Goal: Task Accomplishment & Management: Manage account settings

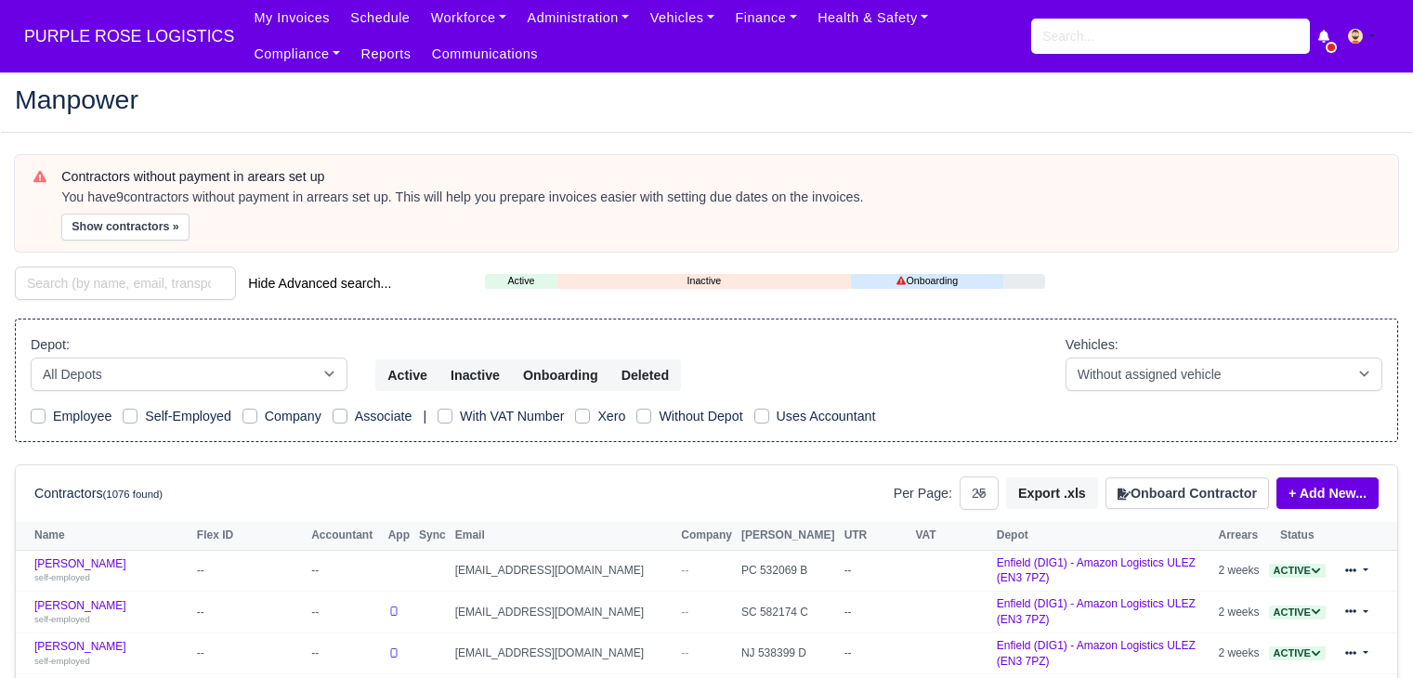
select select "25"
click at [690, 27] on link "Vehicles" at bounding box center [682, 18] width 85 height 36
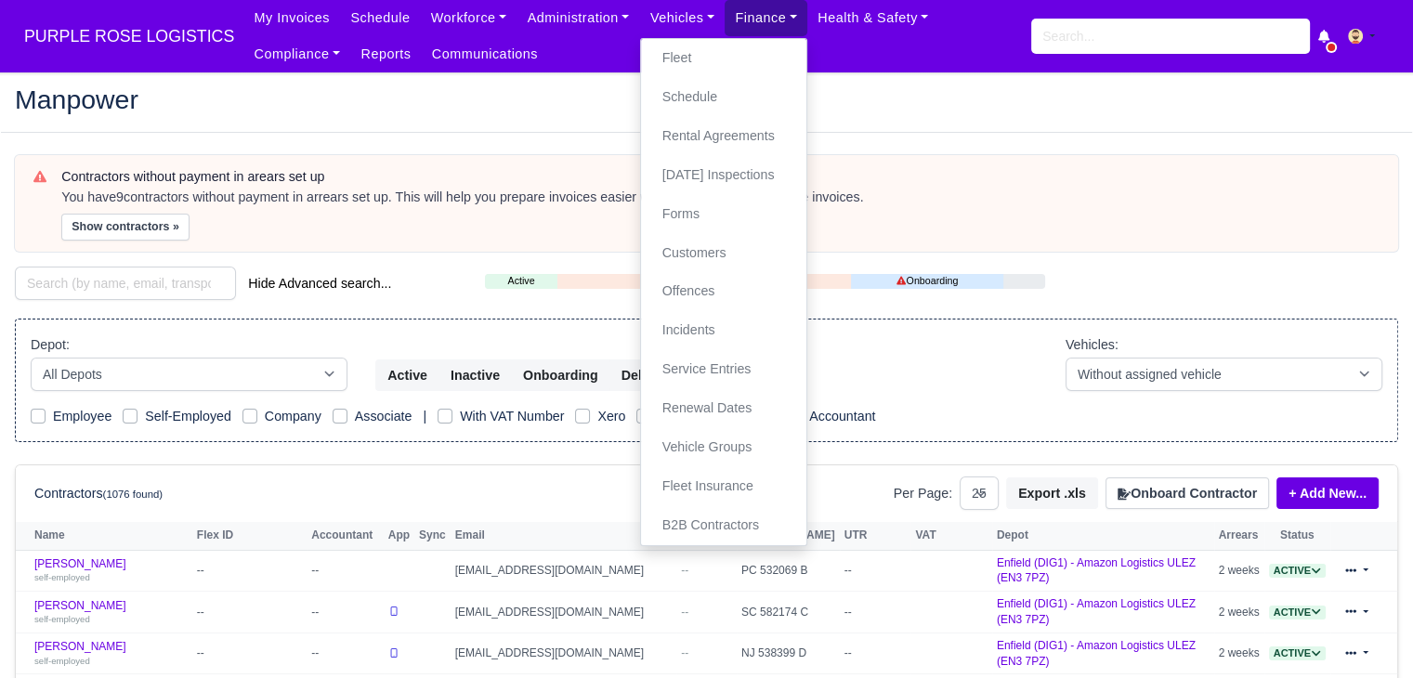
click at [725, 27] on link "Finance" at bounding box center [766, 18] width 83 height 36
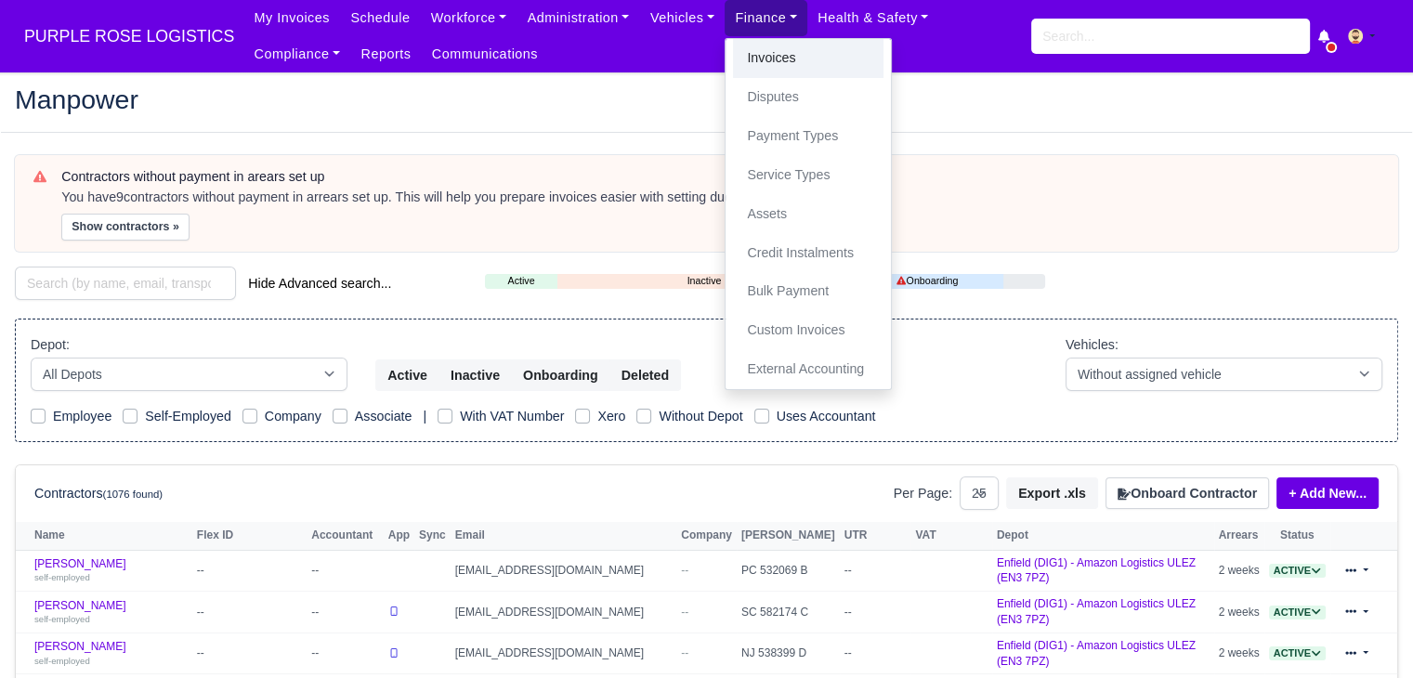
click at [733, 63] on link "Invoices" at bounding box center [808, 58] width 151 height 39
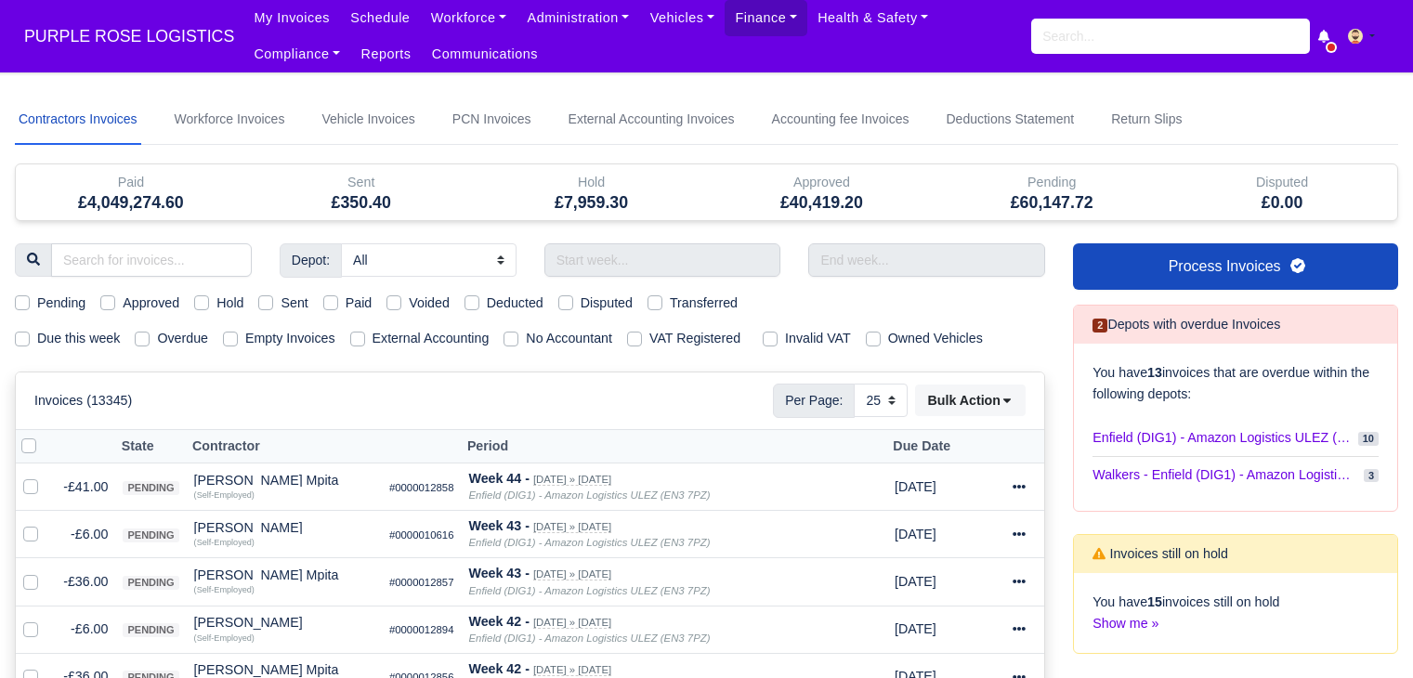
select select "25"
click at [629, 267] on input "text" at bounding box center [662, 259] width 237 height 33
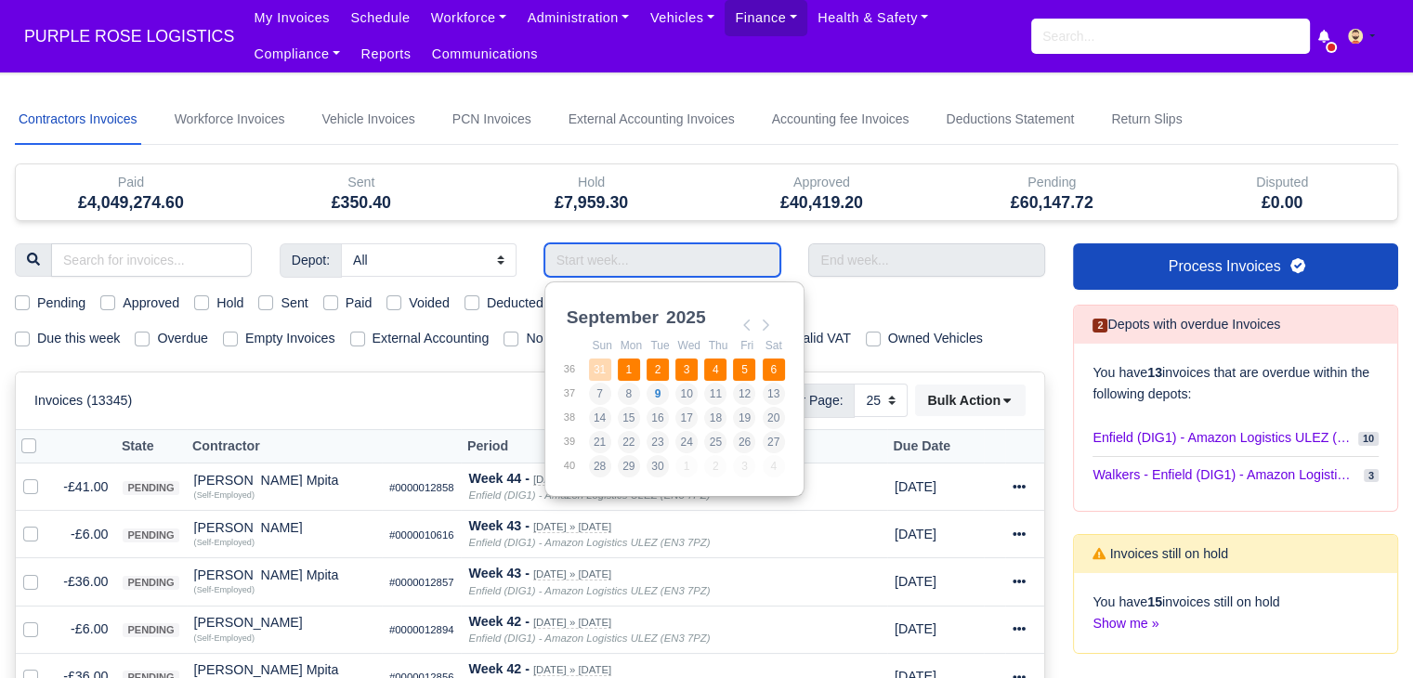
click at [617, 362] on td "1" at bounding box center [631, 370] width 29 height 24
type input "31/08/2025 - 06/09/2025"
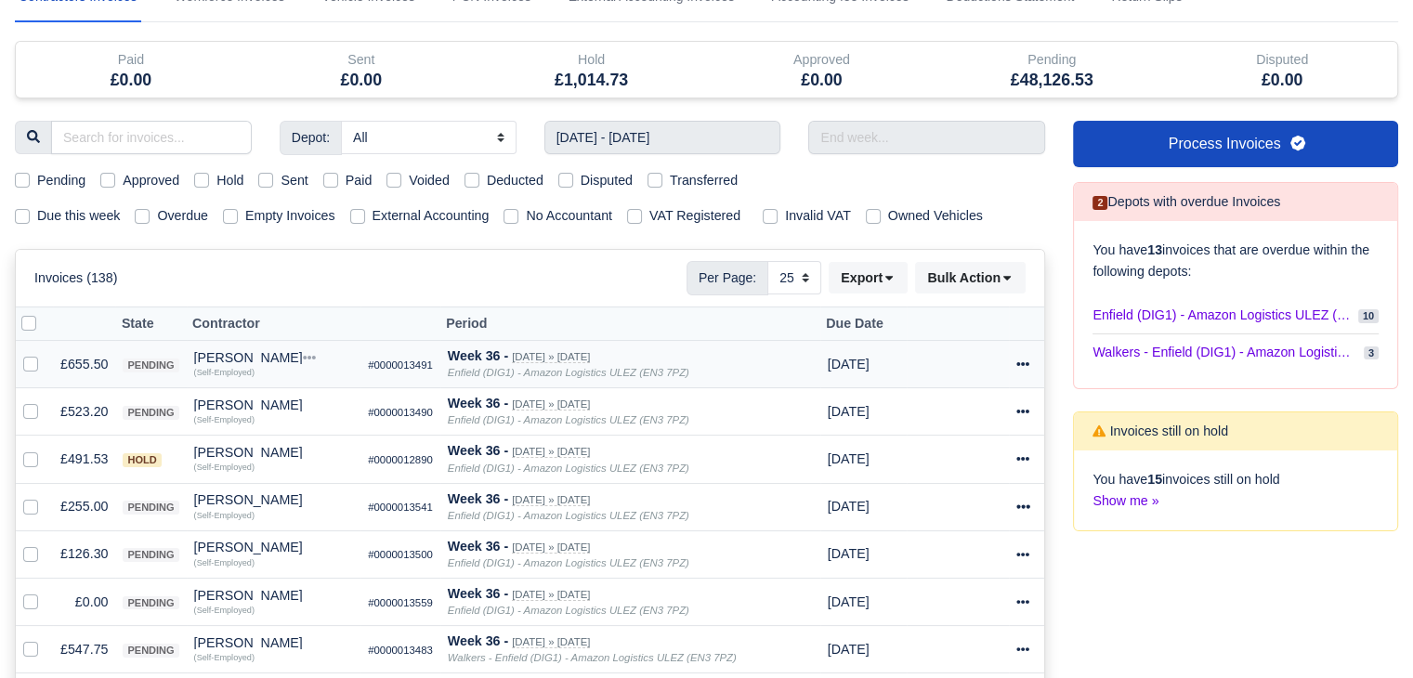
scroll to position [138, 0]
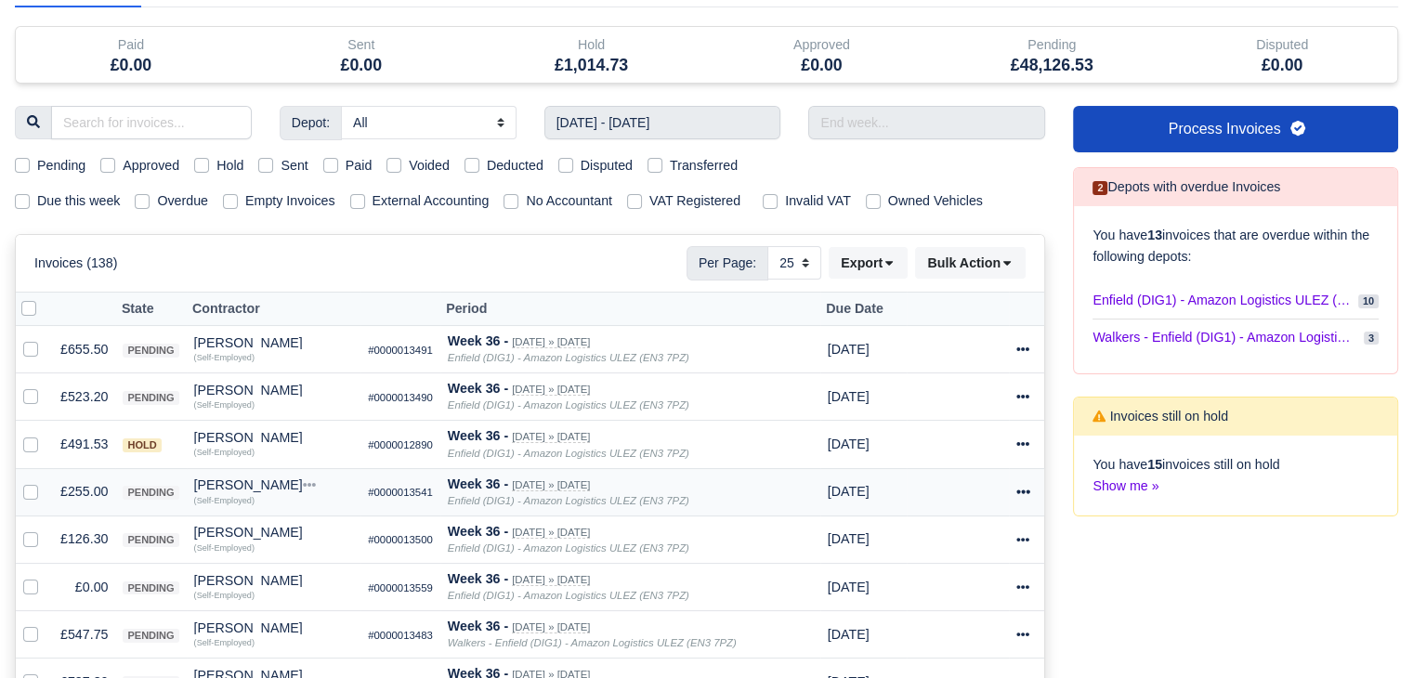
click at [75, 499] on td "£255.00" at bounding box center [84, 491] width 62 height 47
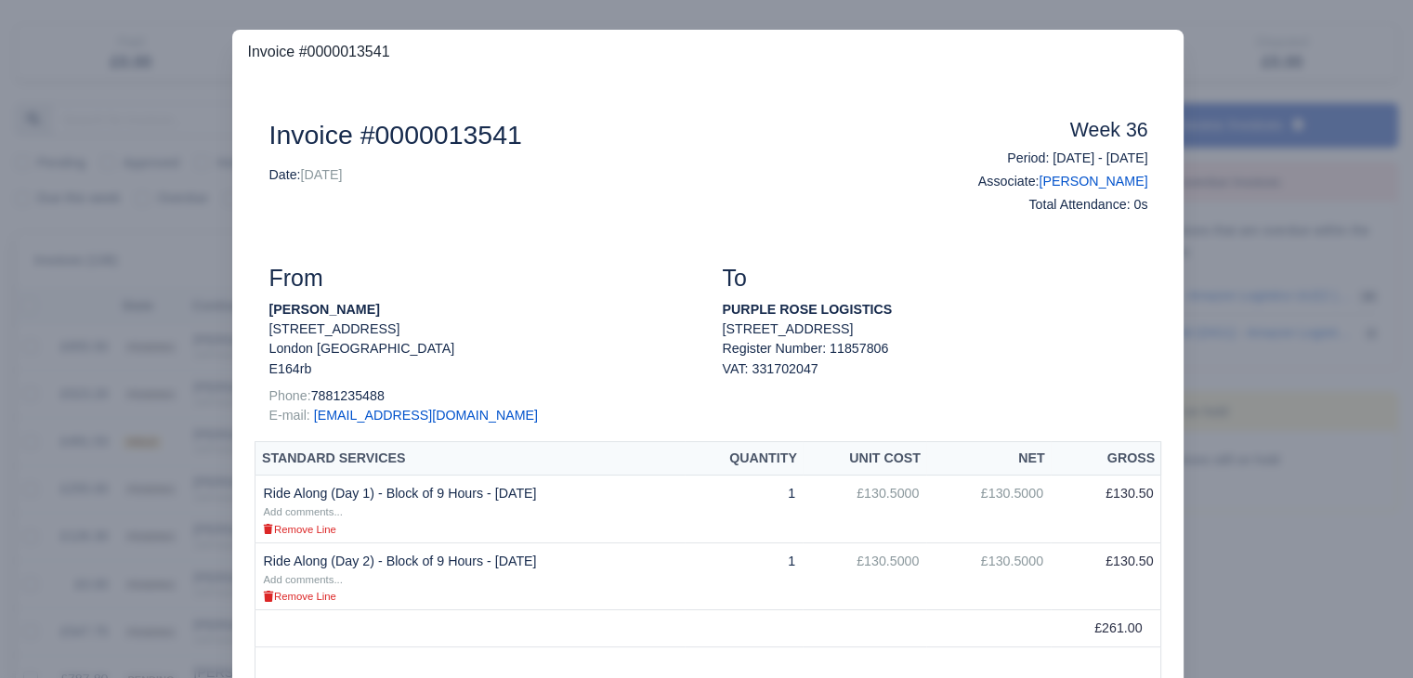
scroll to position [119, 0]
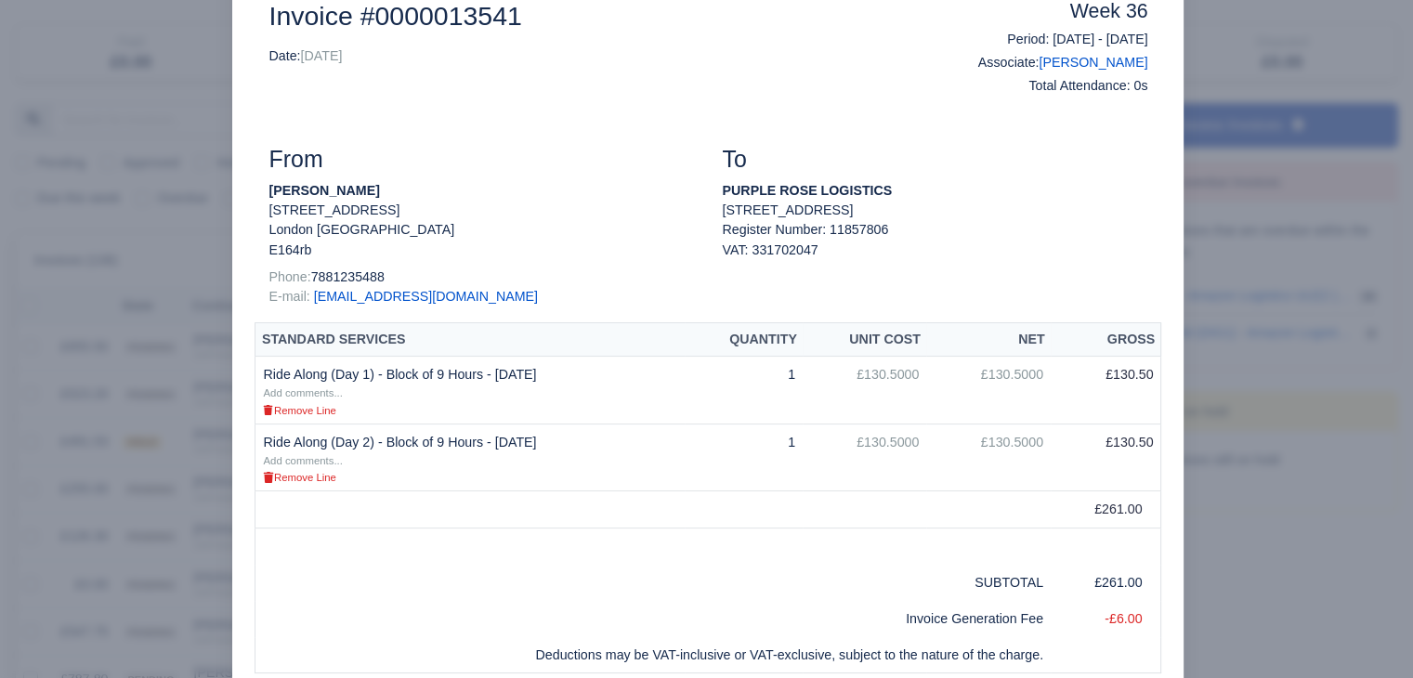
click at [168, 525] on div at bounding box center [706, 339] width 1413 height 678
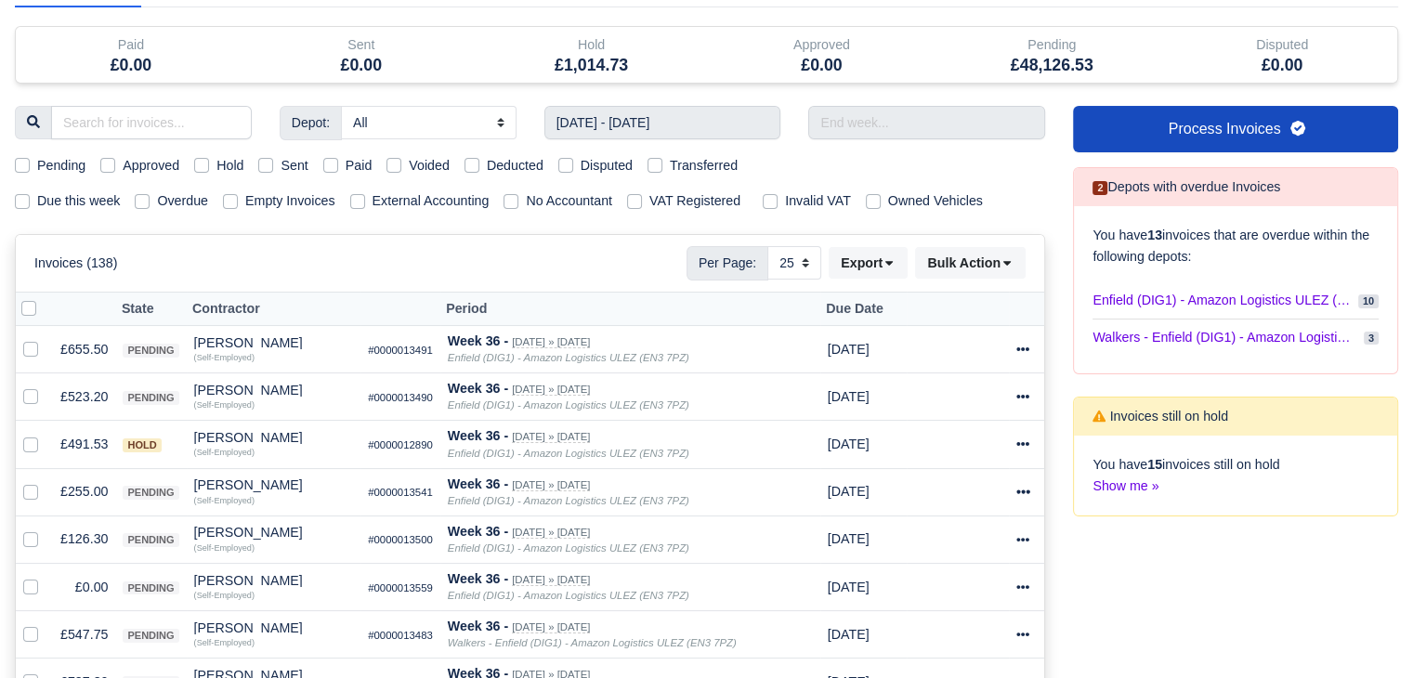
click at [487, 269] on div "Invoices (138) Per Page: 10 25 50 Export Data export: Export BACS 18 Download I…" at bounding box center [529, 262] width 991 height 33
click at [82, 473] on td "£255.00" at bounding box center [84, 491] width 62 height 47
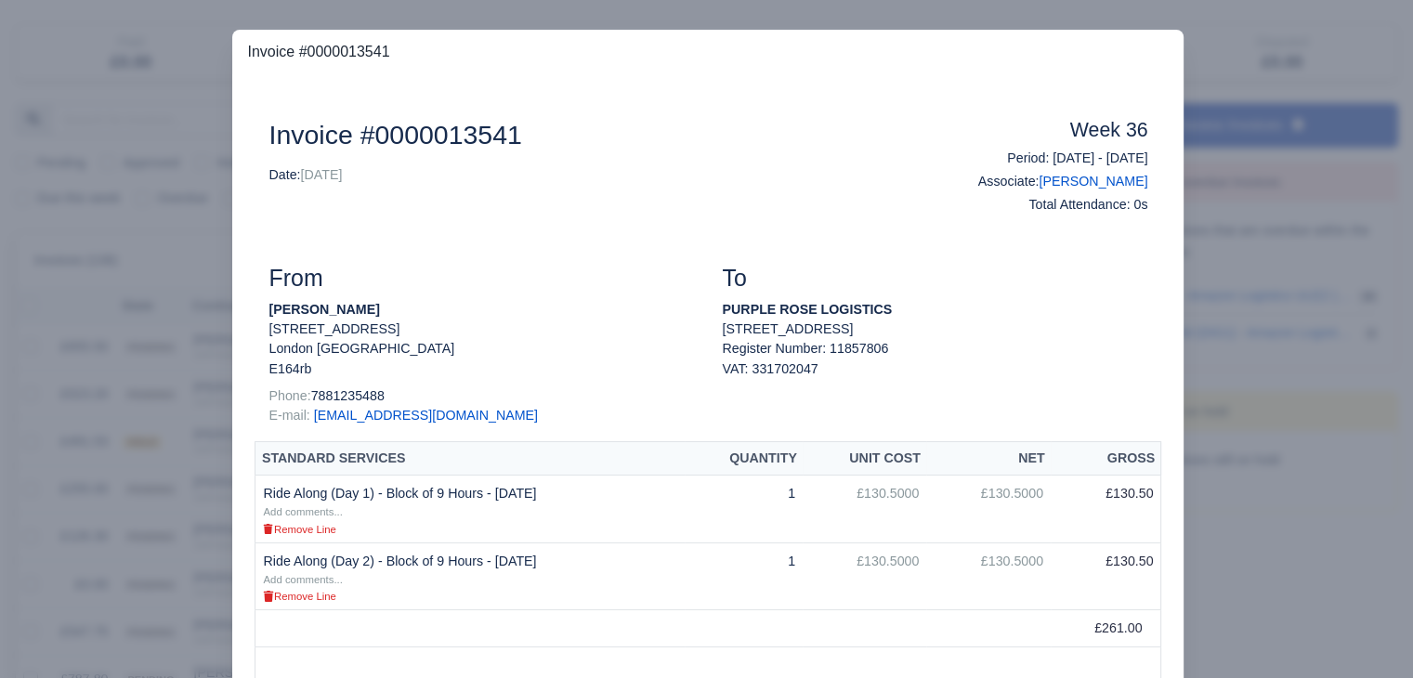
click at [91, 438] on div at bounding box center [706, 339] width 1413 height 678
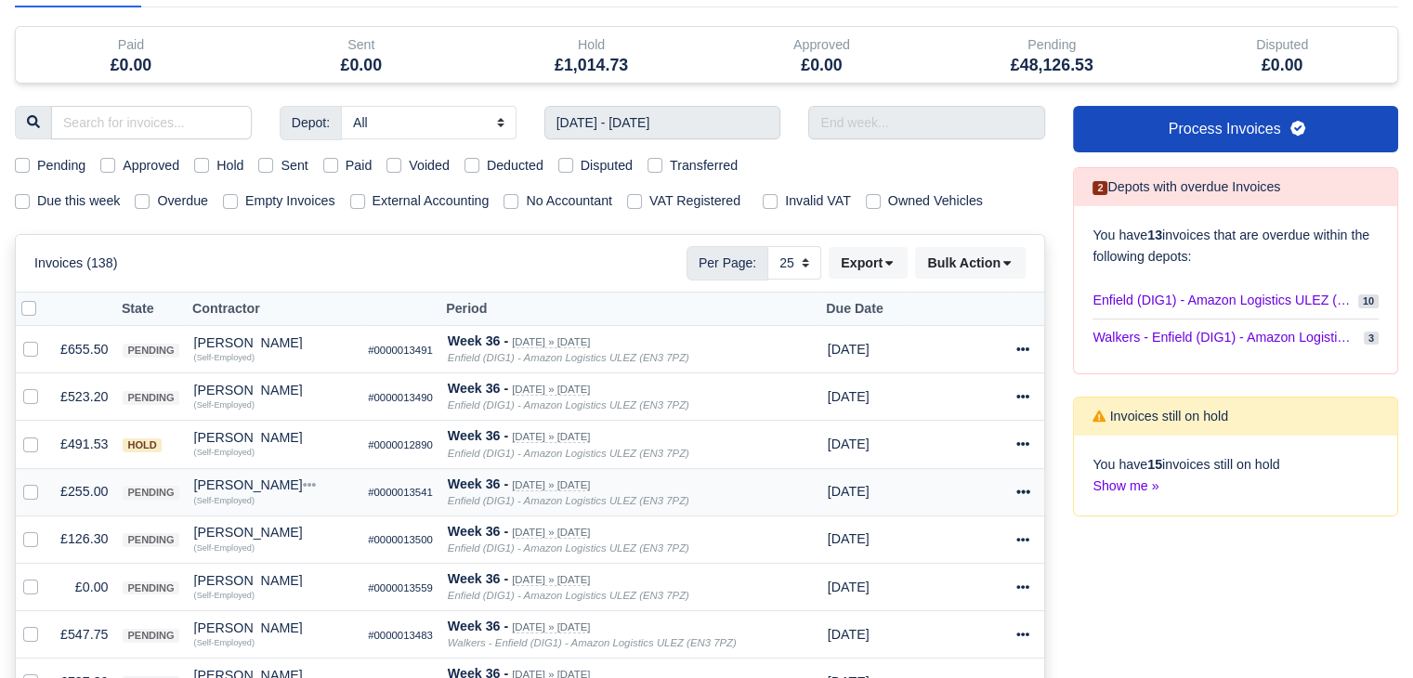
click at [219, 488] on div "Ahmet Kocaturk" at bounding box center [274, 484] width 160 height 13
click at [275, 538] on button "Other Invoices" at bounding box center [269, 538] width 165 height 28
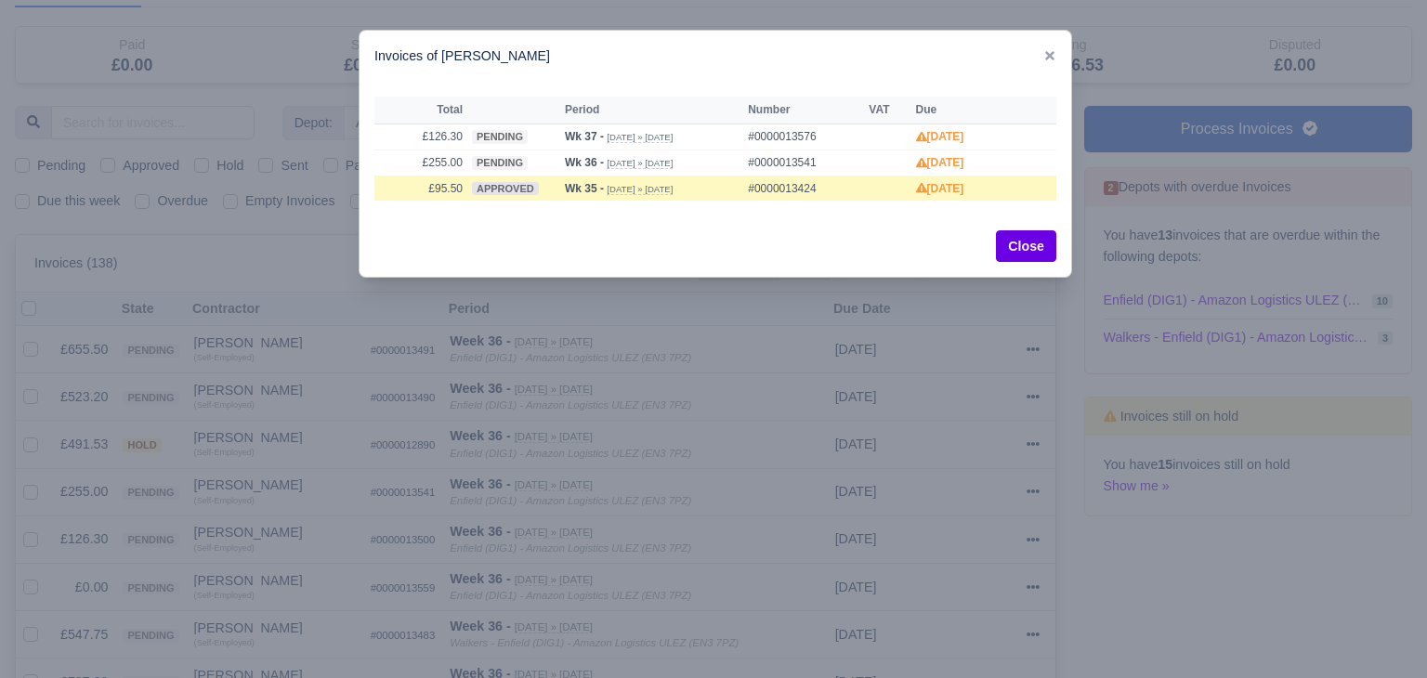
click at [334, 500] on div at bounding box center [713, 339] width 1427 height 678
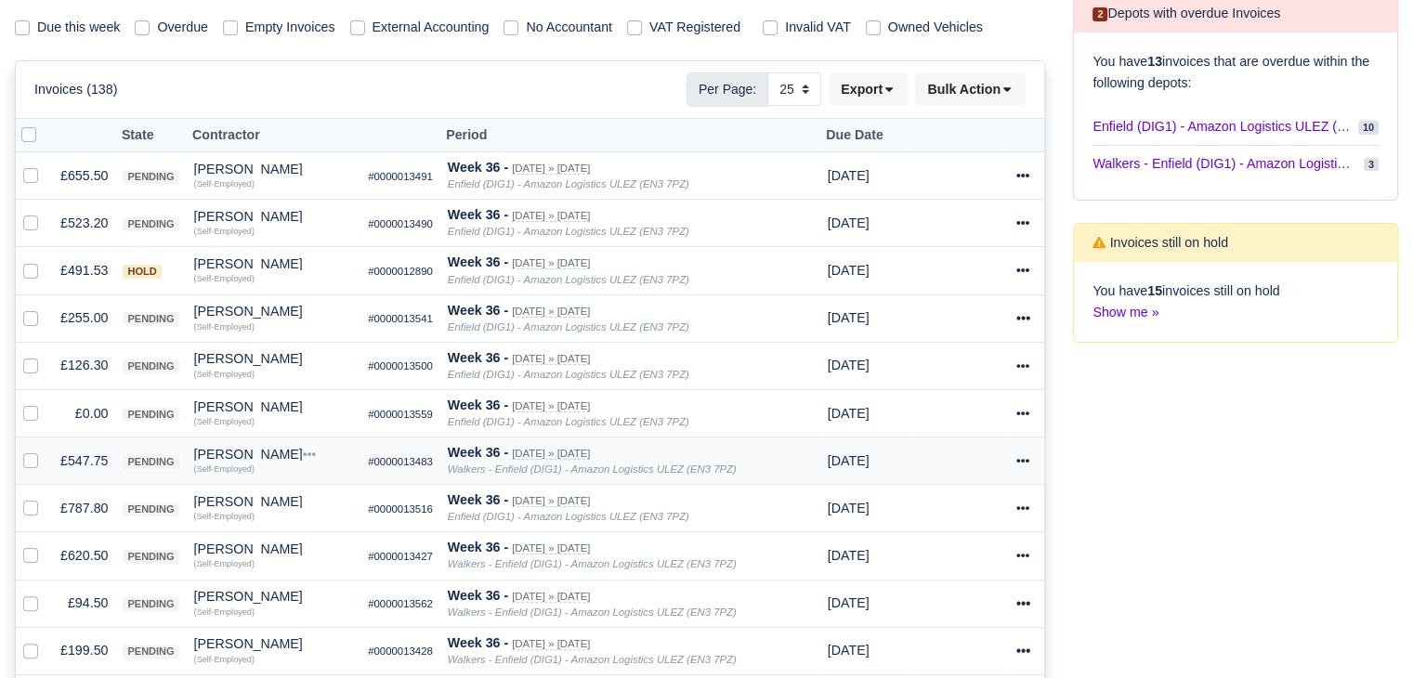
click at [91, 452] on td "£547.75" at bounding box center [84, 461] width 62 height 47
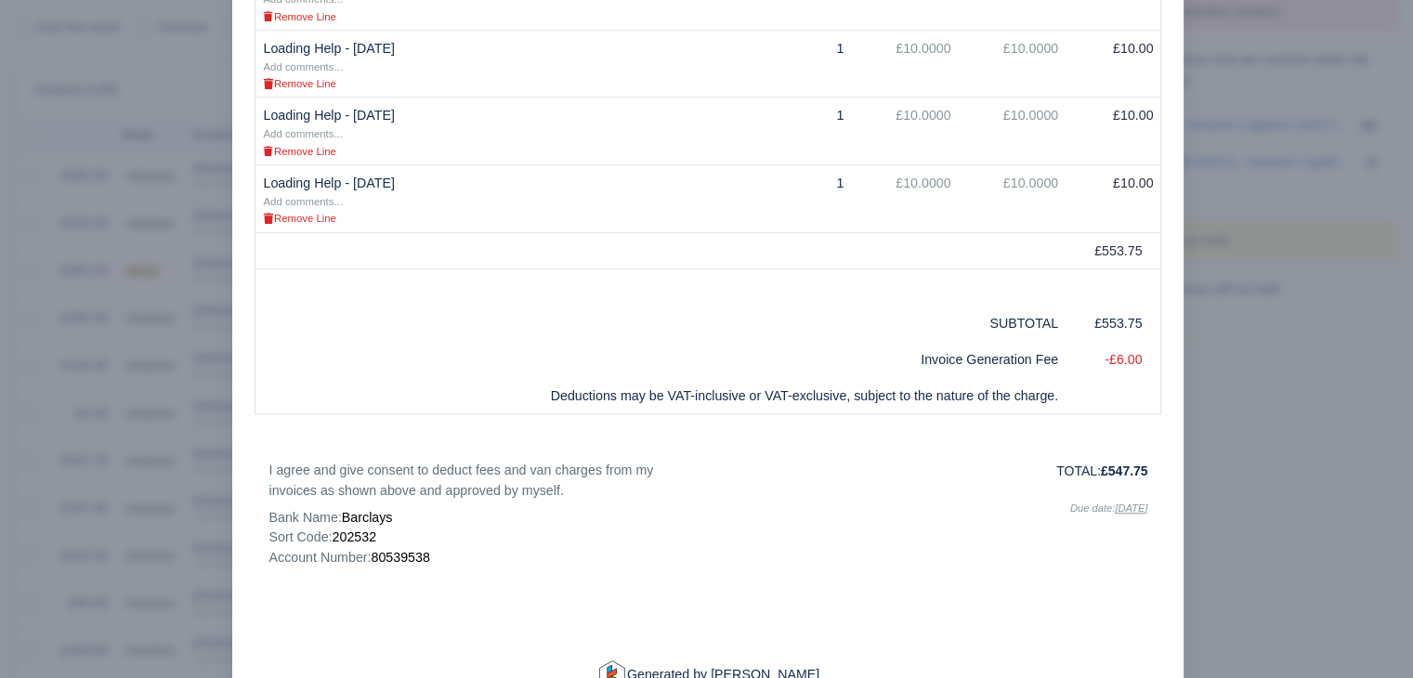
scroll to position [1223, 0]
click at [175, 429] on div at bounding box center [706, 339] width 1413 height 678
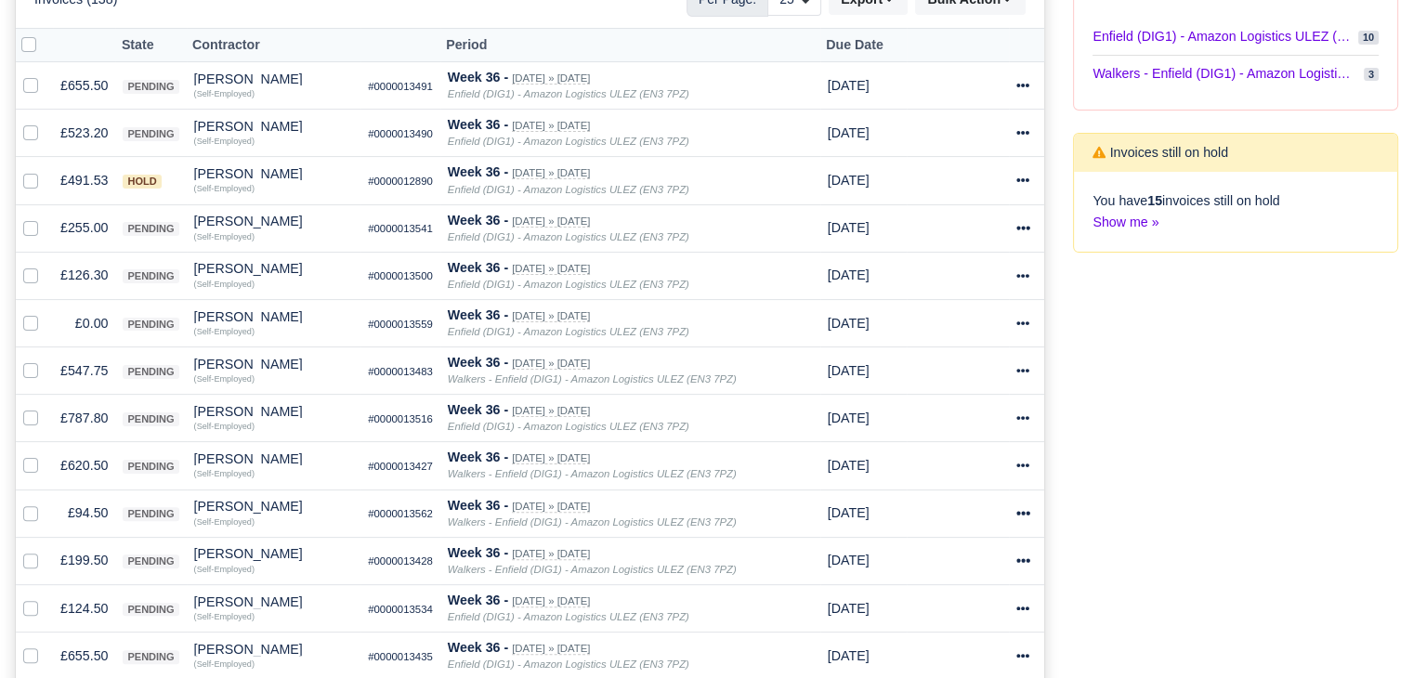
scroll to position [404, 0]
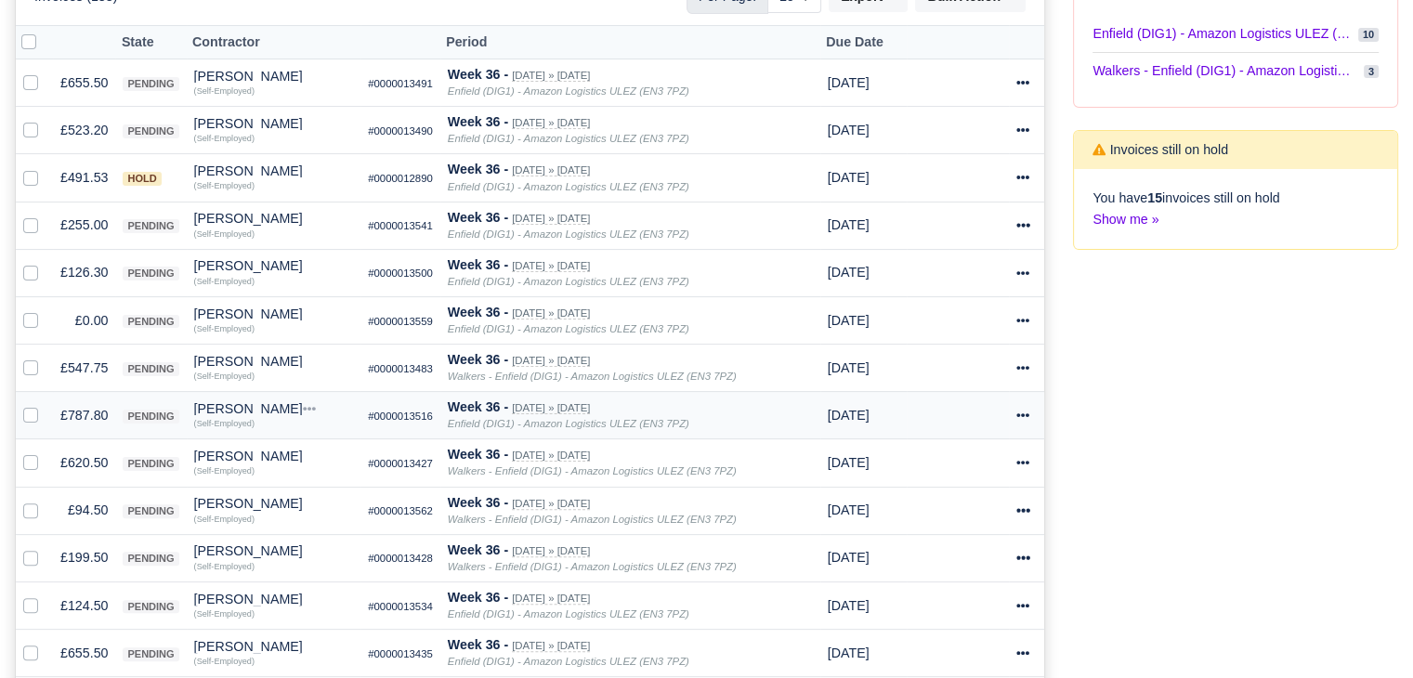
click at [85, 416] on td "£787.80" at bounding box center [84, 415] width 62 height 47
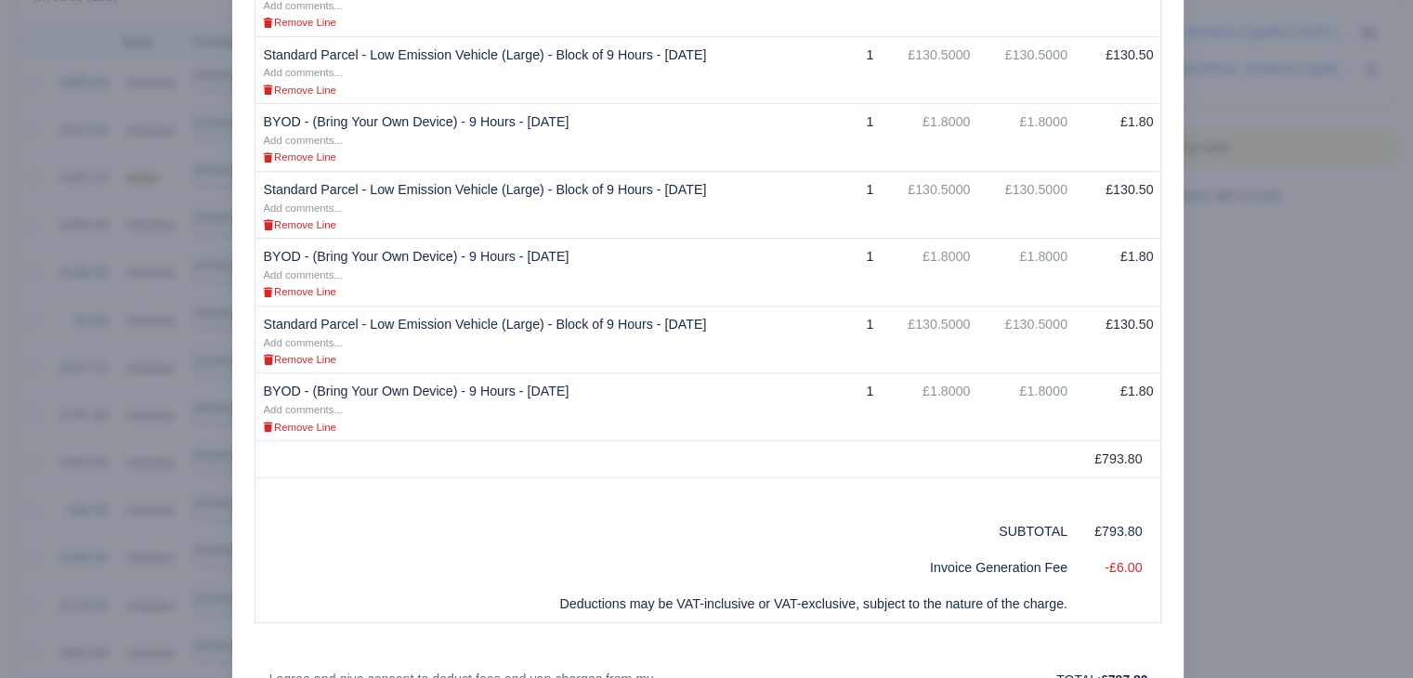
scroll to position [0, 0]
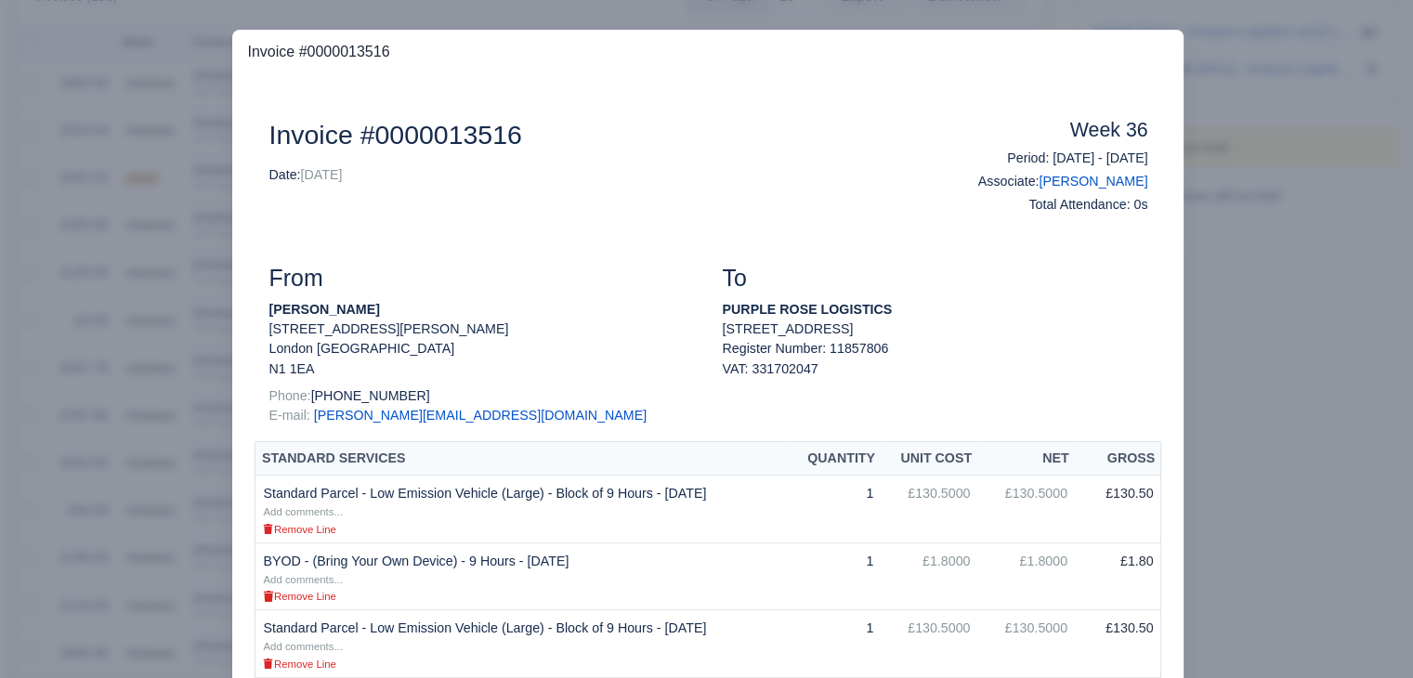
click at [142, 384] on div at bounding box center [706, 339] width 1413 height 678
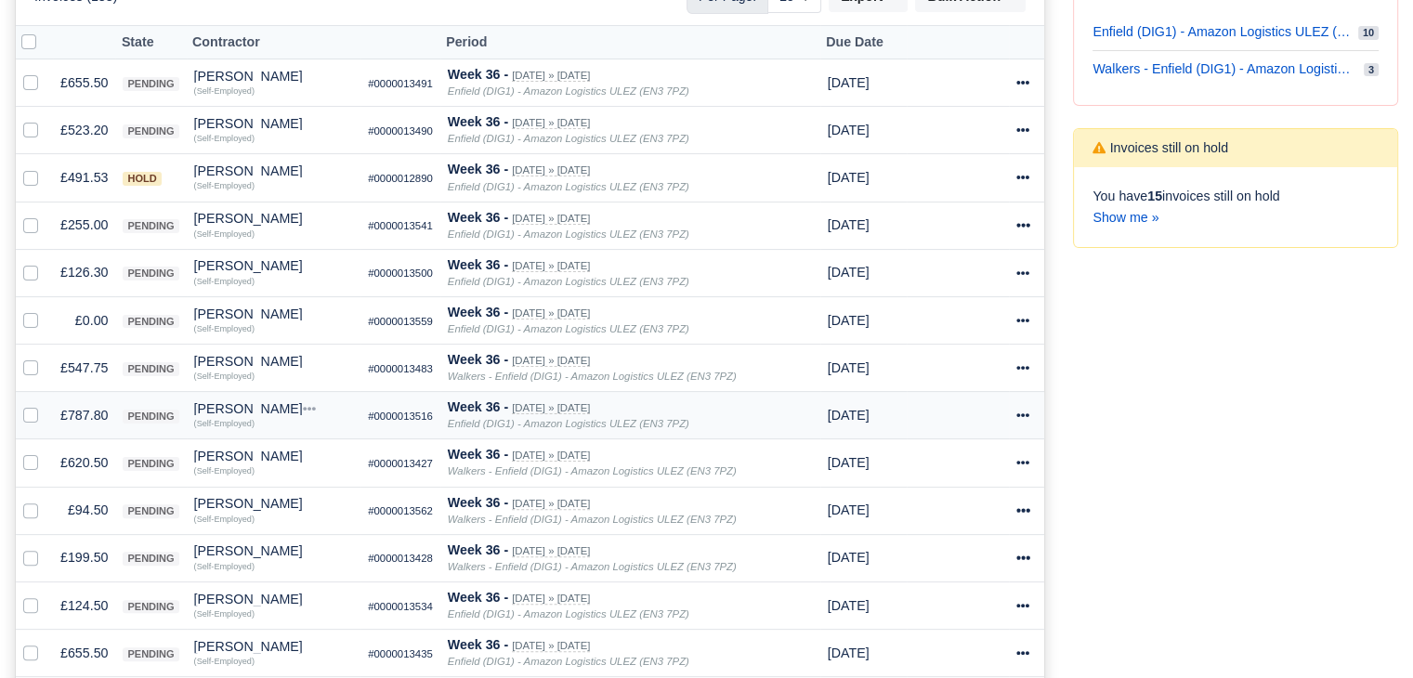
scroll to position [404, 0]
click at [87, 422] on td "£787.80" at bounding box center [84, 415] width 62 height 47
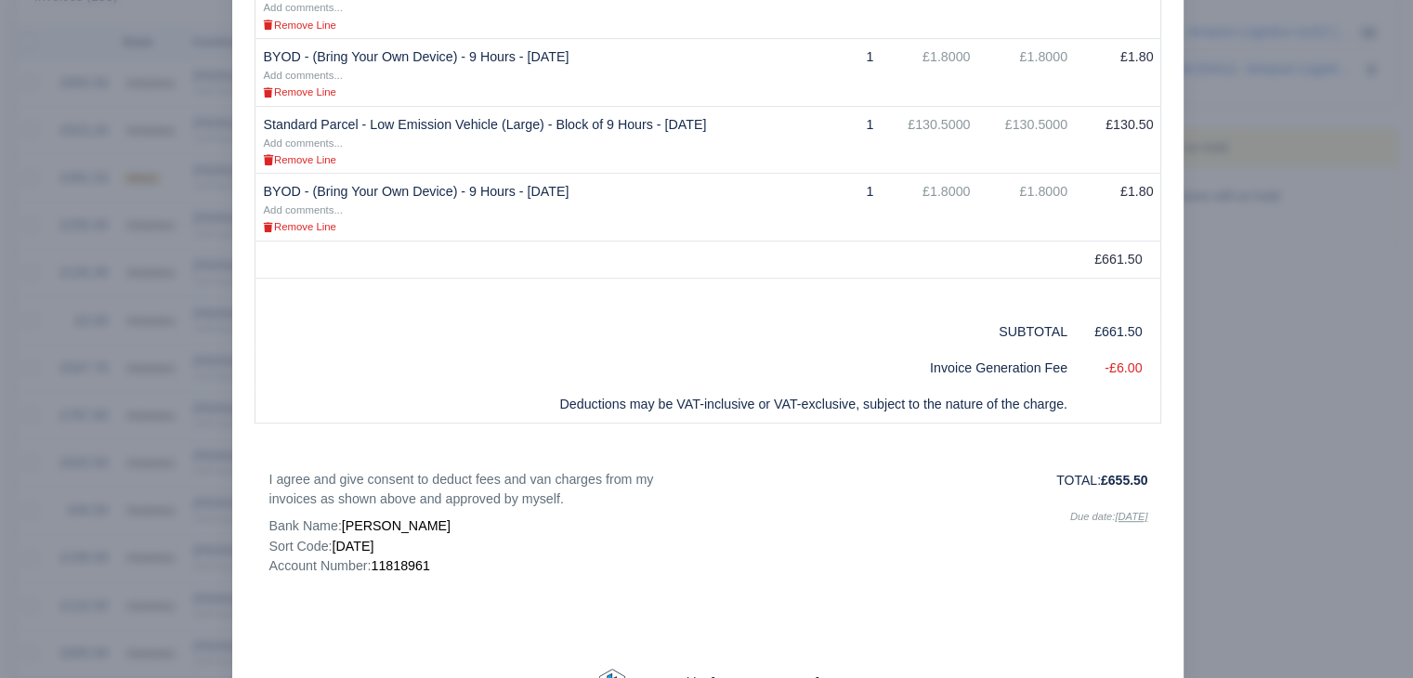
scroll to position [911, 0]
click at [154, 432] on div at bounding box center [706, 339] width 1413 height 678
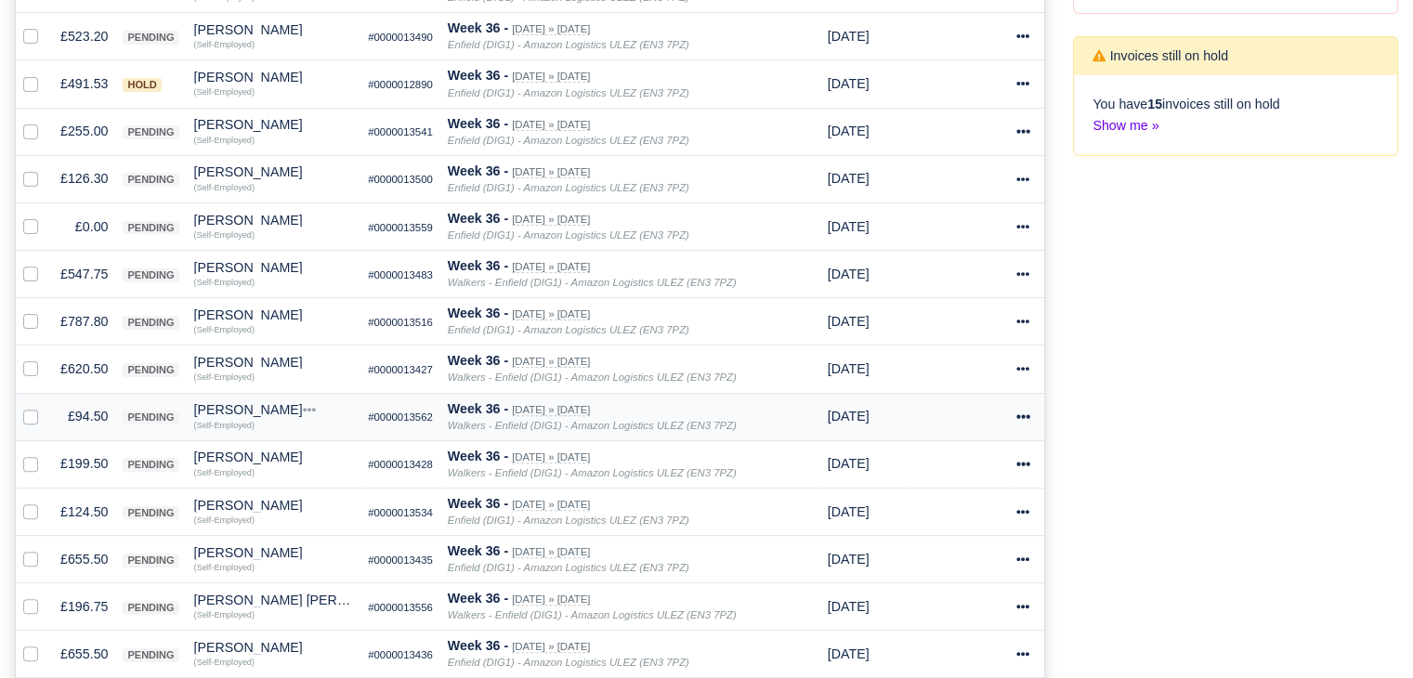
scroll to position [502, 0]
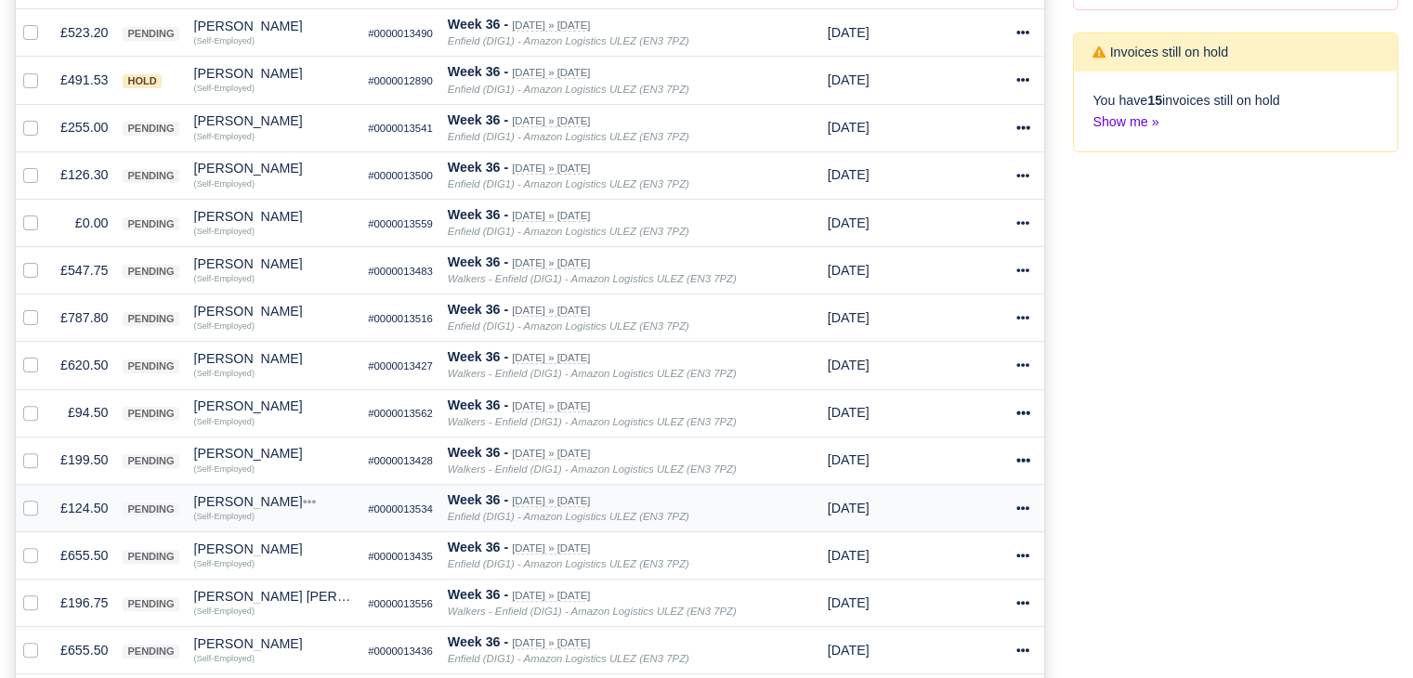
click at [105, 501] on td "£124.50" at bounding box center [84, 507] width 62 height 47
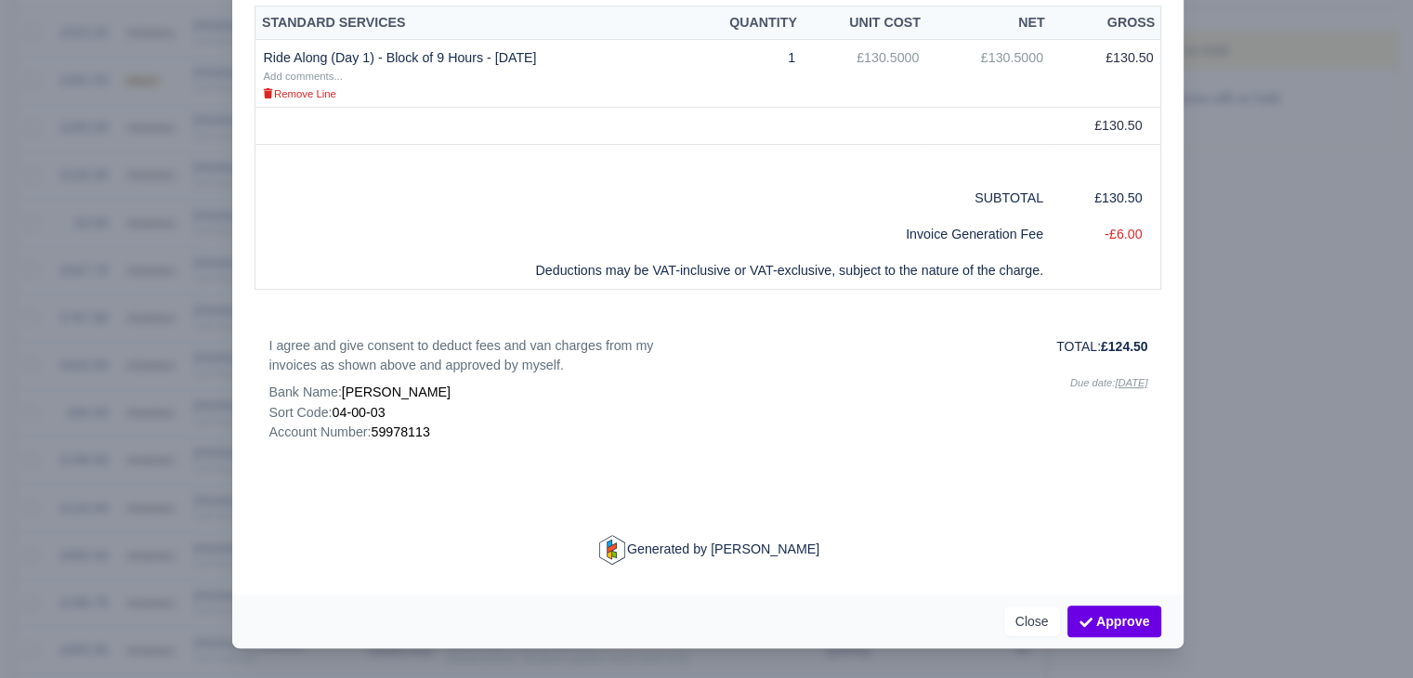
scroll to position [317, 0]
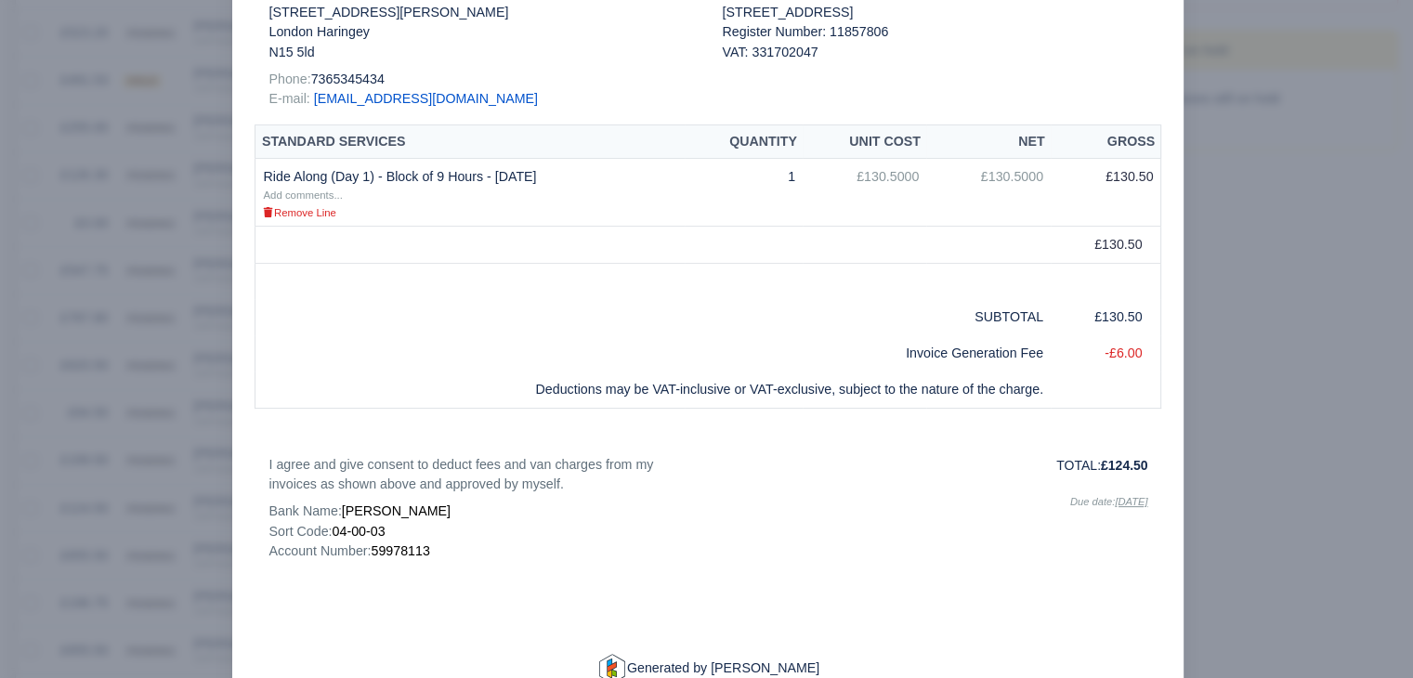
click at [71, 499] on div at bounding box center [706, 339] width 1413 height 678
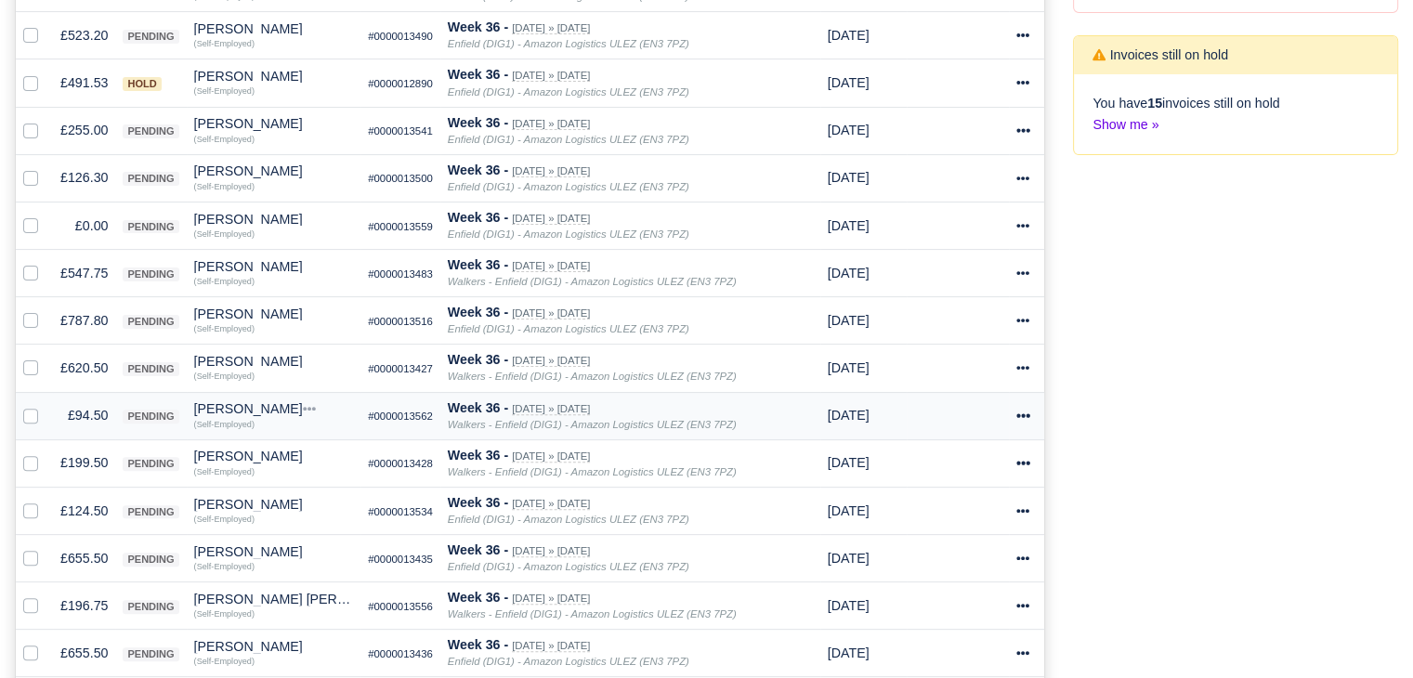
scroll to position [502, 0]
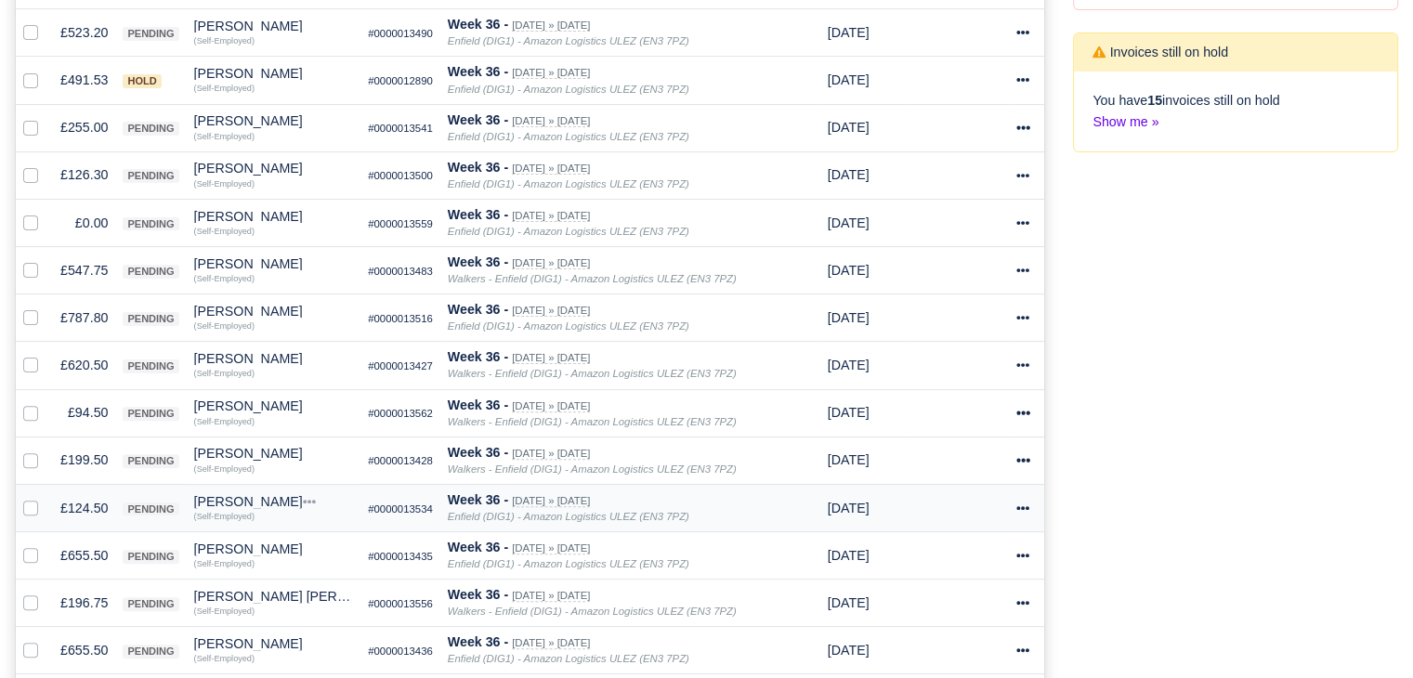
click at [249, 496] on div "Anders Awale" at bounding box center [274, 501] width 160 height 13
click at [284, 550] on button "Other Invoices" at bounding box center [269, 554] width 165 height 28
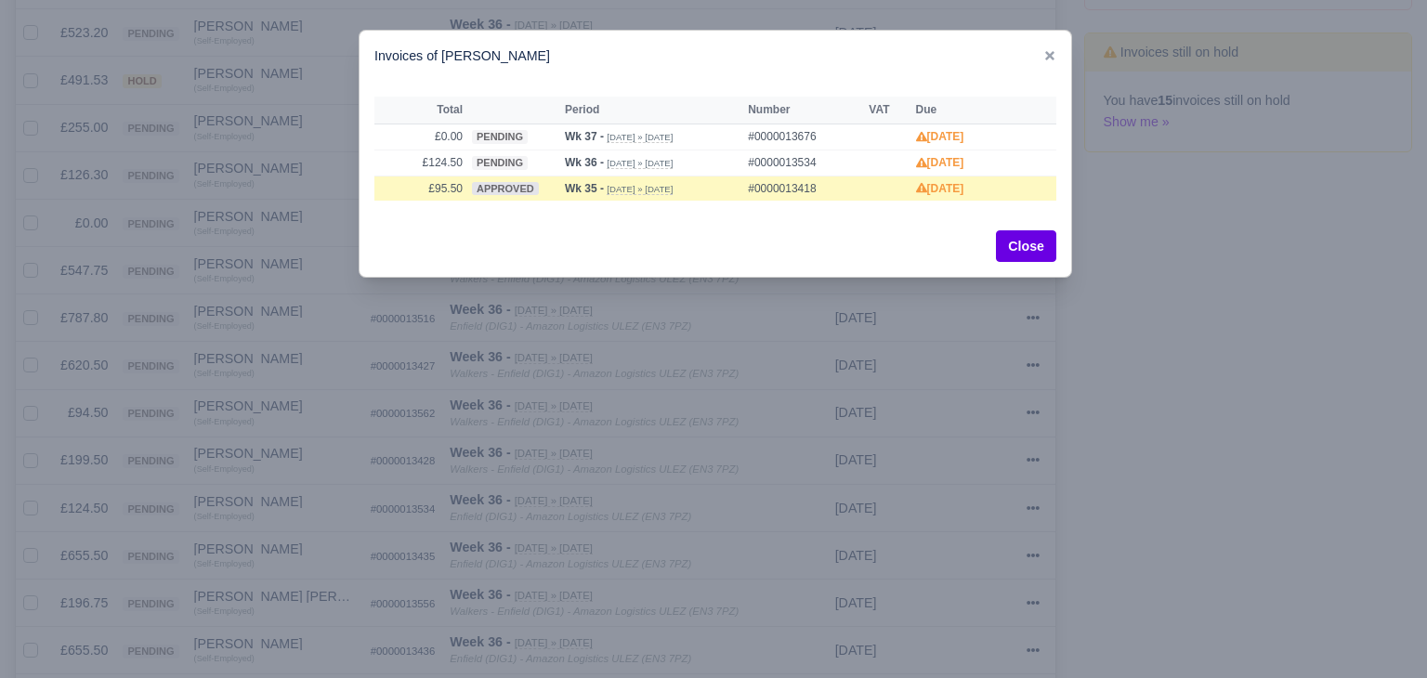
click at [328, 397] on div at bounding box center [713, 339] width 1427 height 678
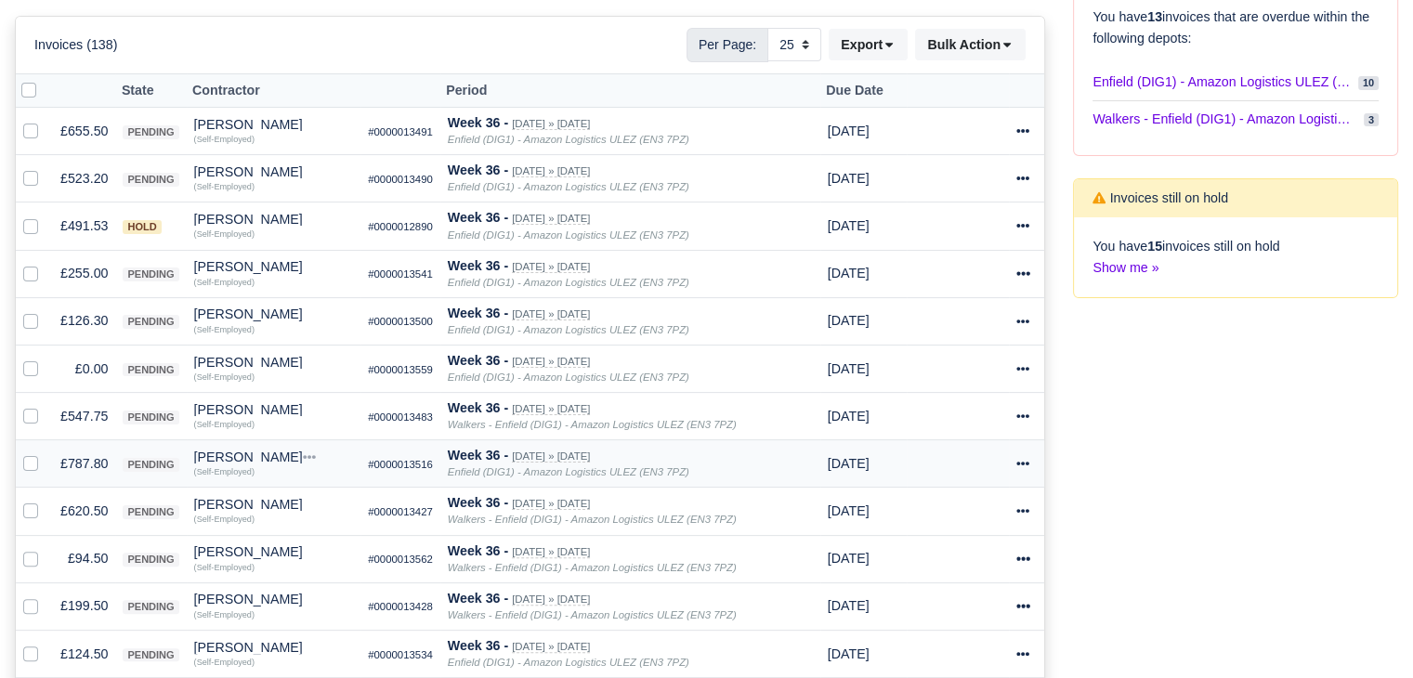
scroll to position [372, 0]
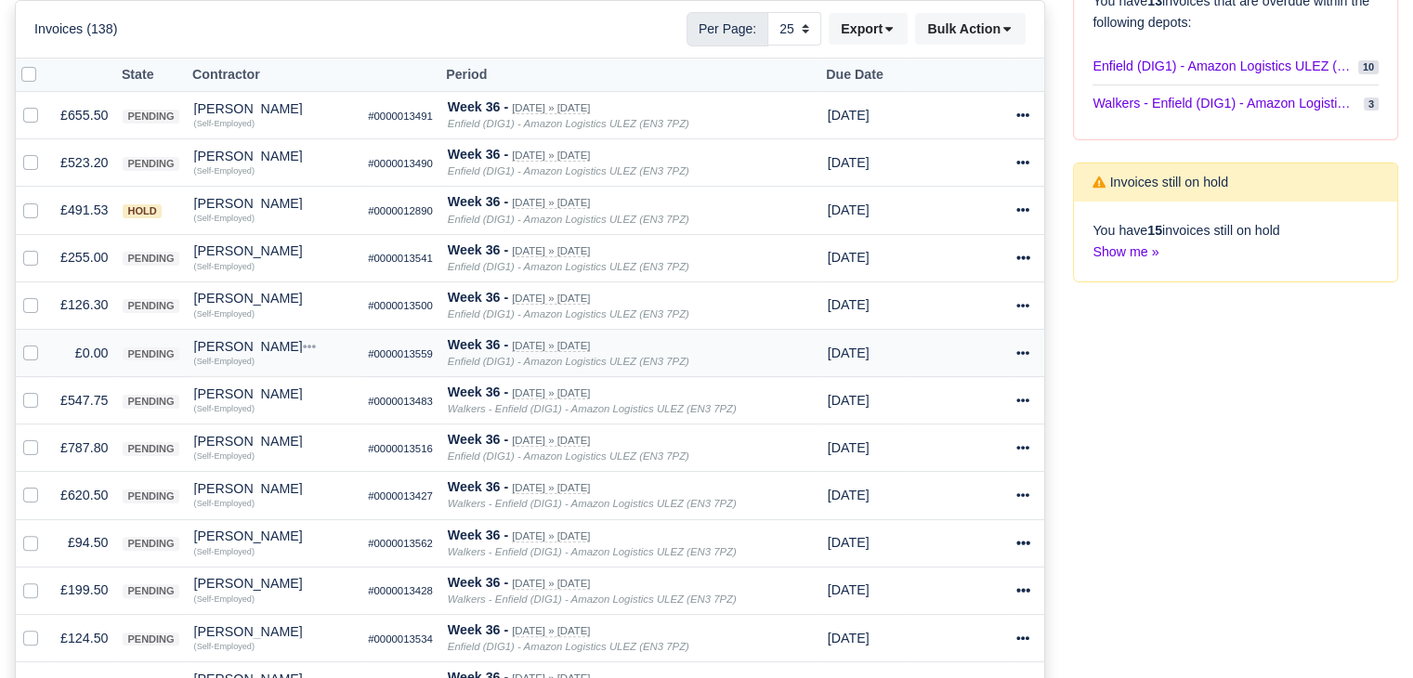
click at [46, 343] on label at bounding box center [46, 343] width 0 height 0
click at [36, 346] on input "checkbox" at bounding box center [30, 350] width 15 height 15
checkbox input "true"
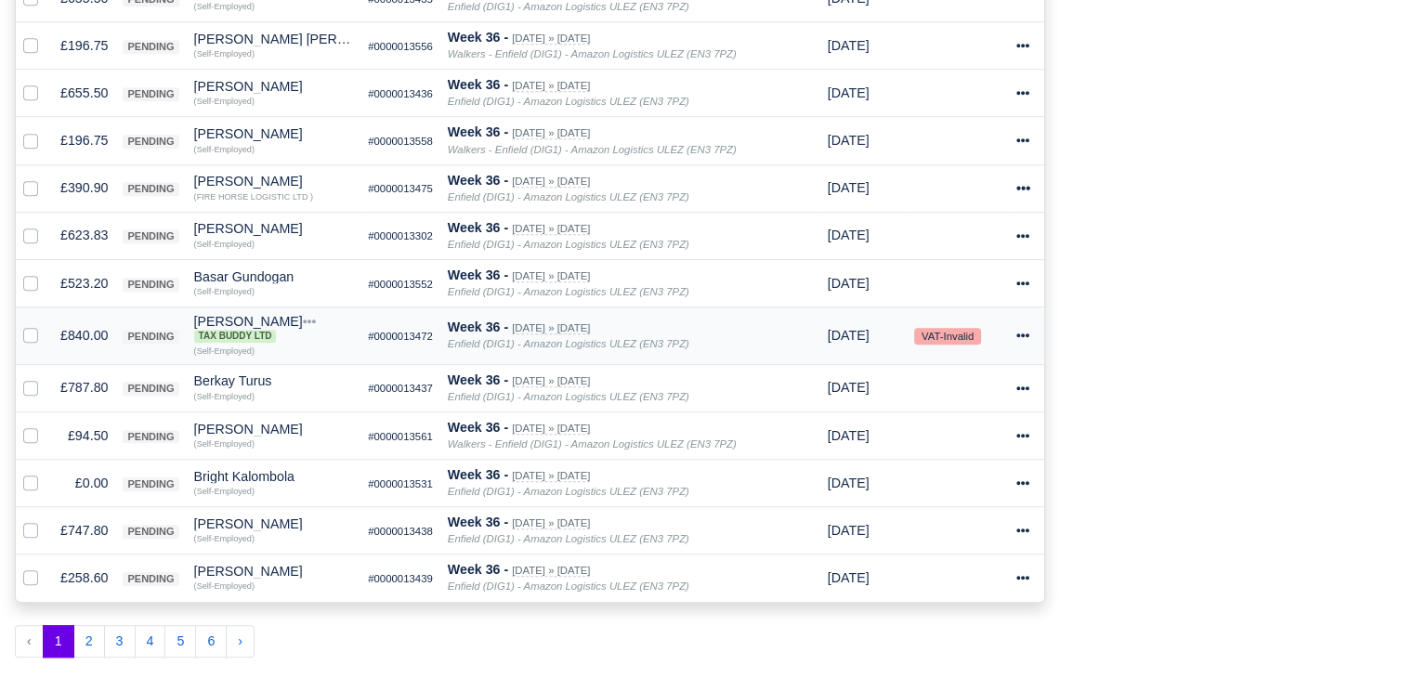
scroll to position [1059, 0]
click at [46, 473] on label at bounding box center [46, 473] width 0 height 0
click at [28, 480] on input "checkbox" at bounding box center [30, 480] width 15 height 15
checkbox input "true"
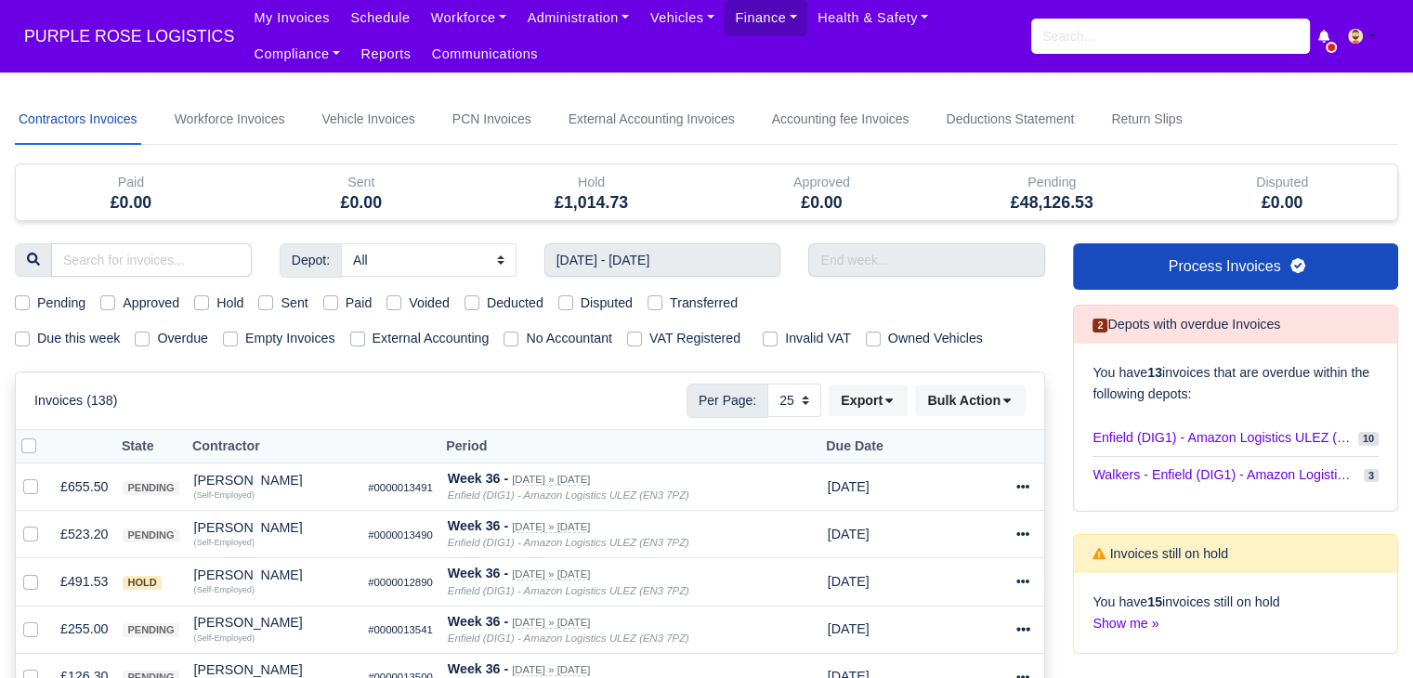
scroll to position [0, 0]
click at [969, 400] on button "Bulk Action" at bounding box center [970, 401] width 111 height 32
click at [948, 536] on div "Void" at bounding box center [940, 550] width 165 height 29
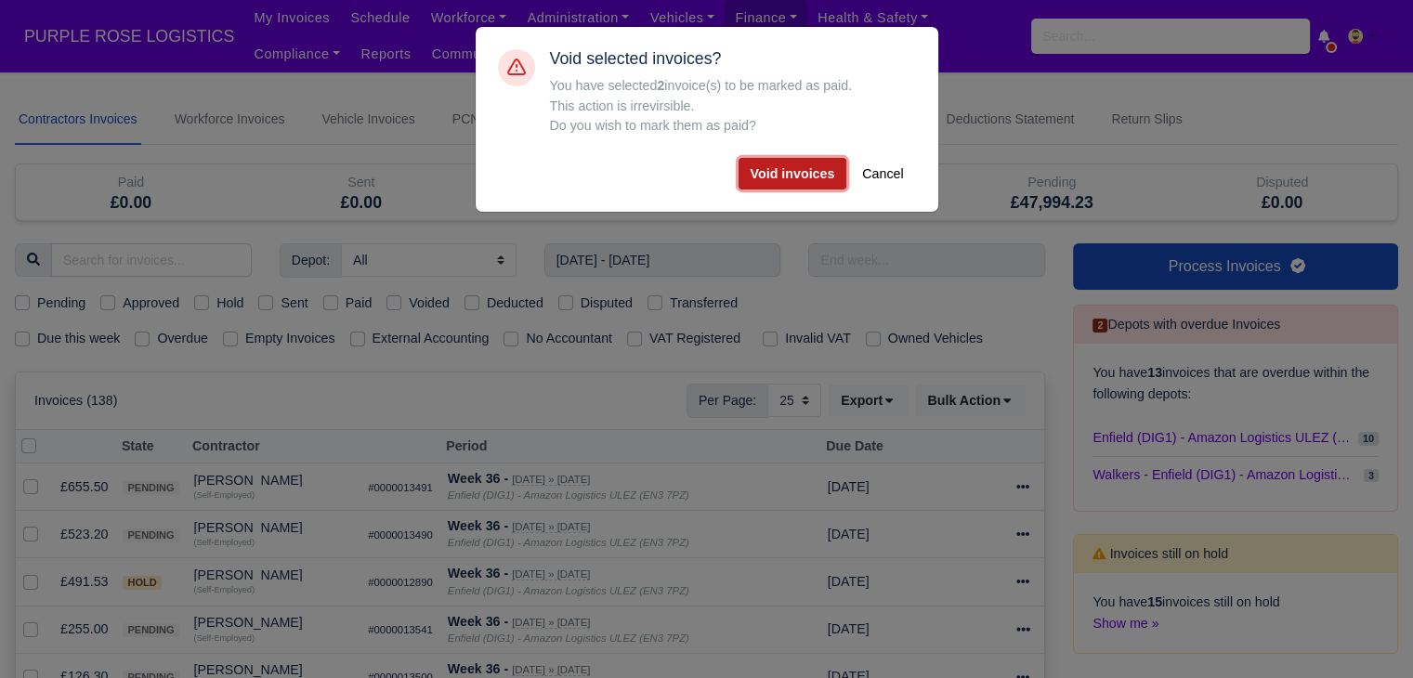
click at [812, 176] on button "Void invoices" at bounding box center [793, 174] width 109 height 32
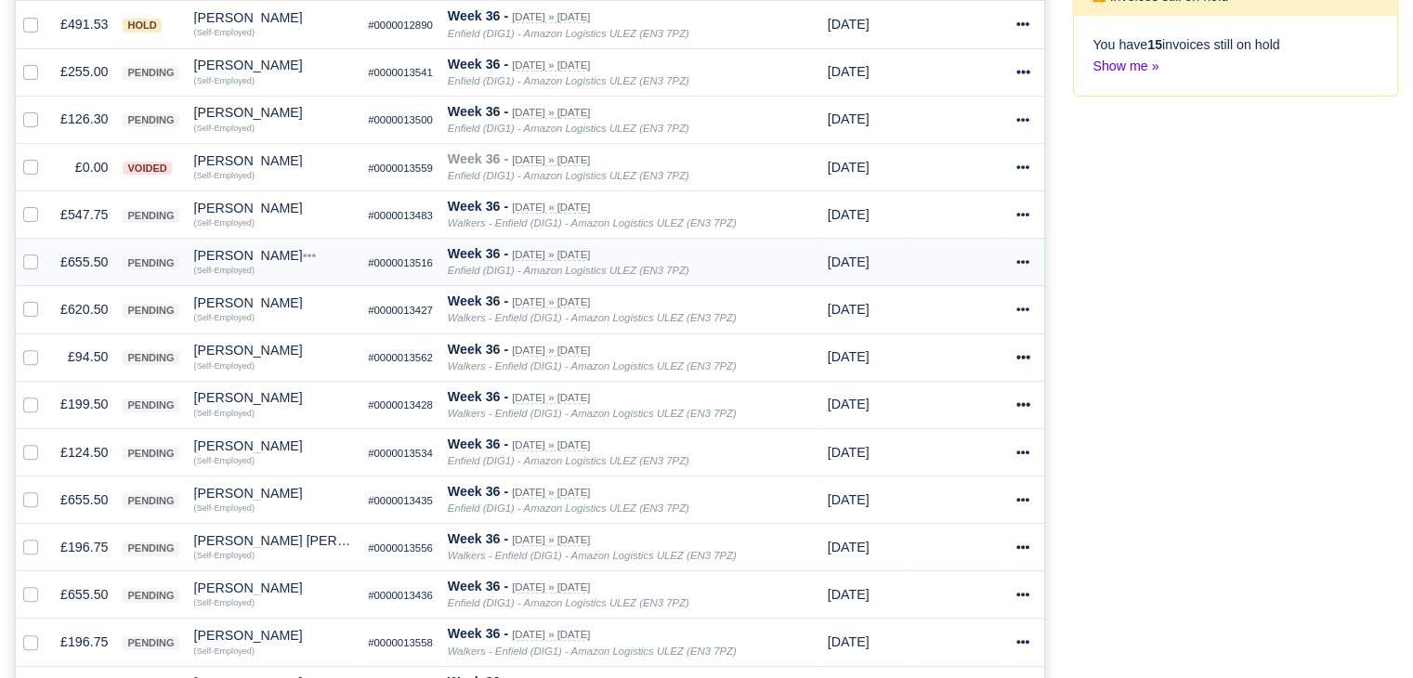
scroll to position [557, 0]
click at [76, 499] on td "£655.50" at bounding box center [84, 499] width 62 height 47
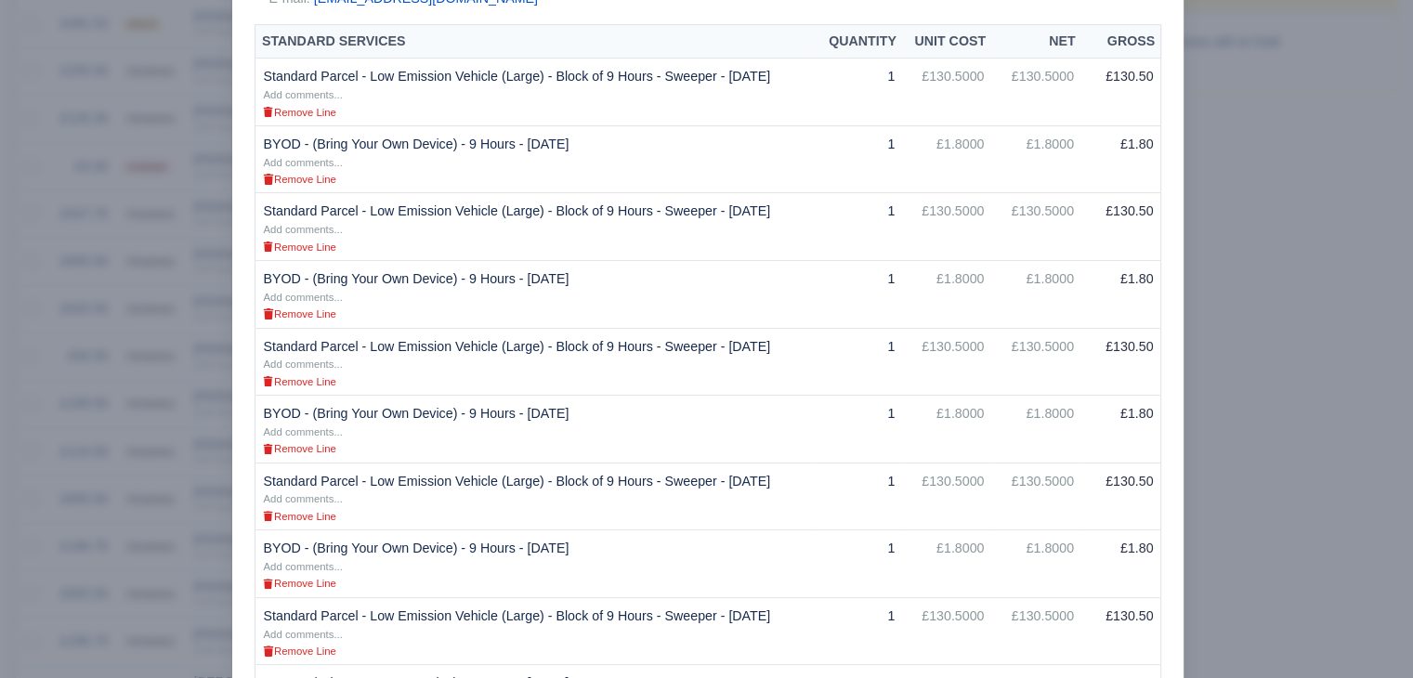
scroll to position [249, 0]
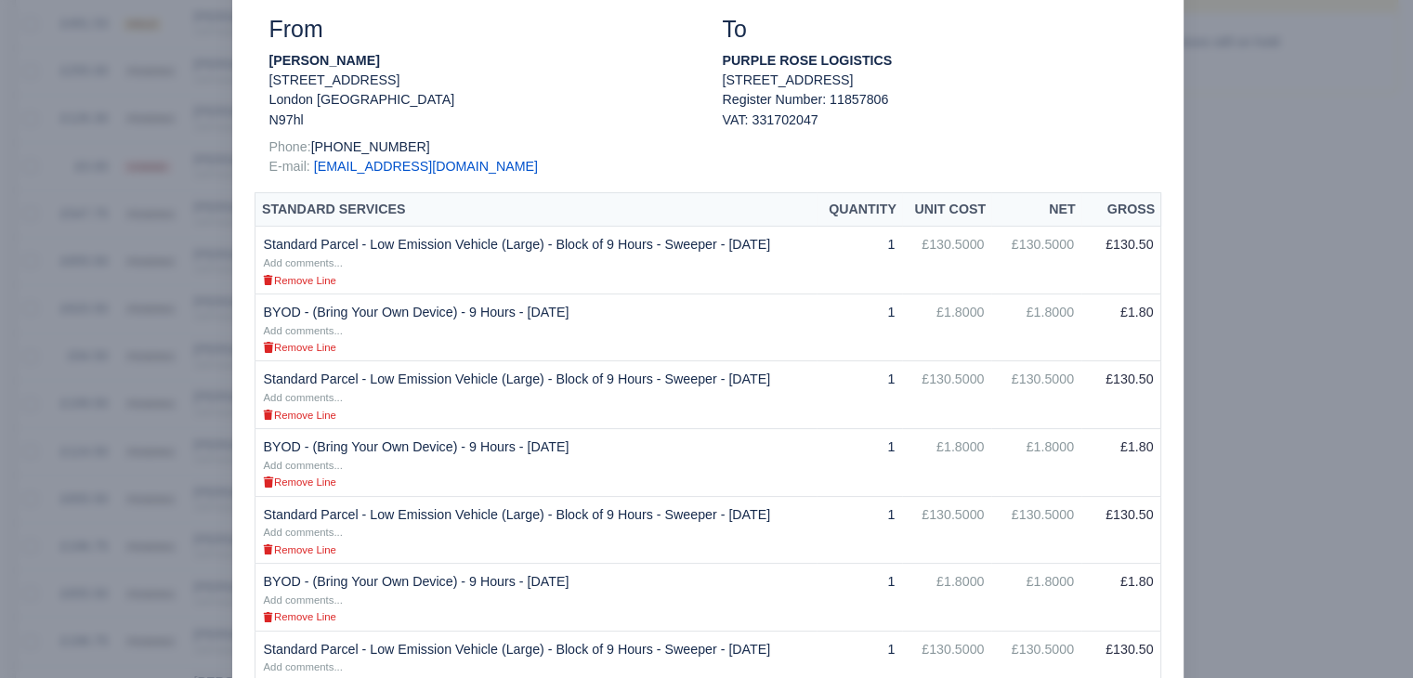
click at [1271, 277] on div at bounding box center [706, 339] width 1413 height 678
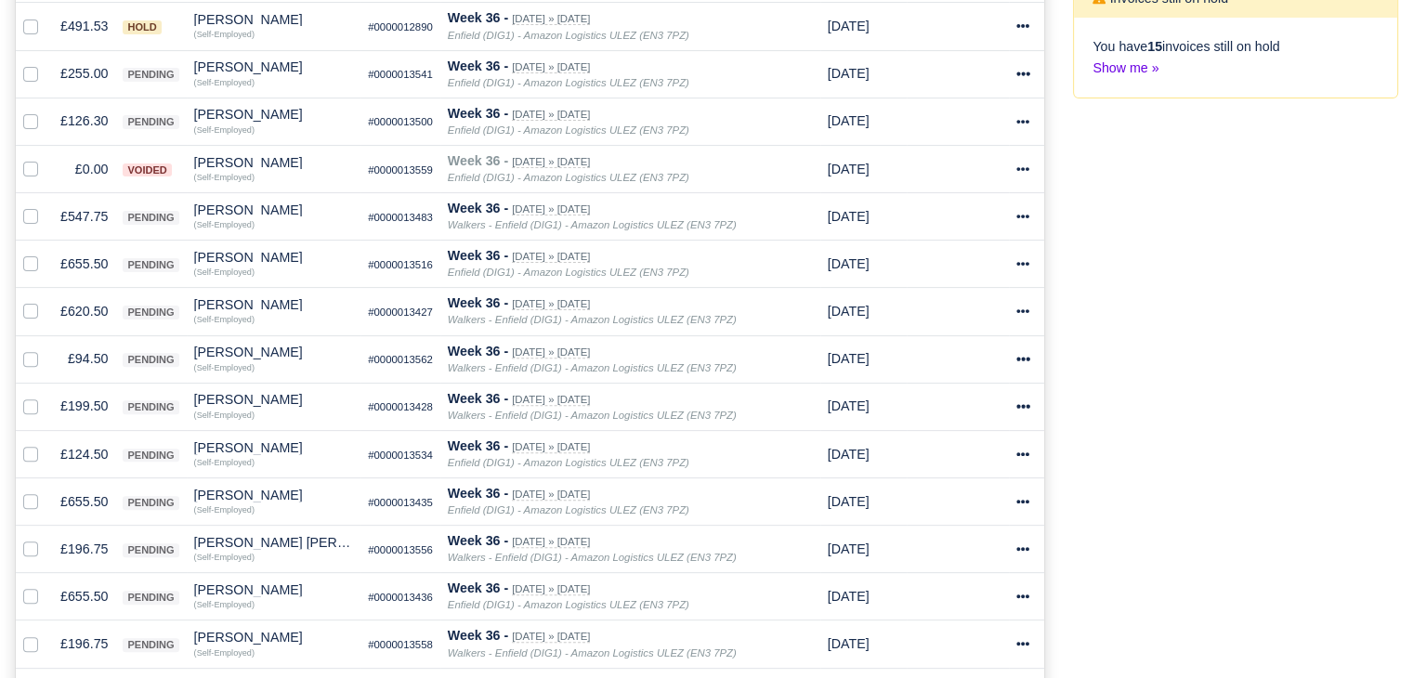
scroll to position [557, 0]
click at [89, 508] on td "£655.50" at bounding box center [84, 499] width 62 height 47
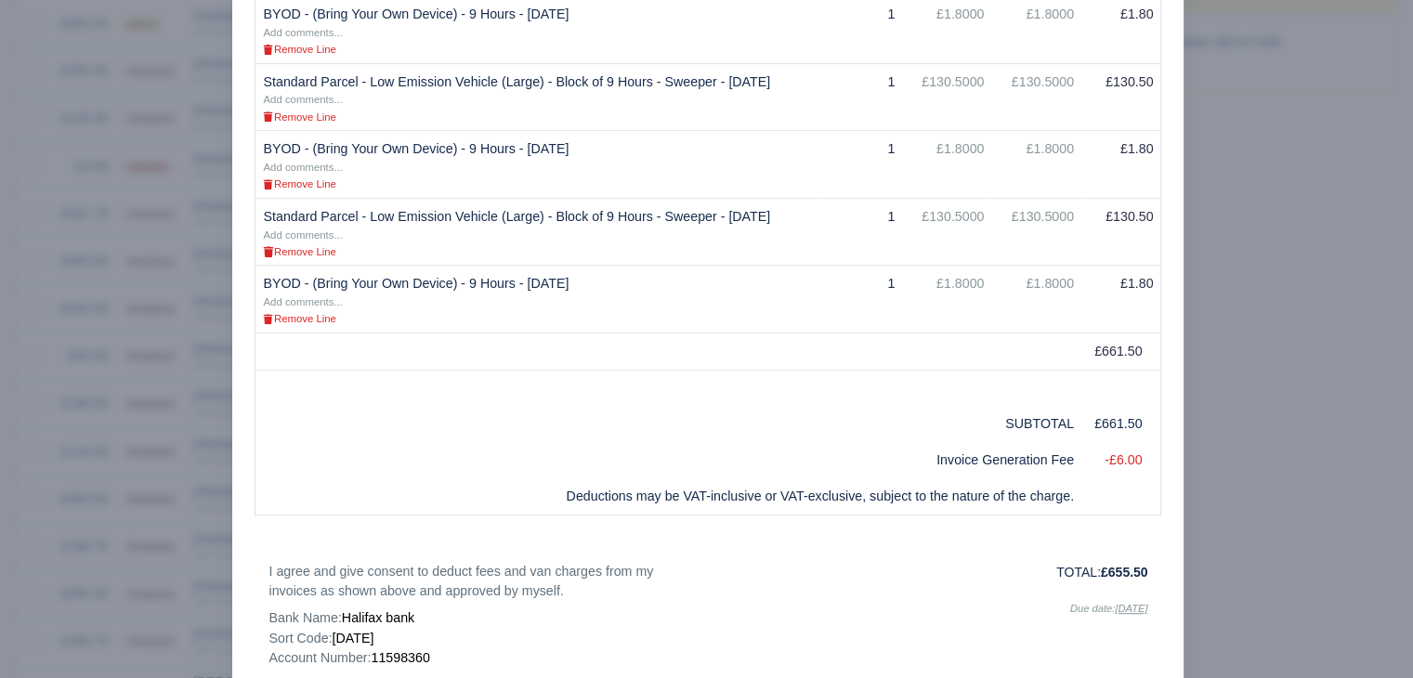
scroll to position [819, 0]
click at [1251, 177] on div at bounding box center [706, 339] width 1413 height 678
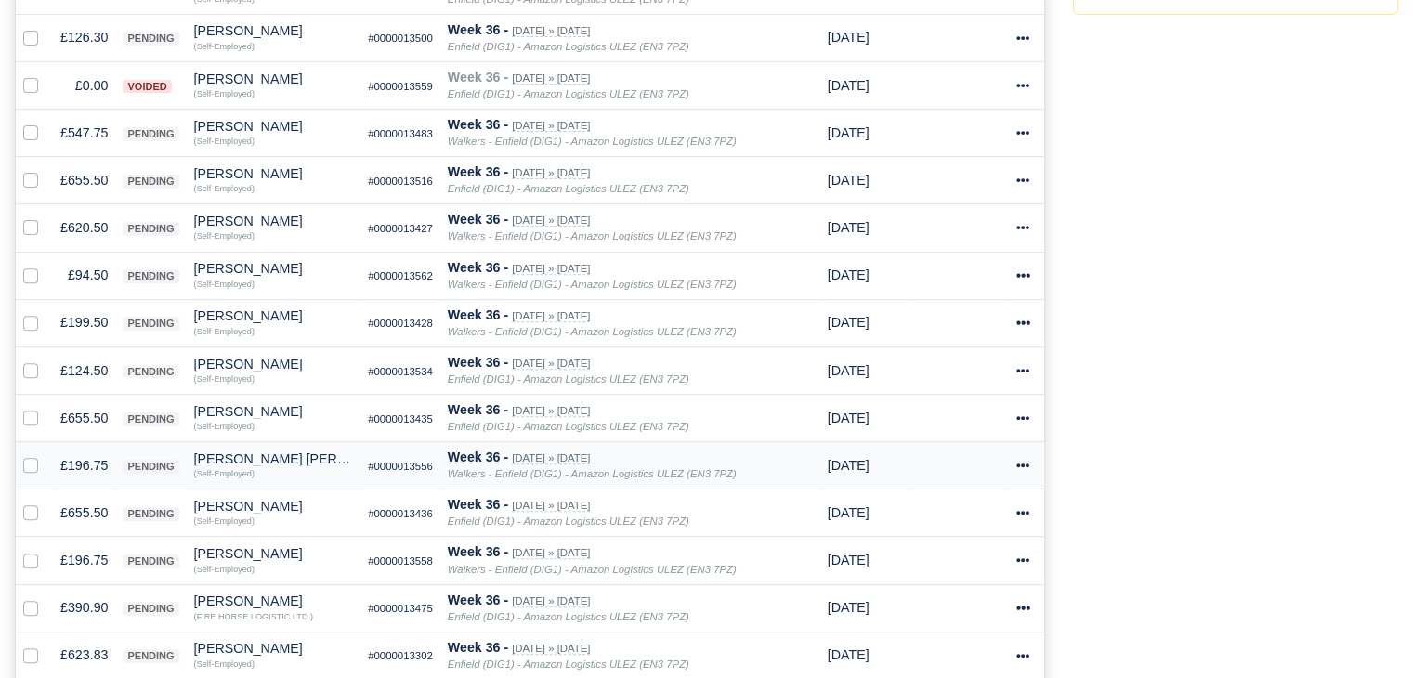
scroll to position [671, 0]
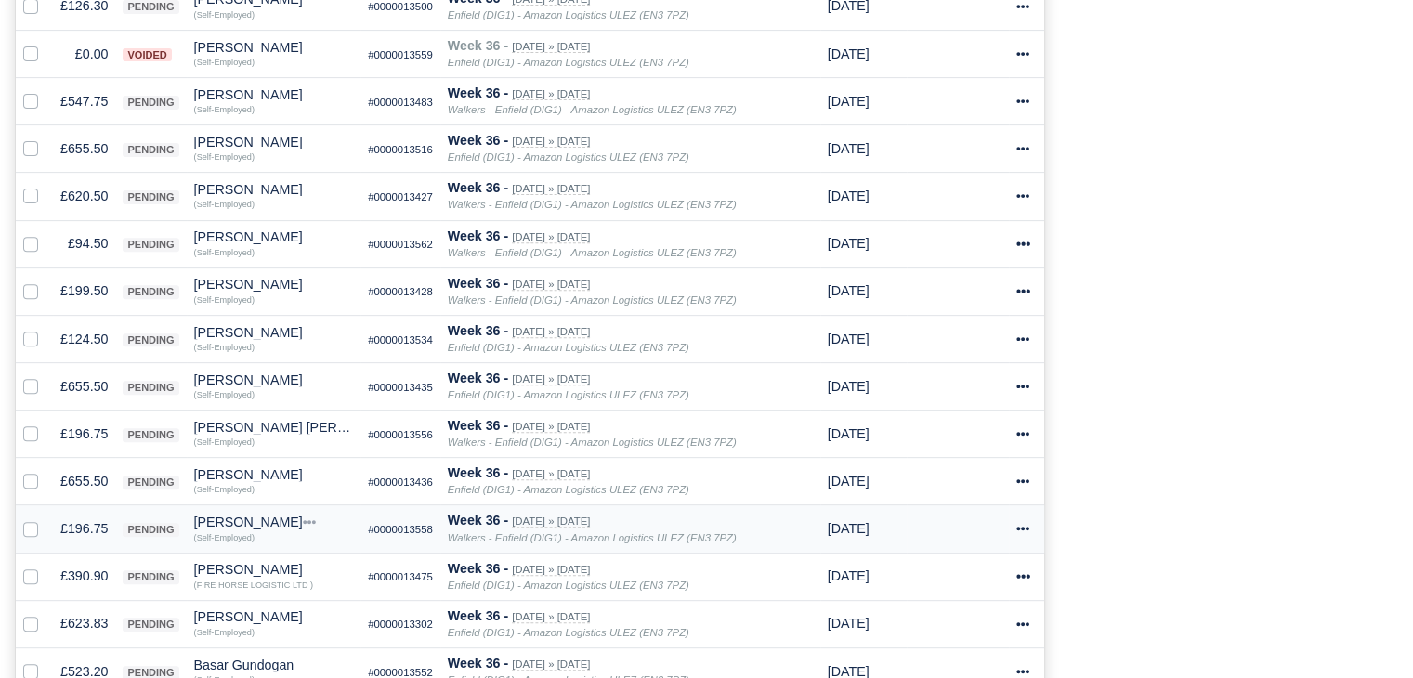
click at [92, 525] on td "£196.75" at bounding box center [84, 528] width 62 height 47
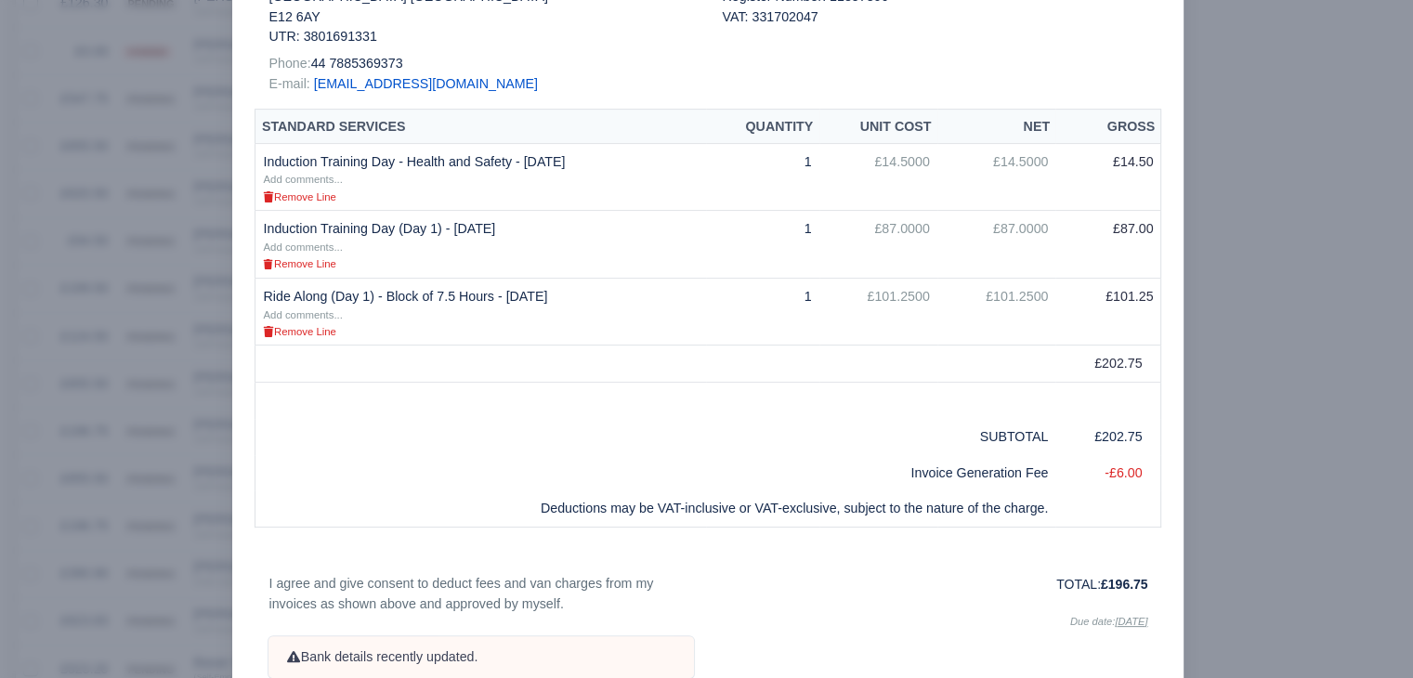
scroll to position [349, 0]
click at [61, 278] on div at bounding box center [706, 339] width 1413 height 678
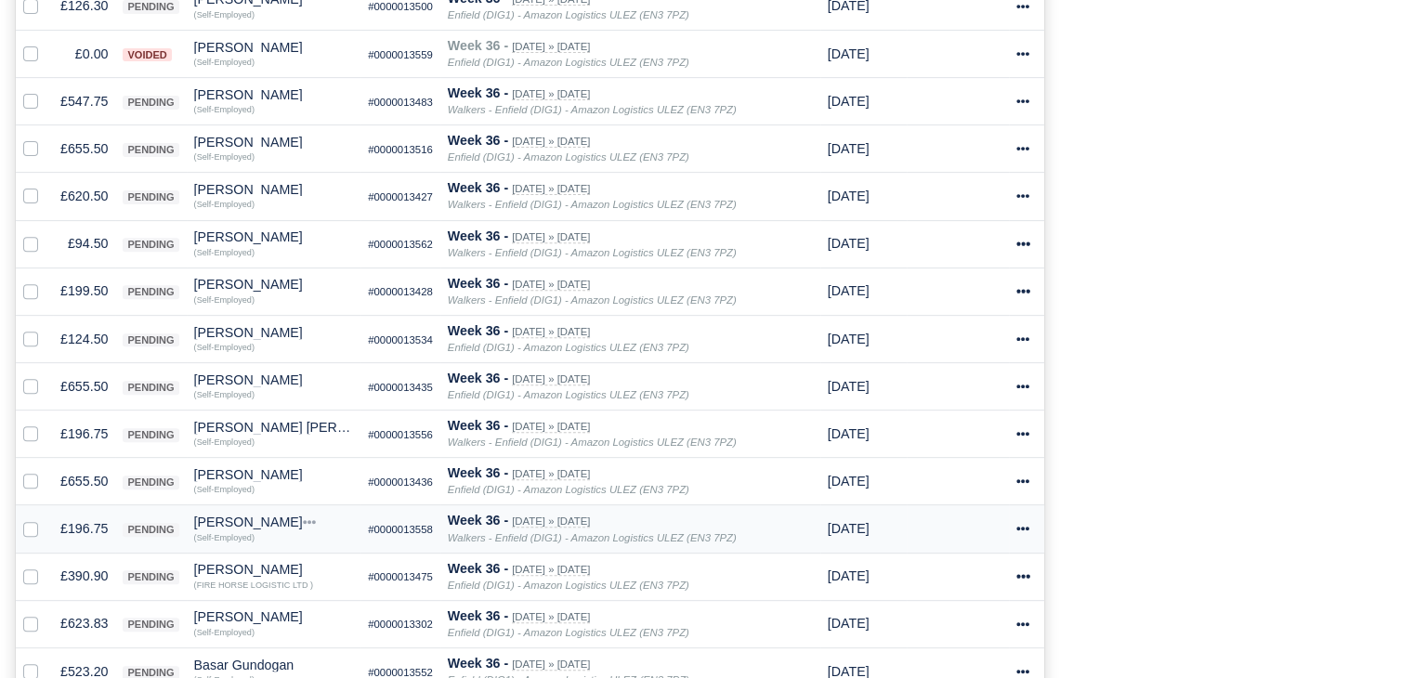
click at [231, 506] on td "Aribur Rahman Quick Actions Other Invoices Wallet (Self-Employed)" at bounding box center [274, 528] width 175 height 47
click at [232, 518] on div "Aribur Rahman" at bounding box center [274, 522] width 160 height 13
click at [287, 566] on button "Other Invoices" at bounding box center [269, 575] width 165 height 28
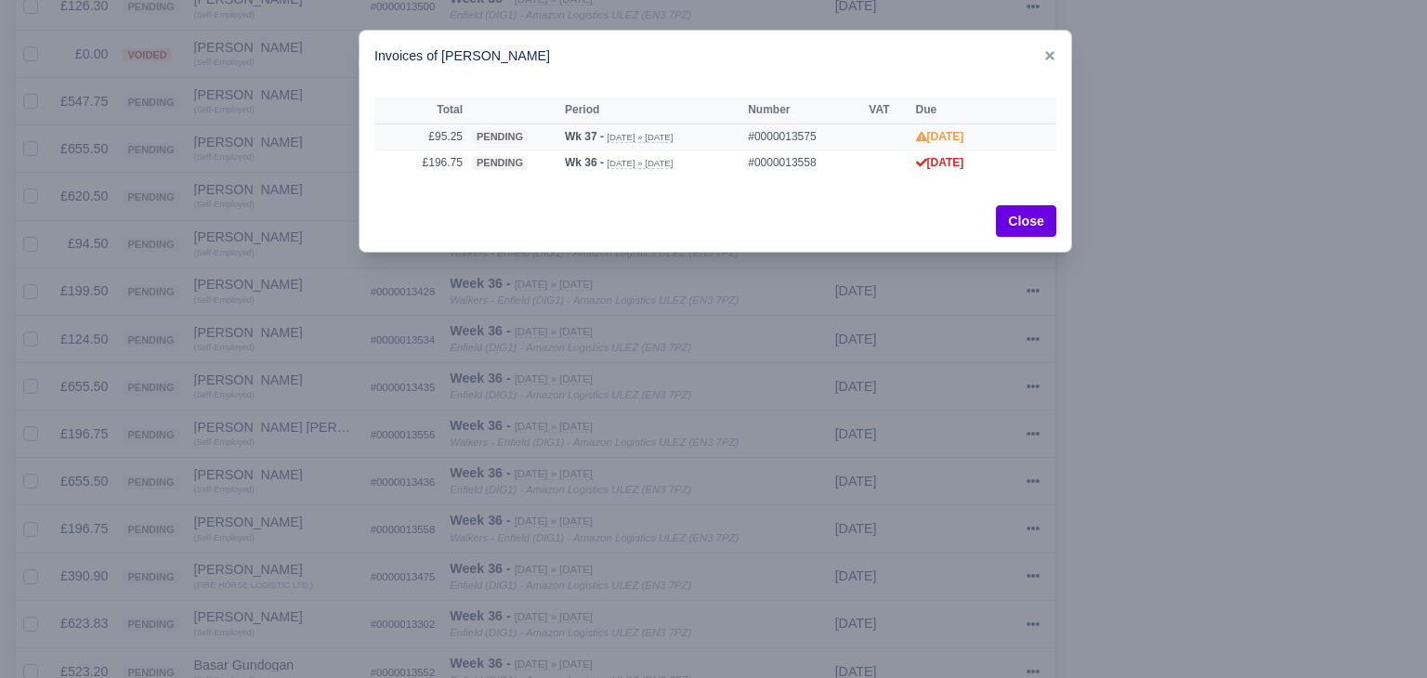
click at [473, 127] on td "pending" at bounding box center [513, 137] width 93 height 26
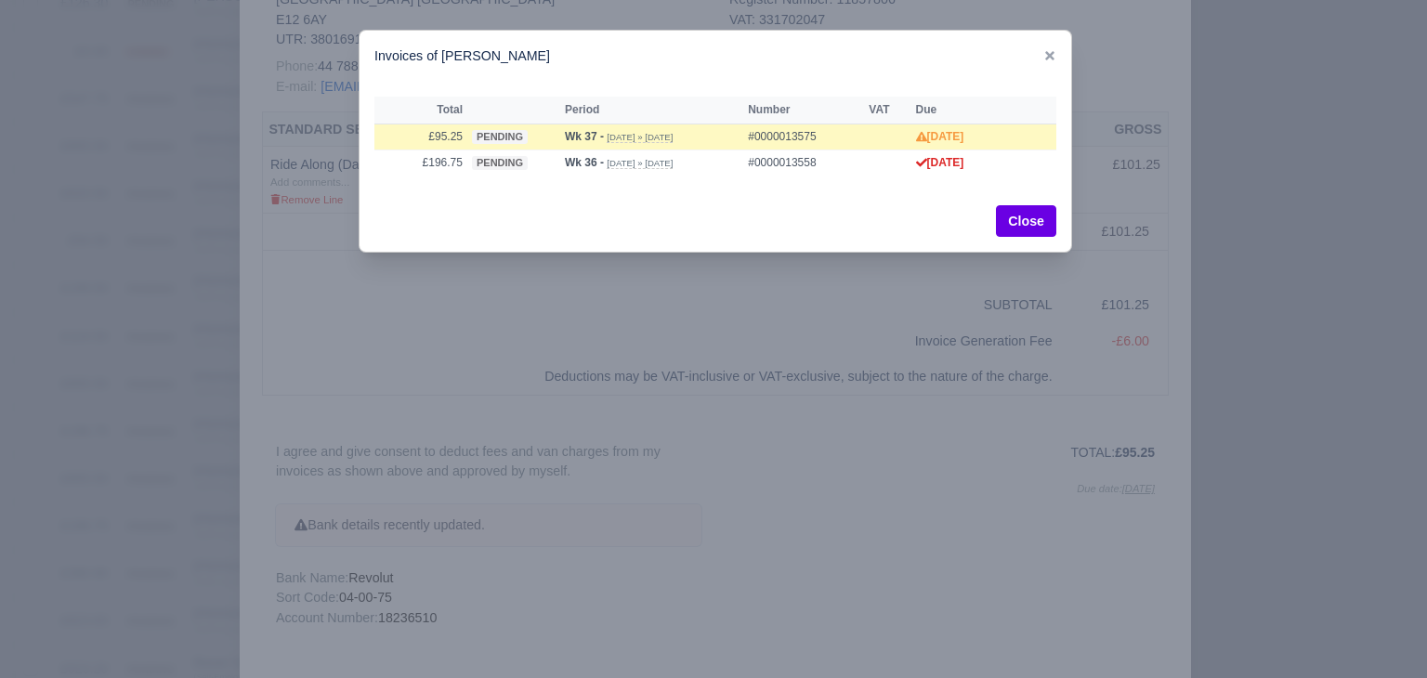
click at [170, 386] on div at bounding box center [713, 339] width 1427 height 678
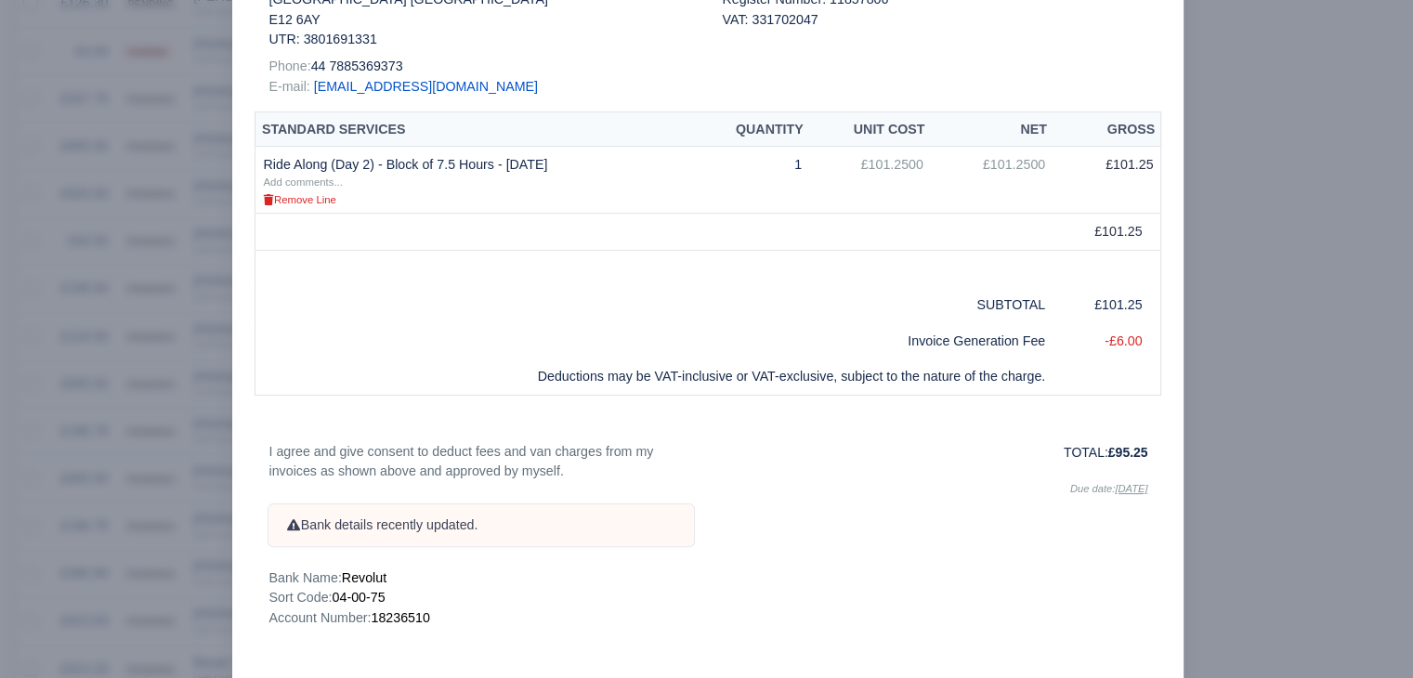
click at [143, 392] on div at bounding box center [706, 339] width 1413 height 678
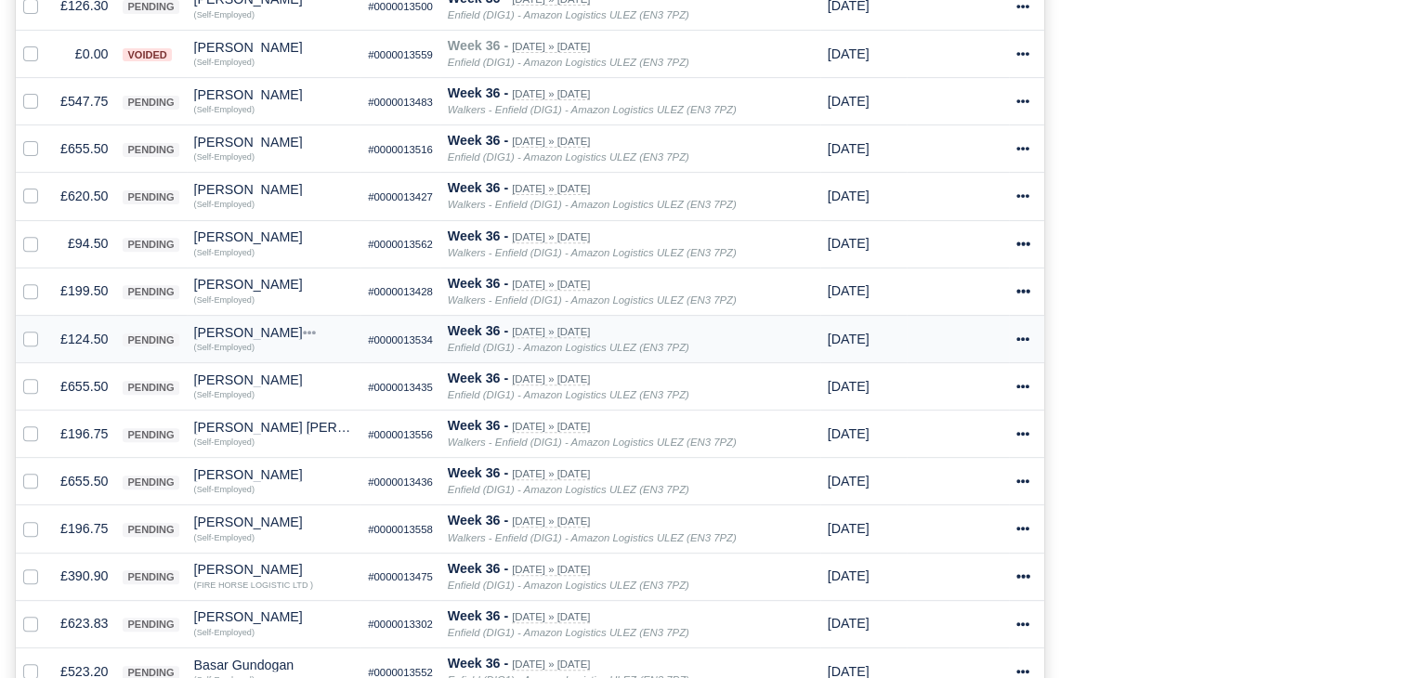
click at [69, 333] on td "£124.50" at bounding box center [84, 338] width 62 height 47
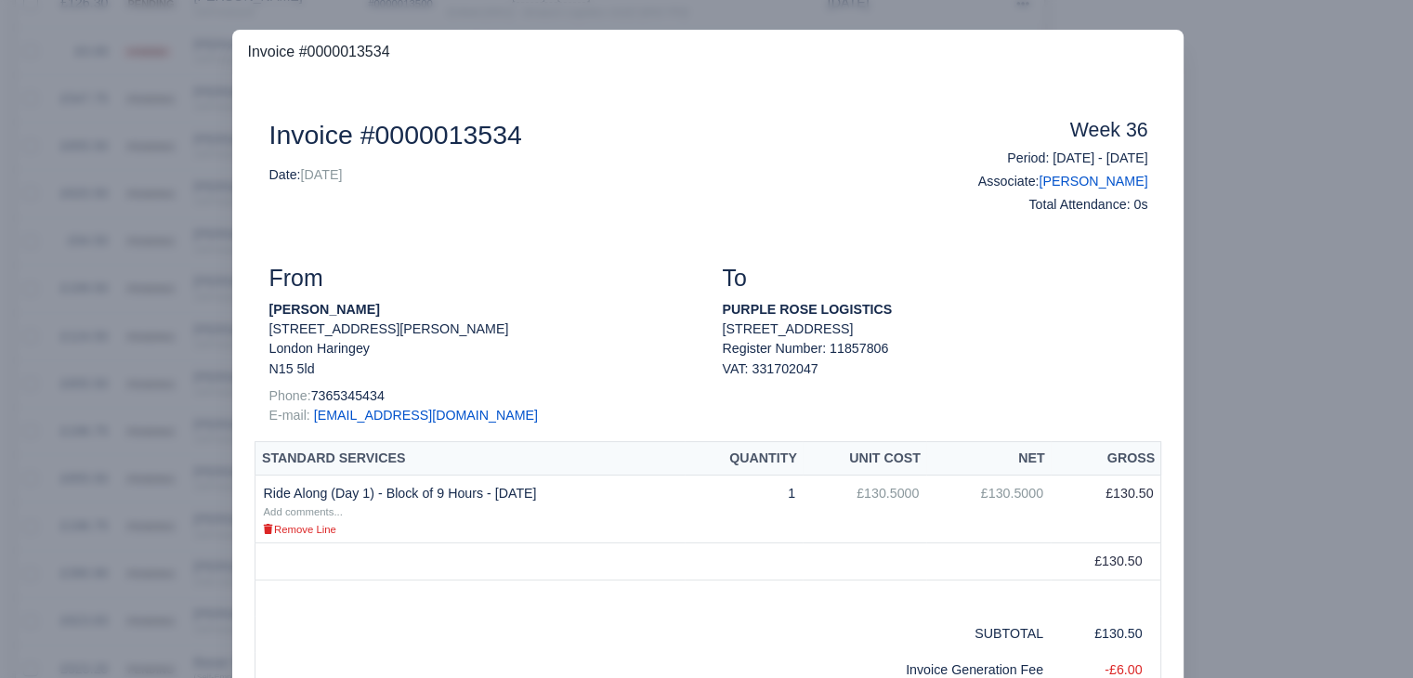
click at [175, 409] on div at bounding box center [706, 339] width 1413 height 678
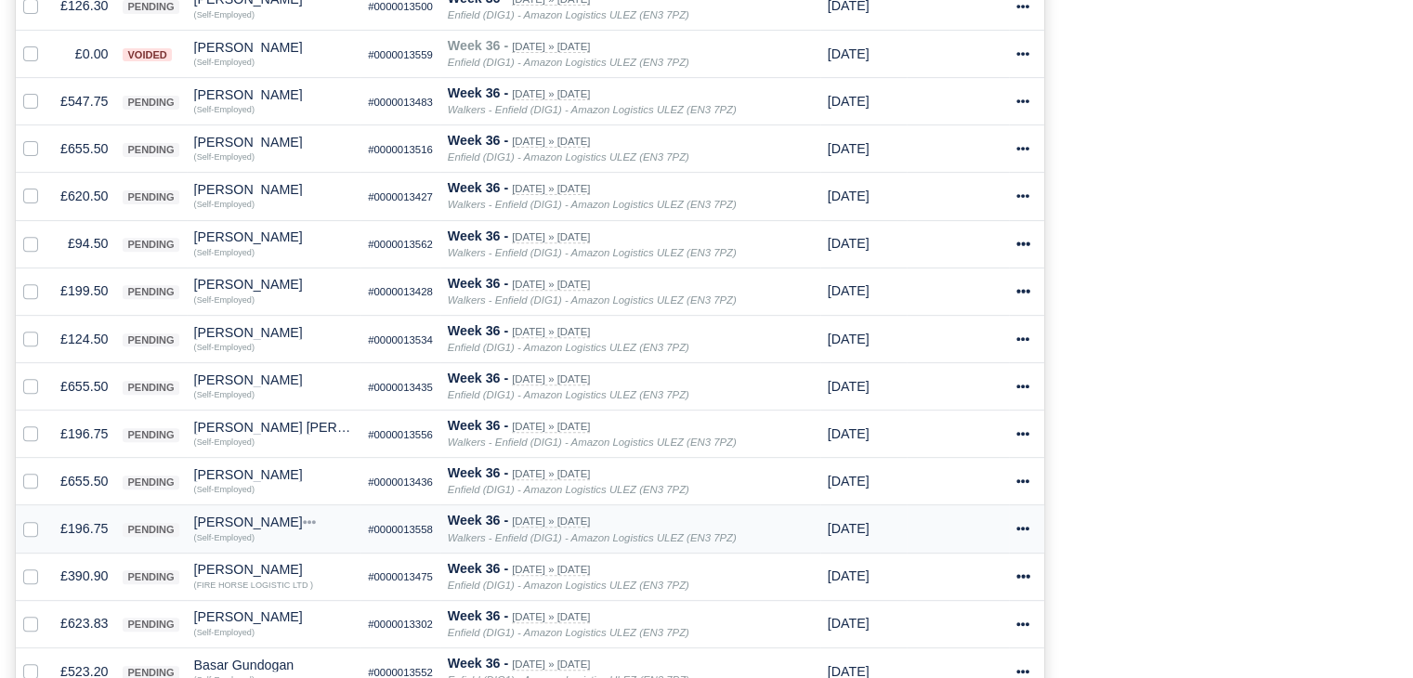
click at [218, 531] on small "(Self-Employed)" at bounding box center [224, 536] width 60 height 11
click at [230, 521] on div "Aribur Rahman" at bounding box center [274, 522] width 160 height 13
click at [296, 571] on button "Other Invoices" at bounding box center [269, 575] width 165 height 28
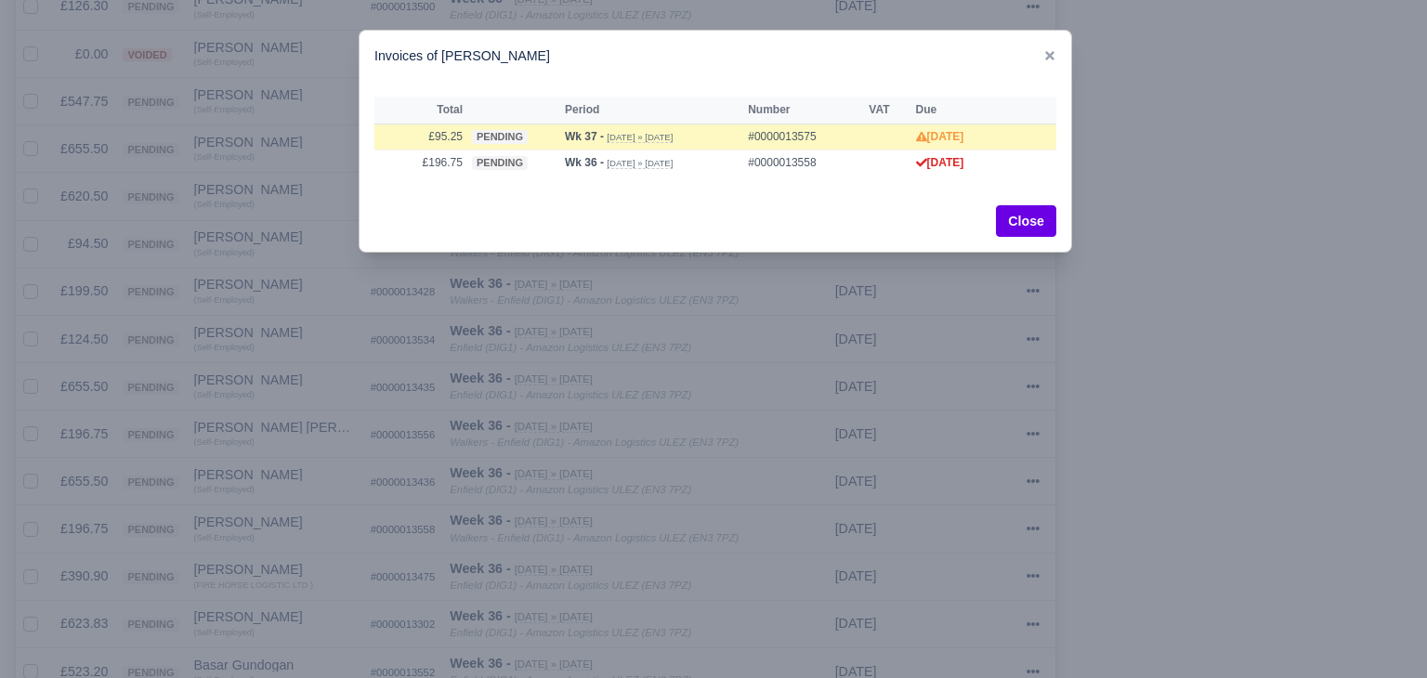
click at [369, 454] on div at bounding box center [713, 339] width 1427 height 678
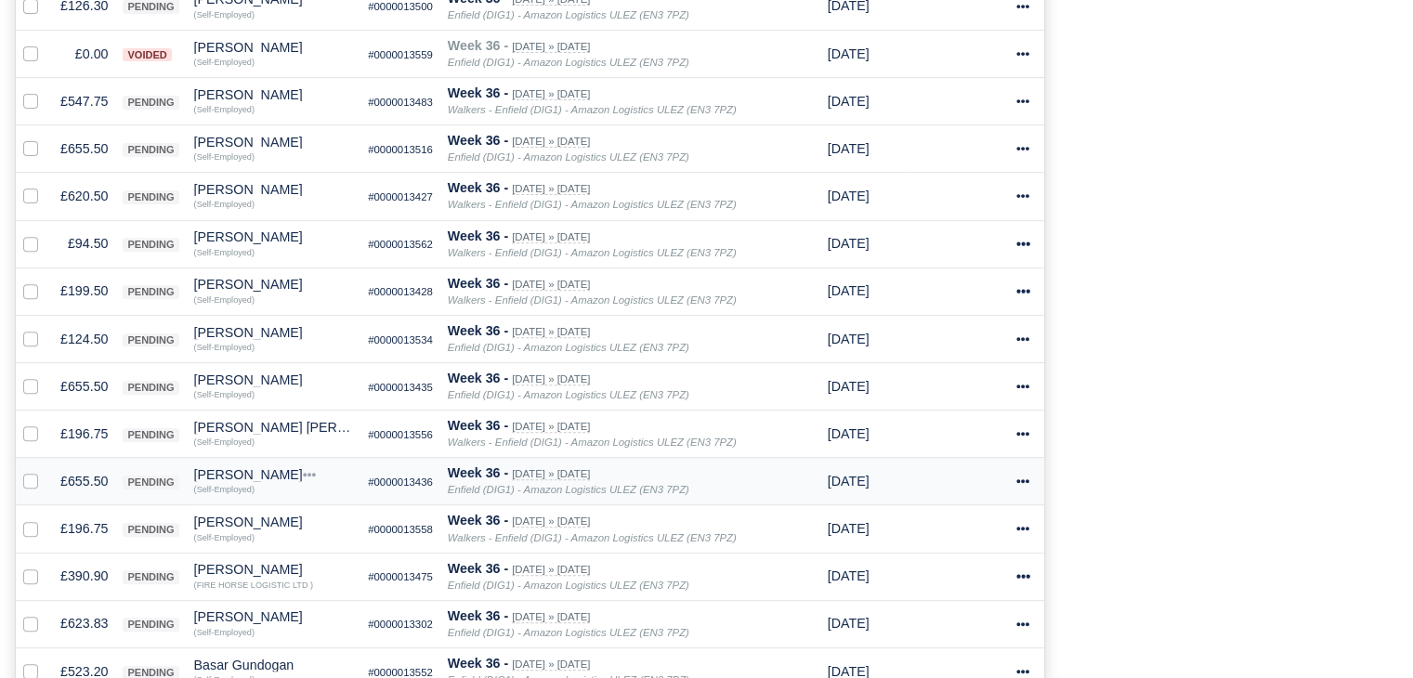
click at [88, 471] on td "£655.50" at bounding box center [84, 481] width 62 height 47
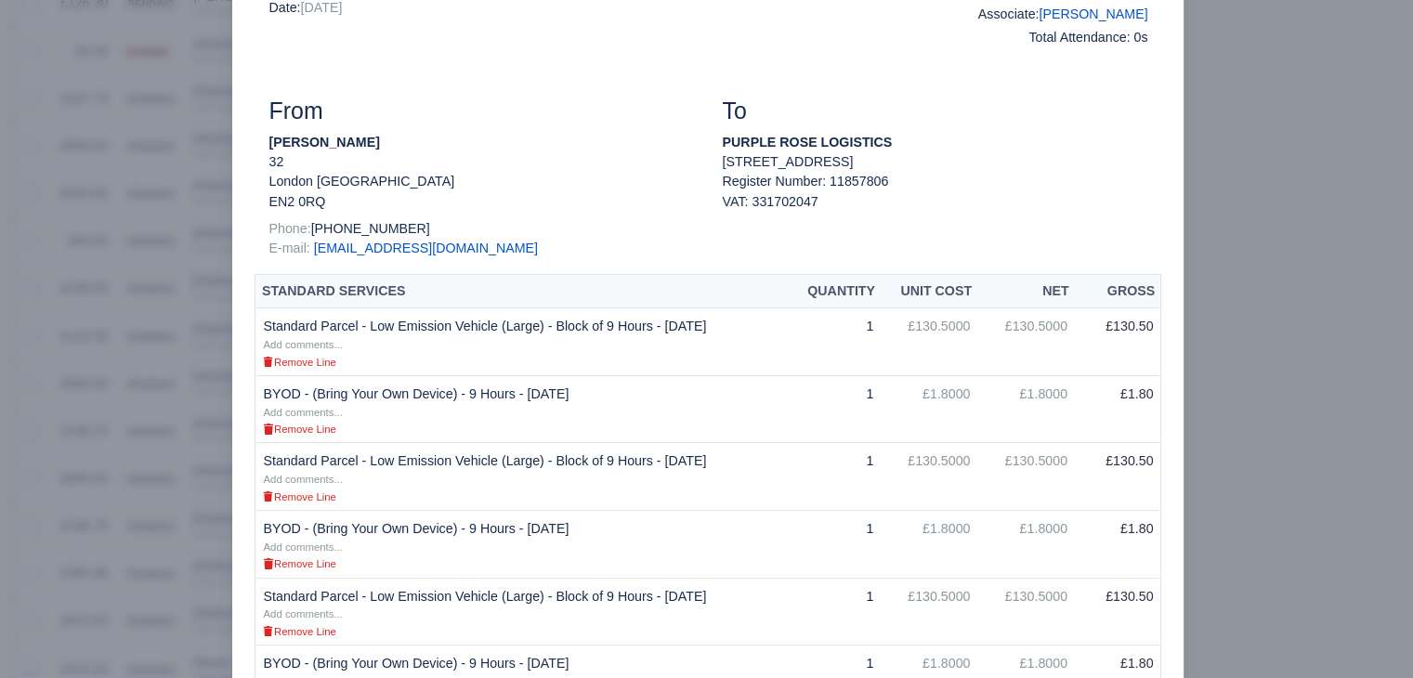
scroll to position [169, 0]
click at [135, 483] on div at bounding box center [706, 339] width 1413 height 678
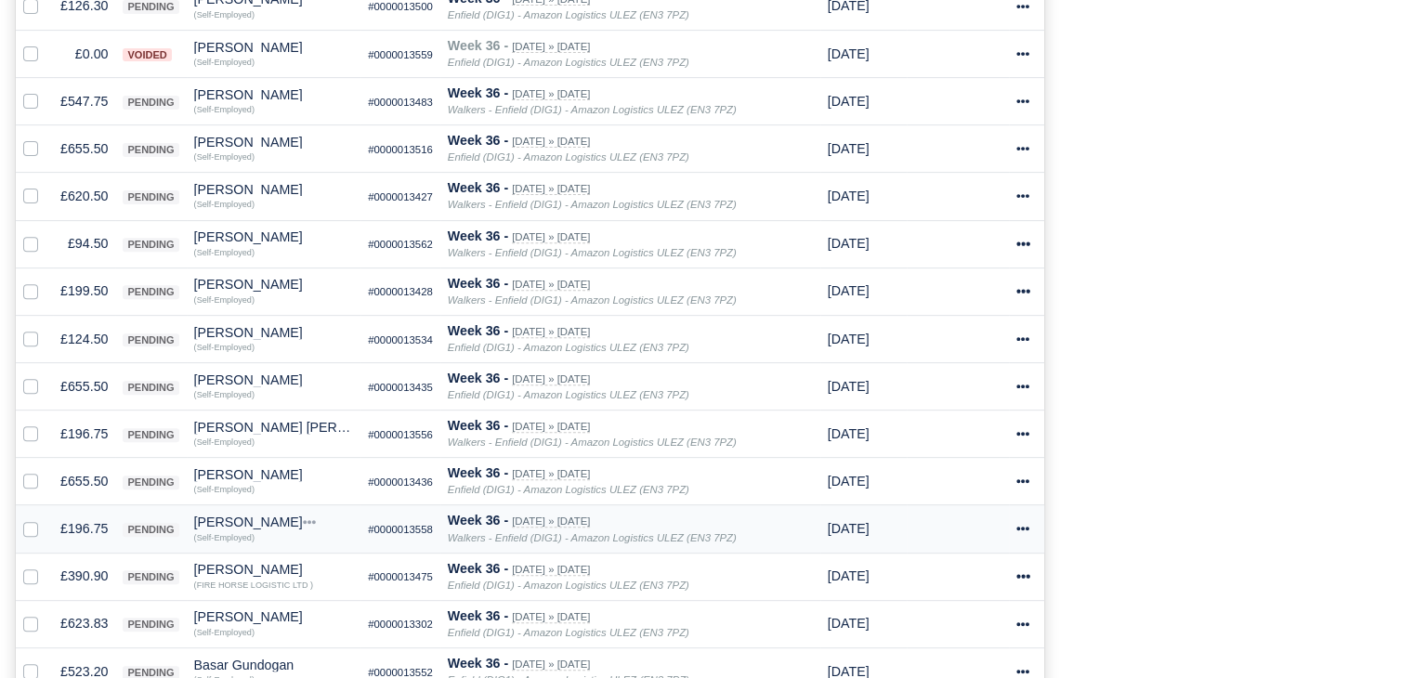
click at [93, 521] on td "£196.75" at bounding box center [84, 528] width 62 height 47
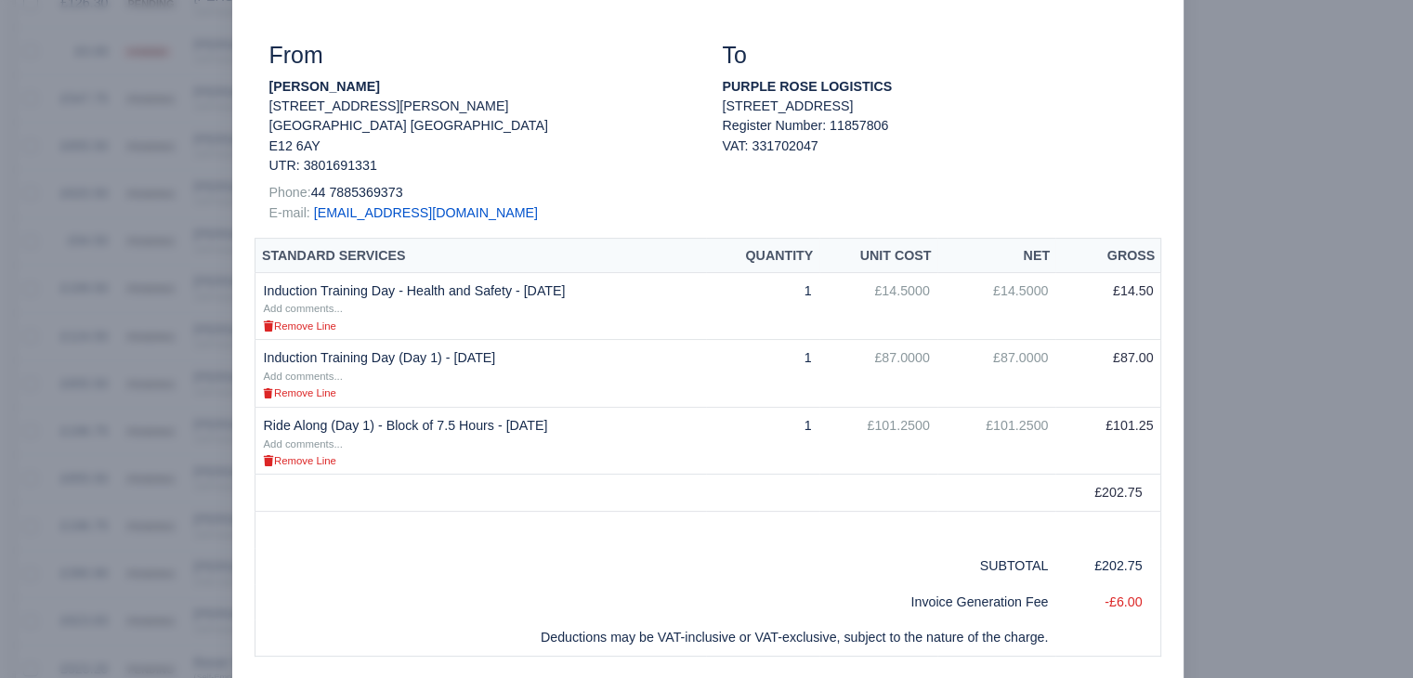
scroll to position [221, 0]
click at [1279, 310] on div at bounding box center [706, 339] width 1413 height 678
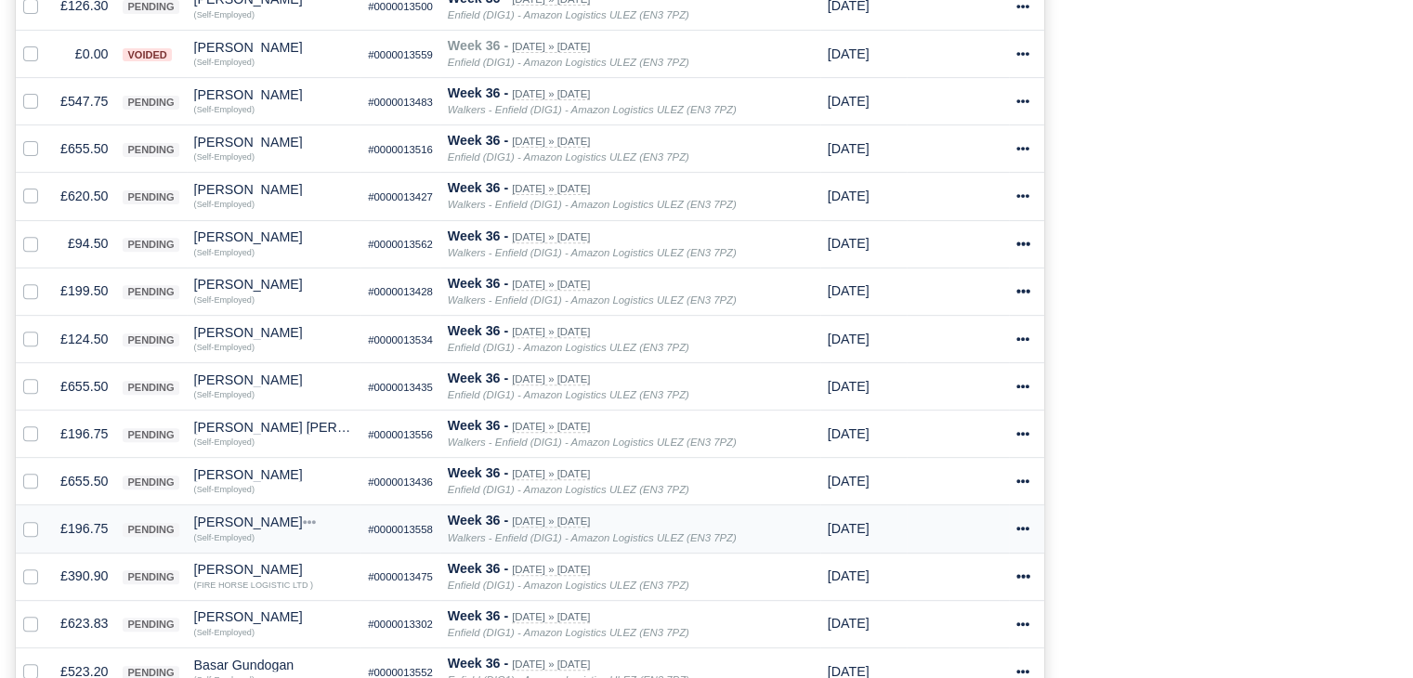
click at [93, 521] on td "£196.75" at bounding box center [84, 528] width 62 height 47
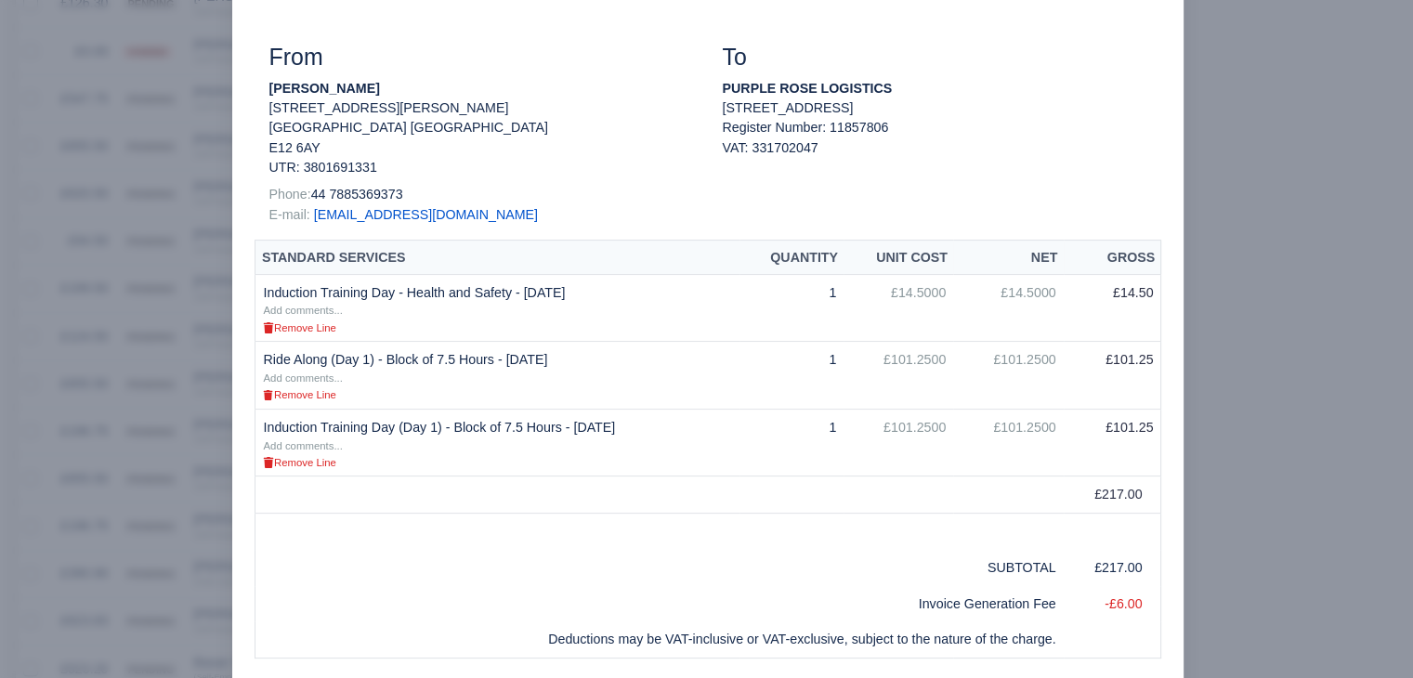
click at [145, 525] on div at bounding box center [706, 339] width 1413 height 678
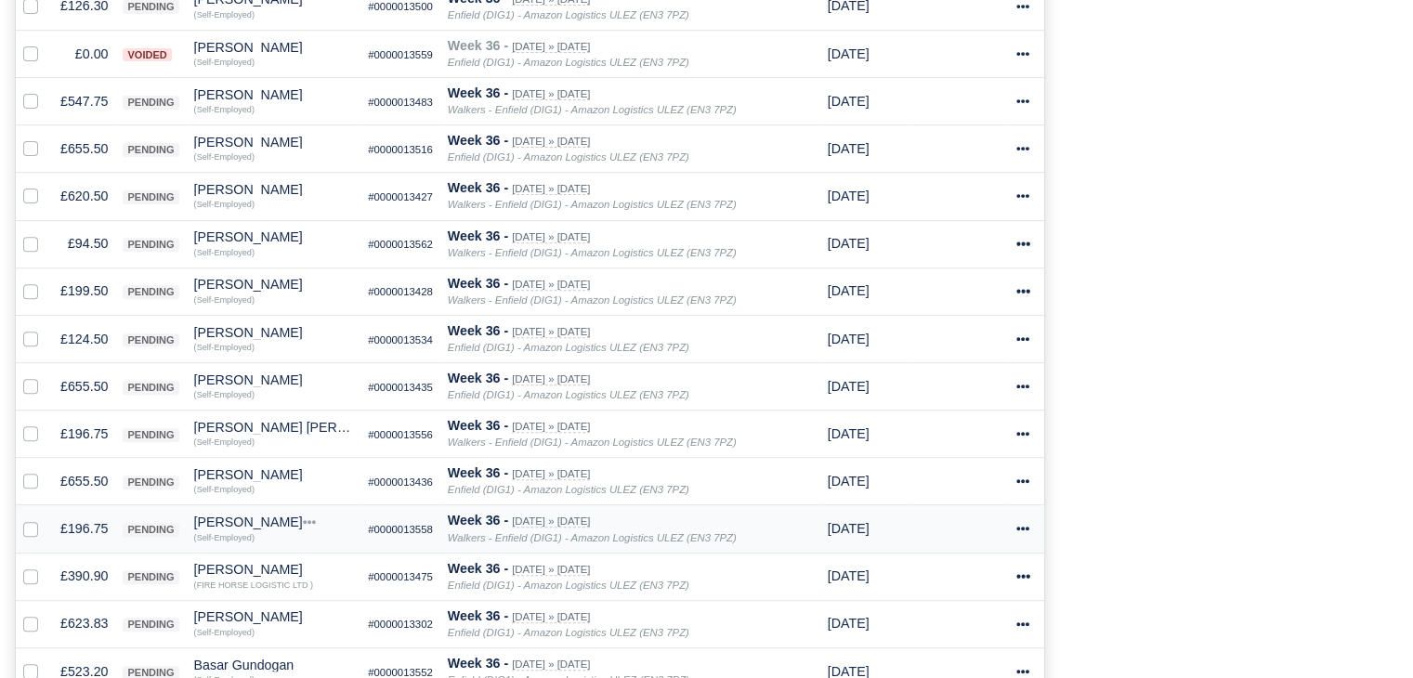
click at [93, 518] on td "£196.75" at bounding box center [84, 528] width 62 height 47
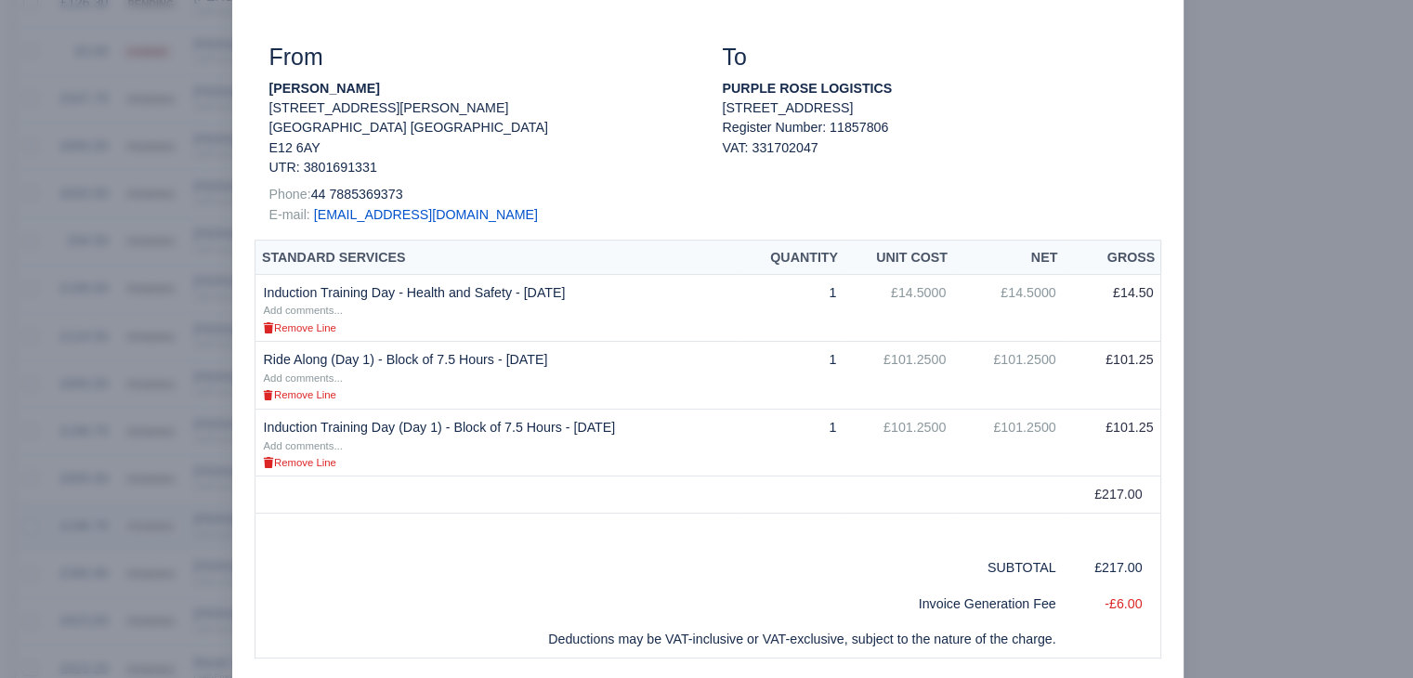
scroll to position [0, 0]
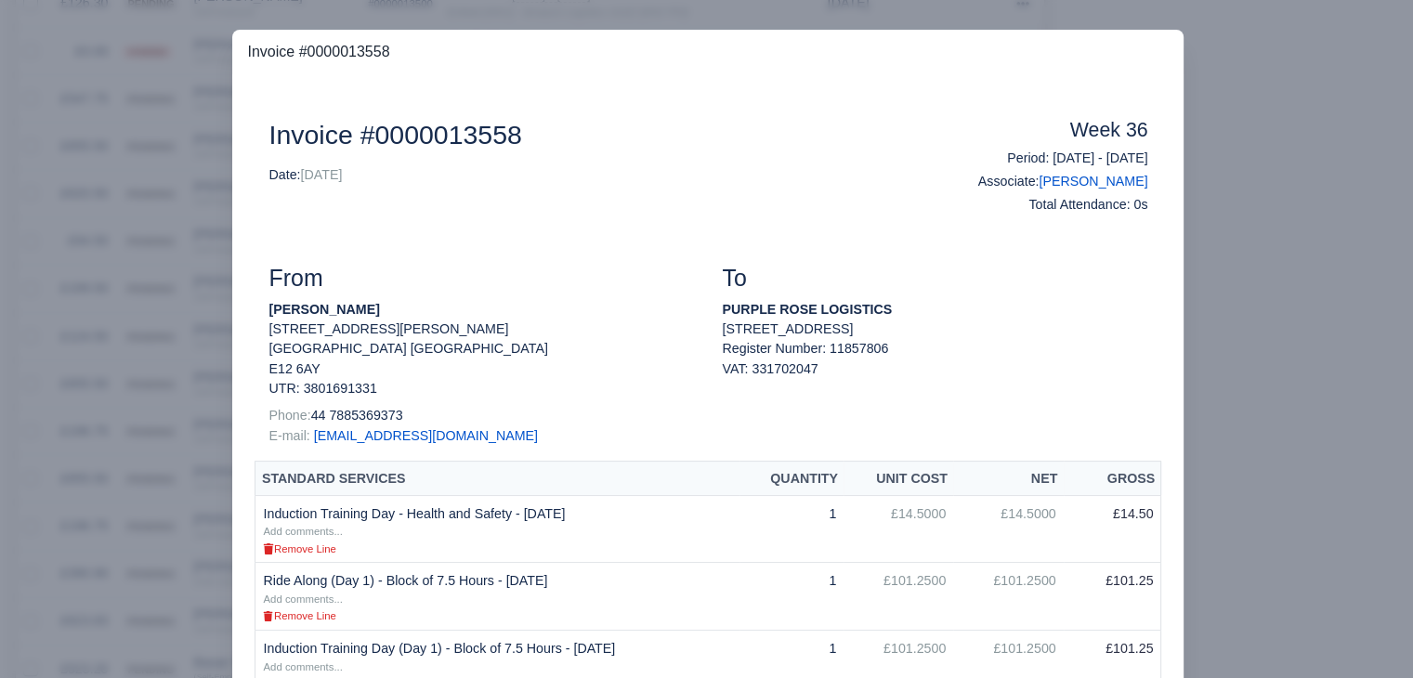
click at [141, 509] on div at bounding box center [706, 339] width 1413 height 678
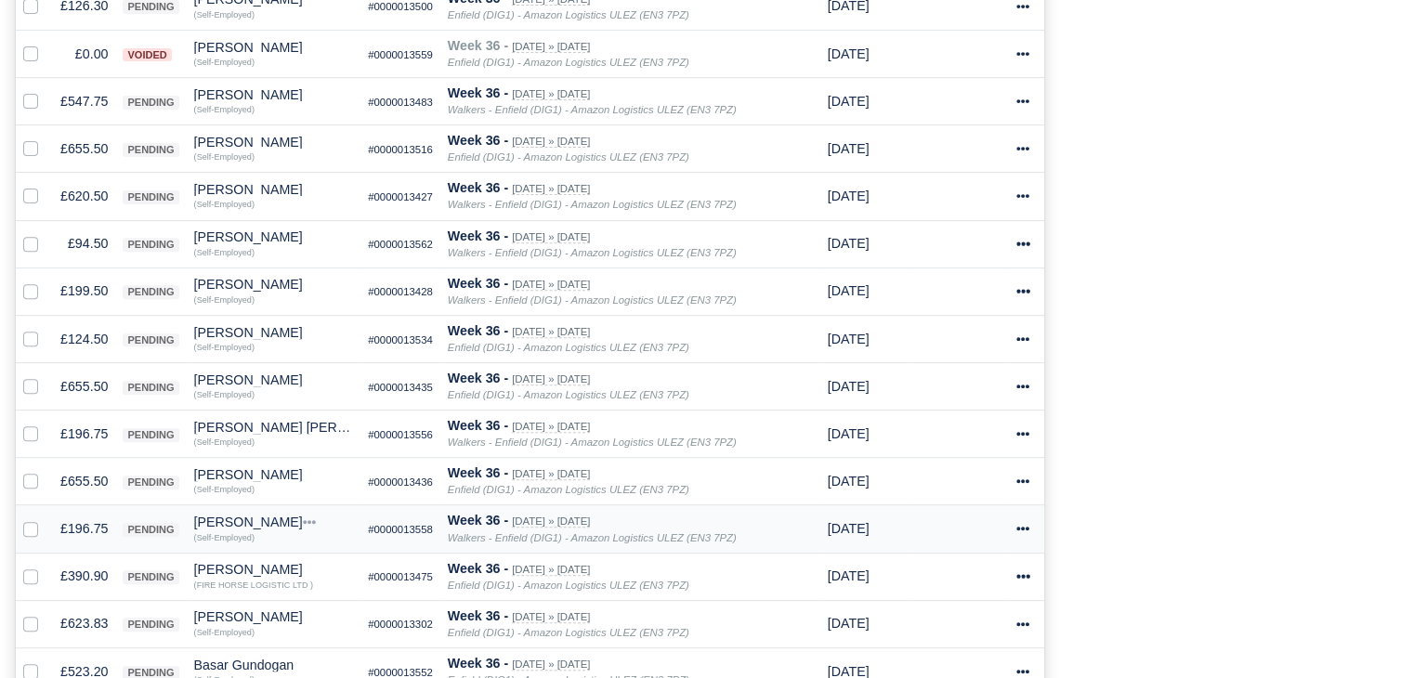
click at [233, 516] on div "Aribur Rahman" at bounding box center [274, 522] width 160 height 13
click at [246, 566] on button "Other Invoices" at bounding box center [269, 575] width 165 height 28
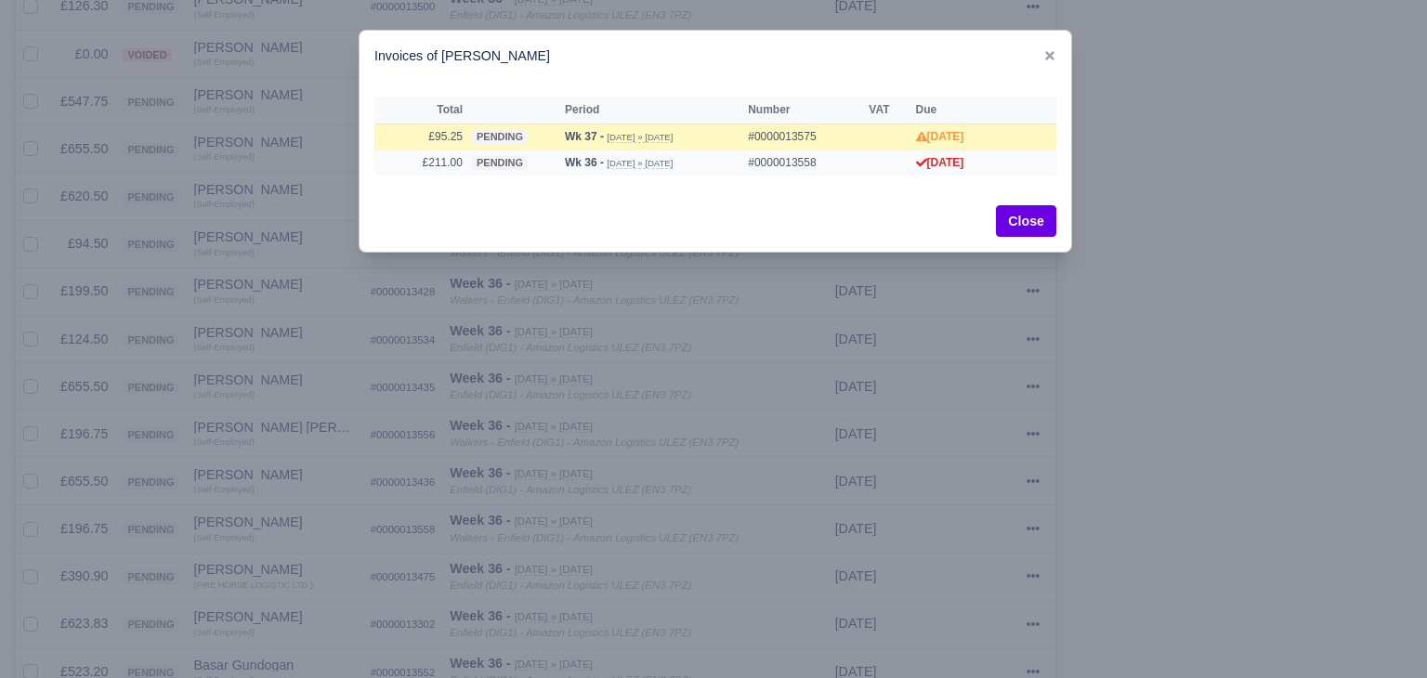
click at [450, 164] on td "£211.00" at bounding box center [420, 162] width 93 height 25
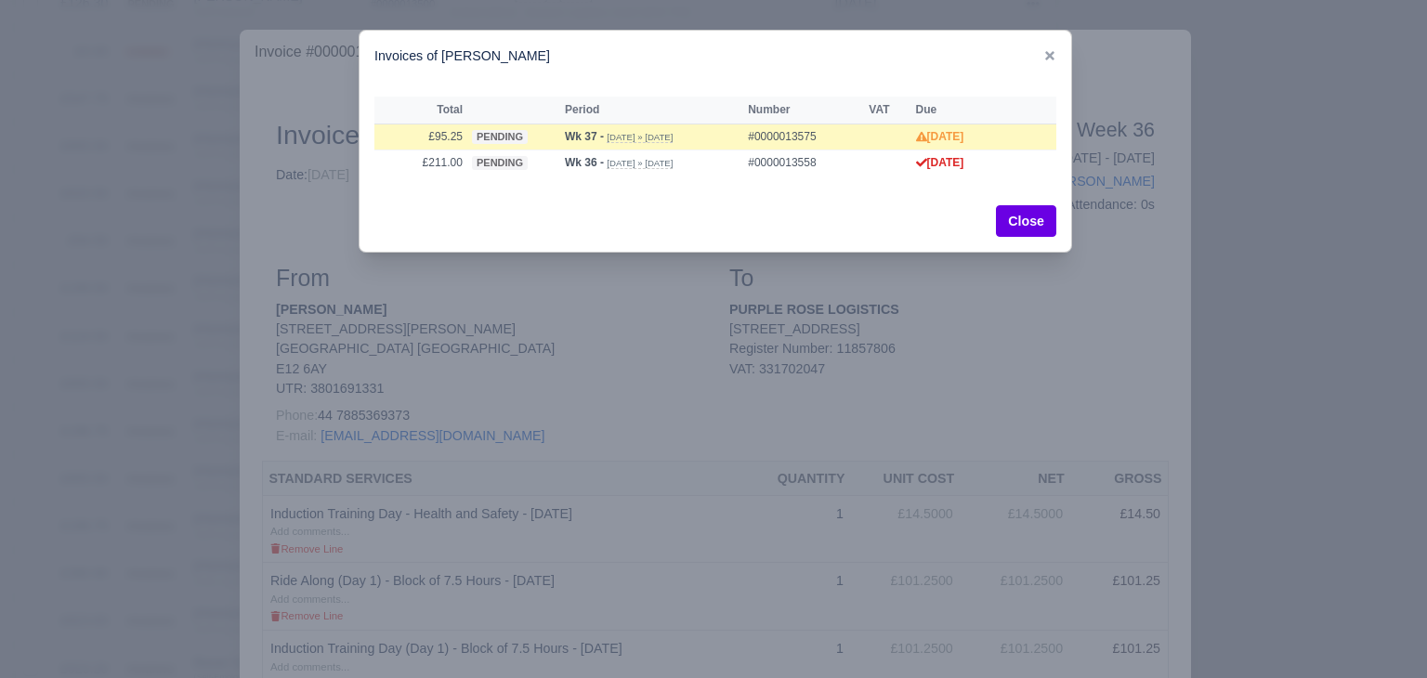
click at [188, 347] on div at bounding box center [713, 339] width 1427 height 678
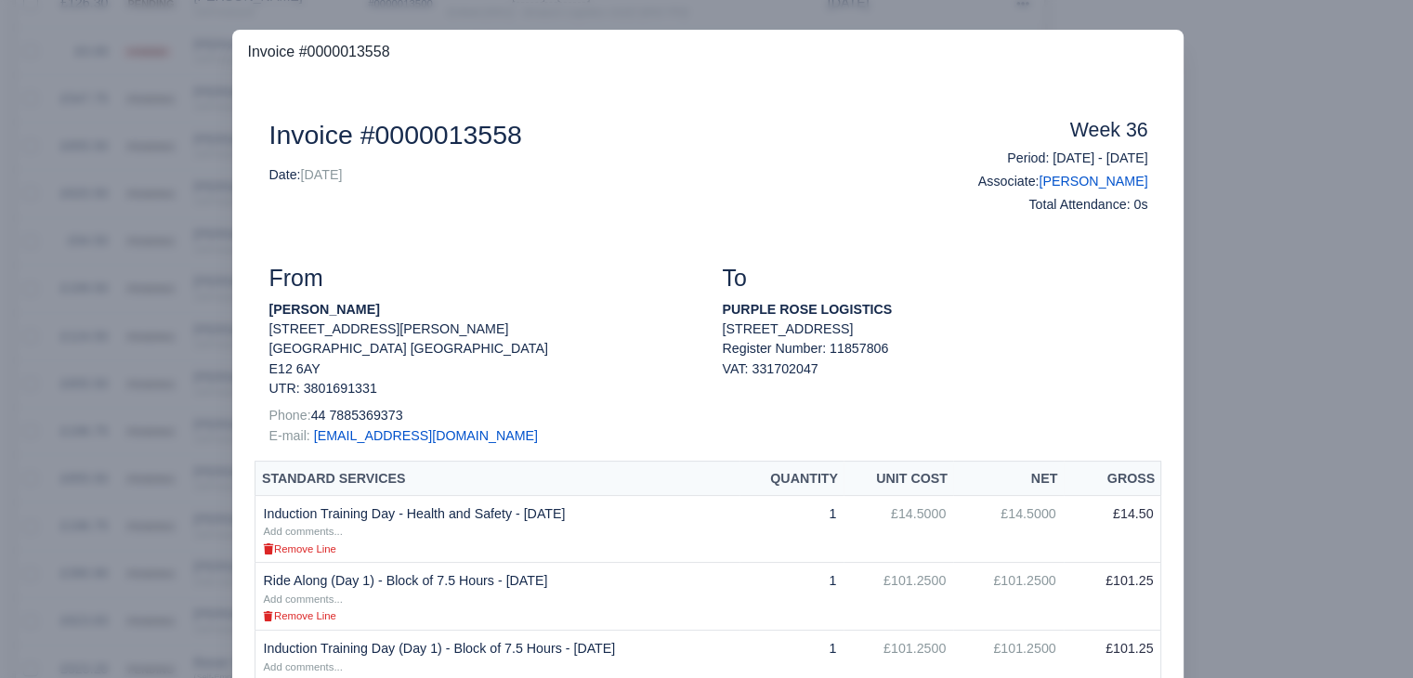
click at [151, 426] on div at bounding box center [706, 339] width 1413 height 678
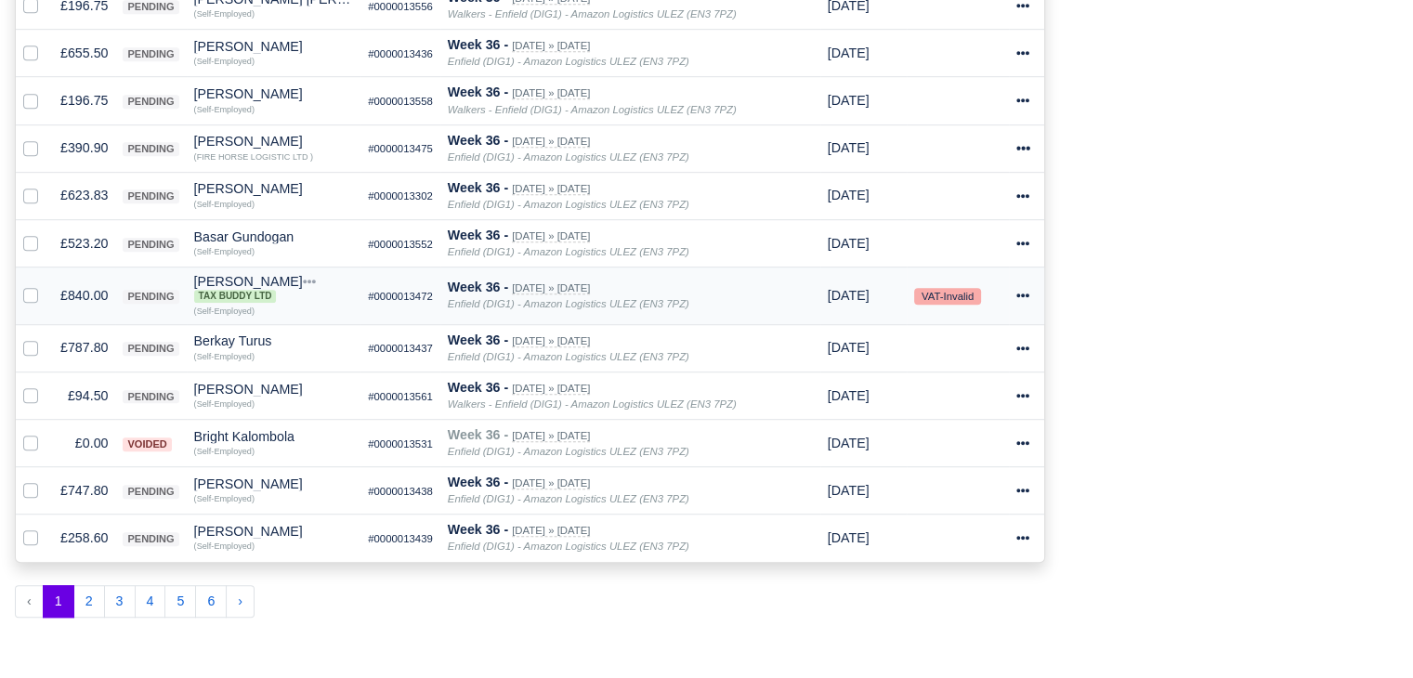
scroll to position [1100, 0]
click at [71, 383] on td "£94.50" at bounding box center [84, 394] width 62 height 47
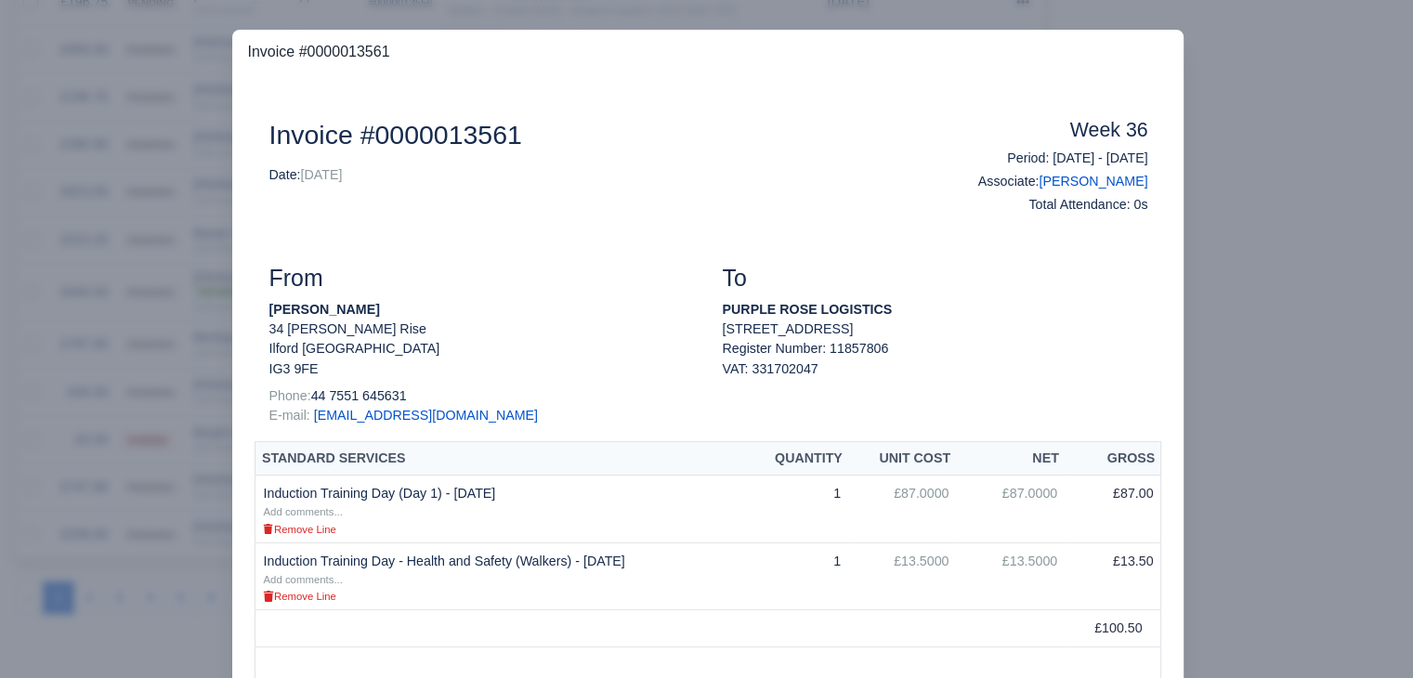
click at [74, 387] on div at bounding box center [706, 339] width 1413 height 678
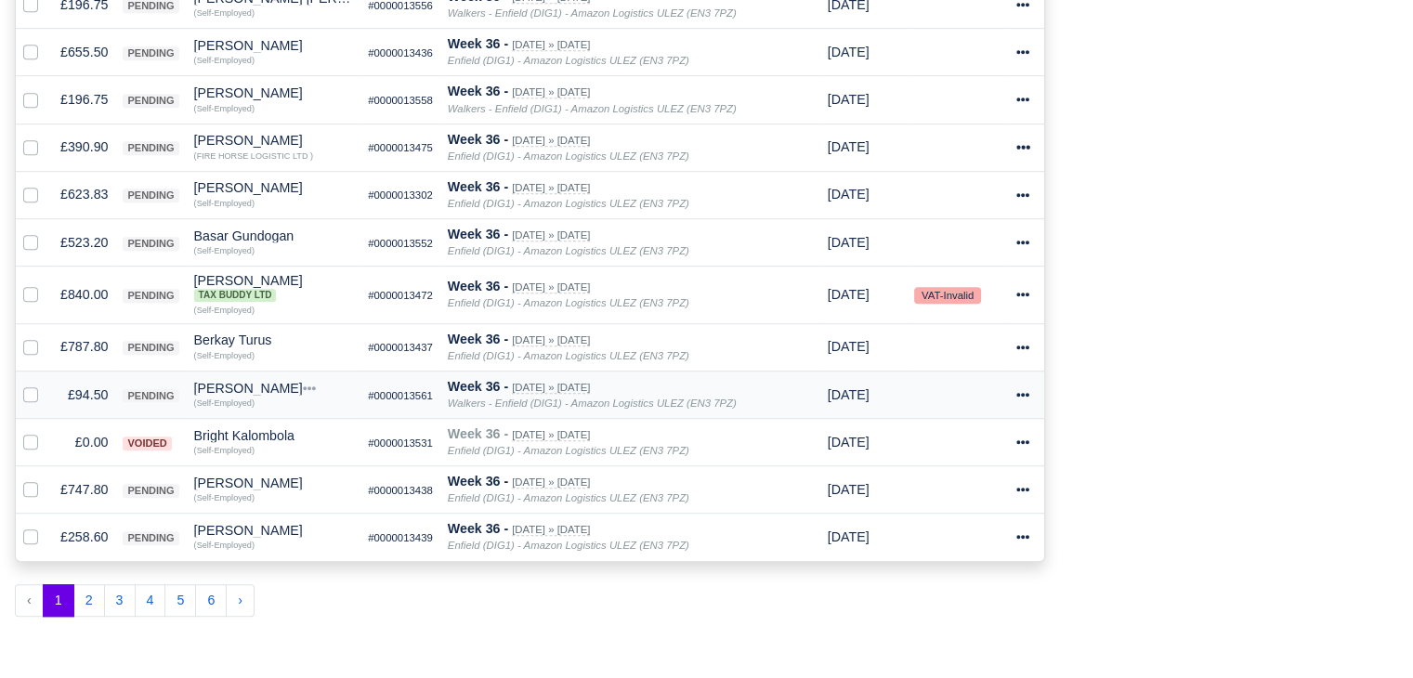
click at [225, 382] on div "Blake Durrant" at bounding box center [274, 388] width 160 height 13
click at [253, 428] on button "Other Invoices" at bounding box center [269, 441] width 165 height 28
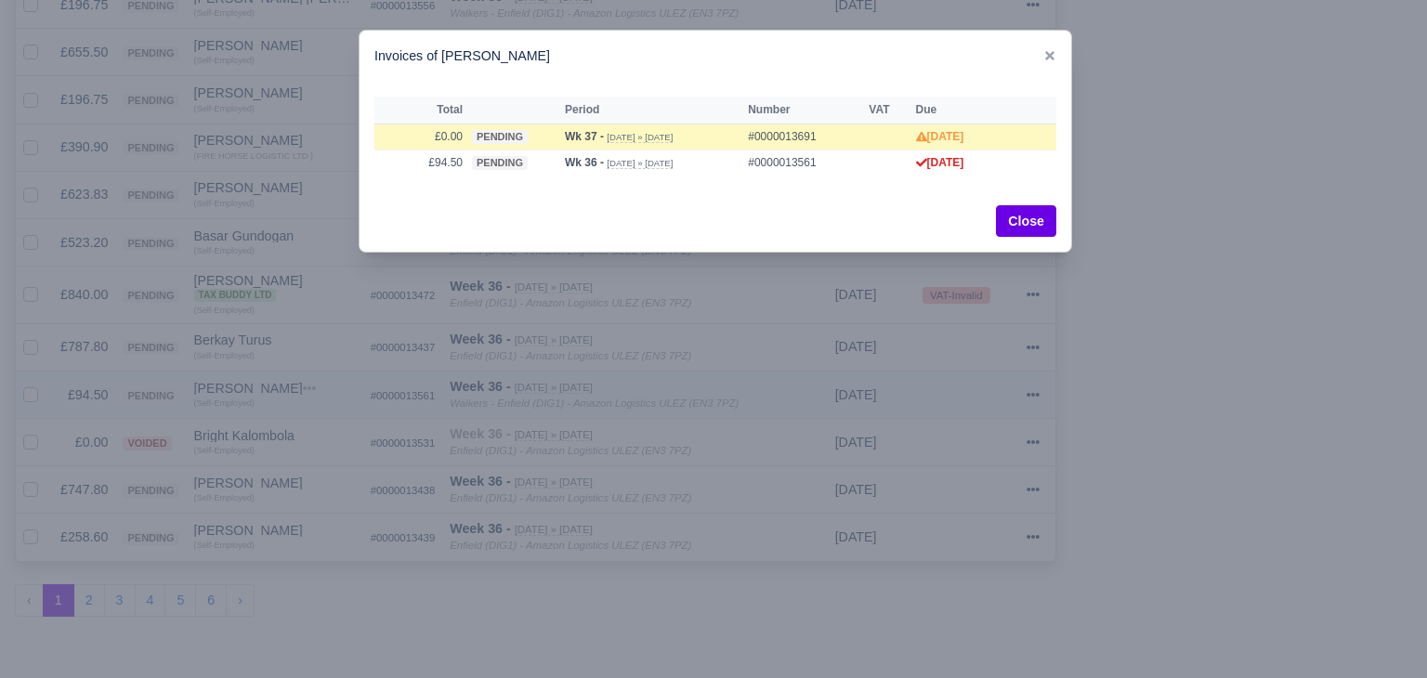
click at [253, 428] on div at bounding box center [713, 339] width 1427 height 678
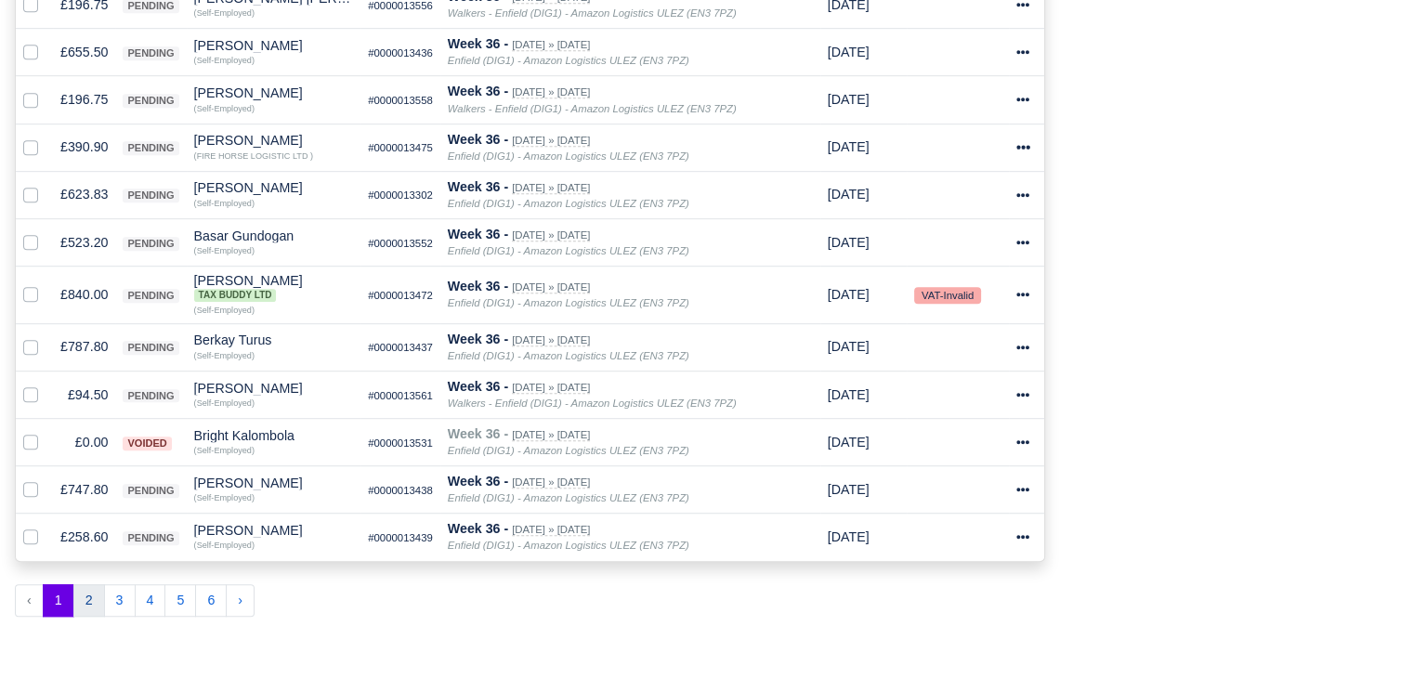
click at [80, 603] on button "2" at bounding box center [89, 600] width 32 height 33
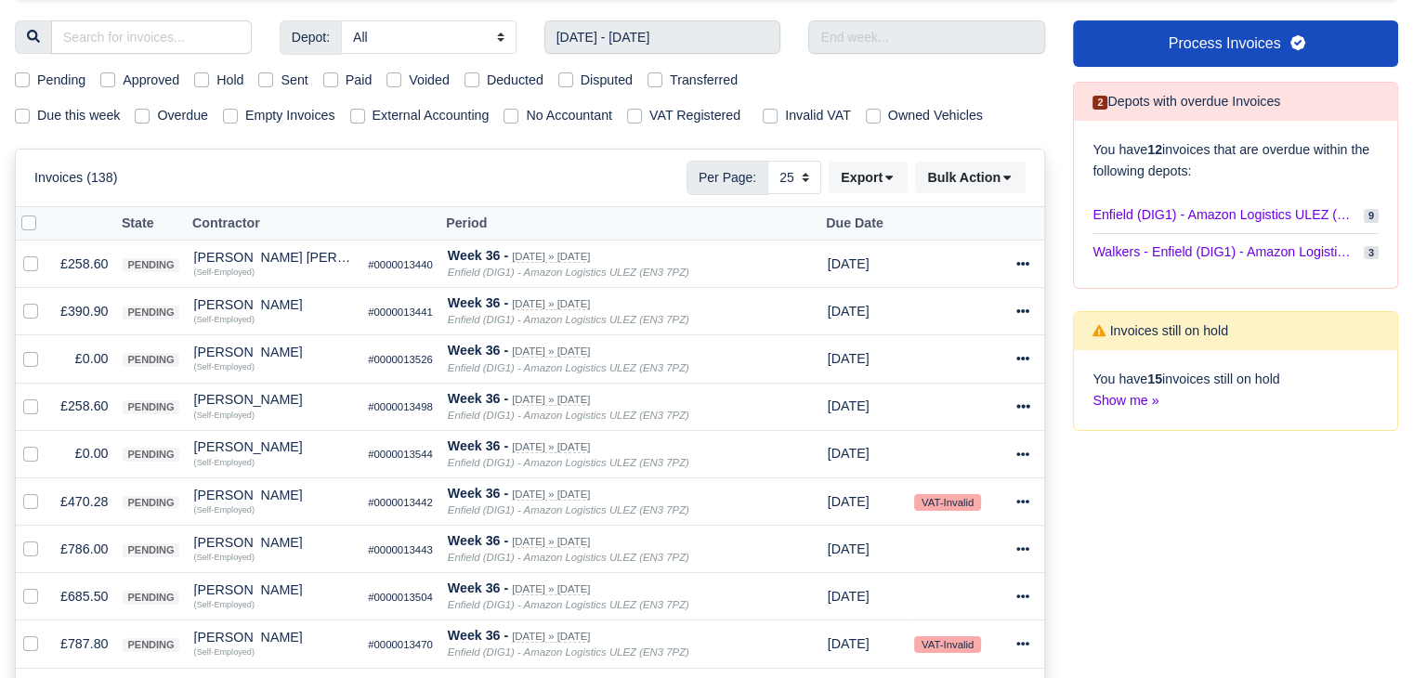
scroll to position [225, 0]
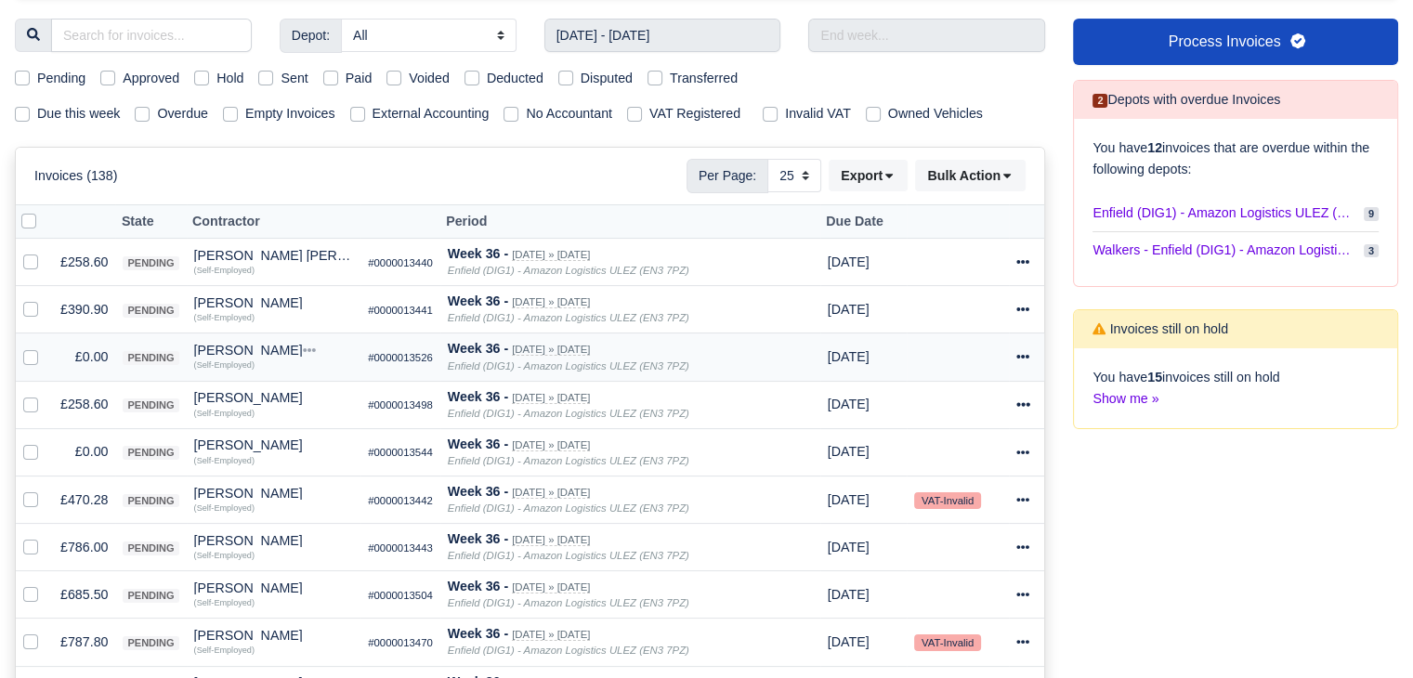
click at [46, 347] on label at bounding box center [46, 347] width 0 height 0
click at [37, 358] on input "checkbox" at bounding box center [30, 354] width 15 height 15
checkbox input "true"
click at [46, 441] on label at bounding box center [46, 441] width 0 height 0
click at [31, 443] on input "checkbox" at bounding box center [30, 448] width 15 height 15
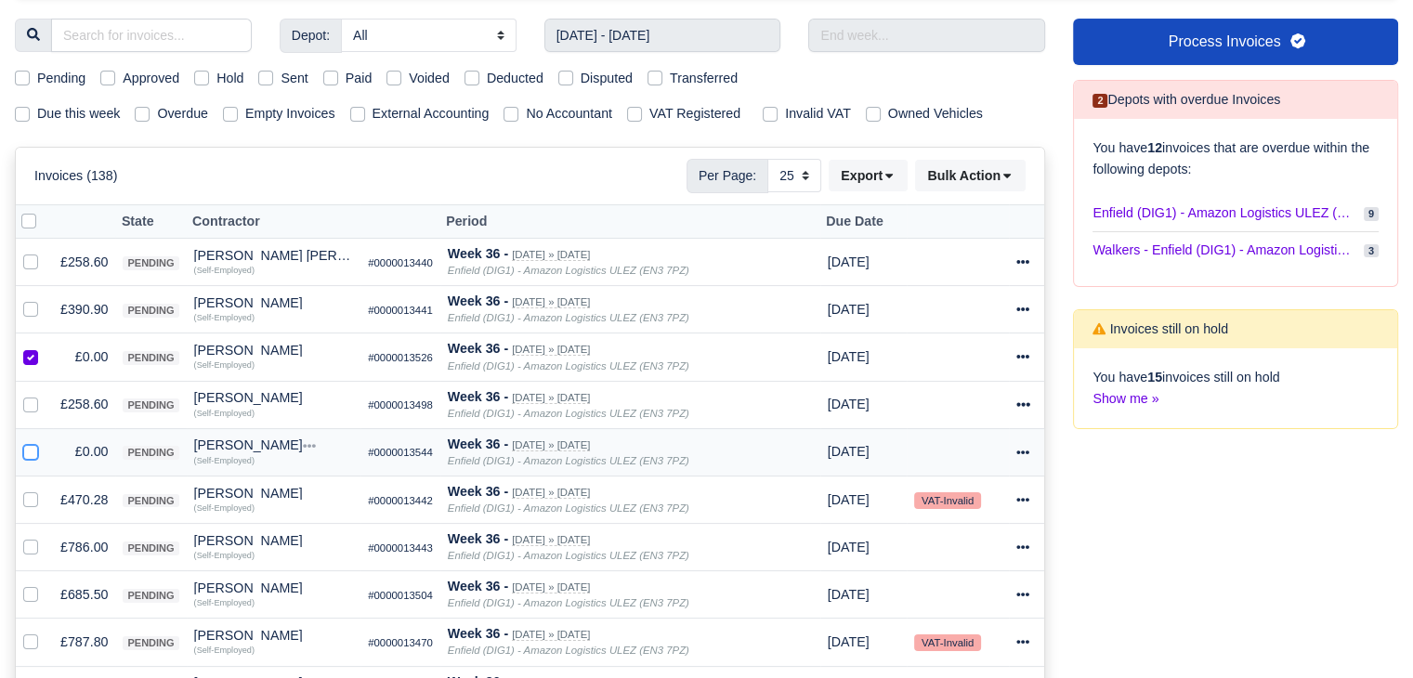
checkbox input "true"
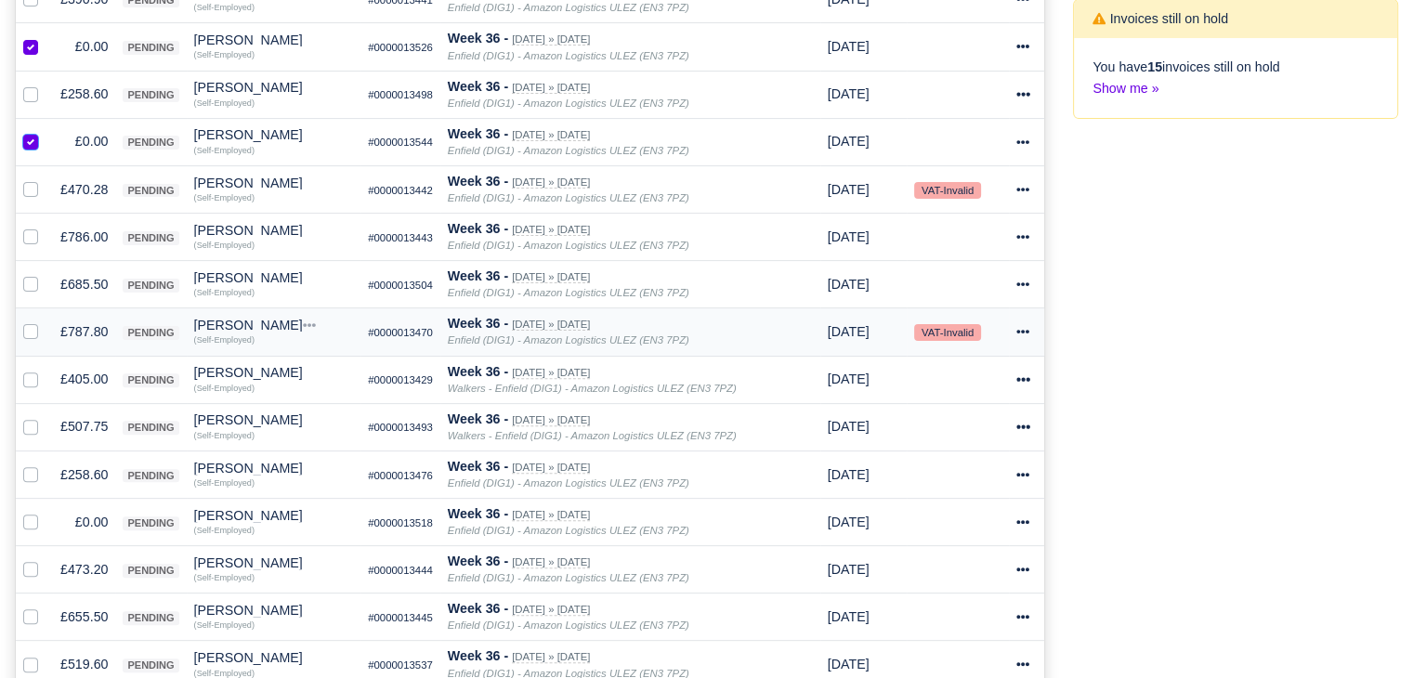
scroll to position [542, 0]
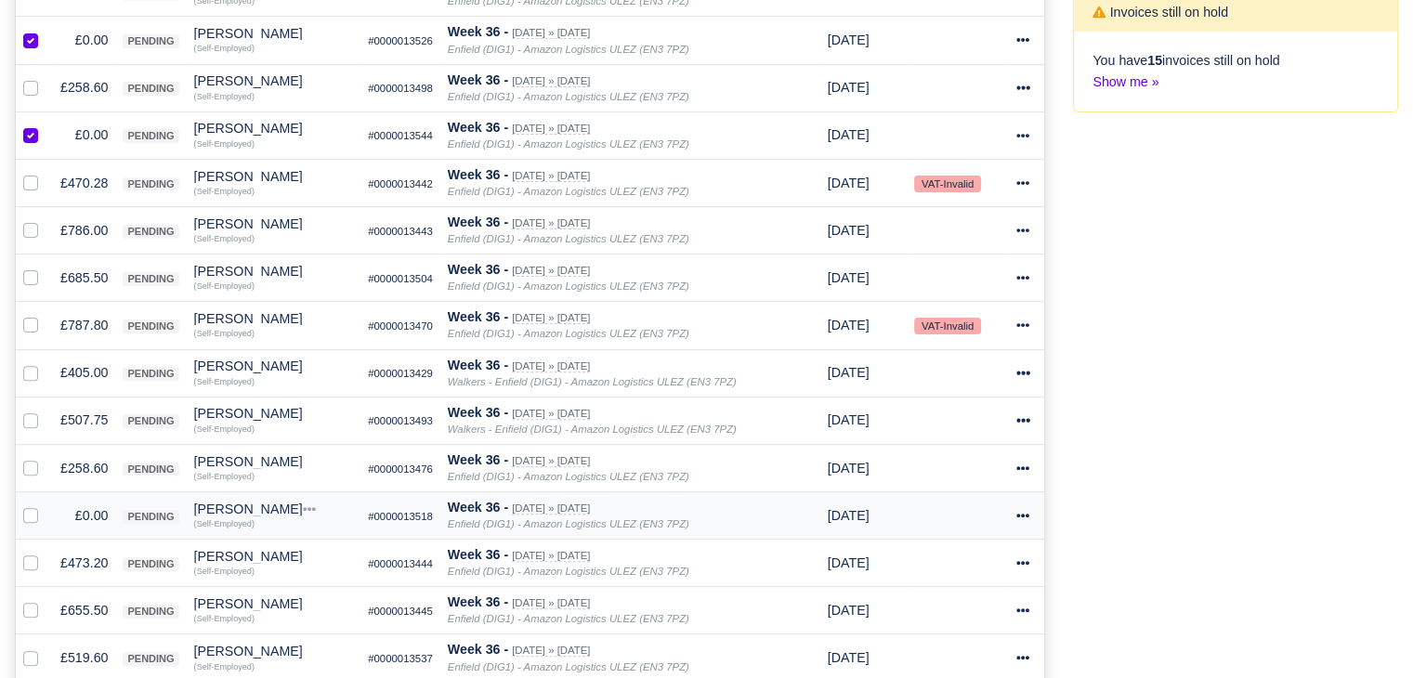
click at [46, 505] on label at bounding box center [46, 505] width 0 height 0
click at [30, 513] on input "checkbox" at bounding box center [30, 512] width 15 height 15
checkbox input "true"
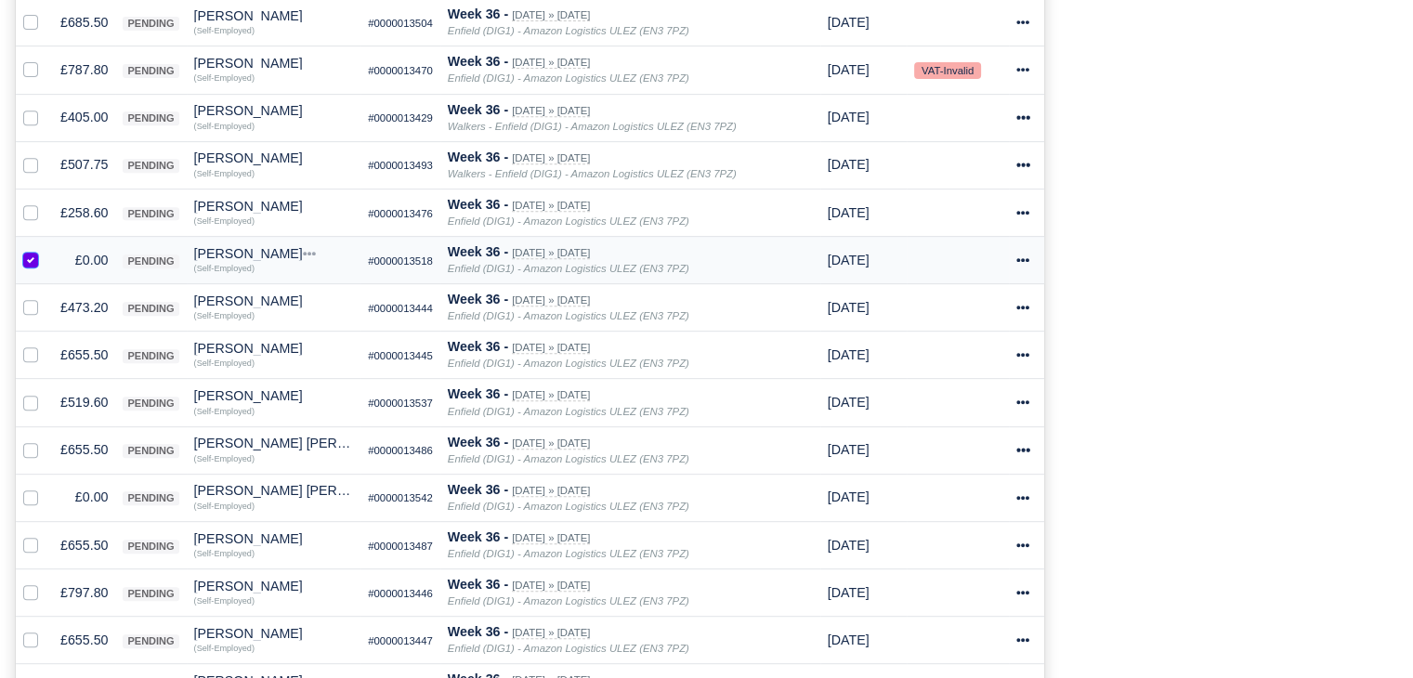
scroll to position [809, 0]
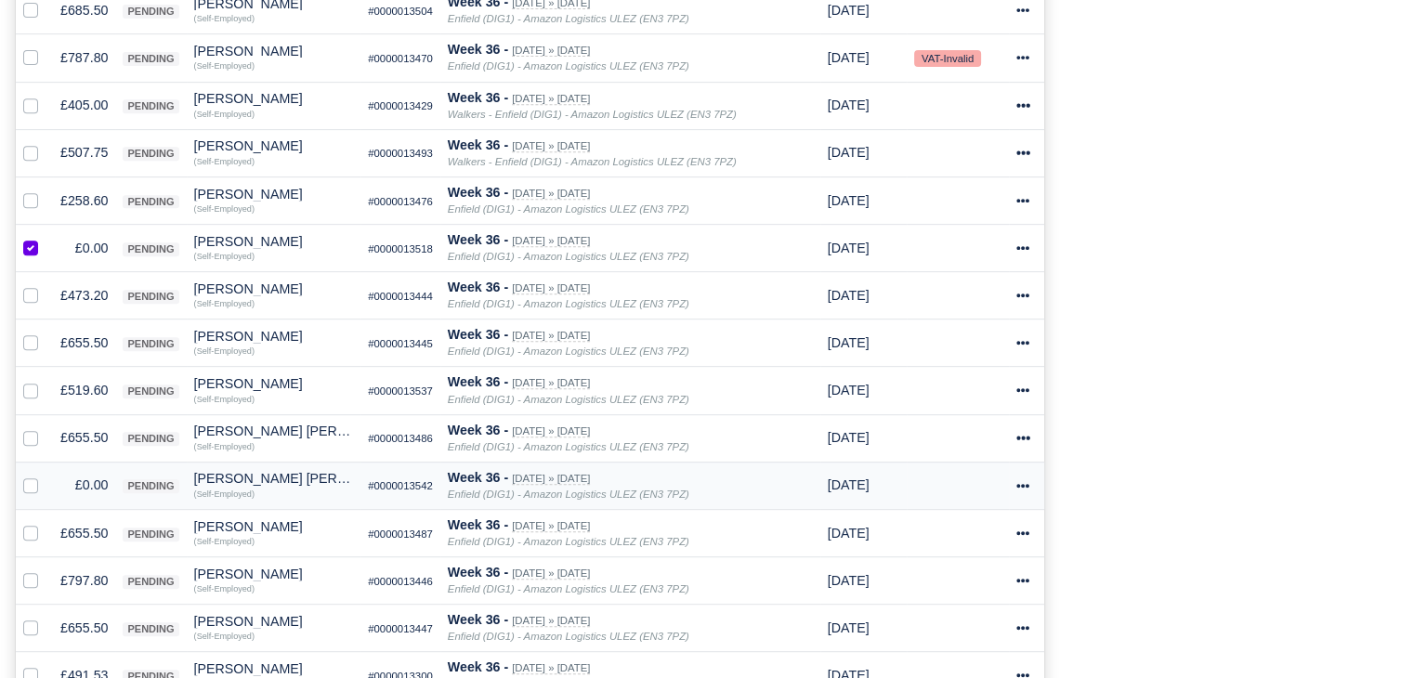
click at [46, 475] on label at bounding box center [46, 475] width 0 height 0
click at [37, 478] on input "checkbox" at bounding box center [30, 482] width 15 height 15
checkbox input "true"
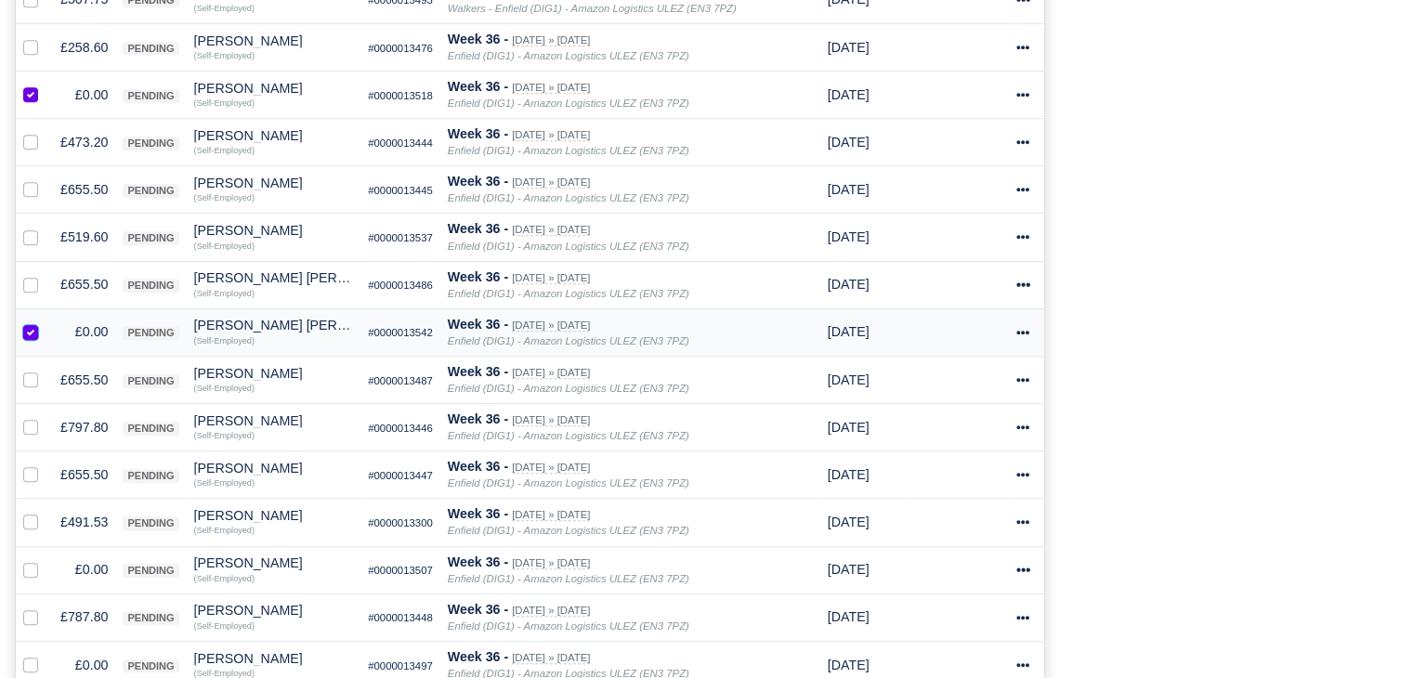
scroll to position [965, 0]
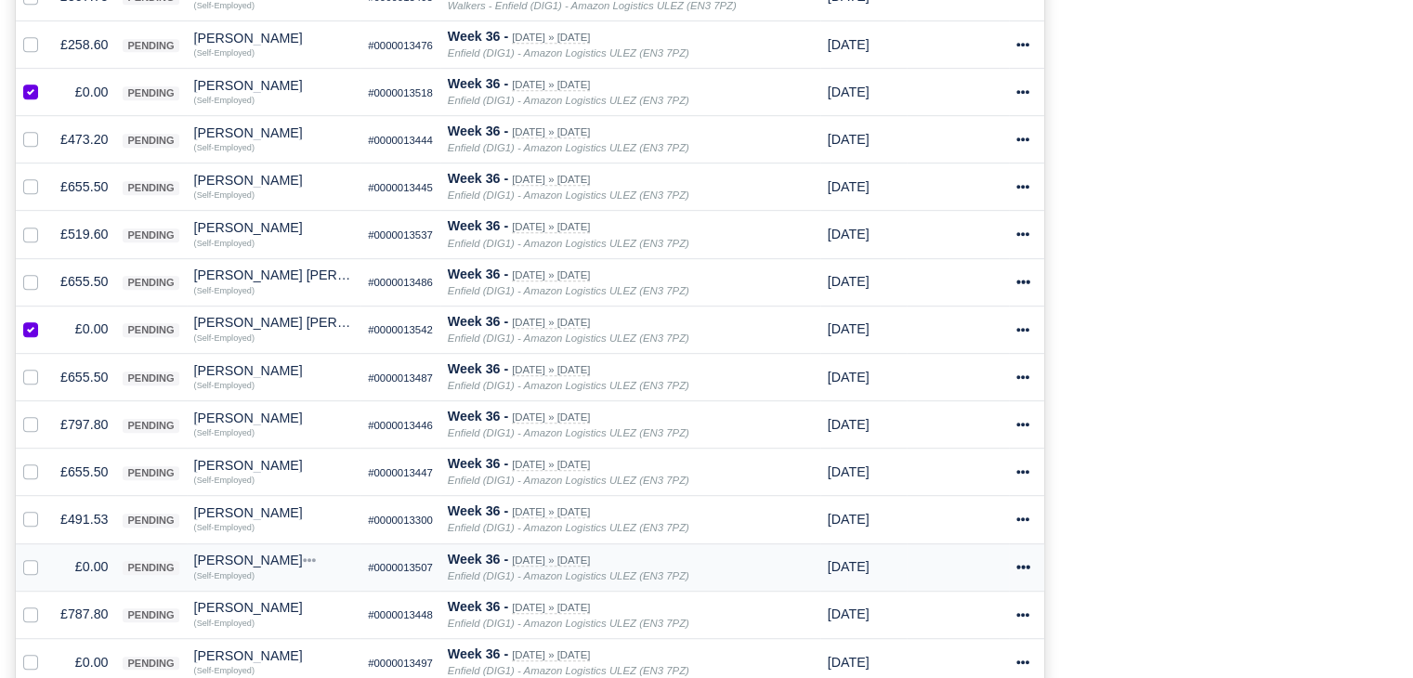
click at [46, 557] on label at bounding box center [46, 557] width 0 height 0
click at [24, 559] on input "checkbox" at bounding box center [30, 564] width 15 height 15
checkbox input "true"
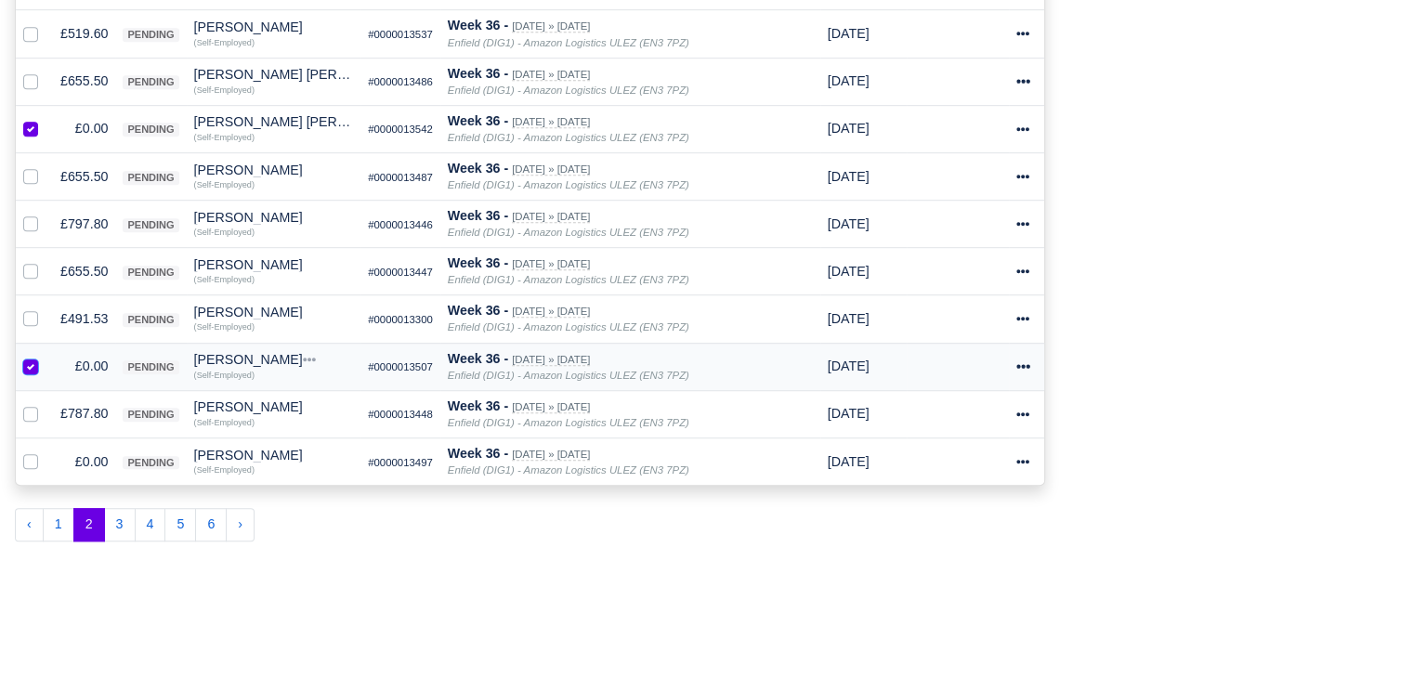
scroll to position [1193, 0]
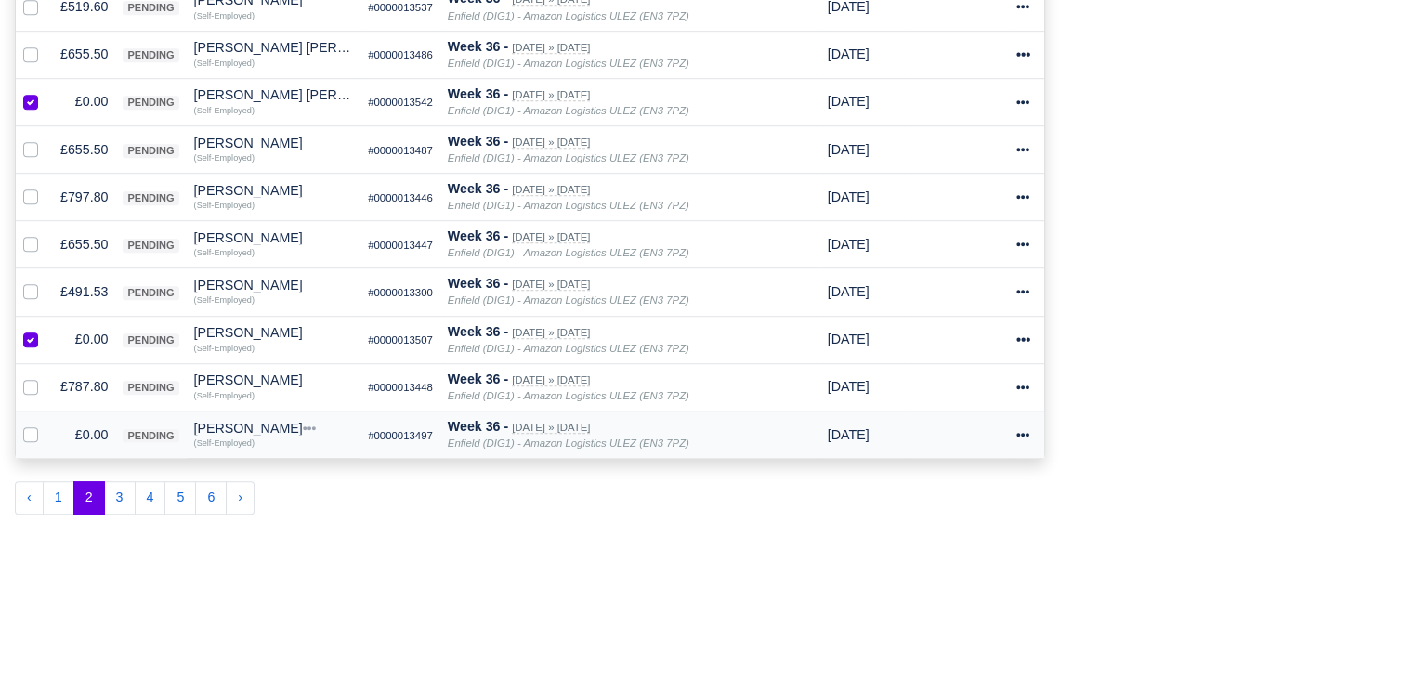
click at [46, 425] on label at bounding box center [46, 425] width 0 height 0
click at [32, 425] on input "checkbox" at bounding box center [30, 432] width 15 height 15
checkbox input "true"
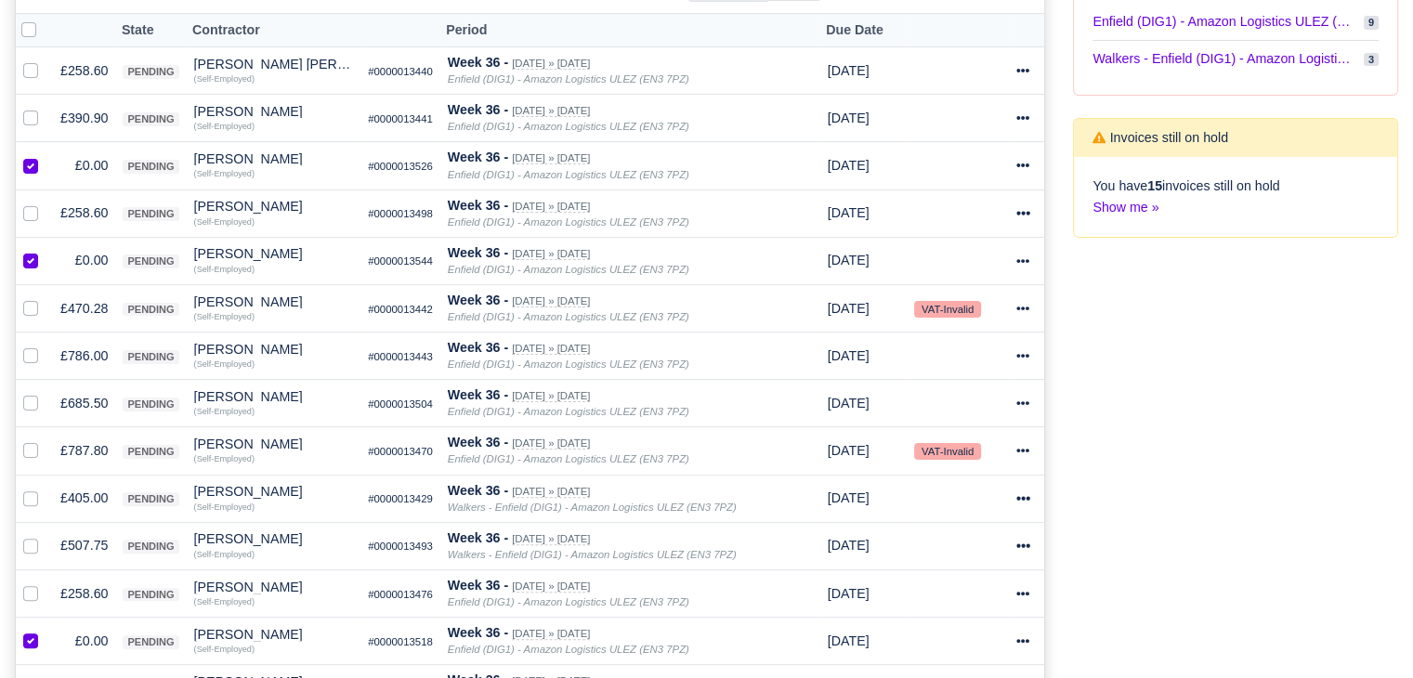
scroll to position [0, 0]
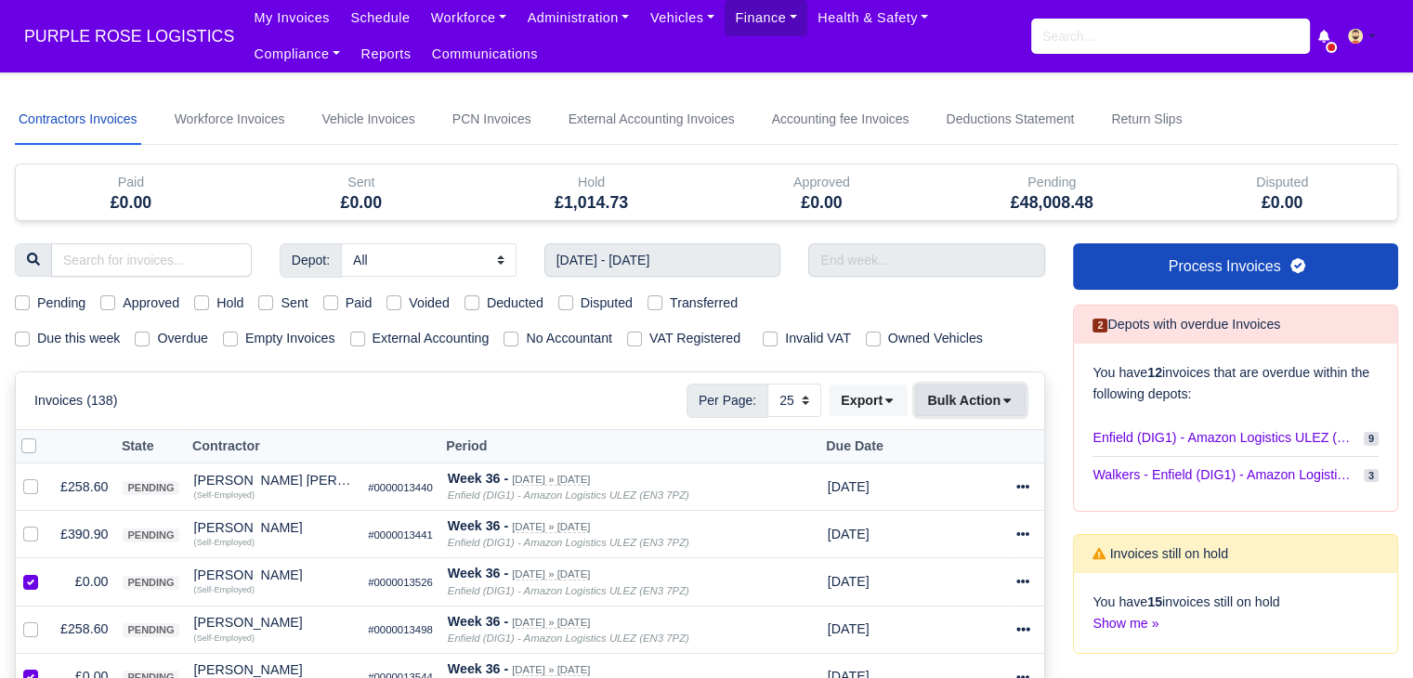
click at [981, 392] on button "Bulk Action" at bounding box center [970, 401] width 111 height 32
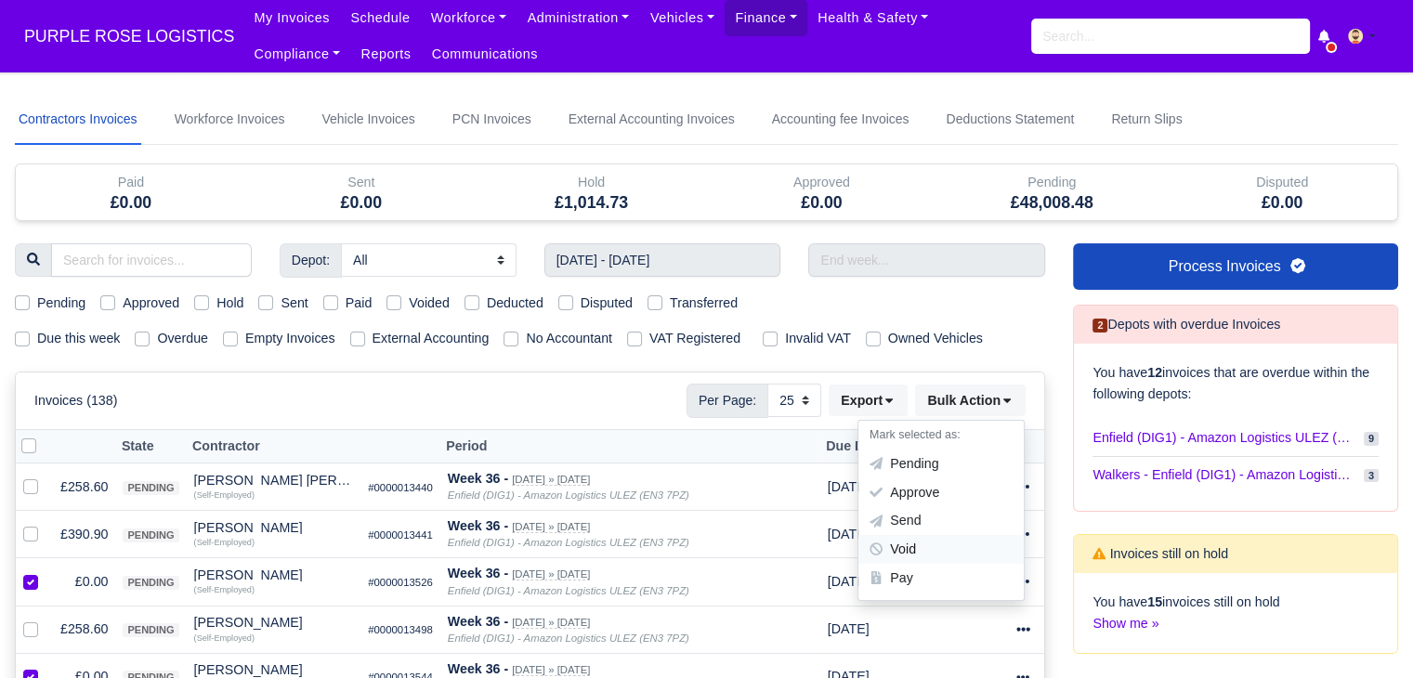
click at [948, 551] on div "Void" at bounding box center [940, 550] width 165 height 29
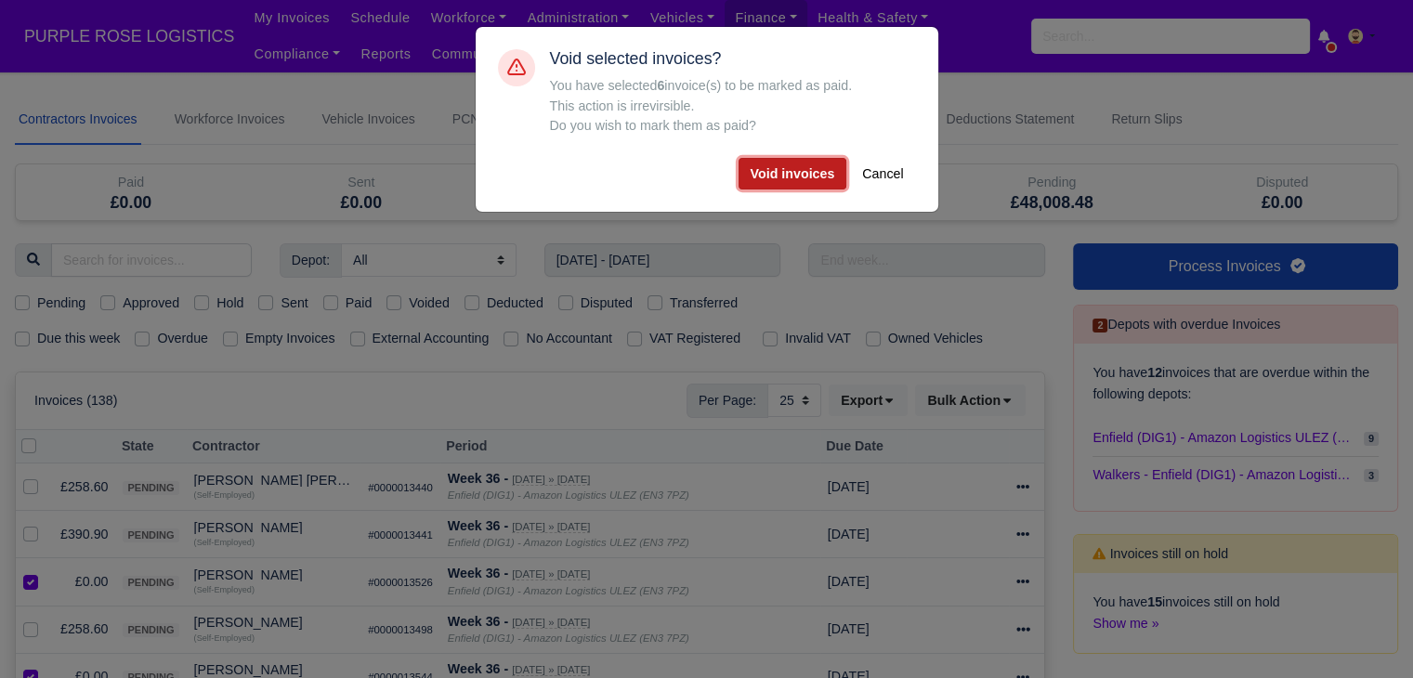
click at [808, 183] on button "Void invoices" at bounding box center [793, 174] width 109 height 32
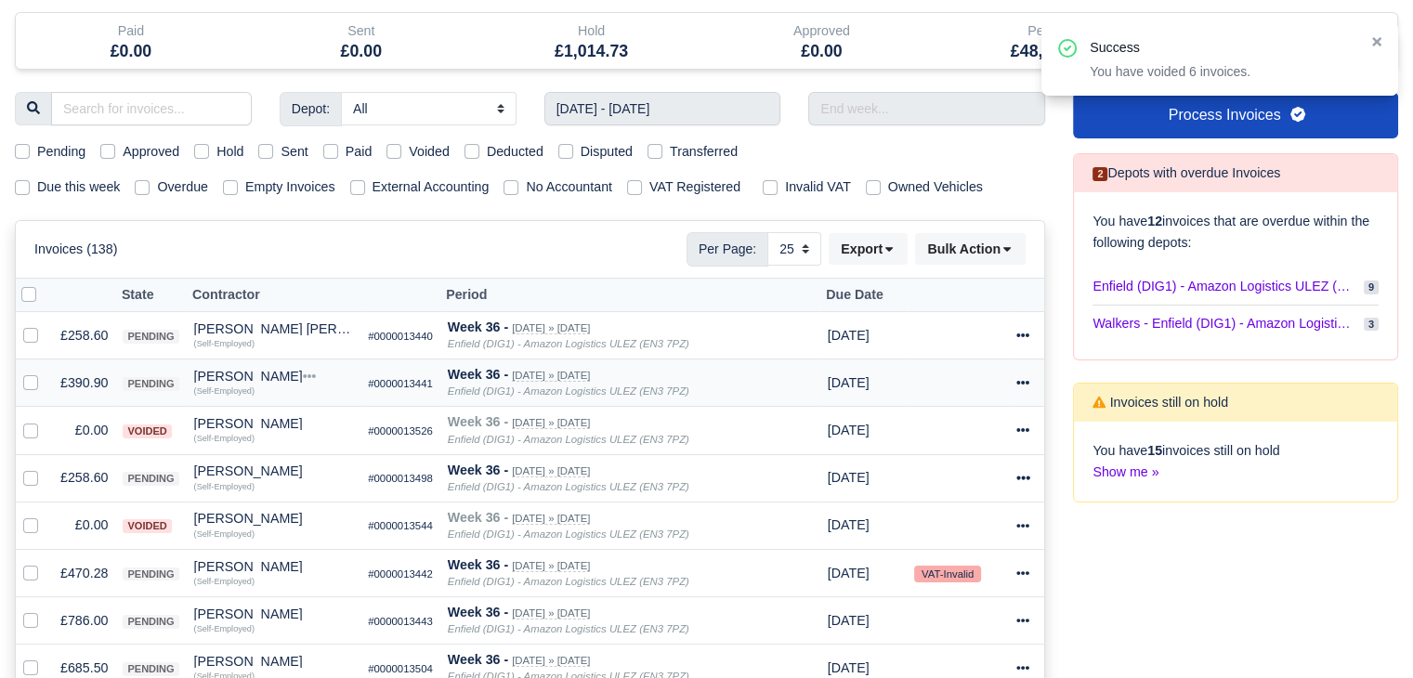
click at [71, 373] on td "£390.90" at bounding box center [84, 383] width 62 height 47
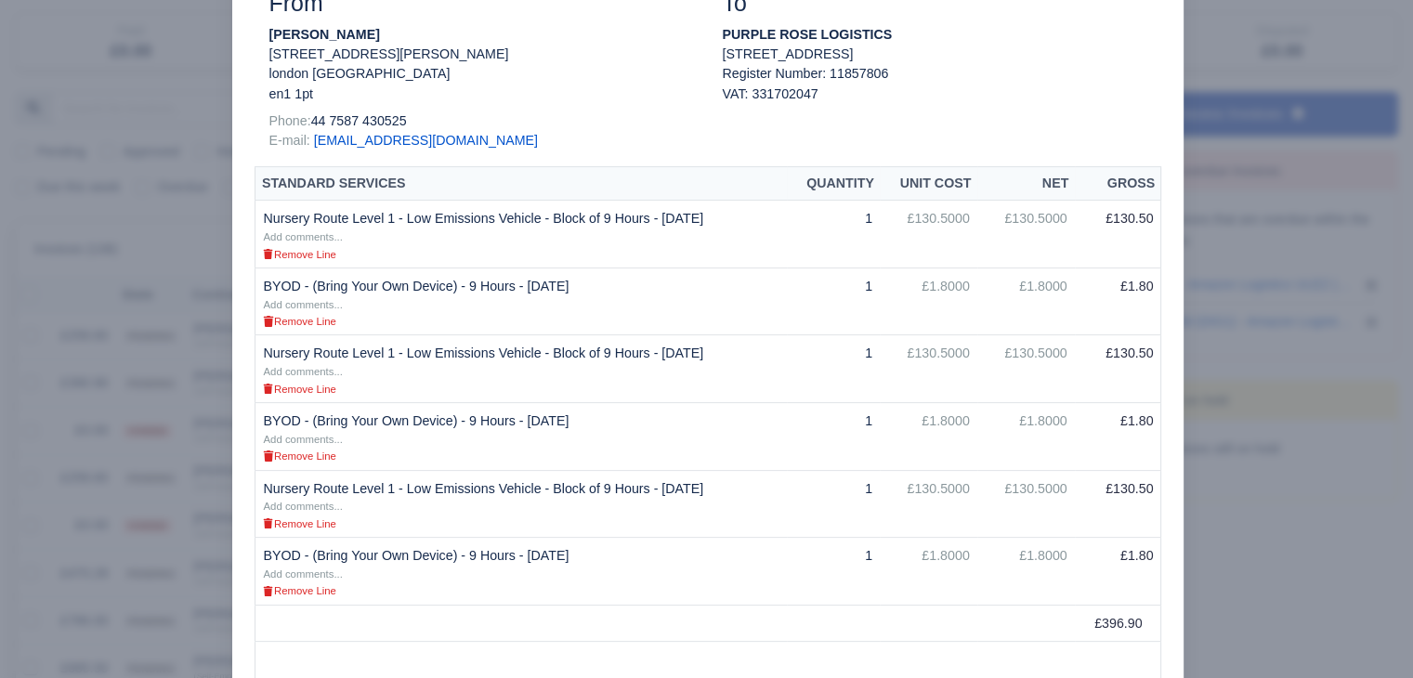
scroll to position [277, 0]
click at [95, 462] on div at bounding box center [706, 339] width 1413 height 678
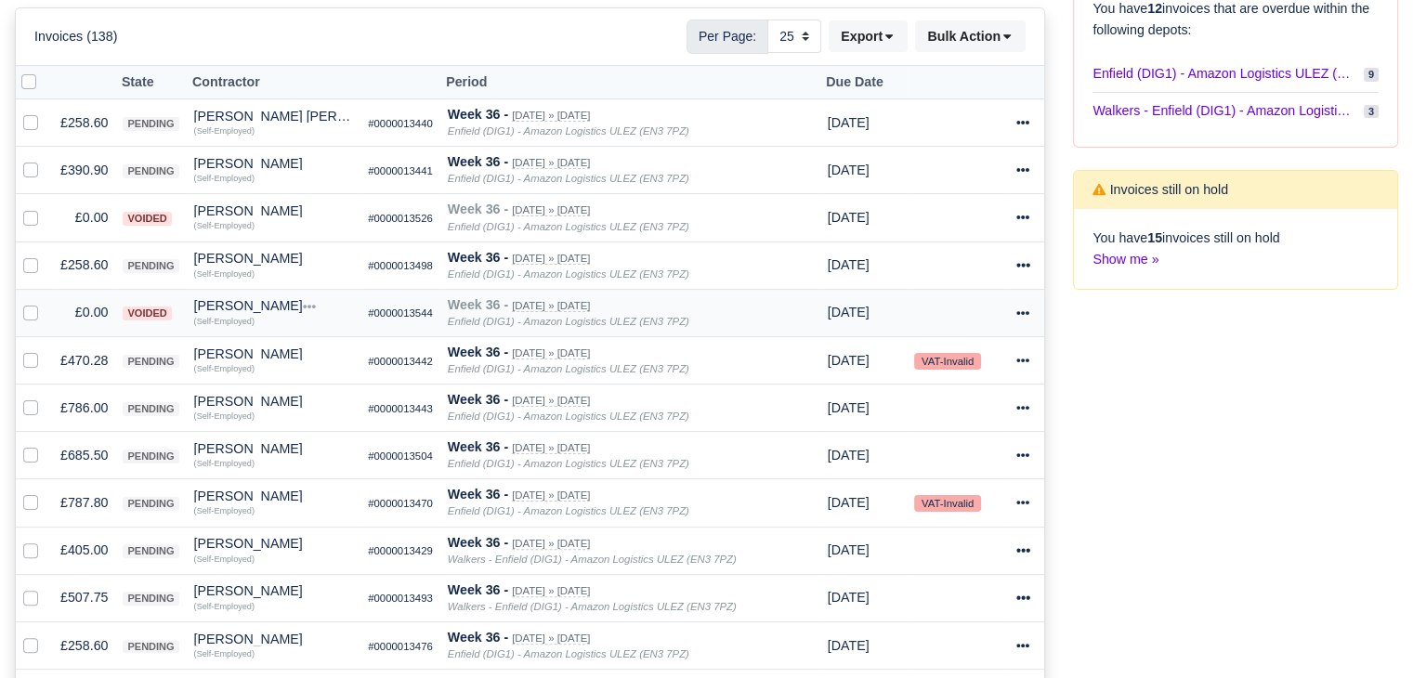
scroll to position [366, 0]
click at [68, 158] on td "£390.90" at bounding box center [84, 168] width 62 height 47
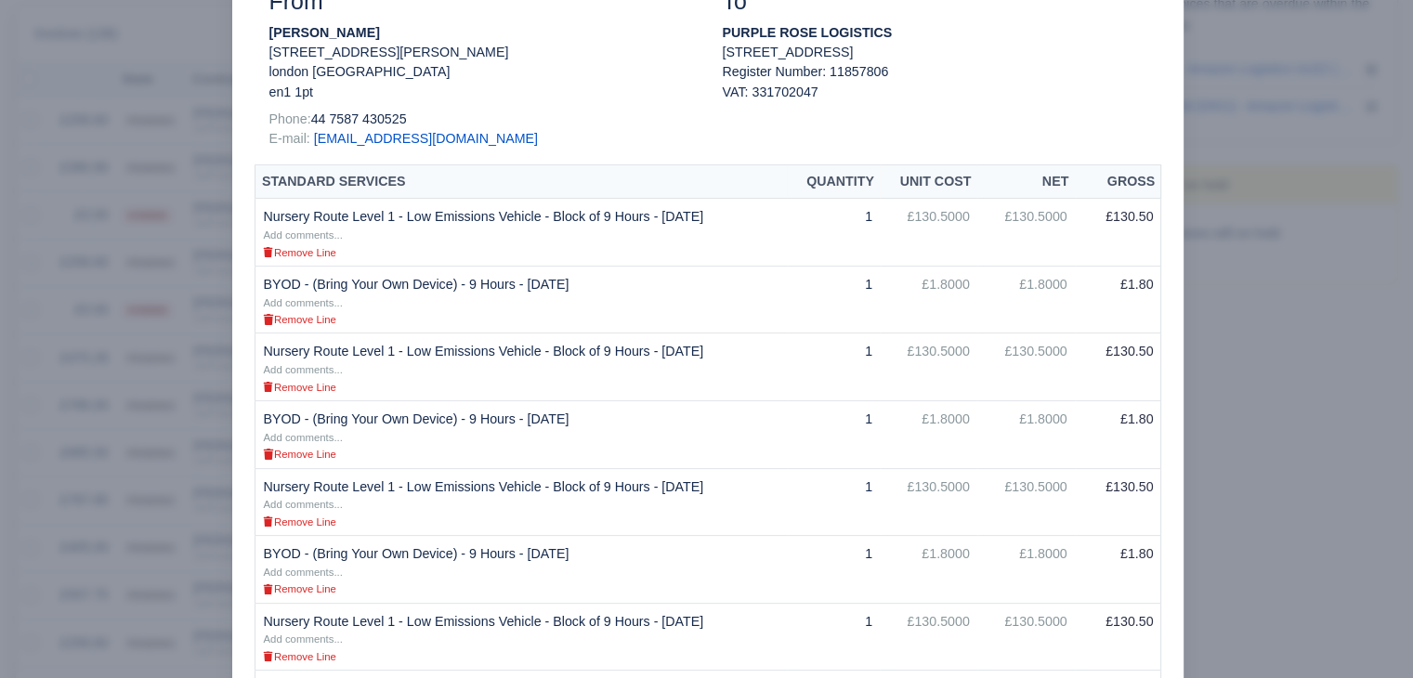
scroll to position [689, 0]
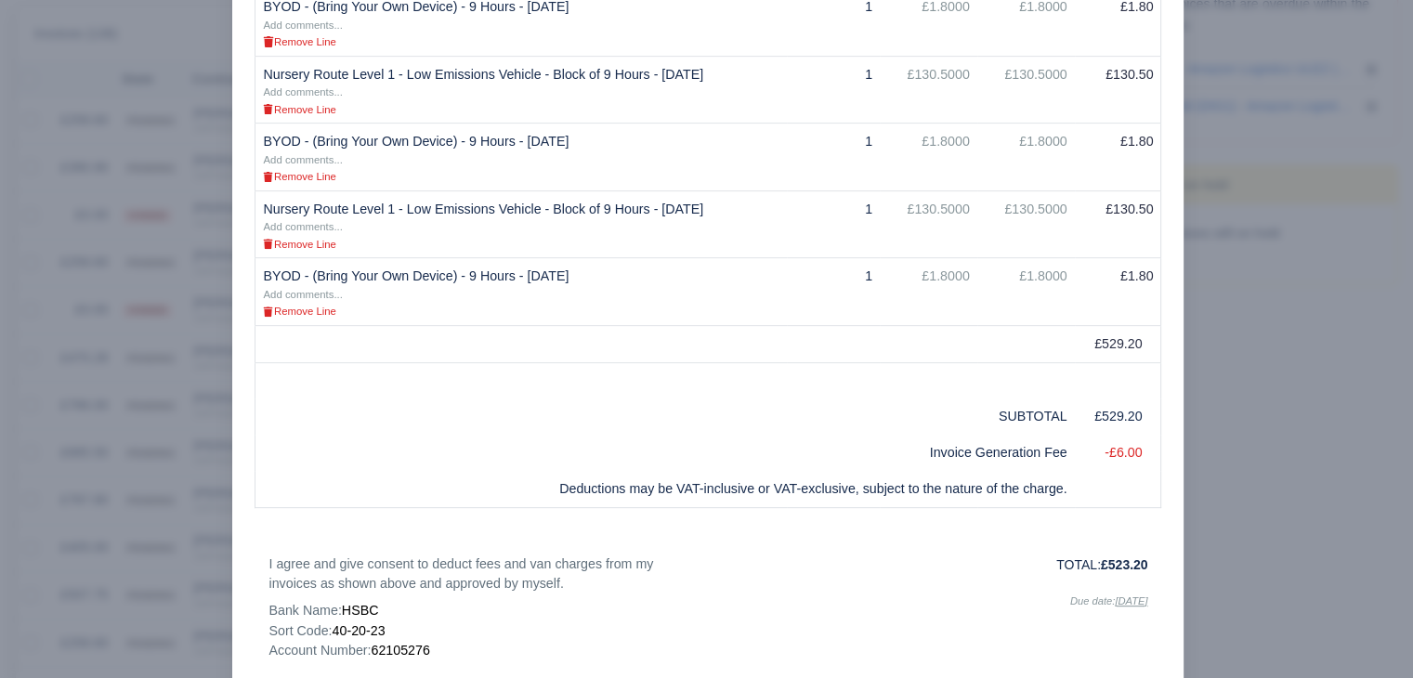
click at [149, 491] on div at bounding box center [706, 339] width 1413 height 678
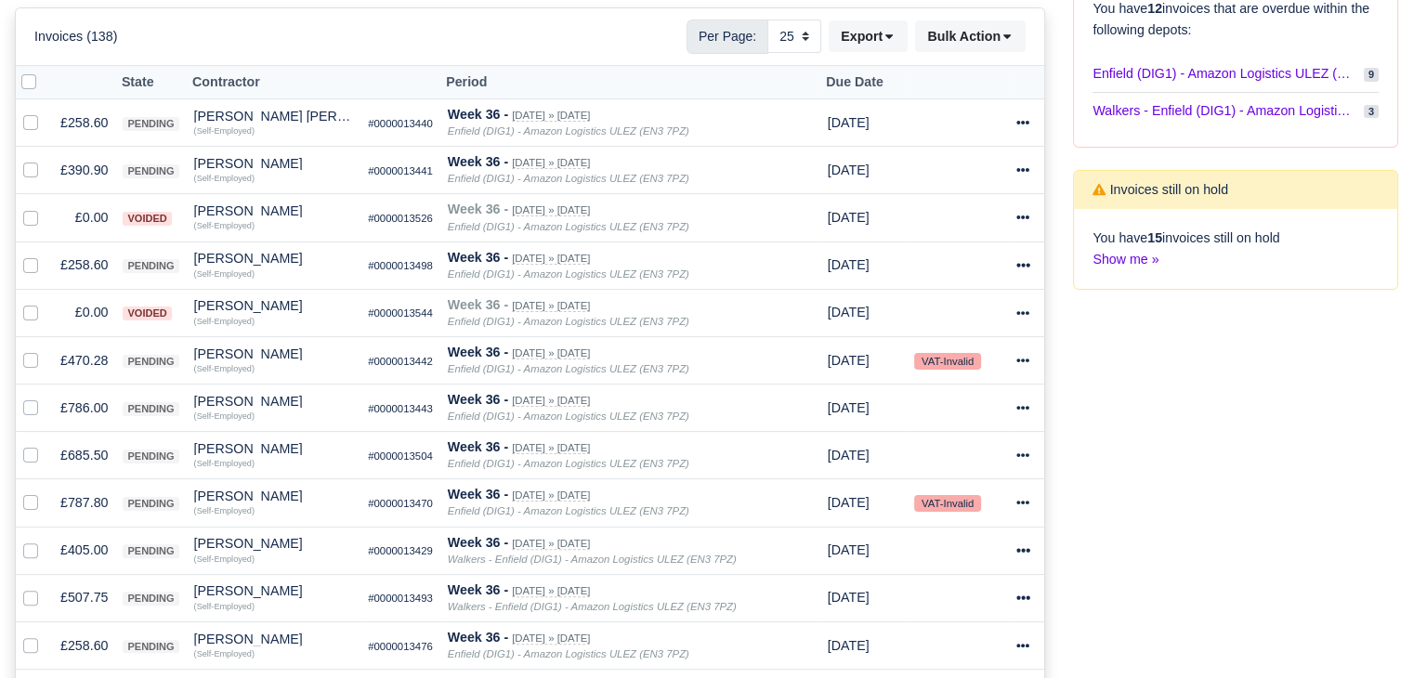
scroll to position [366, 0]
click at [84, 398] on td "£786.00" at bounding box center [84, 406] width 62 height 47
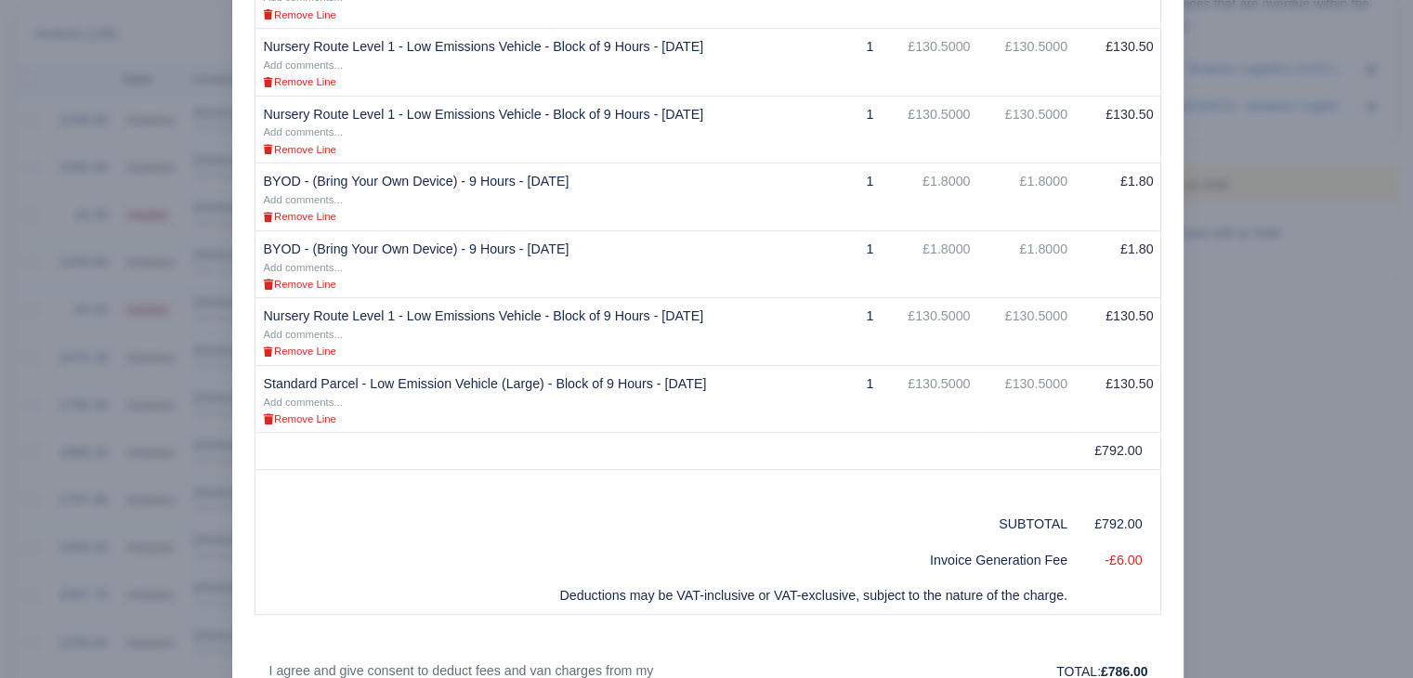
scroll to position [786, 0]
click at [131, 368] on div at bounding box center [706, 339] width 1413 height 678
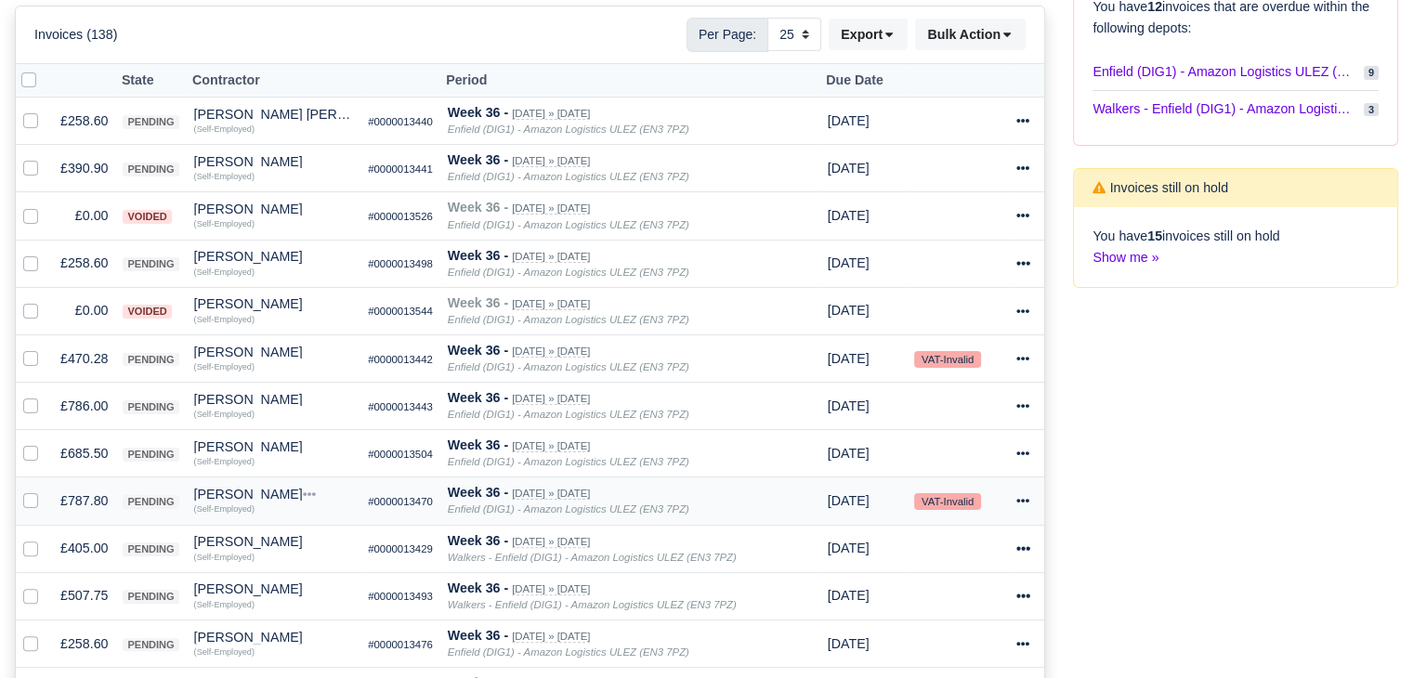
scroll to position [445, 0]
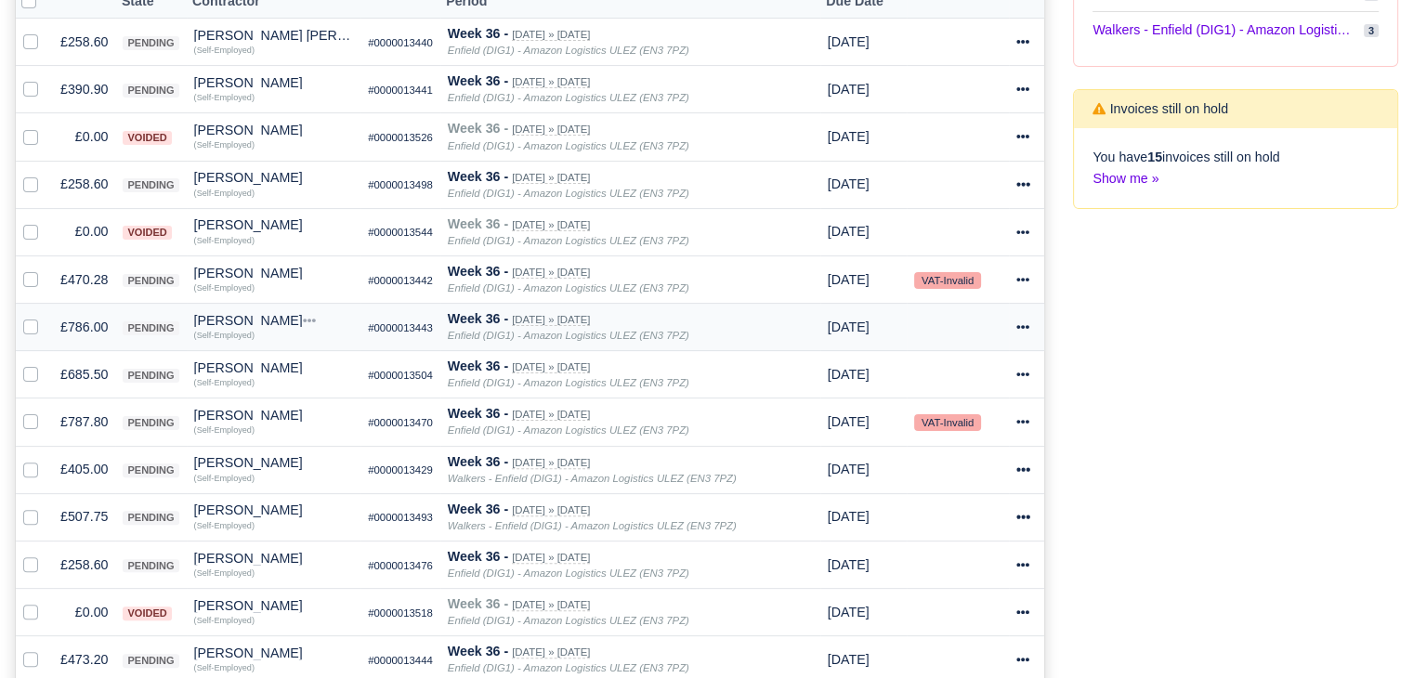
click at [68, 339] on td "£786.00" at bounding box center [84, 327] width 62 height 47
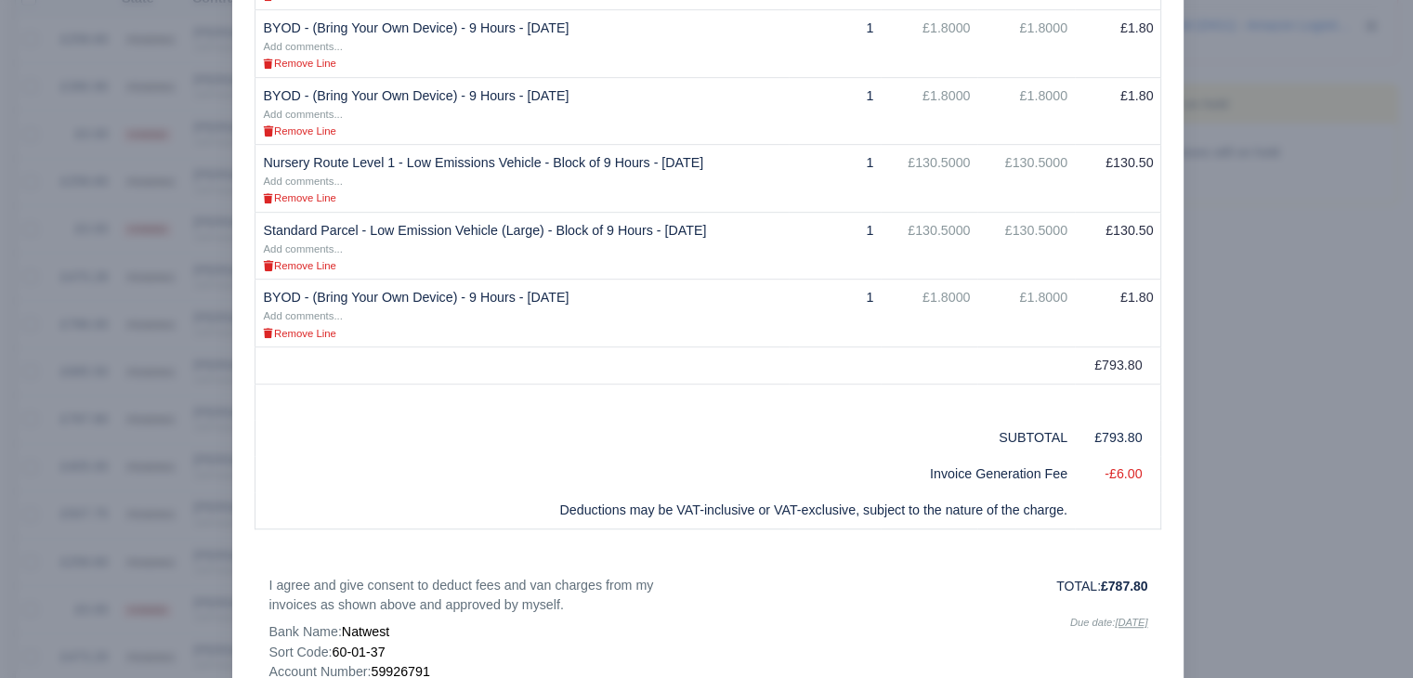
scroll to position [943, 0]
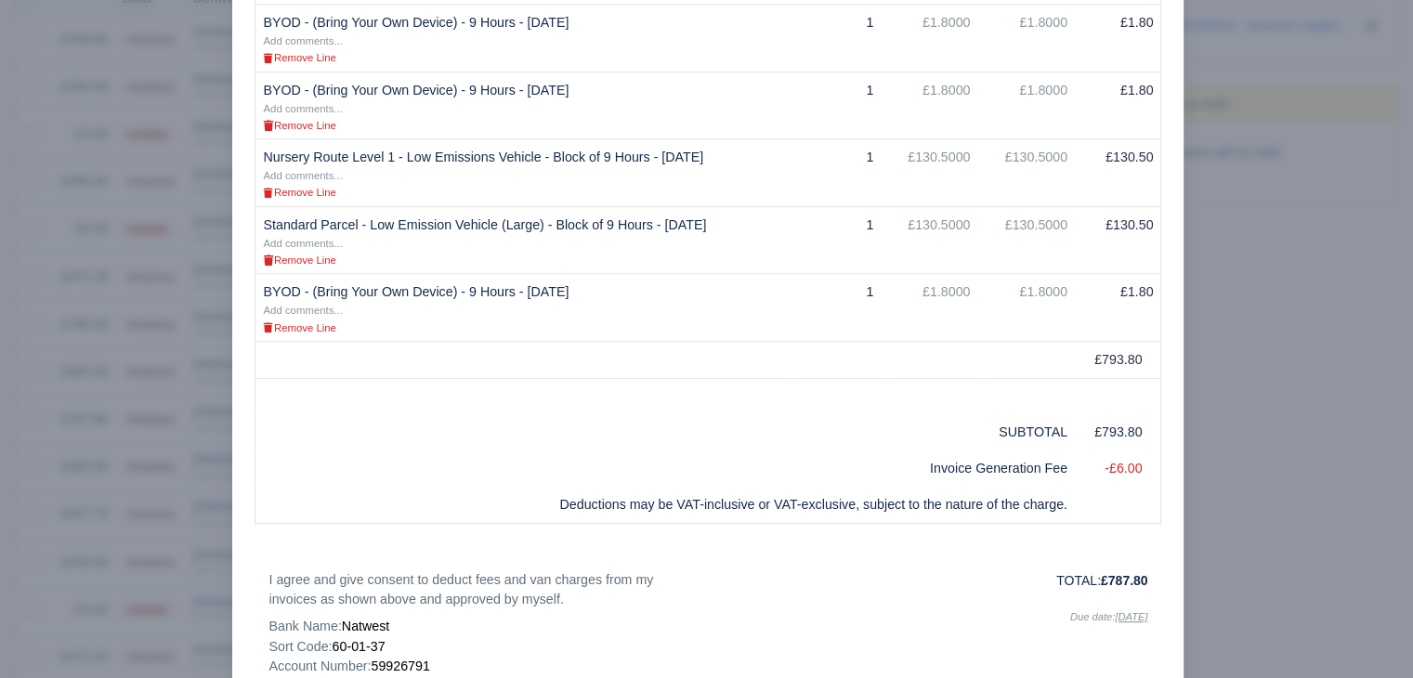
click at [1330, 313] on div at bounding box center [706, 339] width 1413 height 678
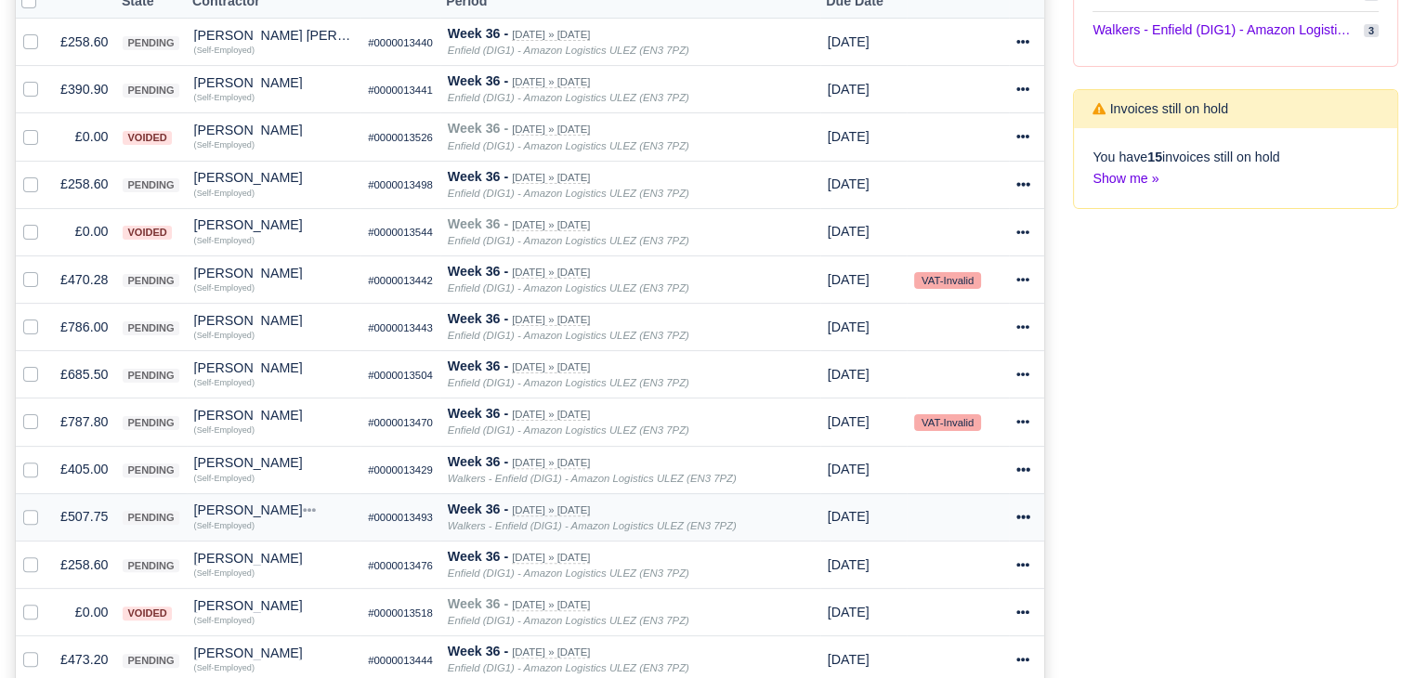
scroll to position [498, 0]
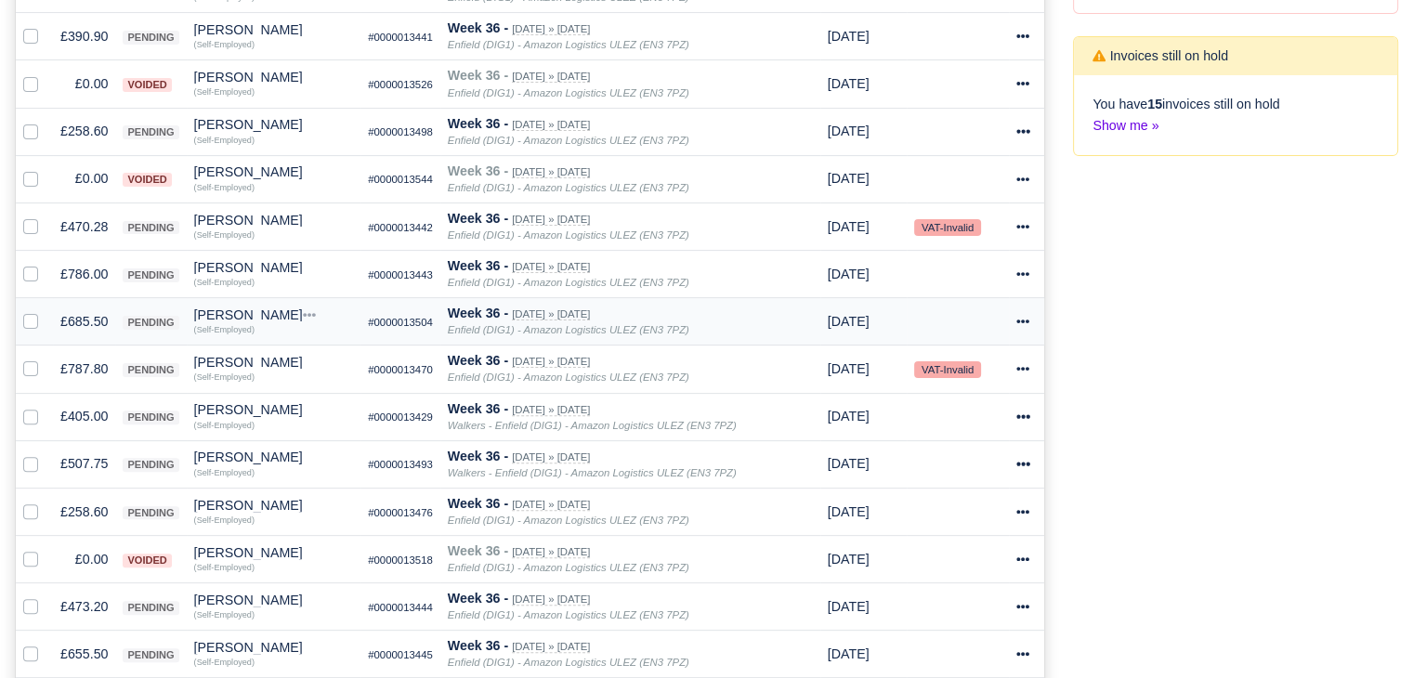
click at [87, 323] on td "£685.50" at bounding box center [84, 321] width 62 height 47
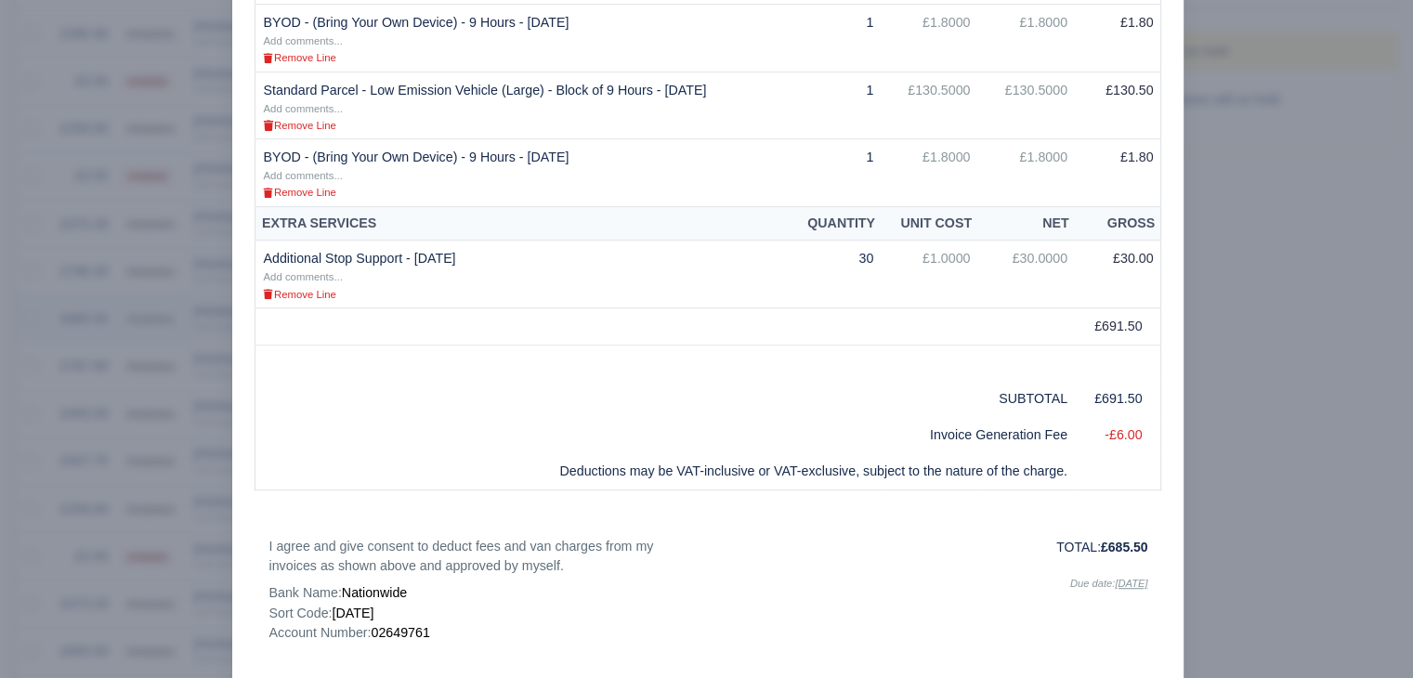
scroll to position [495, 0]
click at [146, 465] on div at bounding box center [706, 339] width 1413 height 678
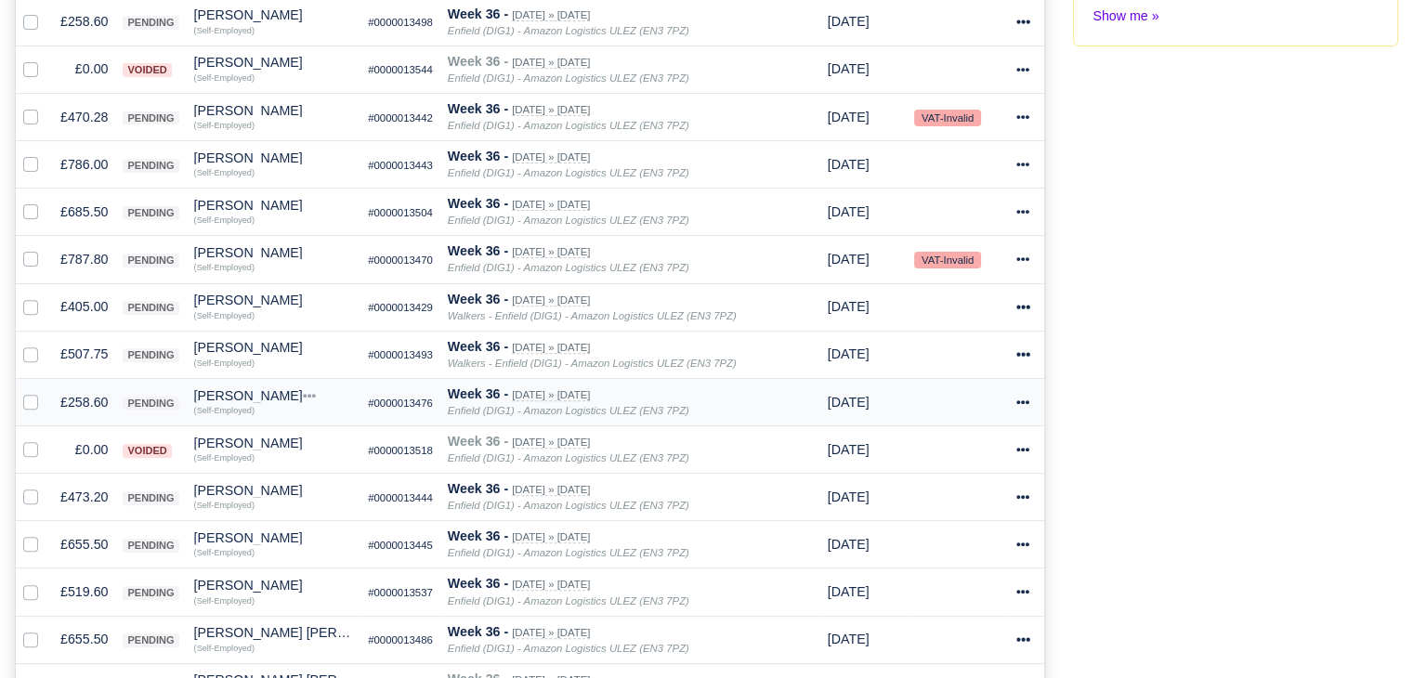
scroll to position [630, 0]
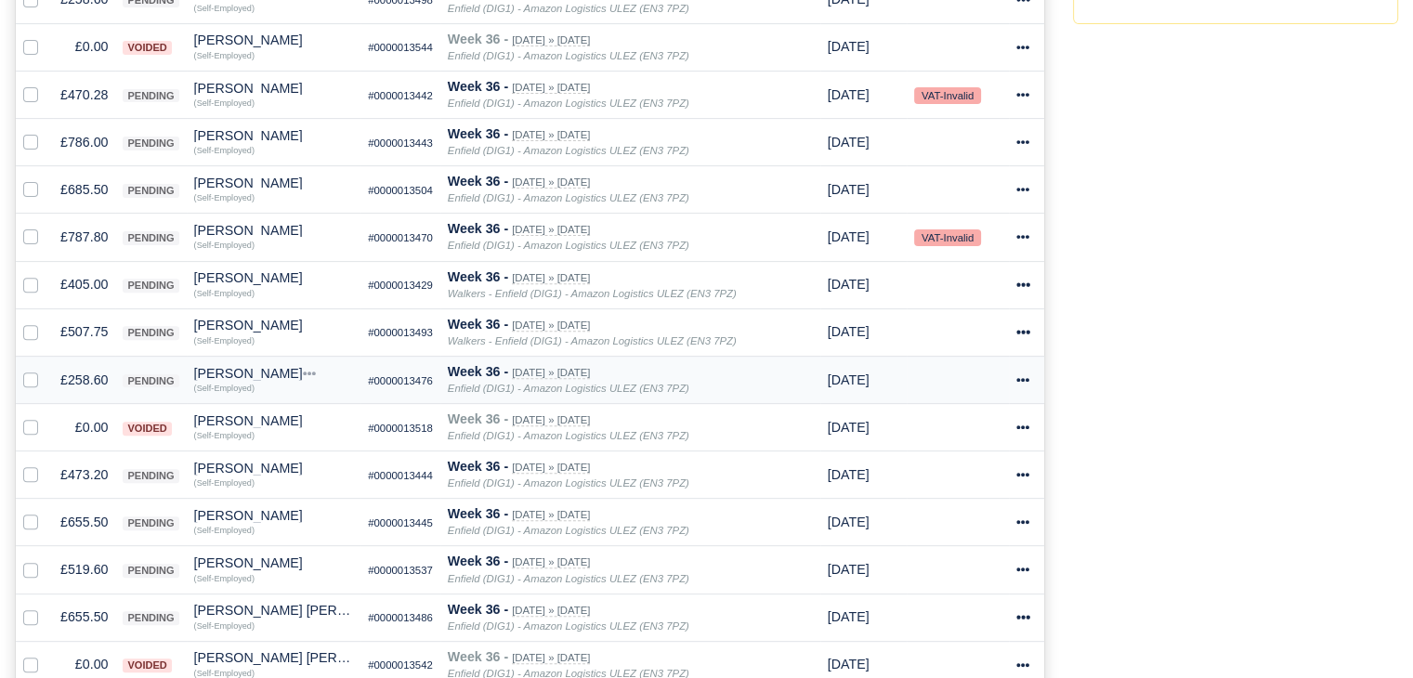
click at [91, 370] on td "£258.60" at bounding box center [84, 379] width 62 height 47
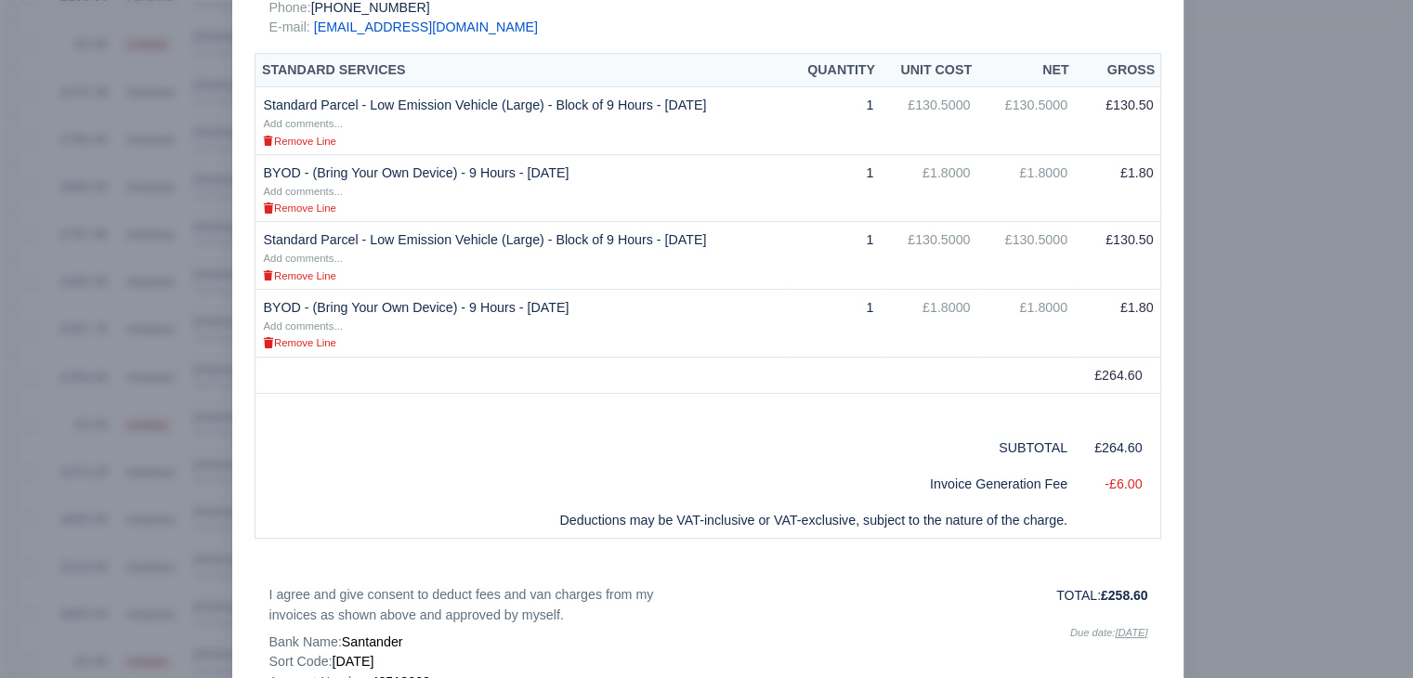
scroll to position [387, 0]
click at [1275, 396] on div at bounding box center [706, 339] width 1413 height 678
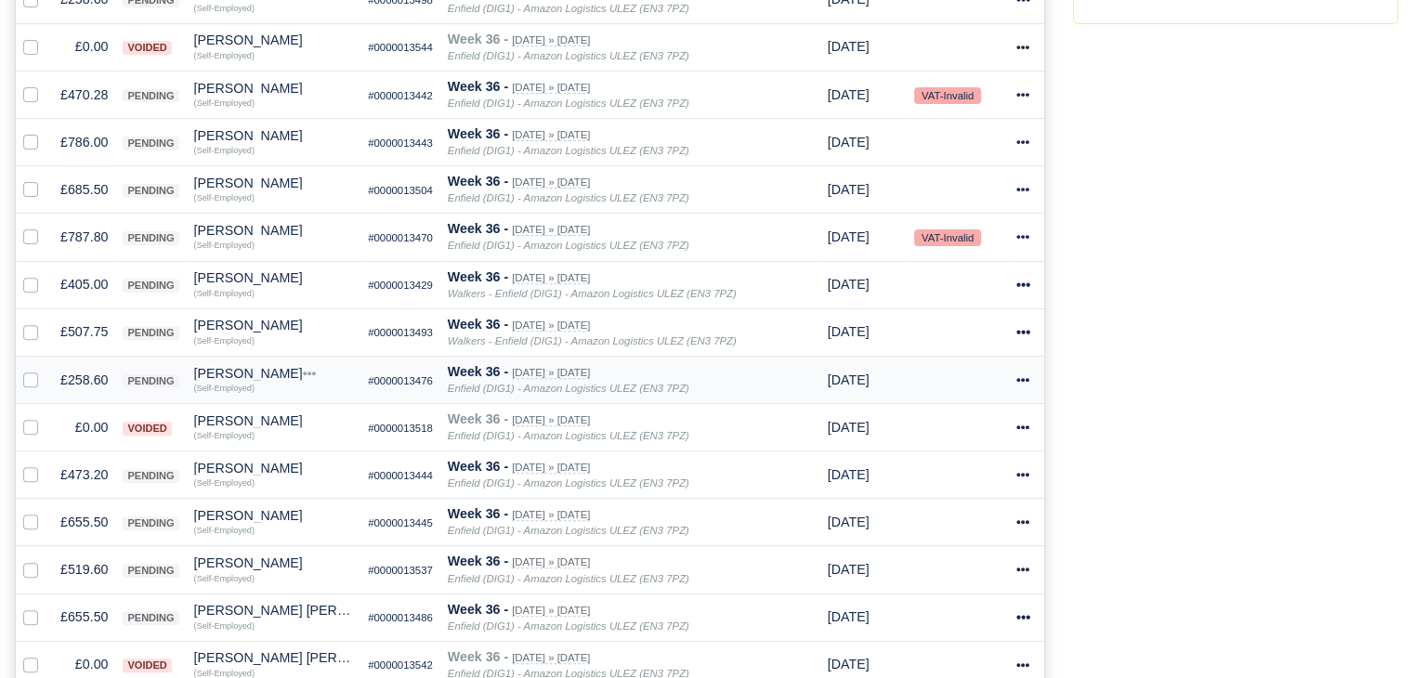
click at [91, 380] on td "£258.60" at bounding box center [84, 379] width 62 height 47
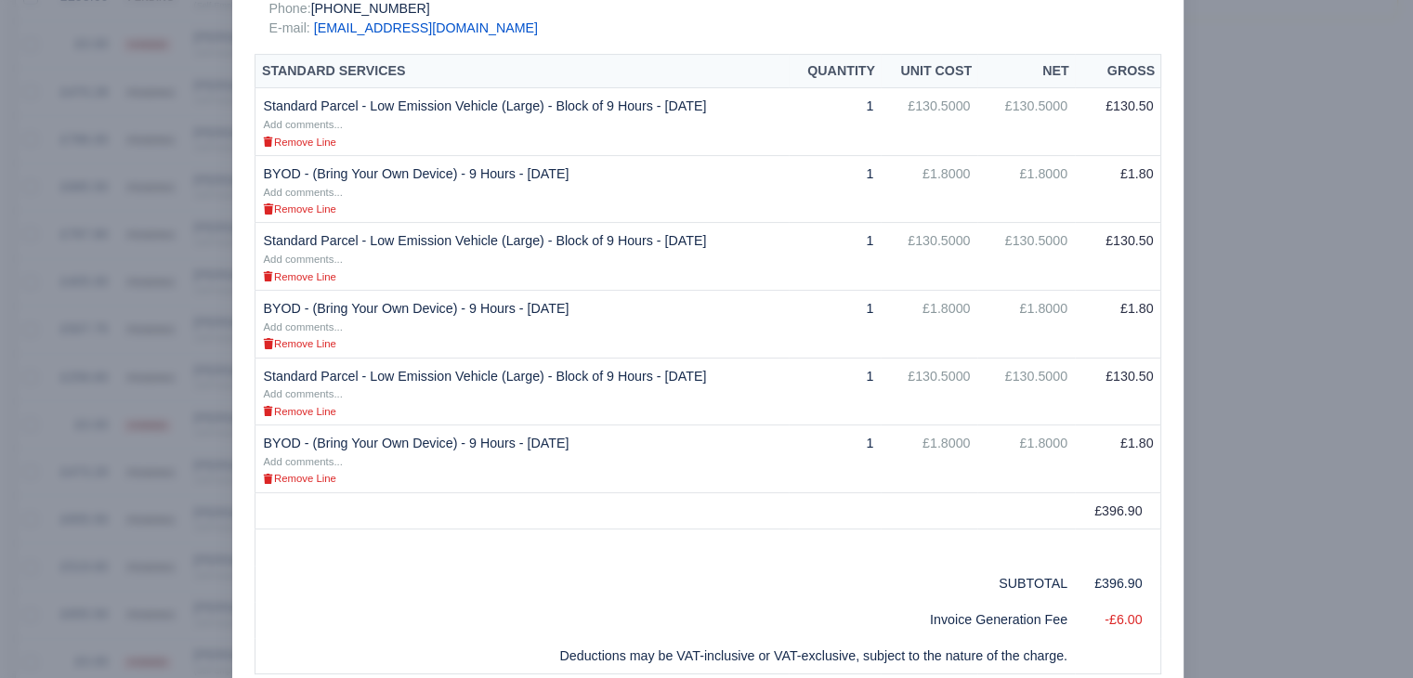
scroll to position [535, 0]
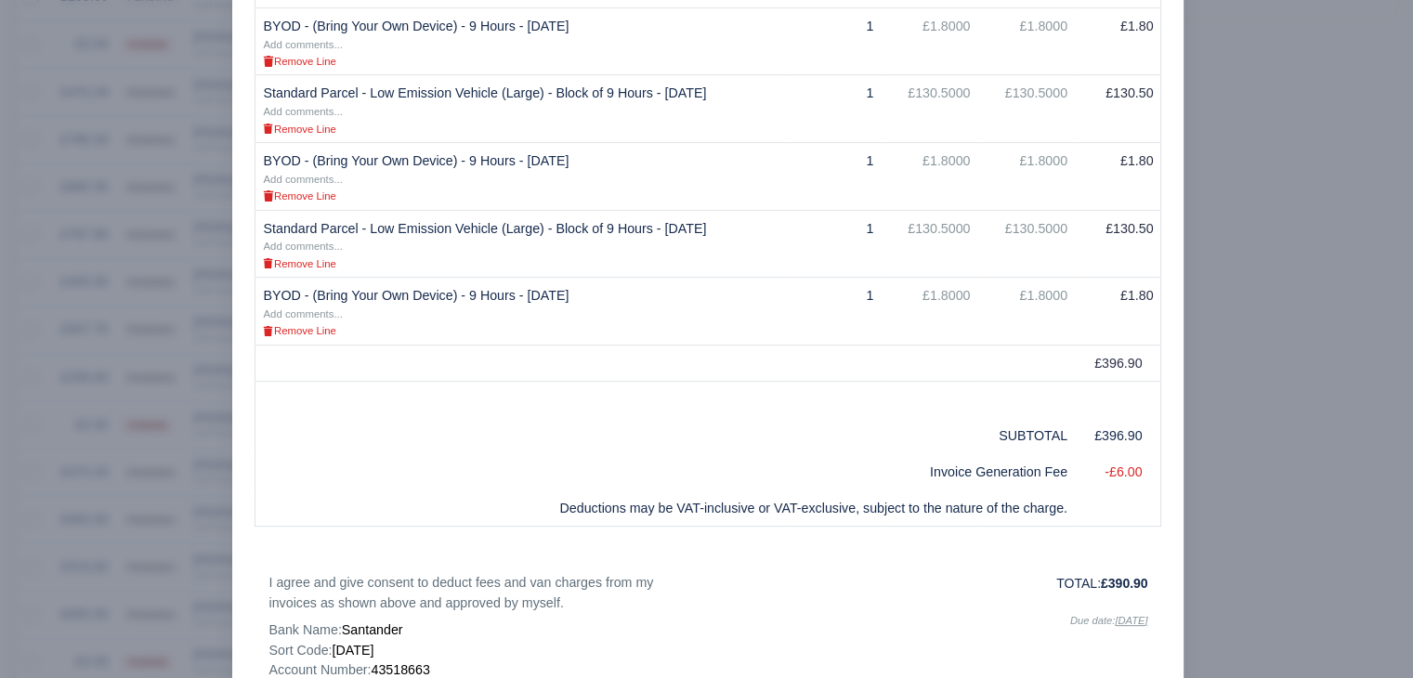
click at [1273, 438] on div at bounding box center [706, 339] width 1413 height 678
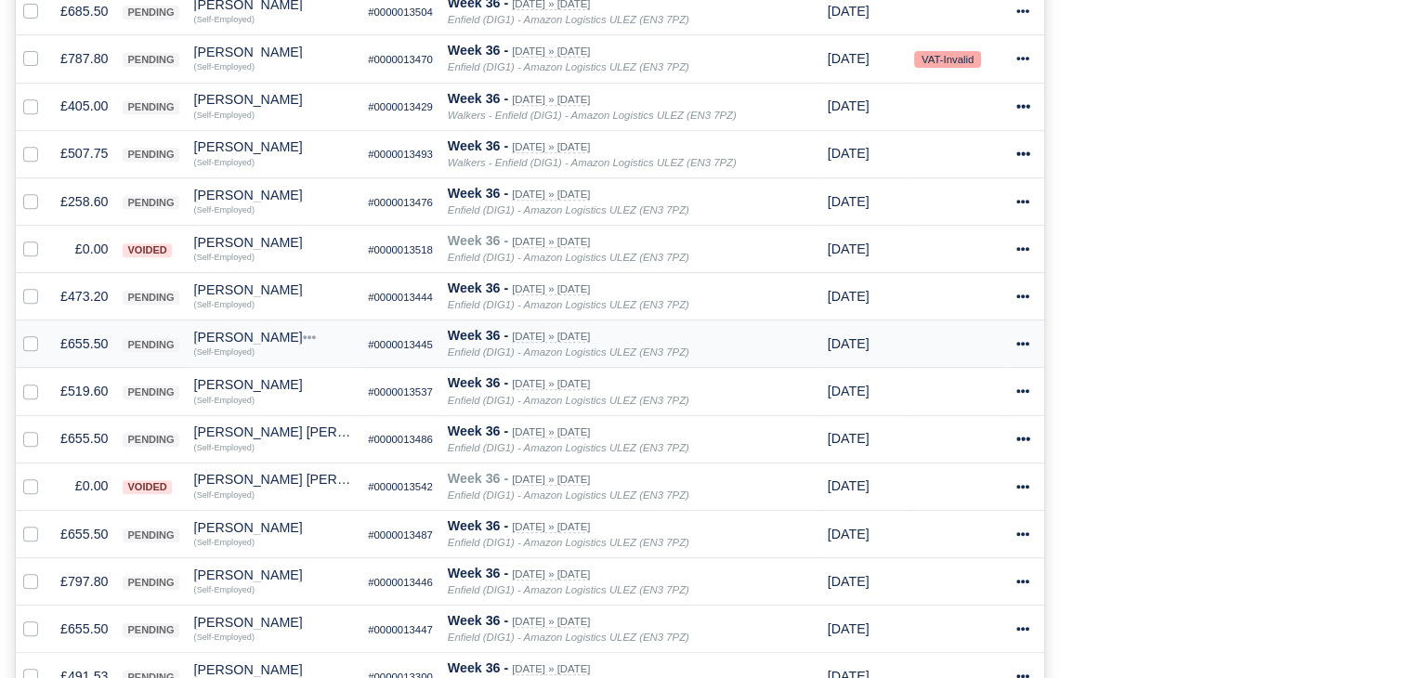
scroll to position [814, 0]
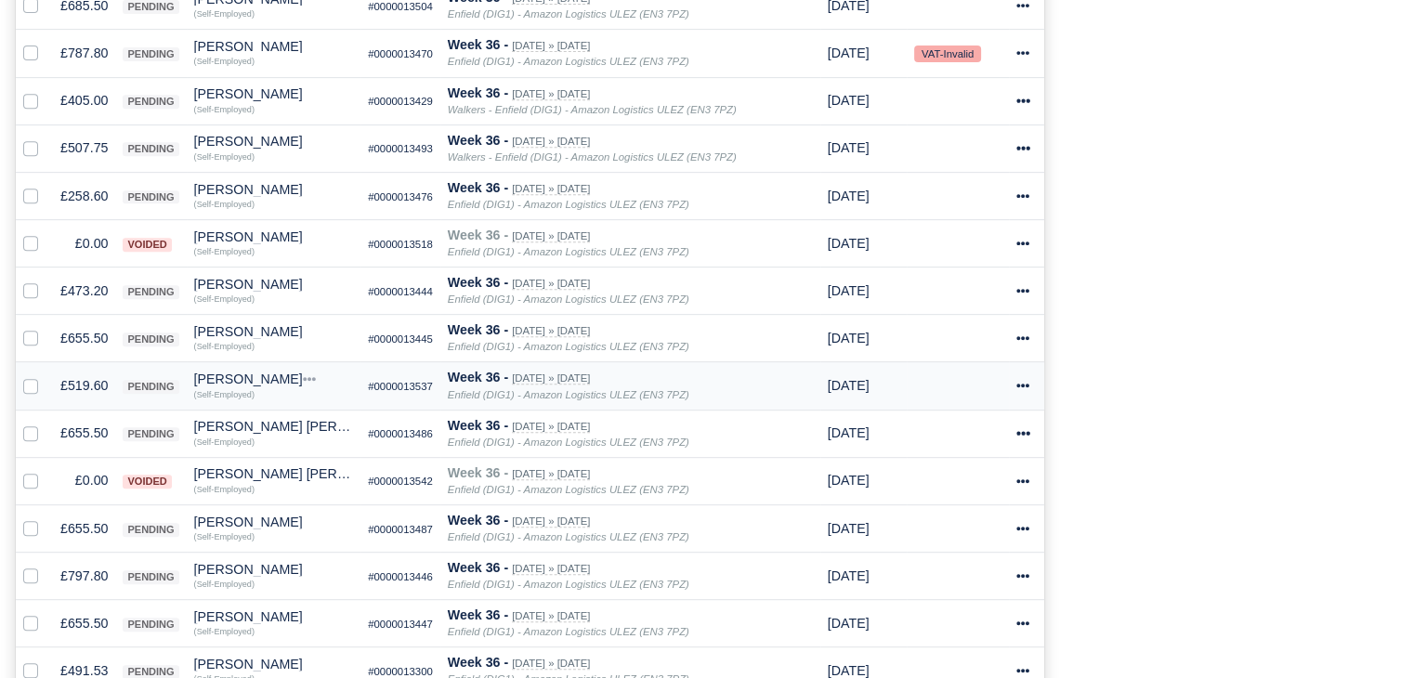
click at [86, 387] on td "£519.60" at bounding box center [84, 385] width 62 height 47
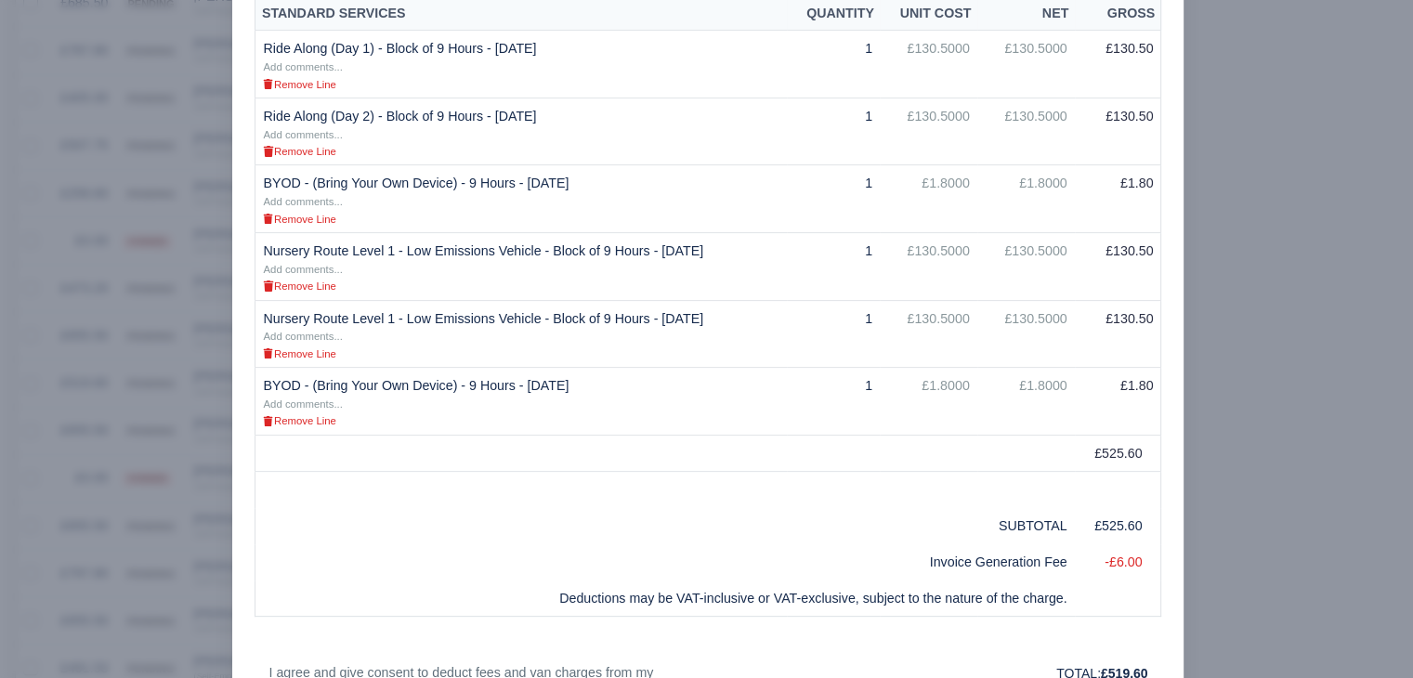
scroll to position [452, 0]
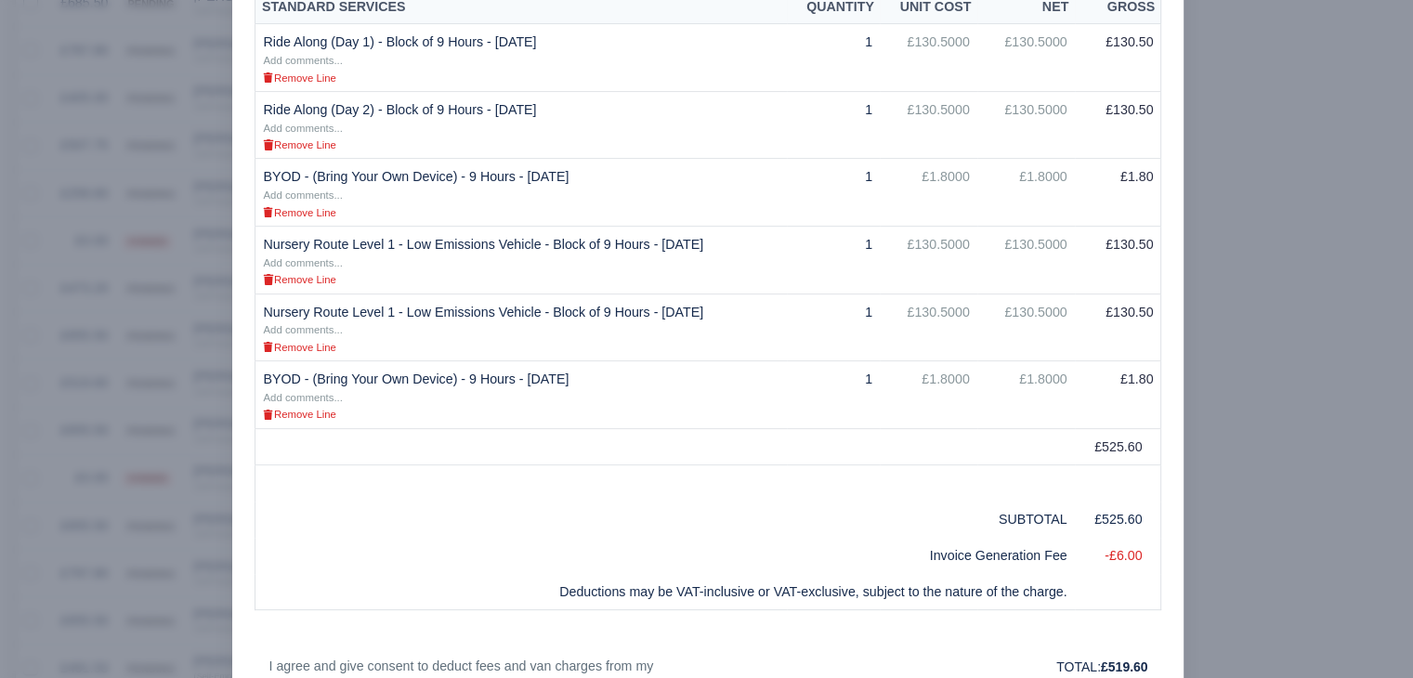
click at [159, 428] on div at bounding box center [706, 339] width 1413 height 678
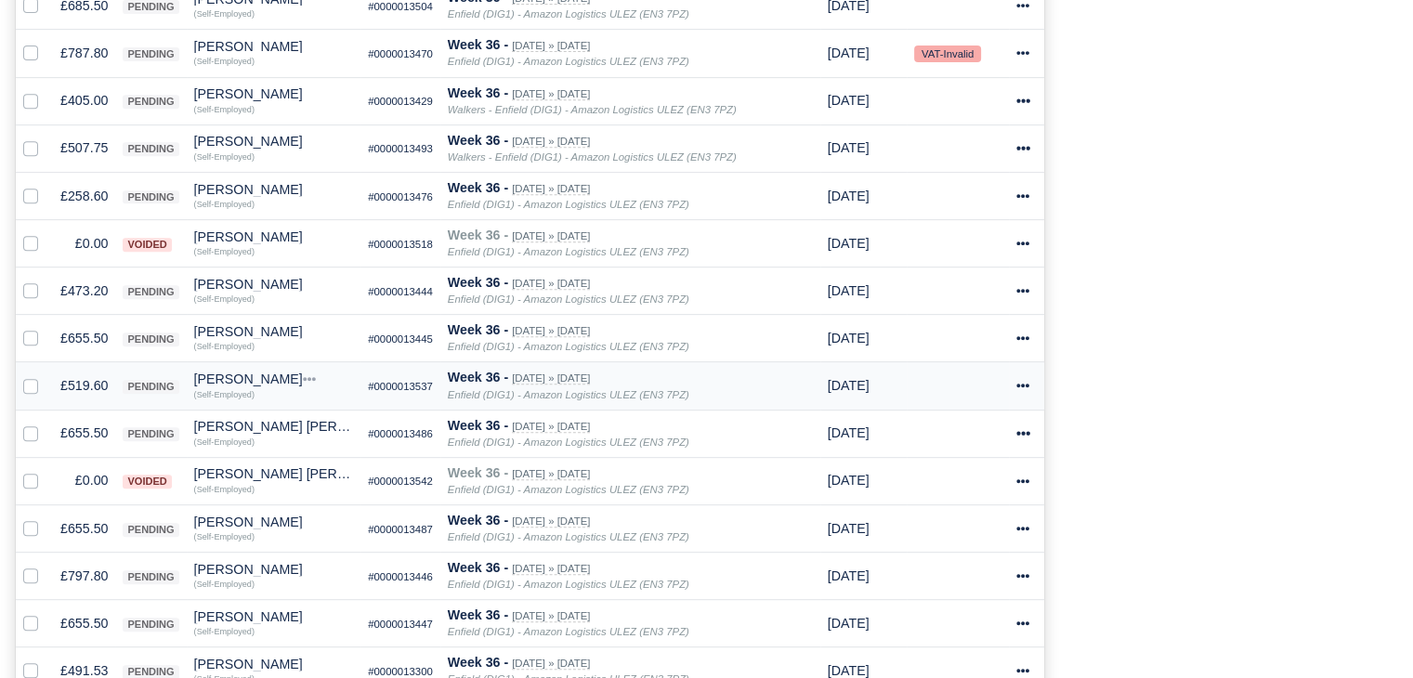
click at [235, 375] on div "Gideon Atobamrere" at bounding box center [274, 379] width 160 height 13
click at [269, 421] on button "Other Invoices" at bounding box center [269, 432] width 165 height 28
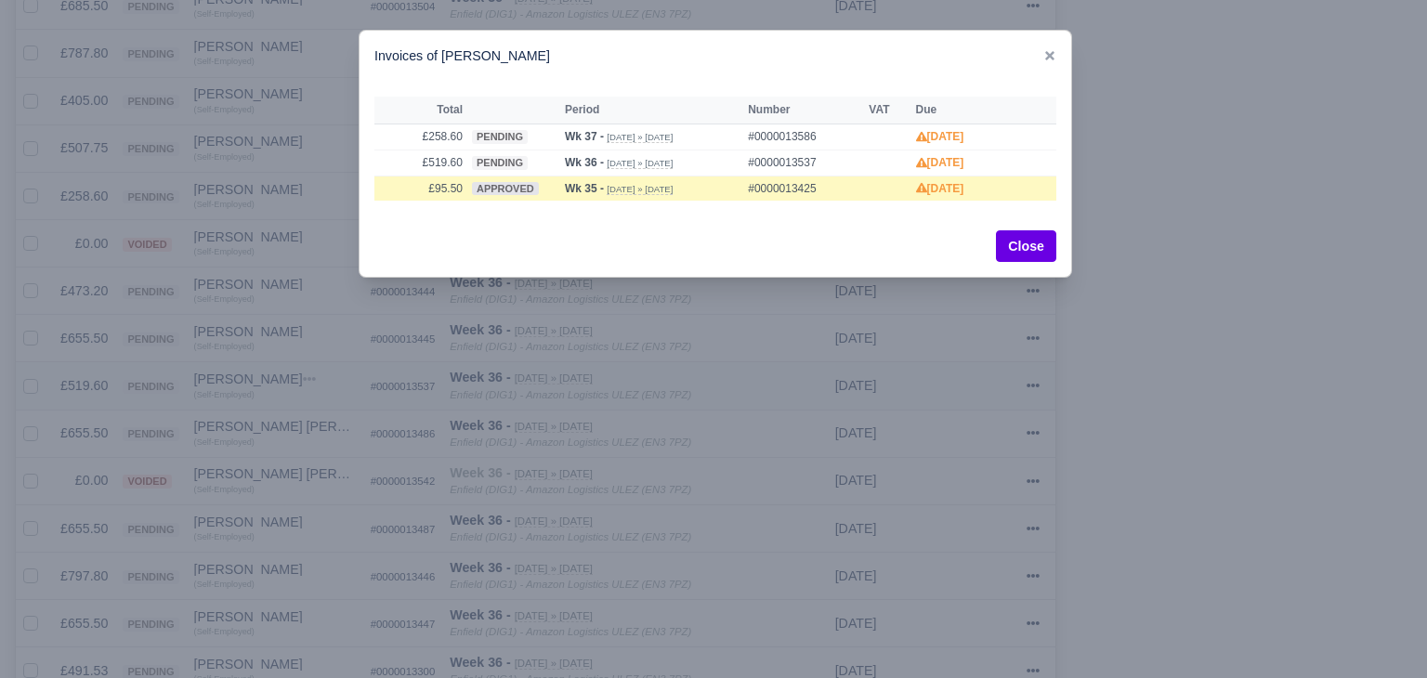
click at [269, 421] on div at bounding box center [713, 339] width 1427 height 678
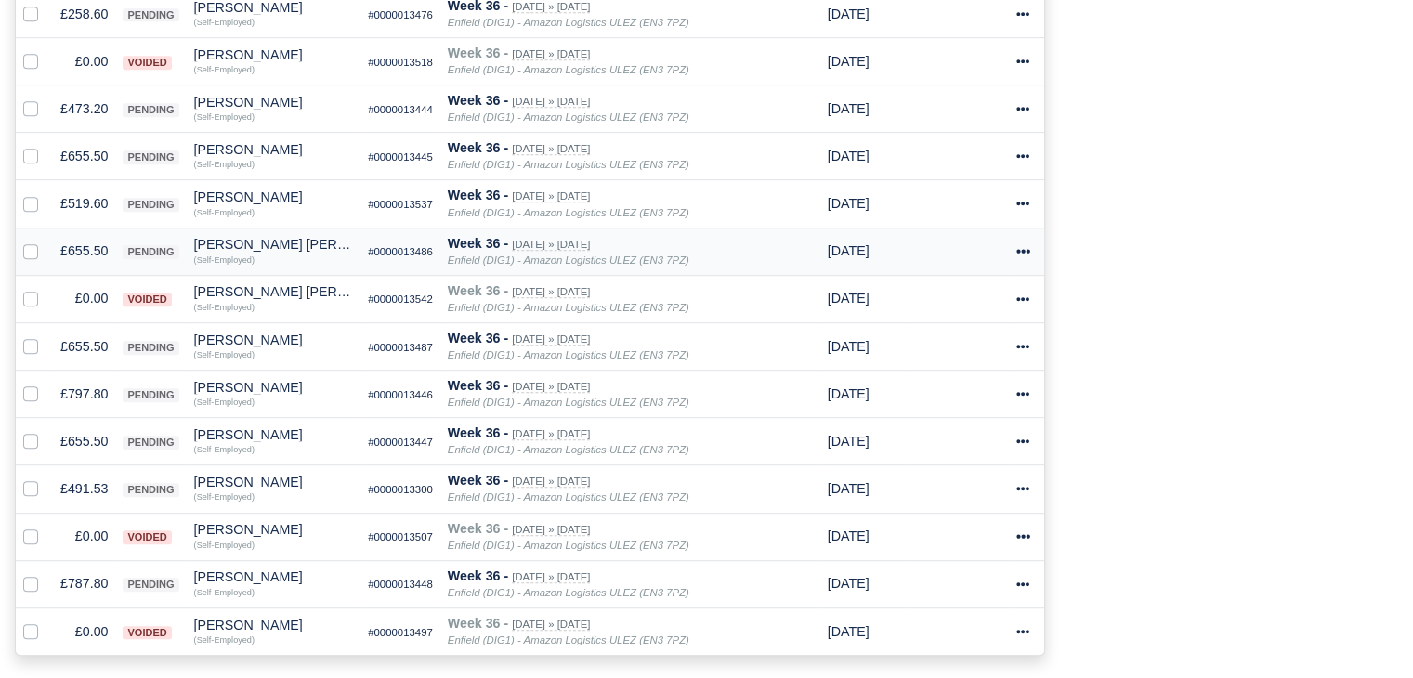
scroll to position [1000, 0]
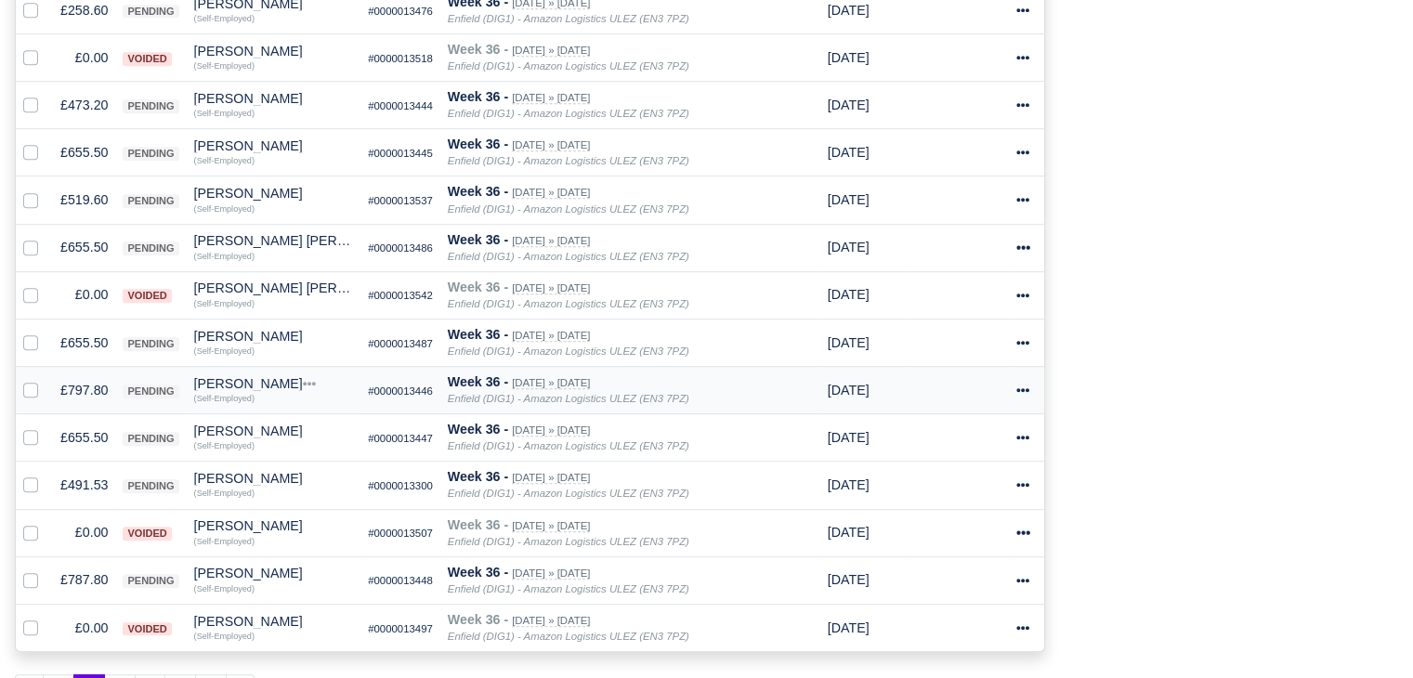
click at [74, 380] on td "£797.80" at bounding box center [84, 390] width 62 height 47
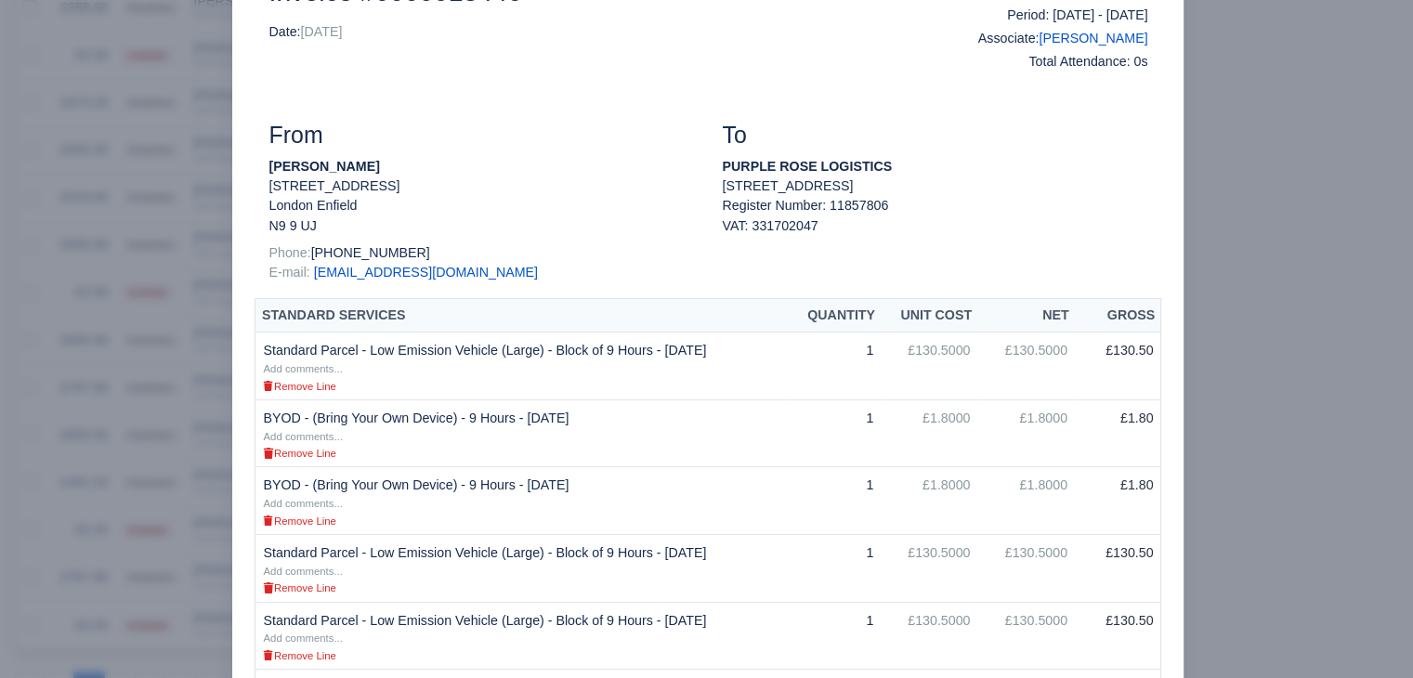
scroll to position [140, 0]
click at [139, 396] on div at bounding box center [706, 339] width 1413 height 678
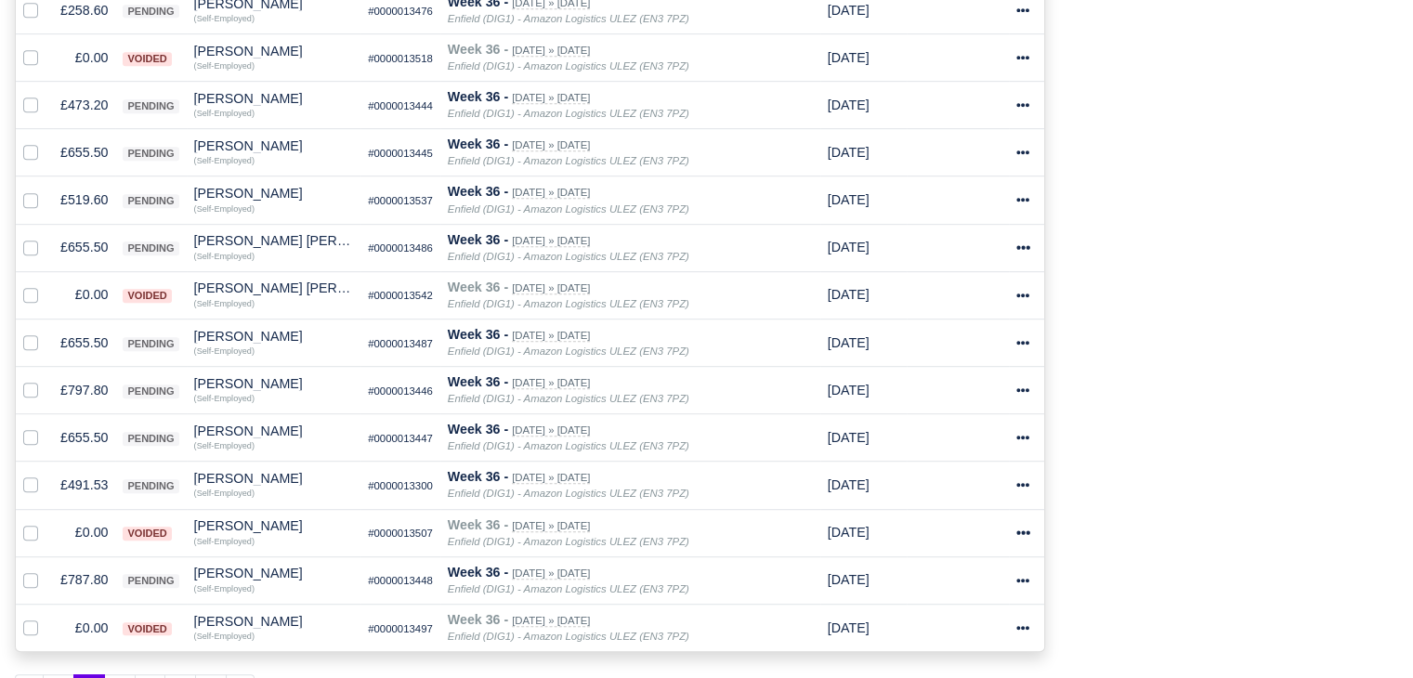
scroll to position [1265, 0]
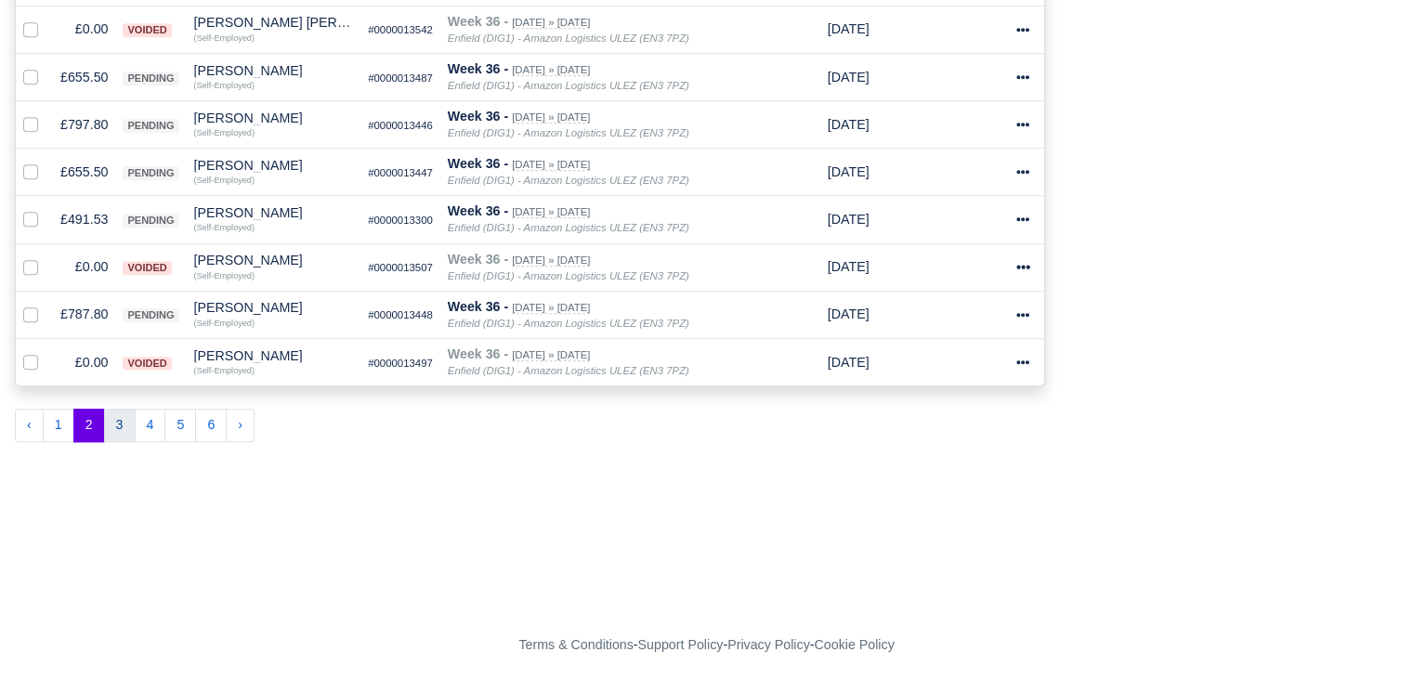
click at [111, 431] on button "3" at bounding box center [120, 425] width 32 height 33
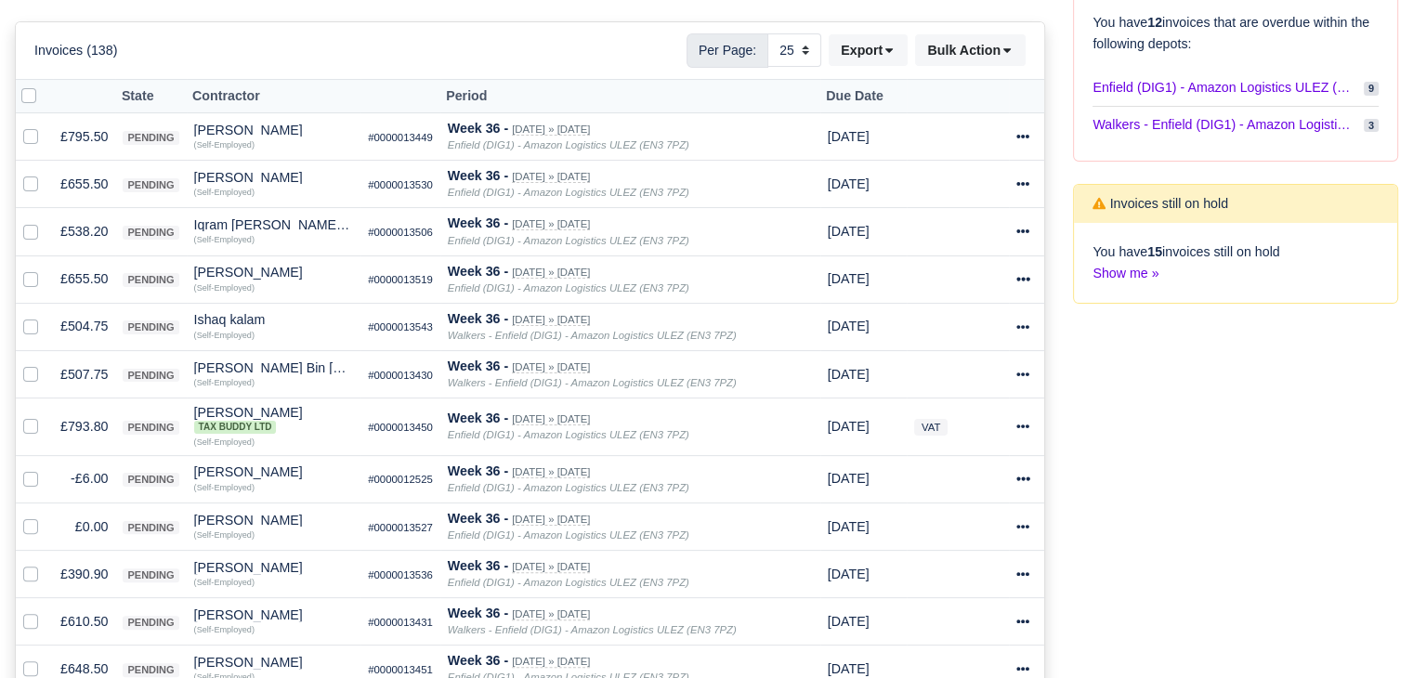
scroll to position [522, 0]
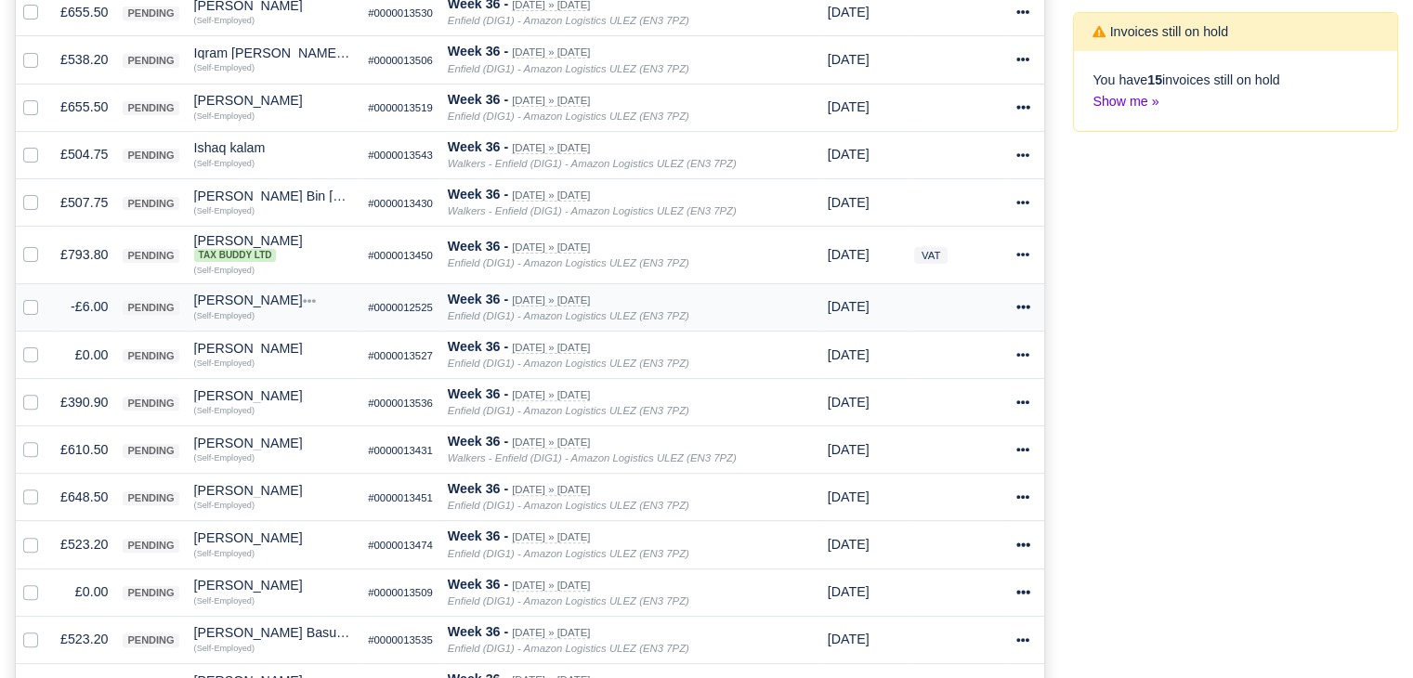
click at [46, 296] on label at bounding box center [46, 296] width 0 height 0
click at [33, 305] on input "checkbox" at bounding box center [30, 303] width 15 height 15
checkbox input "true"
click at [46, 345] on label at bounding box center [46, 345] width 0 height 0
click at [28, 355] on input "checkbox" at bounding box center [30, 352] width 15 height 15
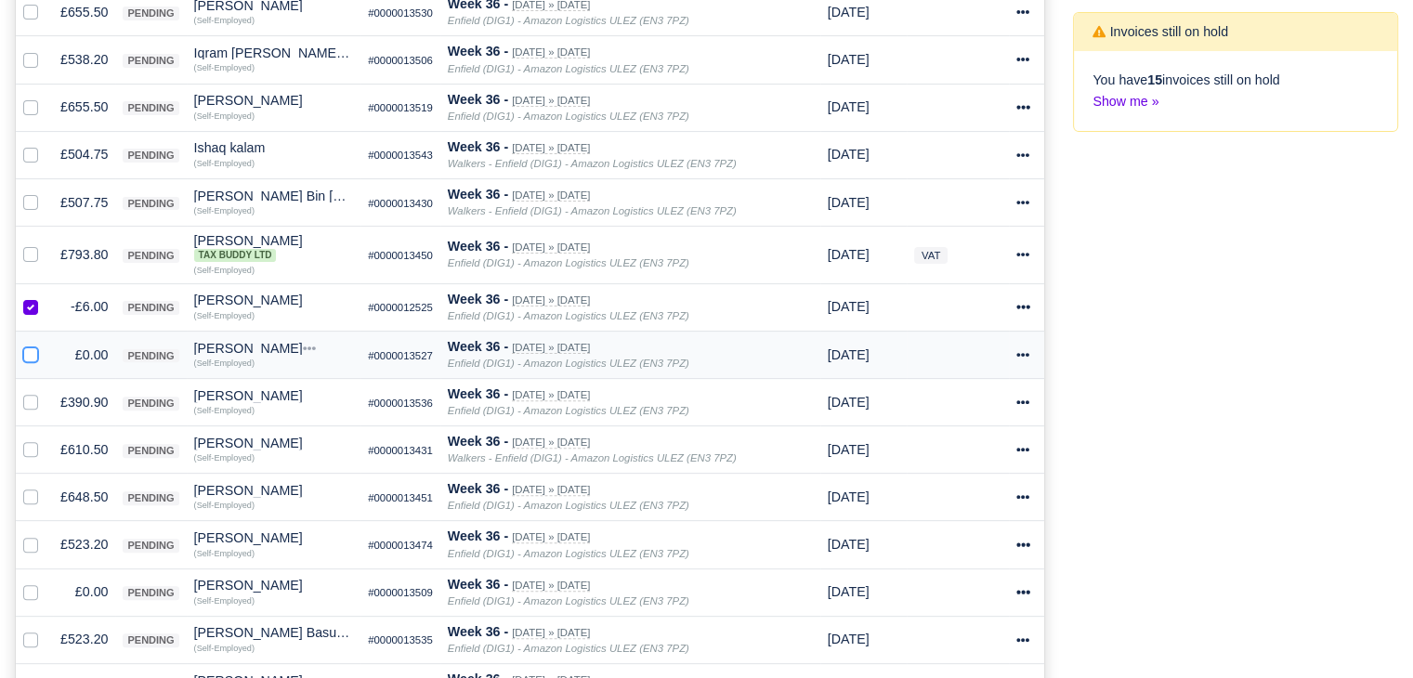
checkbox input "true"
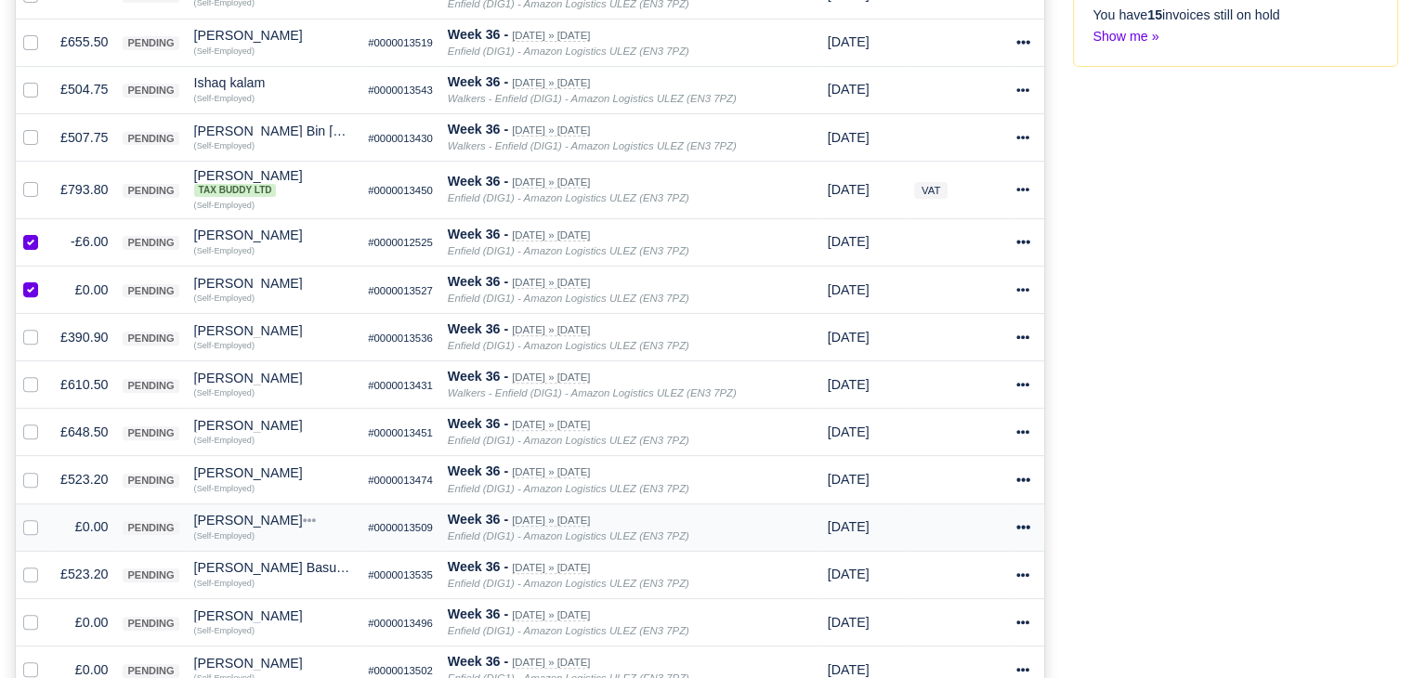
click at [46, 517] on label at bounding box center [46, 517] width 0 height 0
click at [29, 530] on input "checkbox" at bounding box center [30, 524] width 15 height 15
checkbox input "true"
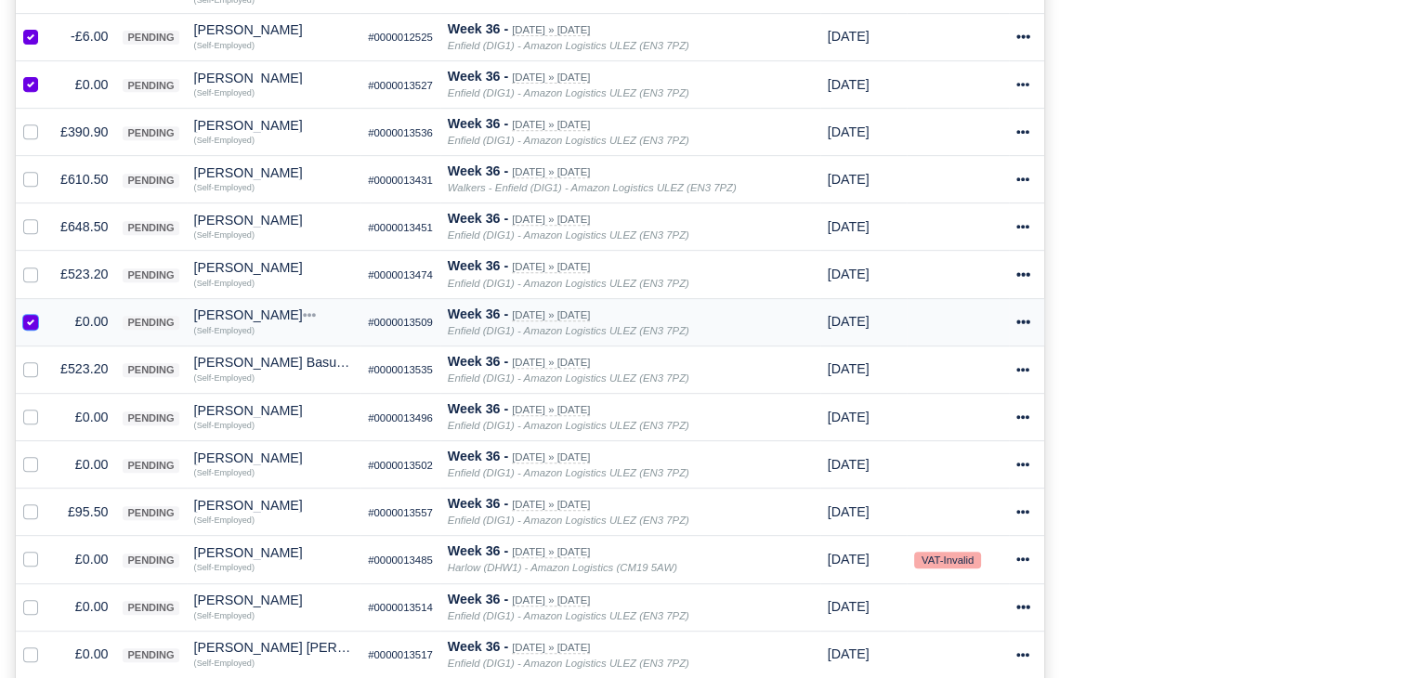
scroll to position [804, 0]
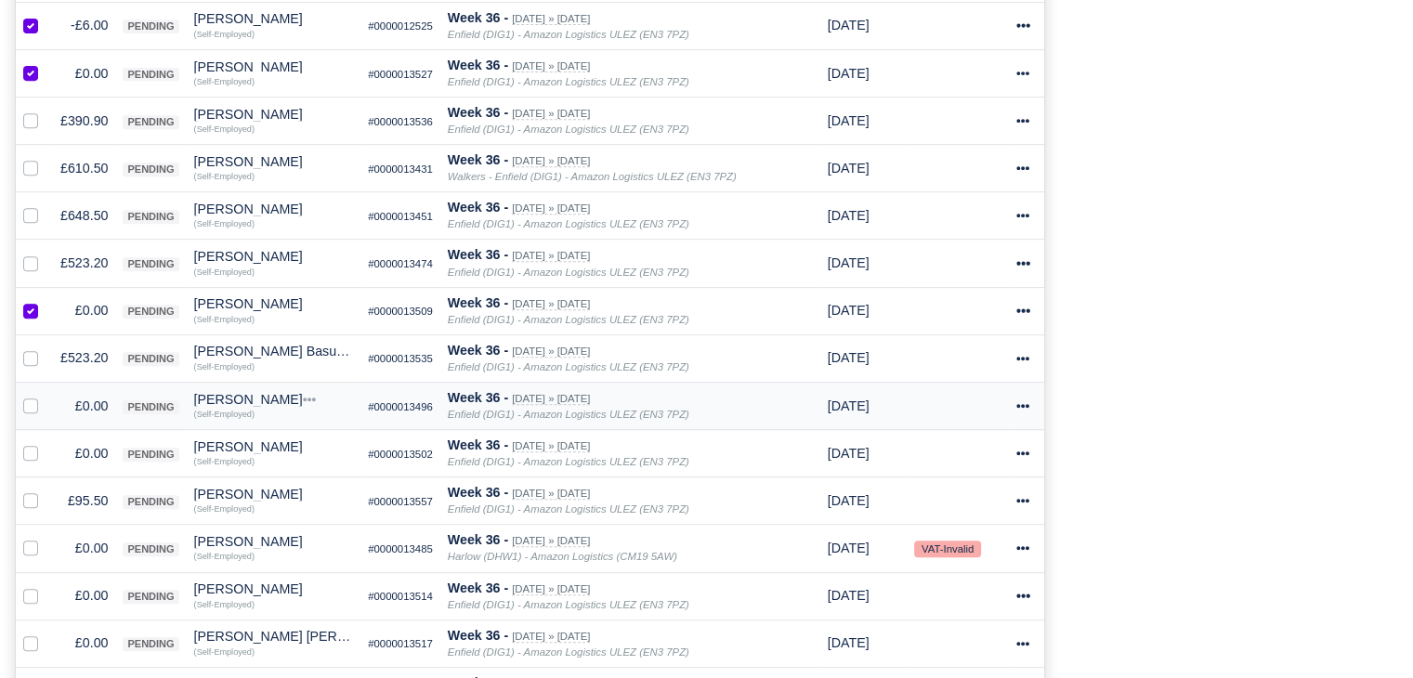
click at [46, 396] on label at bounding box center [46, 396] width 0 height 0
click at [31, 403] on input "checkbox" at bounding box center [30, 403] width 15 height 15
checkbox input "true"
click at [46, 443] on label at bounding box center [46, 443] width 0 height 0
click at [30, 450] on input "checkbox" at bounding box center [30, 450] width 15 height 15
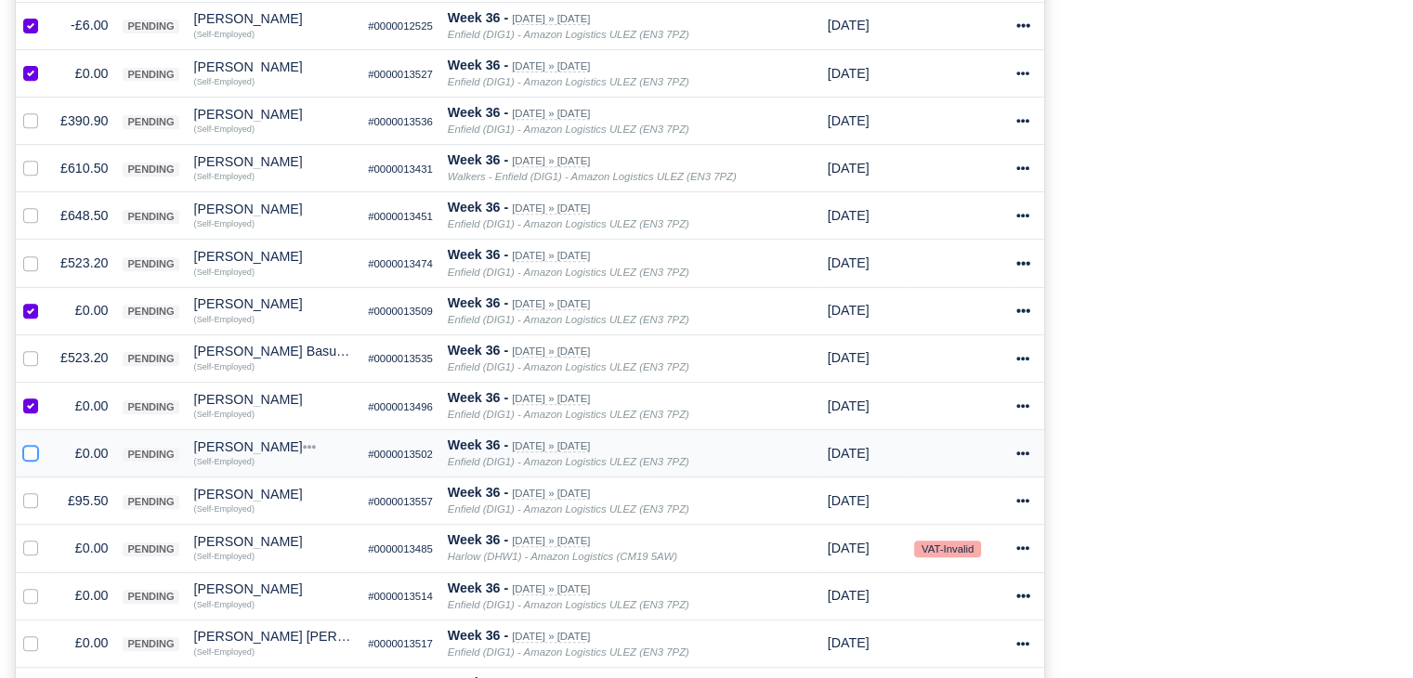
checkbox input "true"
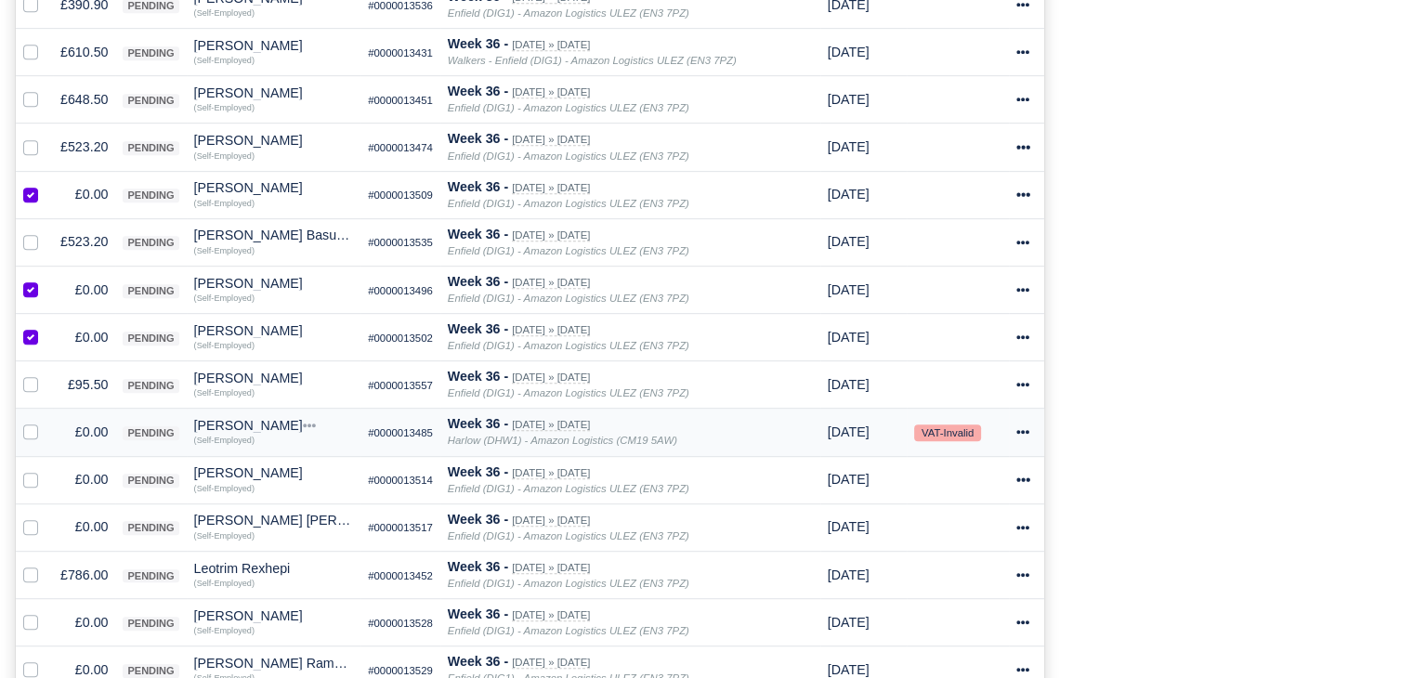
click at [46, 422] on label at bounding box center [46, 422] width 0 height 0
click at [30, 424] on input "checkbox" at bounding box center [30, 429] width 15 height 15
checkbox input "true"
click at [46, 469] on label at bounding box center [46, 469] width 0 height 0
click at [30, 474] on input "checkbox" at bounding box center [30, 476] width 15 height 15
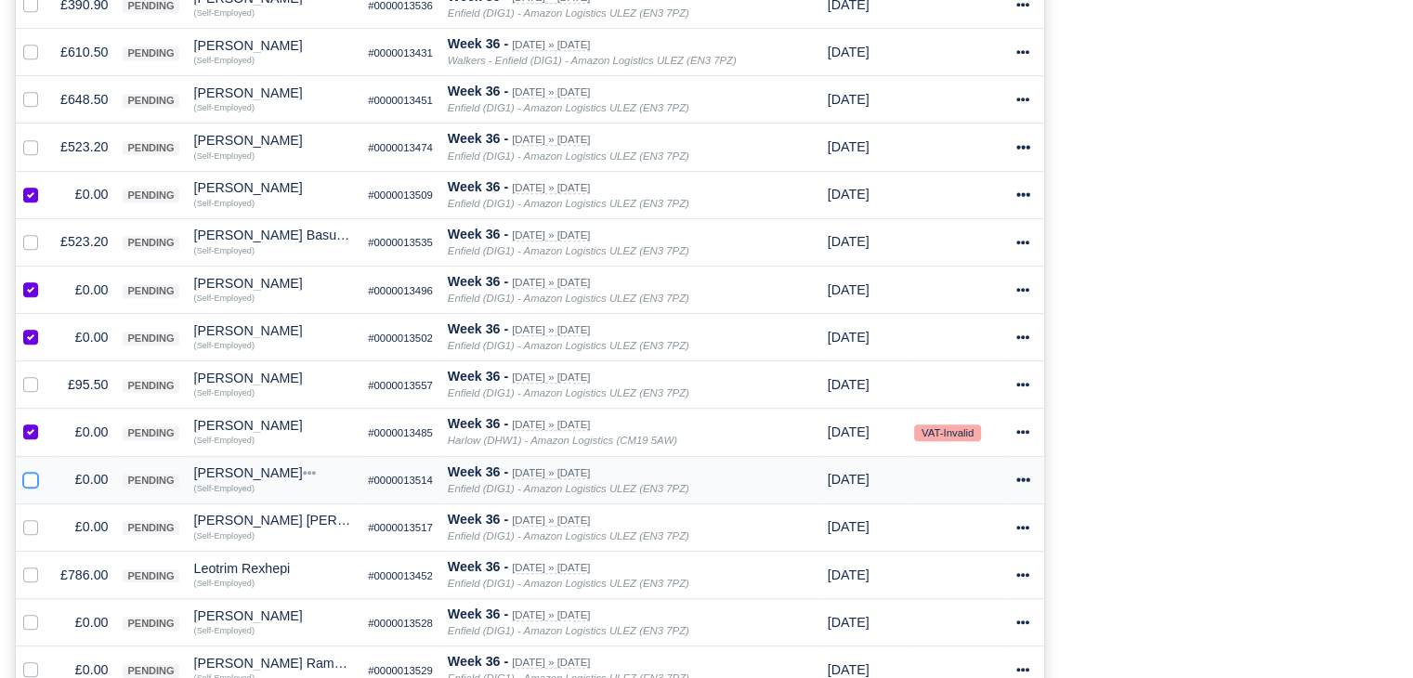
checkbox input "true"
click at [46, 517] on label at bounding box center [46, 517] width 0 height 0
click at [26, 517] on input "checkbox" at bounding box center [30, 524] width 15 height 15
checkbox input "true"
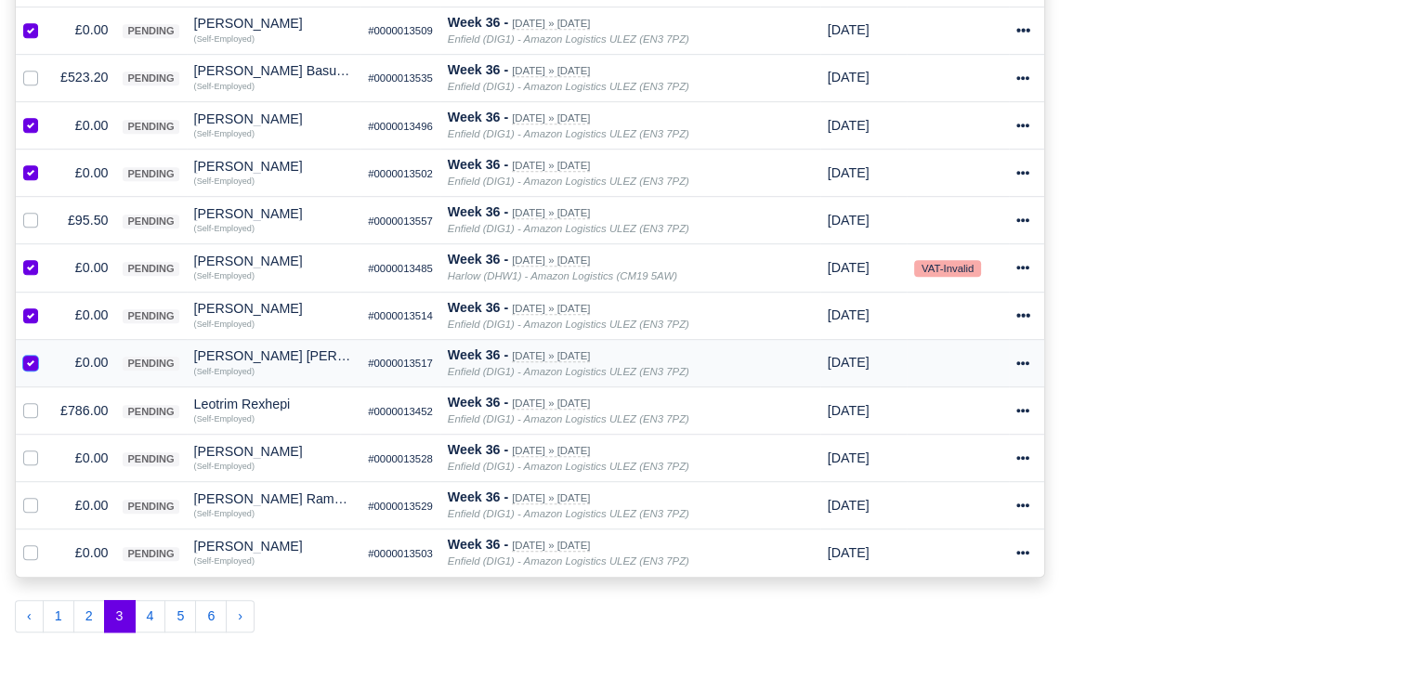
scroll to position [1088, 0]
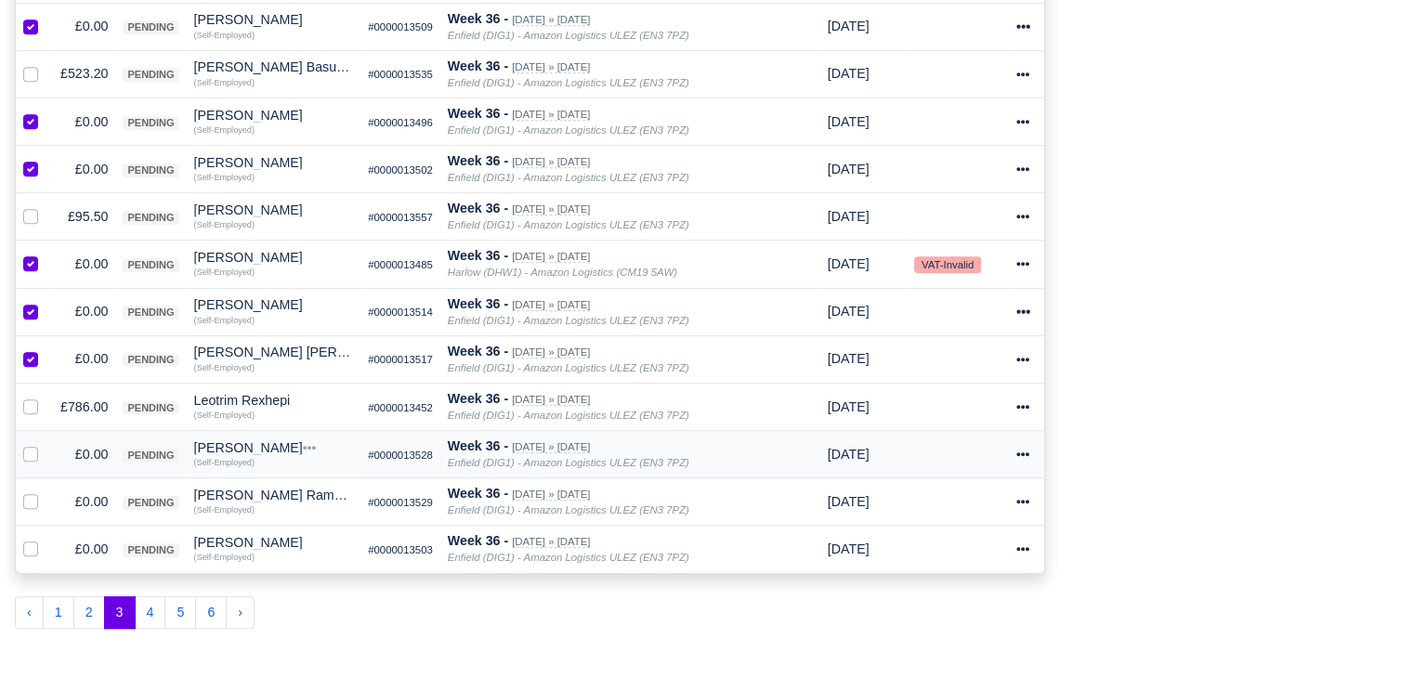
click at [46, 444] on label at bounding box center [46, 444] width 0 height 0
click at [35, 454] on input "checkbox" at bounding box center [30, 451] width 15 height 15
checkbox input "true"
click at [46, 491] on label at bounding box center [46, 491] width 0 height 0
click at [27, 494] on input "checkbox" at bounding box center [30, 498] width 15 height 15
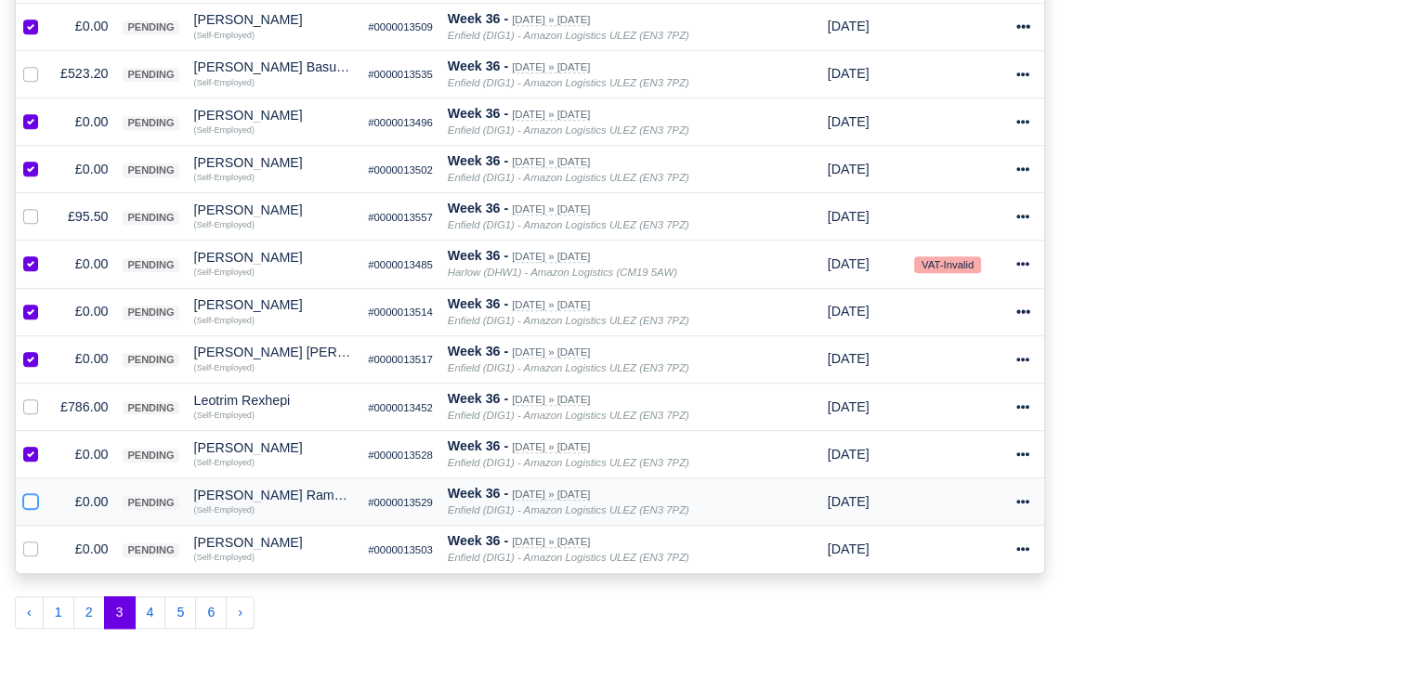
checkbox input "true"
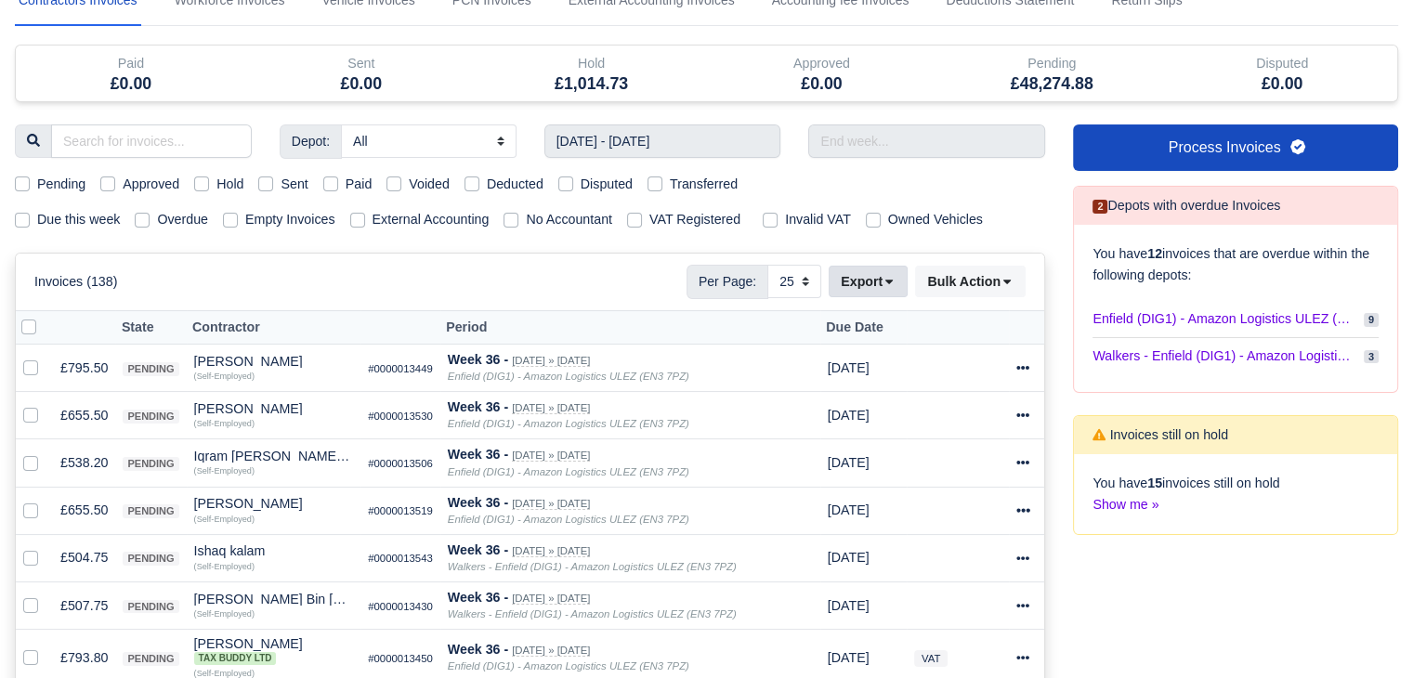
scroll to position [12, 0]
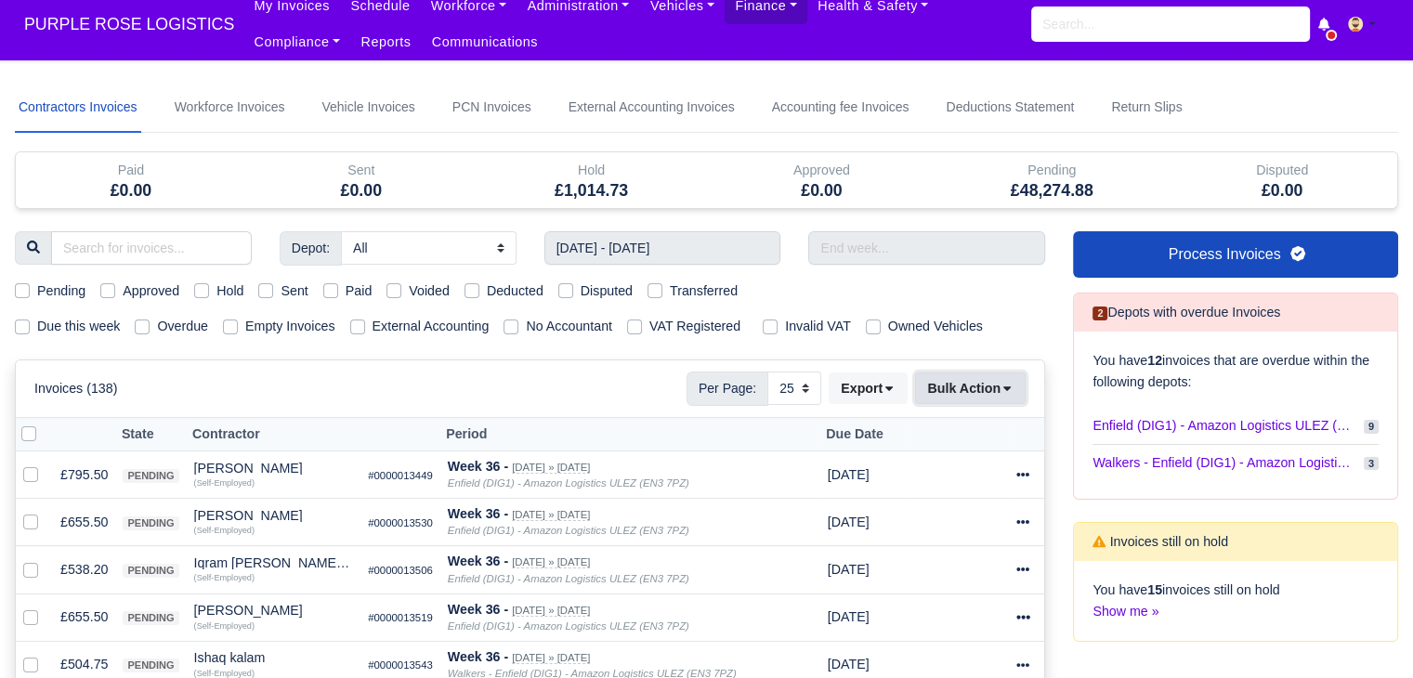
click at [994, 396] on button "Bulk Action" at bounding box center [970, 389] width 111 height 32
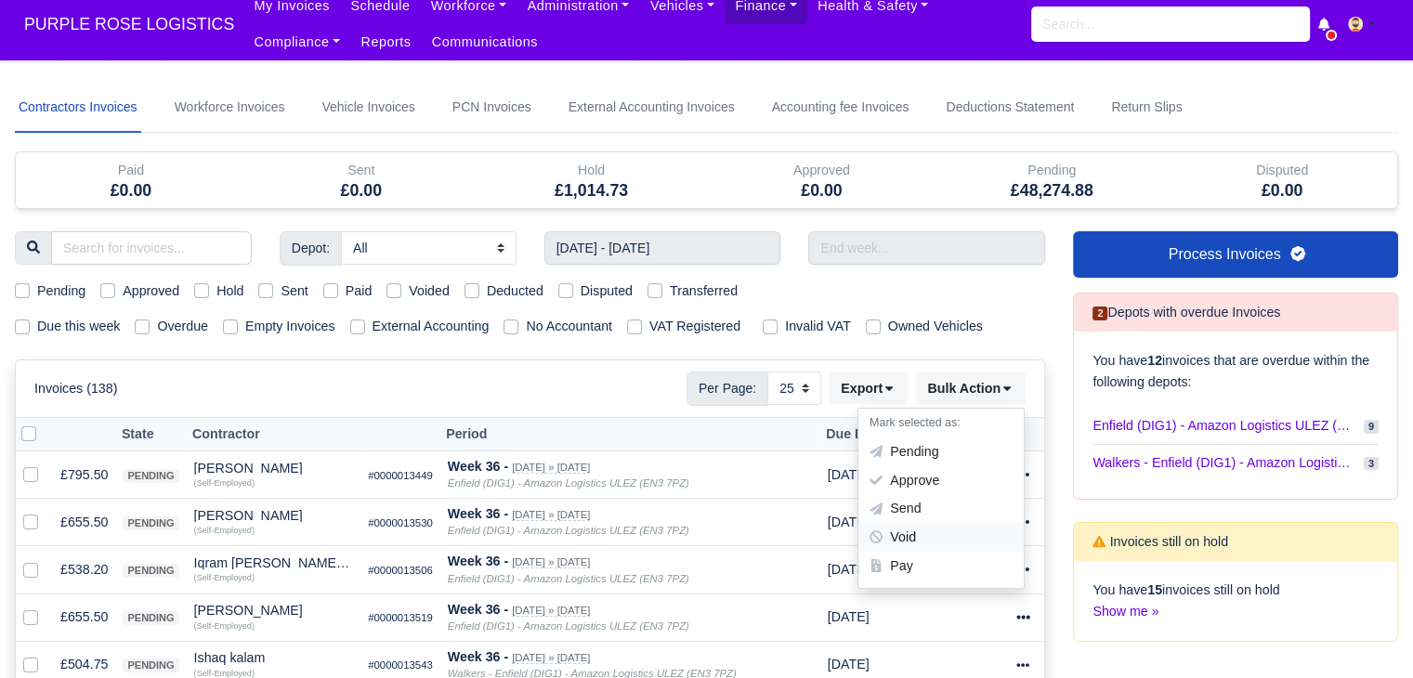
click at [959, 529] on div "Void" at bounding box center [940, 538] width 165 height 29
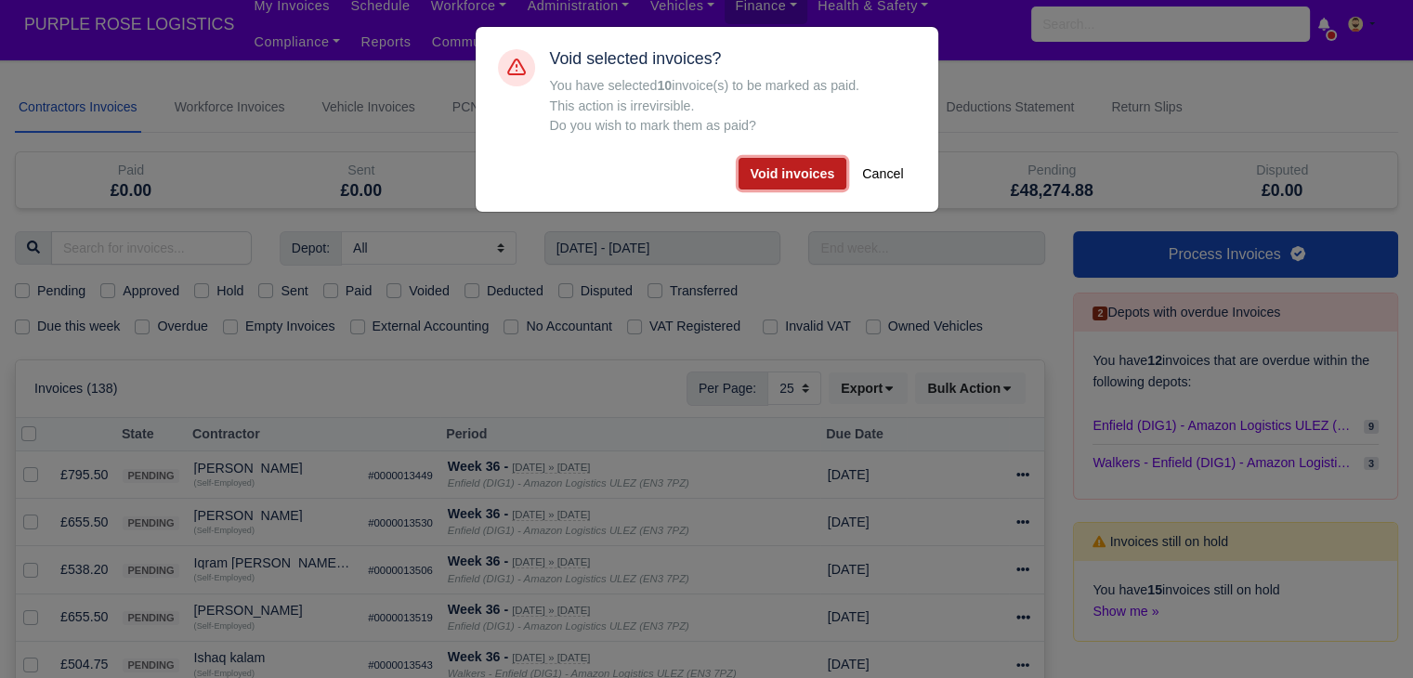
click at [806, 184] on button "Void invoices" at bounding box center [793, 174] width 109 height 32
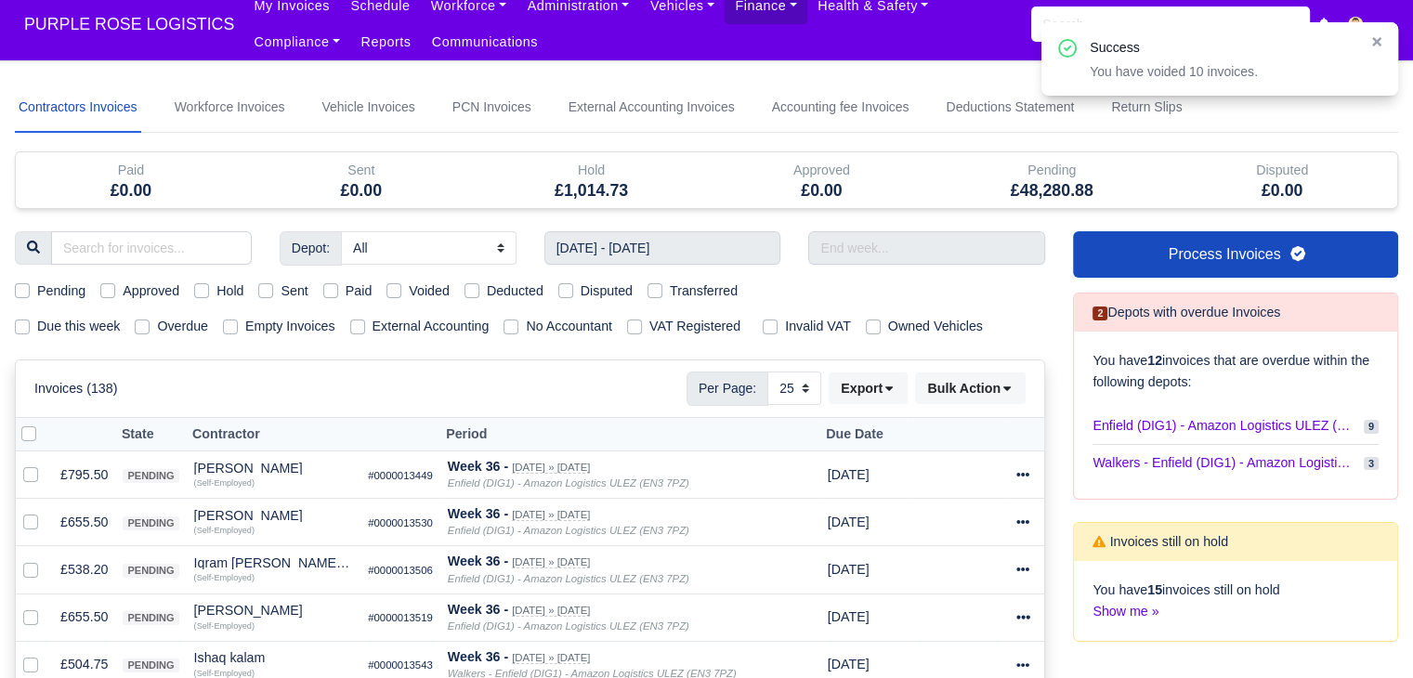
scroll to position [141, 0]
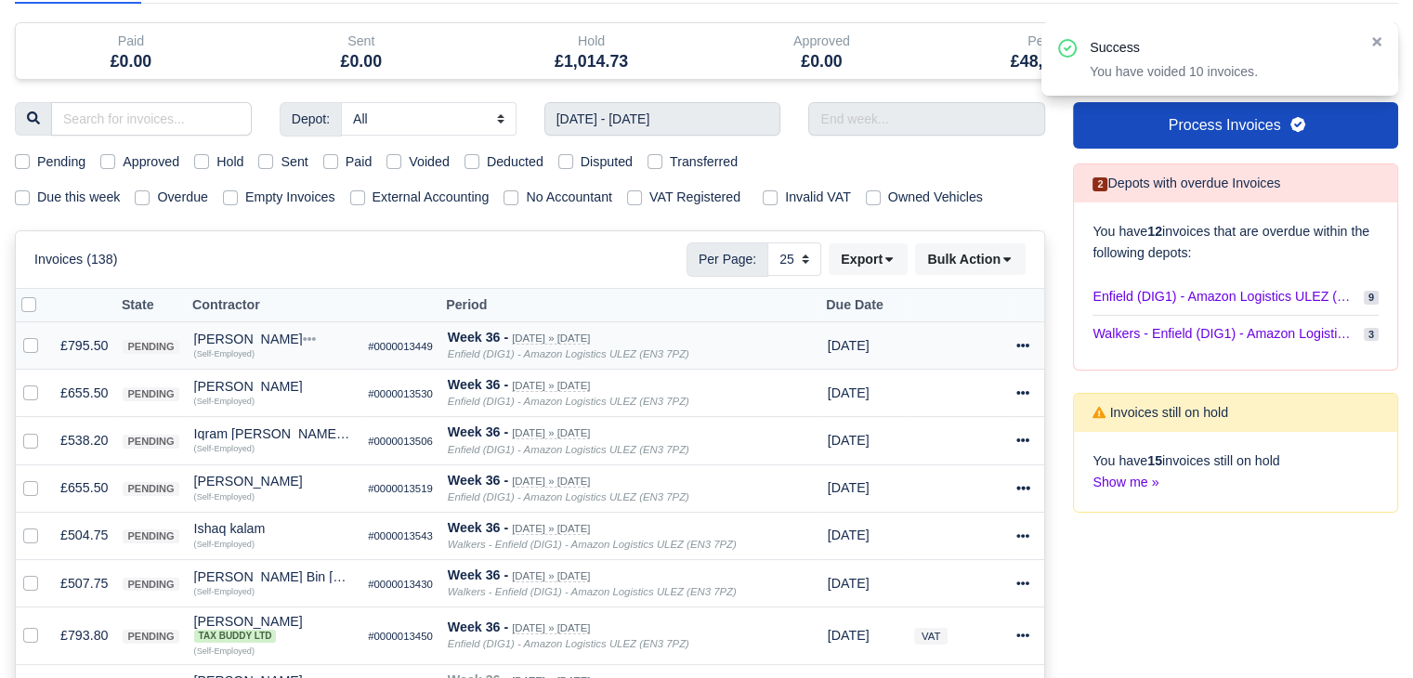
click at [71, 340] on td "£795.50" at bounding box center [84, 345] width 62 height 47
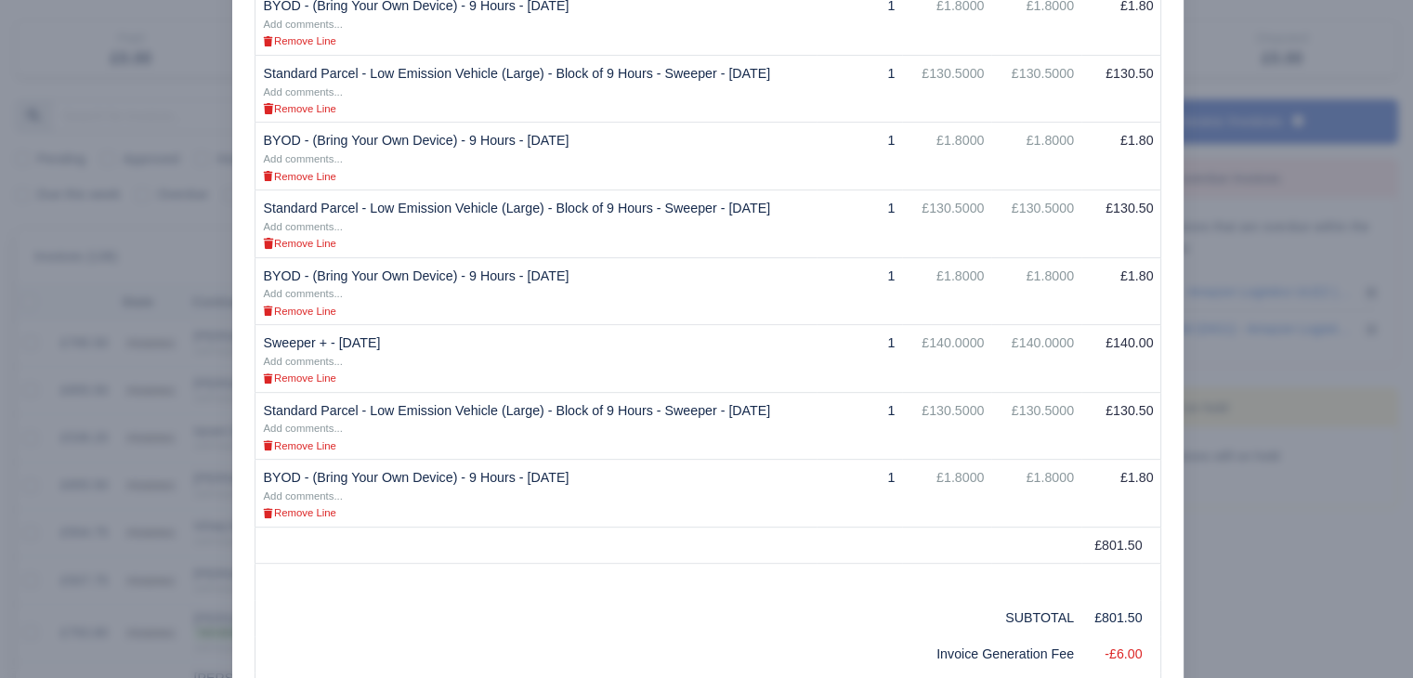
scroll to position [646, 0]
click at [175, 516] on div at bounding box center [706, 339] width 1413 height 678
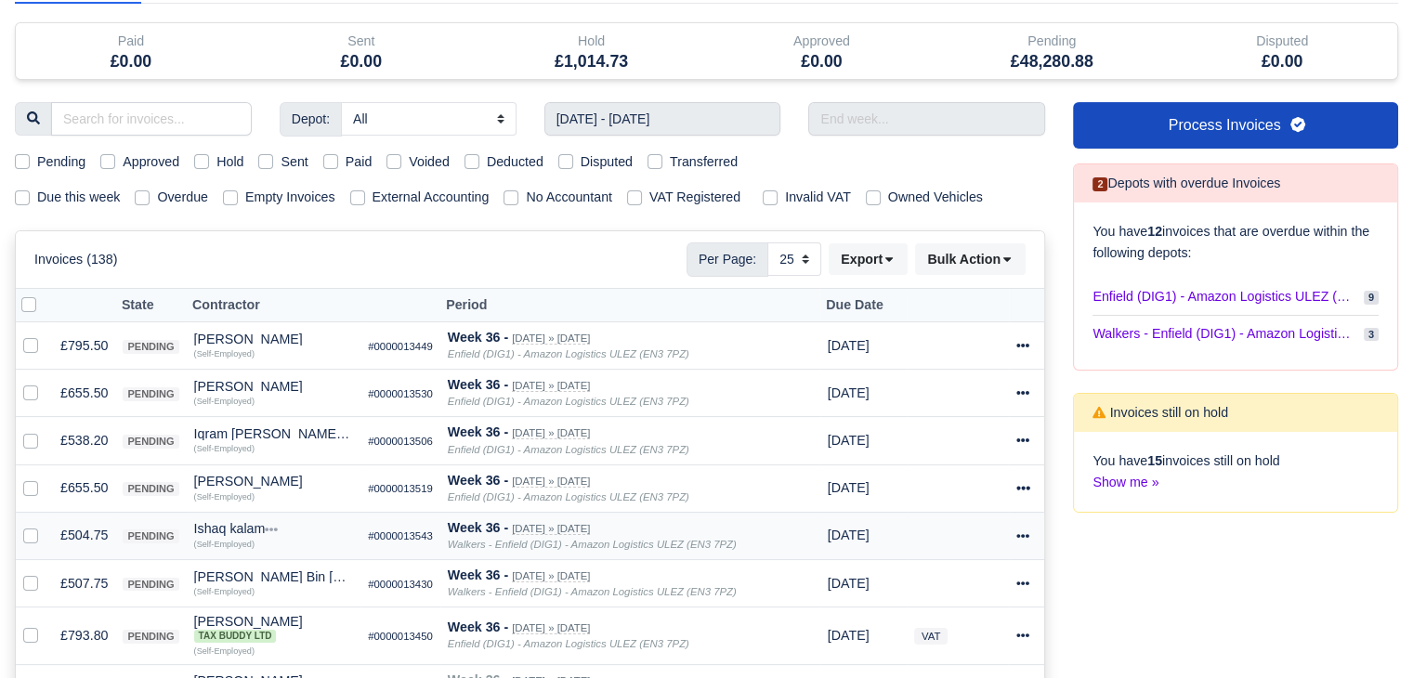
scroll to position [403, 0]
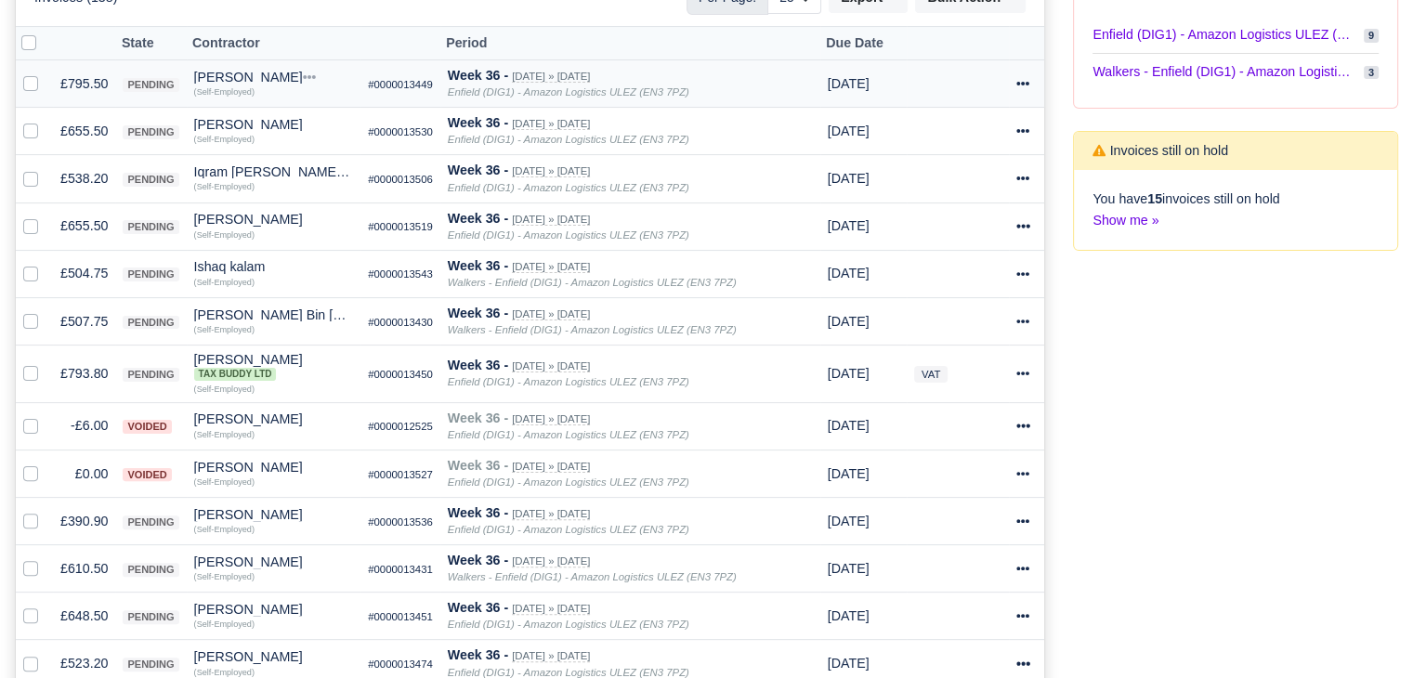
click at [76, 79] on td "£795.50" at bounding box center [84, 83] width 62 height 47
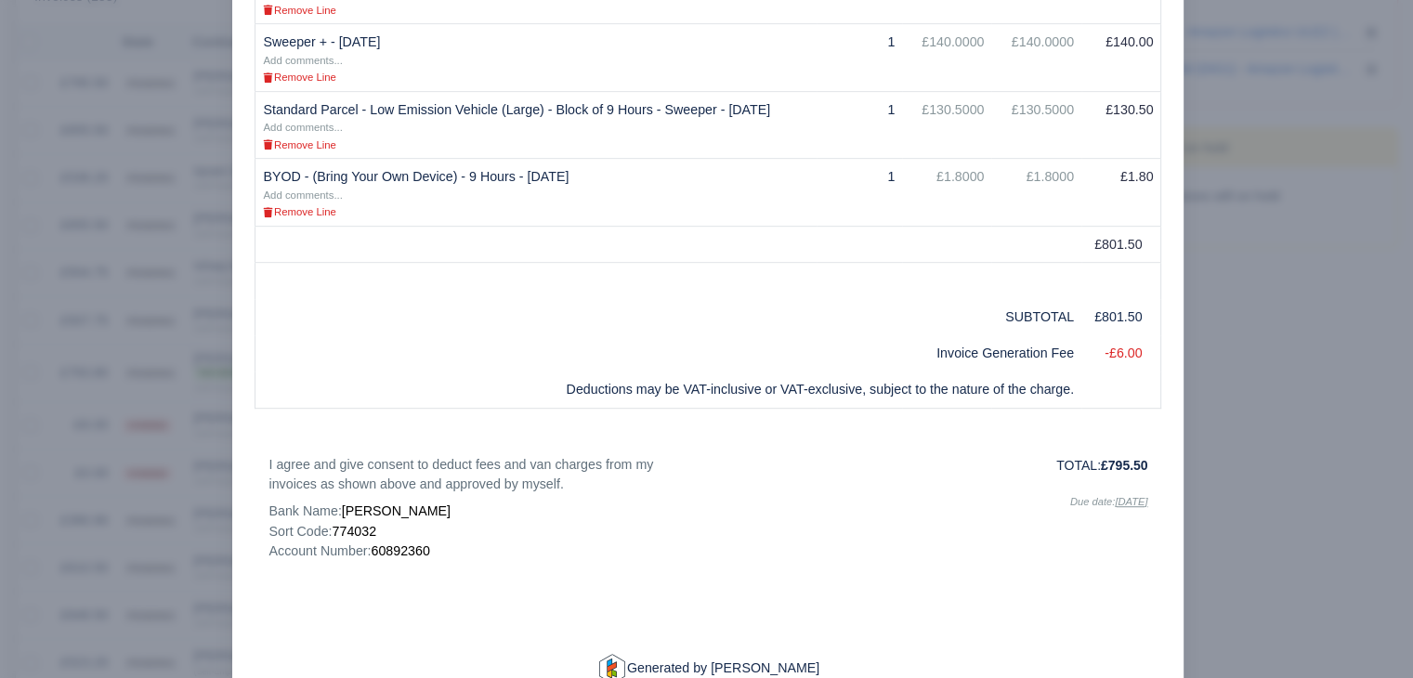
scroll to position [944, 0]
click at [1254, 456] on div at bounding box center [706, 339] width 1413 height 678
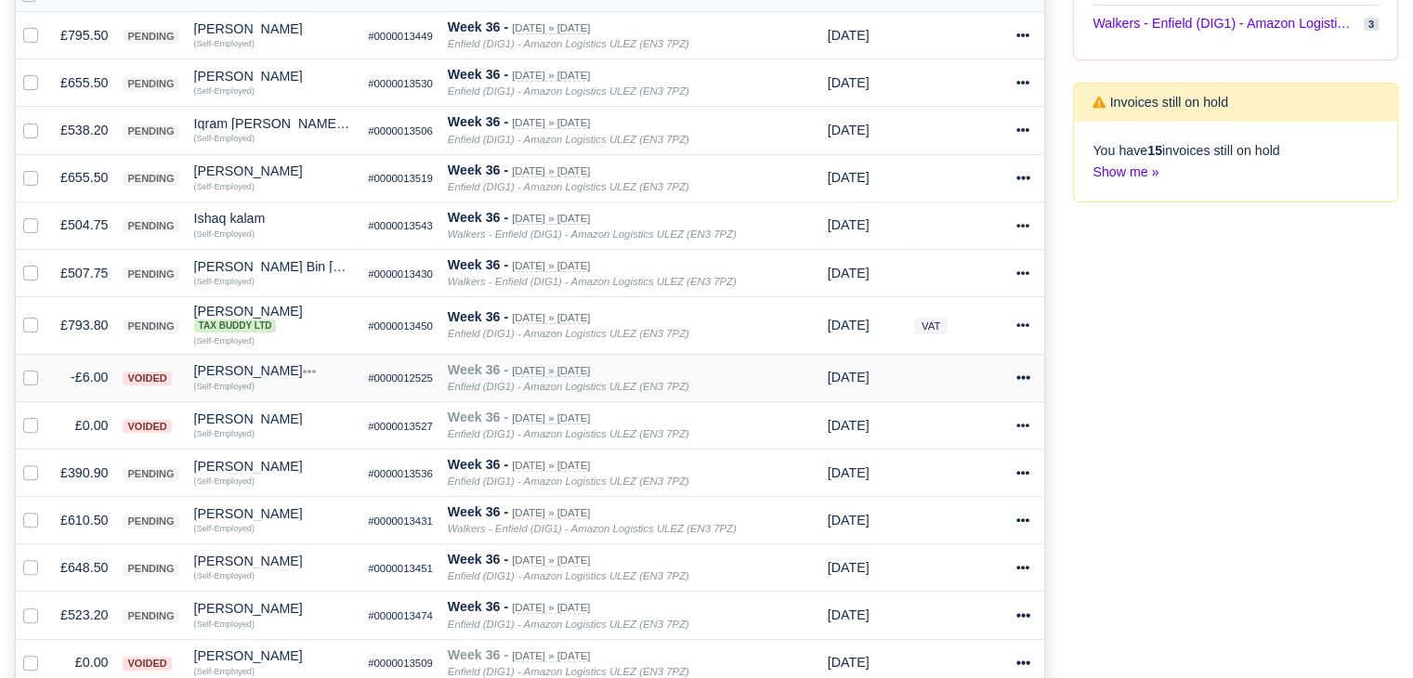
scroll to position [507, 0]
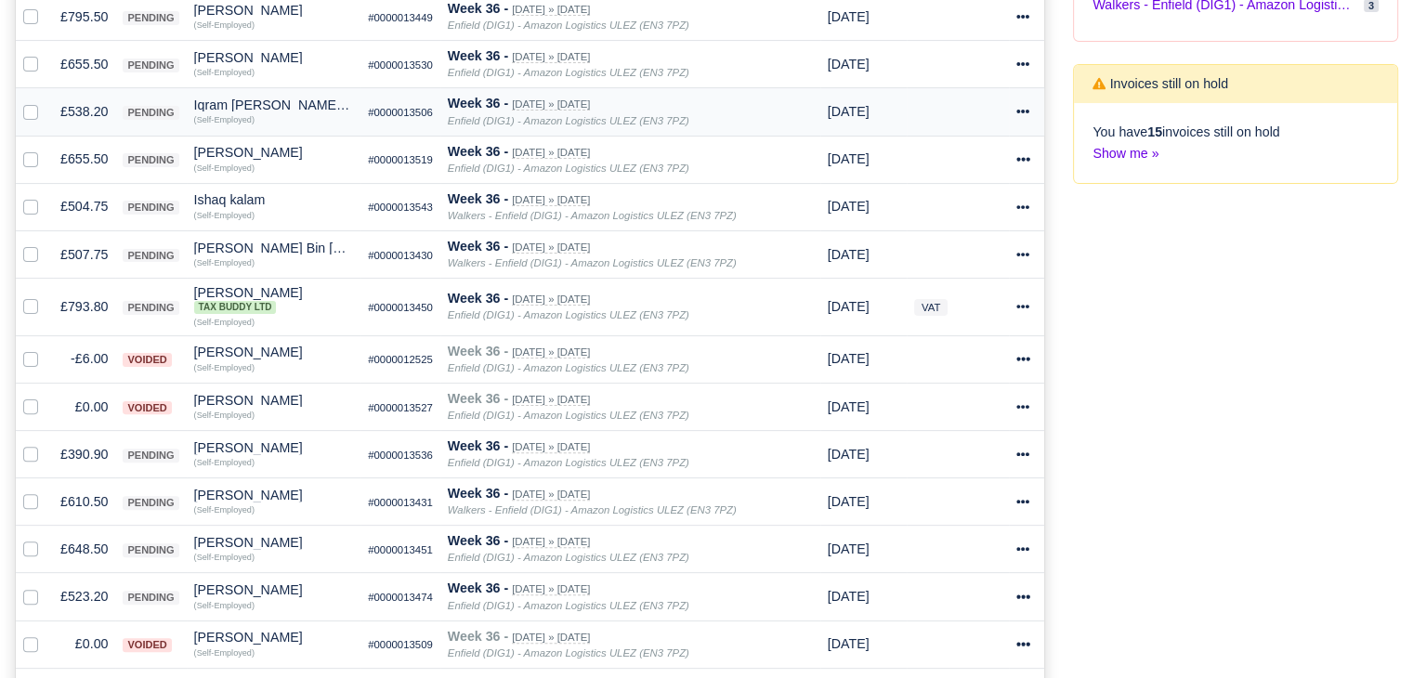
click at [80, 90] on td "£538.20" at bounding box center [84, 111] width 62 height 47
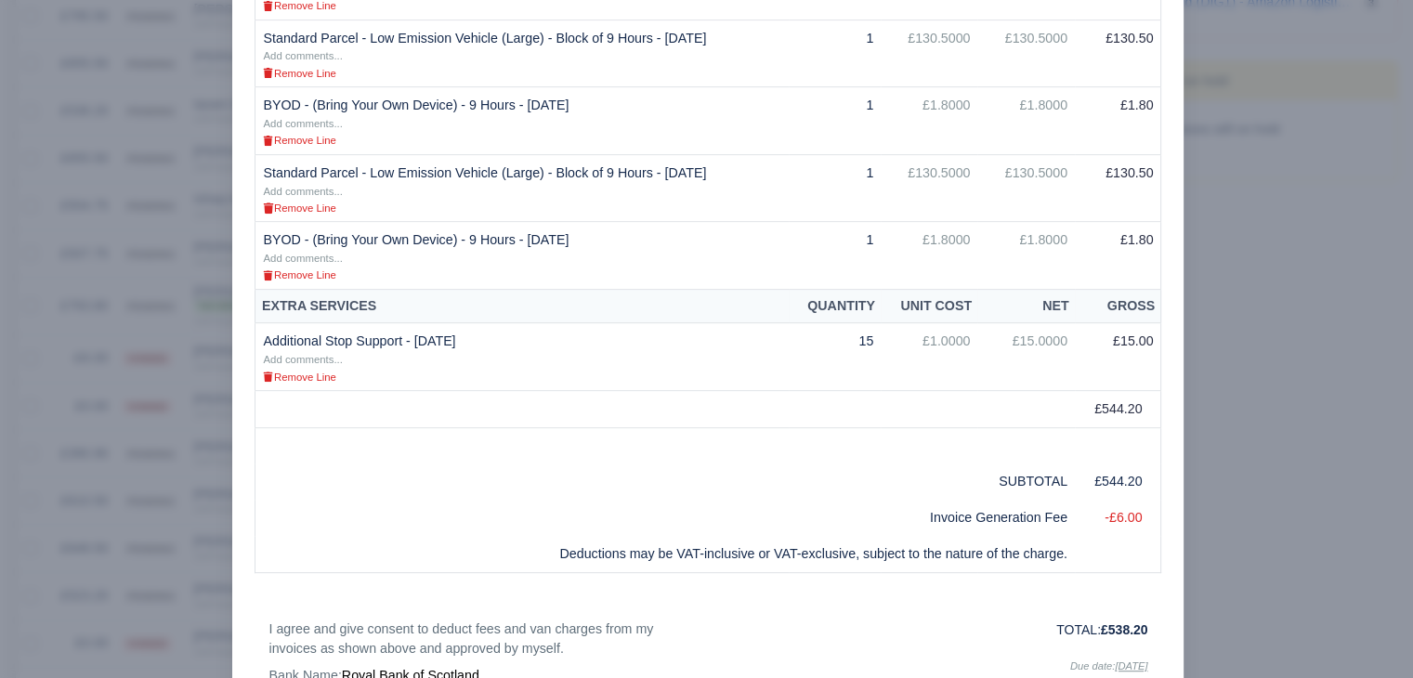
scroll to position [742, 0]
click at [126, 467] on div at bounding box center [706, 339] width 1413 height 678
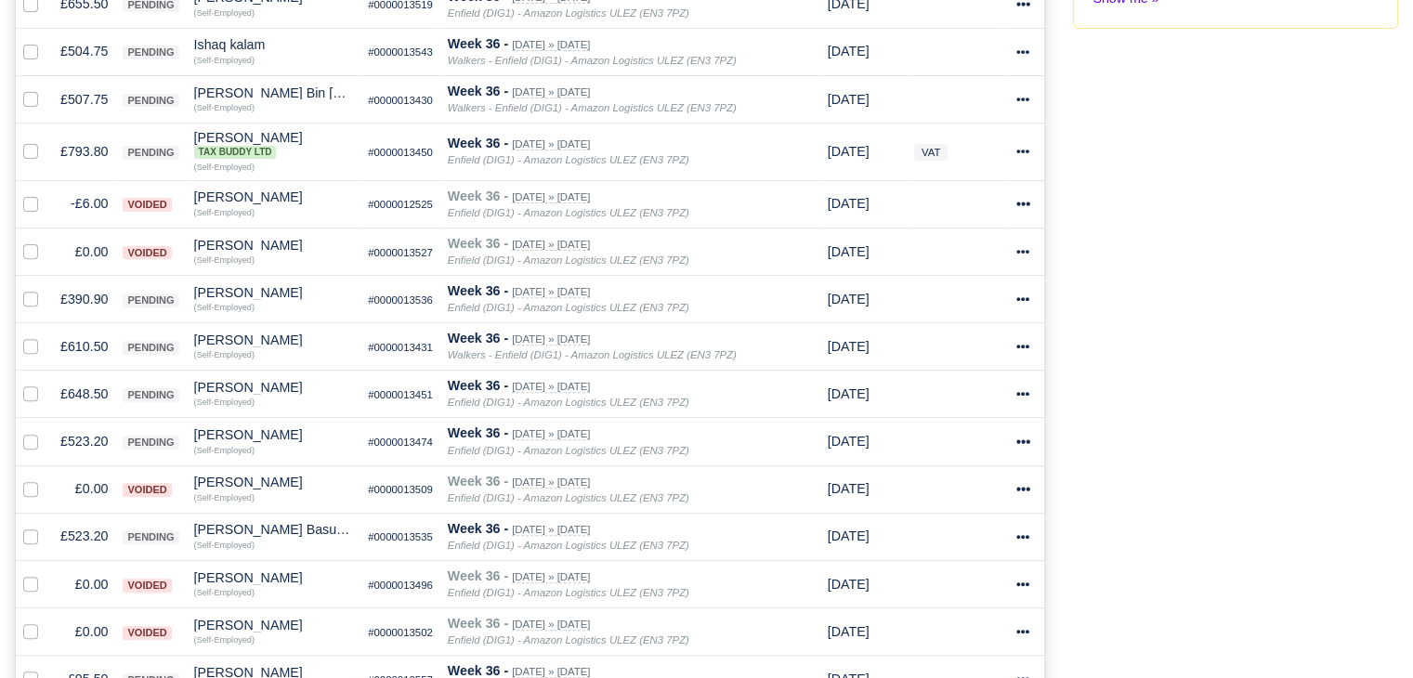
scroll to position [626, 0]
click at [82, 62] on td "£504.75" at bounding box center [84, 50] width 62 height 47
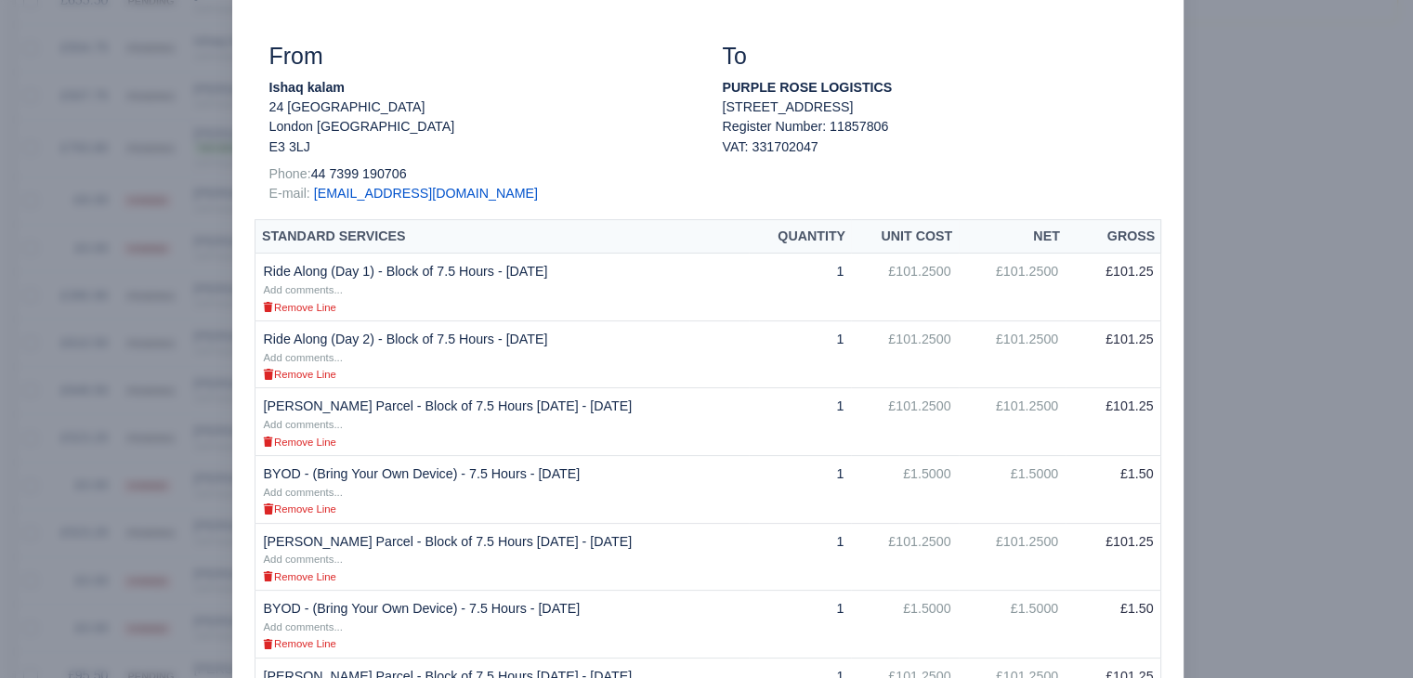
scroll to position [221, 0]
click at [107, 515] on div at bounding box center [706, 339] width 1413 height 678
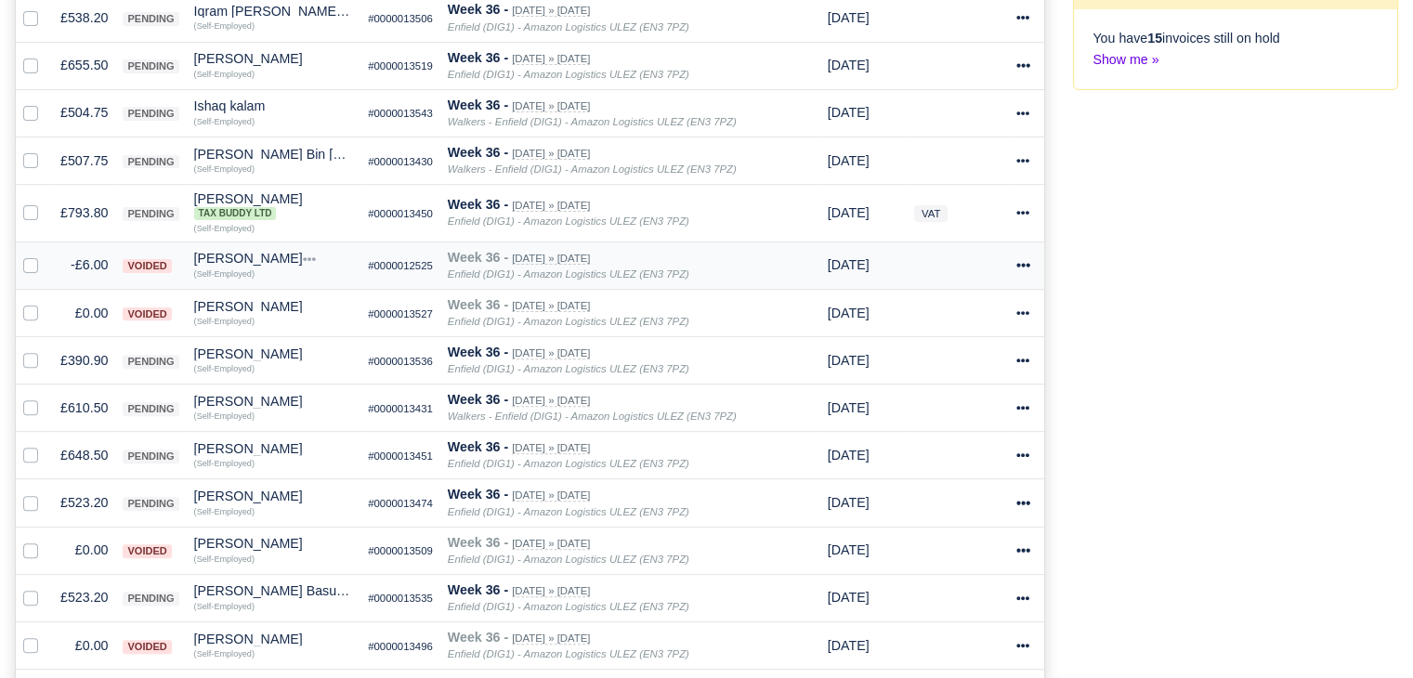
scroll to position [563, 0]
click at [237, 101] on div "Ishaq kalam" at bounding box center [274, 106] width 160 height 13
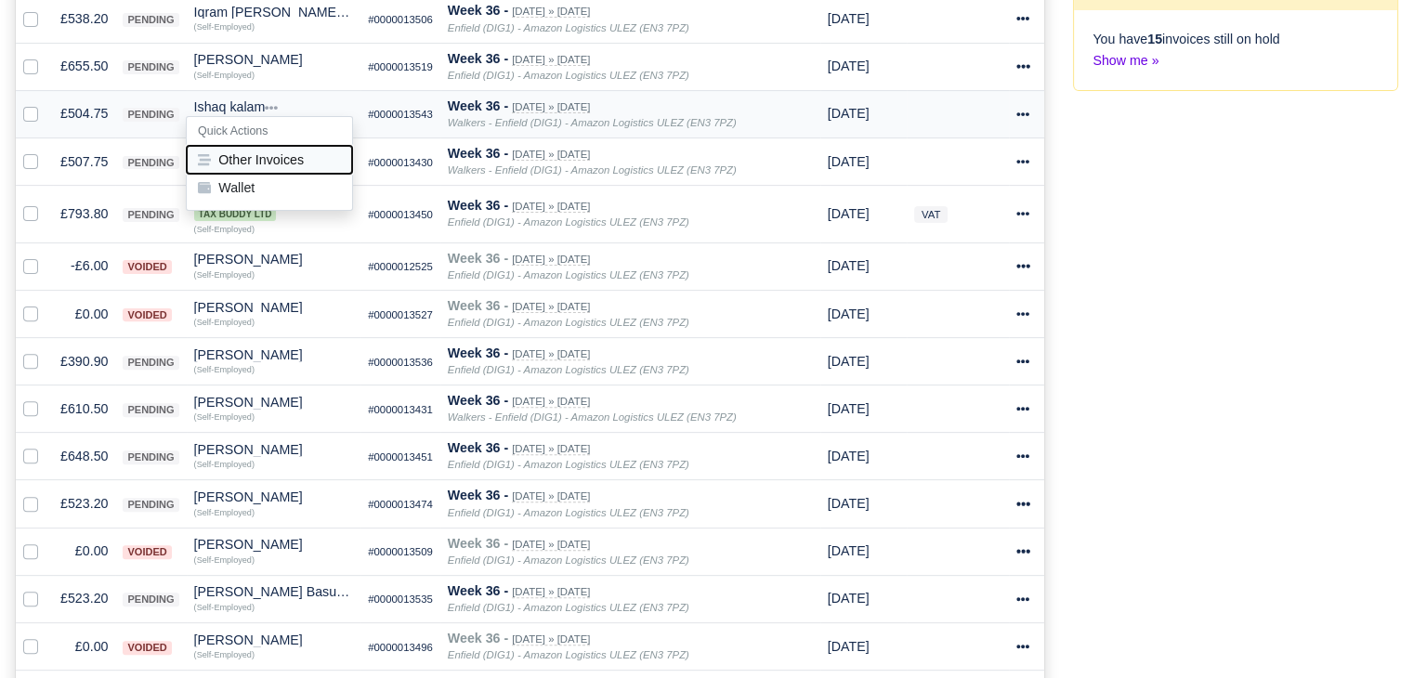
click at [278, 155] on button "Other Invoices" at bounding box center [269, 160] width 165 height 28
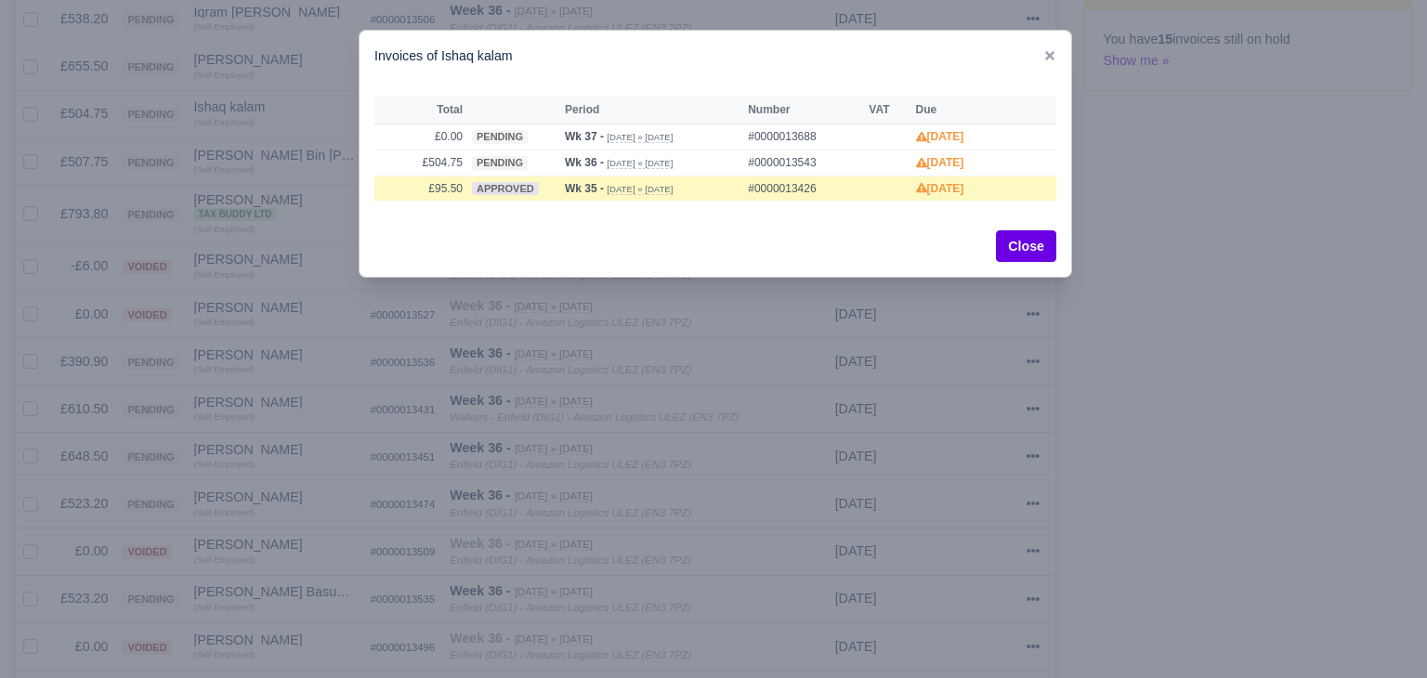
click at [303, 208] on div at bounding box center [713, 339] width 1427 height 678
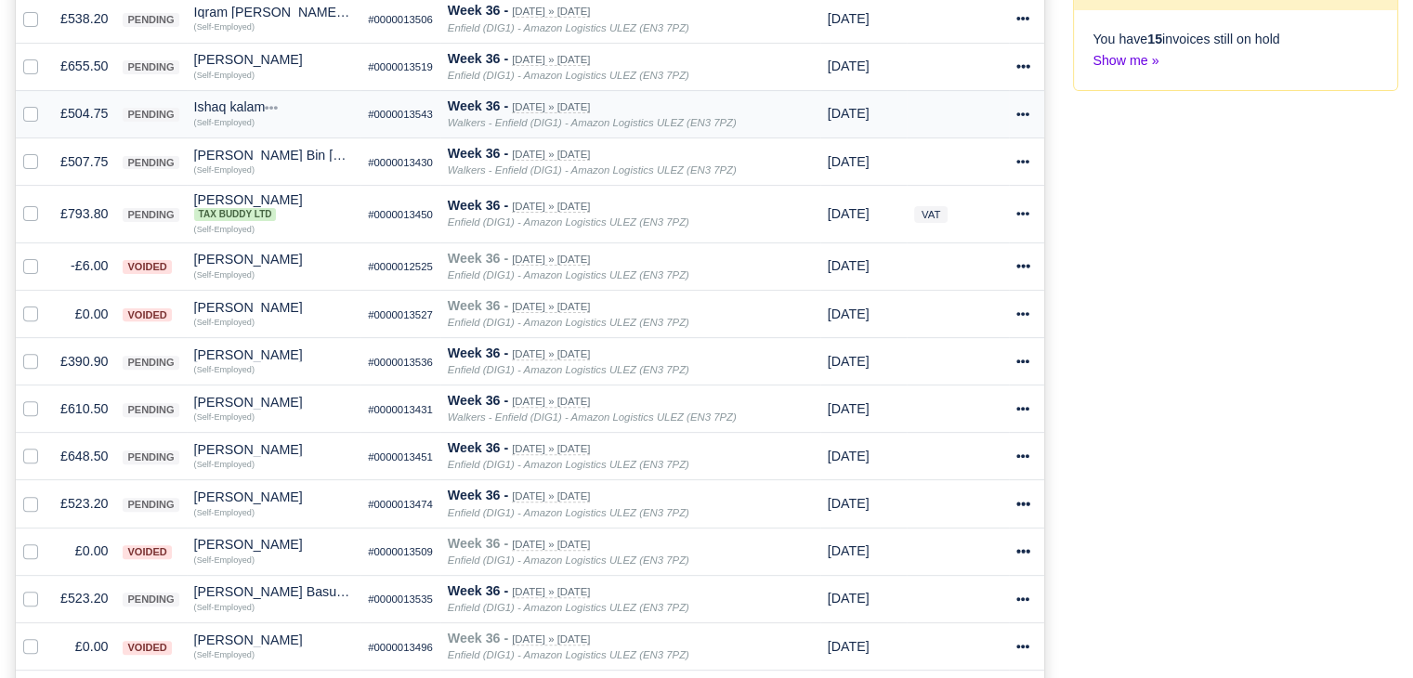
click at [80, 109] on td "£504.75" at bounding box center [84, 113] width 62 height 47
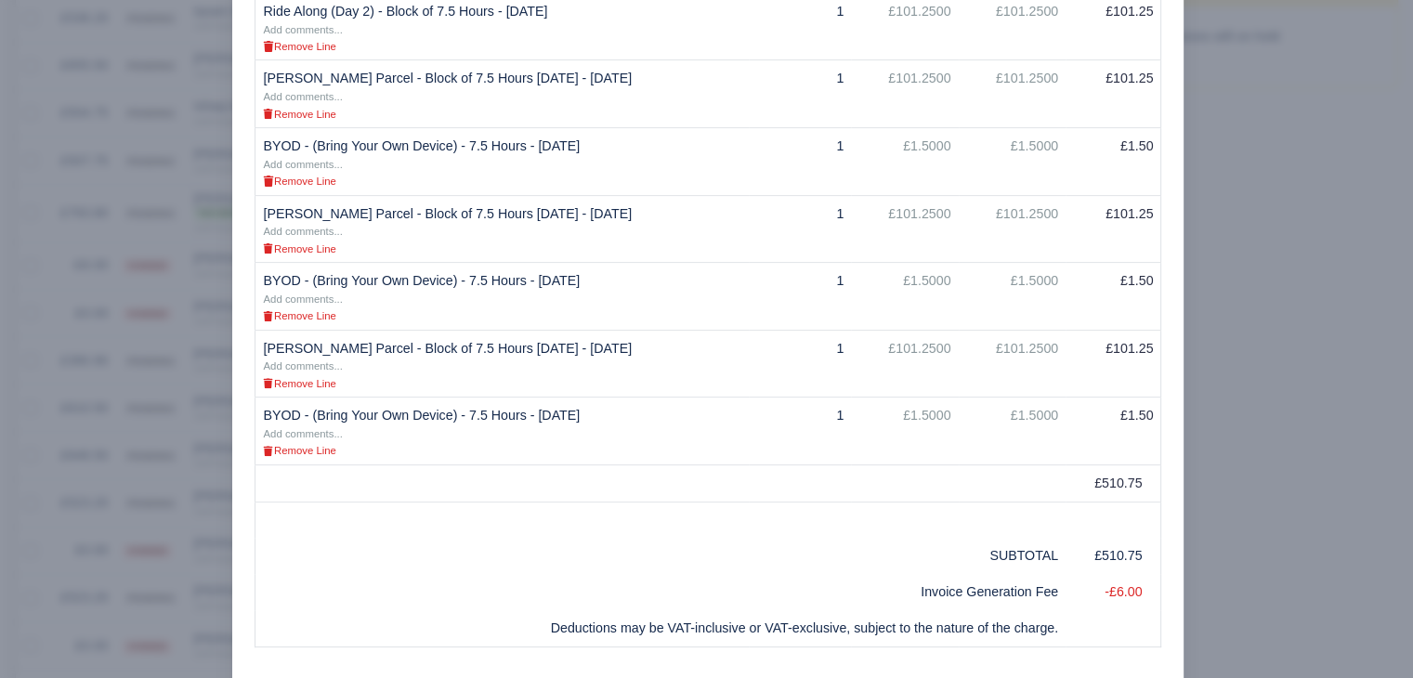
scroll to position [550, 0]
click at [72, 373] on div at bounding box center [706, 339] width 1413 height 678
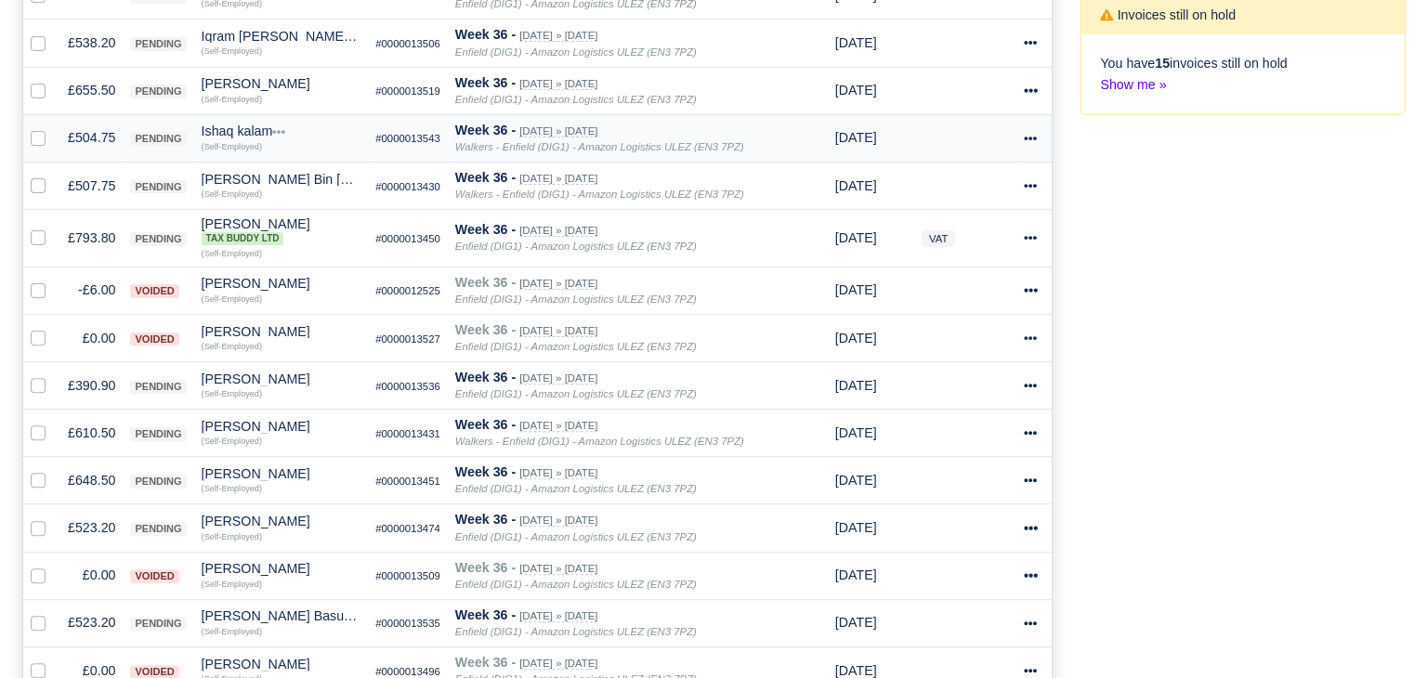
scroll to position [538, 0]
click at [195, 130] on div "Ishaq kalam" at bounding box center [274, 131] width 160 height 13
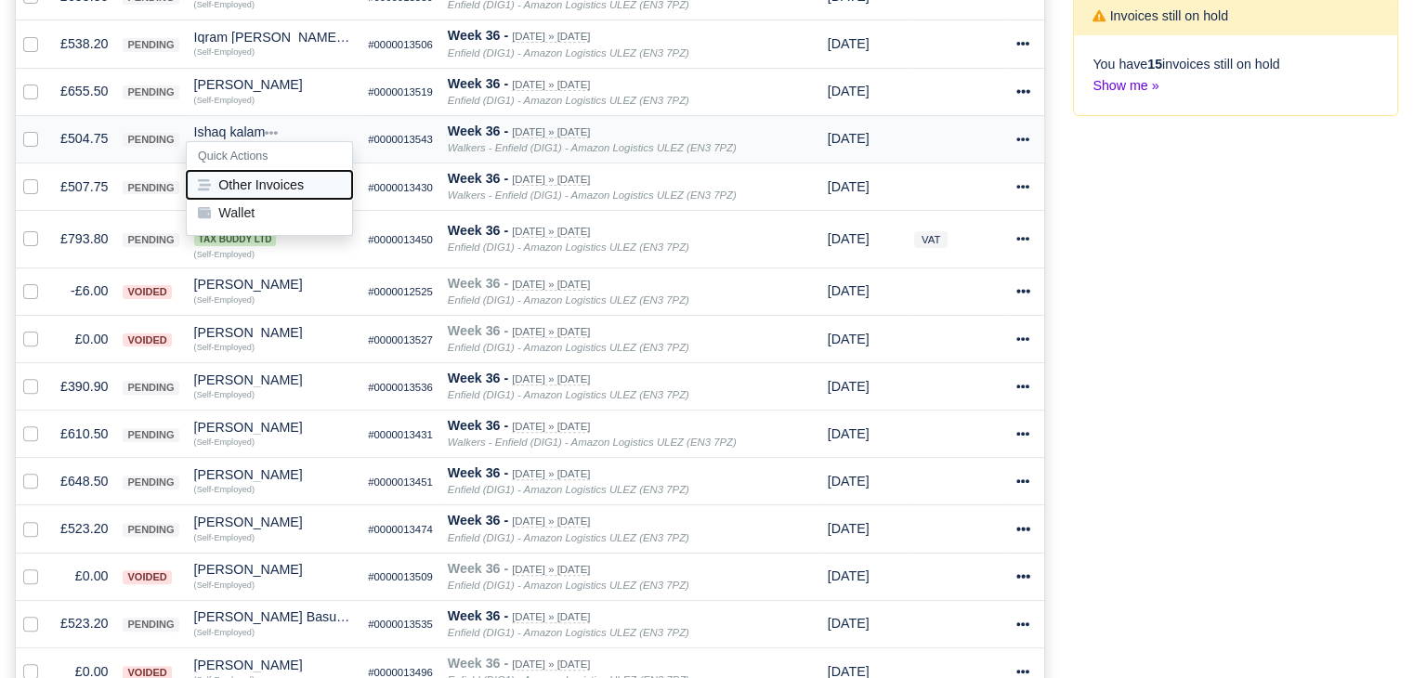
click at [220, 182] on button "Other Invoices" at bounding box center [269, 185] width 165 height 28
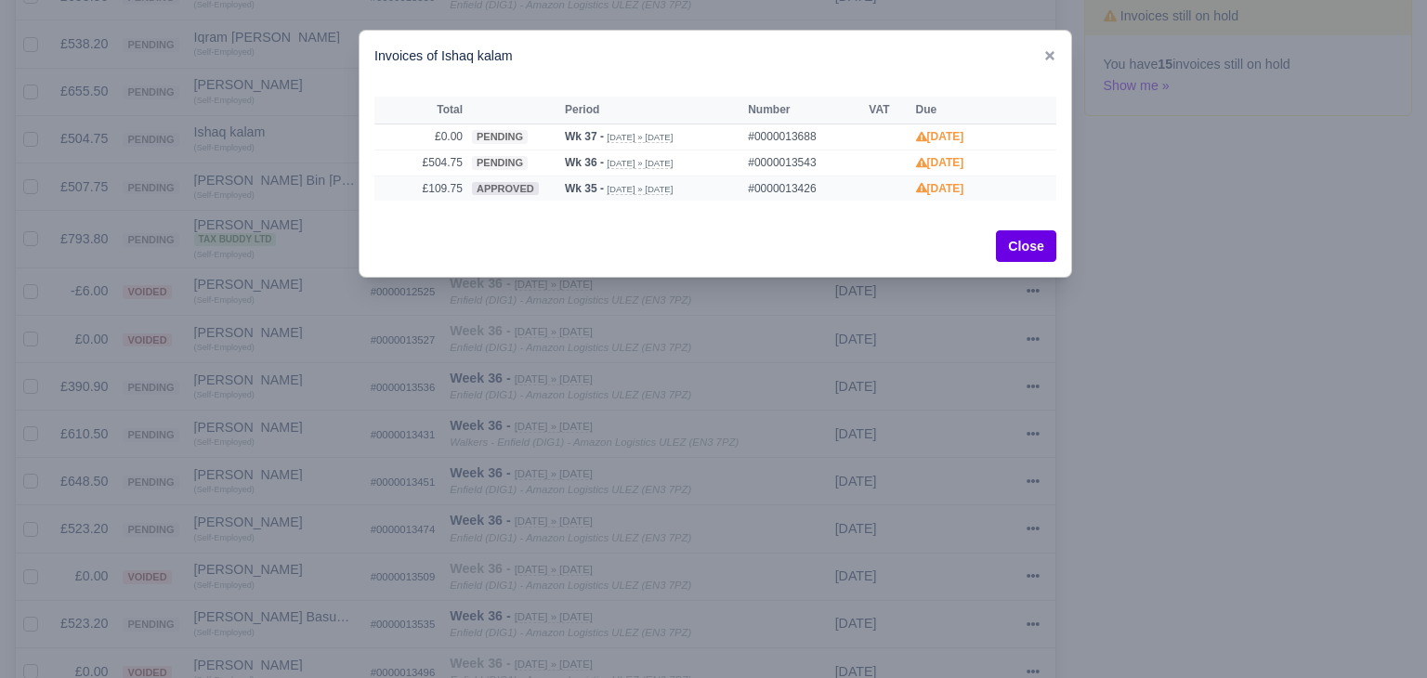
click at [467, 187] on td "approved" at bounding box center [513, 188] width 93 height 25
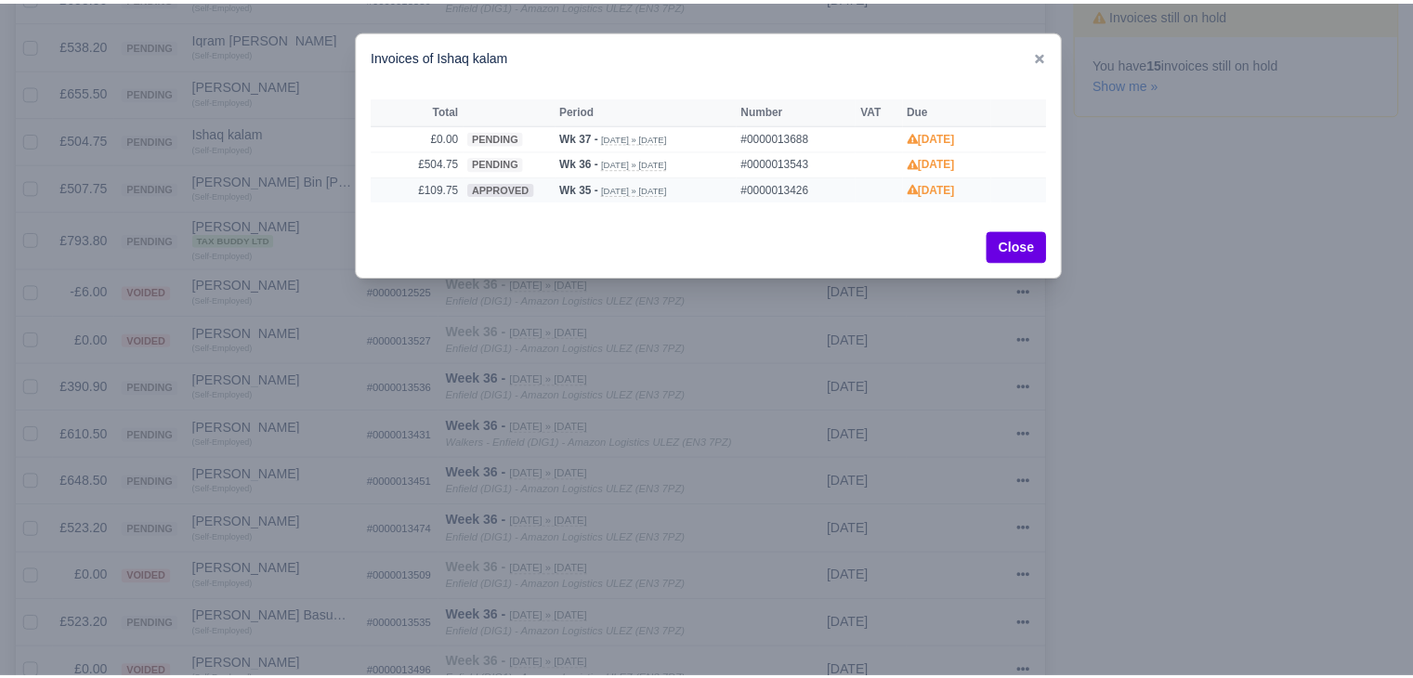
scroll to position [505, 0]
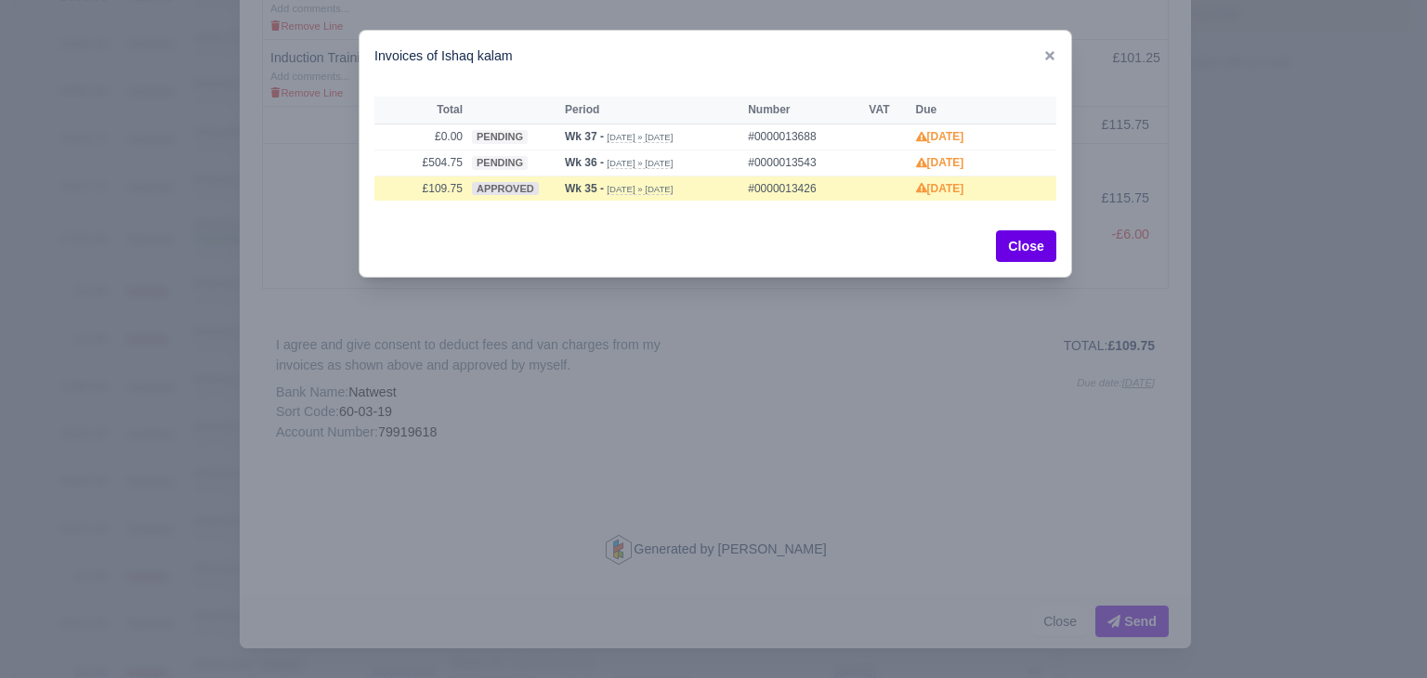
click at [1246, 229] on div at bounding box center [713, 339] width 1427 height 678
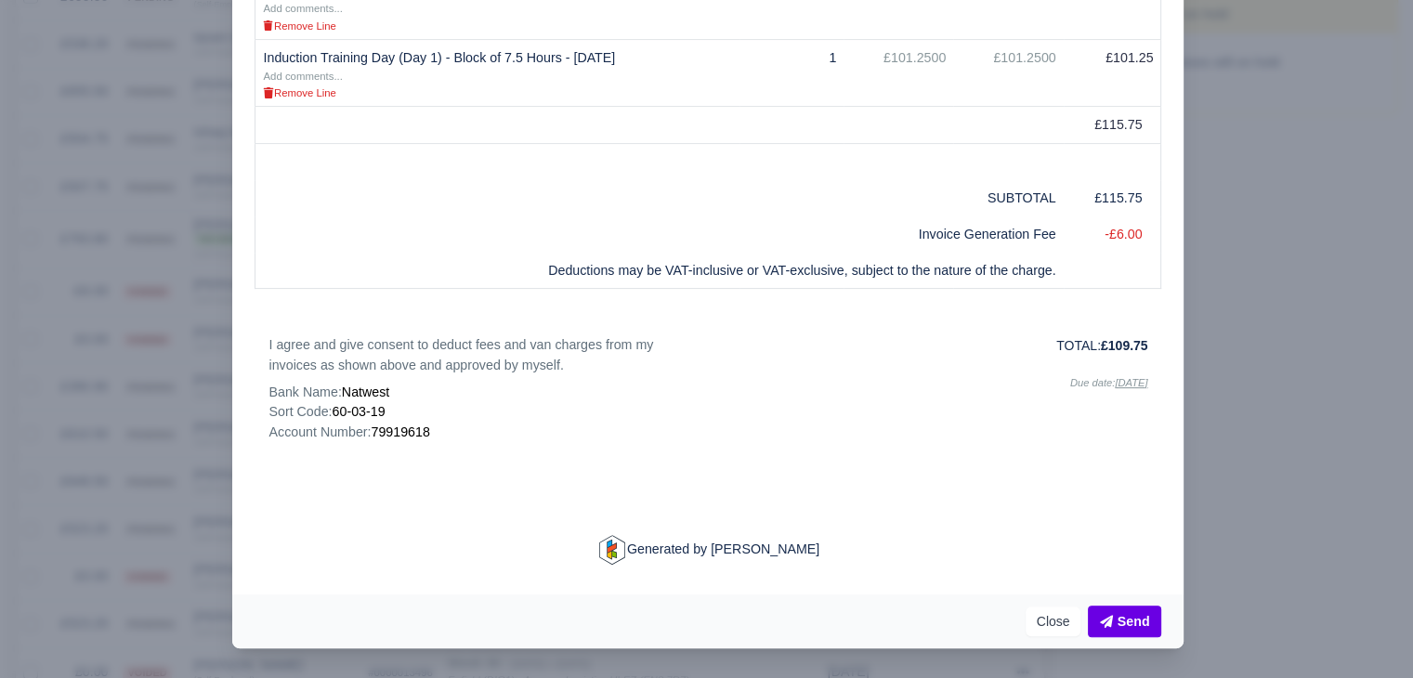
click at [1234, 344] on div at bounding box center [706, 339] width 1413 height 678
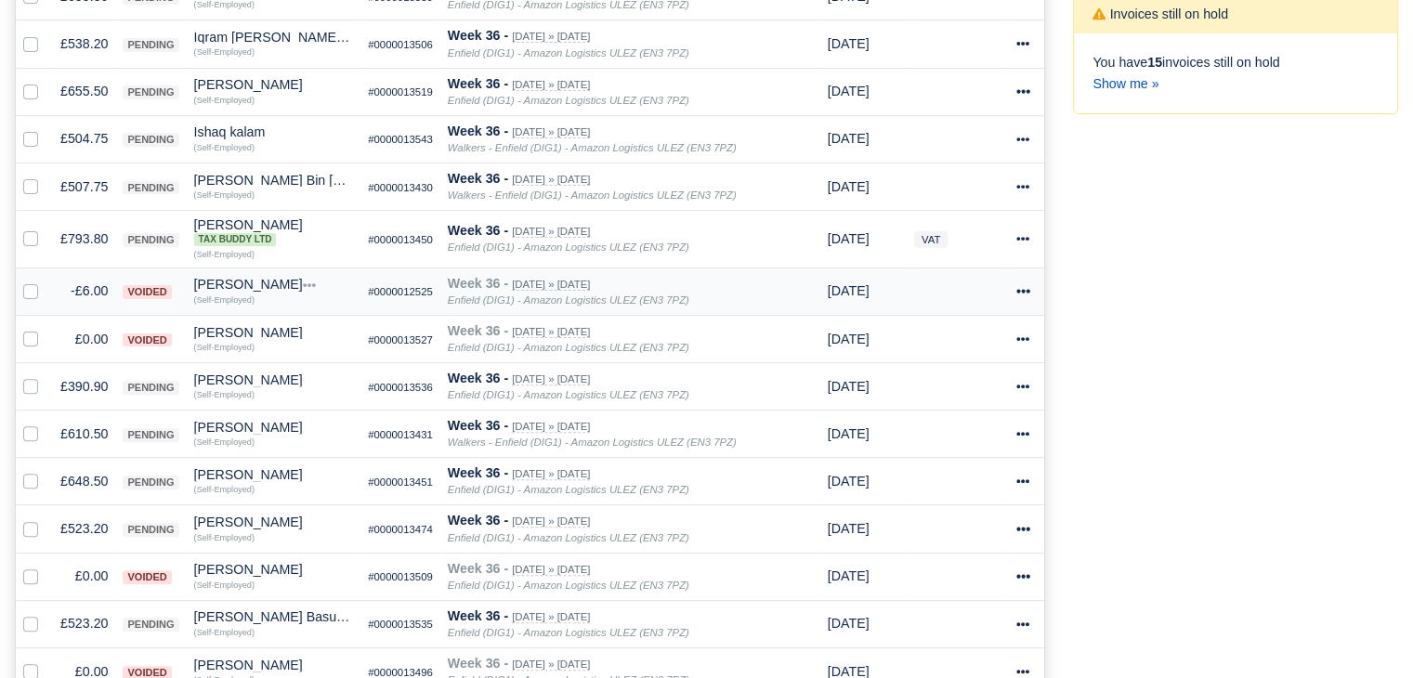
scroll to position [538, 0]
click at [70, 135] on td "£504.75" at bounding box center [84, 138] width 62 height 47
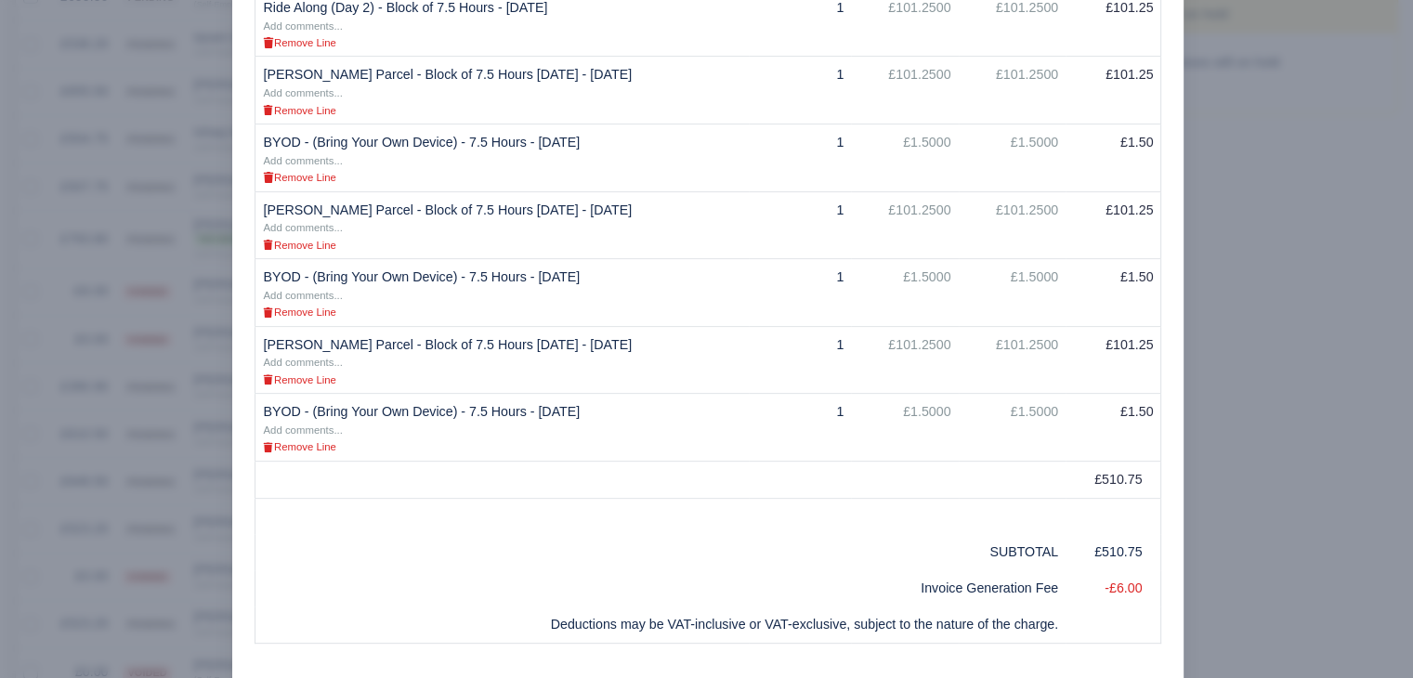
scroll to position [556, 0]
click at [148, 445] on div at bounding box center [706, 339] width 1413 height 678
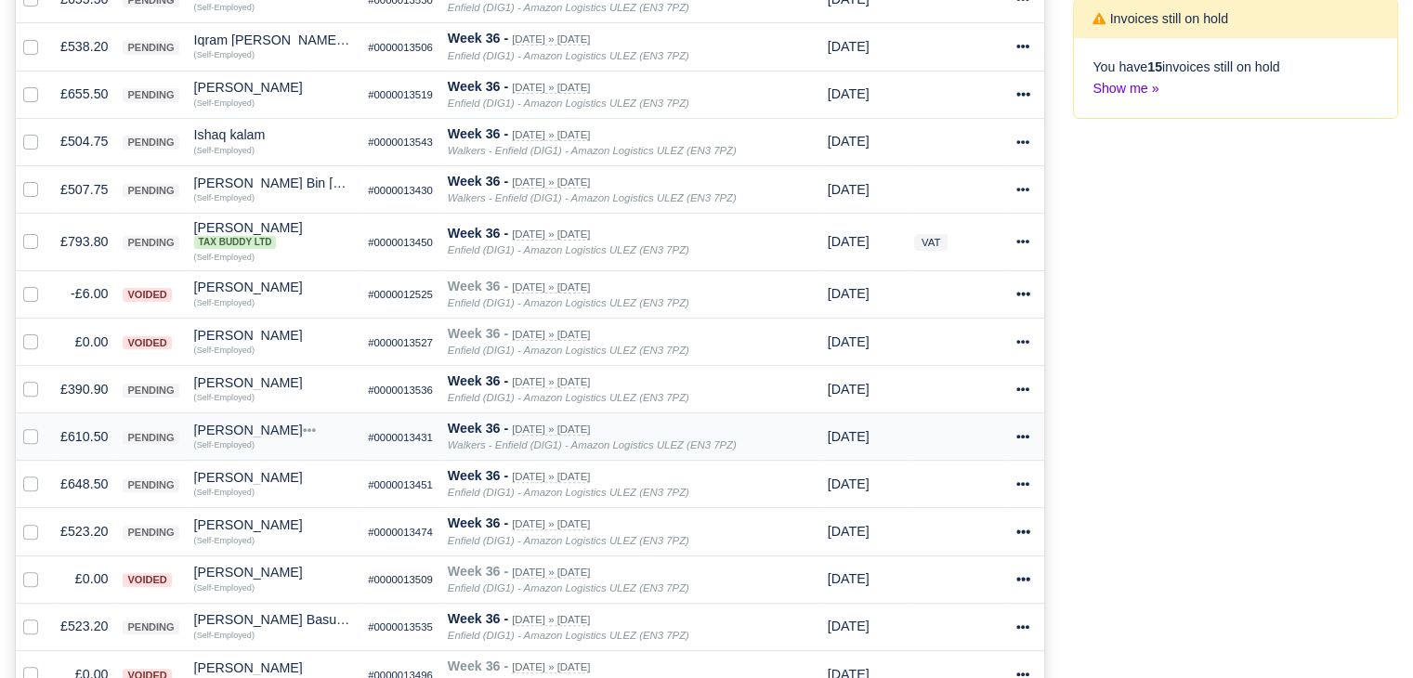
scroll to position [580, 0]
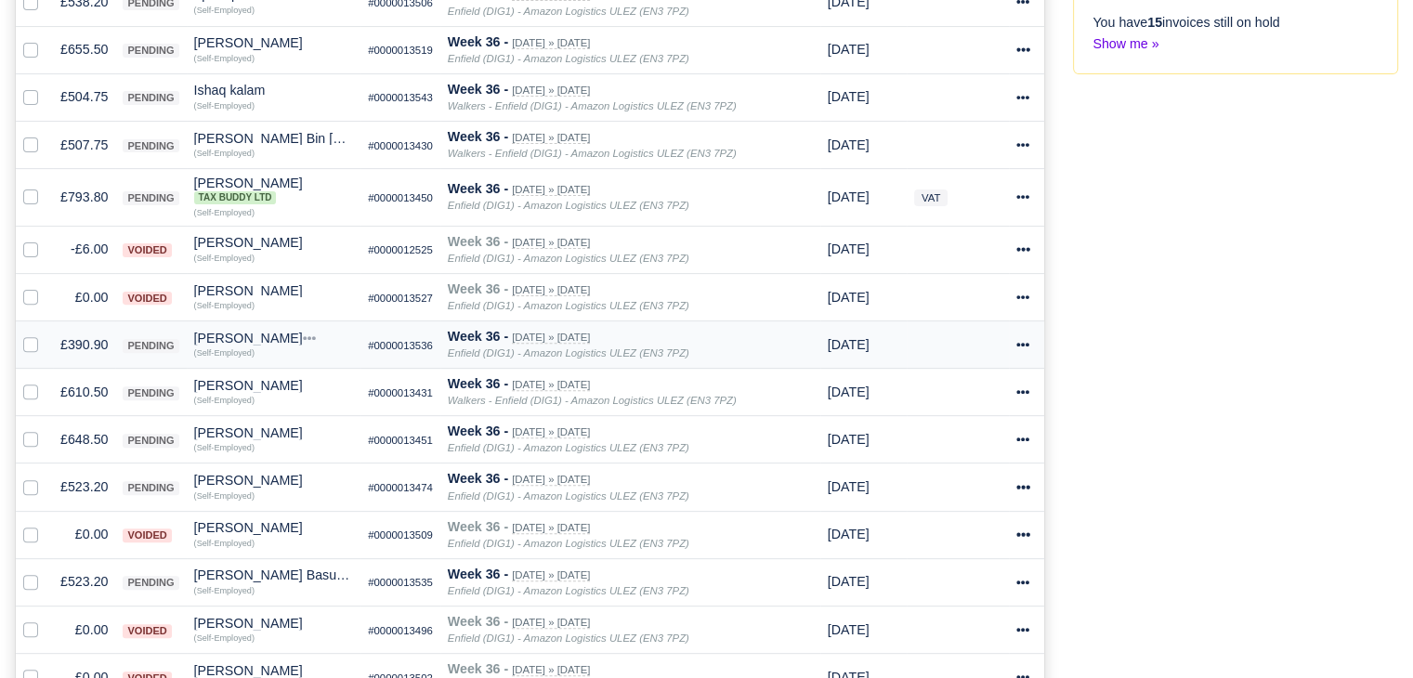
click at [106, 331] on td "£390.90" at bounding box center [84, 344] width 62 height 47
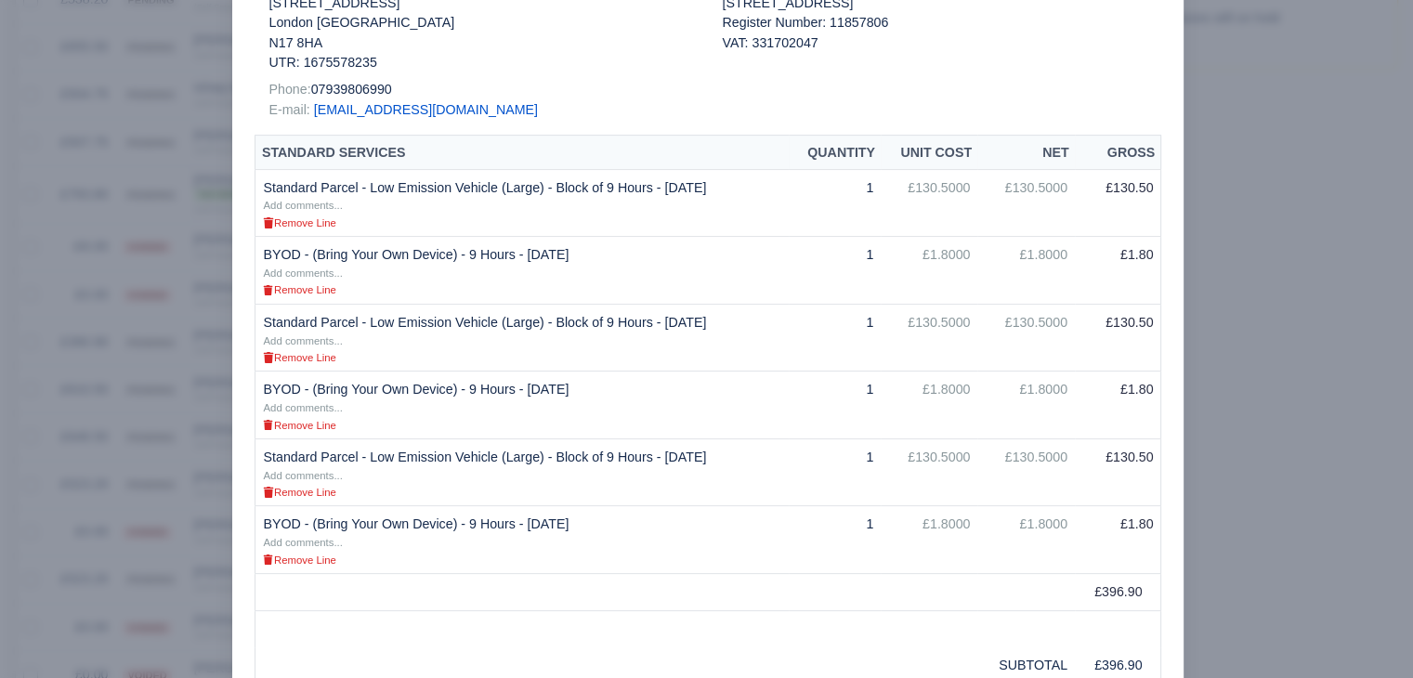
scroll to position [331, 0]
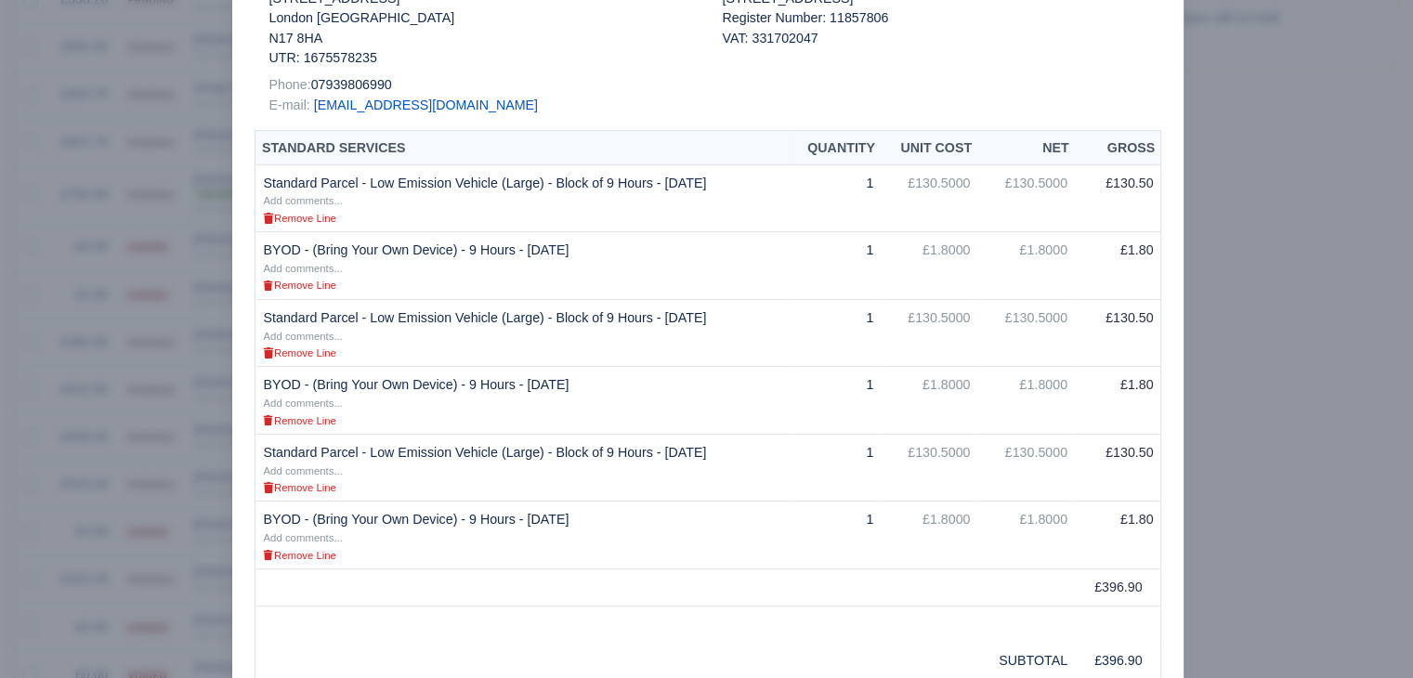
click at [236, 347] on div "Document Invoice #0000013536 Date: 06/09/2025 Week 36 Period: 31/08/2025 - 06/0…" at bounding box center [707, 401] width 951 height 1314
click at [164, 359] on div at bounding box center [706, 339] width 1413 height 678
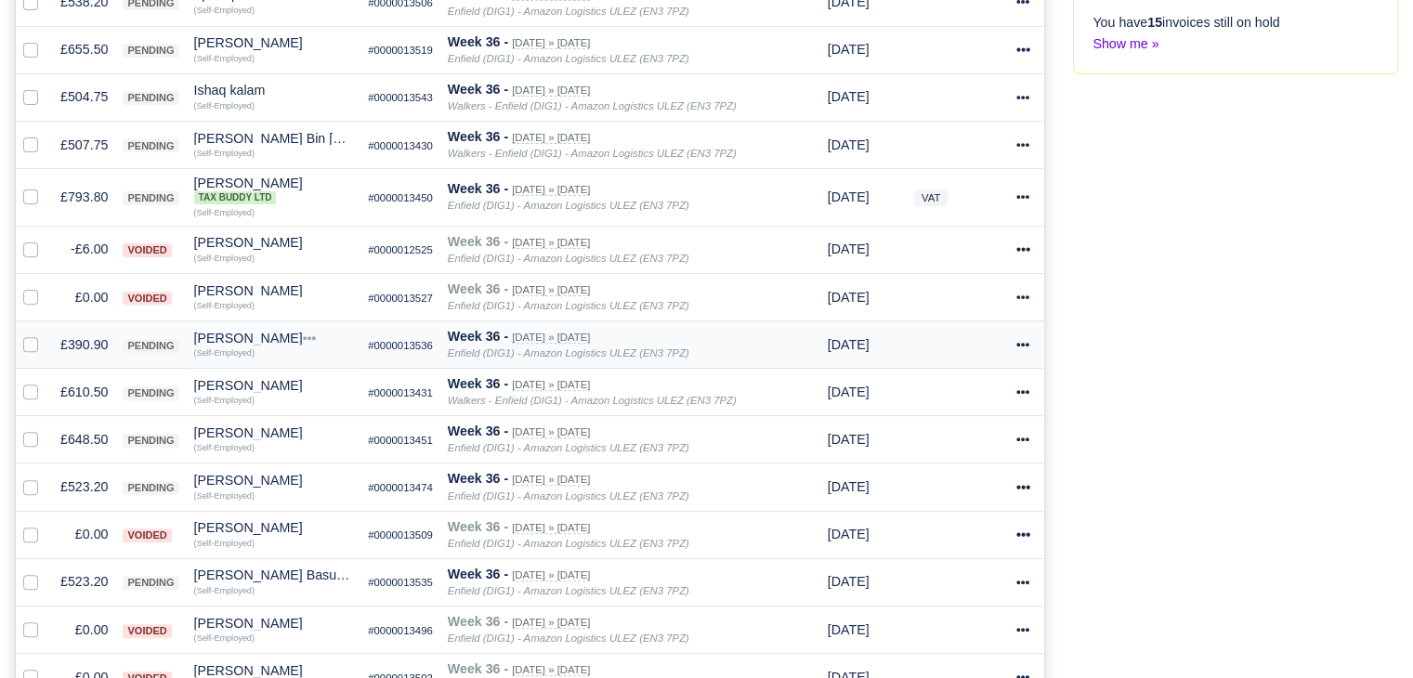
click at [97, 335] on td "£390.90" at bounding box center [84, 344] width 62 height 47
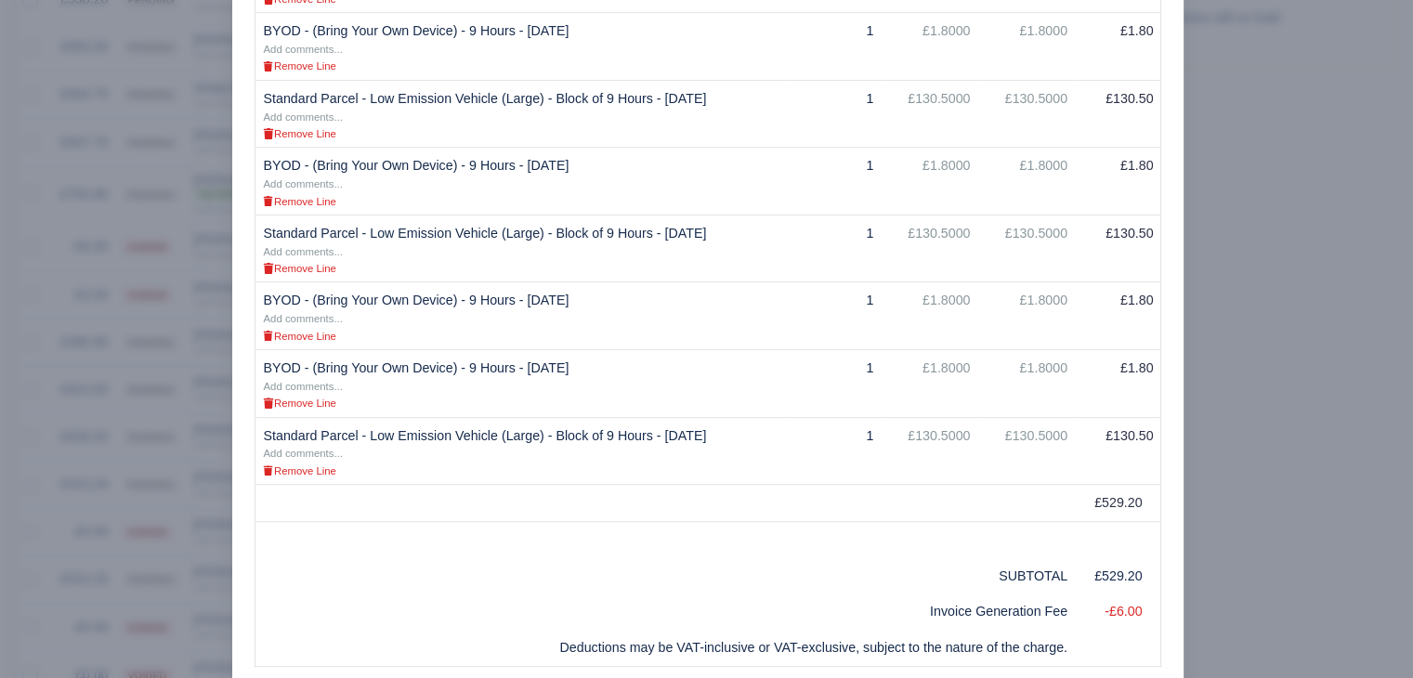
scroll to position [747, 0]
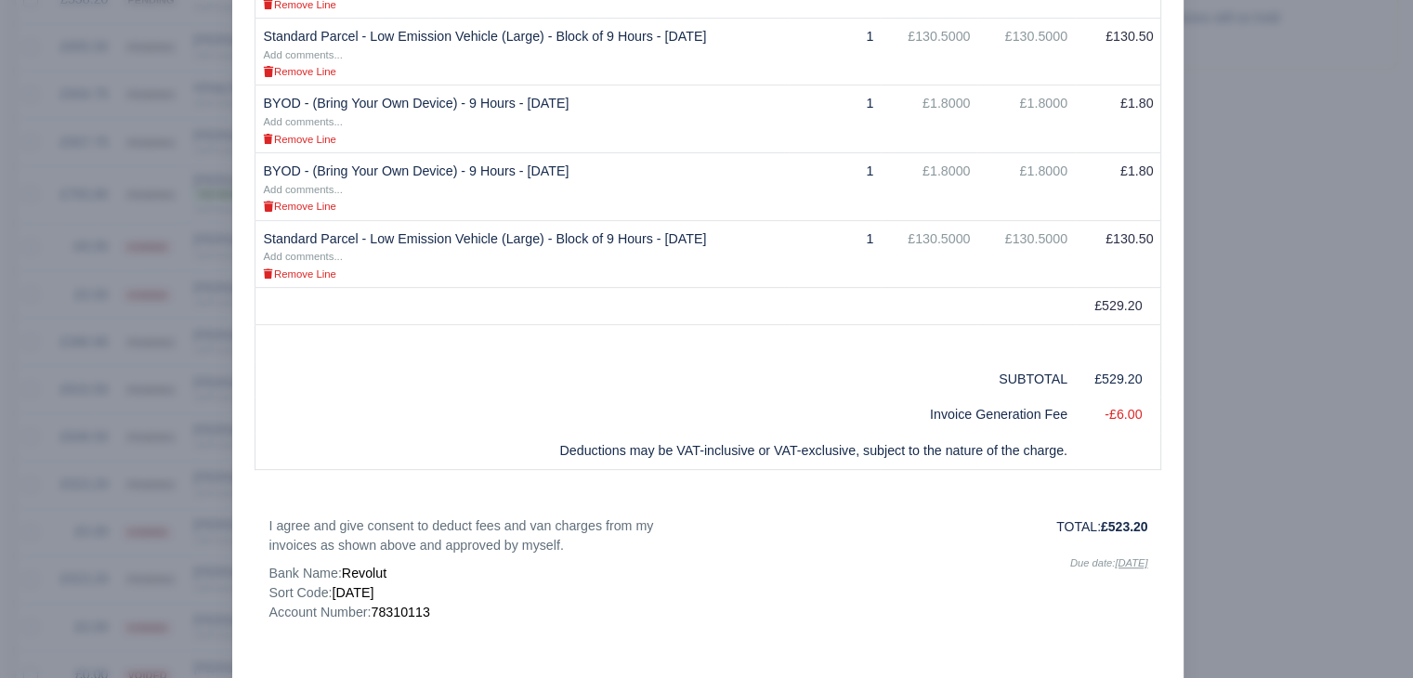
click at [130, 461] on div at bounding box center [706, 339] width 1413 height 678
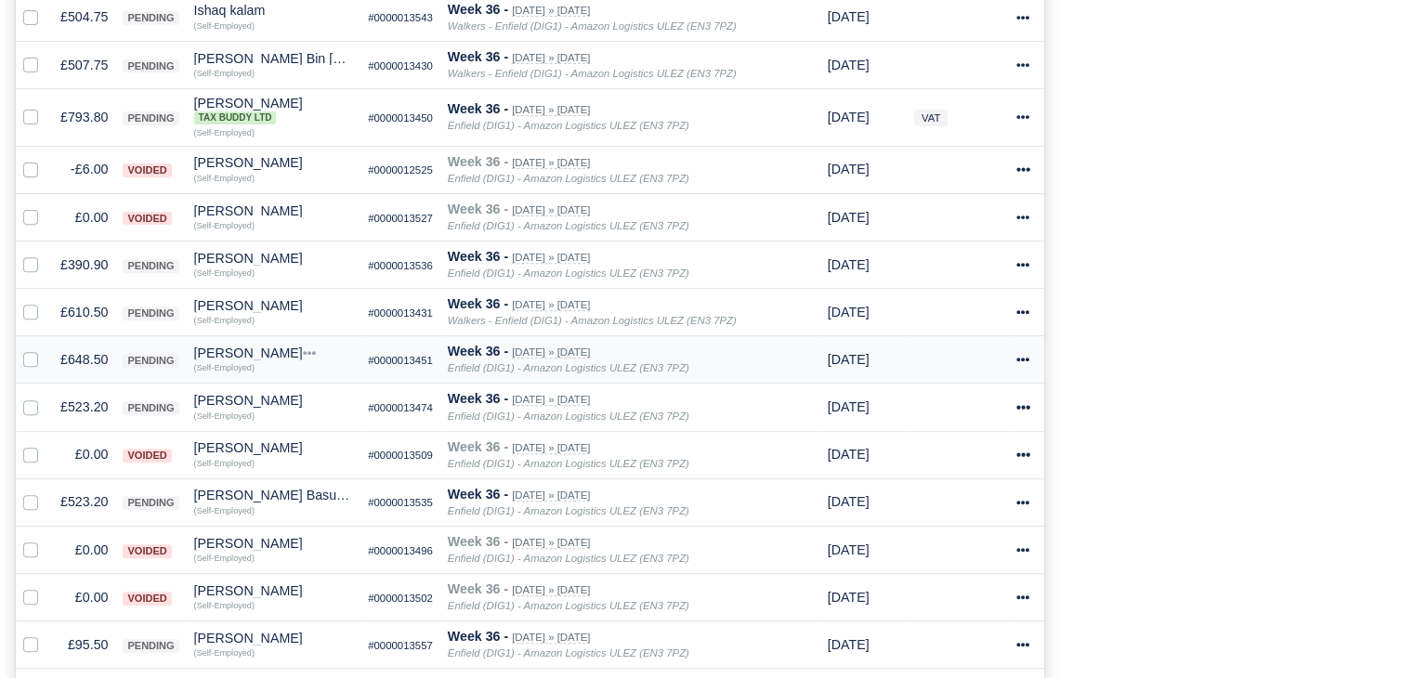
click at [89, 362] on td "£648.50" at bounding box center [84, 359] width 62 height 47
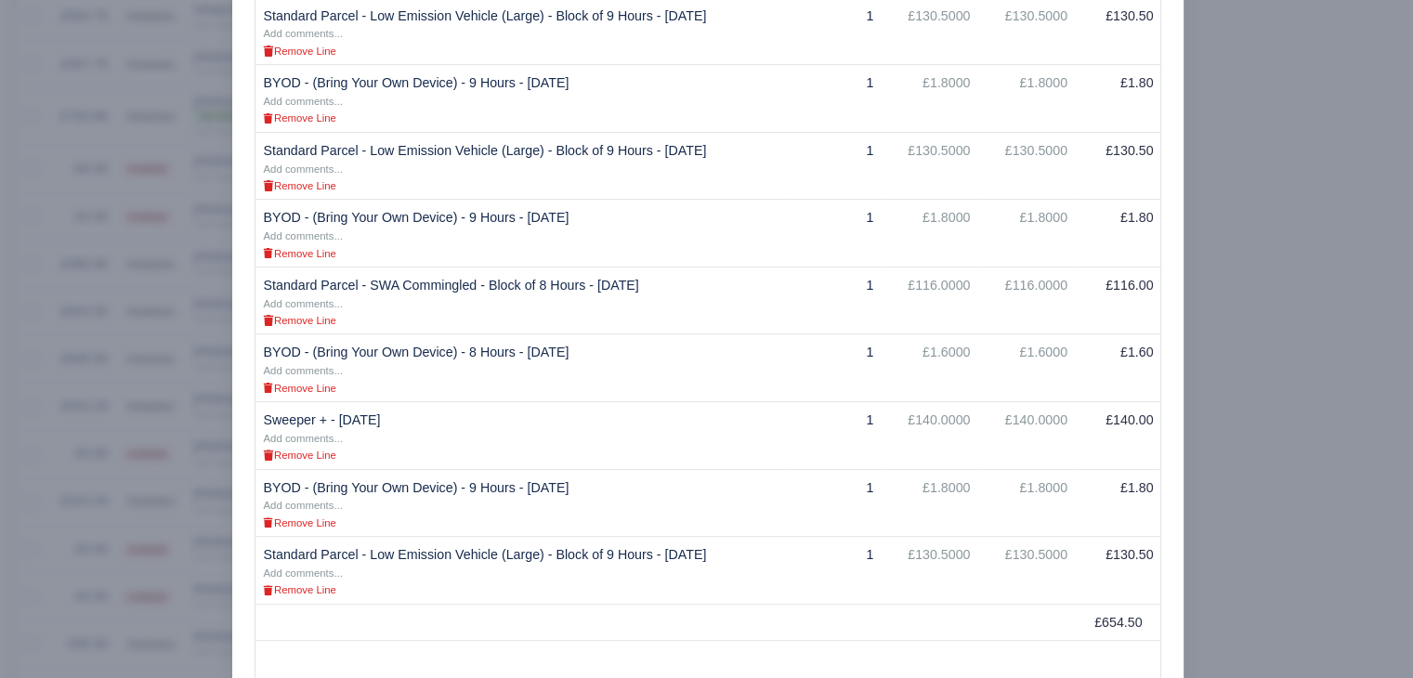
scroll to position [524, 0]
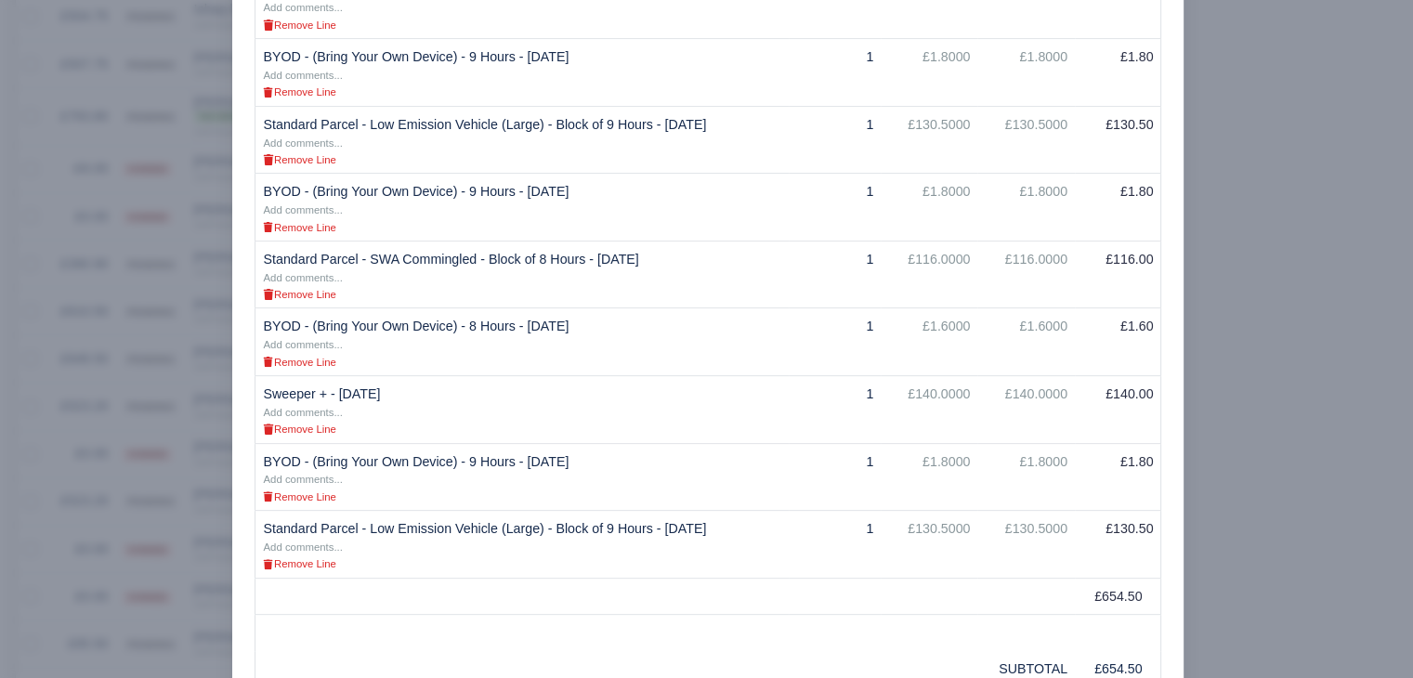
click at [1246, 440] on div at bounding box center [706, 339] width 1413 height 678
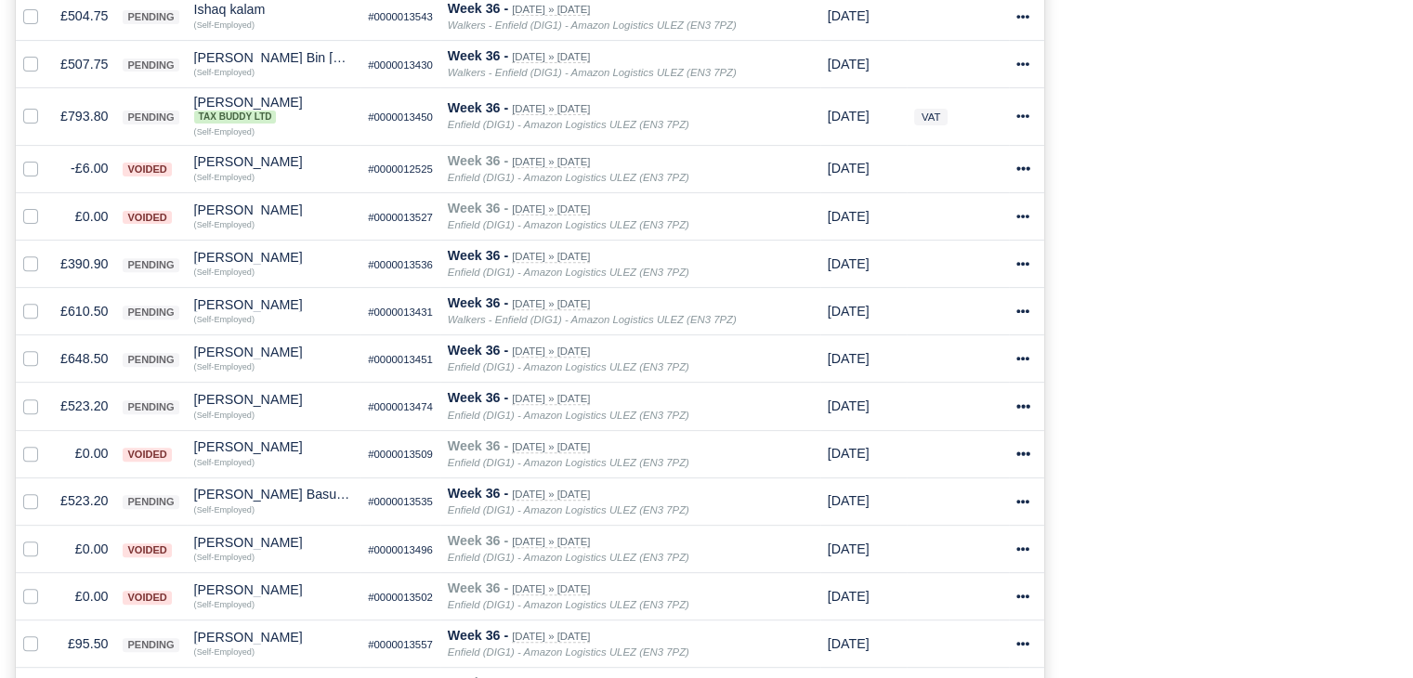
scroll to position [660, 0]
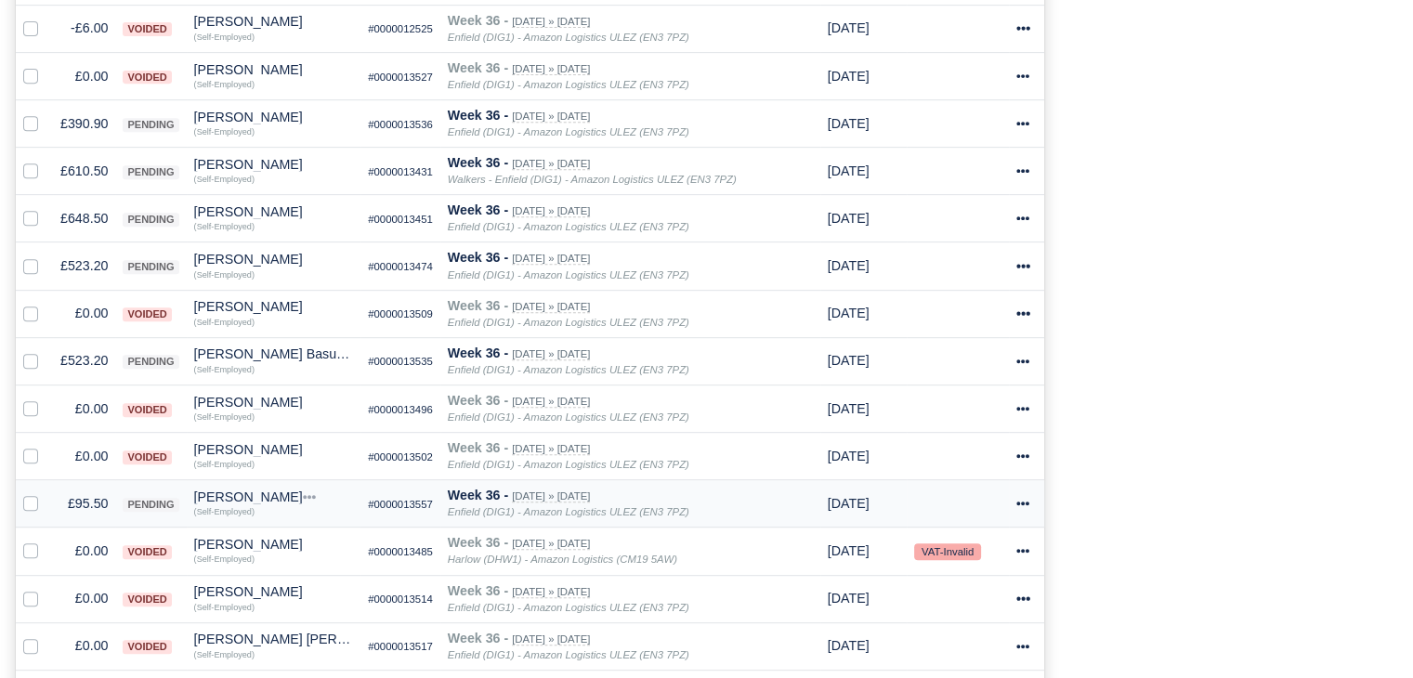
click at [83, 506] on td "£95.50" at bounding box center [84, 503] width 62 height 47
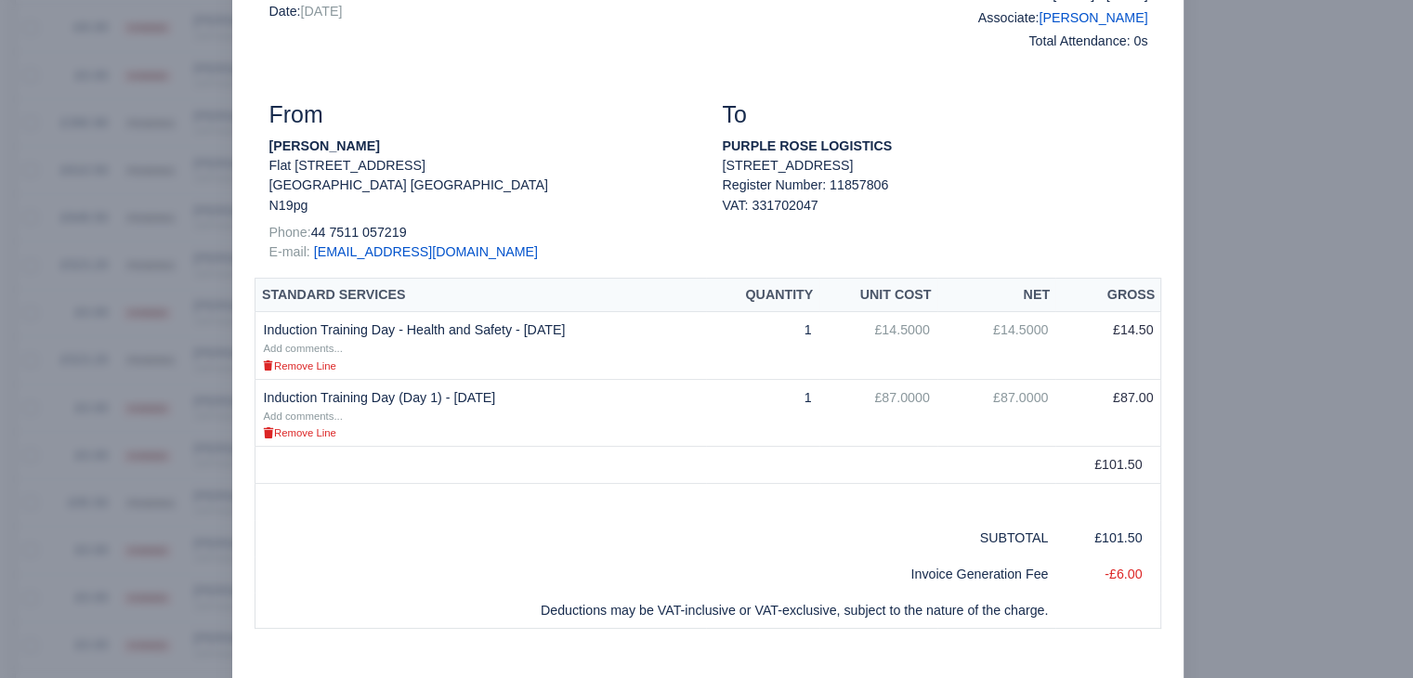
scroll to position [165, 0]
click at [184, 440] on div at bounding box center [706, 339] width 1413 height 678
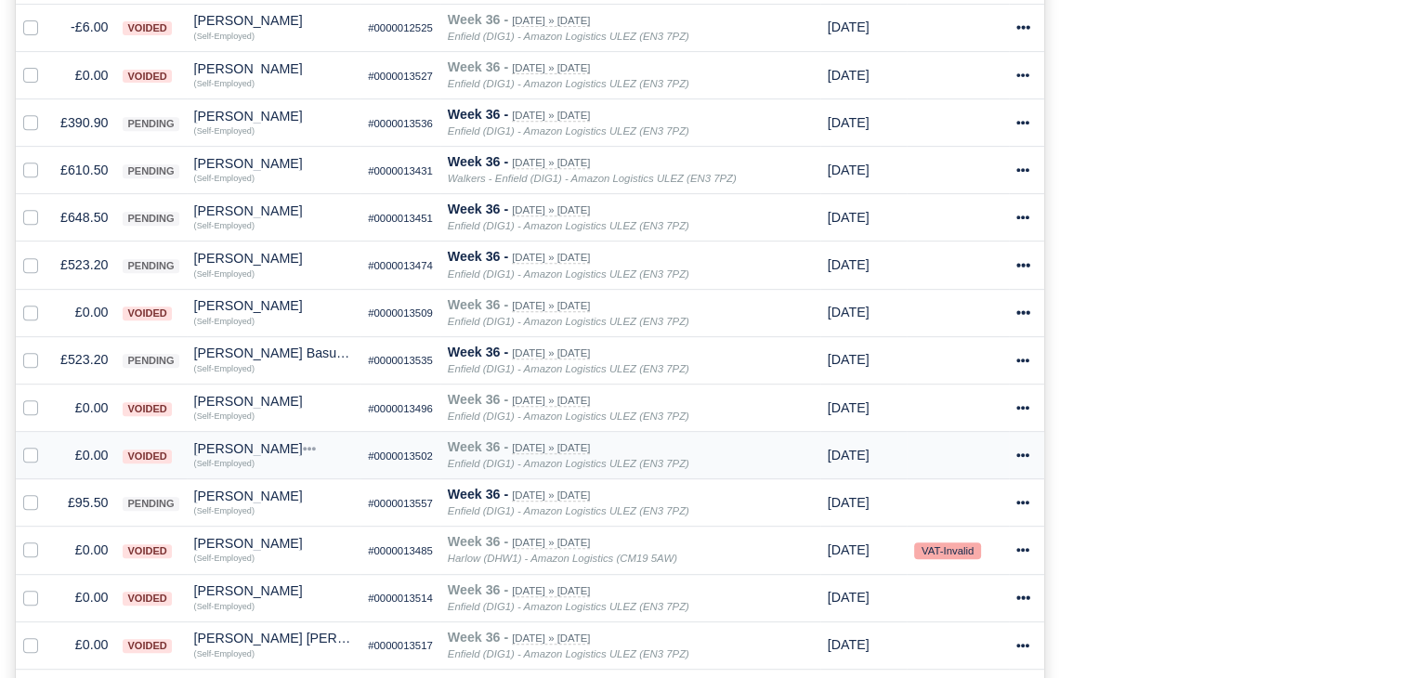
scroll to position [801, 0]
click at [210, 492] on div "Kai grant" at bounding box center [274, 497] width 160 height 13
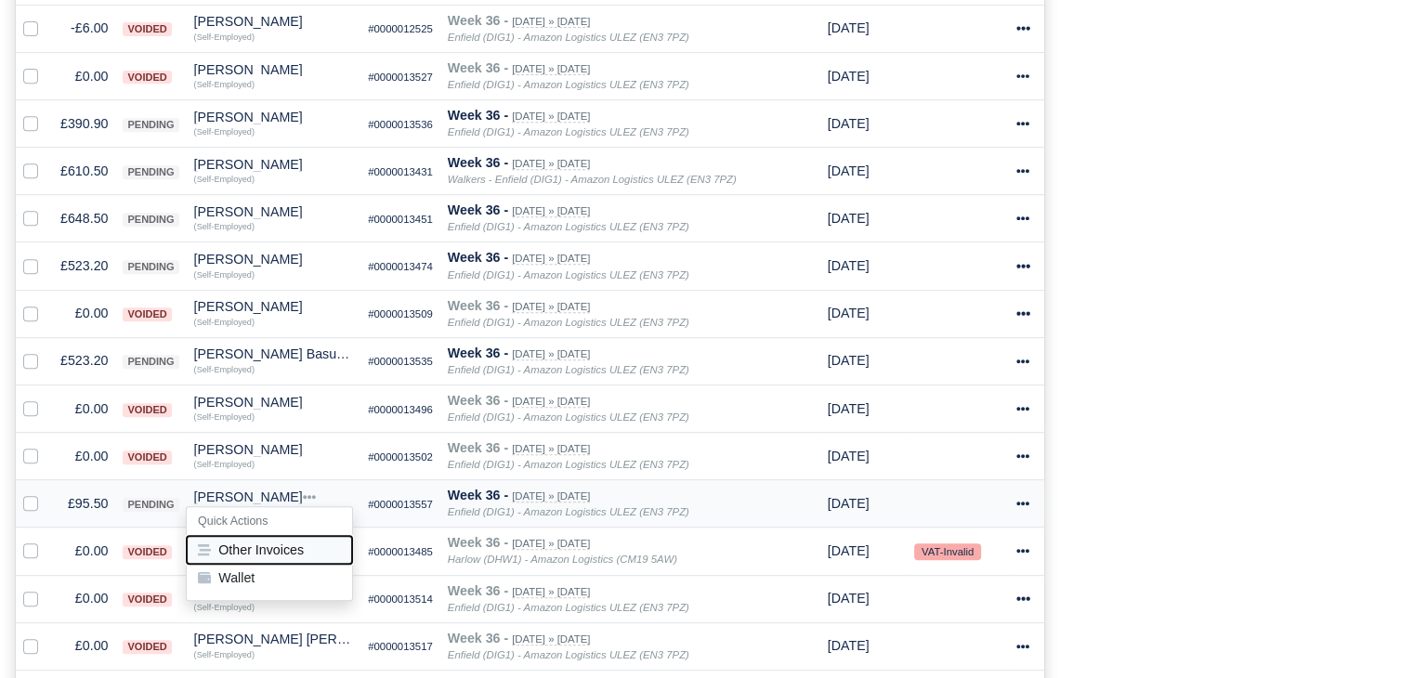
click at [251, 551] on button "Other Invoices" at bounding box center [269, 550] width 165 height 28
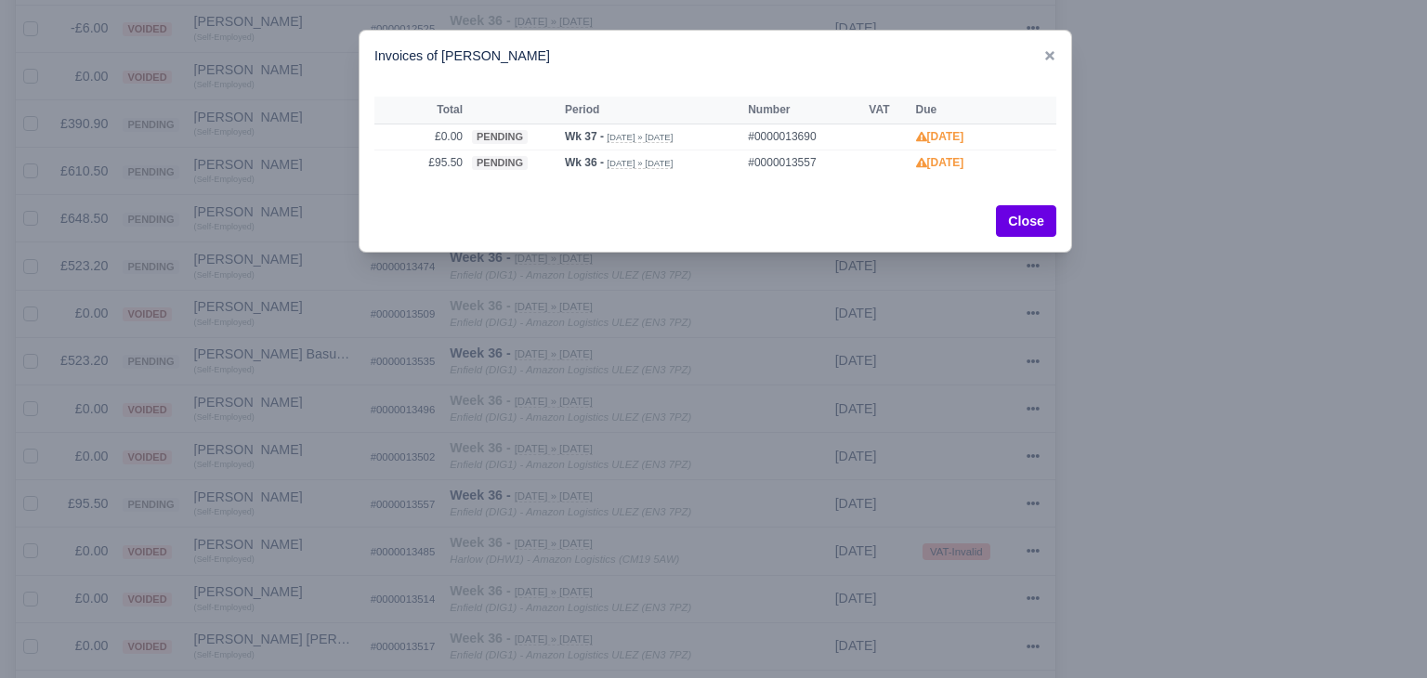
click at [252, 550] on div at bounding box center [713, 339] width 1427 height 678
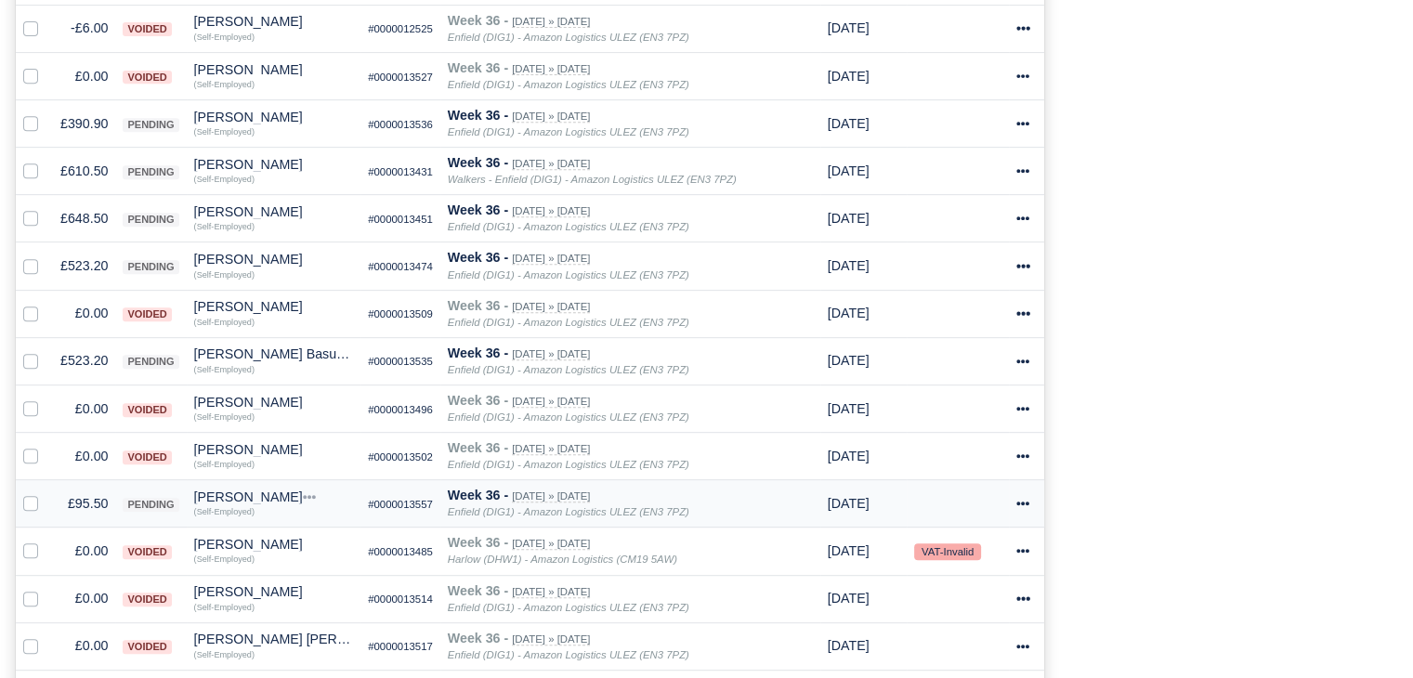
click at [97, 490] on td "£95.50" at bounding box center [84, 503] width 62 height 47
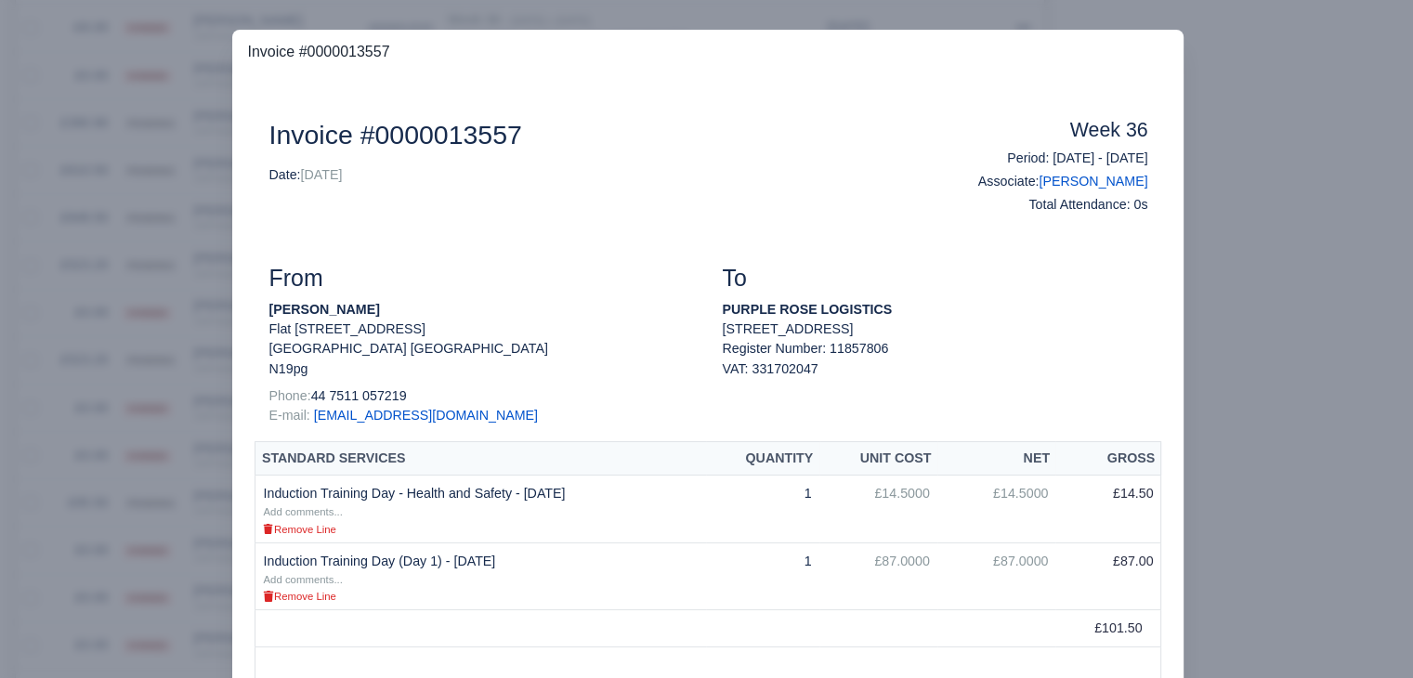
scroll to position [147, 0]
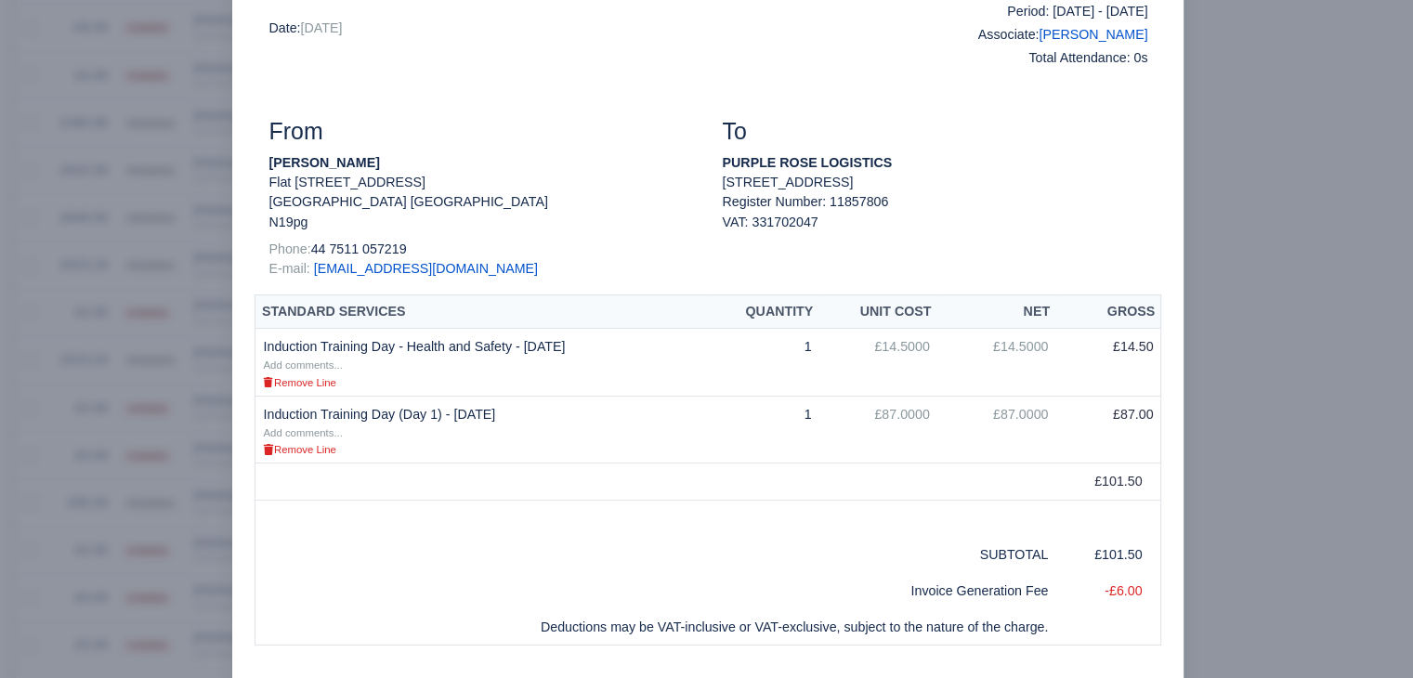
click at [178, 499] on div at bounding box center [706, 339] width 1413 height 678
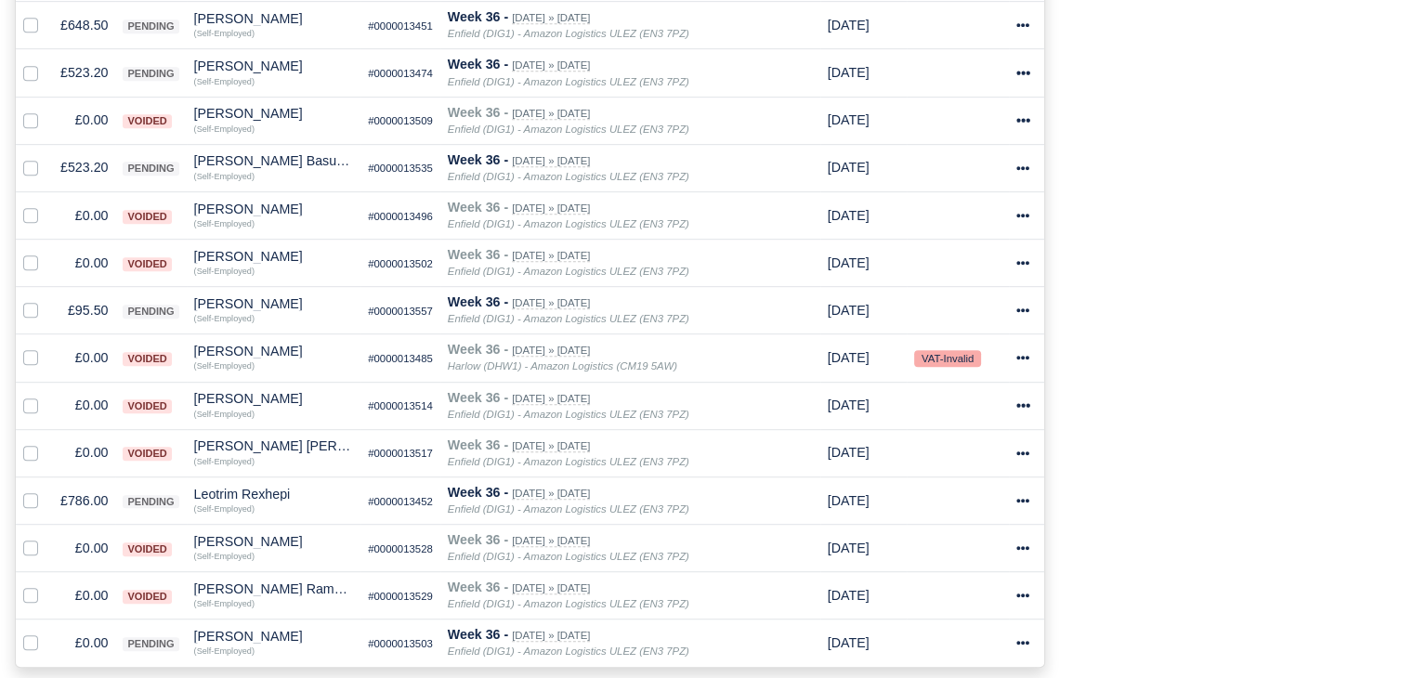
scroll to position [998, 0]
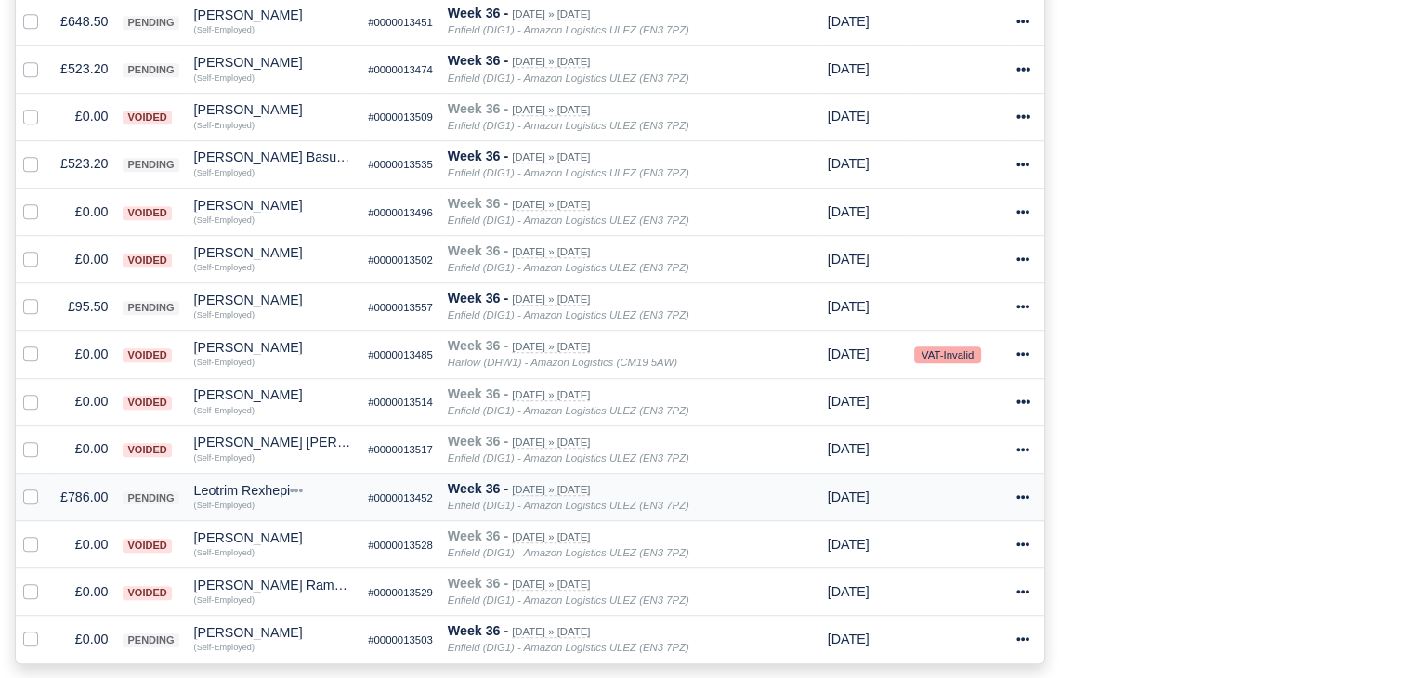
click at [110, 490] on td "£786.00" at bounding box center [84, 496] width 62 height 47
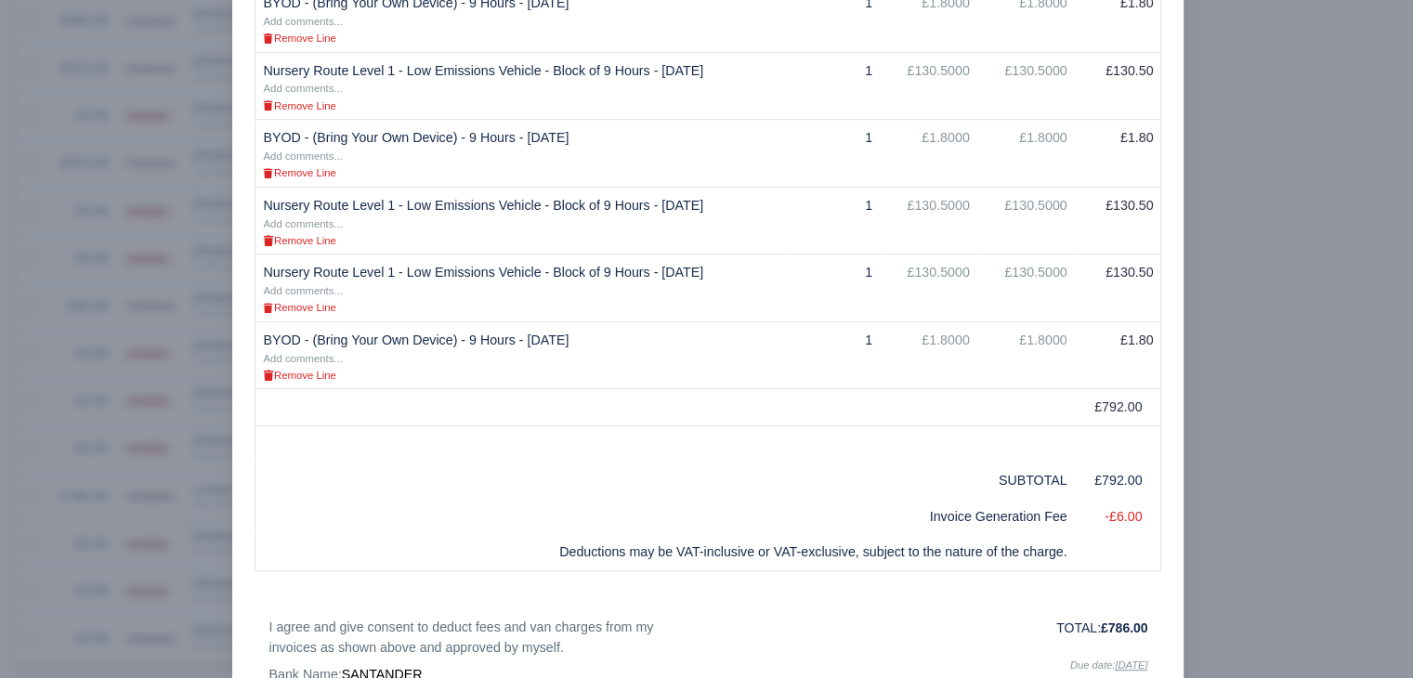
scroll to position [829, 0]
click at [1265, 387] on div at bounding box center [706, 339] width 1413 height 678
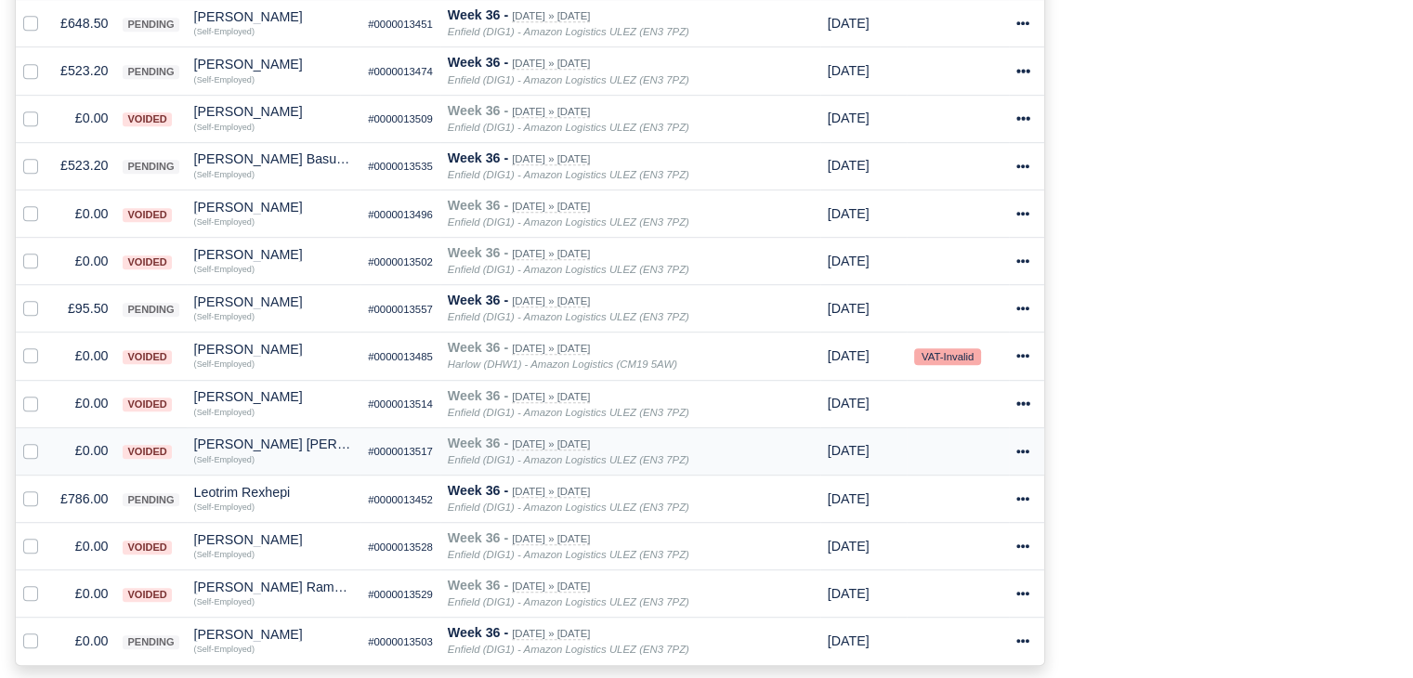
scroll to position [998, 0]
click at [100, 498] on td "£786.00" at bounding box center [84, 496] width 62 height 47
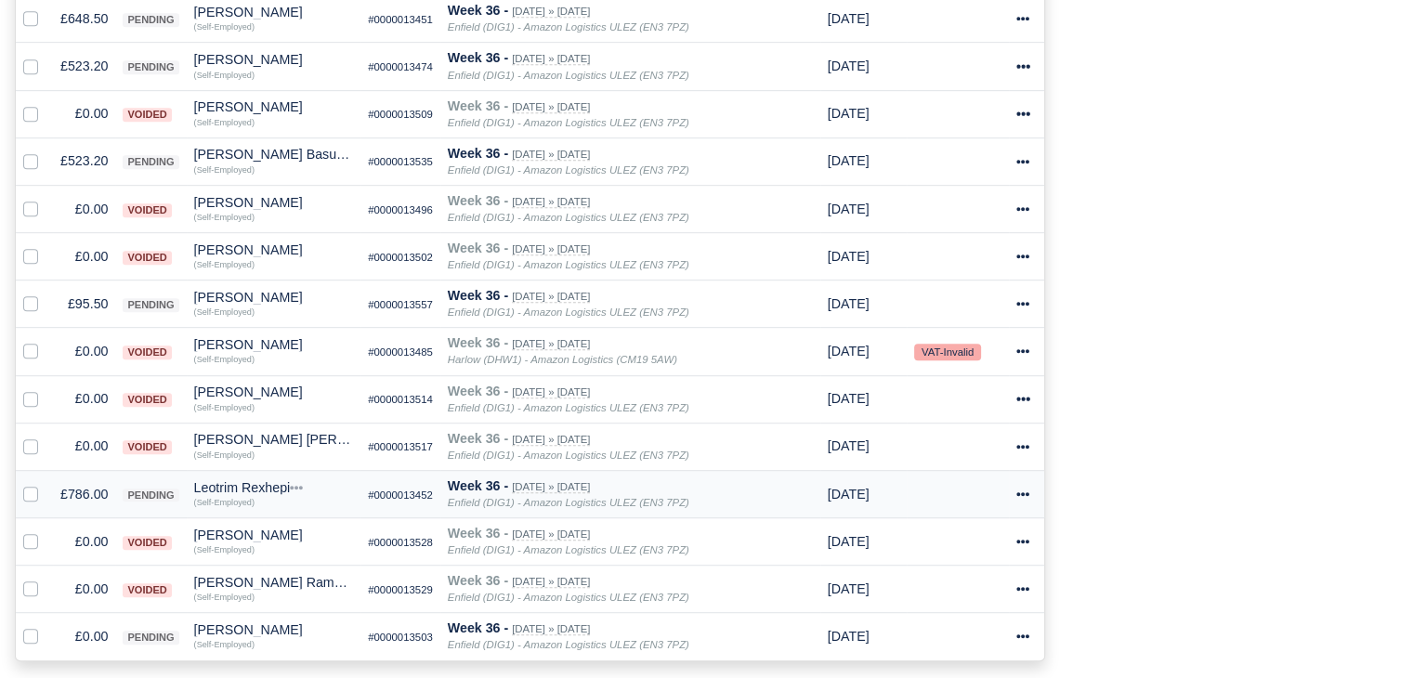
scroll to position [996, 0]
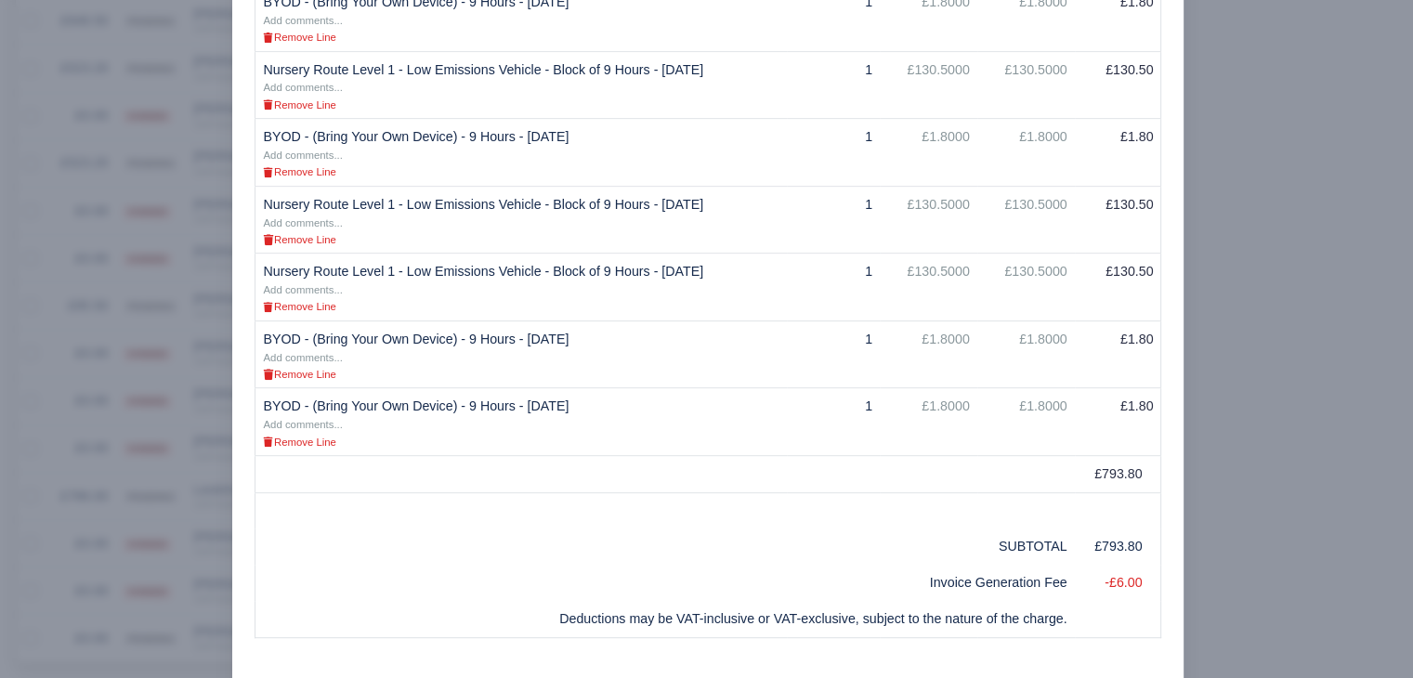
click at [1241, 427] on div at bounding box center [706, 339] width 1413 height 678
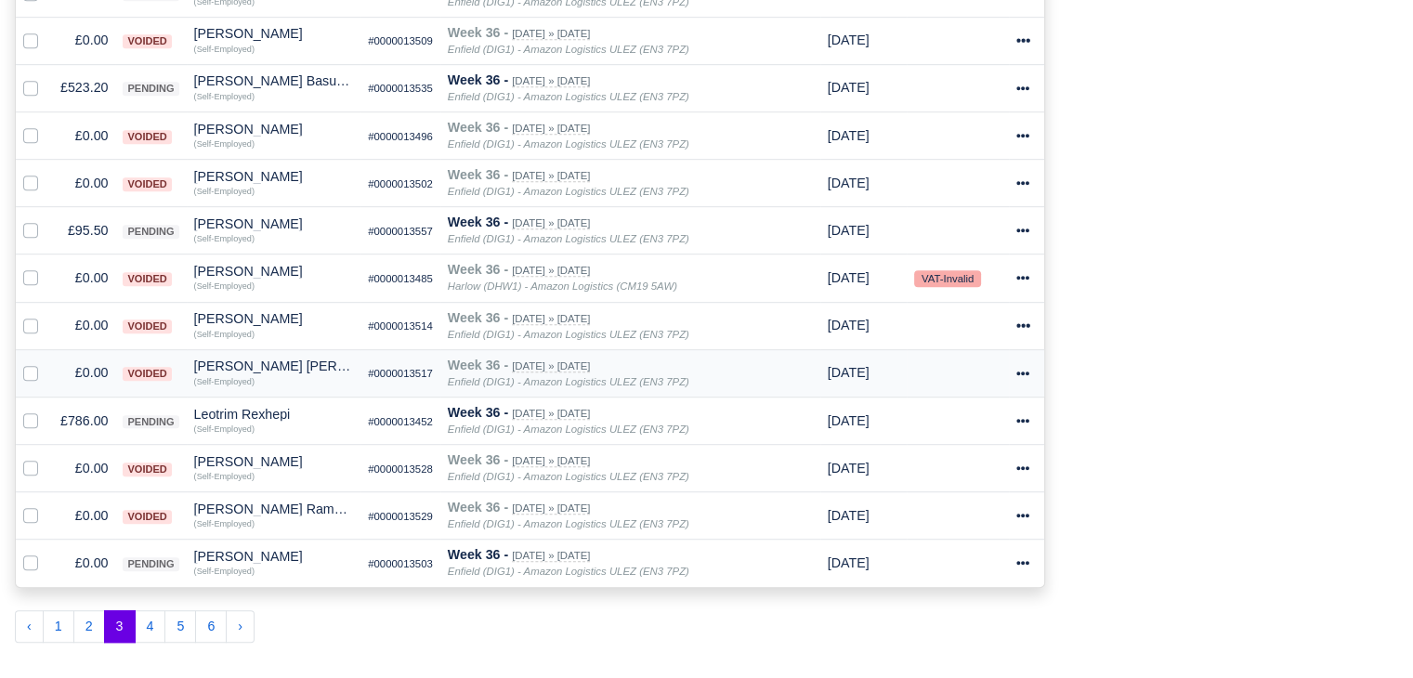
scroll to position [1076, 0]
click at [149, 614] on button "4" at bounding box center [151, 625] width 32 height 33
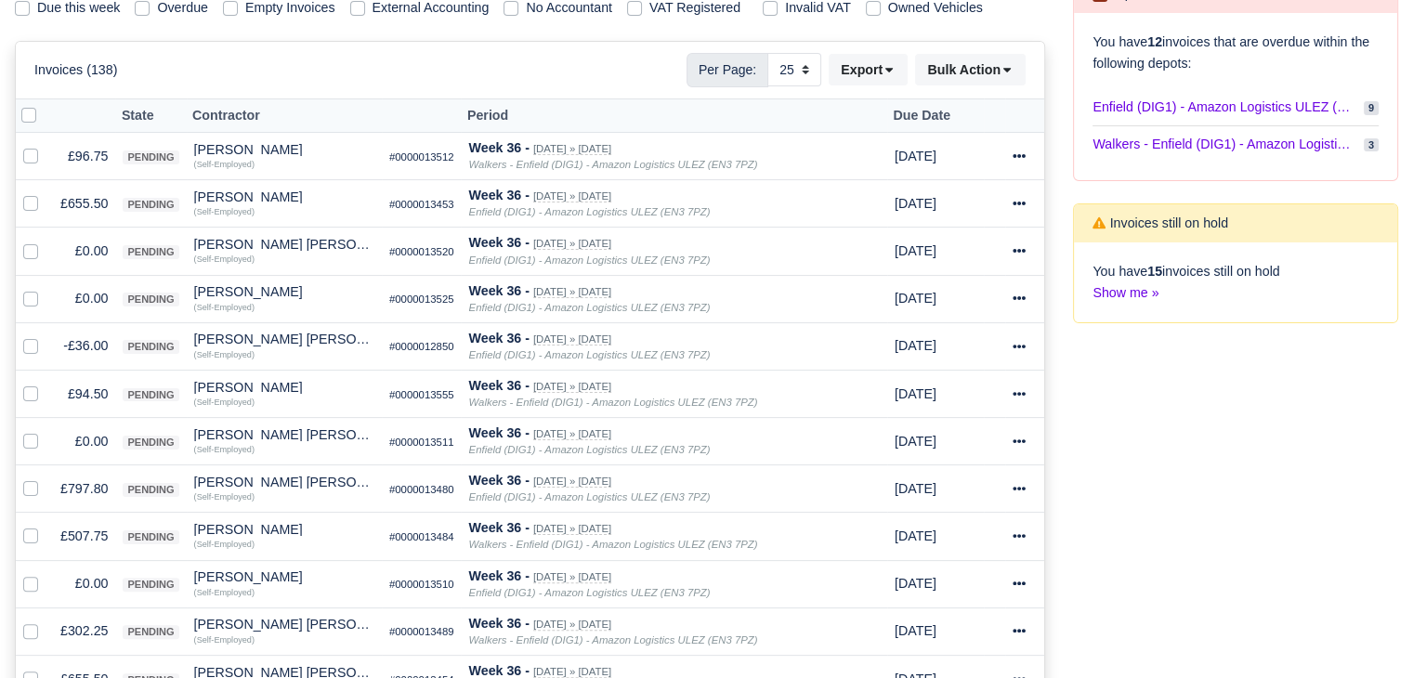
scroll to position [352, 0]
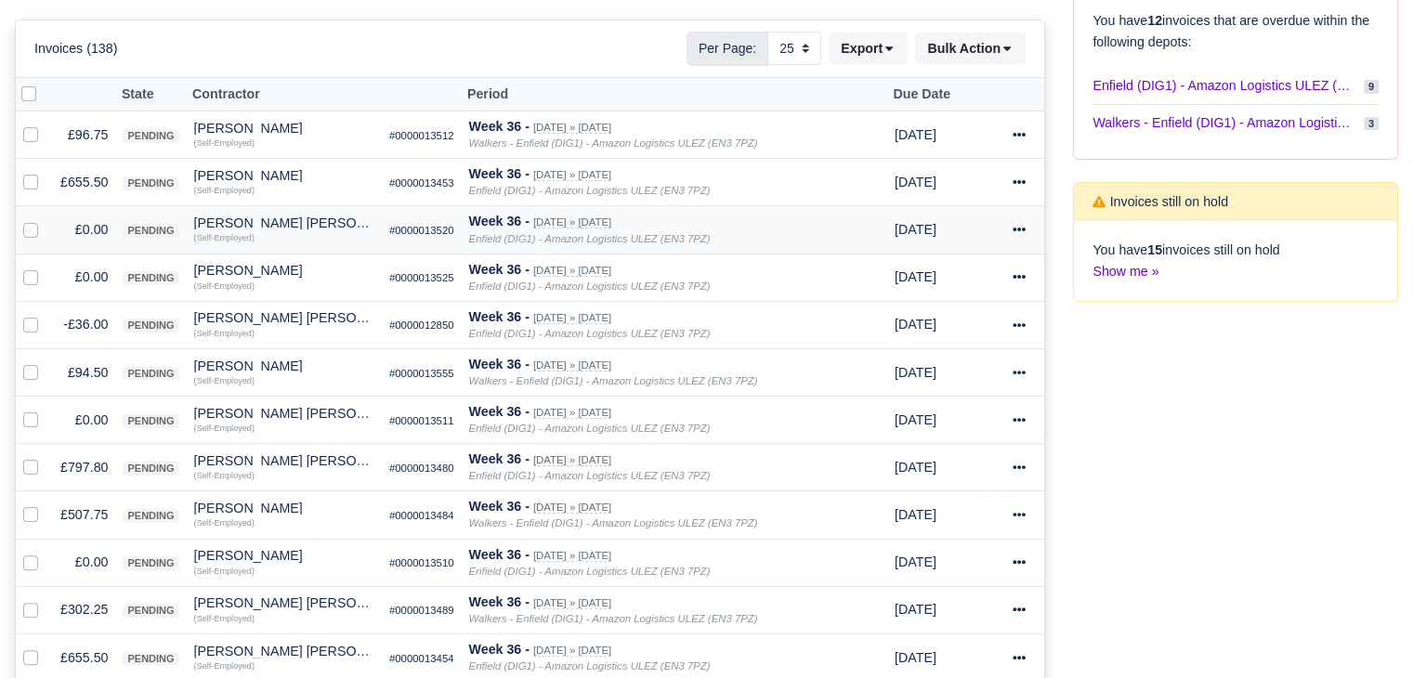
click at [46, 219] on label at bounding box center [46, 219] width 0 height 0
click at [31, 231] on input "checkbox" at bounding box center [30, 226] width 15 height 15
checkbox input "true"
click at [46, 267] on label at bounding box center [46, 267] width 0 height 0
click at [32, 269] on input "checkbox" at bounding box center [30, 274] width 15 height 15
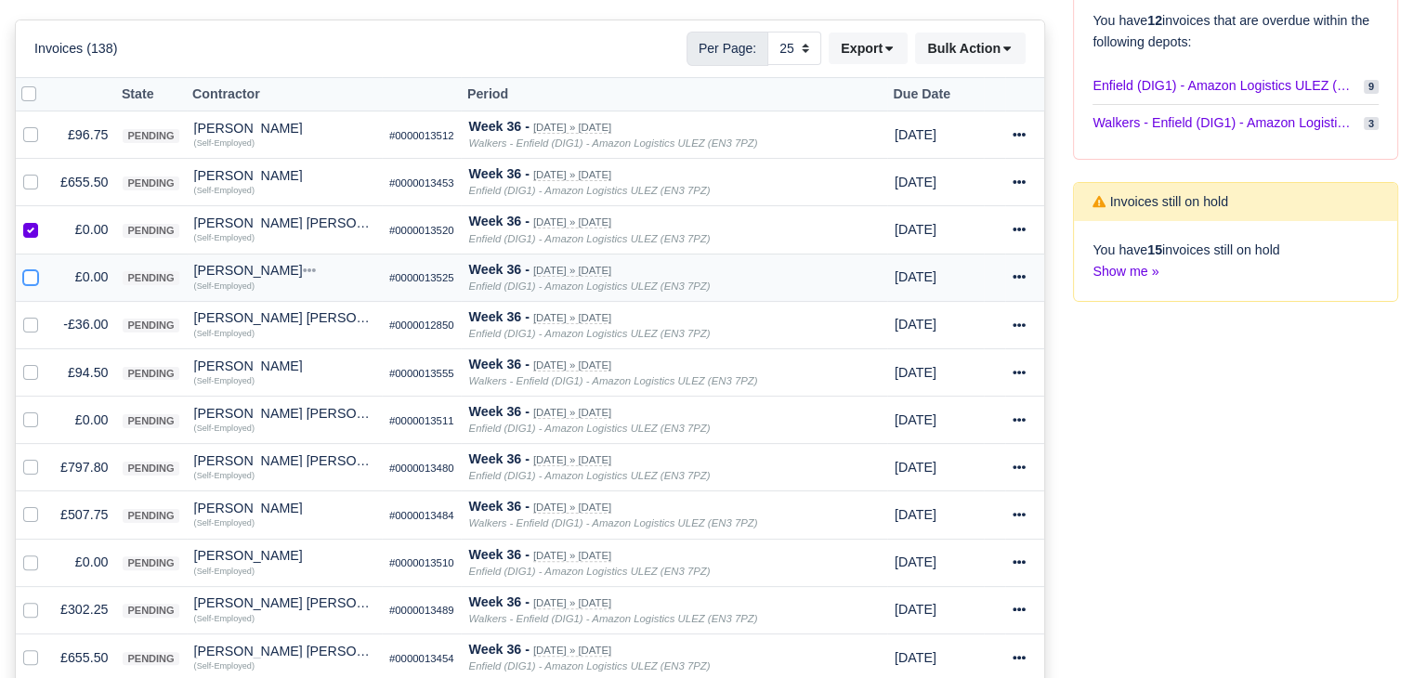
checkbox input "true"
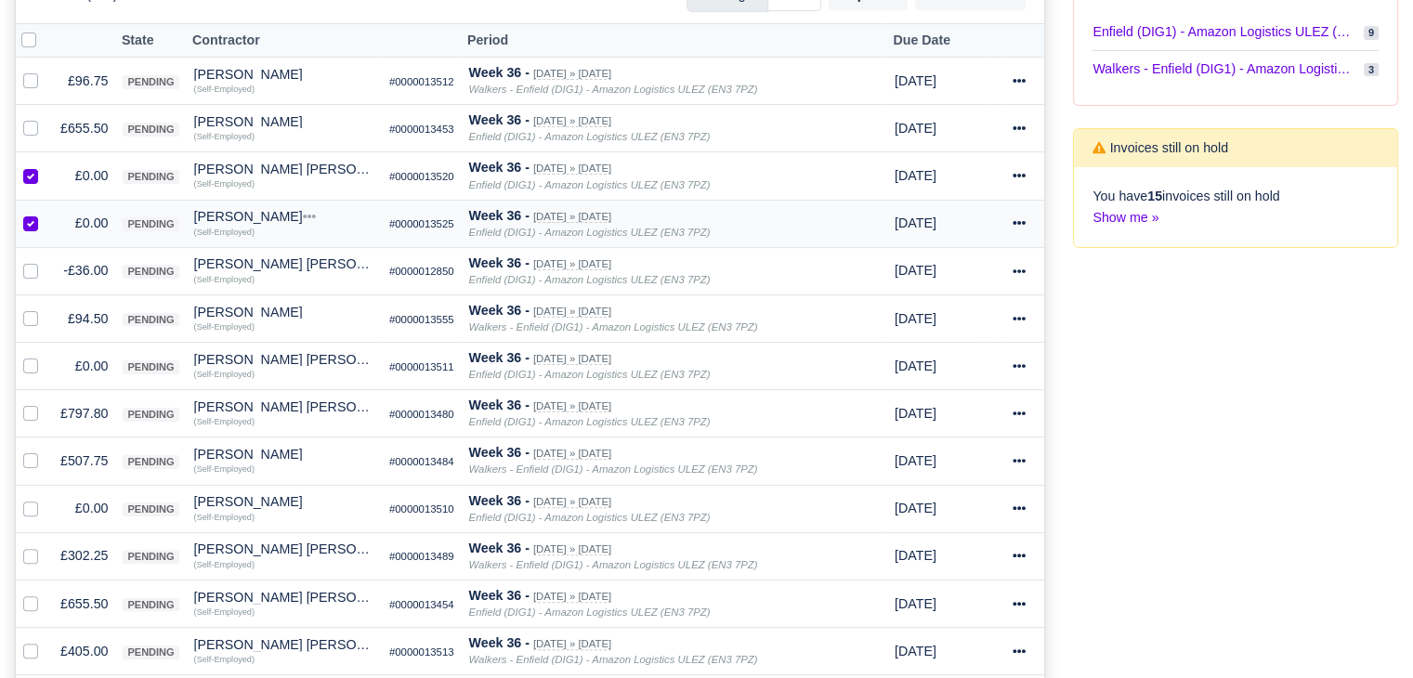
click at [46, 260] on label at bounding box center [46, 260] width 0 height 0
click at [32, 269] on input "checkbox" at bounding box center [30, 267] width 15 height 15
checkbox input "true"
click at [46, 356] on label at bounding box center [46, 356] width 0 height 0
click at [30, 356] on input "checkbox" at bounding box center [30, 363] width 15 height 15
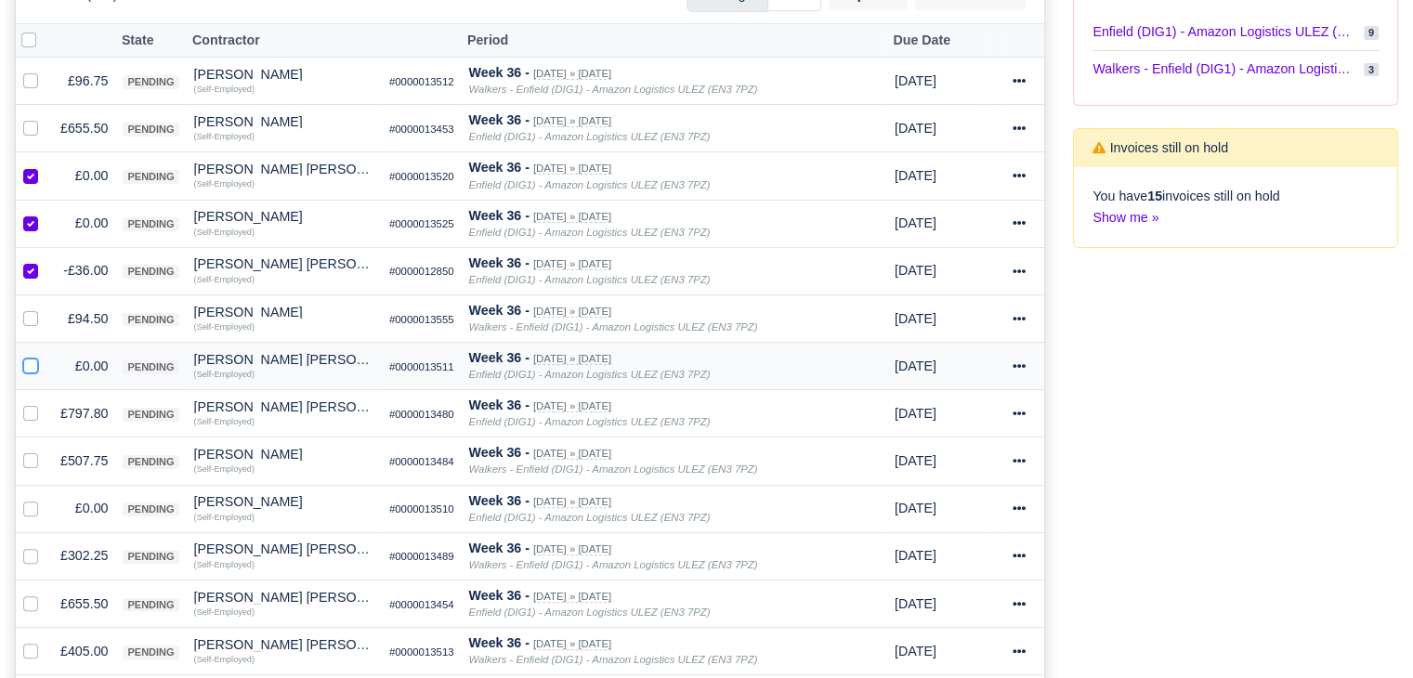
checkbox input "true"
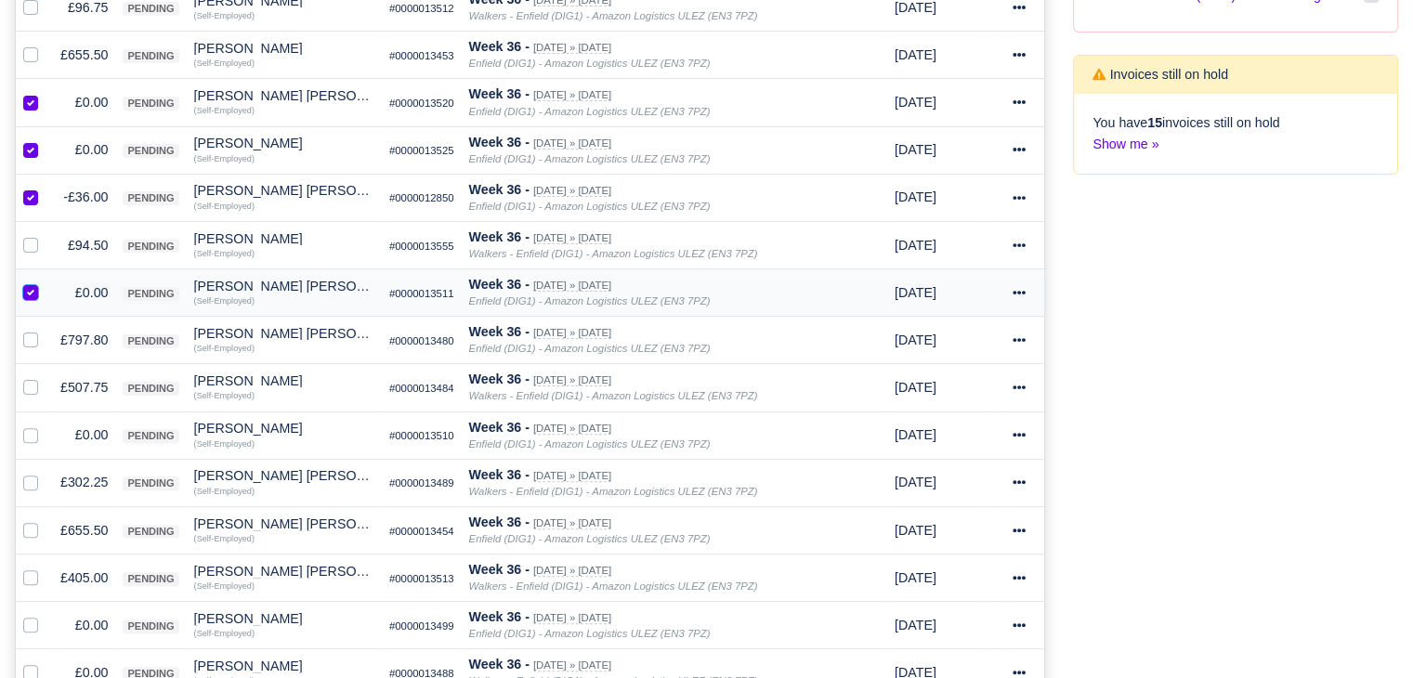
scroll to position [524, 0]
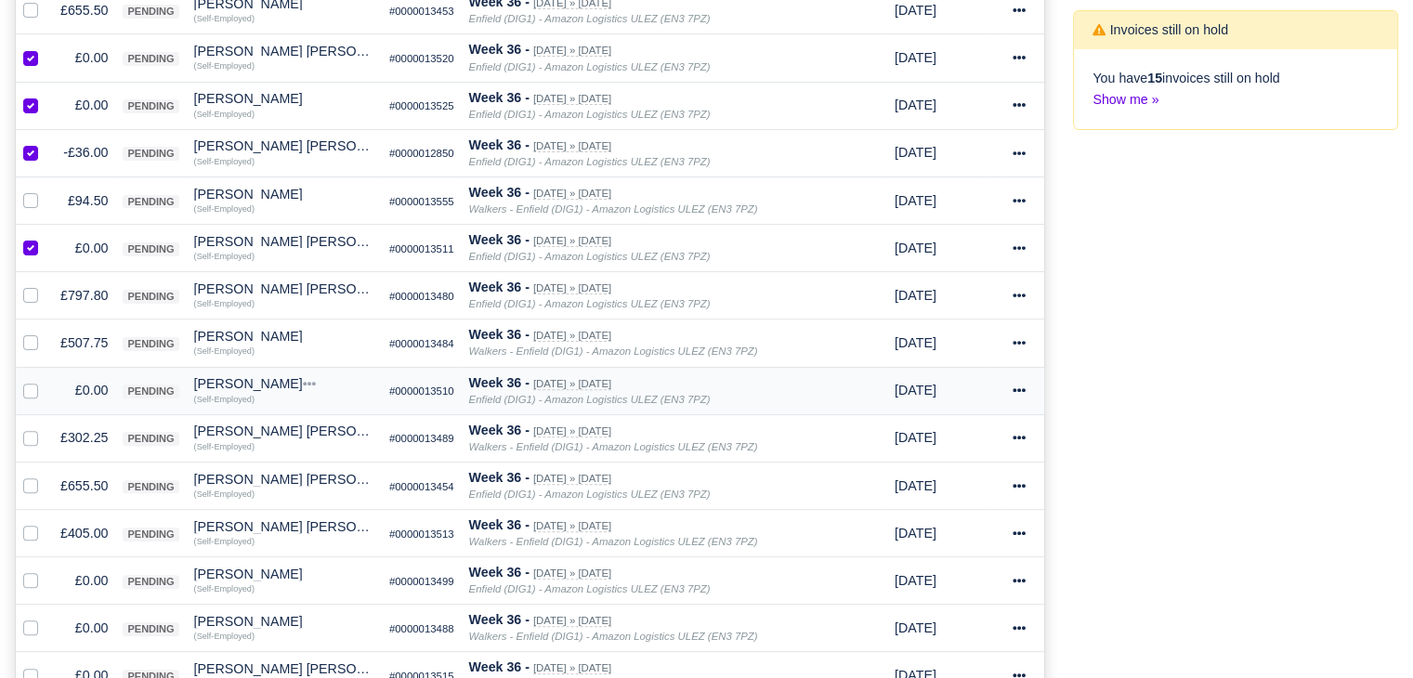
click at [46, 380] on label at bounding box center [46, 380] width 0 height 0
click at [30, 388] on input "checkbox" at bounding box center [30, 387] width 15 height 15
checkbox input "true"
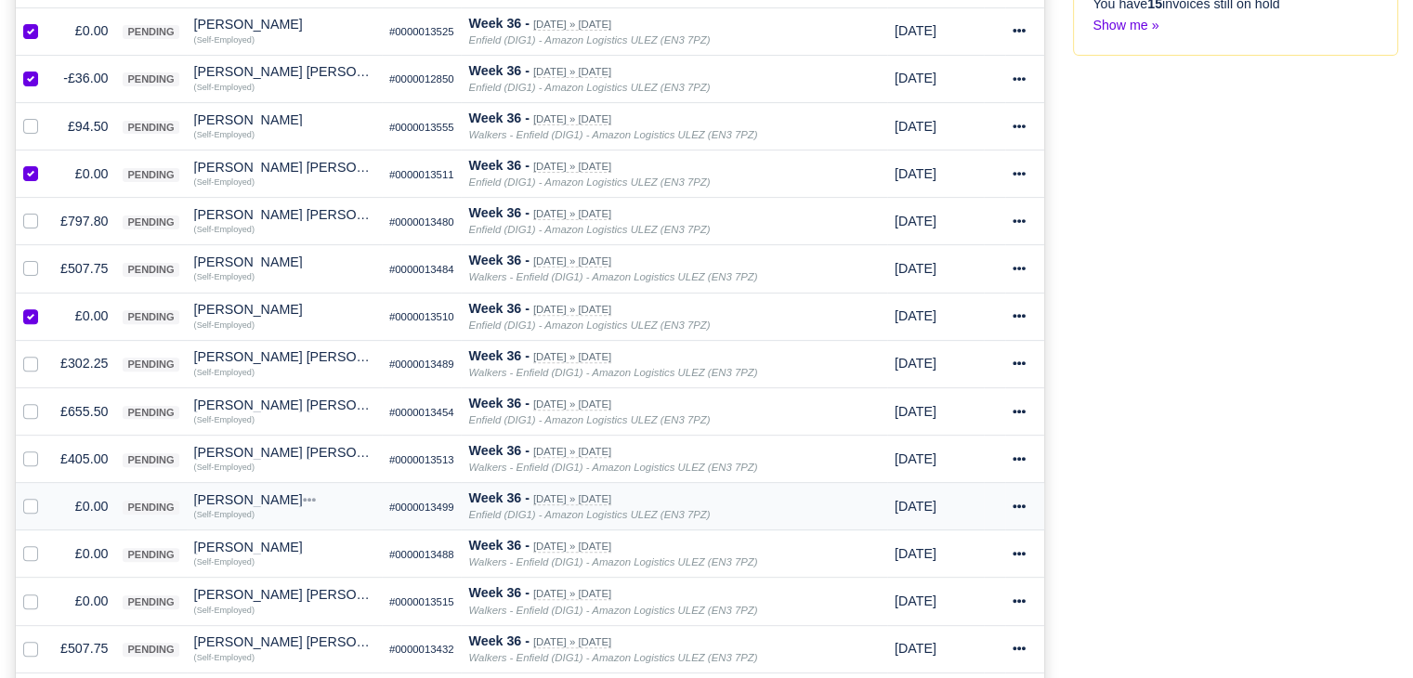
click at [46, 496] on label at bounding box center [46, 496] width 0 height 0
click at [33, 496] on input "checkbox" at bounding box center [30, 503] width 15 height 15
checkbox input "true"
click at [46, 544] on label at bounding box center [46, 544] width 0 height 0
click at [32, 544] on input "checkbox" at bounding box center [30, 551] width 15 height 15
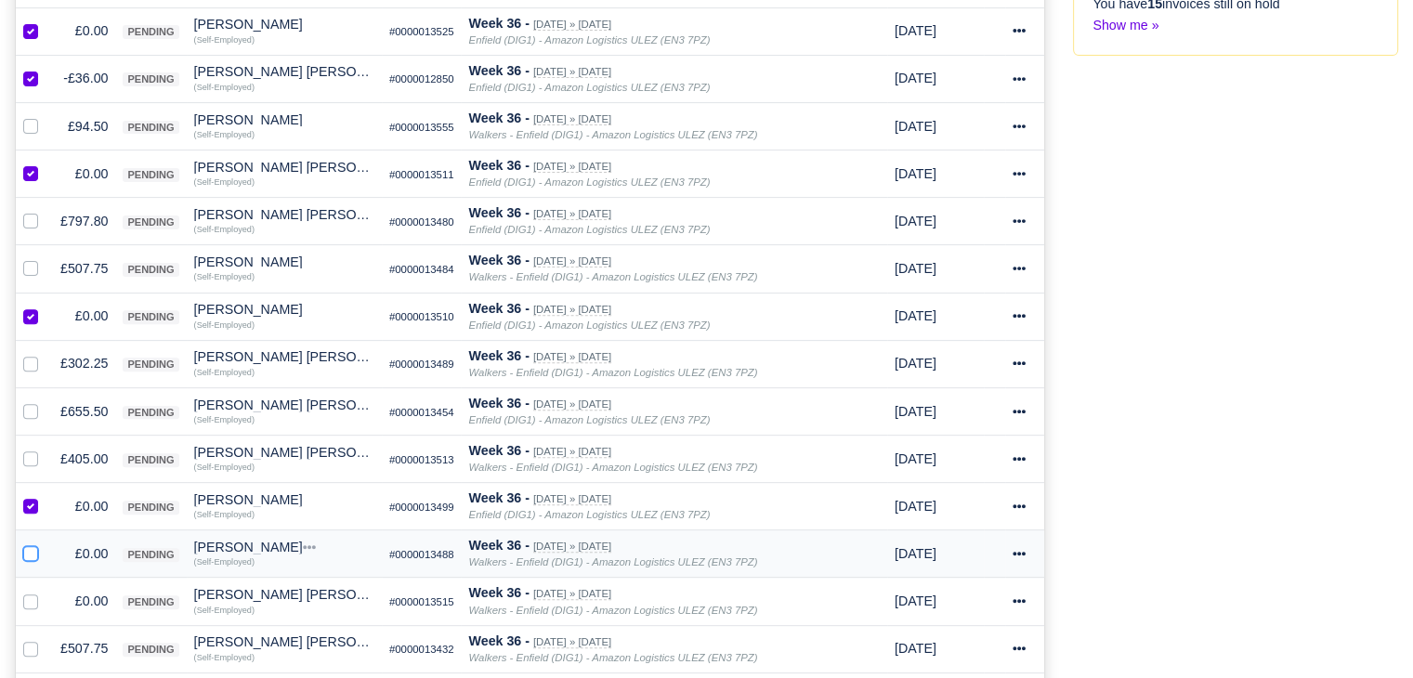
checkbox input "true"
click at [46, 591] on label at bounding box center [46, 591] width 0 height 0
click at [31, 591] on input "checkbox" at bounding box center [30, 598] width 15 height 15
checkbox input "true"
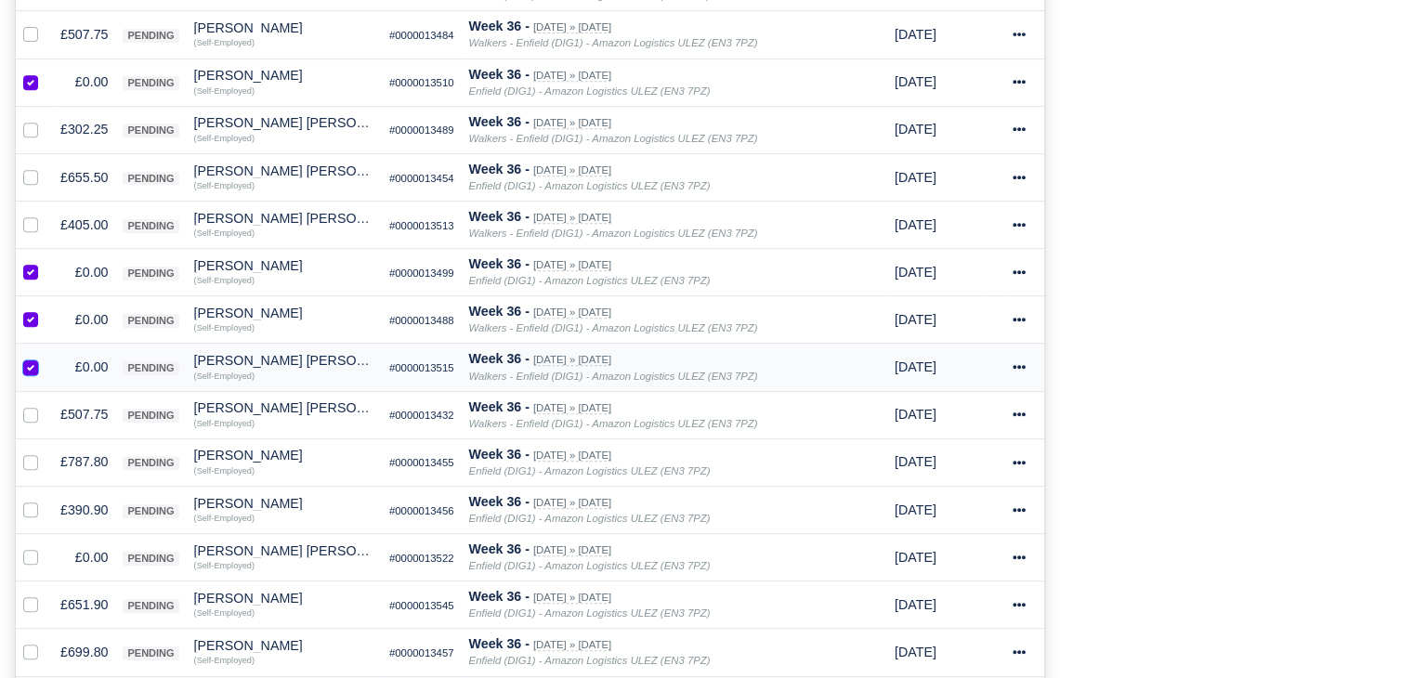
scroll to position [832, 0]
click at [46, 547] on label at bounding box center [46, 547] width 0 height 0
click at [29, 550] on input "checkbox" at bounding box center [30, 554] width 15 height 15
checkbox input "true"
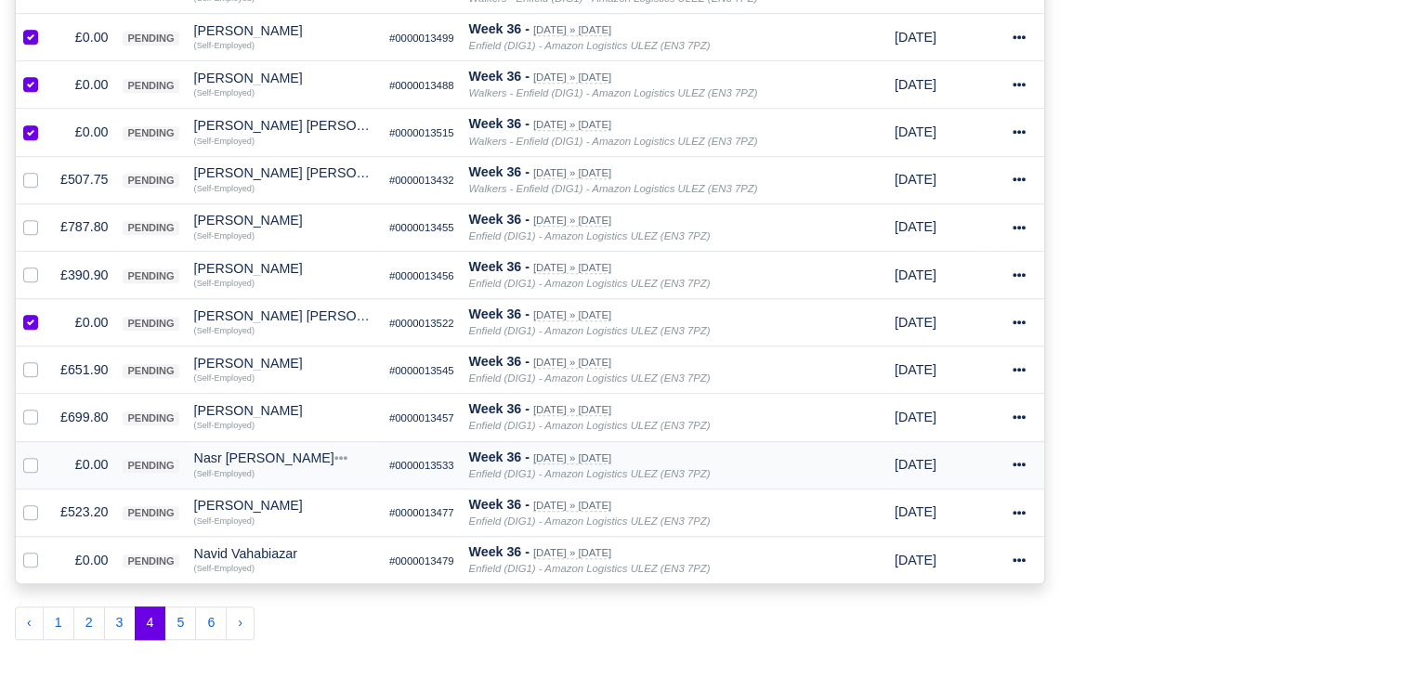
click at [33, 467] on div at bounding box center [34, 464] width 22 height 21
click at [46, 454] on label at bounding box center [46, 454] width 0 height 0
click at [30, 459] on input "checkbox" at bounding box center [30, 461] width 15 height 15
checkbox input "true"
click at [33, 564] on td at bounding box center [34, 559] width 37 height 47
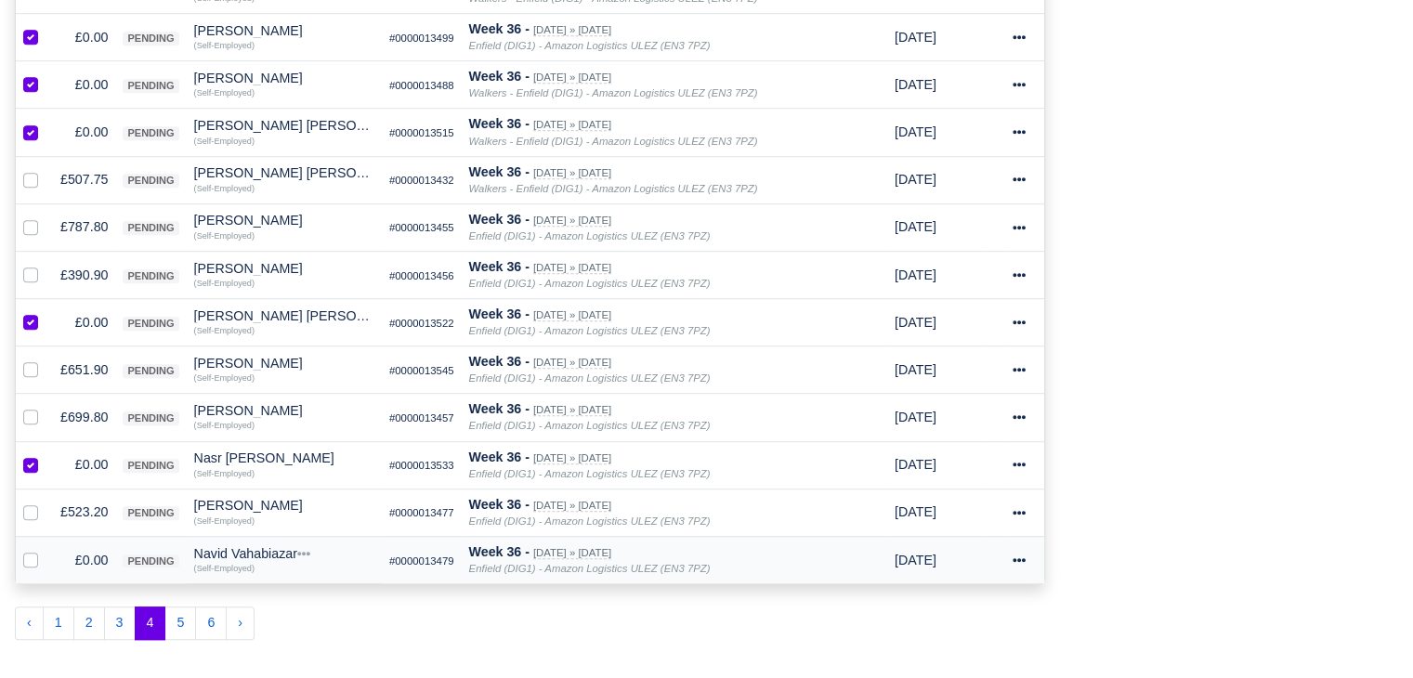
click at [33, 564] on td at bounding box center [34, 559] width 37 height 47
click at [46, 550] on label at bounding box center [46, 550] width 0 height 0
click at [32, 552] on input "checkbox" at bounding box center [30, 557] width 15 height 15
checkbox input "true"
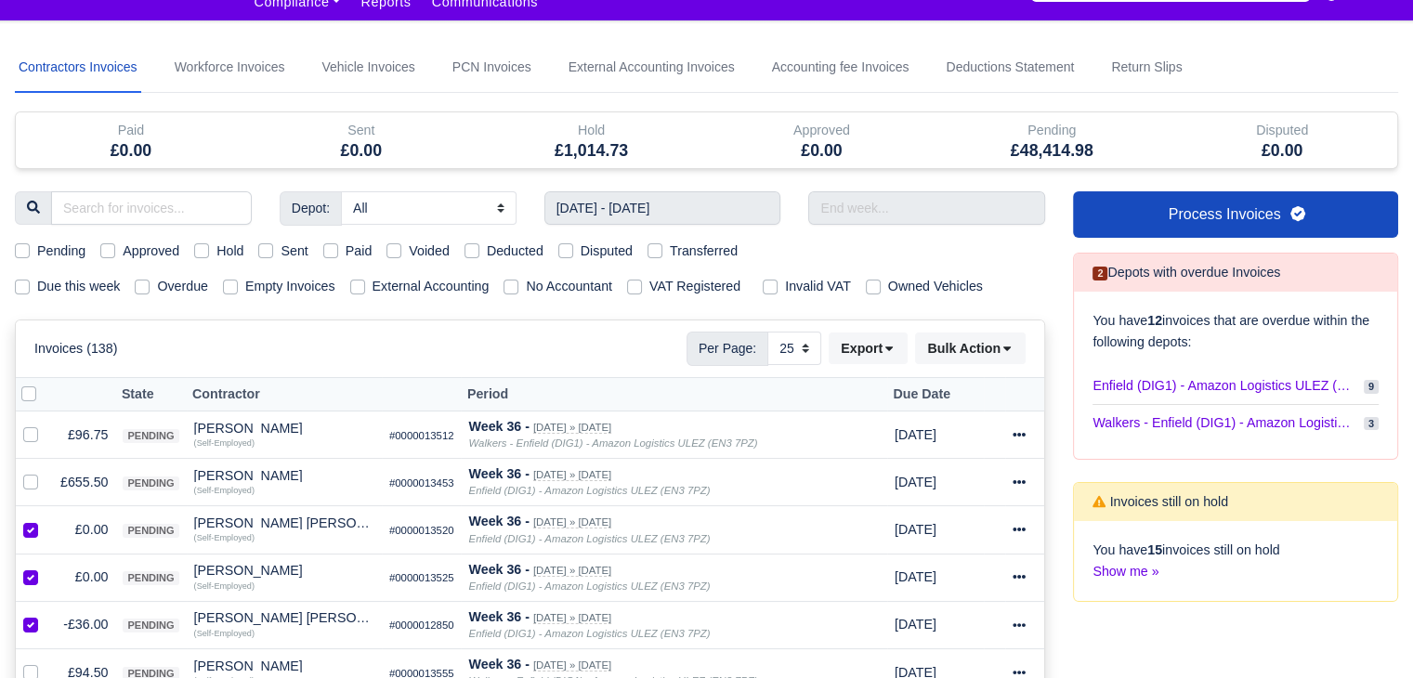
scroll to position [0, 0]
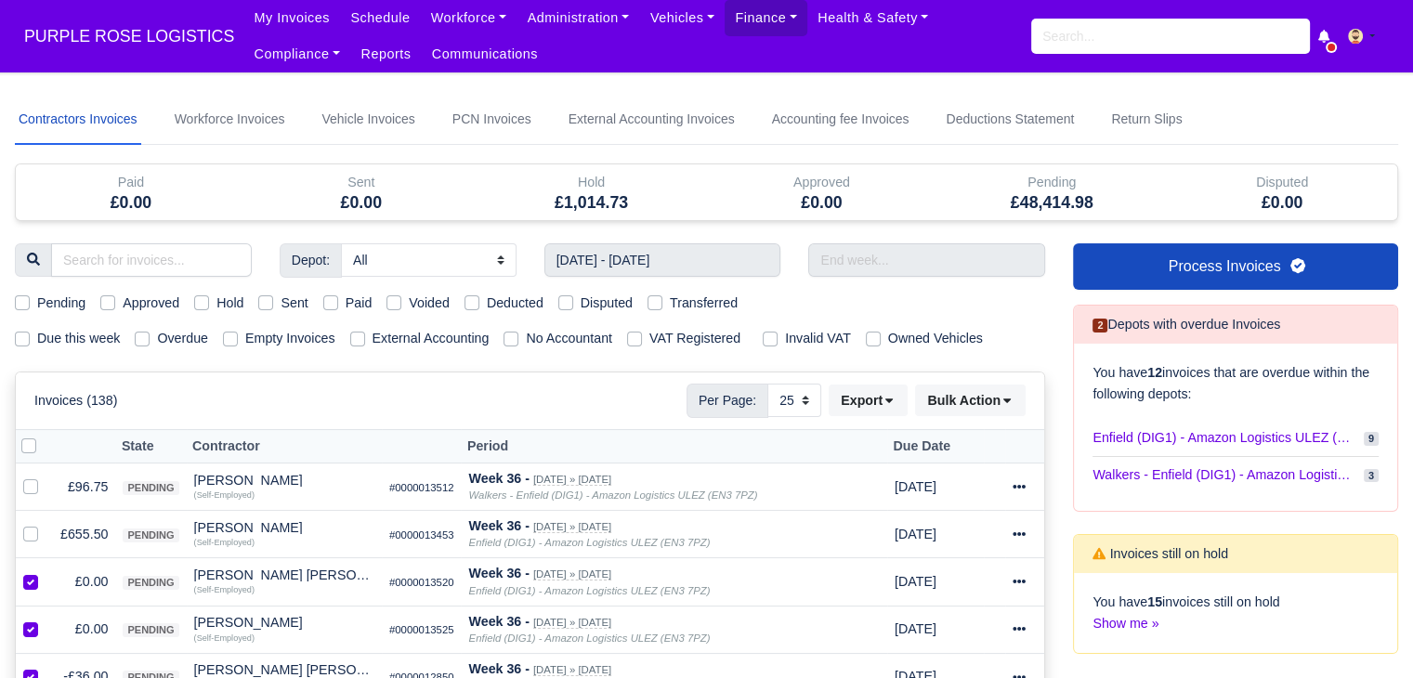
click at [1008, 373] on div "Invoices (138) Per Page: 10 25 50 Export Data export: Export BACS 18 Download I…" at bounding box center [530, 401] width 1029 height 56
click at [989, 392] on button "Bulk Action" at bounding box center [970, 401] width 111 height 32
click at [939, 544] on div "Void" at bounding box center [940, 550] width 165 height 29
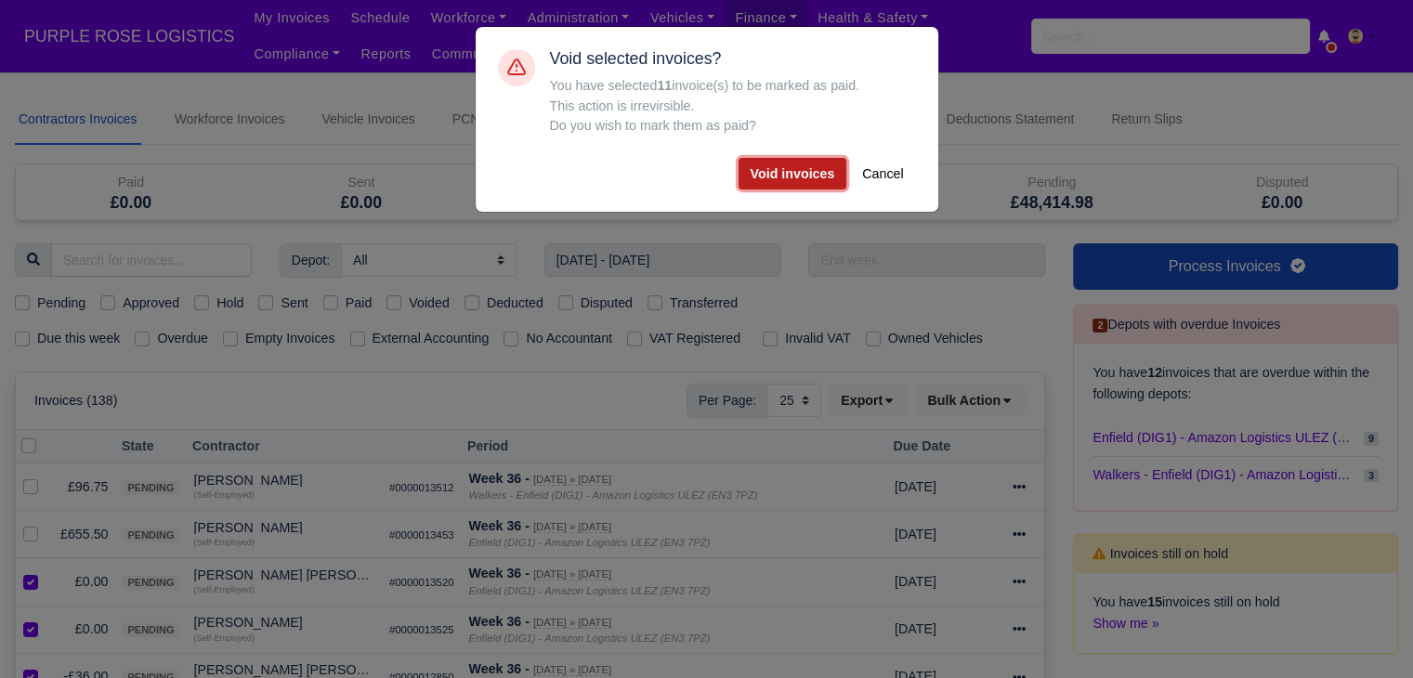
click at [809, 172] on button "Void invoices" at bounding box center [793, 174] width 109 height 32
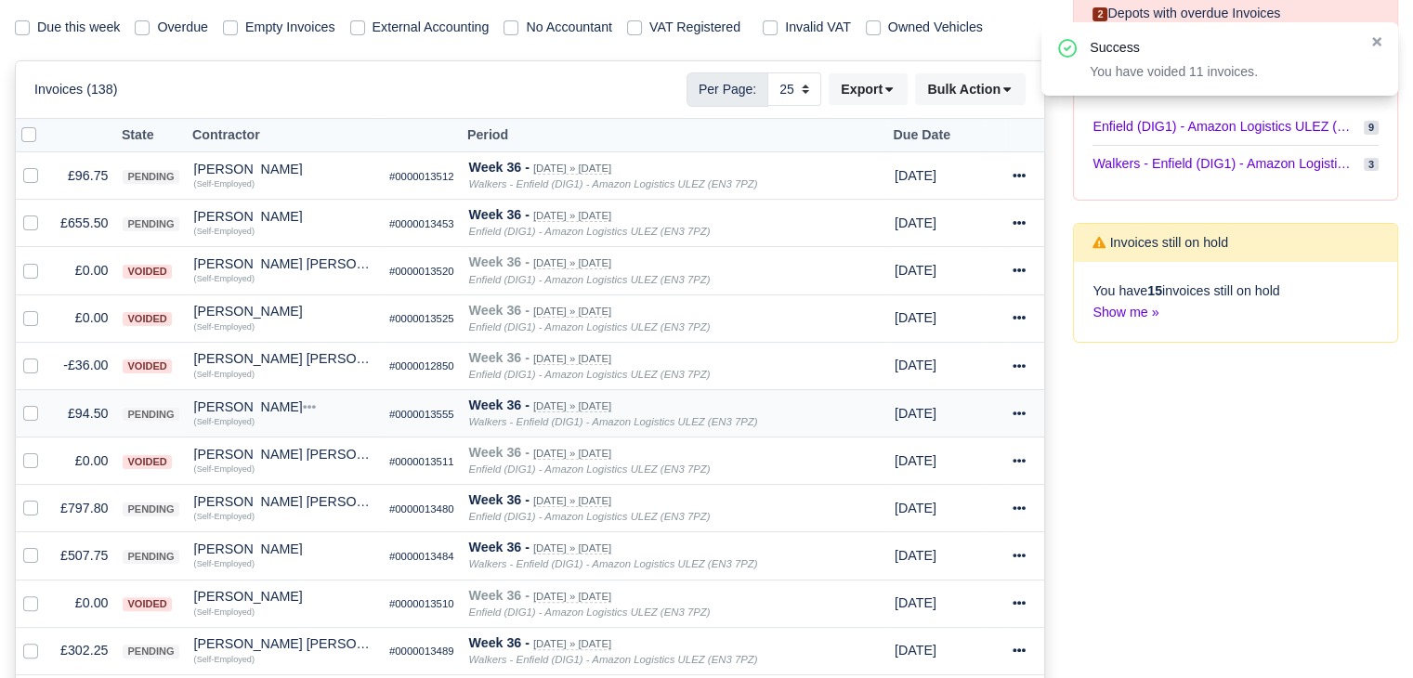
click at [90, 415] on td "£94.50" at bounding box center [84, 412] width 62 height 47
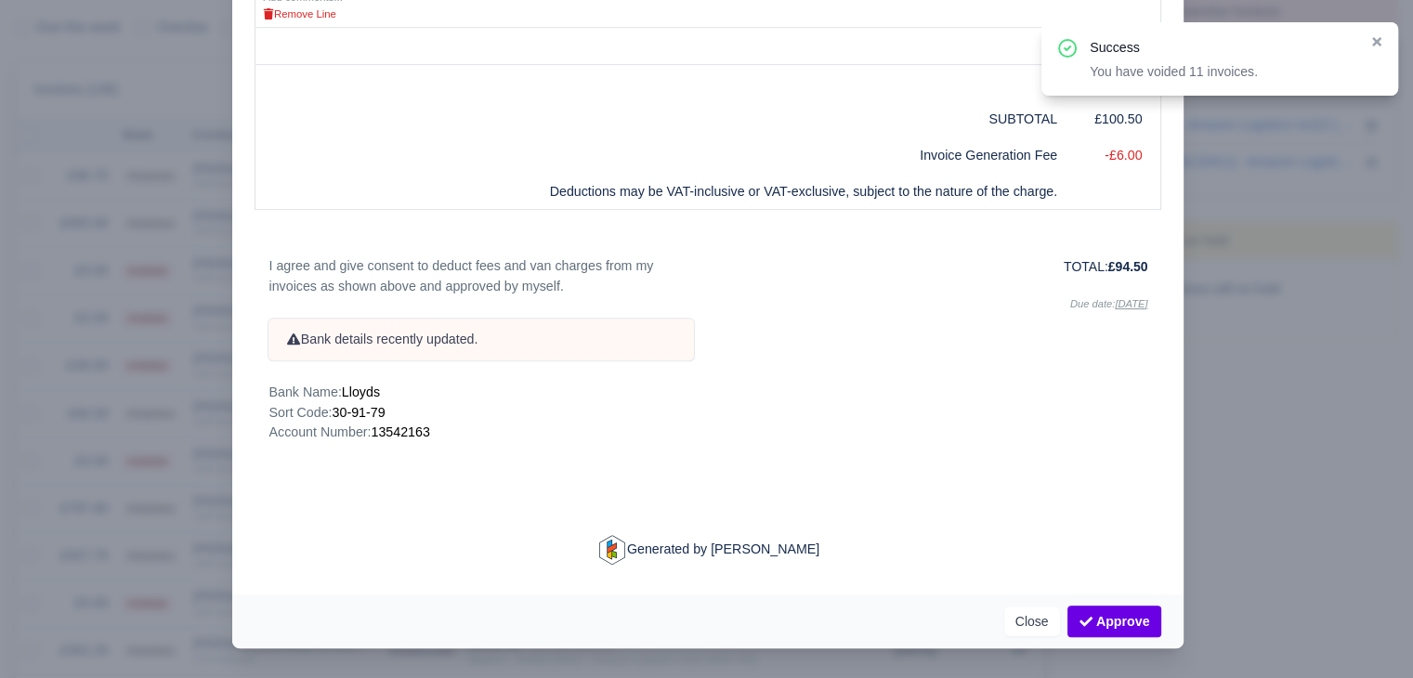
scroll to position [231, 0]
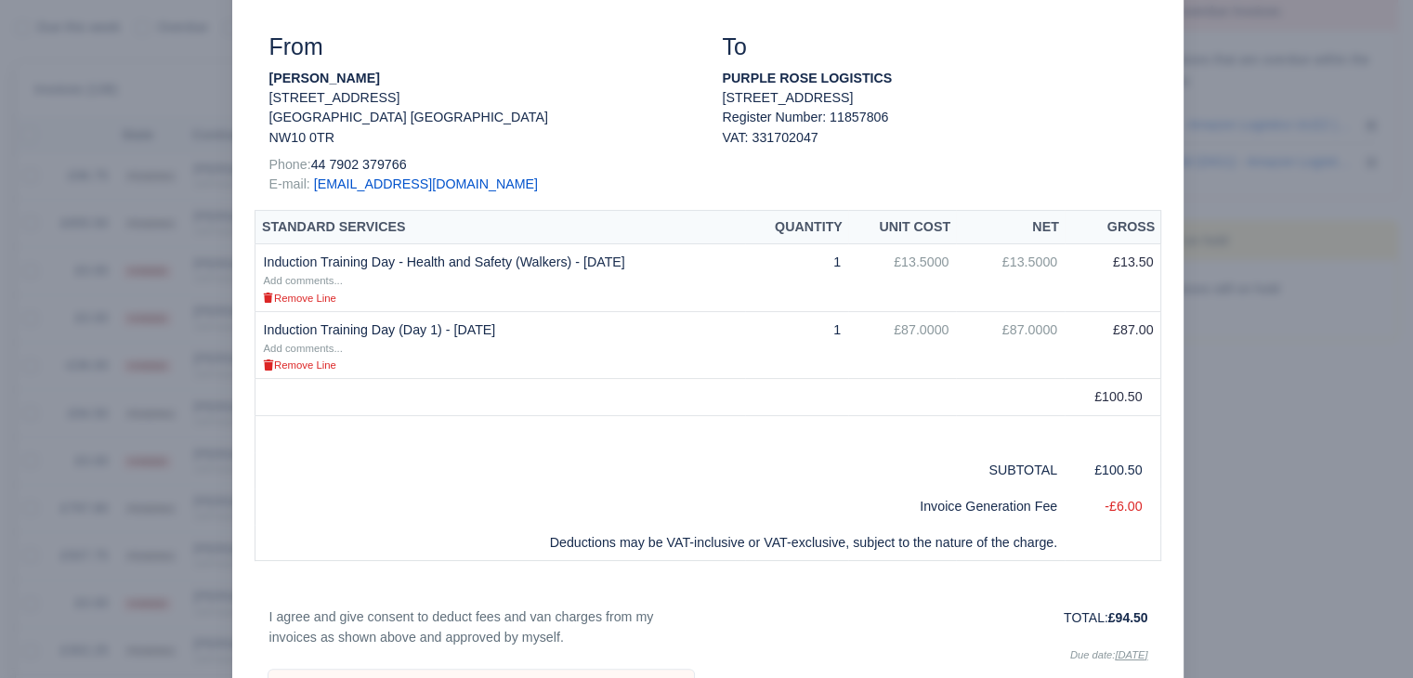
click at [89, 427] on div at bounding box center [706, 339] width 1413 height 678
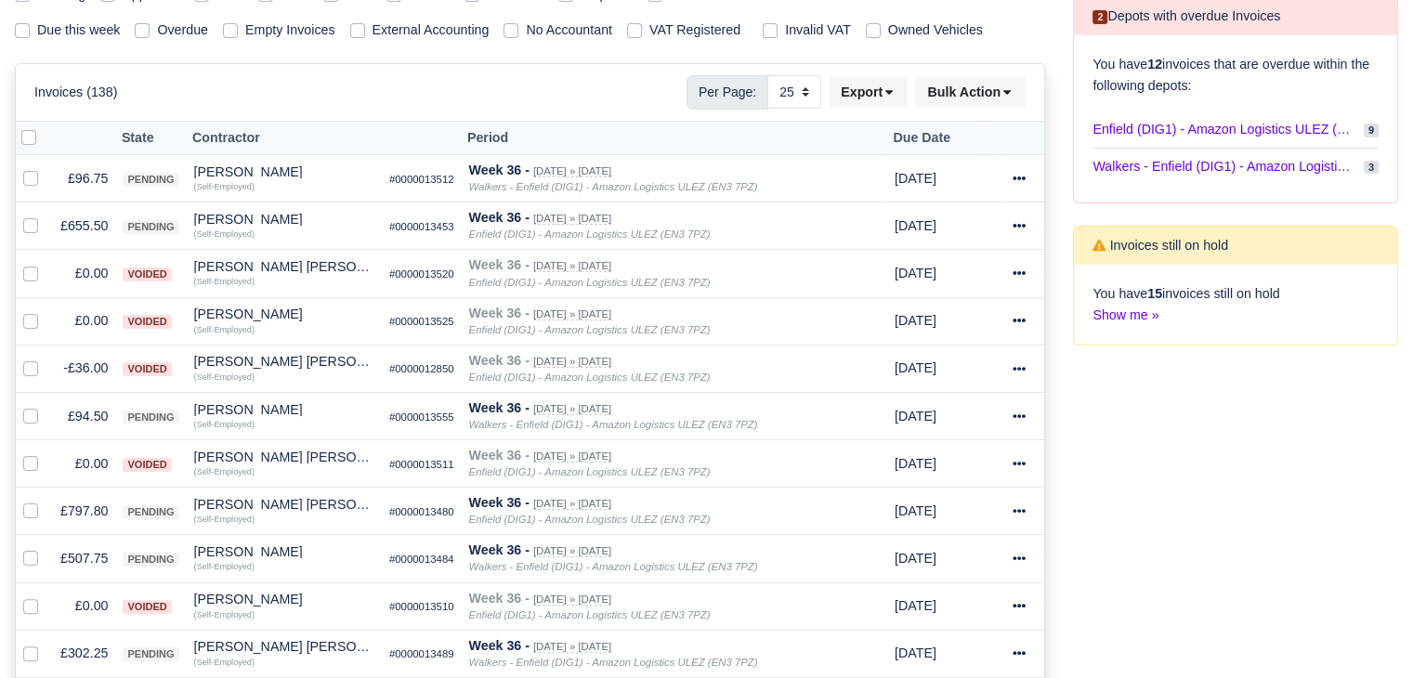
scroll to position [311, 0]
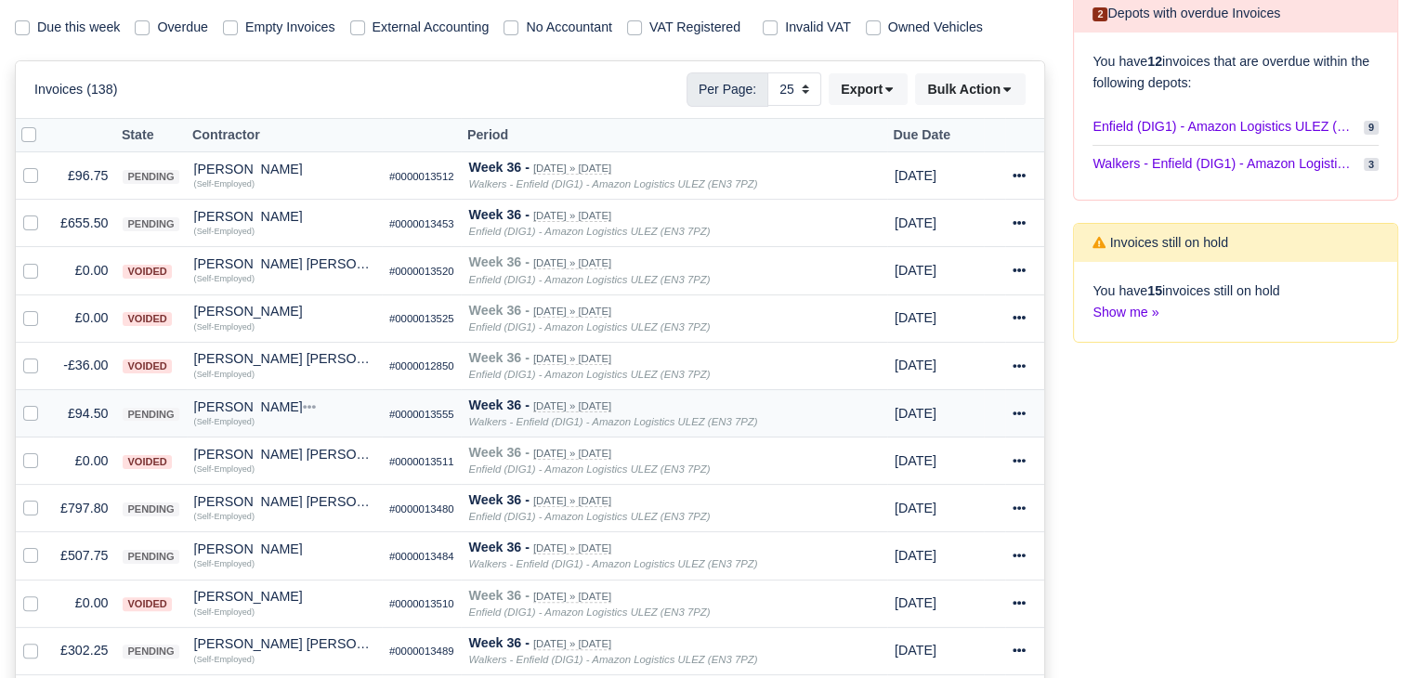
click at [245, 400] on div "Mohamed Gobdon" at bounding box center [284, 406] width 180 height 13
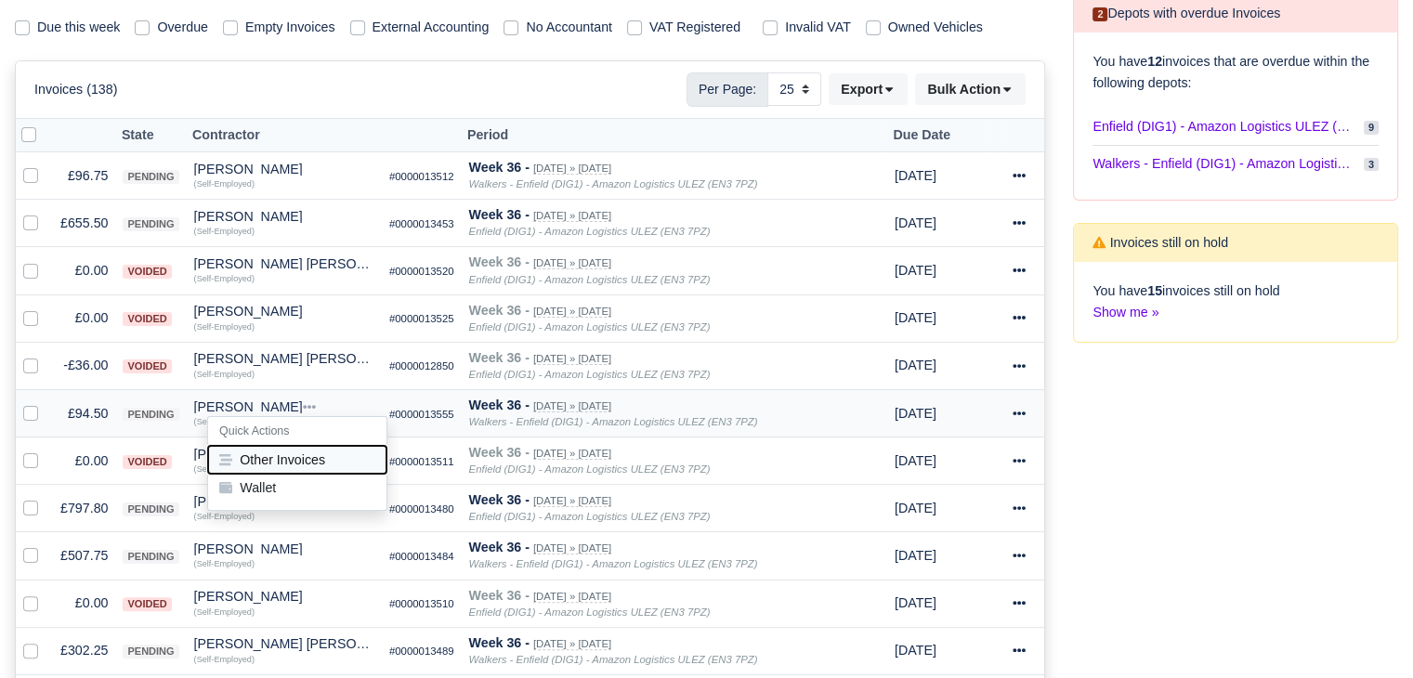
click at [282, 447] on button "Other Invoices" at bounding box center [297, 460] width 178 height 28
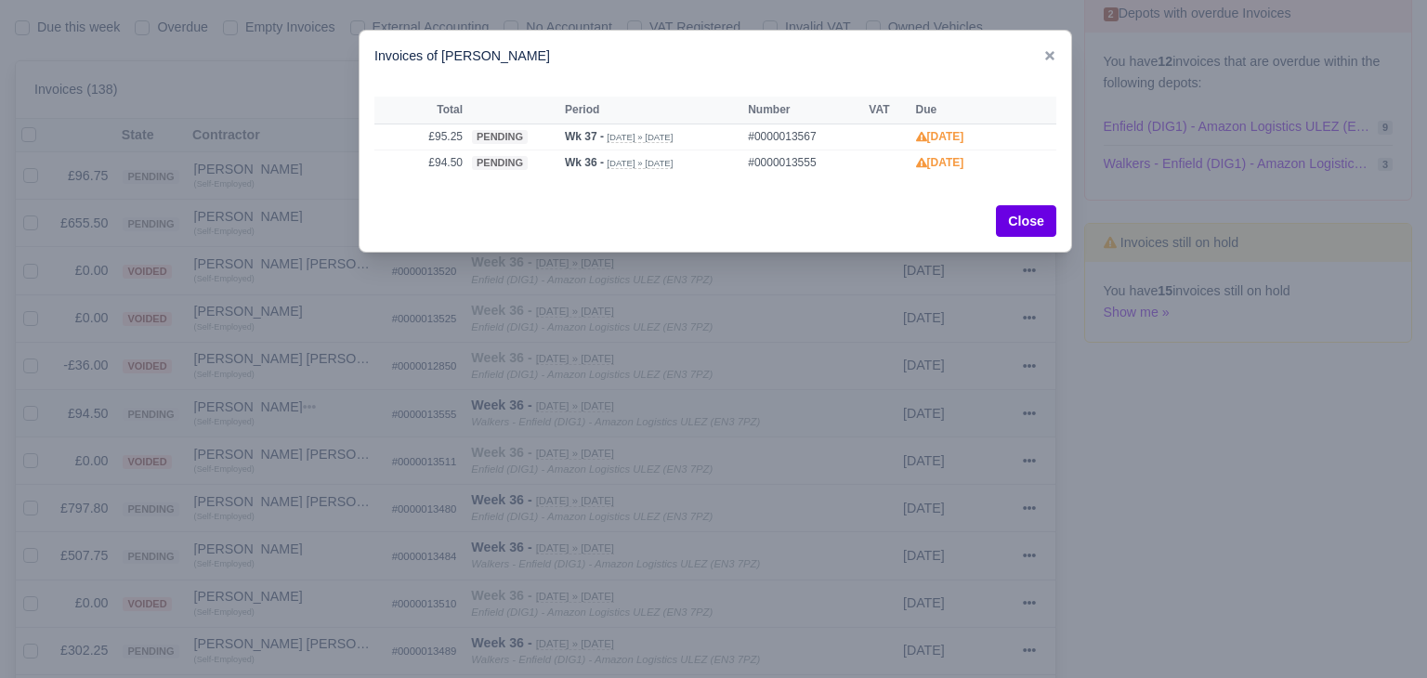
click at [282, 447] on div at bounding box center [713, 339] width 1427 height 678
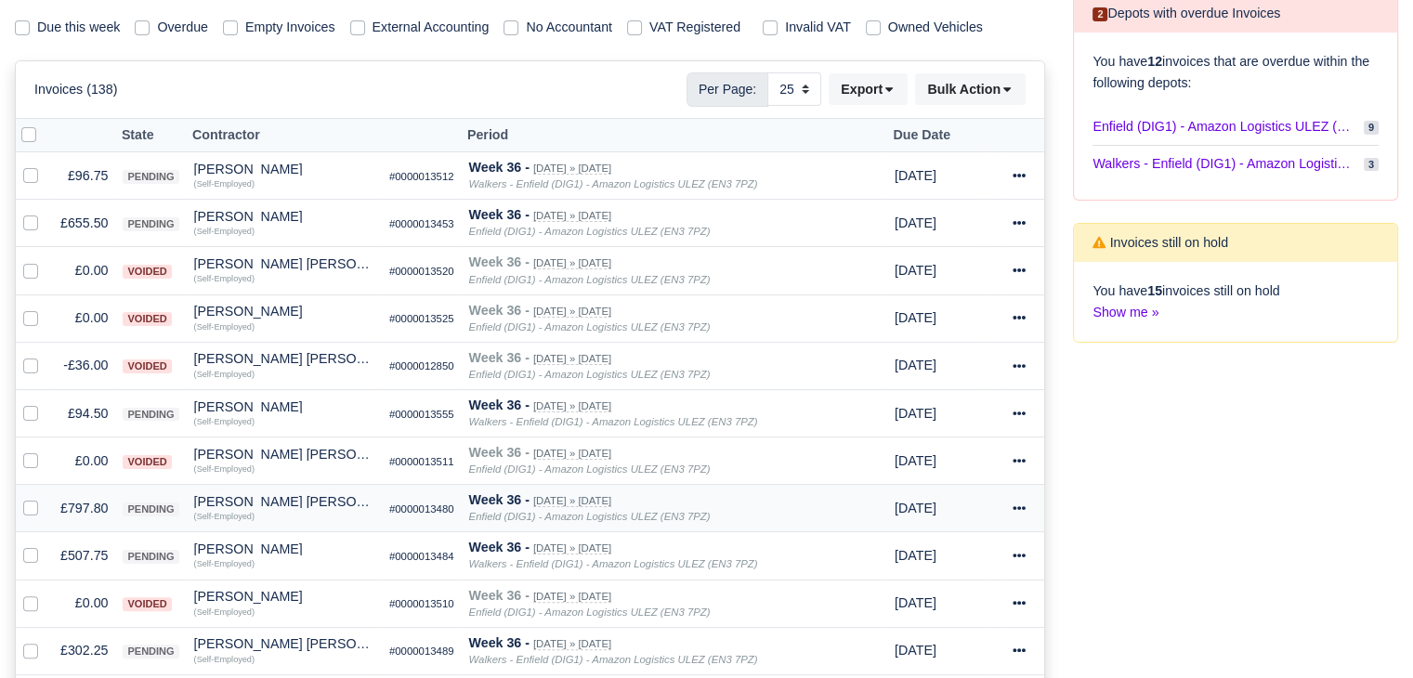
click at [72, 503] on td "£797.80" at bounding box center [84, 508] width 62 height 47
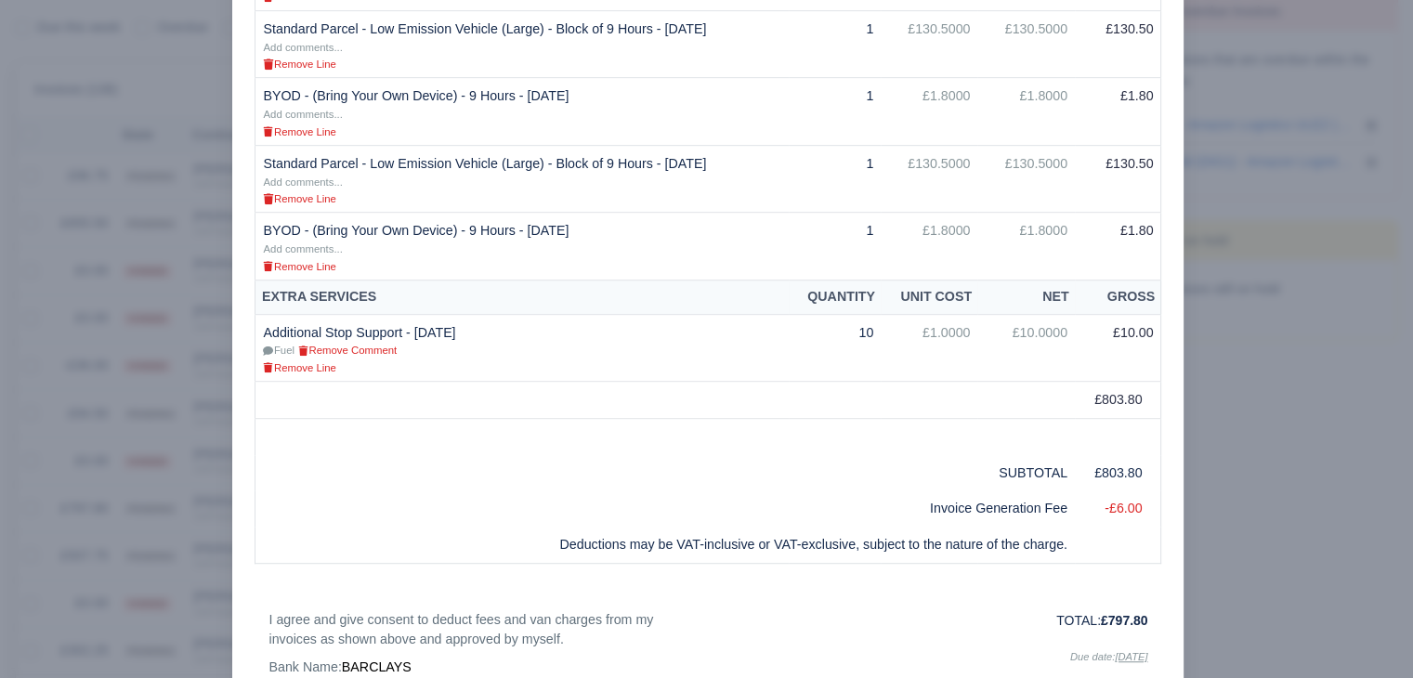
scroll to position [1022, 0]
click at [32, 426] on div at bounding box center [706, 339] width 1413 height 678
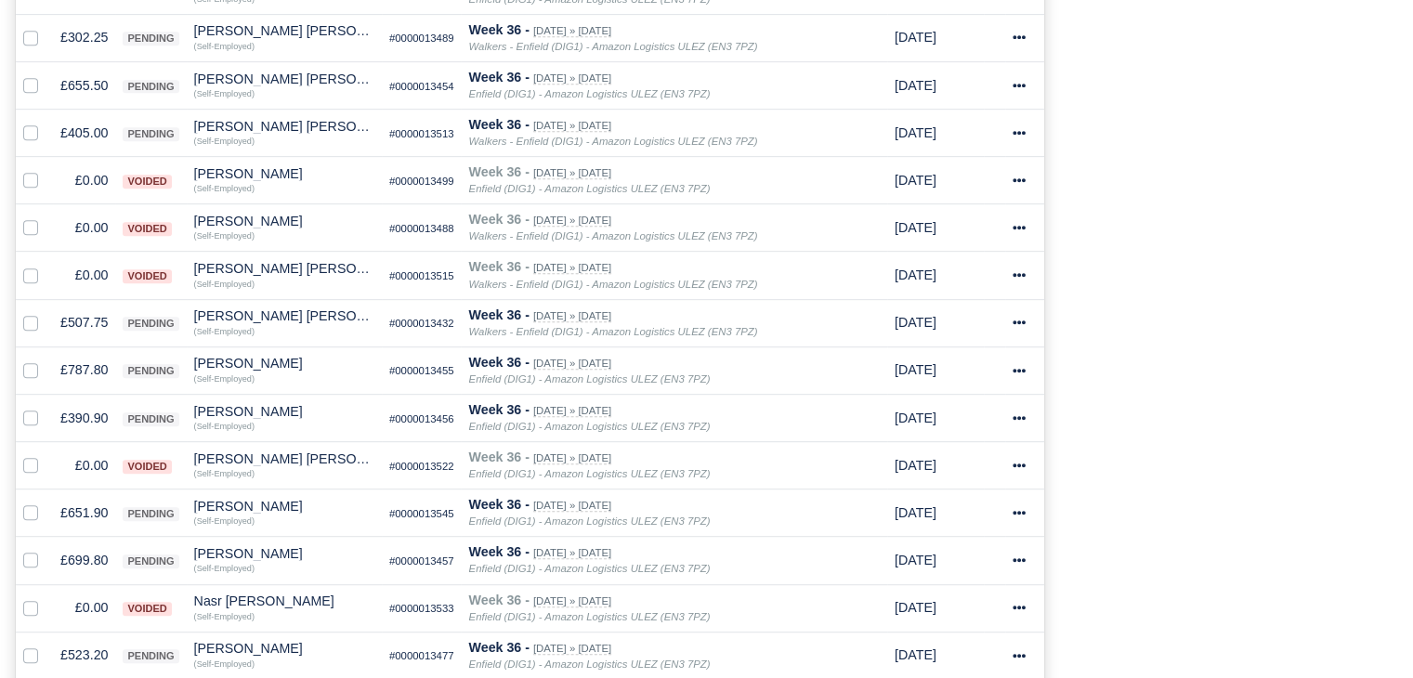
scroll to position [965, 0]
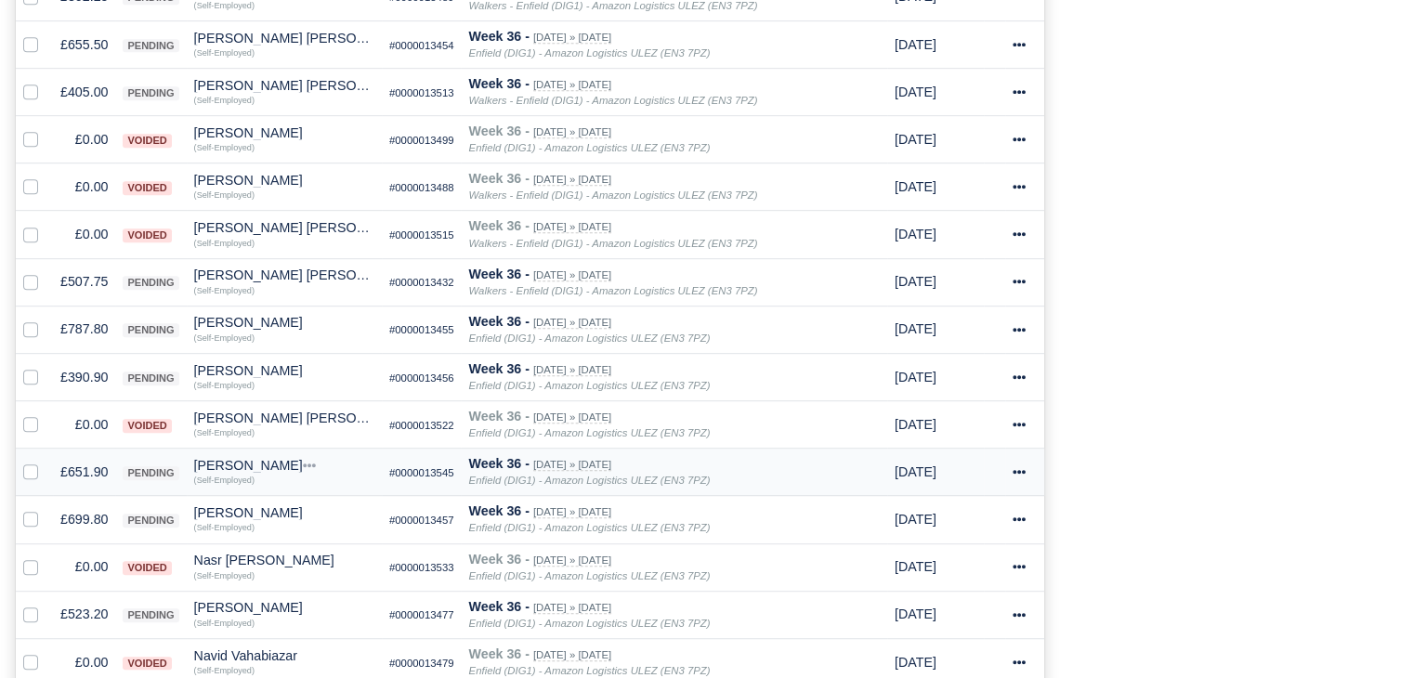
click at [58, 462] on td "£651.90" at bounding box center [84, 472] width 62 height 47
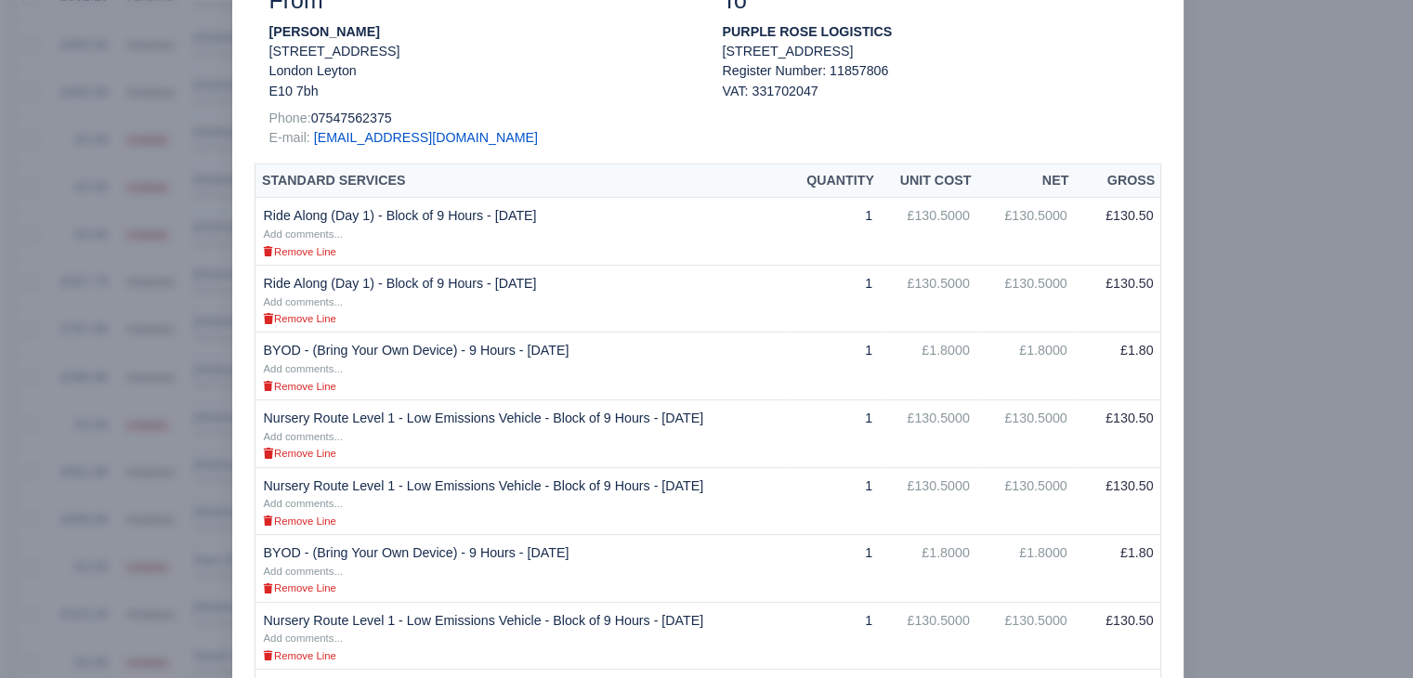
scroll to position [654, 0]
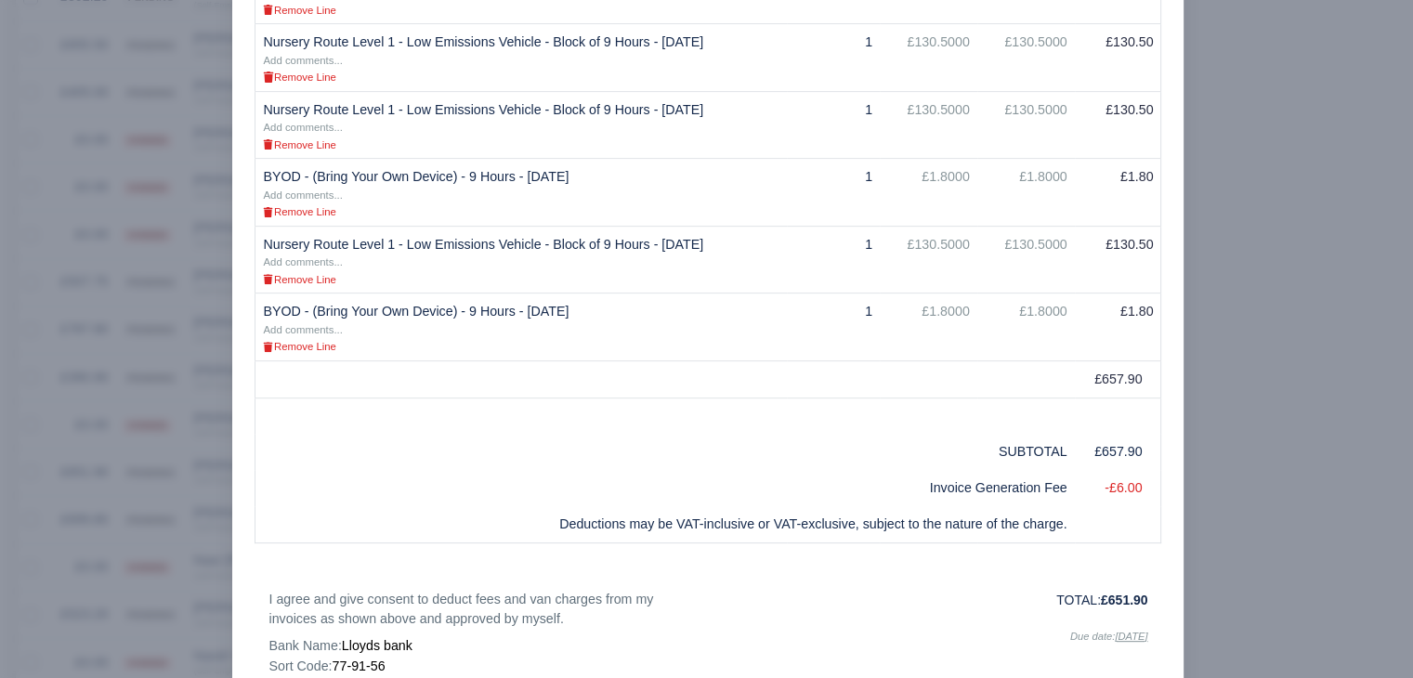
click at [150, 503] on div at bounding box center [706, 339] width 1413 height 678
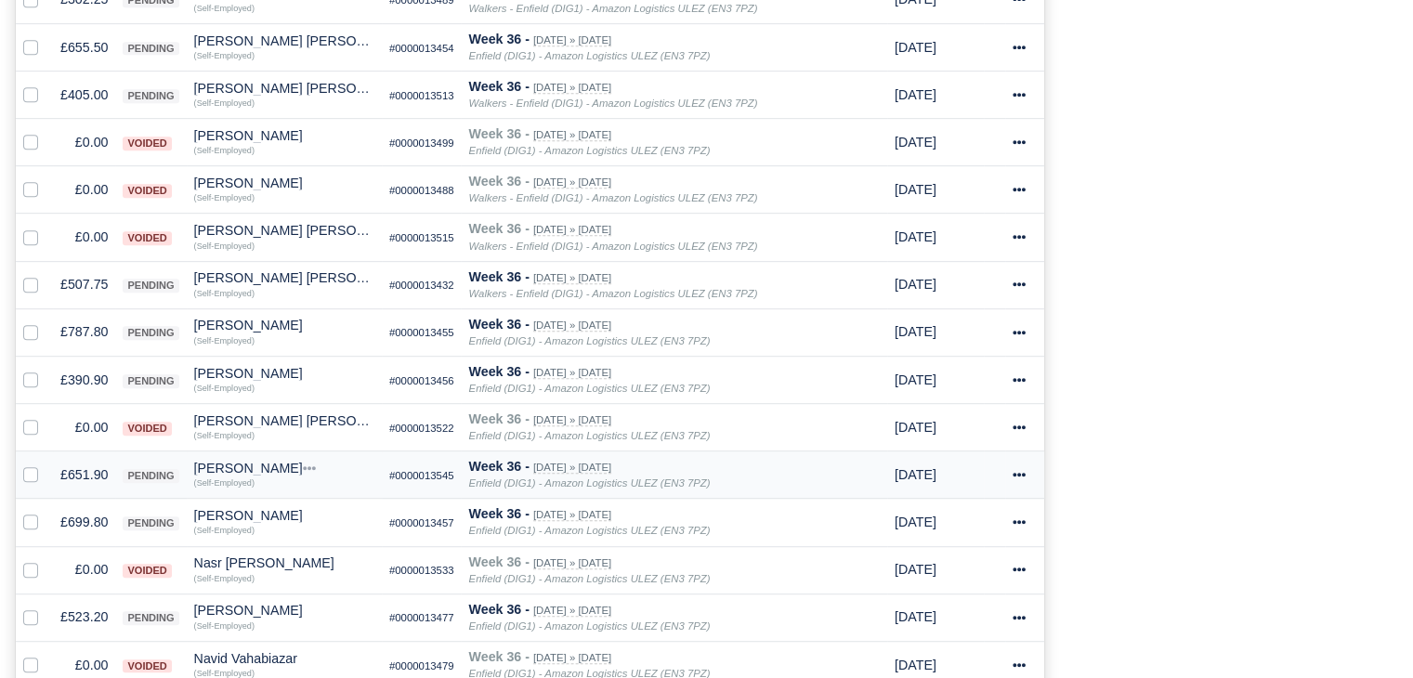
click at [250, 462] on div "Mustafa Kara" at bounding box center [284, 468] width 180 height 13
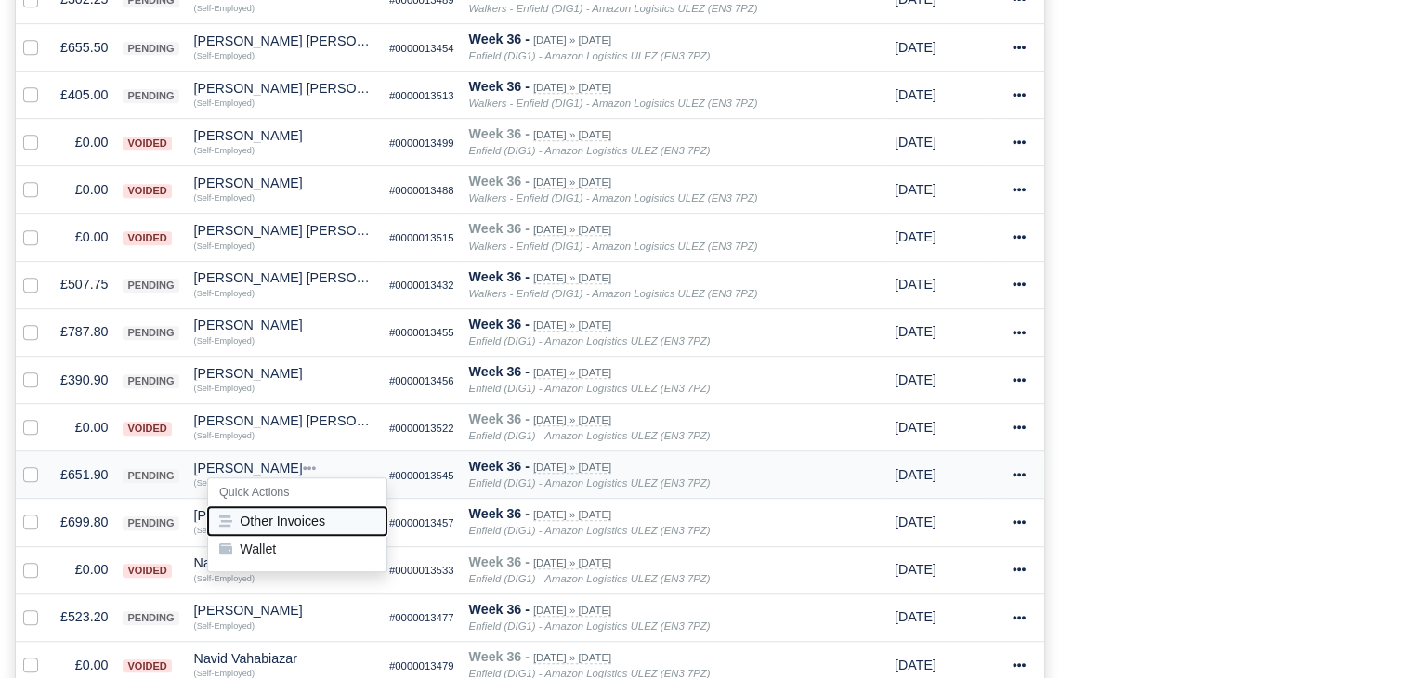
click at [282, 515] on button "Other Invoices" at bounding box center [297, 521] width 178 height 28
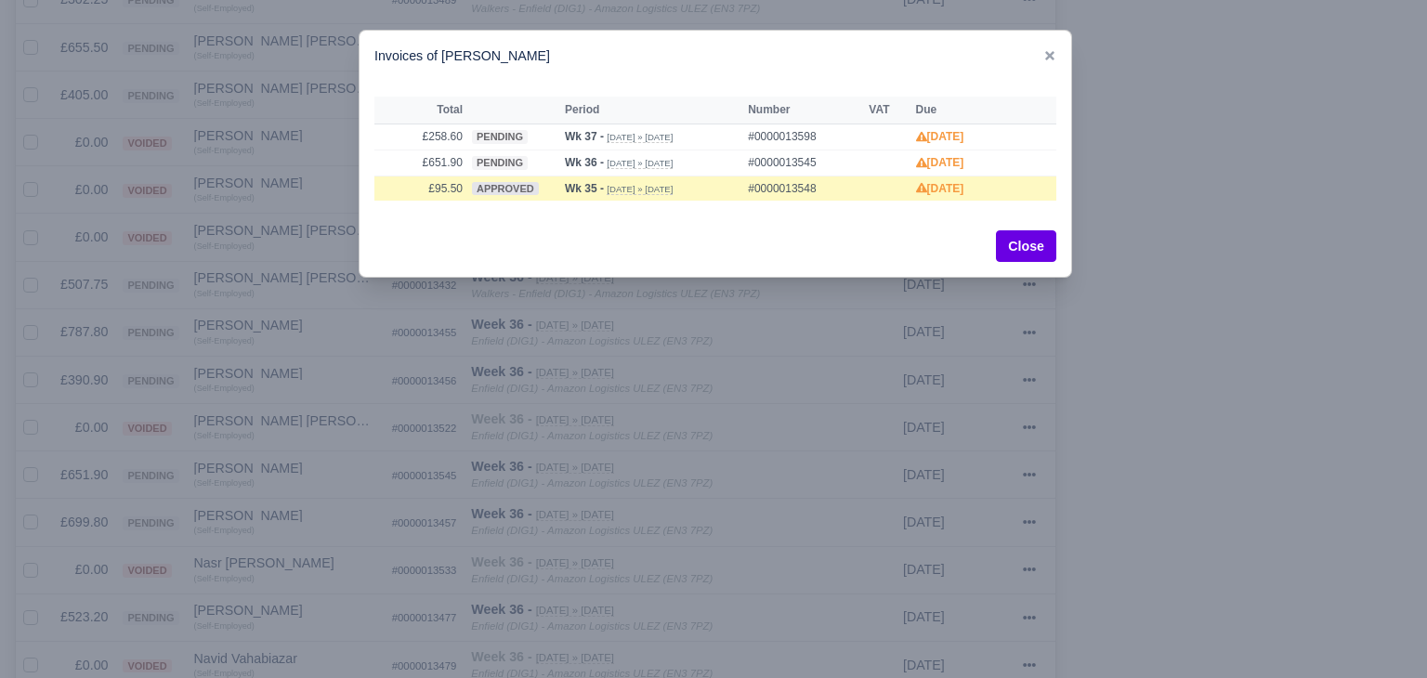
click at [385, 428] on div at bounding box center [713, 339] width 1427 height 678
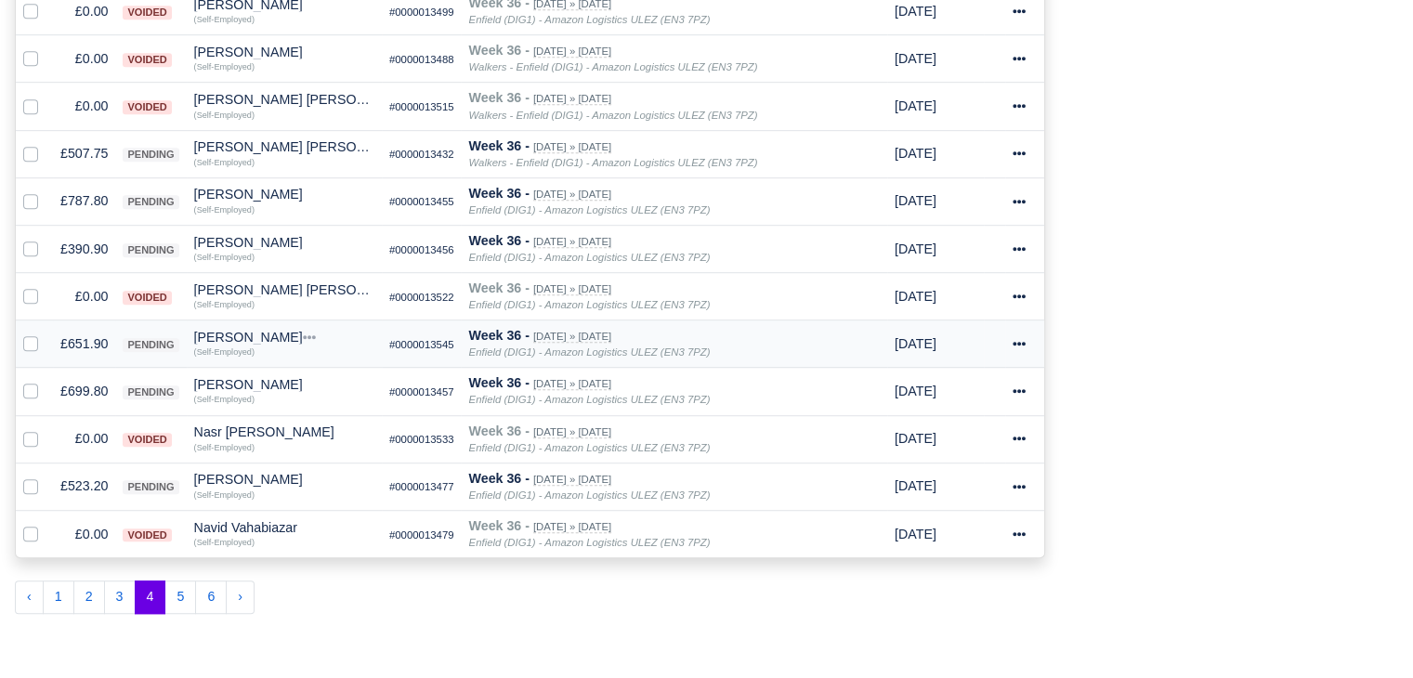
scroll to position [1113, 0]
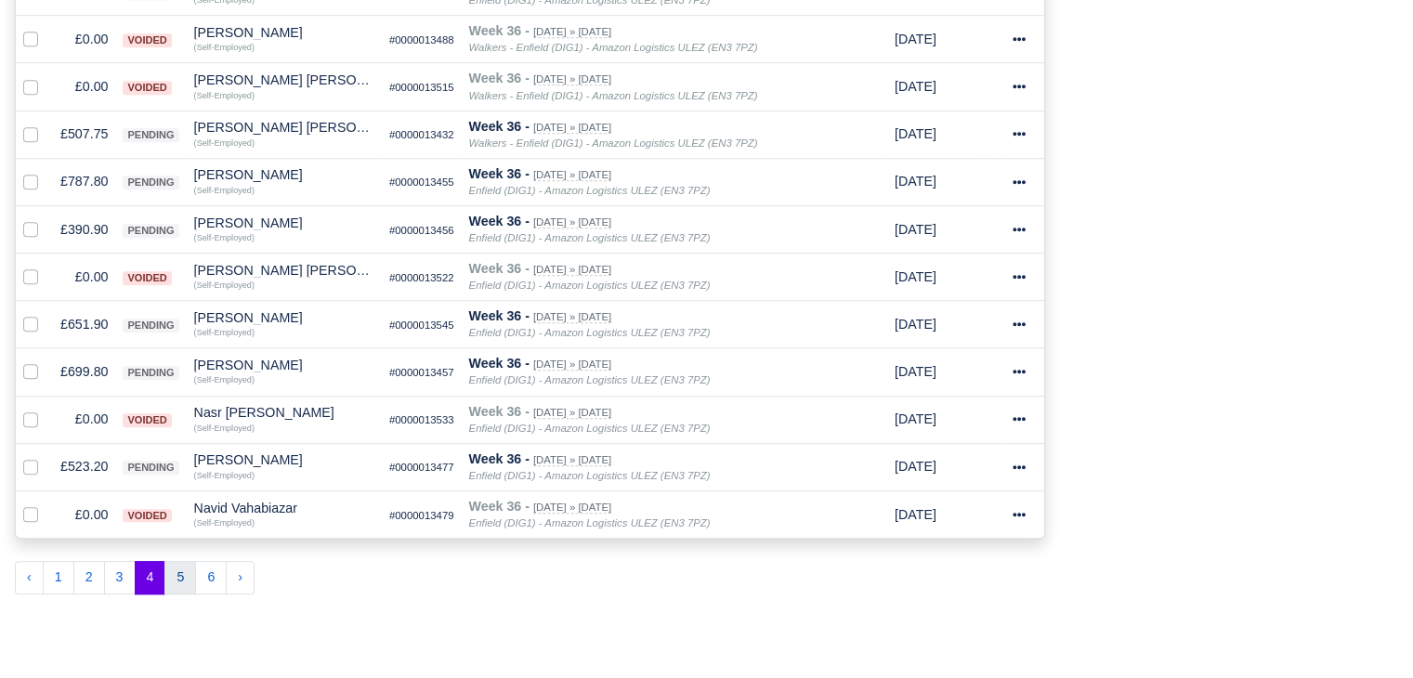
click at [170, 576] on button "5" at bounding box center [180, 577] width 32 height 33
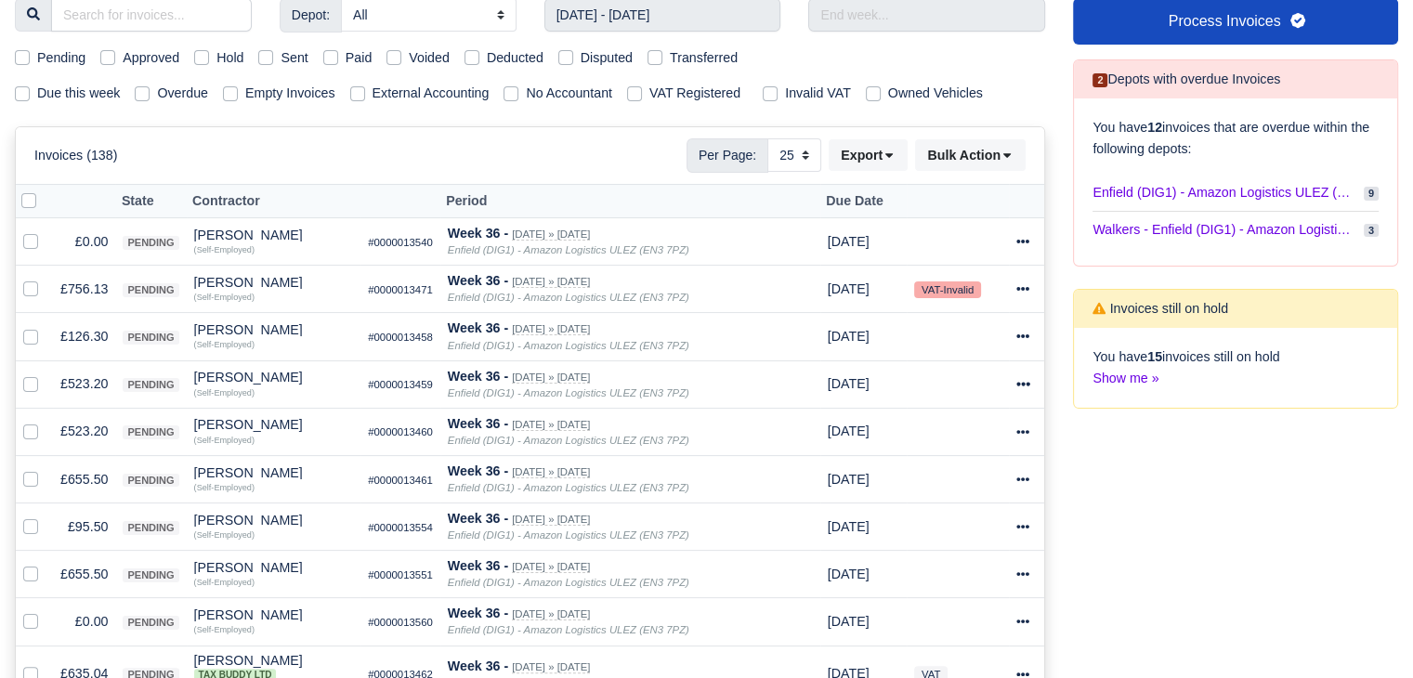
scroll to position [248, 0]
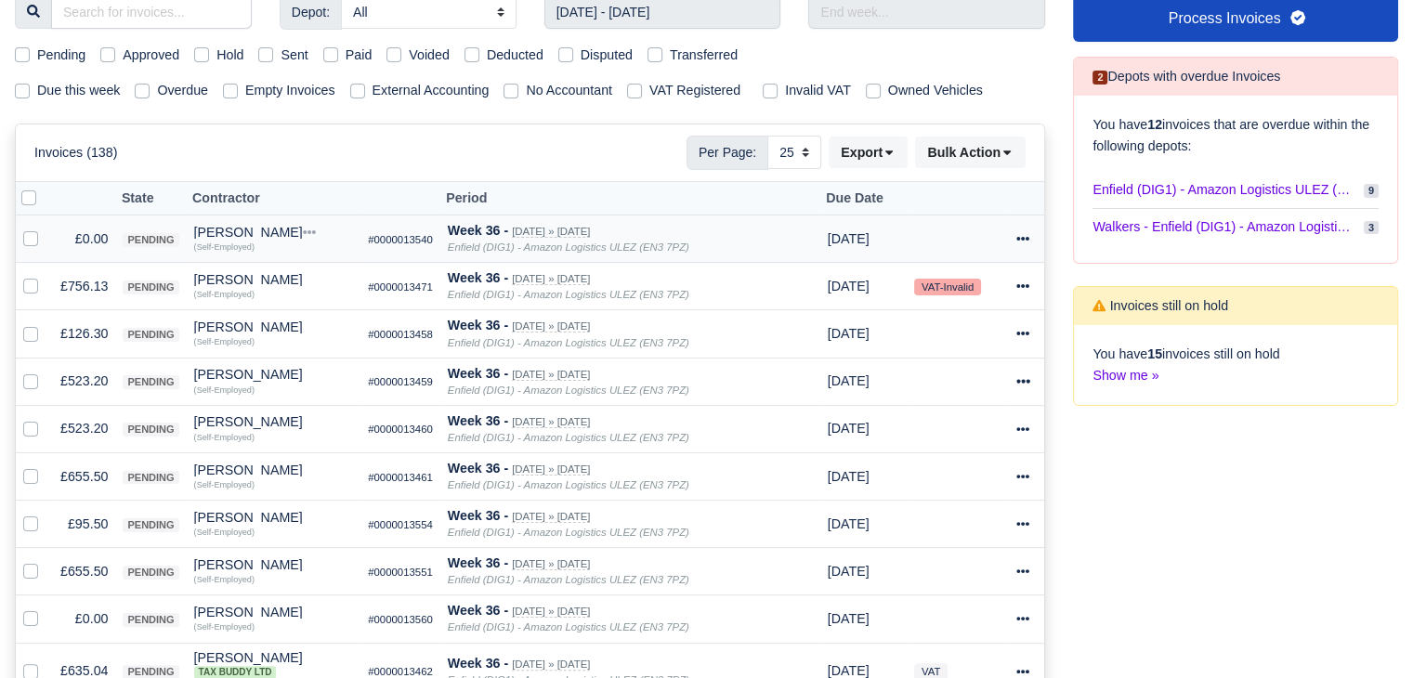
click at [46, 229] on label at bounding box center [46, 229] width 0 height 0
click at [23, 233] on input "checkbox" at bounding box center [30, 236] width 15 height 15
checkbox input "true"
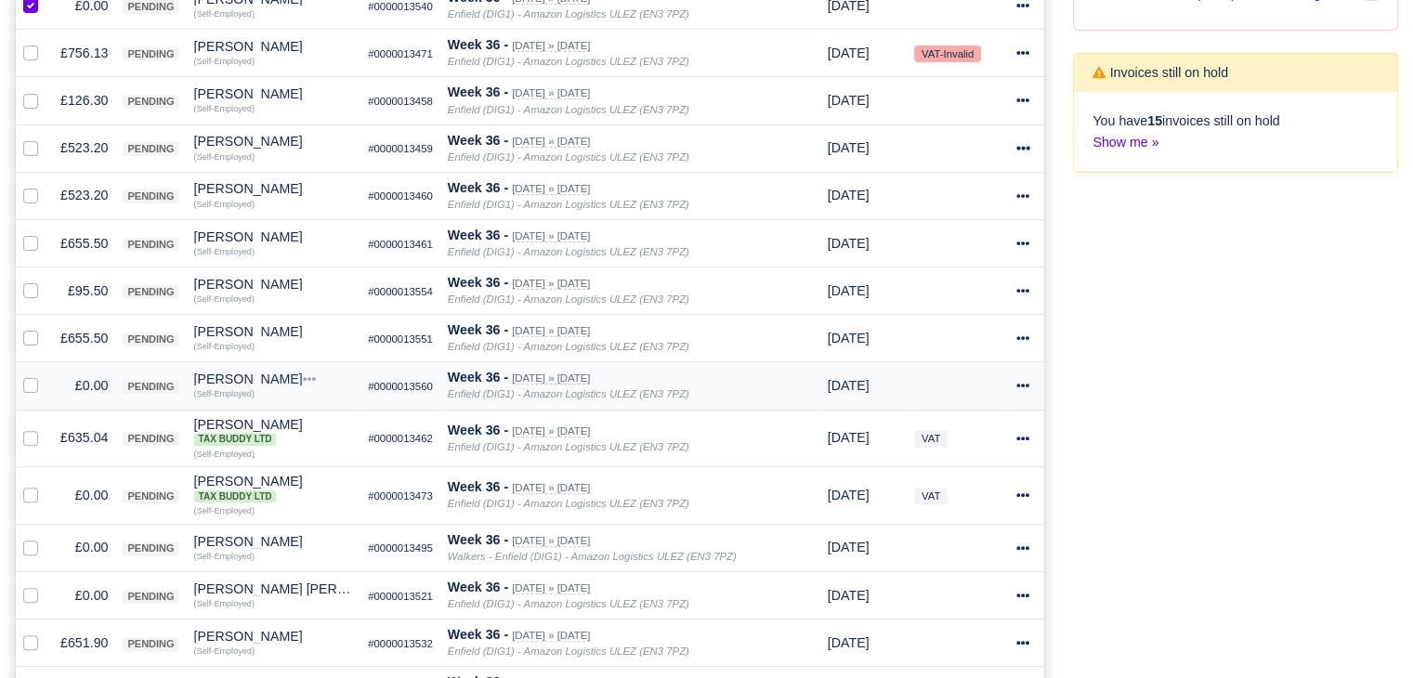
click at [46, 375] on label at bounding box center [46, 375] width 0 height 0
click at [31, 387] on input "checkbox" at bounding box center [30, 382] width 15 height 15
checkbox input "true"
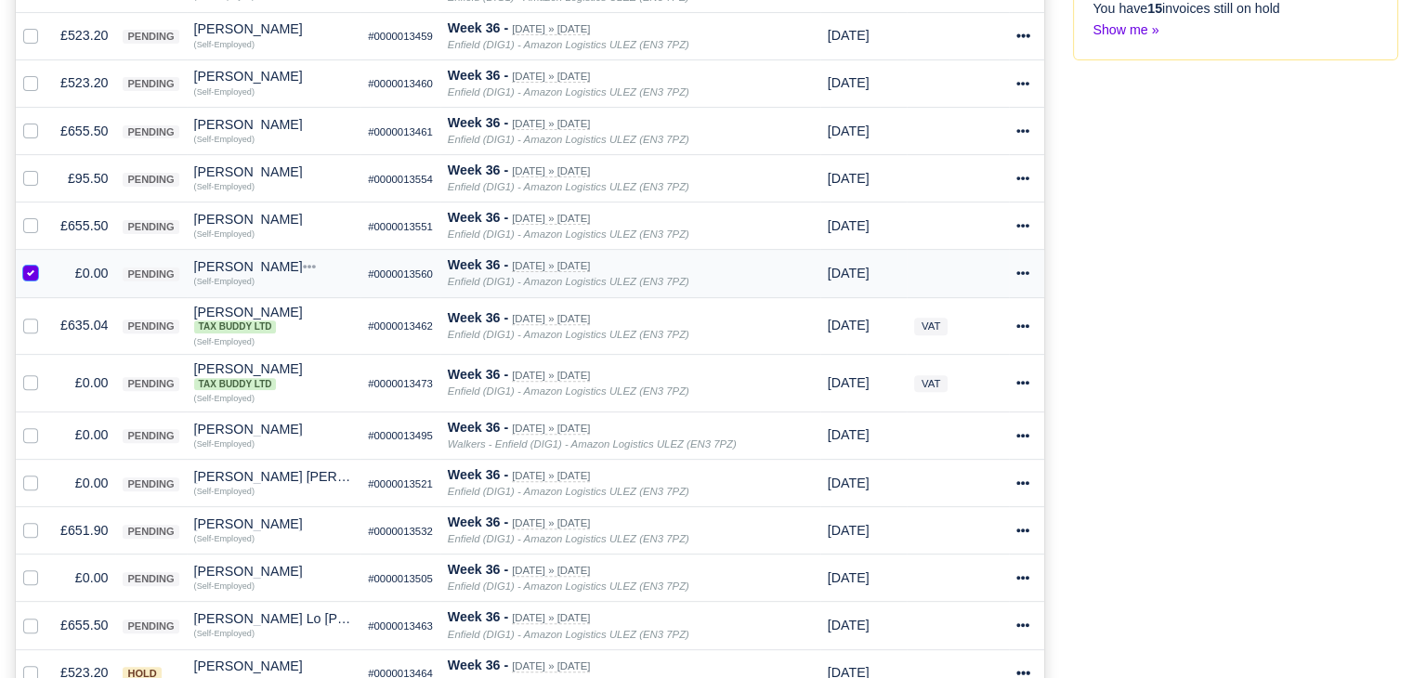
scroll to position [596, 0]
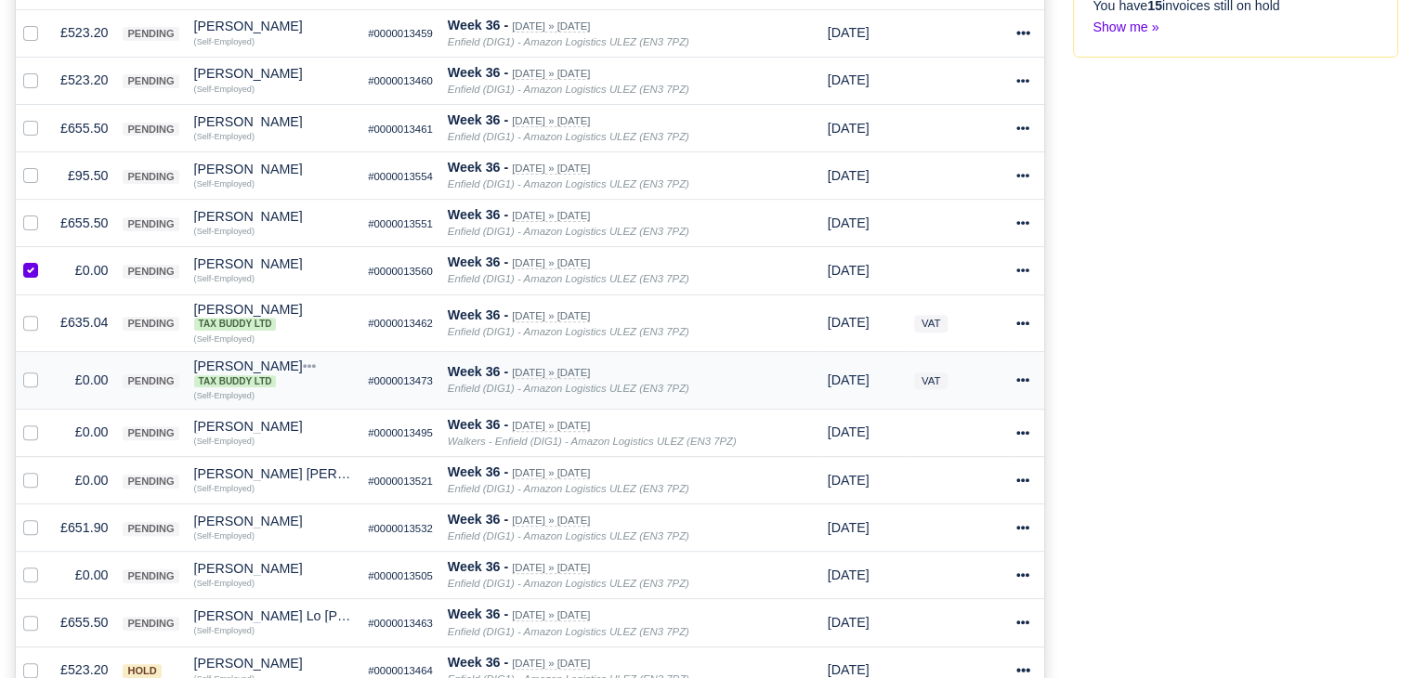
click at [46, 370] on label at bounding box center [46, 370] width 0 height 0
click at [30, 370] on input "checkbox" at bounding box center [30, 377] width 15 height 15
checkbox input "true"
click at [31, 422] on div at bounding box center [34, 432] width 22 height 21
click at [46, 422] on label at bounding box center [46, 422] width 0 height 0
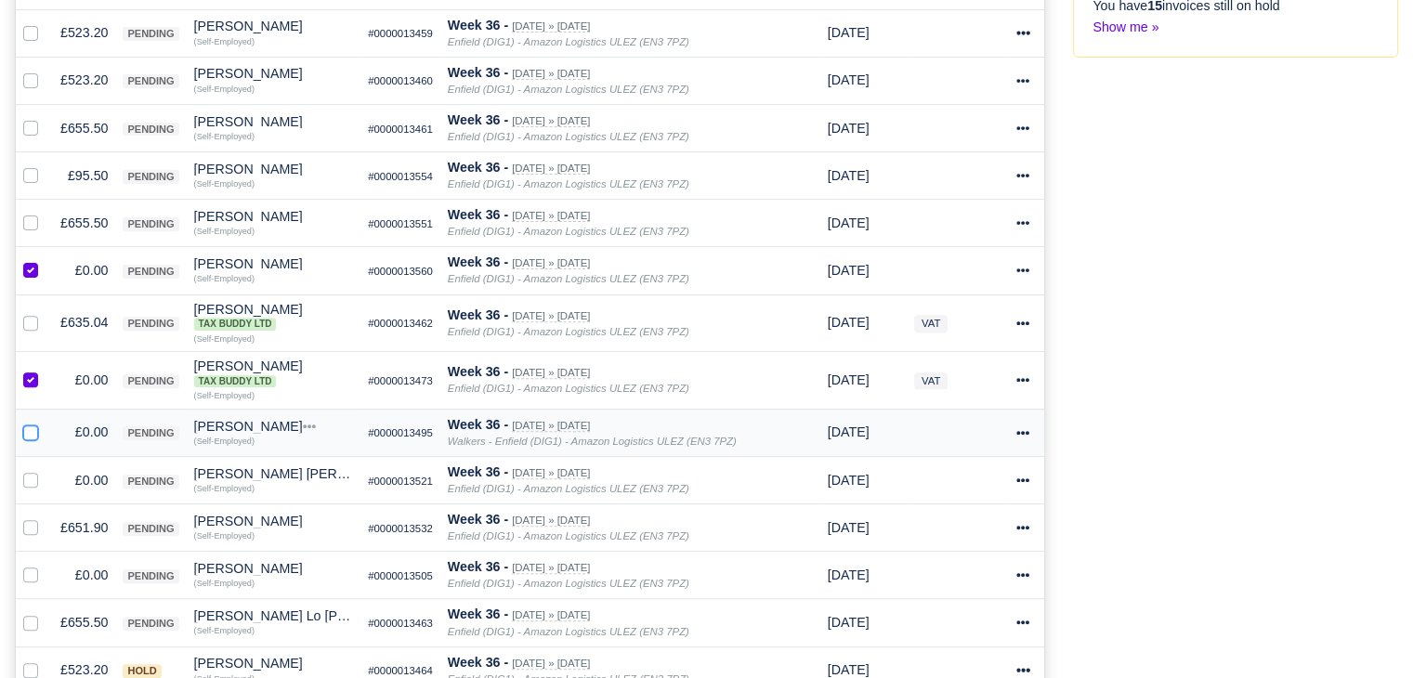
click at [32, 426] on input "checkbox" at bounding box center [30, 429] width 15 height 15
checkbox input "true"
click at [46, 470] on label at bounding box center [46, 470] width 0 height 0
click at [29, 475] on input "checkbox" at bounding box center [30, 477] width 15 height 15
checkbox input "true"
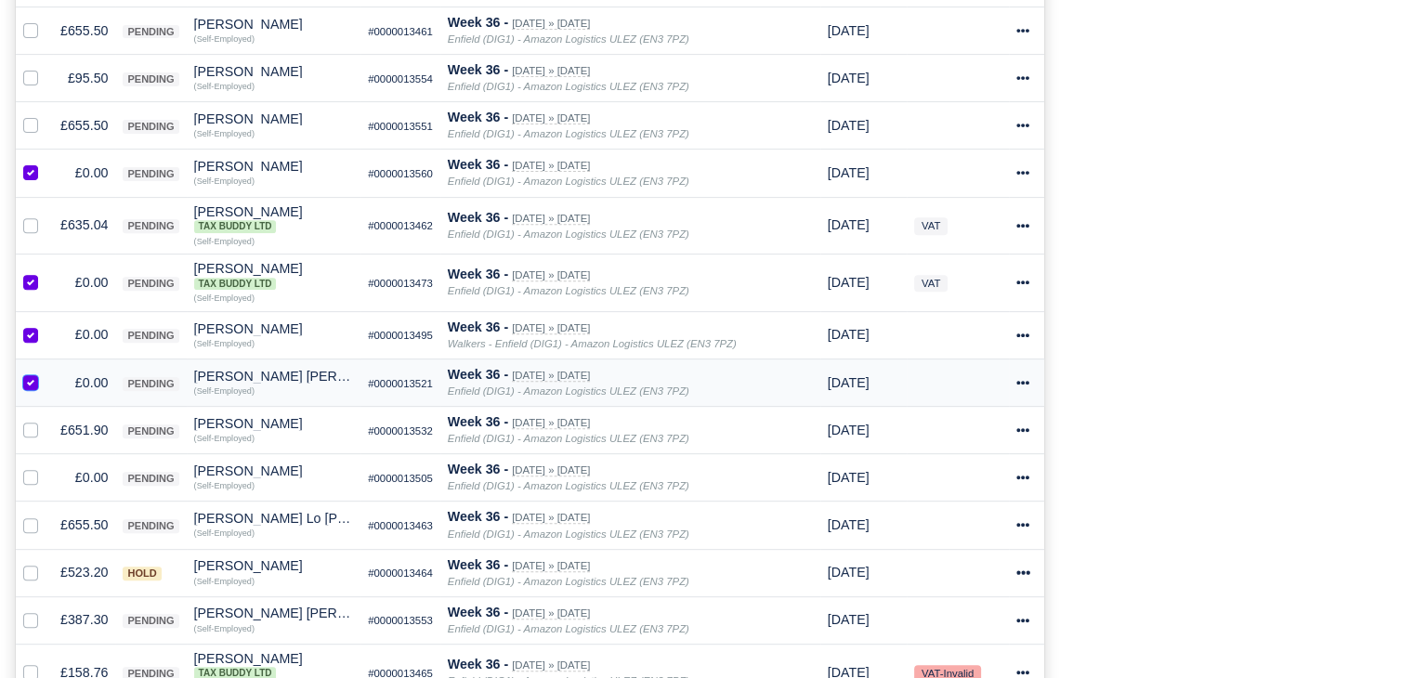
scroll to position [719, 0]
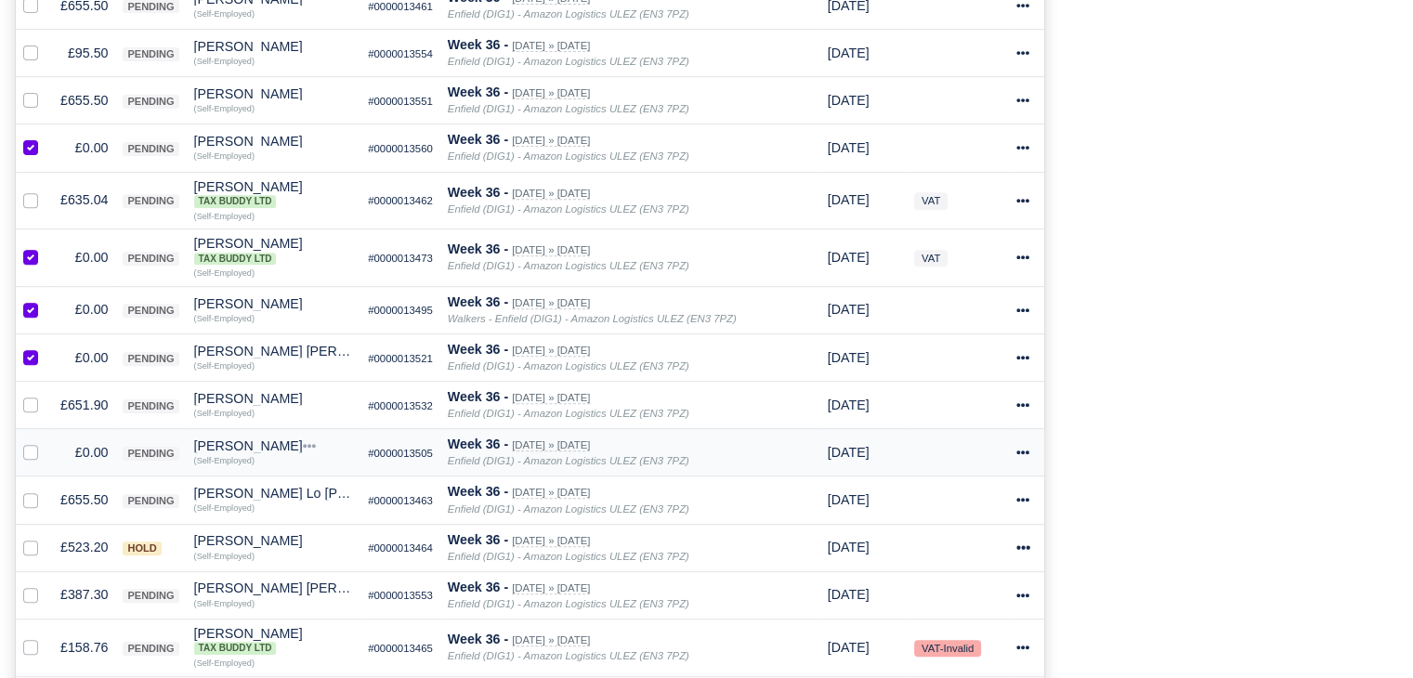
click at [46, 442] on label at bounding box center [46, 442] width 0 height 0
click at [30, 452] on input "checkbox" at bounding box center [30, 449] width 15 height 15
checkbox input "true"
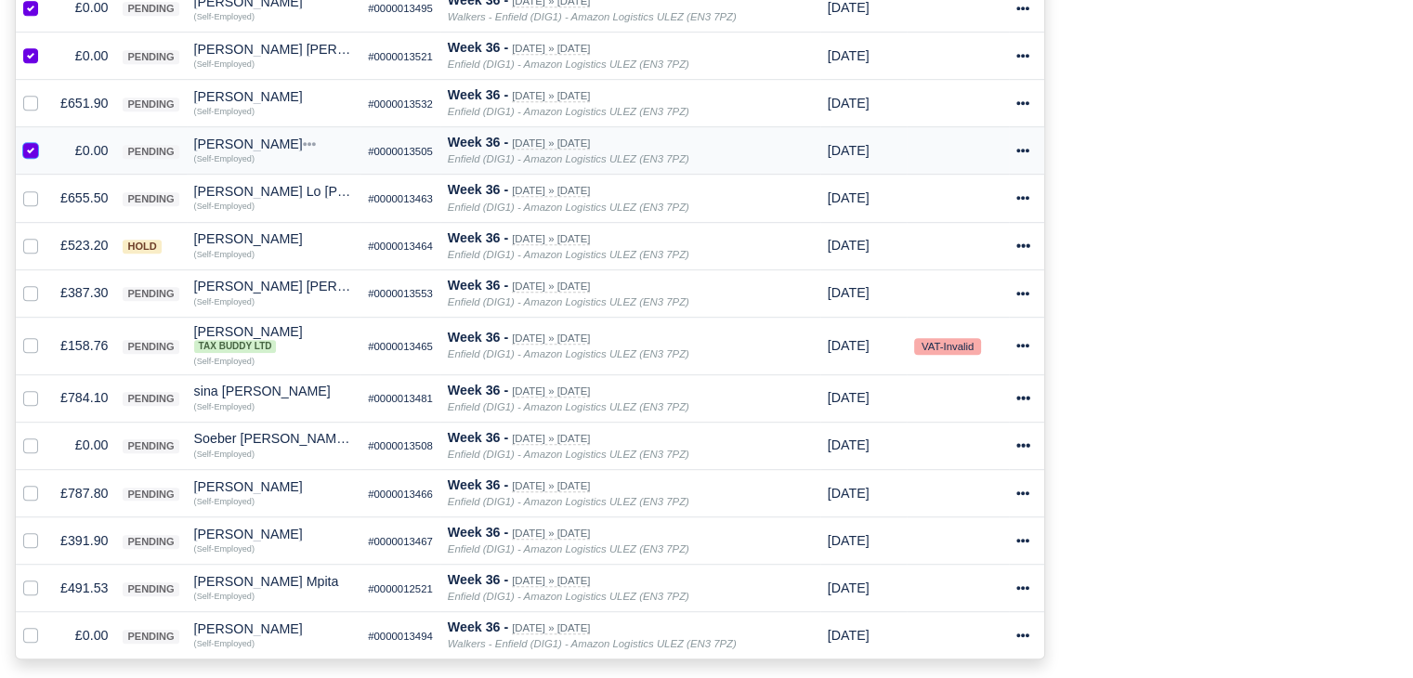
scroll to position [1022, 0]
click at [30, 455] on td at bounding box center [34, 444] width 37 height 47
click at [46, 434] on label at bounding box center [46, 434] width 0 height 0
click at [32, 442] on input "checkbox" at bounding box center [30, 441] width 15 height 15
checkbox input "true"
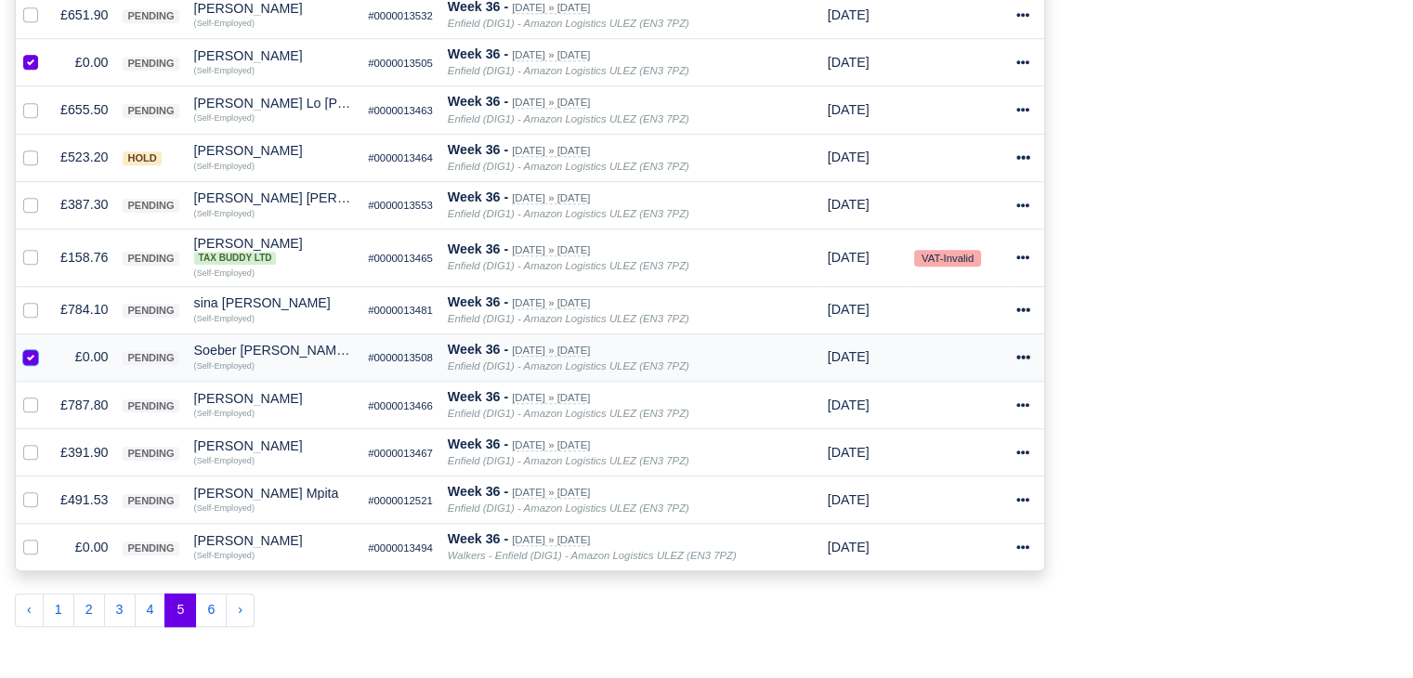
scroll to position [1115, 0]
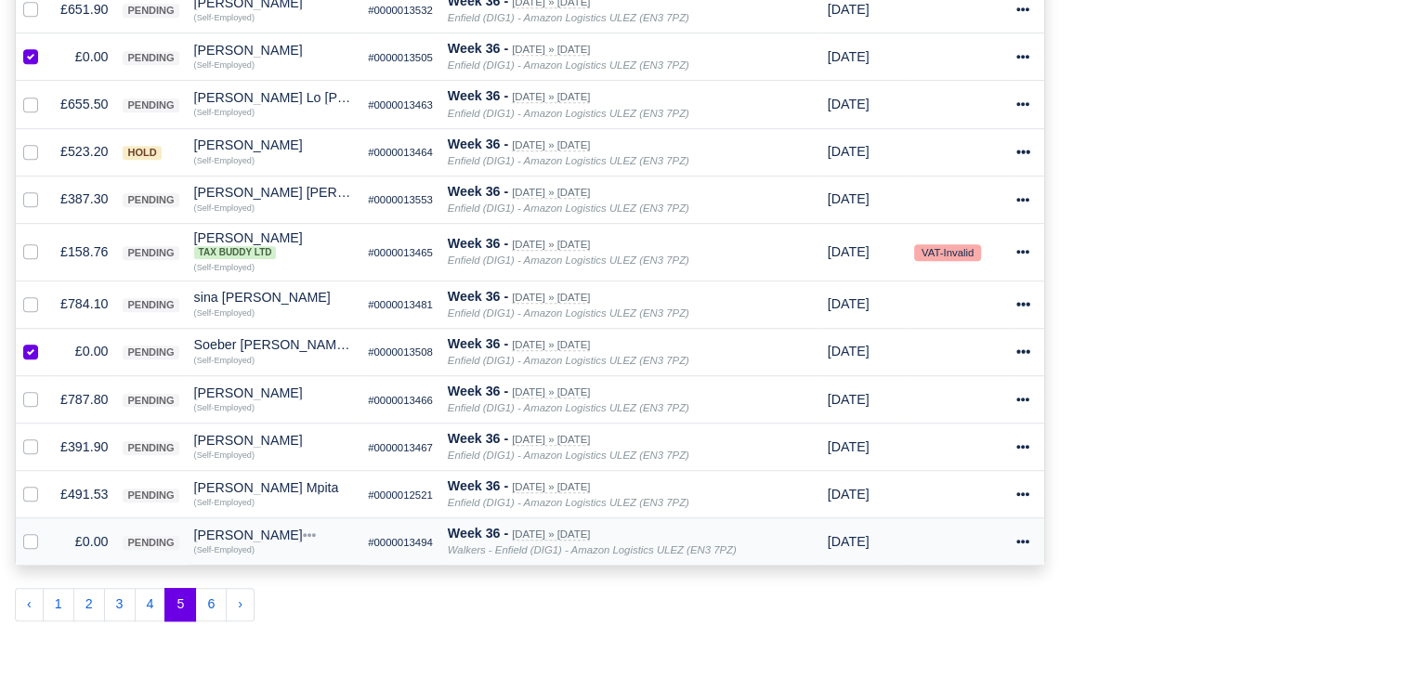
click at [46, 531] on label at bounding box center [46, 531] width 0 height 0
click at [31, 540] on input "checkbox" at bounding box center [30, 538] width 15 height 15
checkbox input "true"
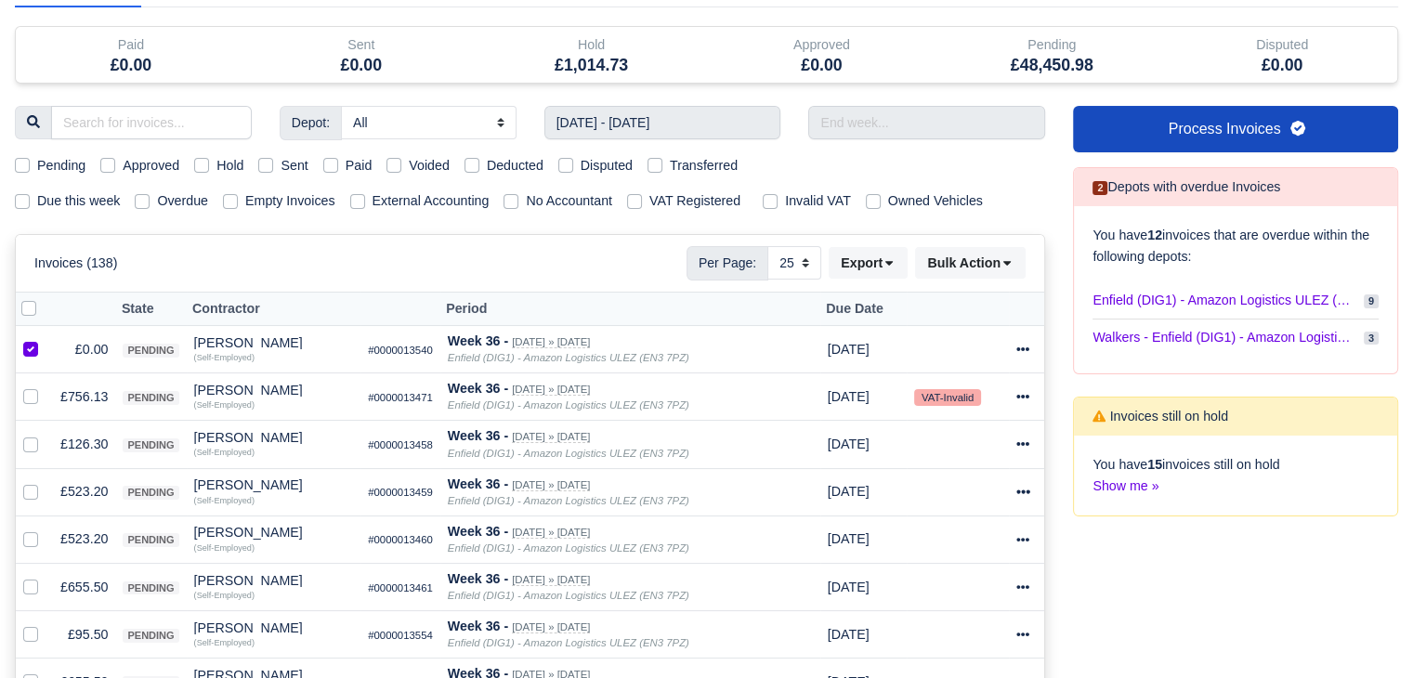
scroll to position [129, 0]
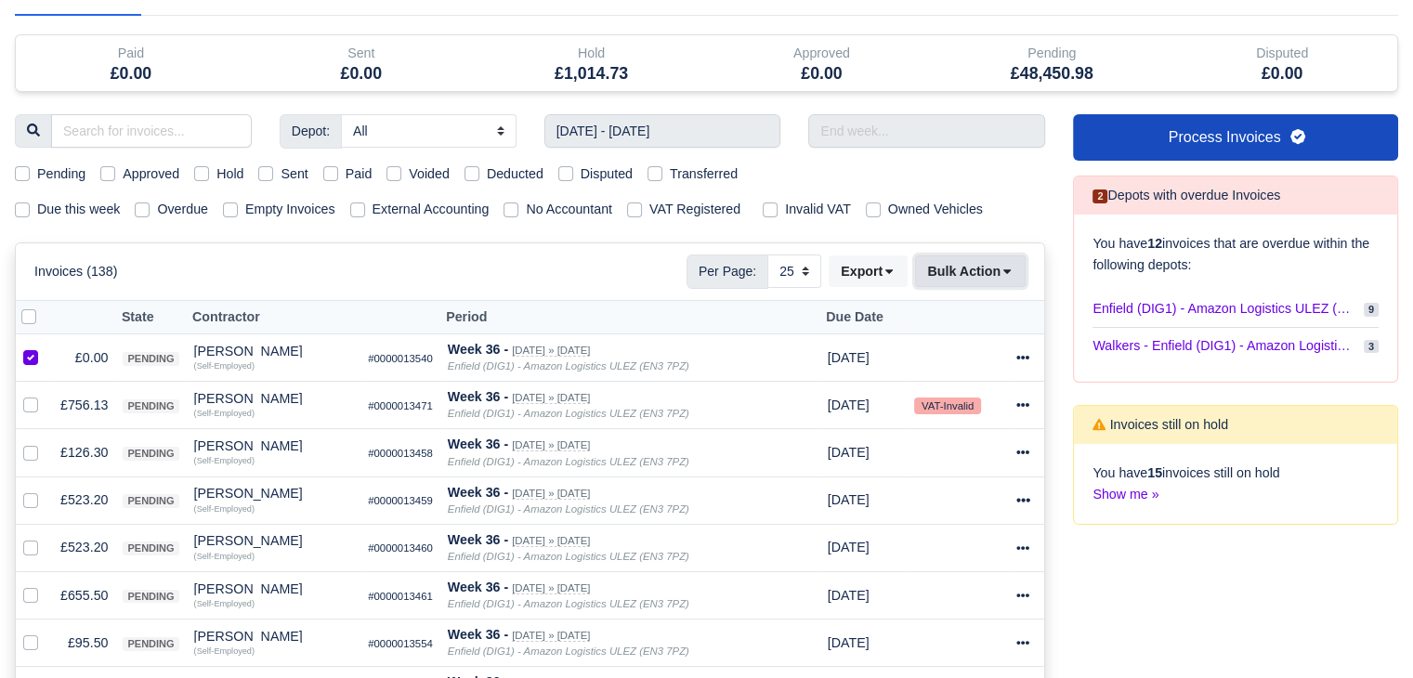
click at [954, 263] on button "Bulk Action" at bounding box center [970, 272] width 111 height 32
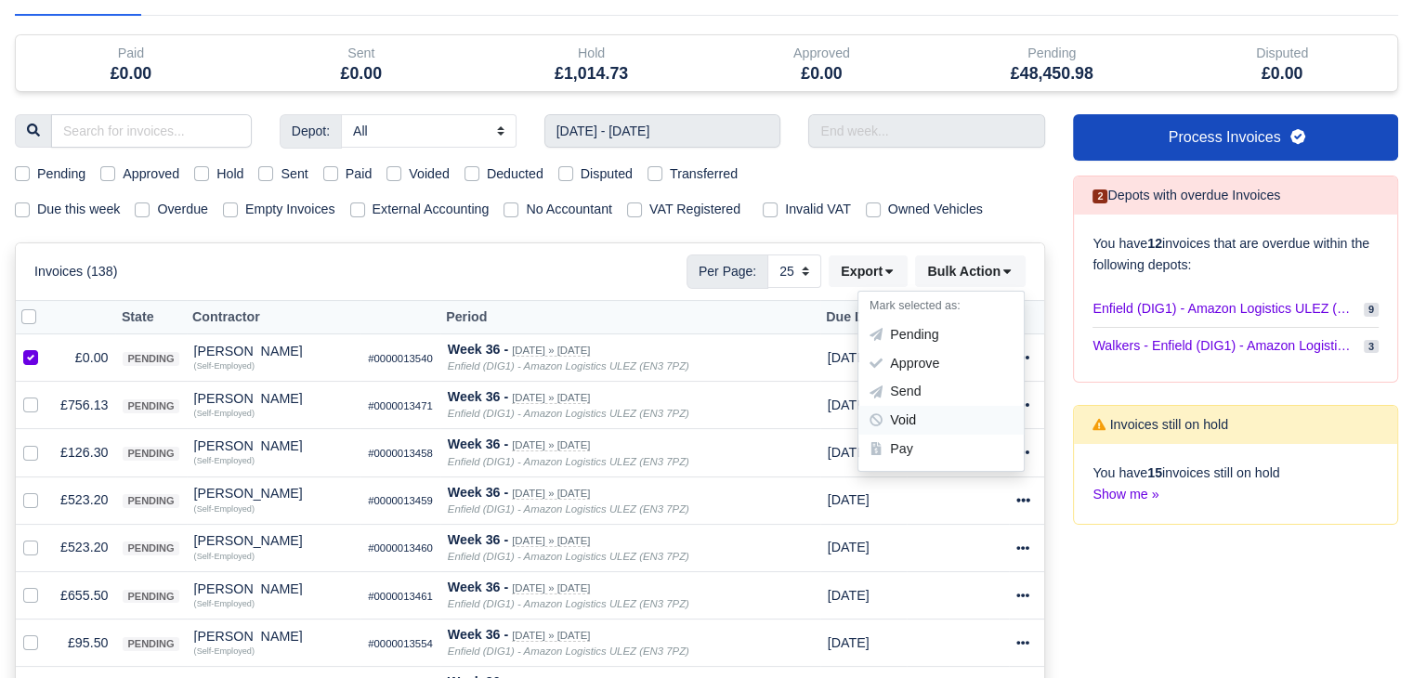
click at [940, 415] on div "Void" at bounding box center [940, 421] width 165 height 29
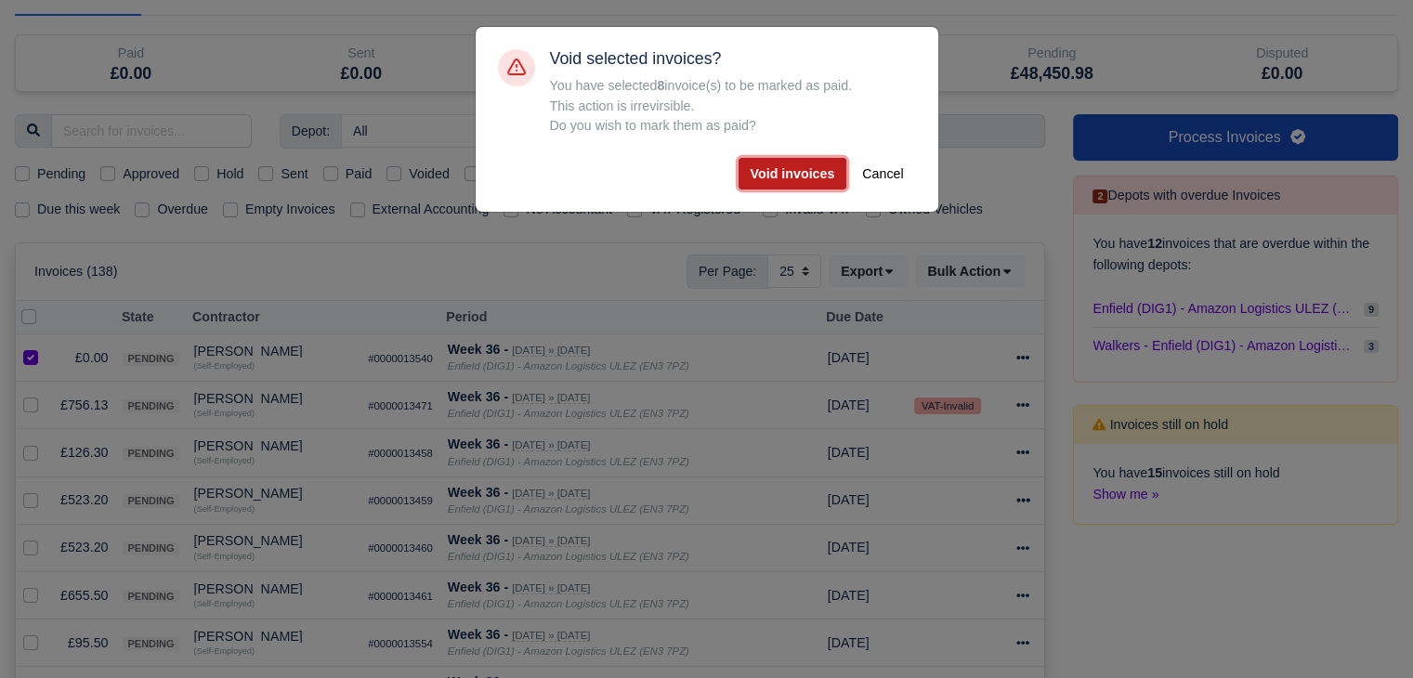
click at [784, 174] on button "Void invoices" at bounding box center [793, 174] width 109 height 32
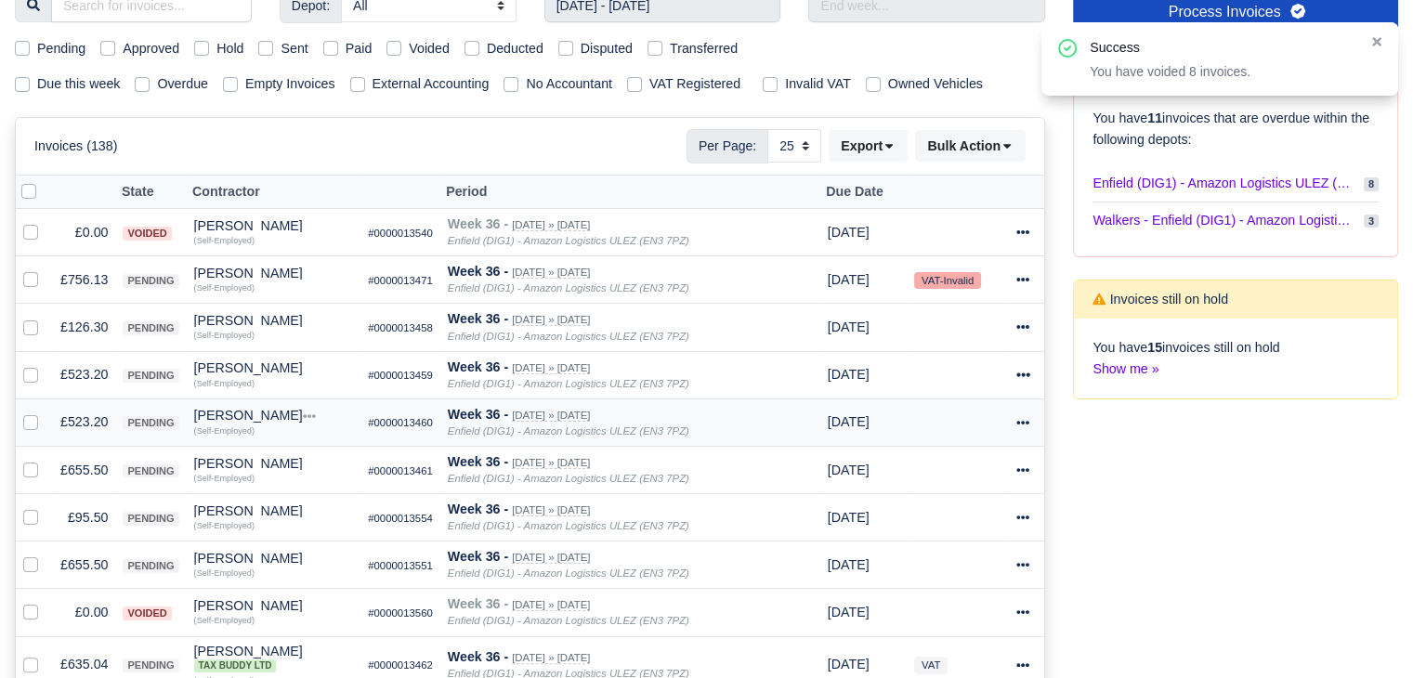
click at [82, 419] on td "£523.20" at bounding box center [84, 422] width 62 height 47
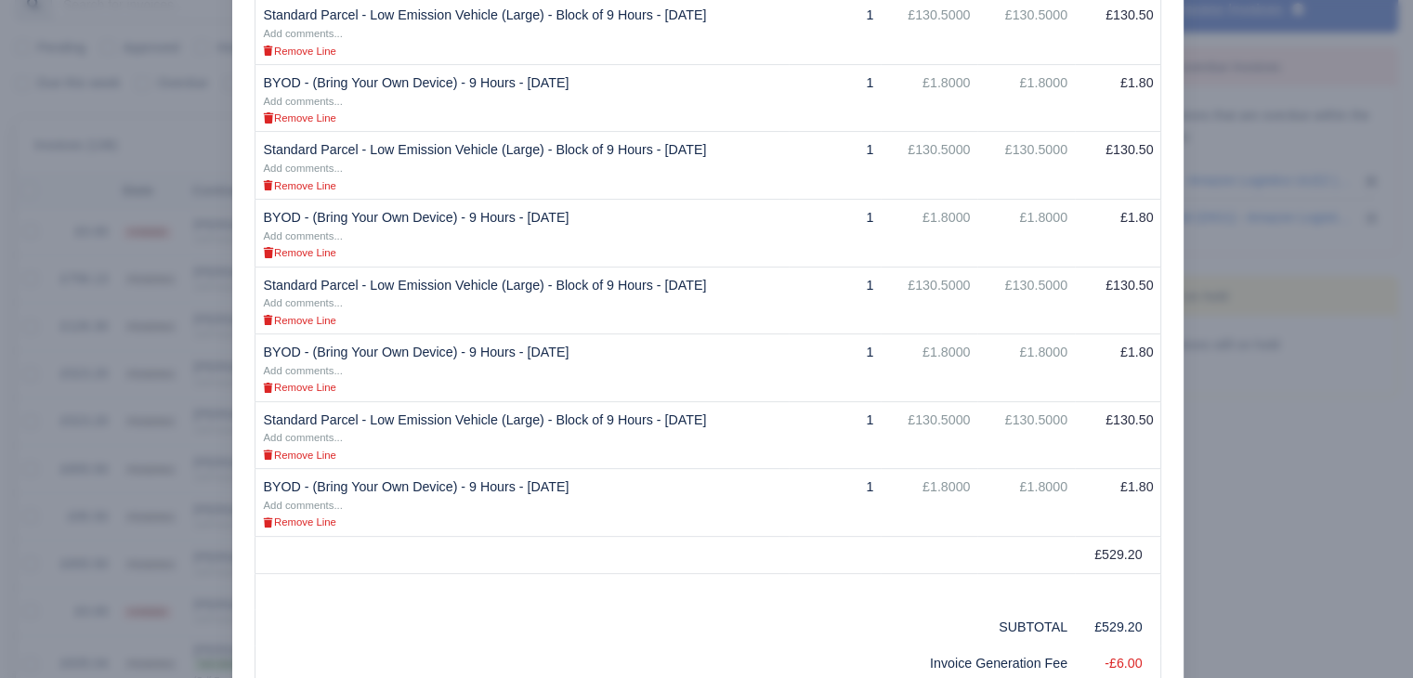
scroll to position [539, 0]
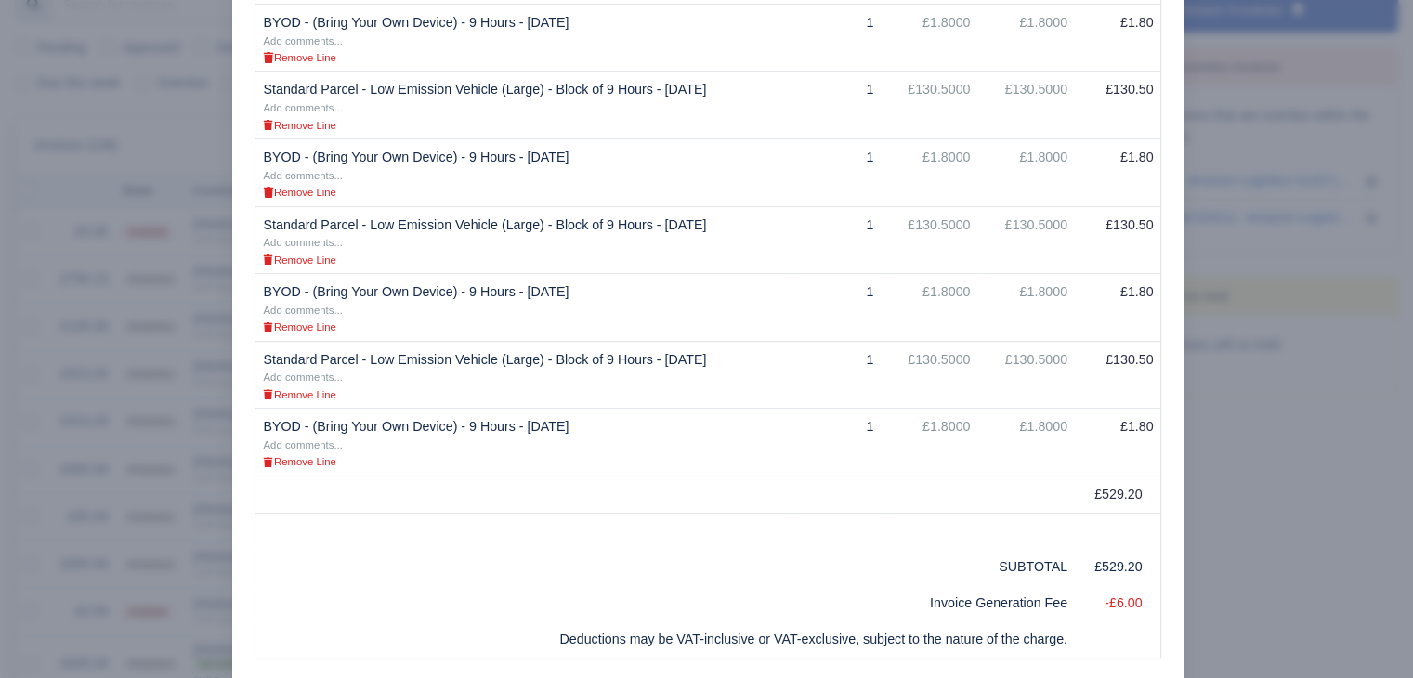
click at [1356, 351] on div at bounding box center [706, 339] width 1413 height 678
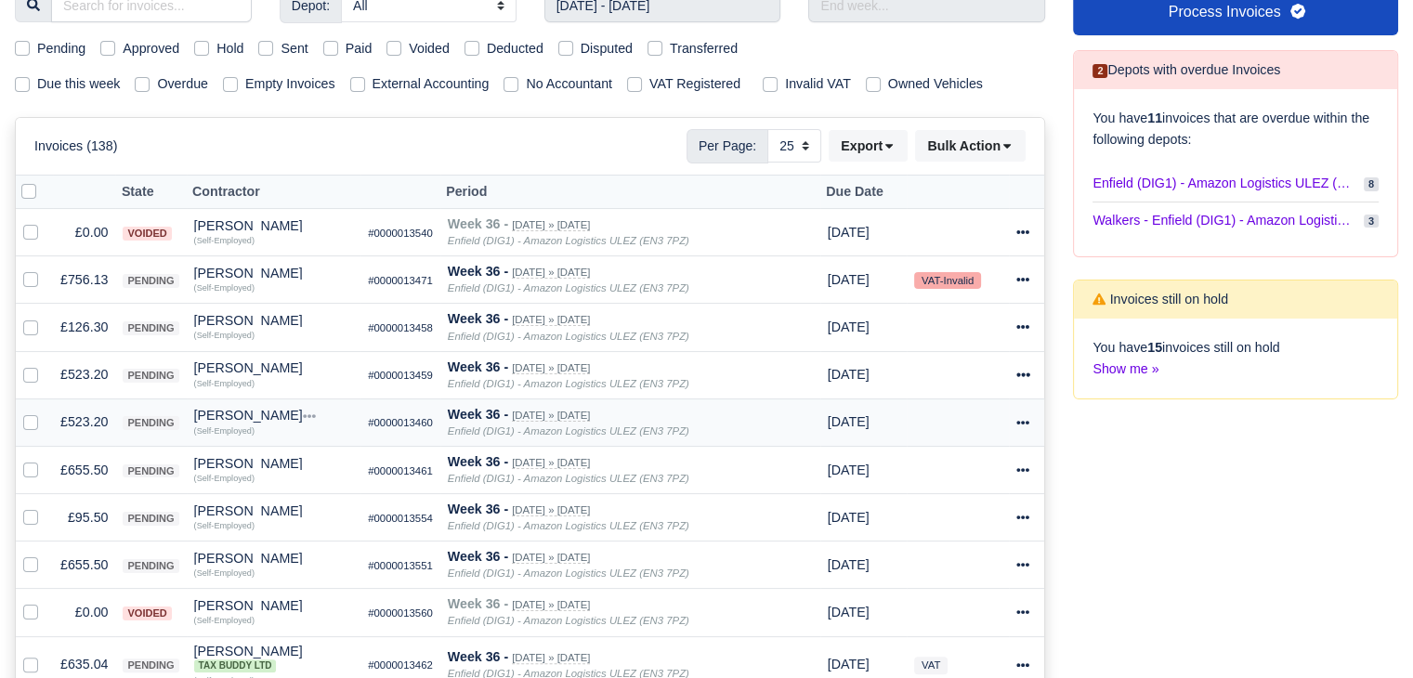
click at [74, 417] on td "£523.20" at bounding box center [84, 422] width 62 height 47
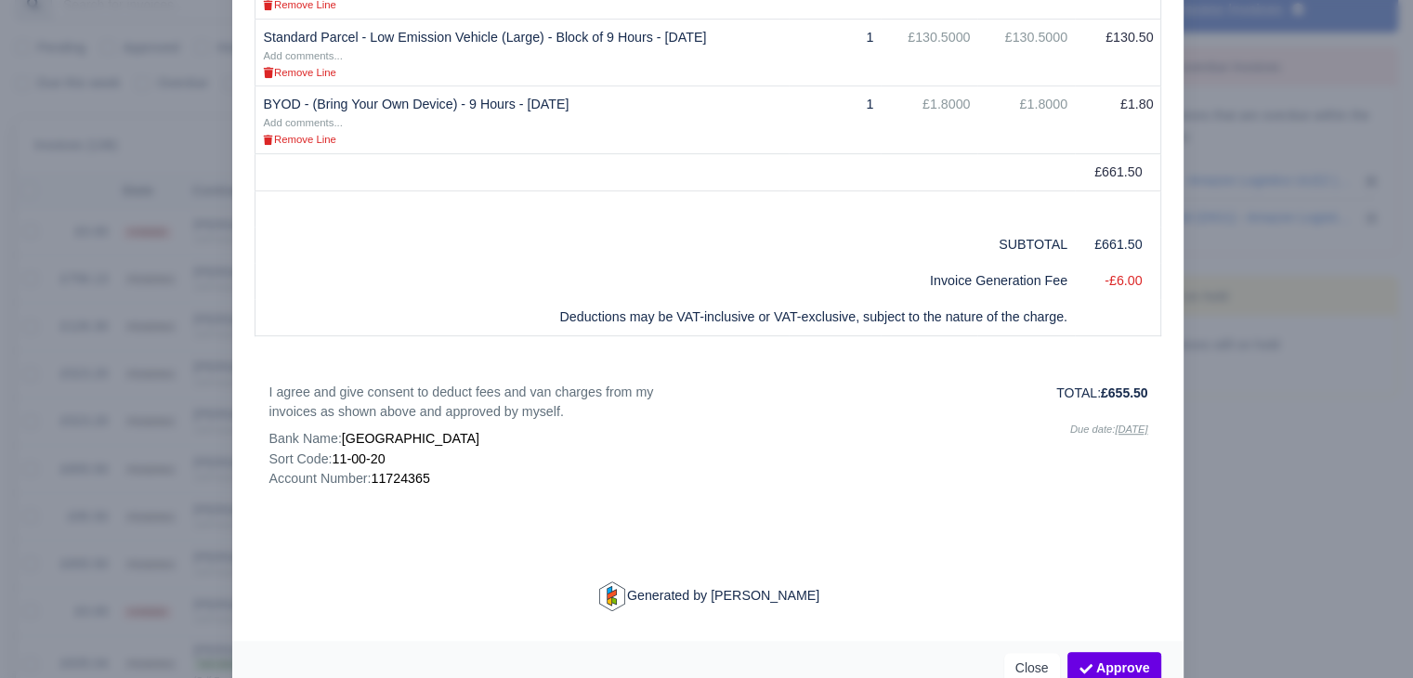
scroll to position [996, 0]
click at [1301, 510] on div at bounding box center [706, 339] width 1413 height 678
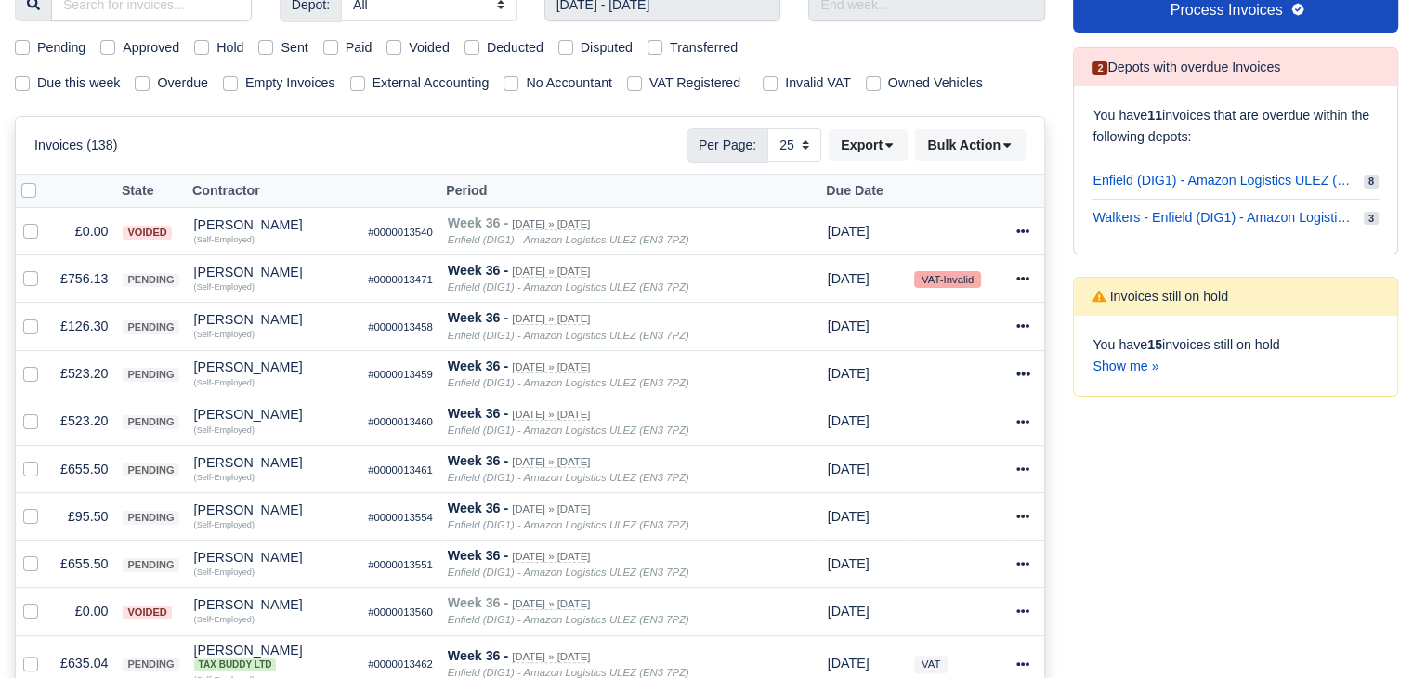
scroll to position [255, 0]
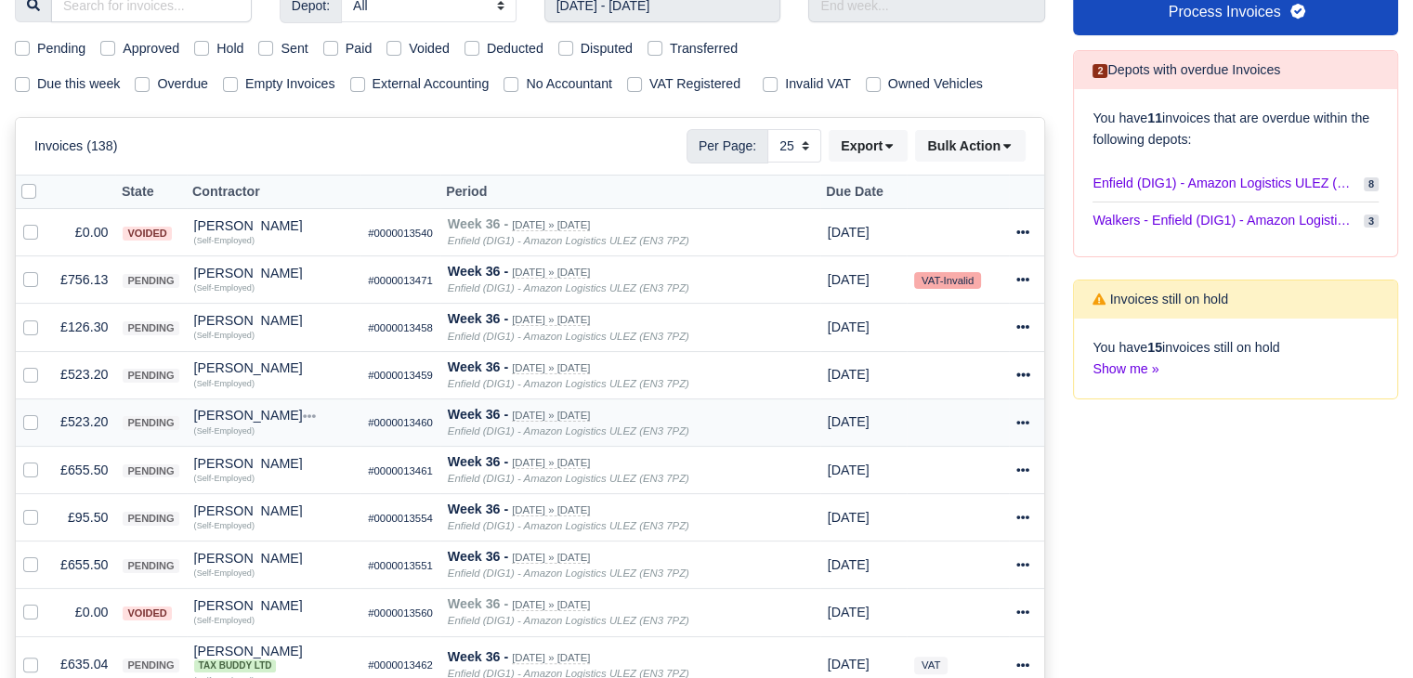
click at [81, 417] on td "£523.20" at bounding box center [84, 422] width 62 height 47
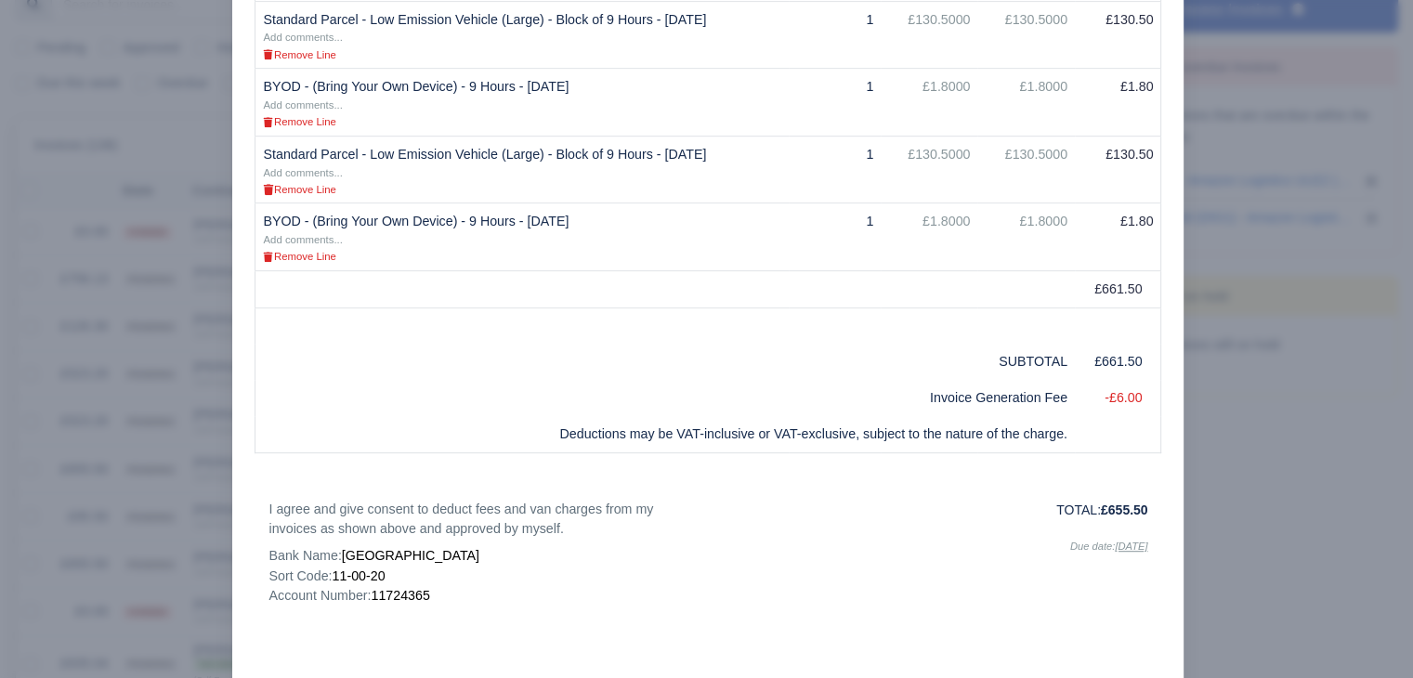
scroll to position [881, 0]
click at [182, 531] on div at bounding box center [706, 339] width 1413 height 678
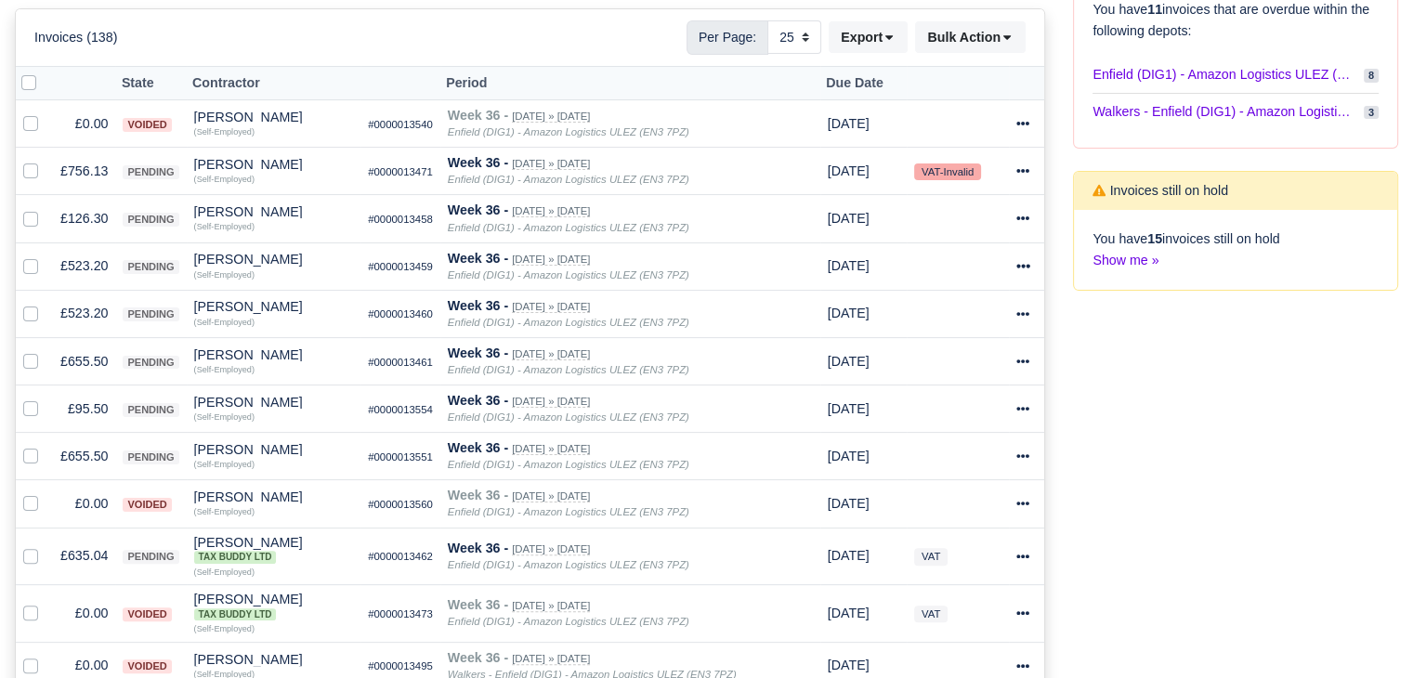
scroll to position [368, 0]
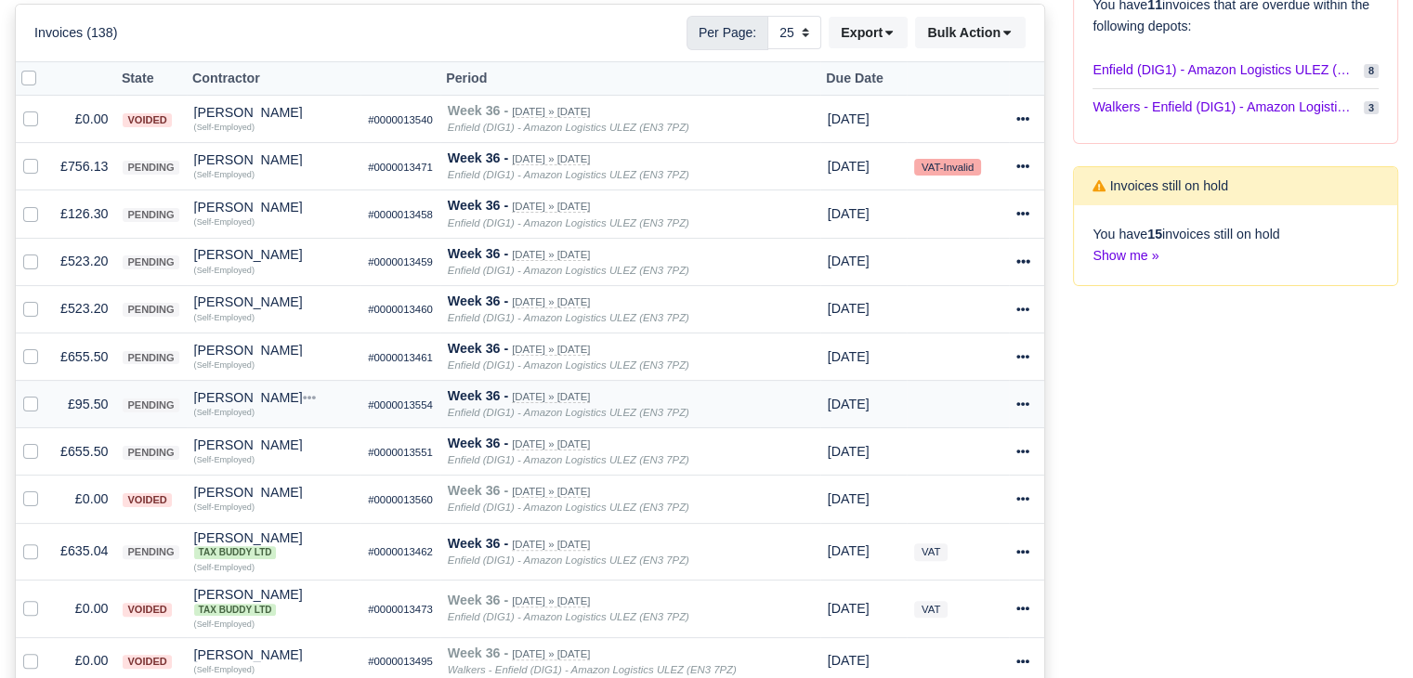
click at [78, 392] on td "£95.50" at bounding box center [84, 404] width 62 height 47
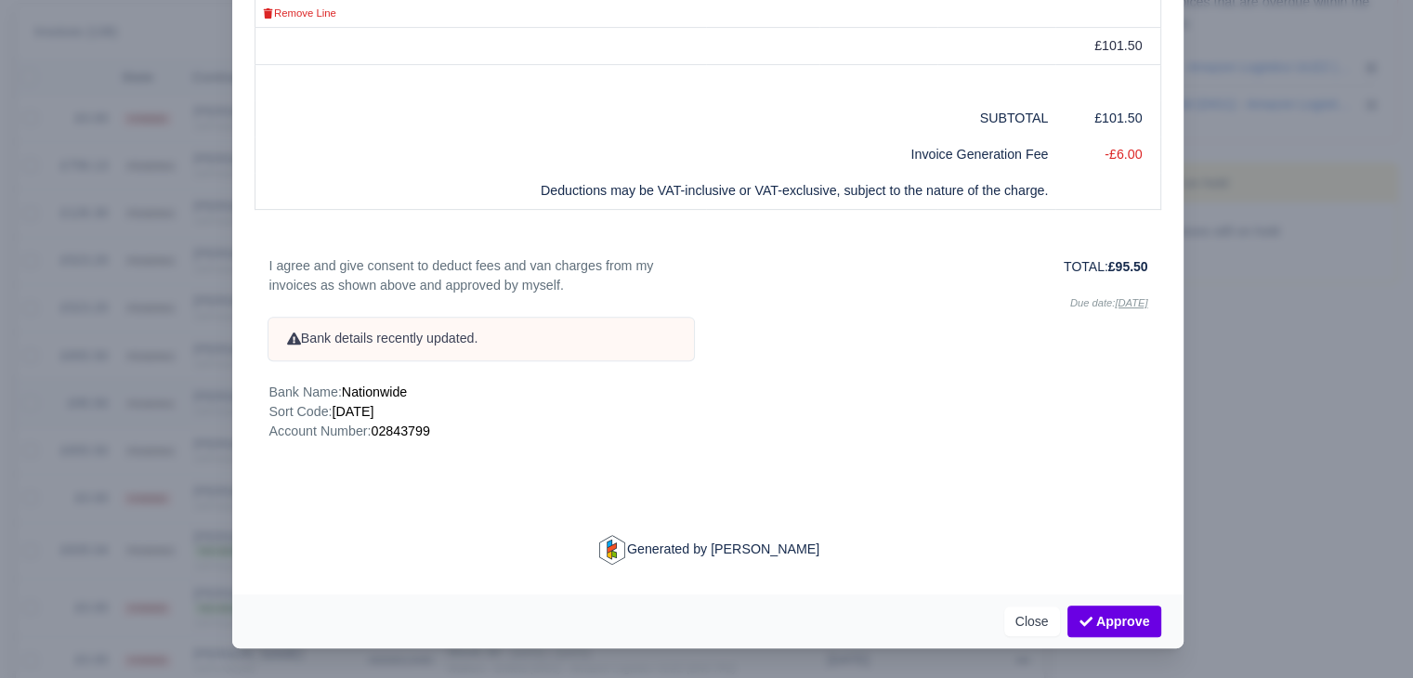
click at [78, 392] on div at bounding box center [706, 339] width 1413 height 678
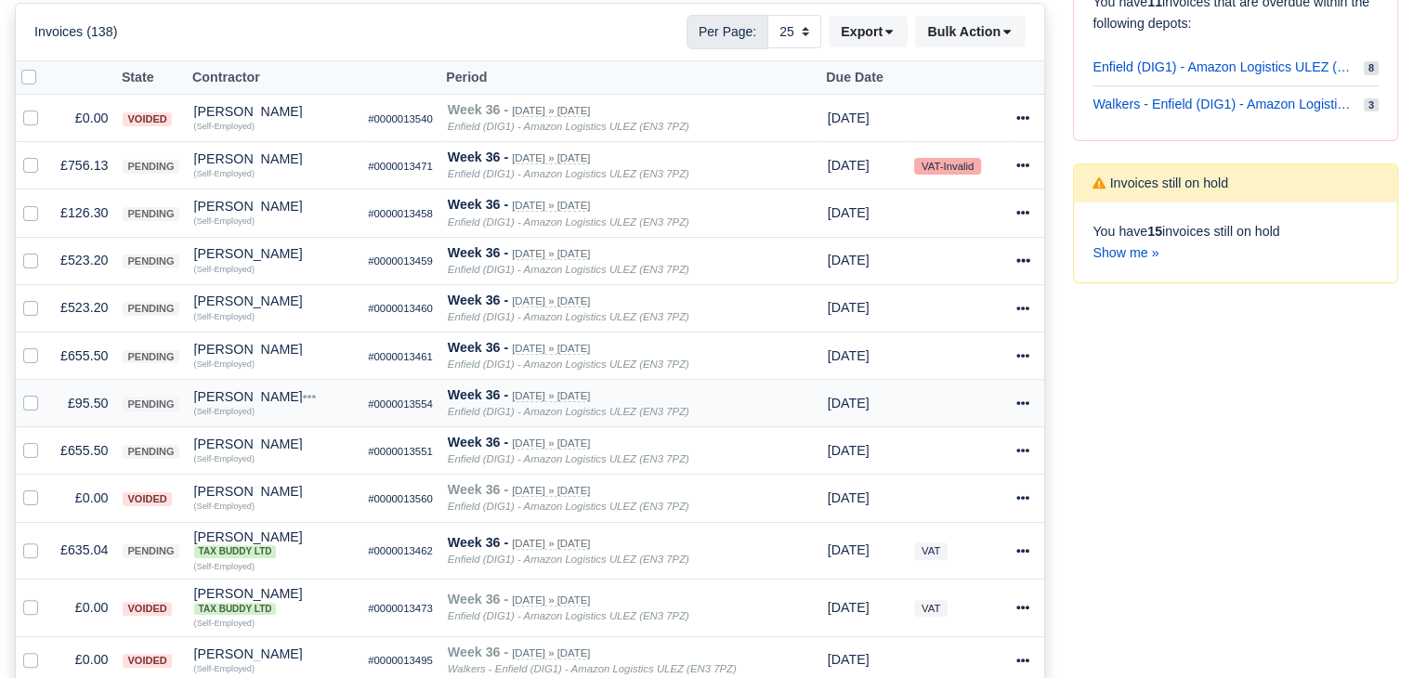
scroll to position [368, 0]
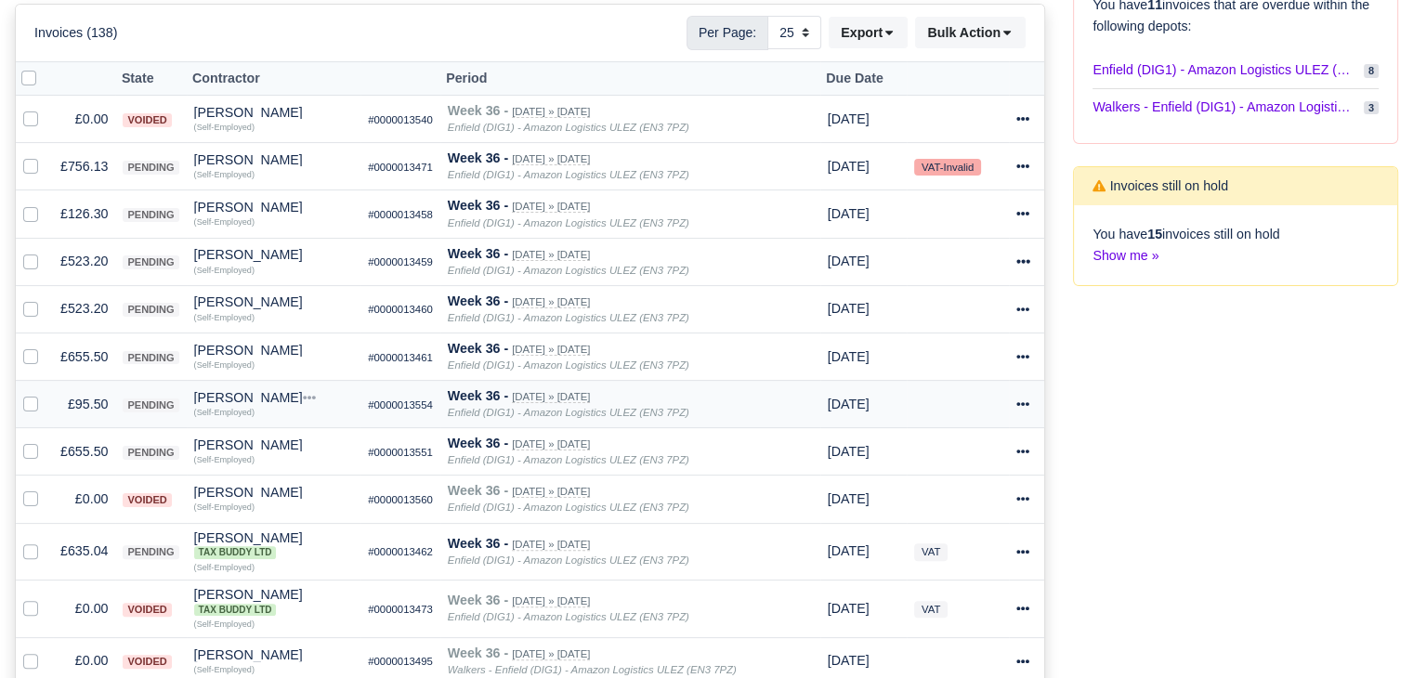
click at [213, 394] on div "Ralique Brown" at bounding box center [274, 397] width 160 height 13
click at [268, 443] on button "Other Invoices" at bounding box center [269, 451] width 165 height 28
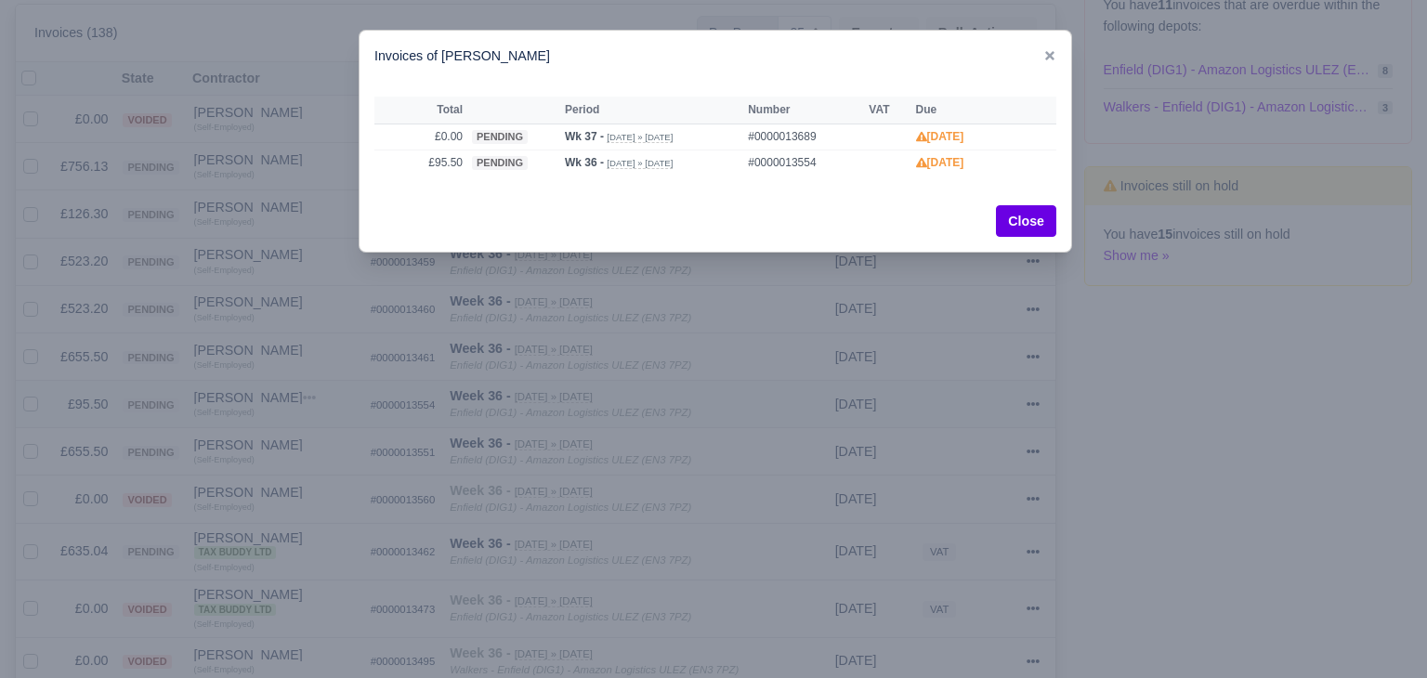
click at [268, 443] on div at bounding box center [713, 339] width 1427 height 678
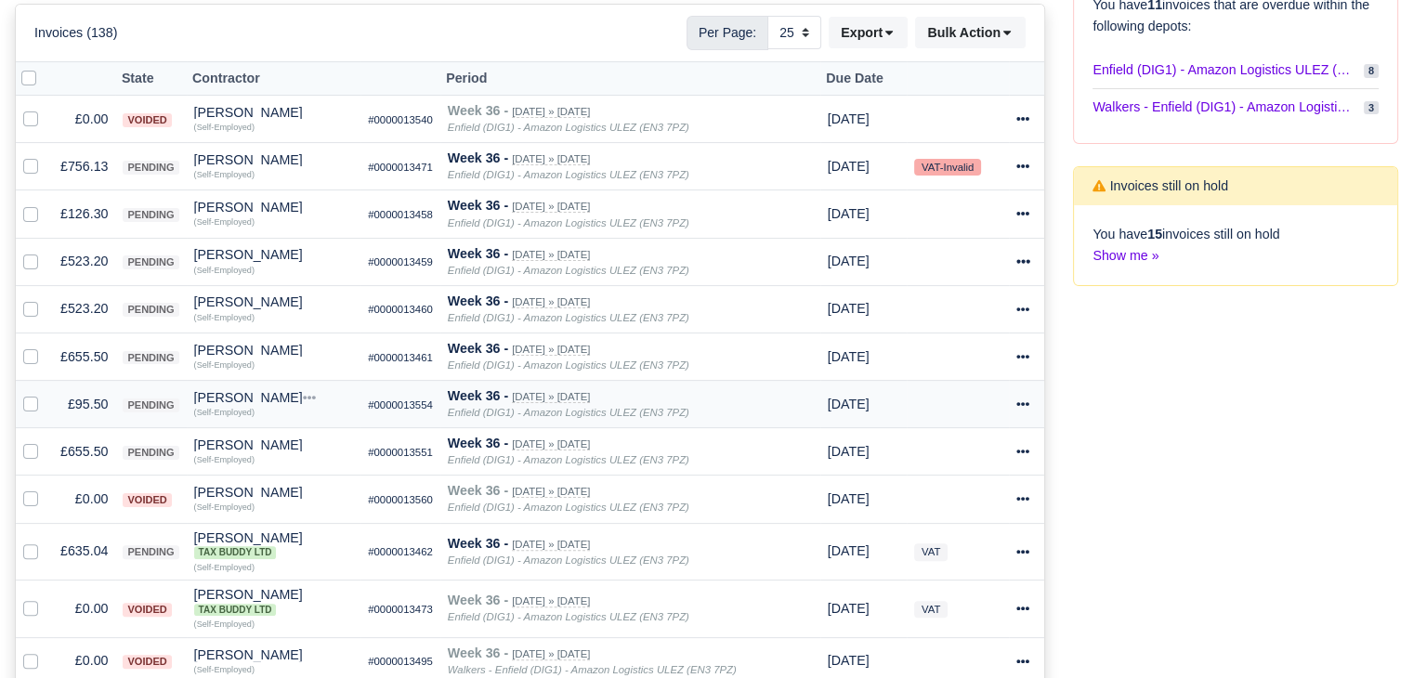
click at [89, 392] on td "£95.50" at bounding box center [84, 404] width 62 height 47
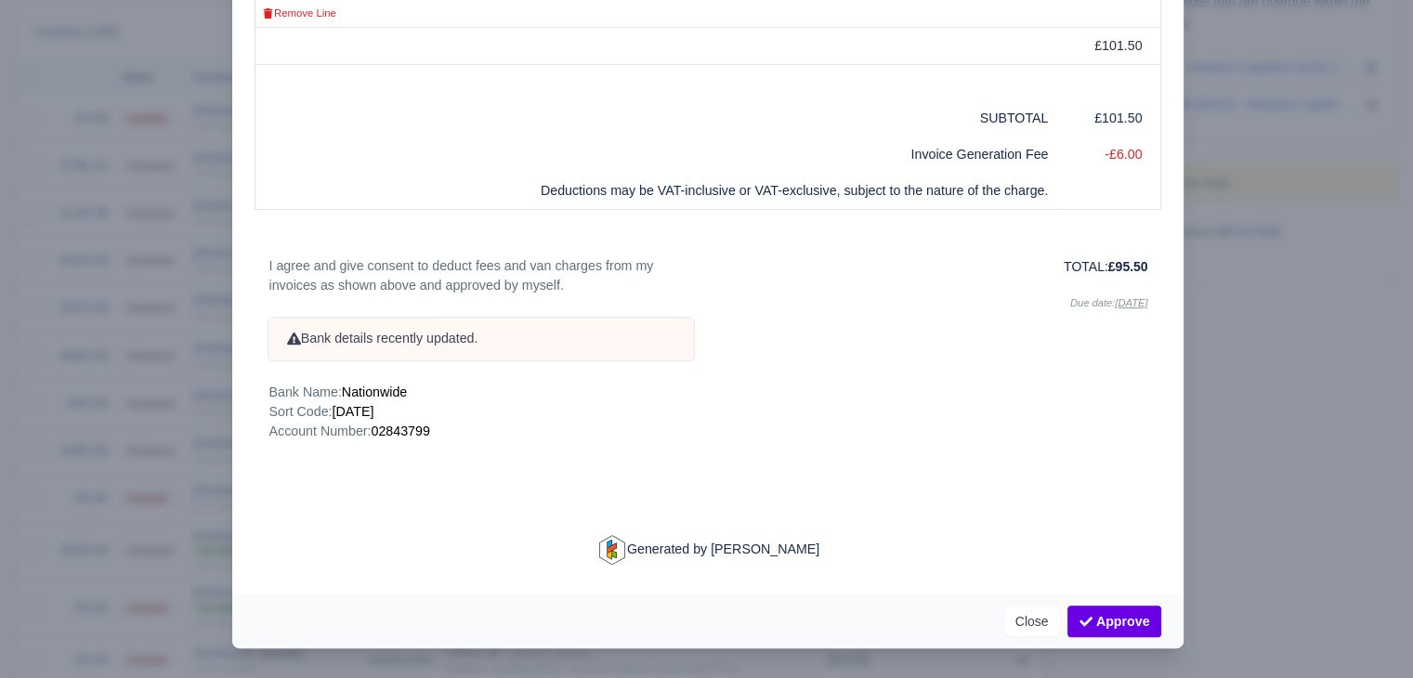
click at [134, 468] on div at bounding box center [706, 339] width 1413 height 678
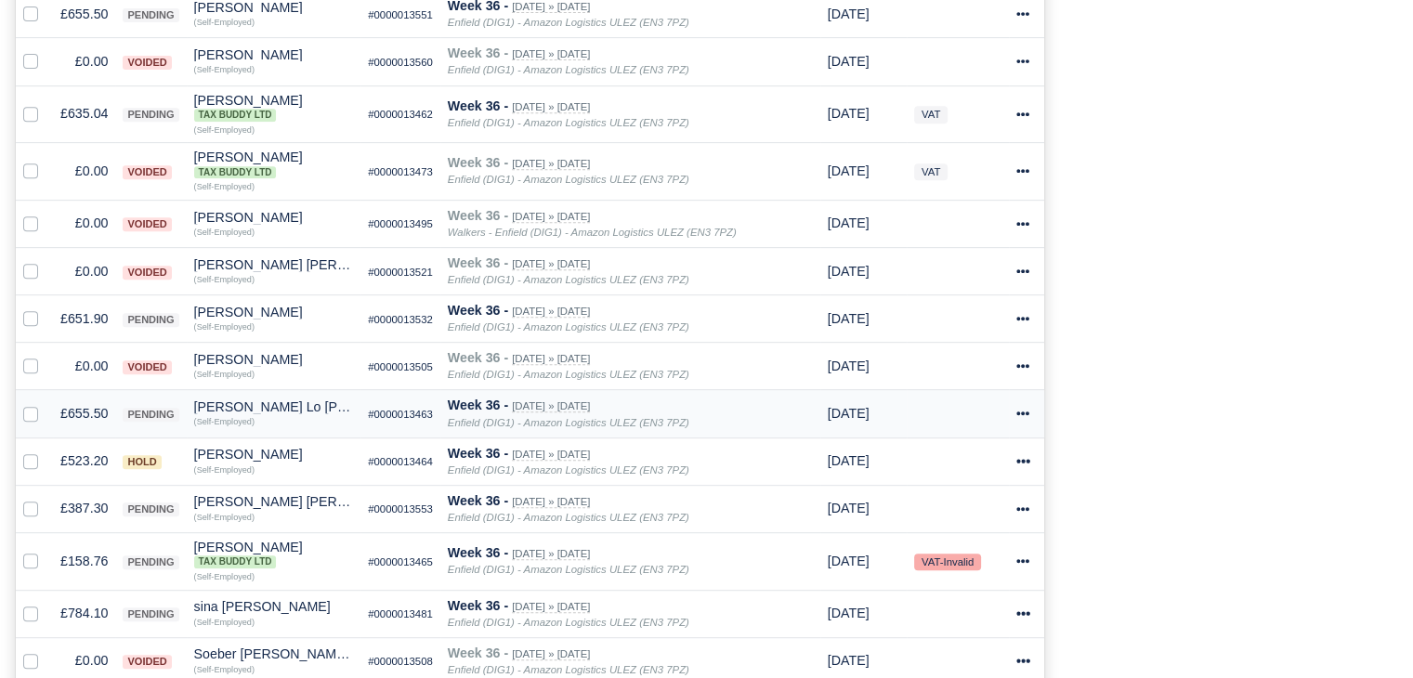
scroll to position [805, 0]
click at [82, 307] on td "£651.90" at bounding box center [84, 319] width 62 height 47
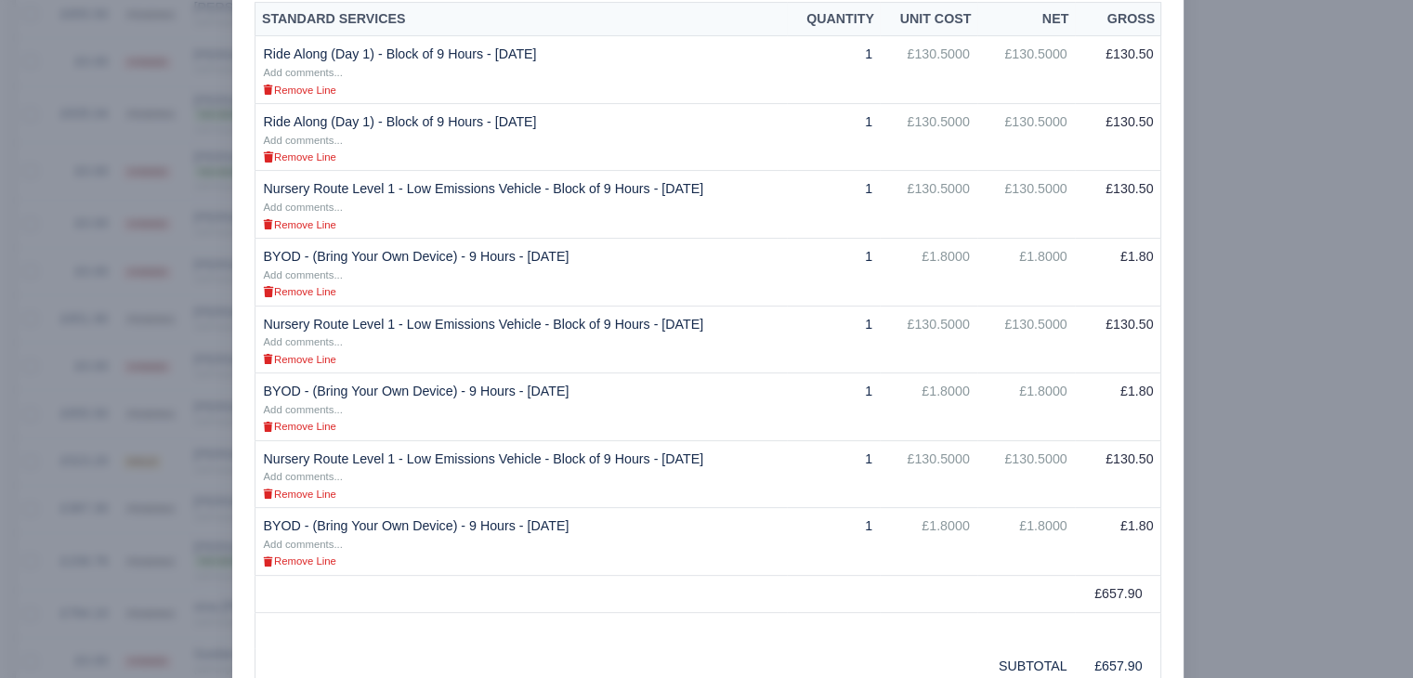
scroll to position [471, 0]
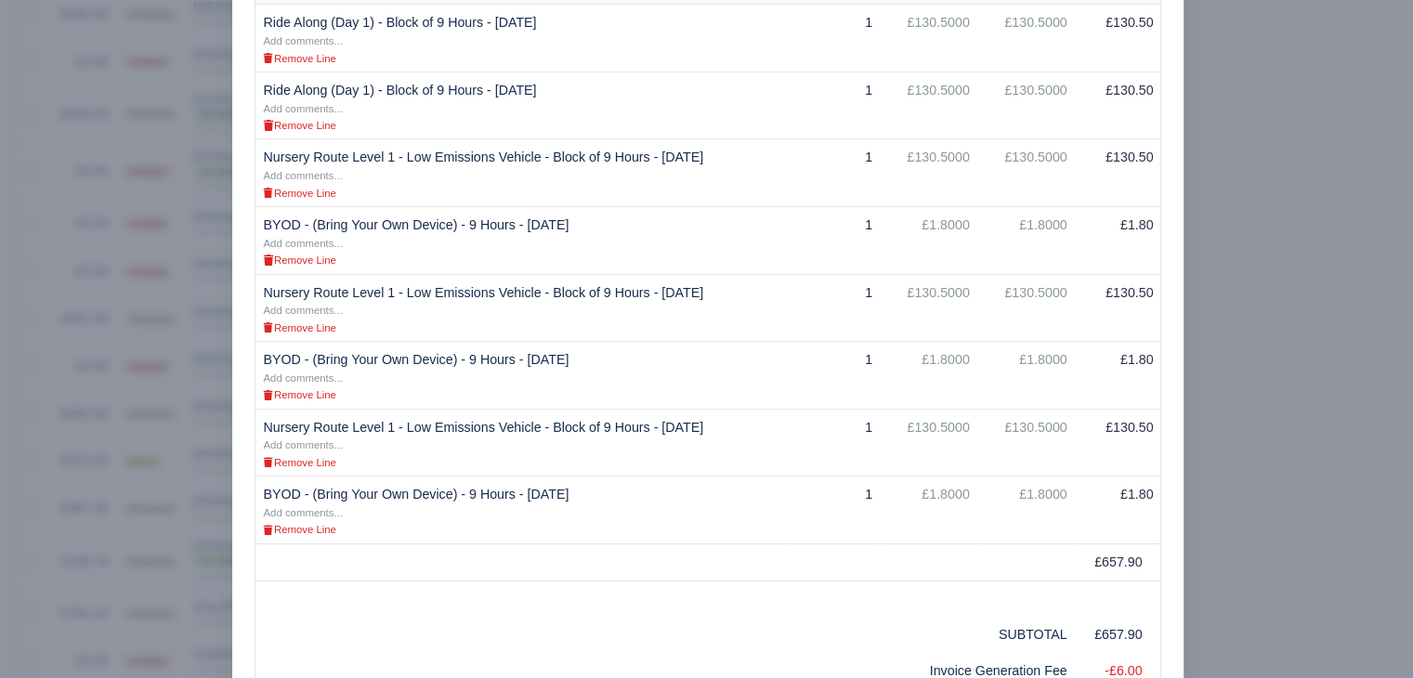
click at [7, 562] on div at bounding box center [706, 339] width 1413 height 678
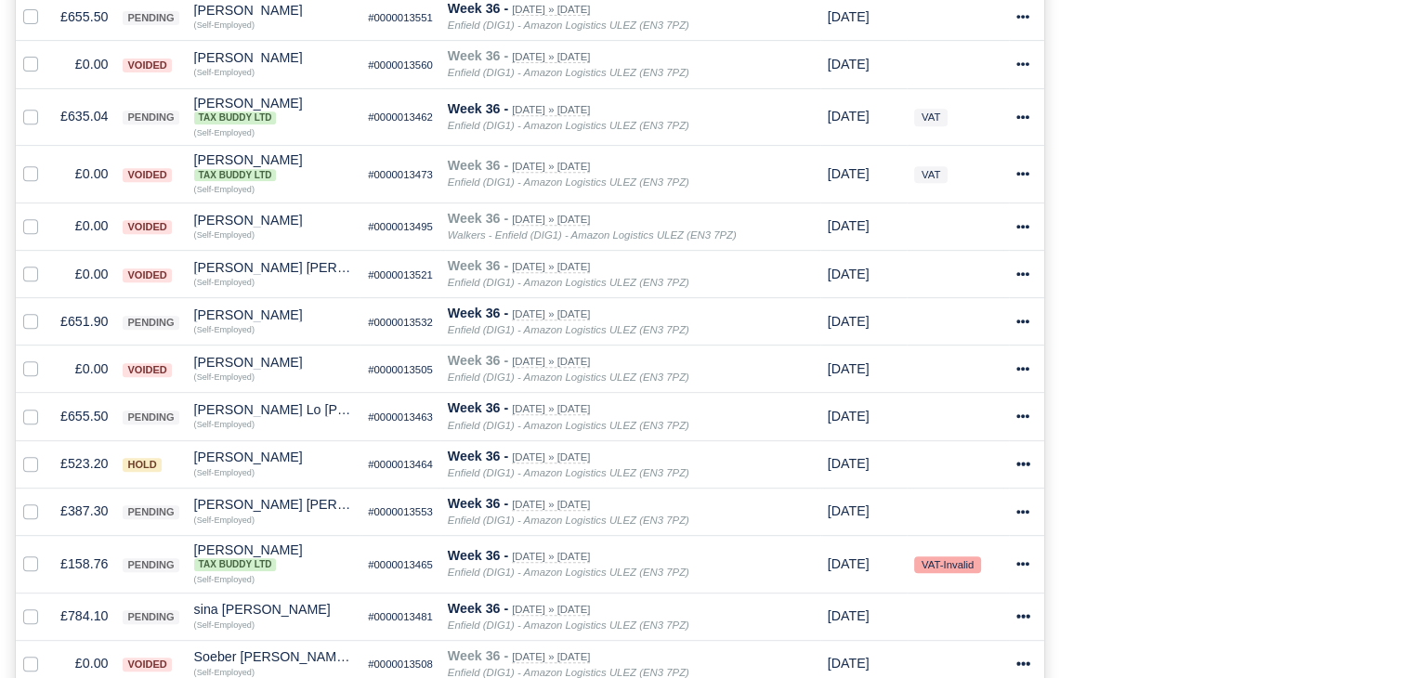
scroll to position [805, 0]
click at [227, 321] on small "(Self-Employed)" at bounding box center [224, 326] width 60 height 11
click at [260, 323] on div "(Self-Employed)" at bounding box center [274, 326] width 160 height 13
click at [267, 313] on div "Saddam Karam" at bounding box center [274, 313] width 160 height 13
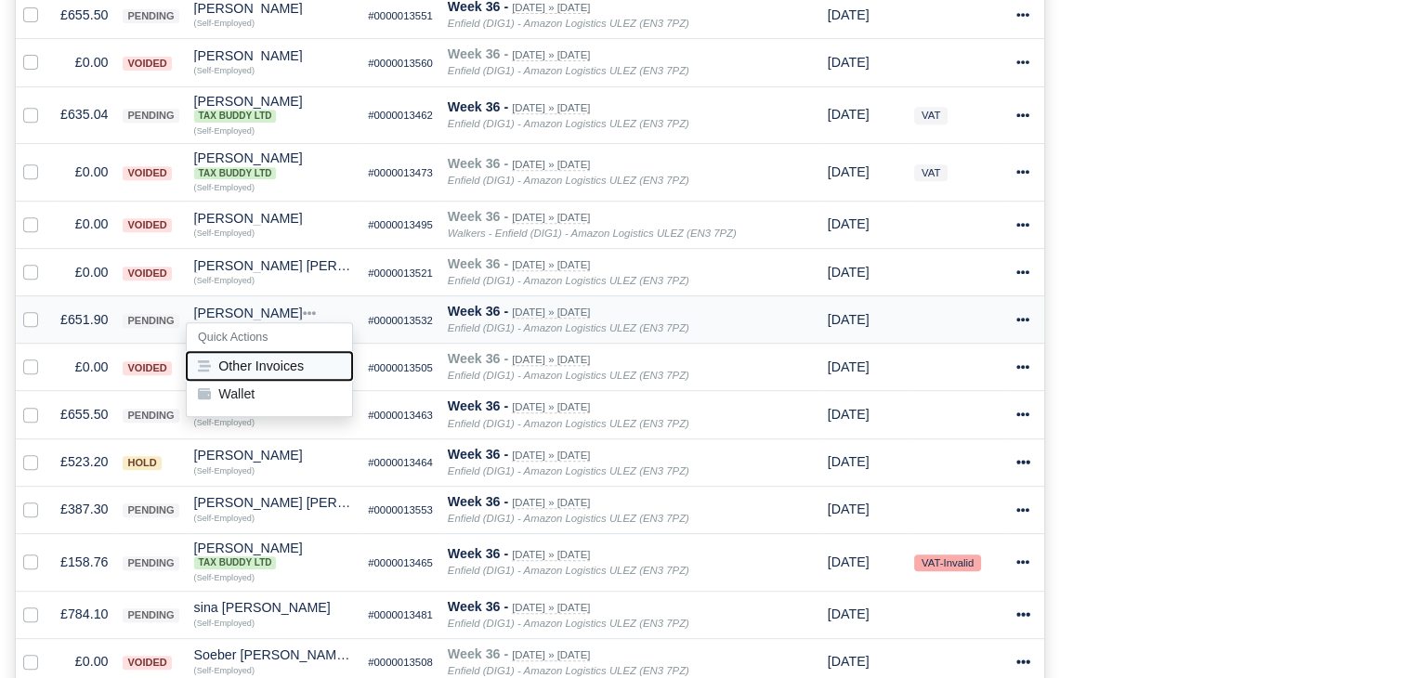
click at [308, 365] on button "Other Invoices" at bounding box center [269, 366] width 165 height 28
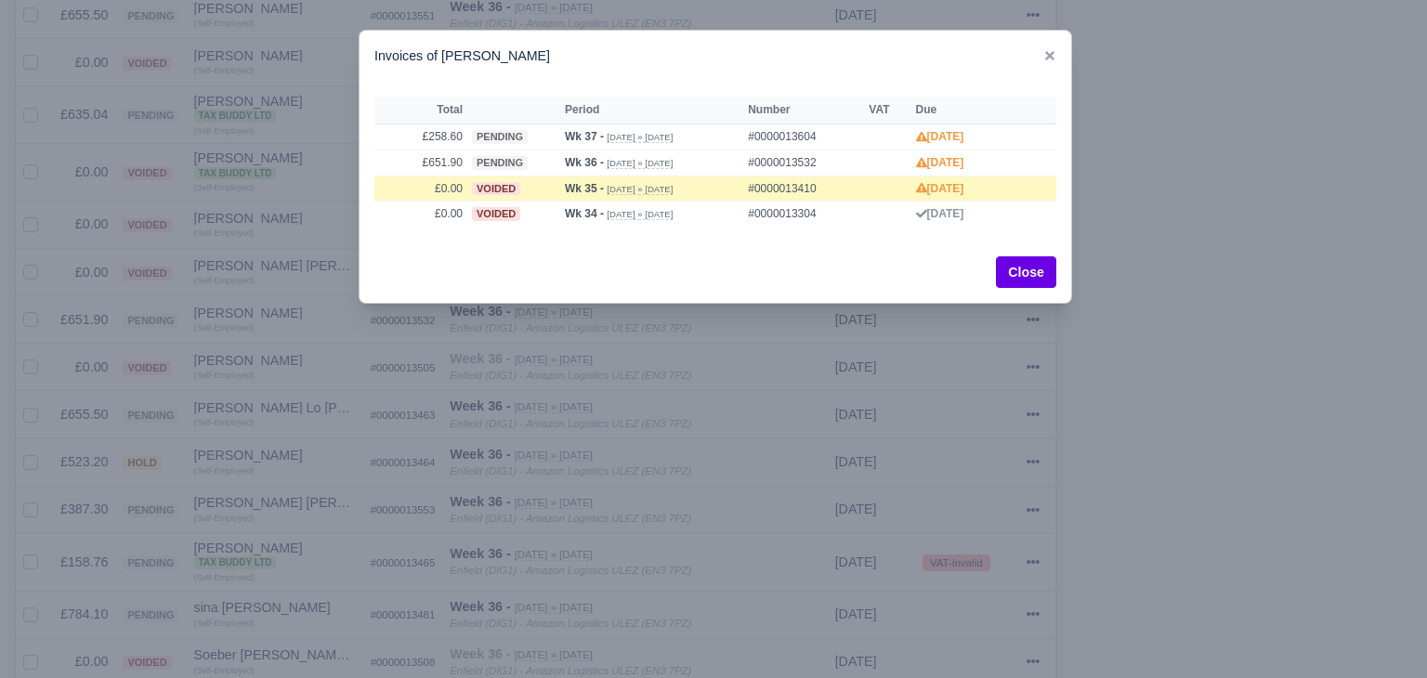
click at [311, 365] on div at bounding box center [713, 339] width 1427 height 678
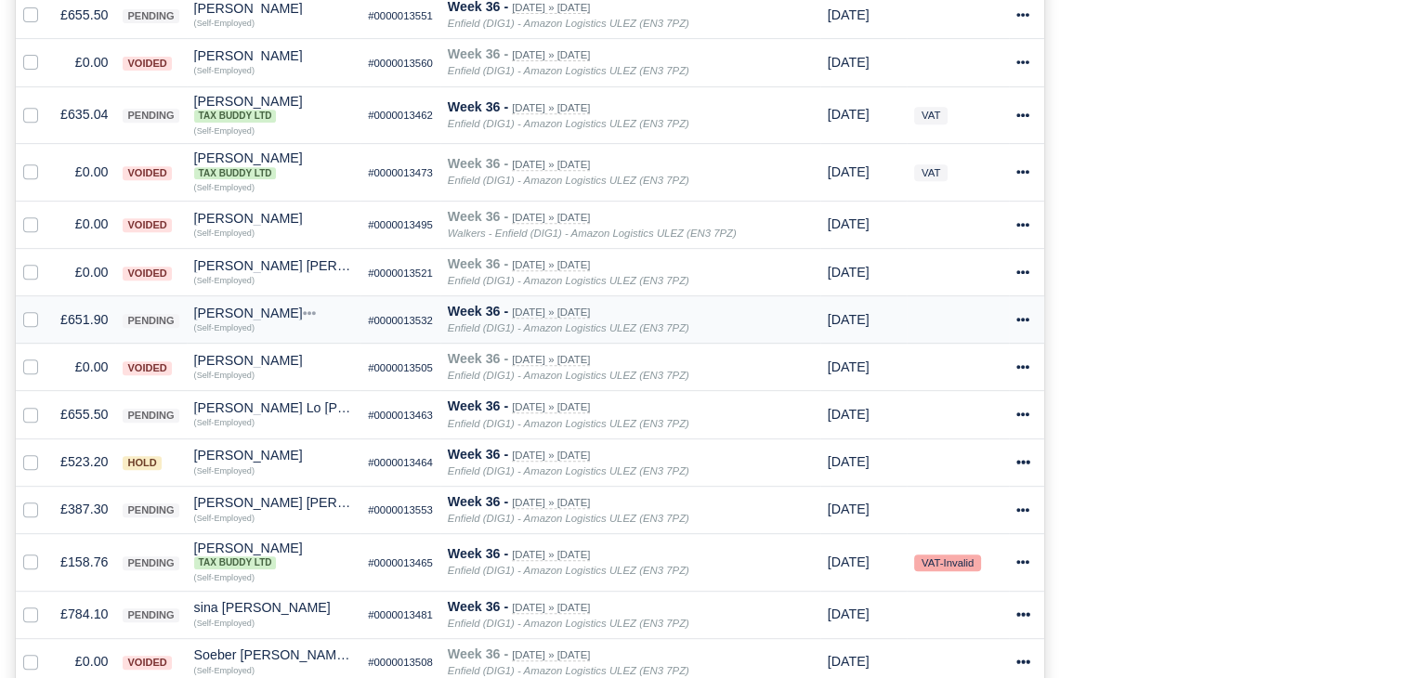
click at [83, 327] on td "£651.90" at bounding box center [84, 319] width 62 height 47
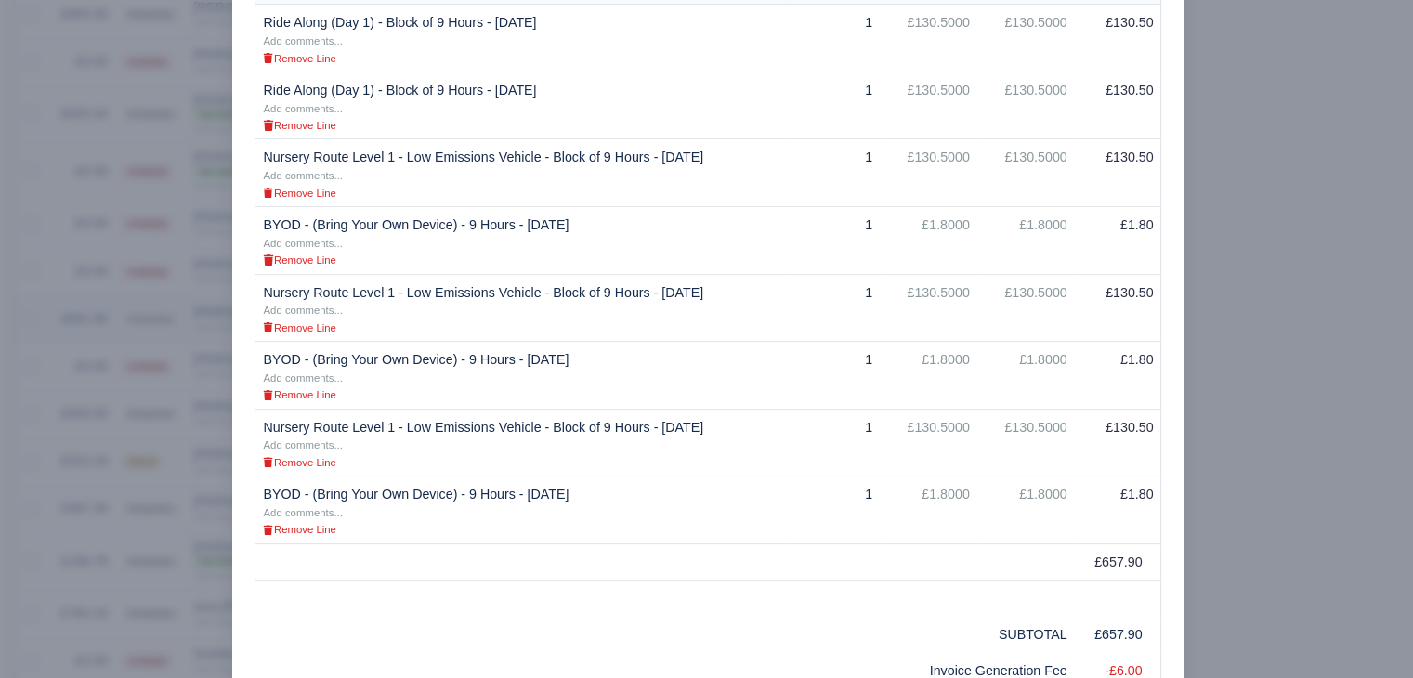
click at [83, 327] on div at bounding box center [706, 339] width 1413 height 678
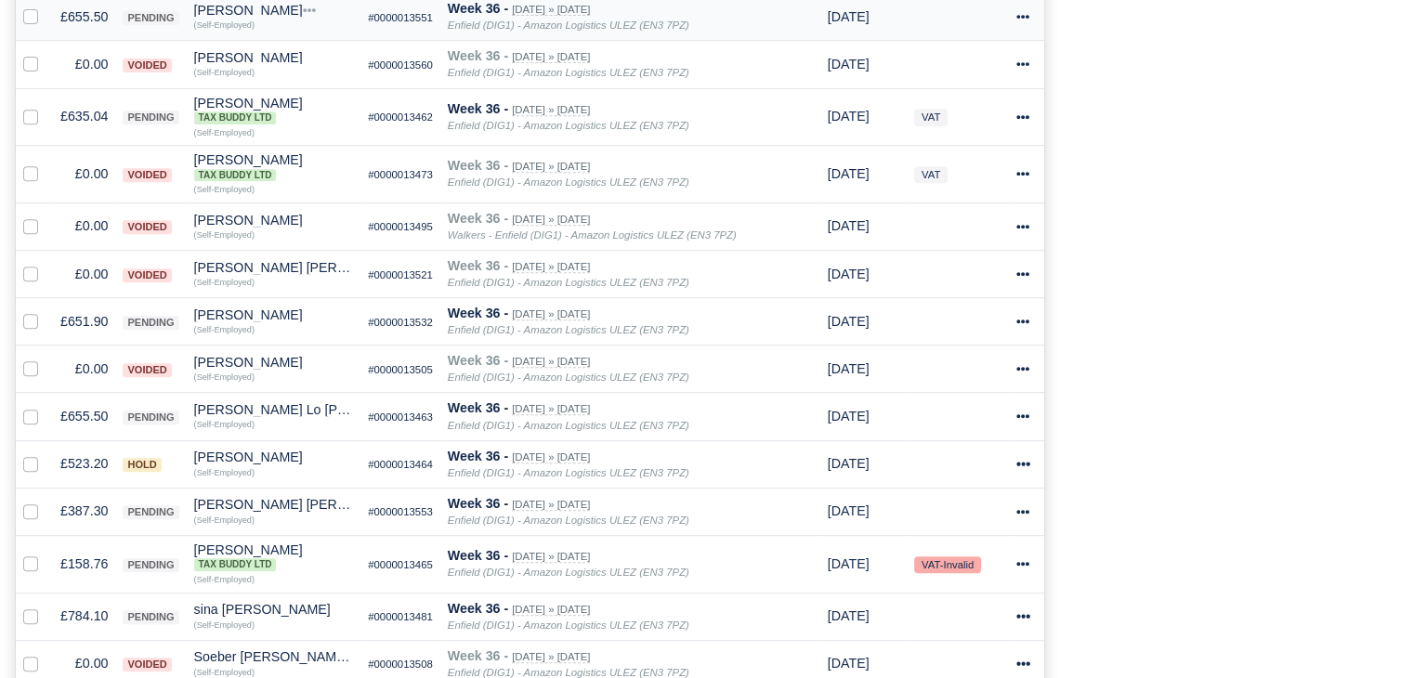
scroll to position [805, 0]
click at [89, 307] on td "£651.90" at bounding box center [84, 319] width 62 height 47
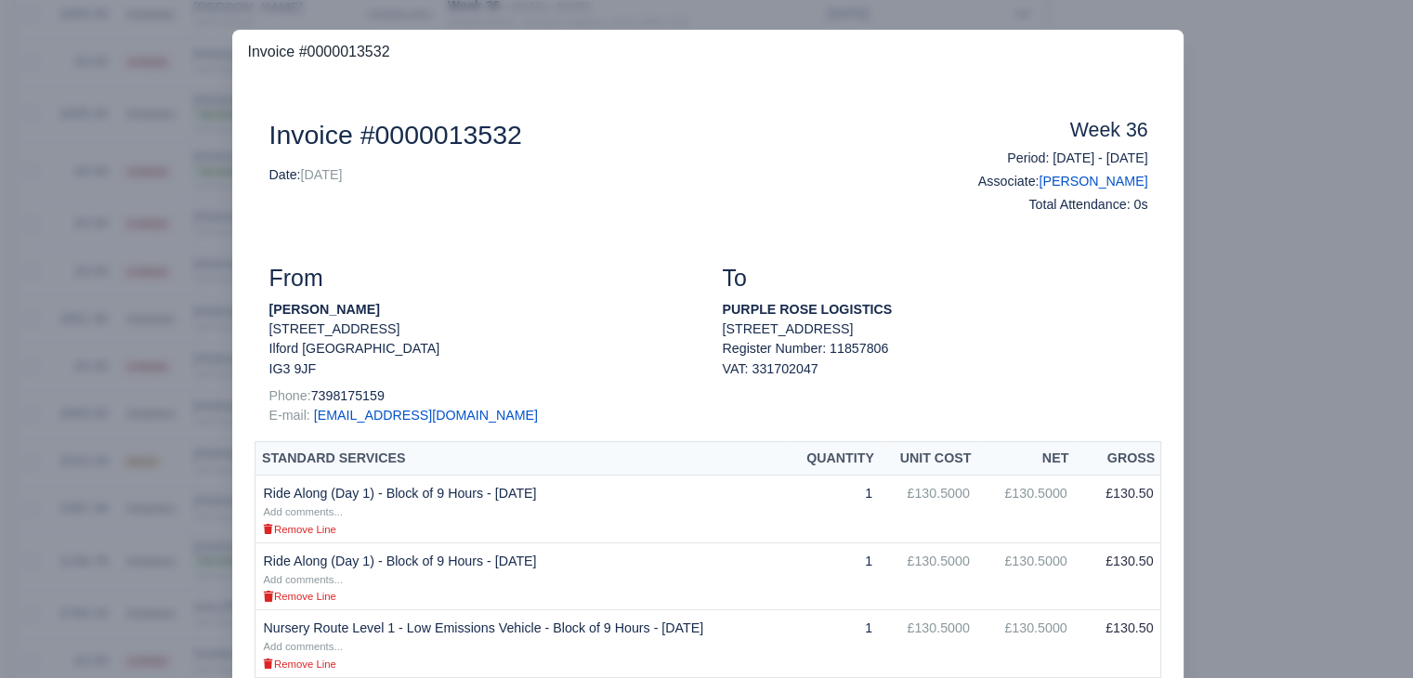
scroll to position [639, 0]
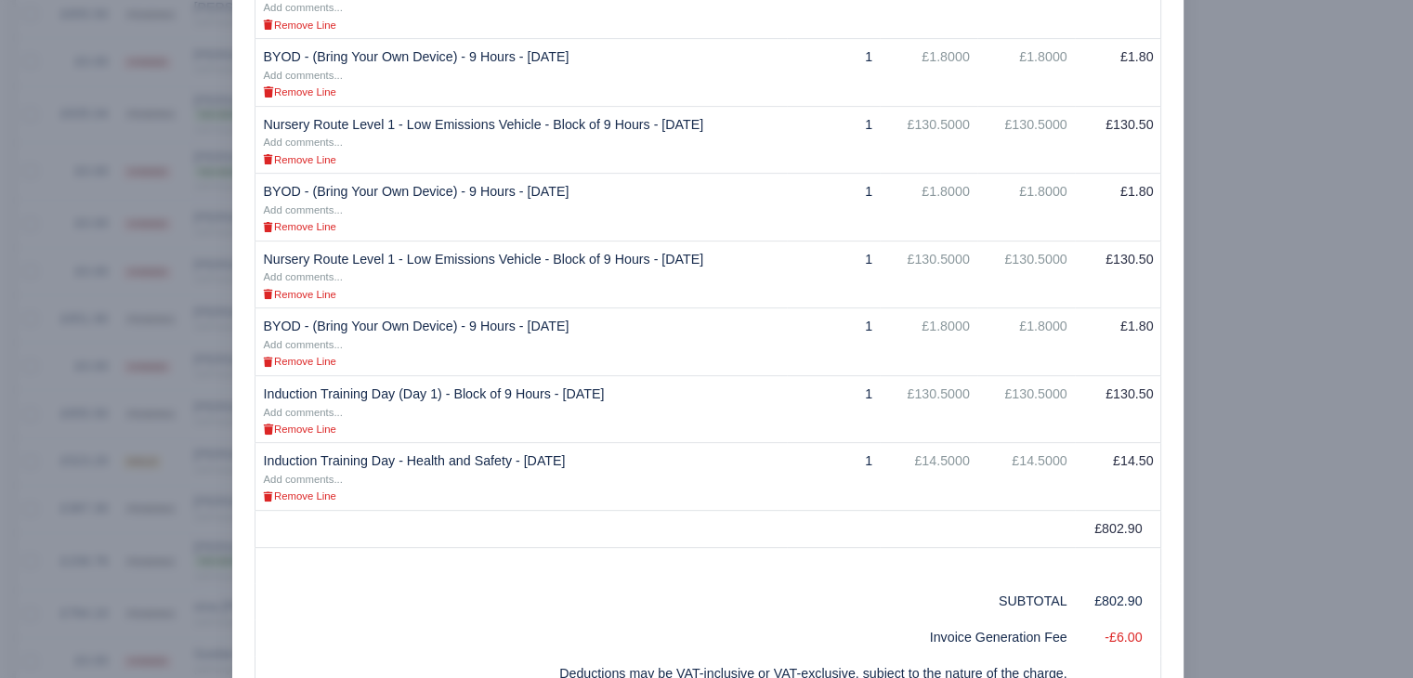
click at [148, 461] on div at bounding box center [706, 339] width 1413 height 678
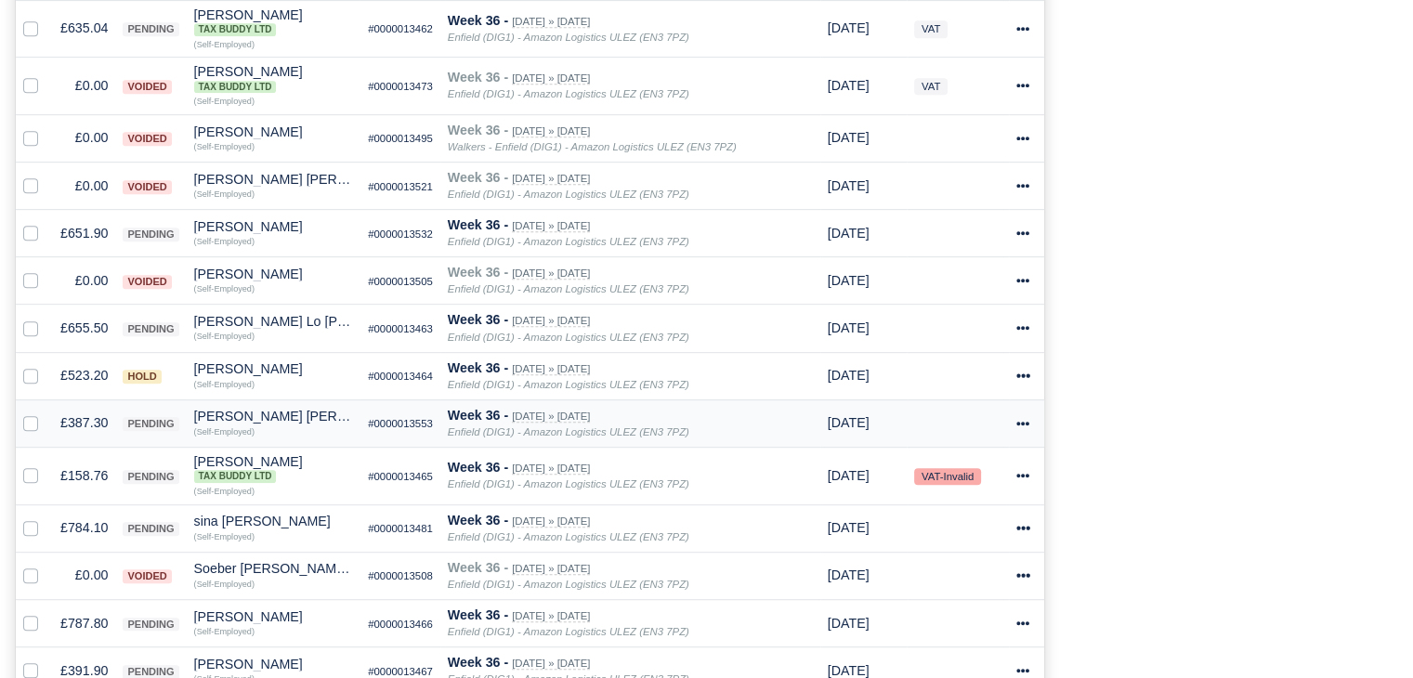
click at [86, 411] on td "£387.30" at bounding box center [84, 423] width 62 height 47
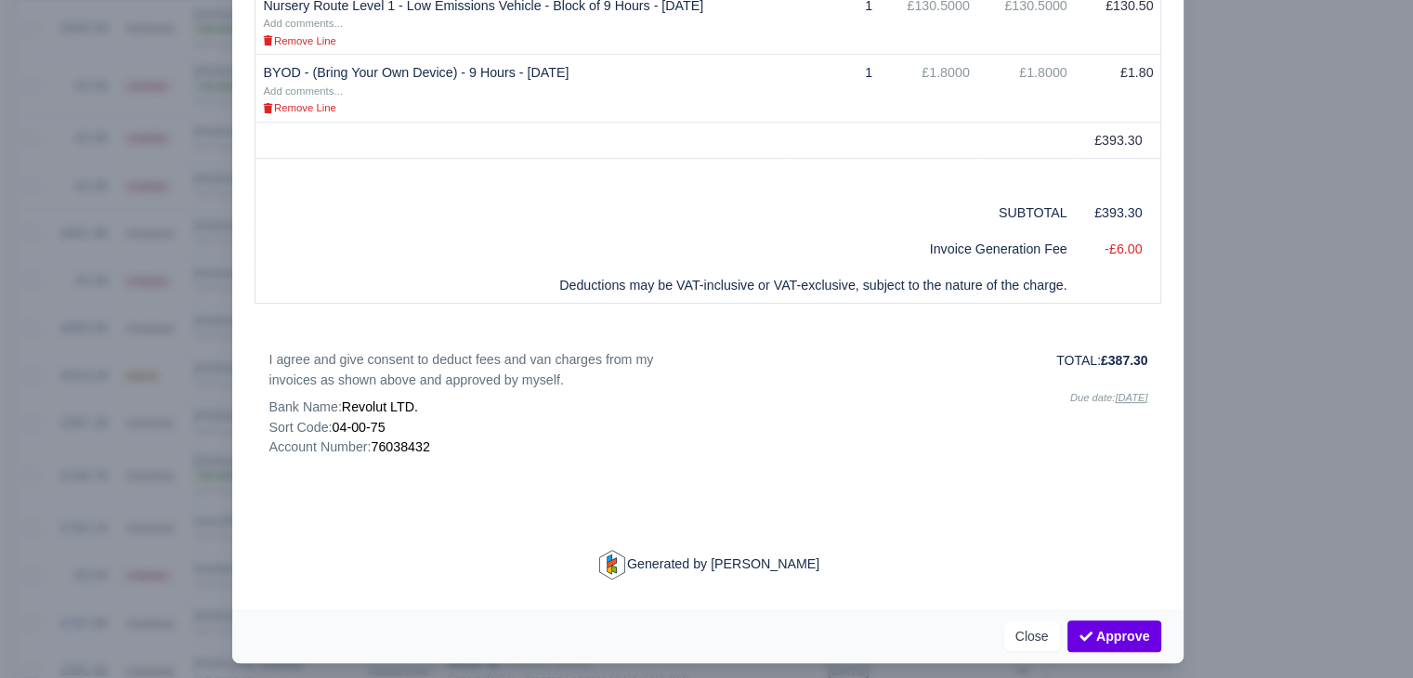
click at [94, 426] on div at bounding box center [706, 339] width 1413 height 678
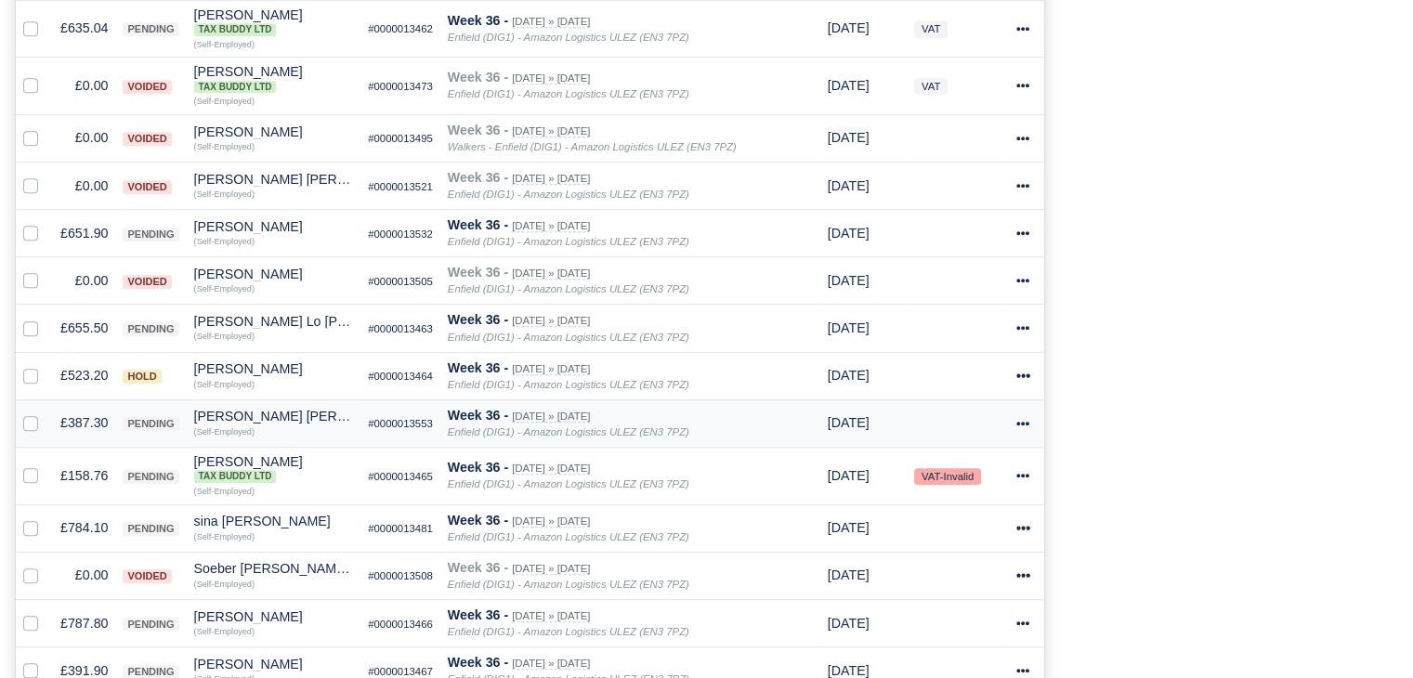
scroll to position [891, 0]
click at [217, 413] on div "Shaquille Dominic Amara" at bounding box center [274, 416] width 160 height 13
click at [245, 465] on button "Other Invoices" at bounding box center [269, 469] width 165 height 28
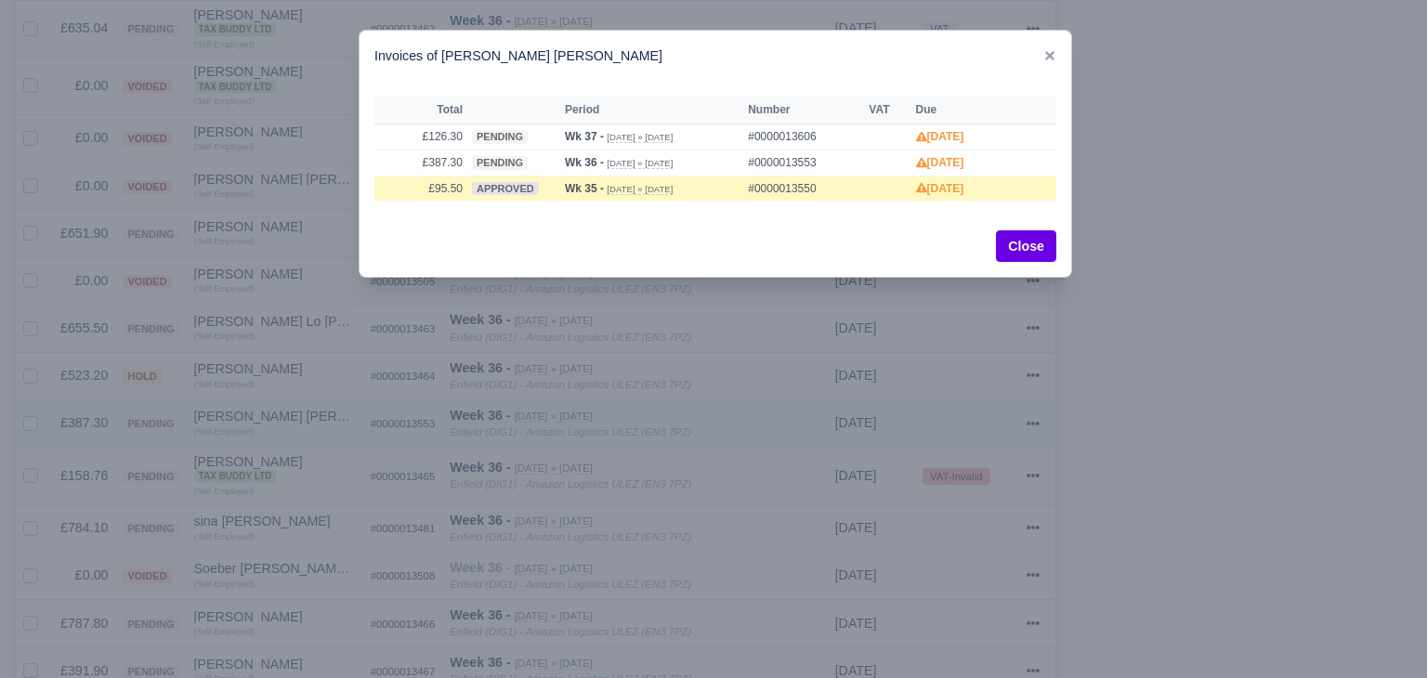
click at [245, 465] on div at bounding box center [713, 339] width 1427 height 678
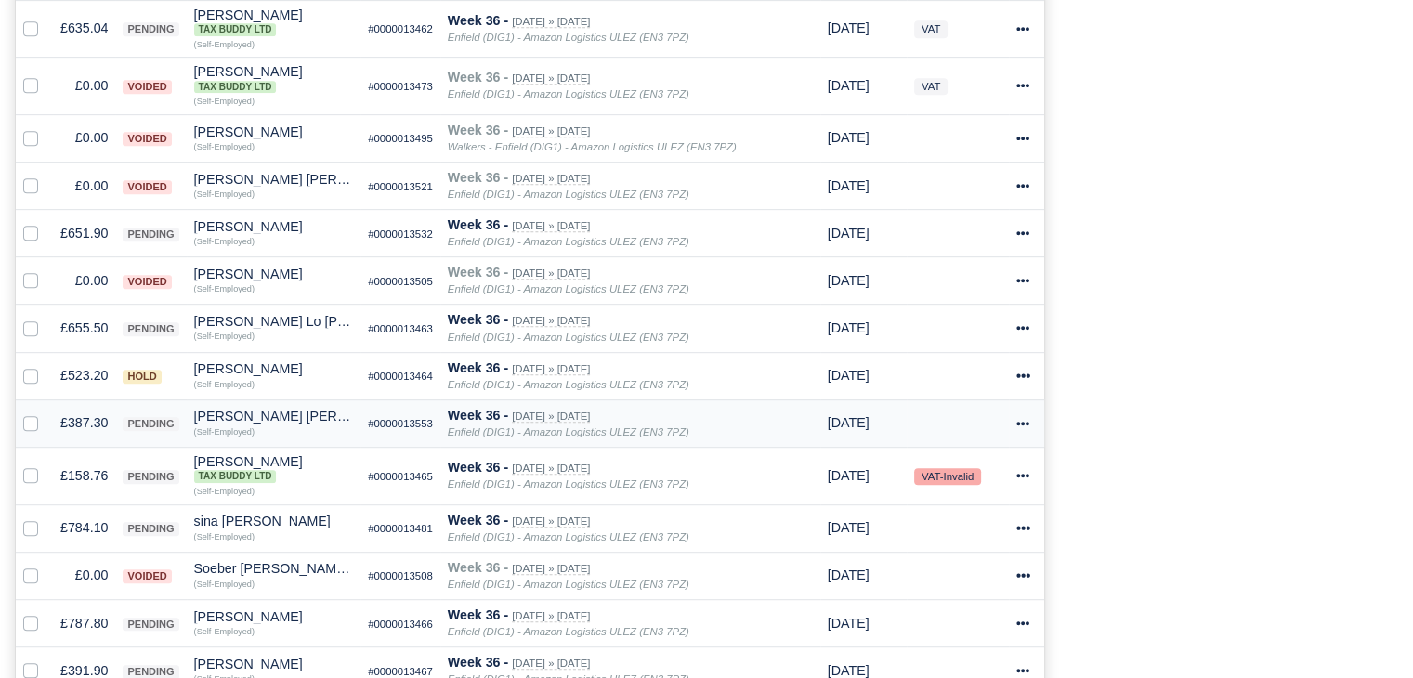
click at [92, 421] on td "£387.30" at bounding box center [84, 423] width 62 height 47
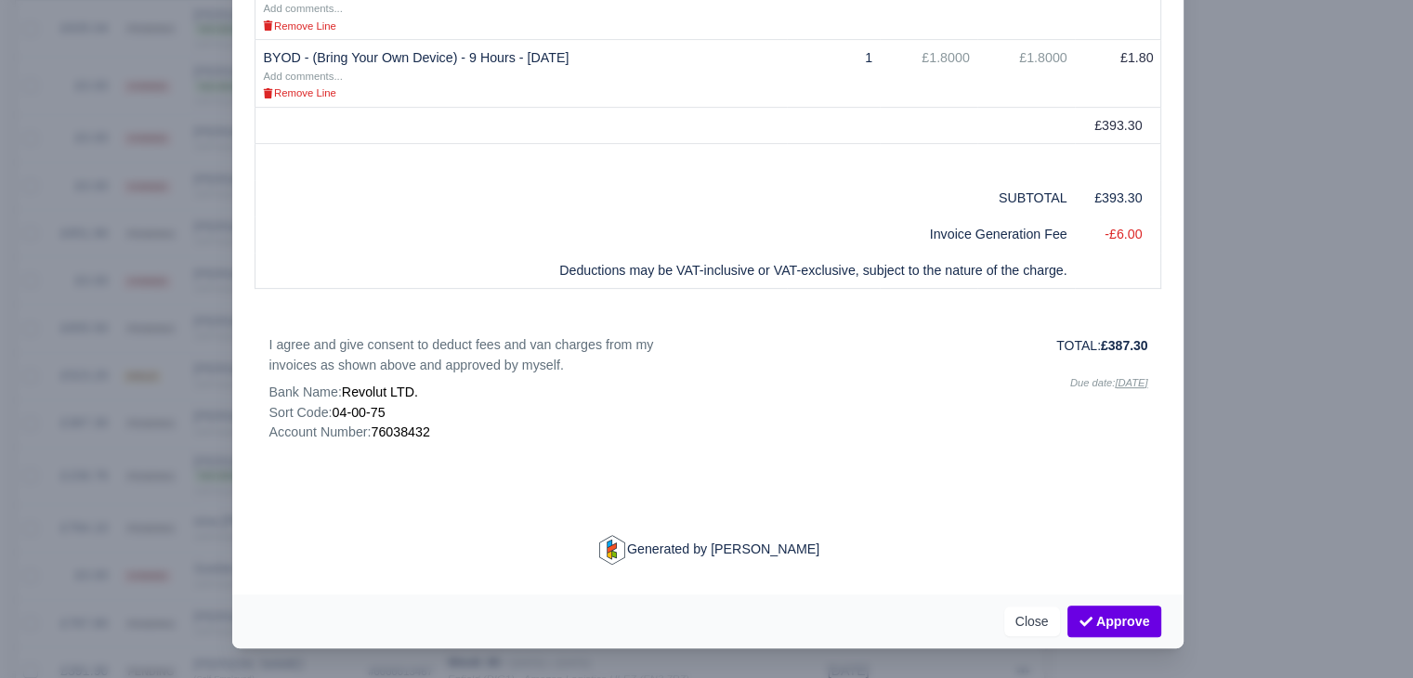
scroll to position [612, 0]
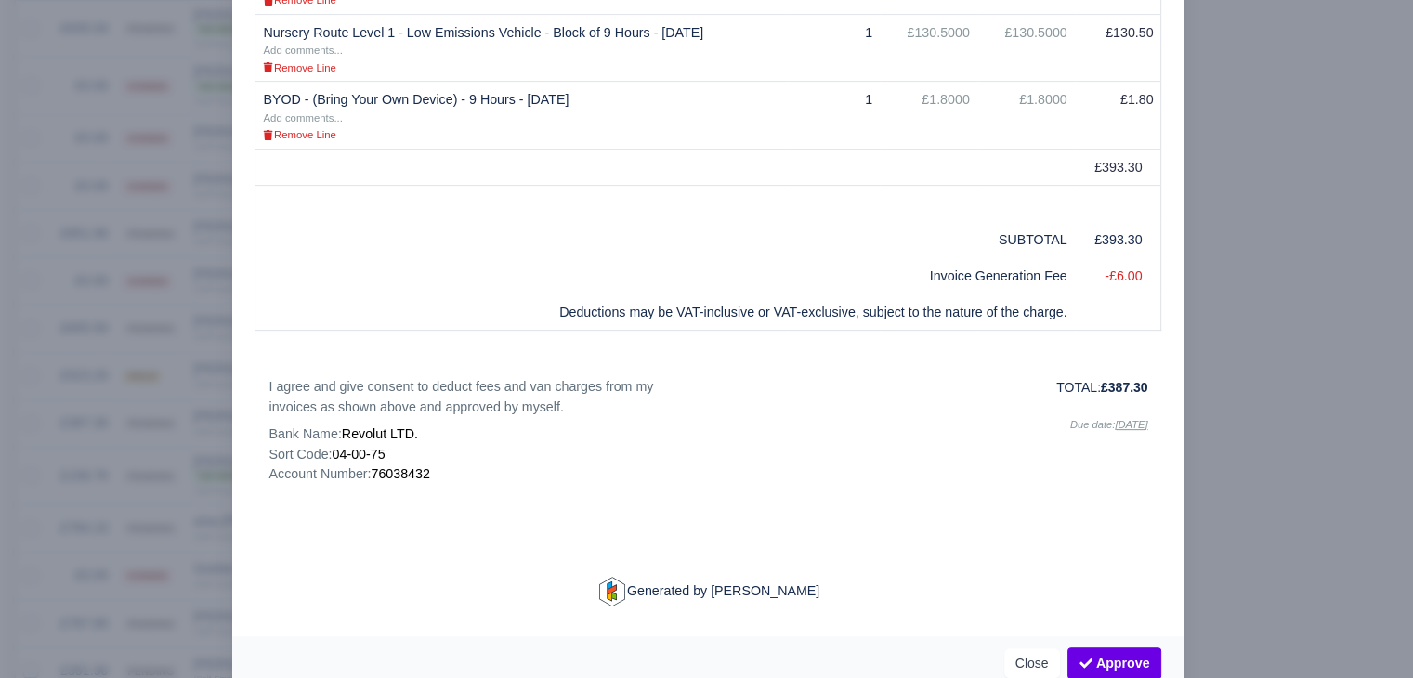
click at [59, 417] on div at bounding box center [706, 339] width 1413 height 678
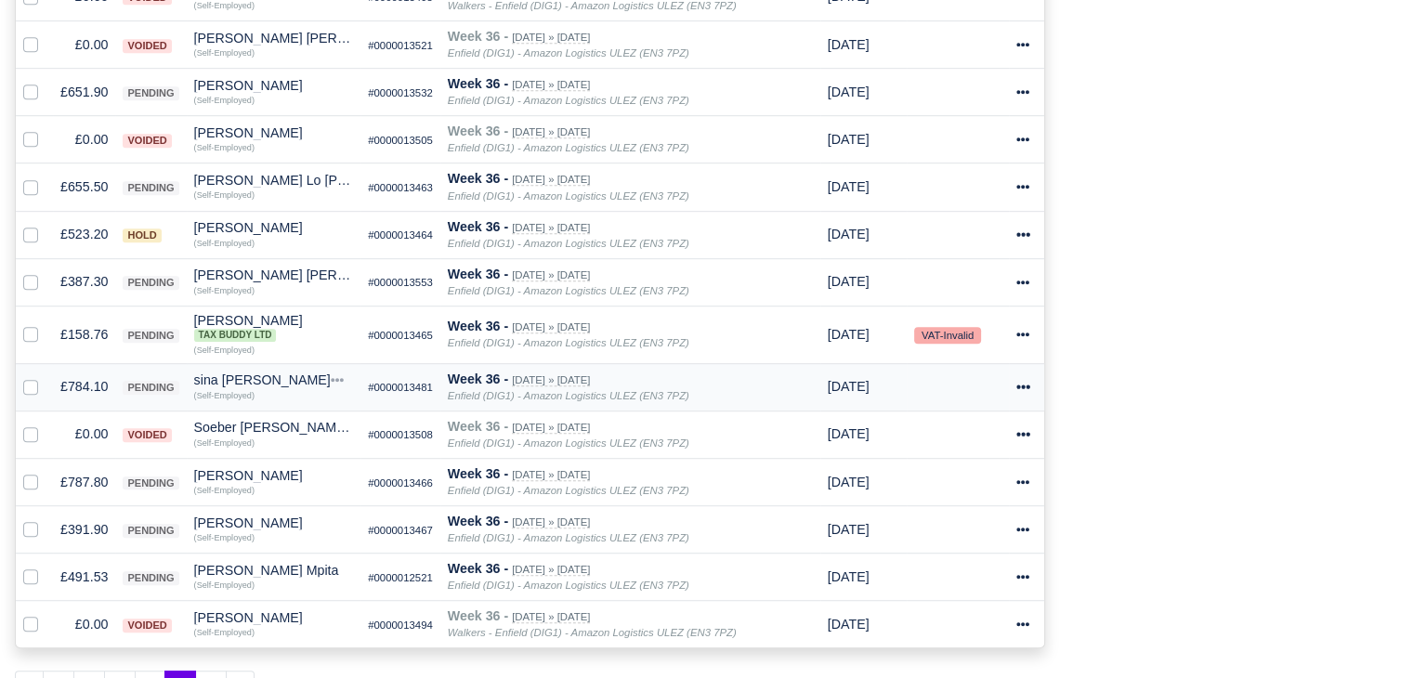
click at [54, 377] on td "£784.10" at bounding box center [84, 386] width 62 height 47
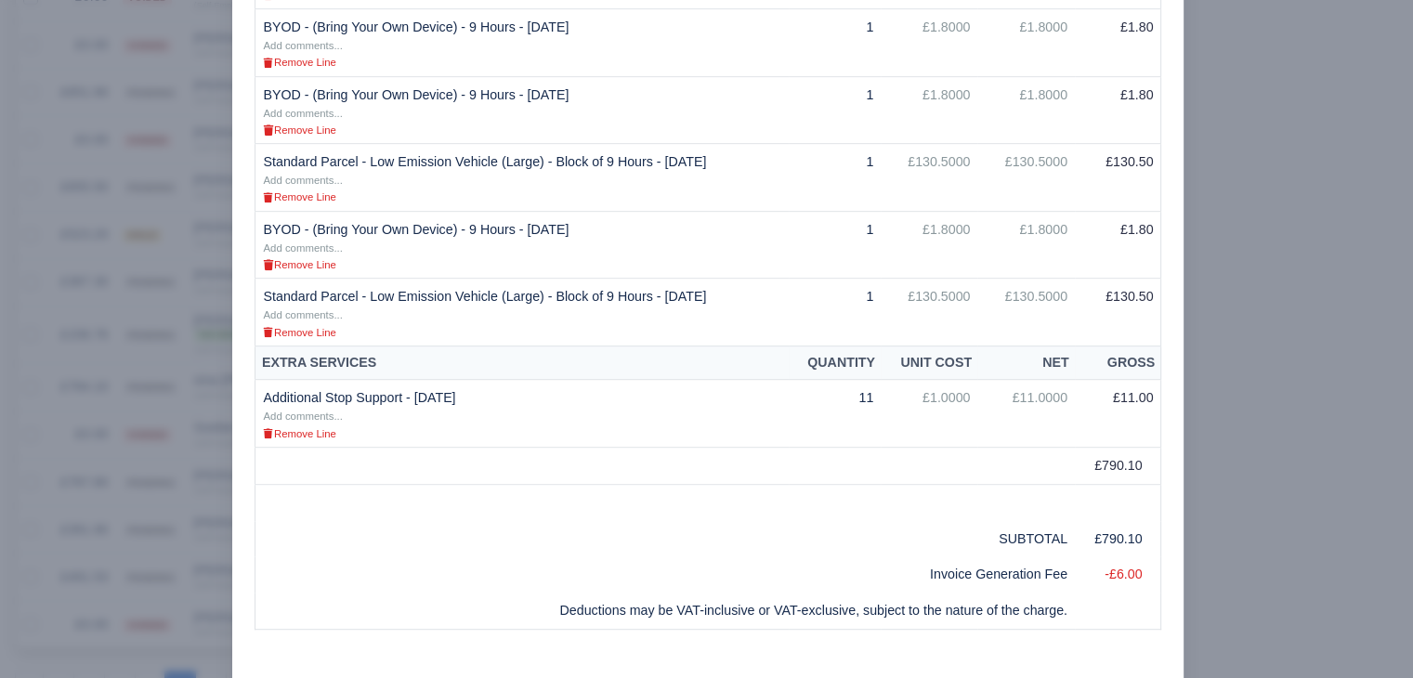
scroll to position [955, 0]
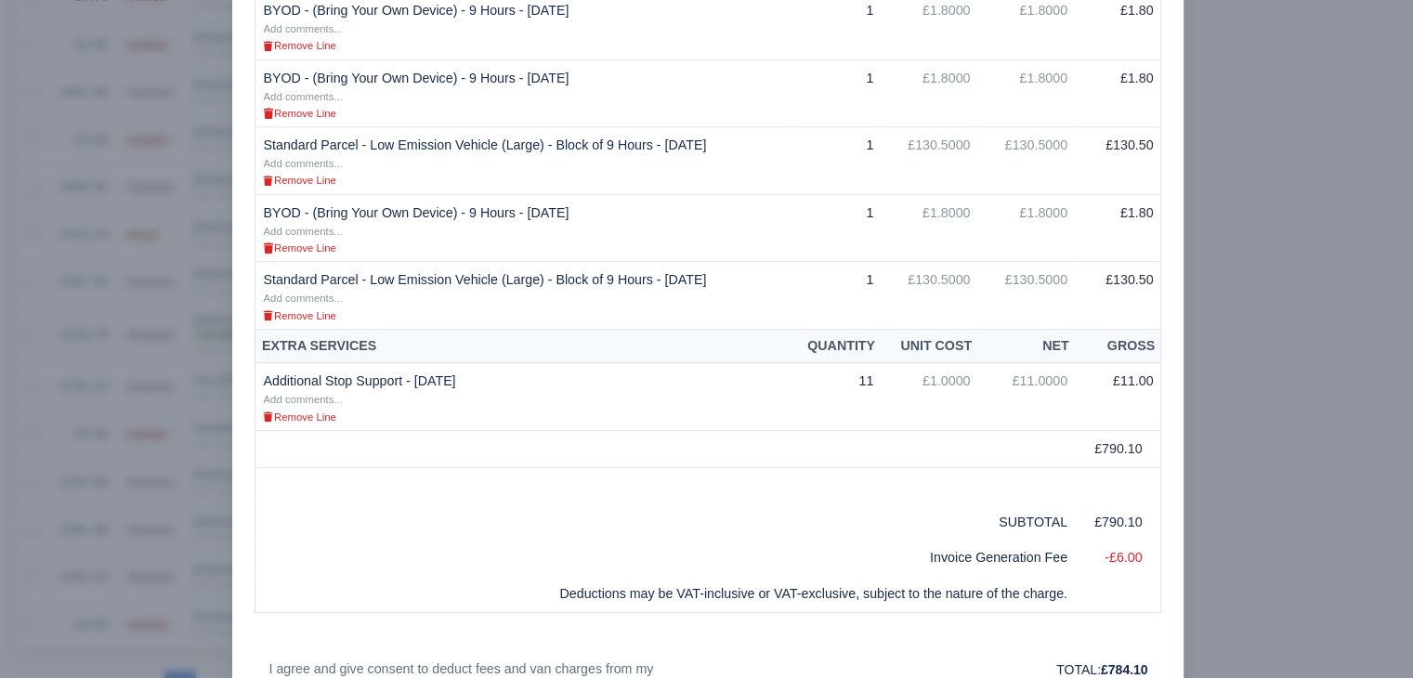
click at [158, 472] on div at bounding box center [706, 339] width 1413 height 678
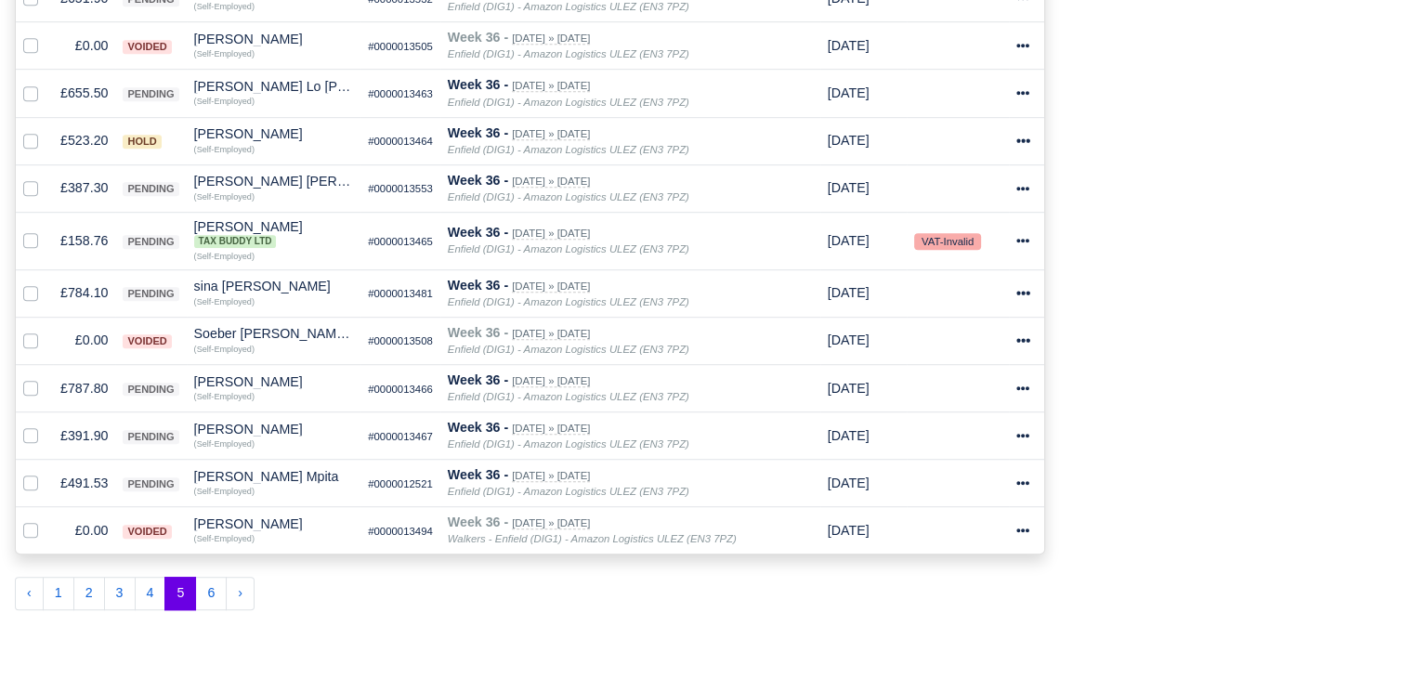
scroll to position [1130, 0]
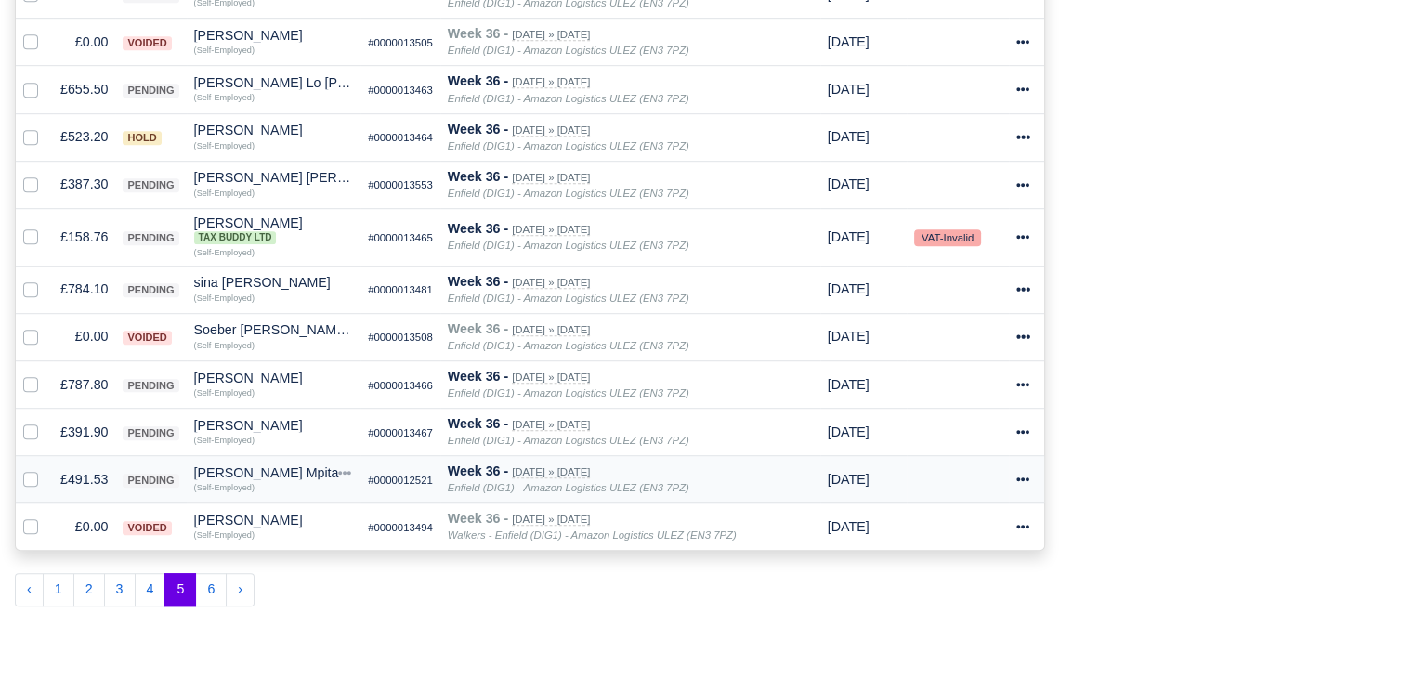
click at [100, 474] on td "£491.53" at bounding box center [84, 479] width 62 height 47
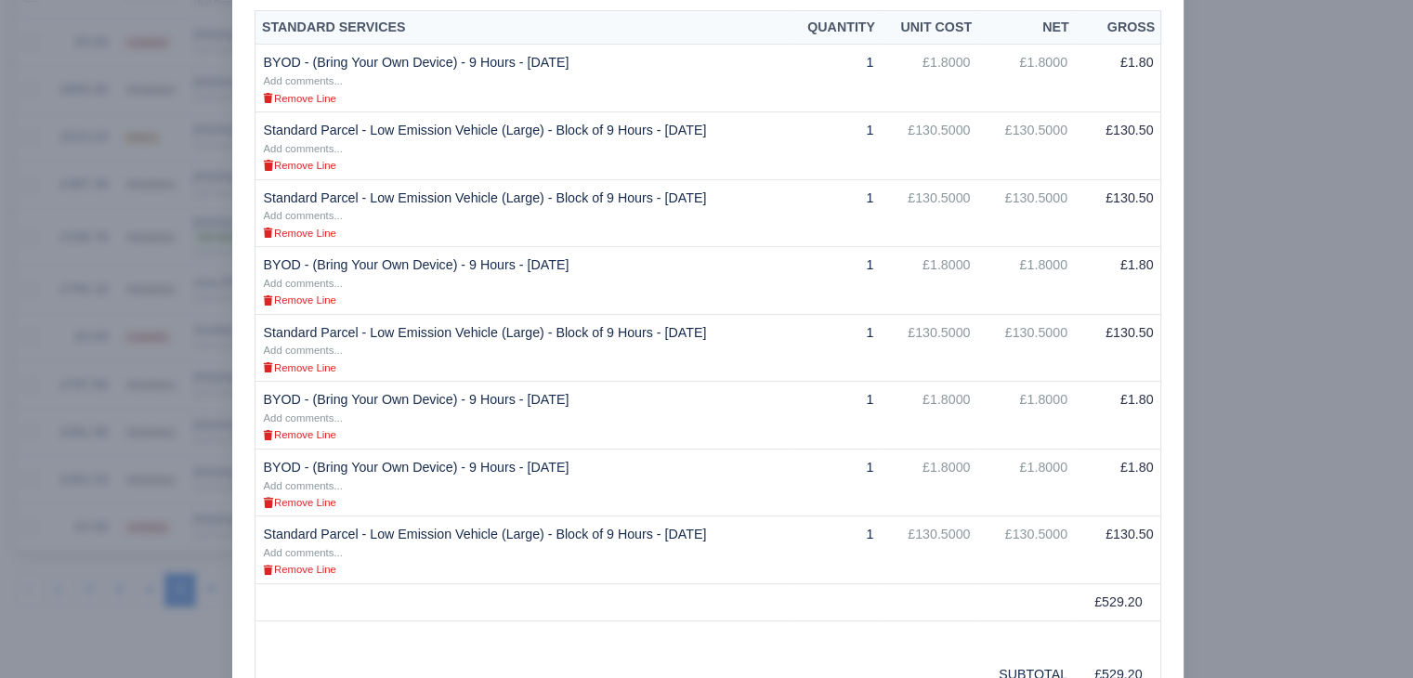
scroll to position [446, 0]
click at [1324, 190] on div at bounding box center [706, 339] width 1413 height 678
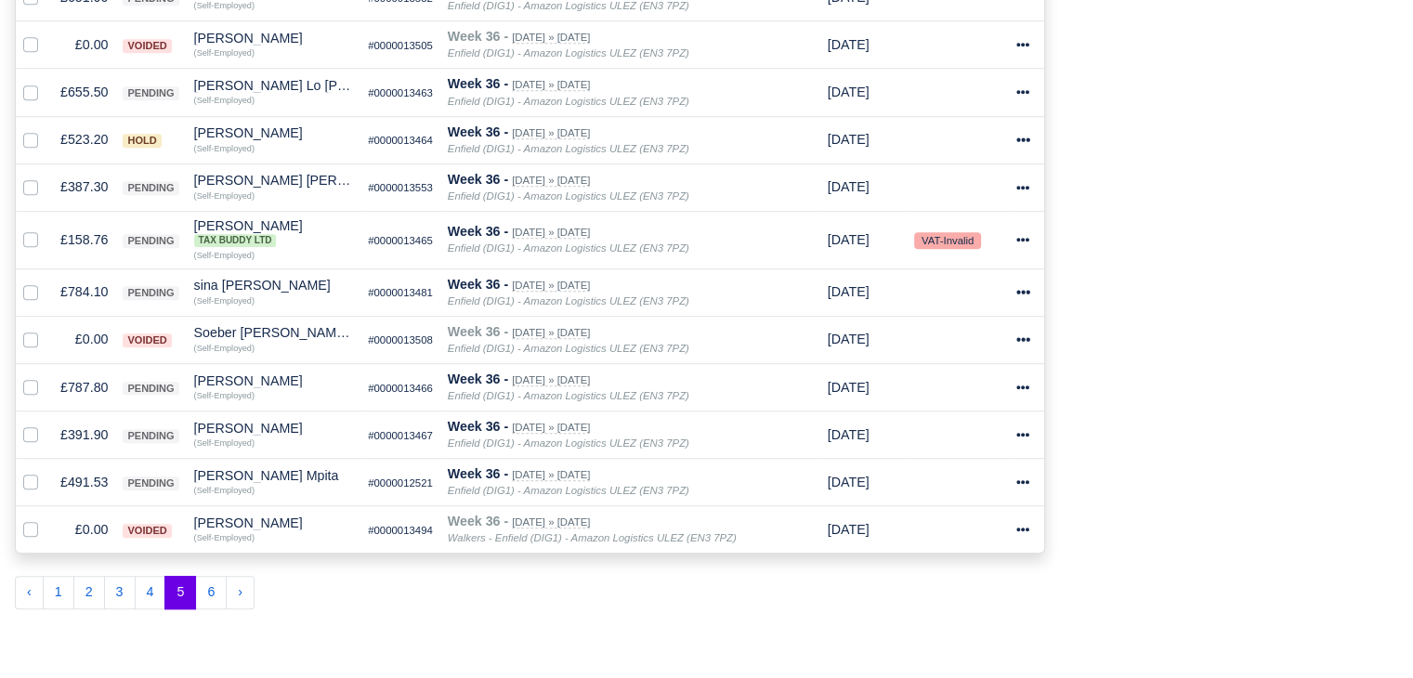
scroll to position [1130, 0]
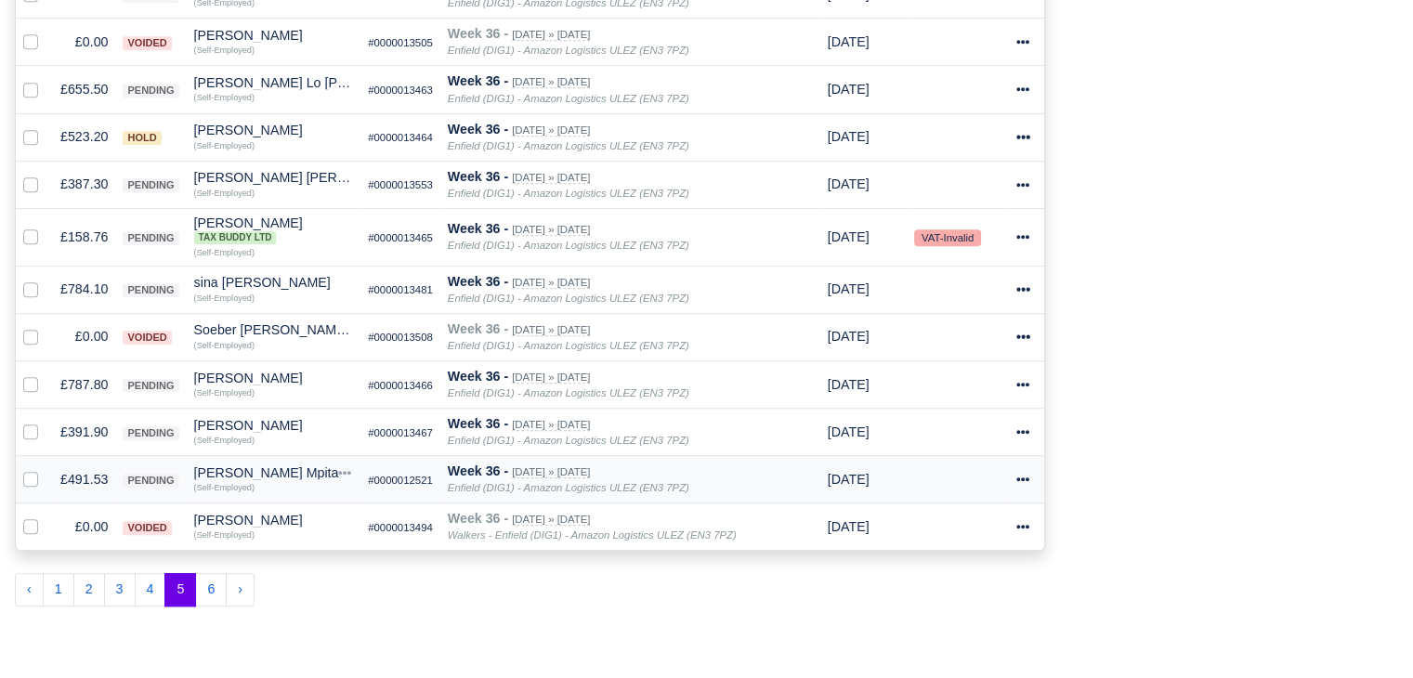
click at [72, 482] on td "£491.53" at bounding box center [84, 479] width 62 height 47
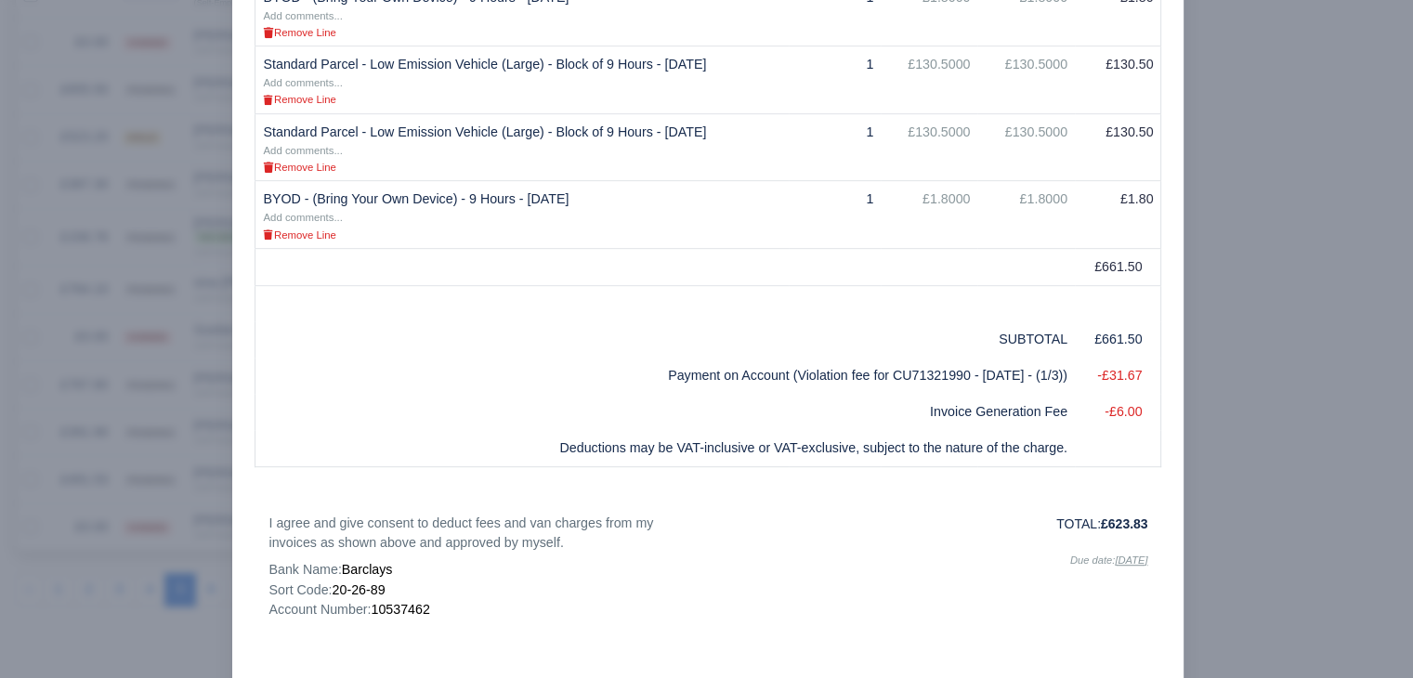
scroll to position [915, 0]
click at [125, 472] on div at bounding box center [706, 339] width 1413 height 678
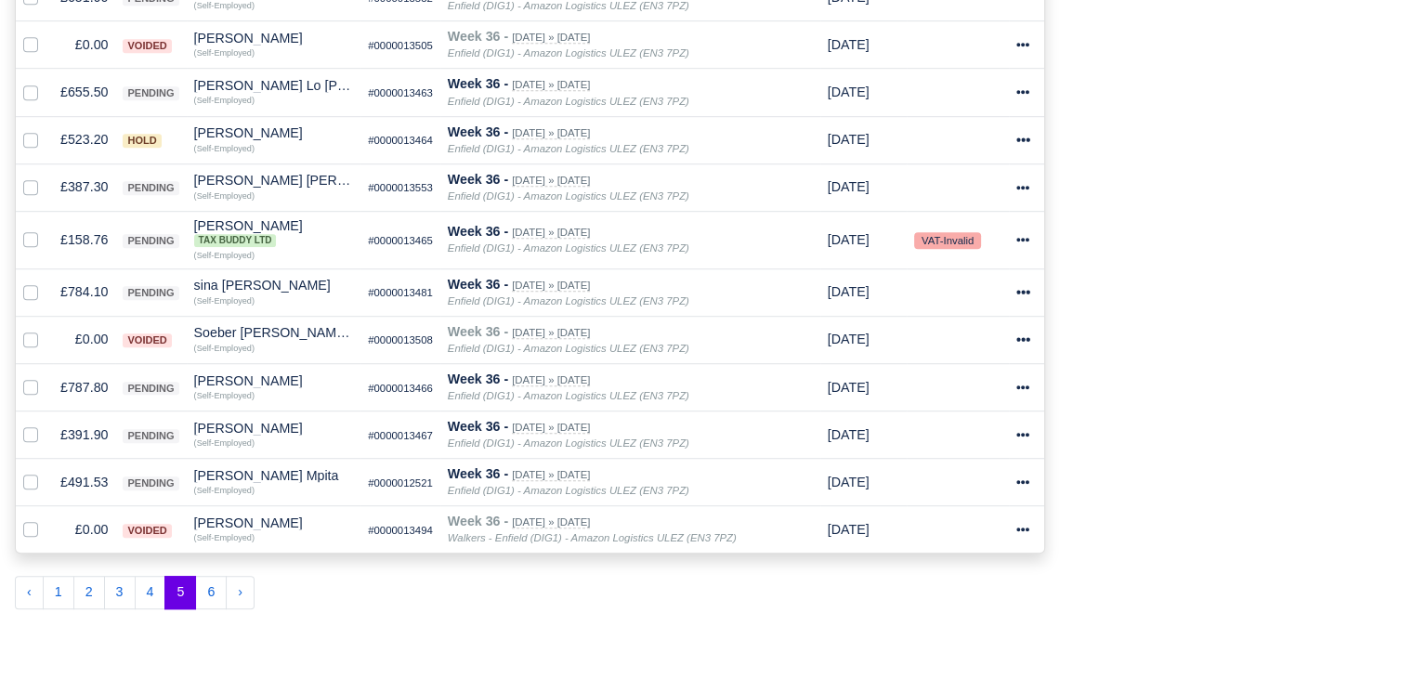
scroll to position [1130, 0]
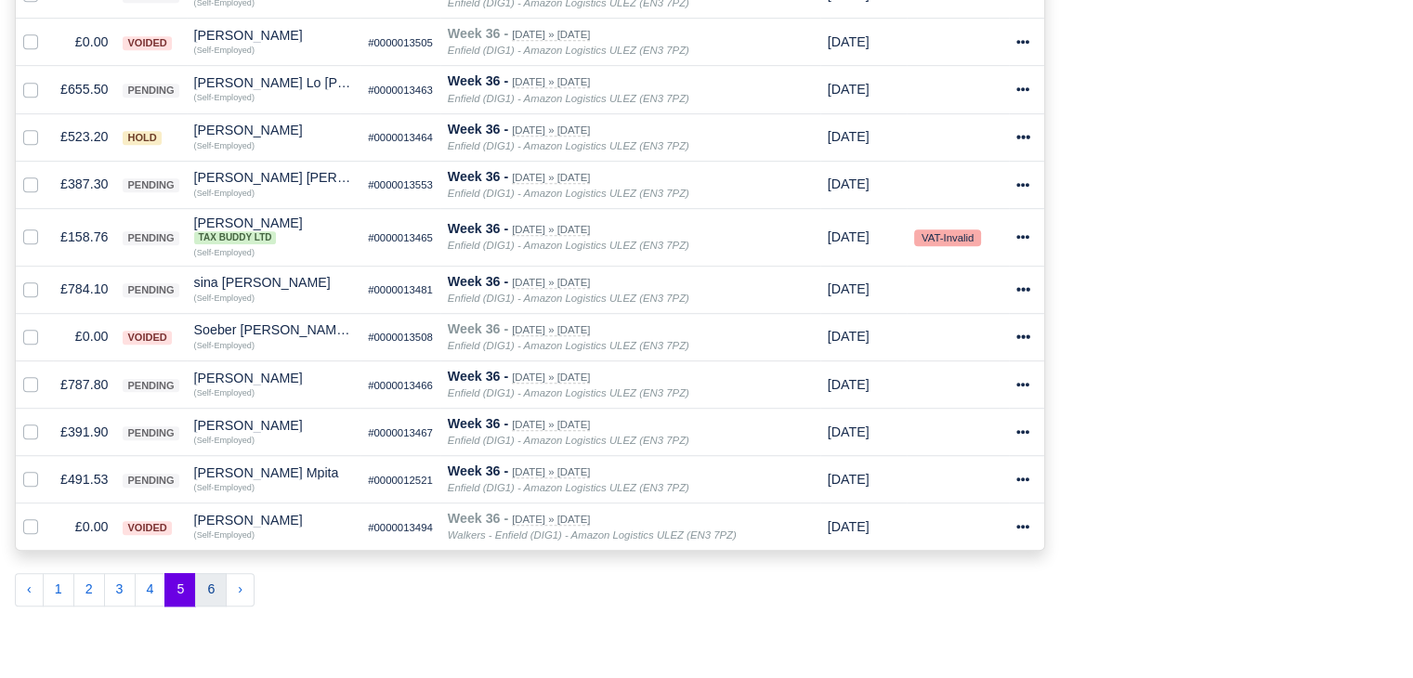
click at [206, 585] on button "6" at bounding box center [211, 589] width 32 height 33
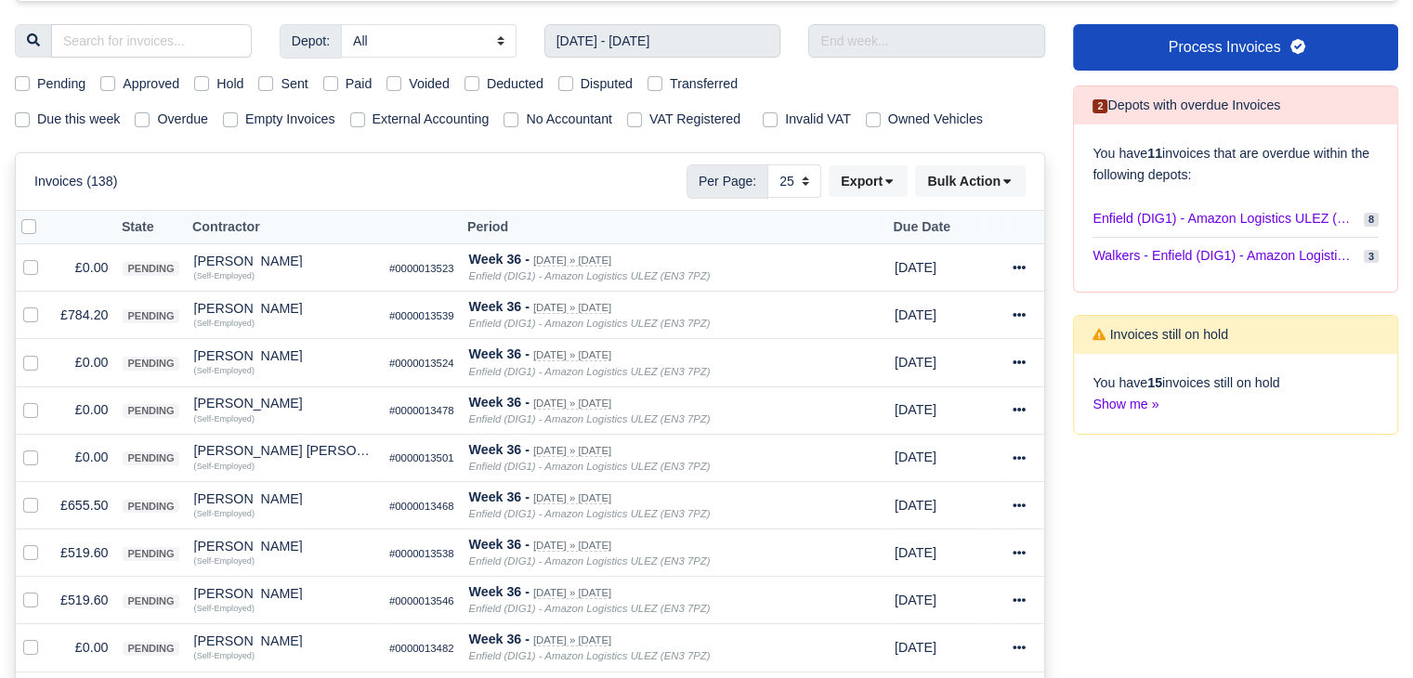
scroll to position [218, 0]
click at [46, 258] on label at bounding box center [46, 258] width 0 height 0
click at [24, 260] on input "checkbox" at bounding box center [30, 265] width 15 height 15
checkbox input "true"
click at [46, 353] on label at bounding box center [46, 353] width 0 height 0
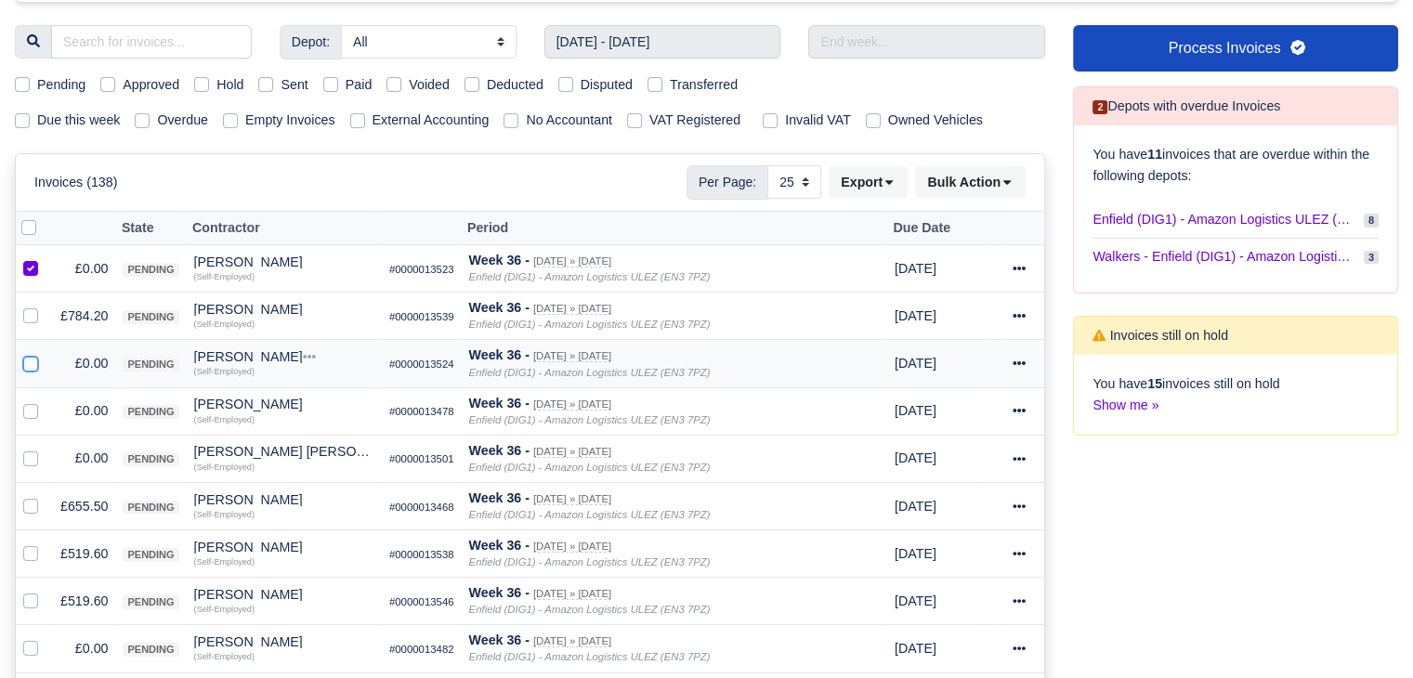
click at [29, 360] on input "checkbox" at bounding box center [30, 360] width 15 height 15
checkbox input "true"
click at [46, 400] on label at bounding box center [46, 400] width 0 height 0
click at [30, 406] on input "checkbox" at bounding box center [30, 407] width 15 height 15
checkbox input "true"
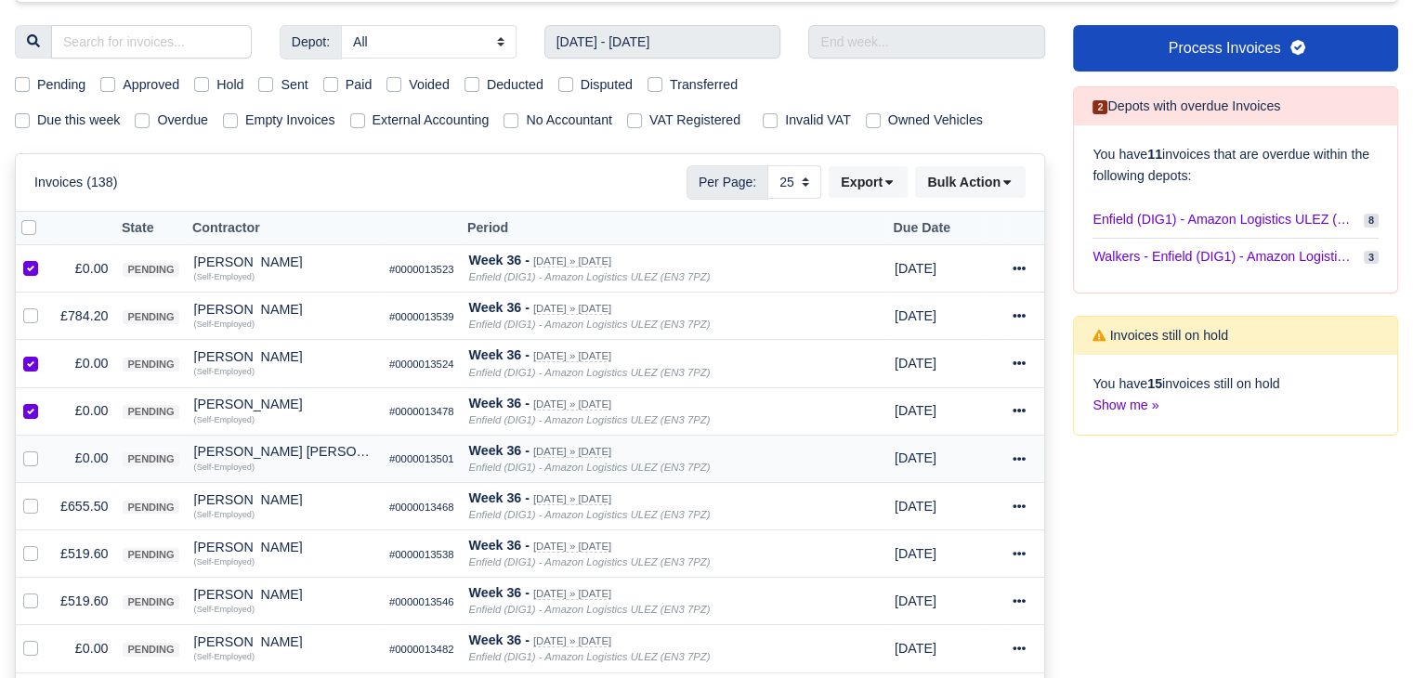
click at [46, 448] on label at bounding box center [46, 448] width 0 height 0
click at [34, 456] on input "checkbox" at bounding box center [30, 455] width 15 height 15
checkbox input "true"
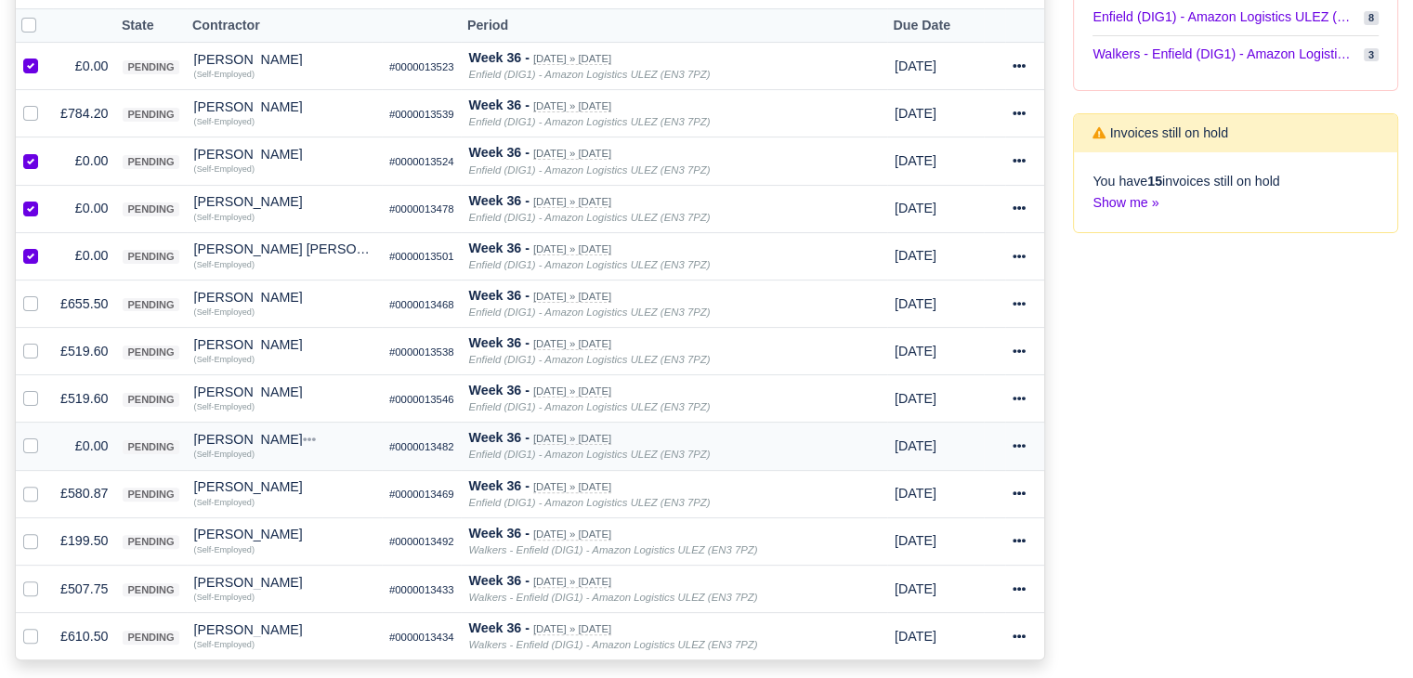
click at [46, 436] on label at bounding box center [46, 436] width 0 height 0
click at [33, 440] on input "checkbox" at bounding box center [30, 443] width 15 height 15
checkbox input "true"
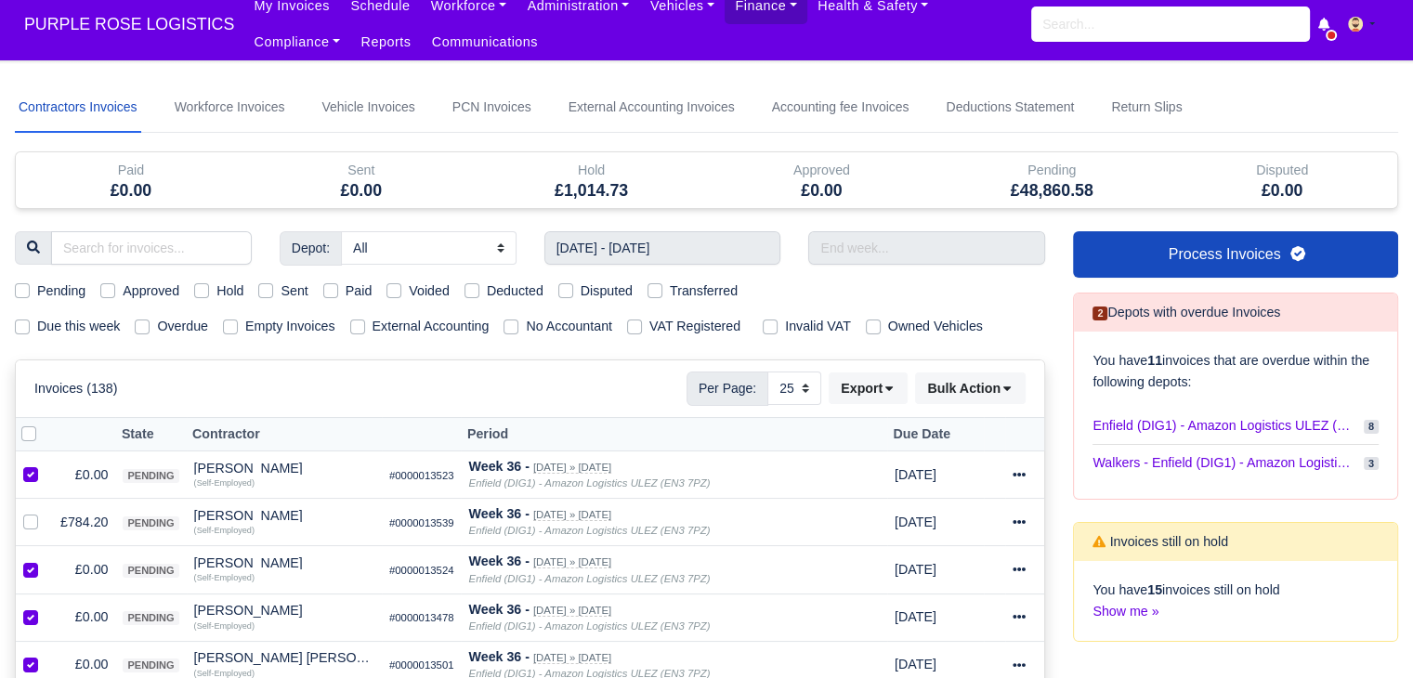
scroll to position [0, 0]
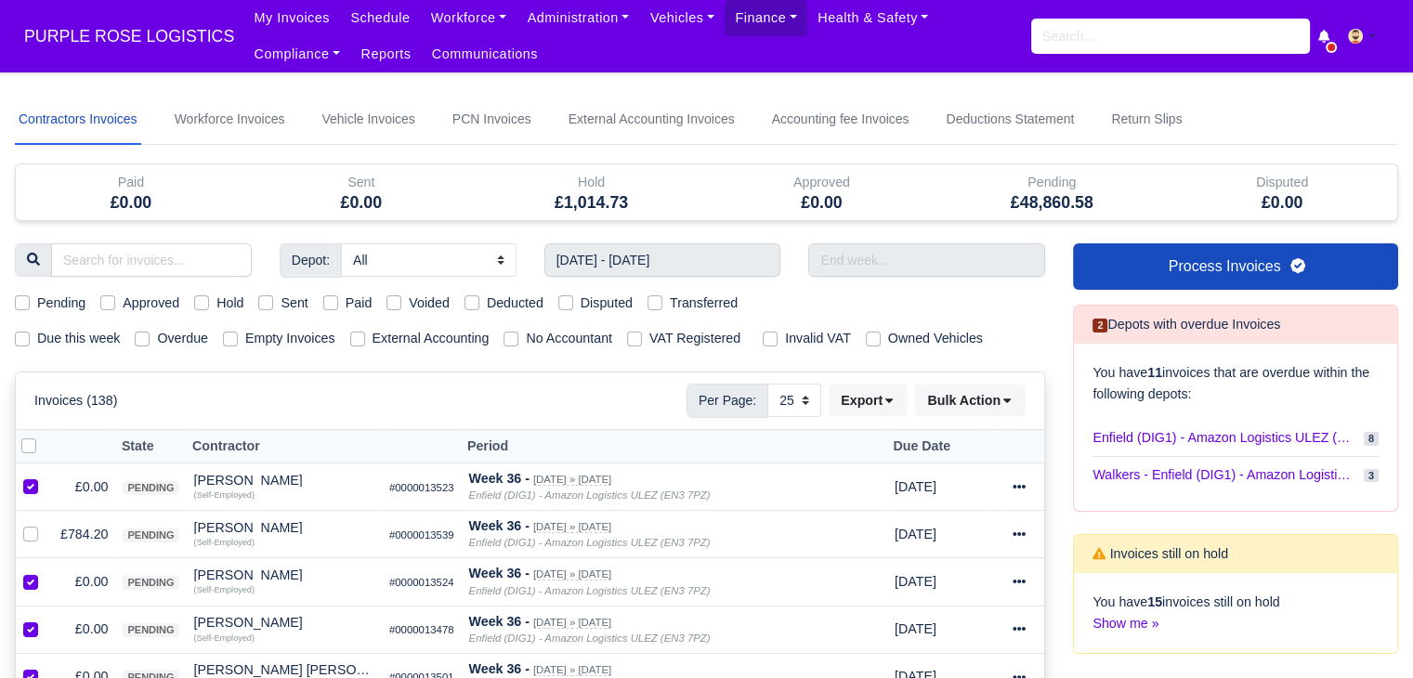
click at [987, 380] on div "Invoices (138) Per Page: 10 25 50 Export Data export: Export BACS 18 Download I…" at bounding box center [530, 401] width 1029 height 56
click at [987, 394] on button "Bulk Action" at bounding box center [970, 401] width 111 height 32
click at [946, 550] on div "Void" at bounding box center [940, 550] width 165 height 29
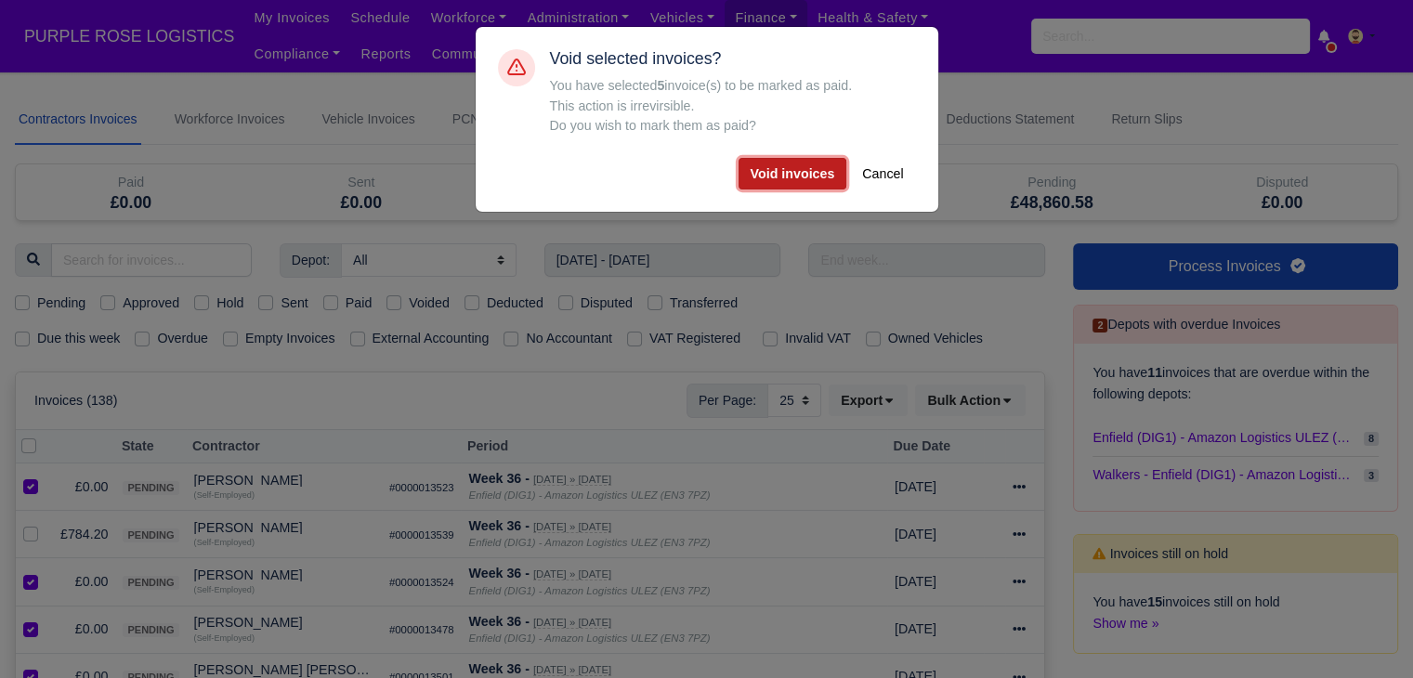
click at [766, 183] on button "Void invoices" at bounding box center [793, 174] width 109 height 32
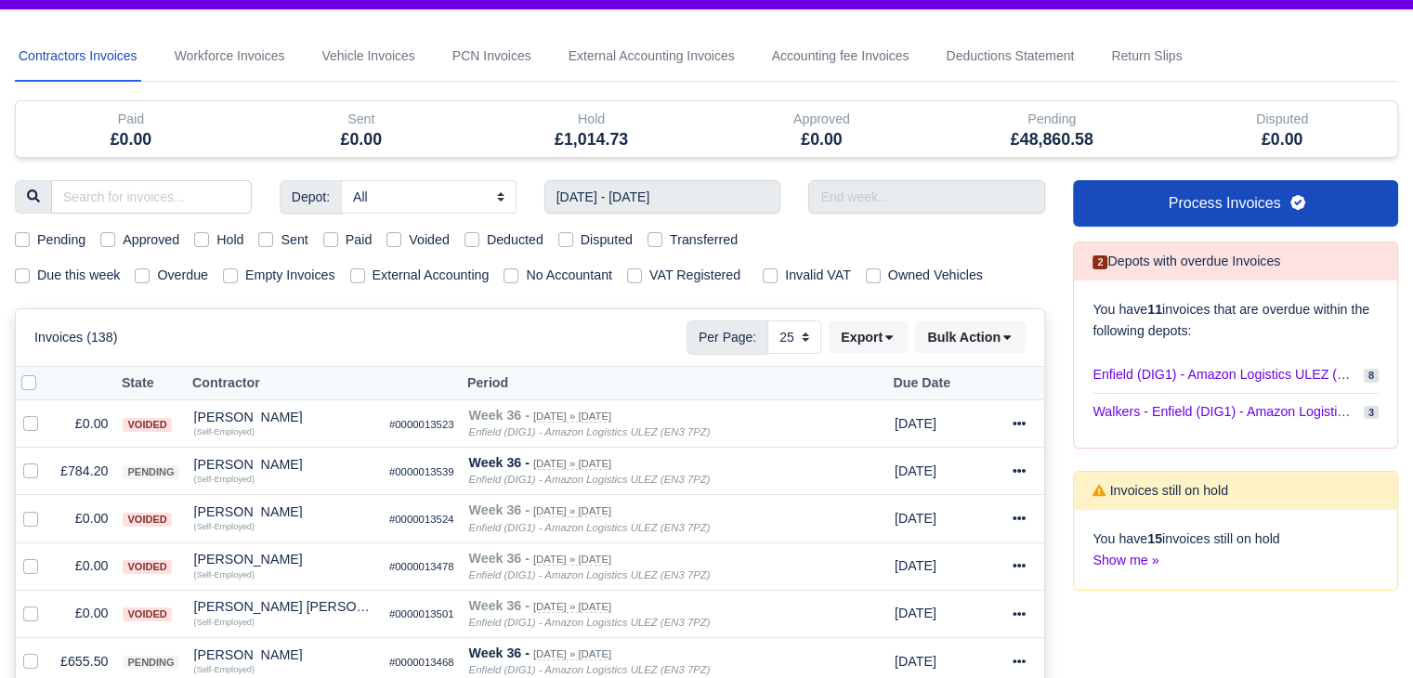
scroll to position [67, 0]
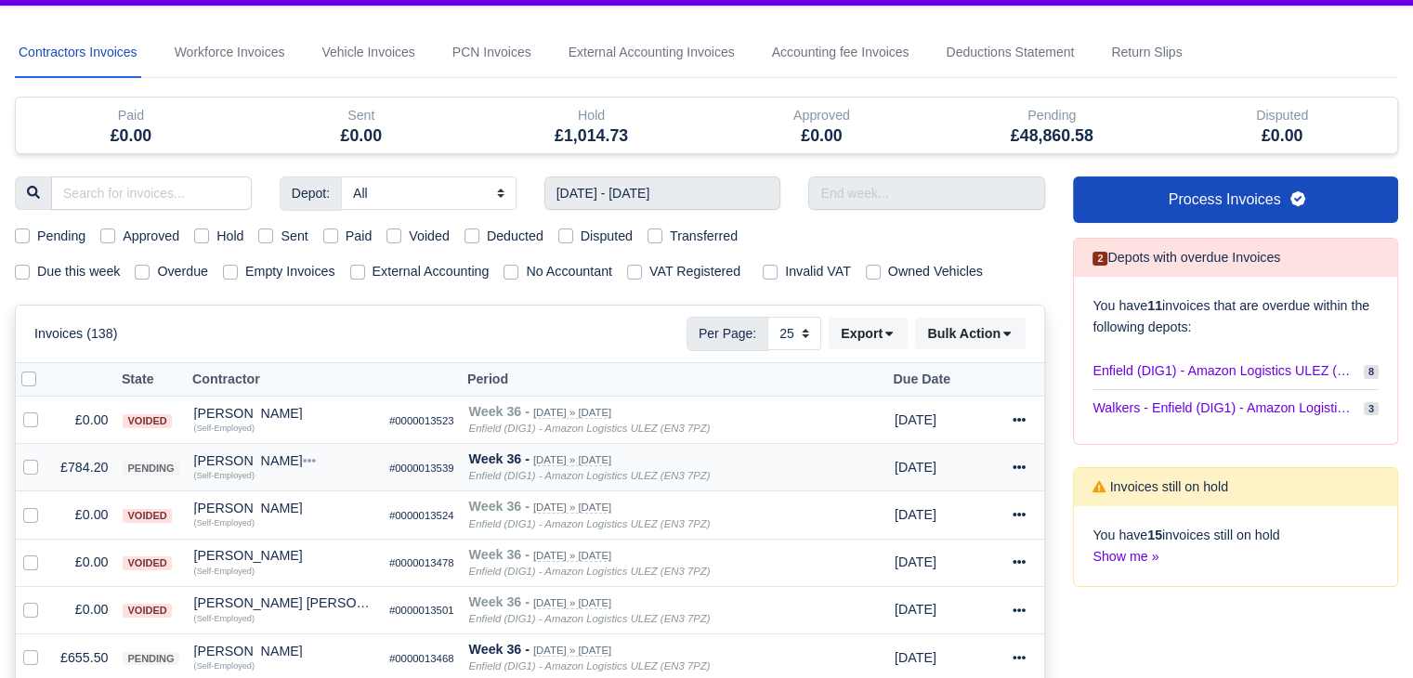
click at [67, 475] on td "£784.20" at bounding box center [84, 467] width 62 height 47
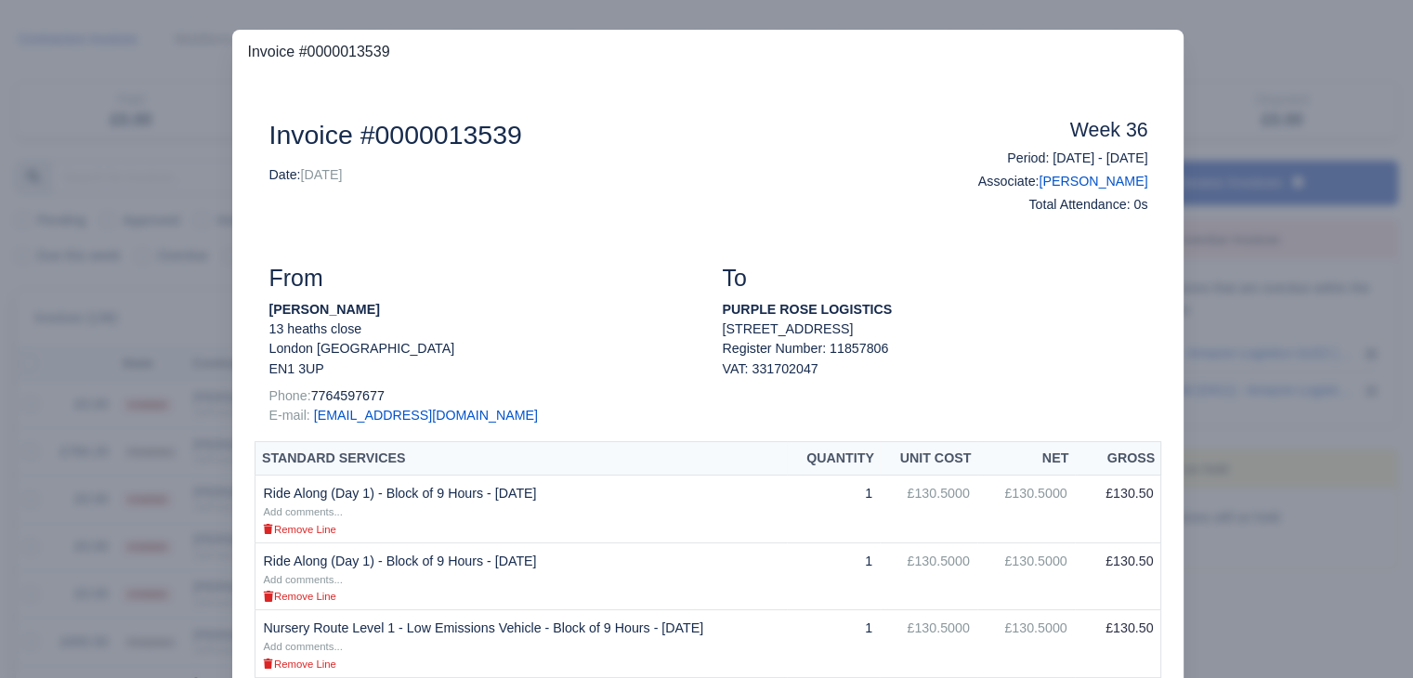
scroll to position [74, 0]
click at [143, 439] on div at bounding box center [706, 339] width 1413 height 678
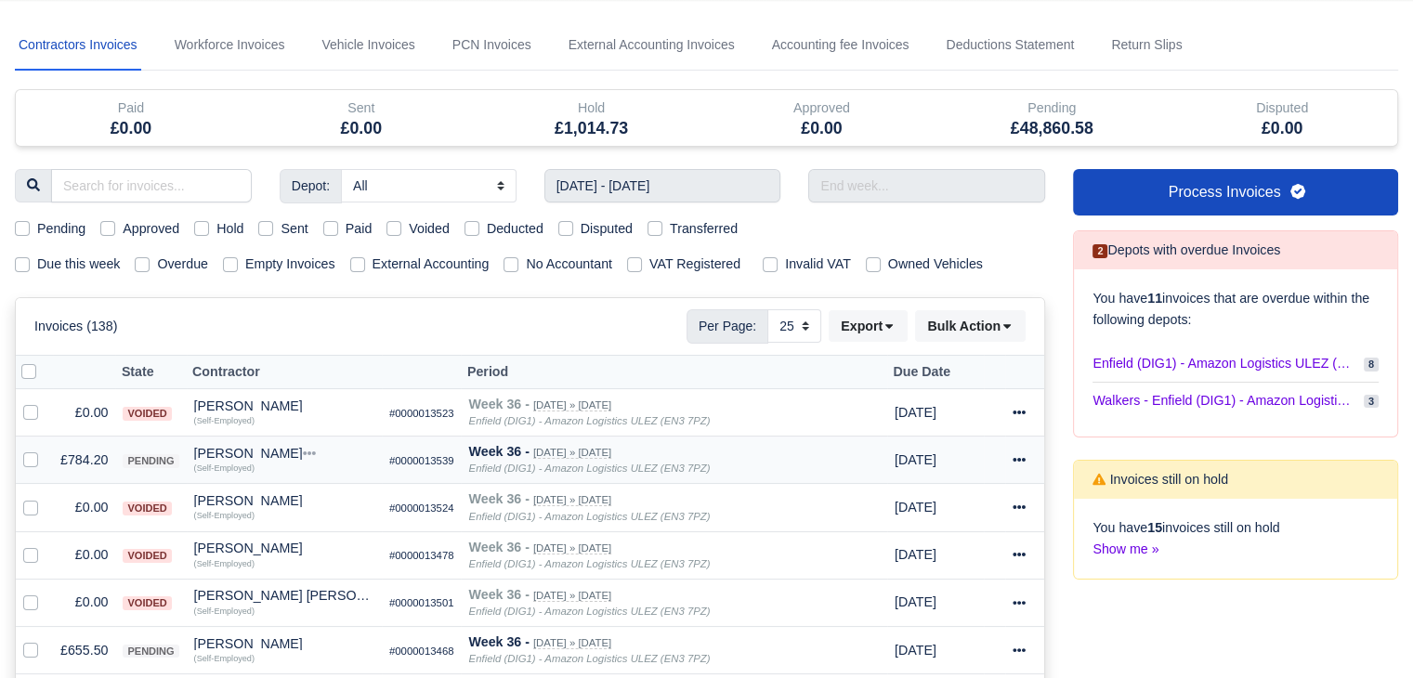
click at [223, 451] on div "Tugay Yildiz" at bounding box center [284, 453] width 180 height 13
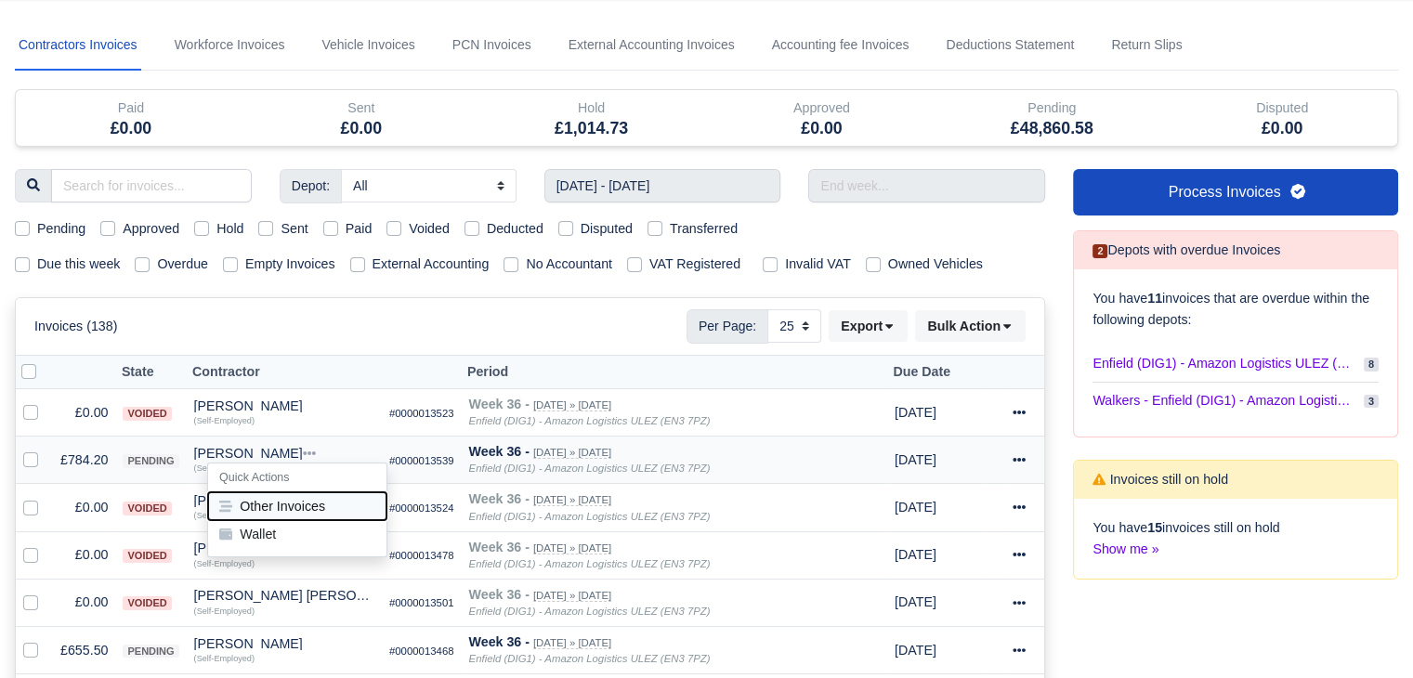
click at [286, 503] on button "Other Invoices" at bounding box center [297, 506] width 178 height 28
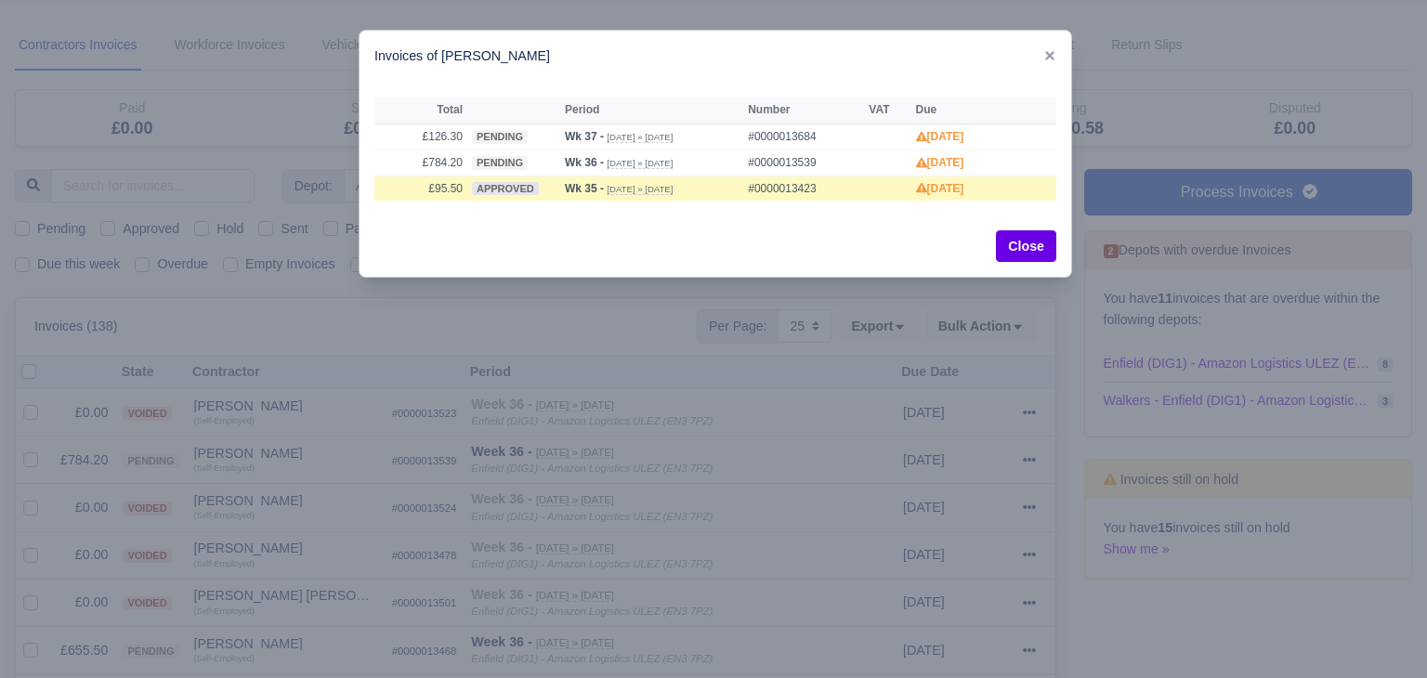
click at [330, 462] on div at bounding box center [713, 339] width 1427 height 678
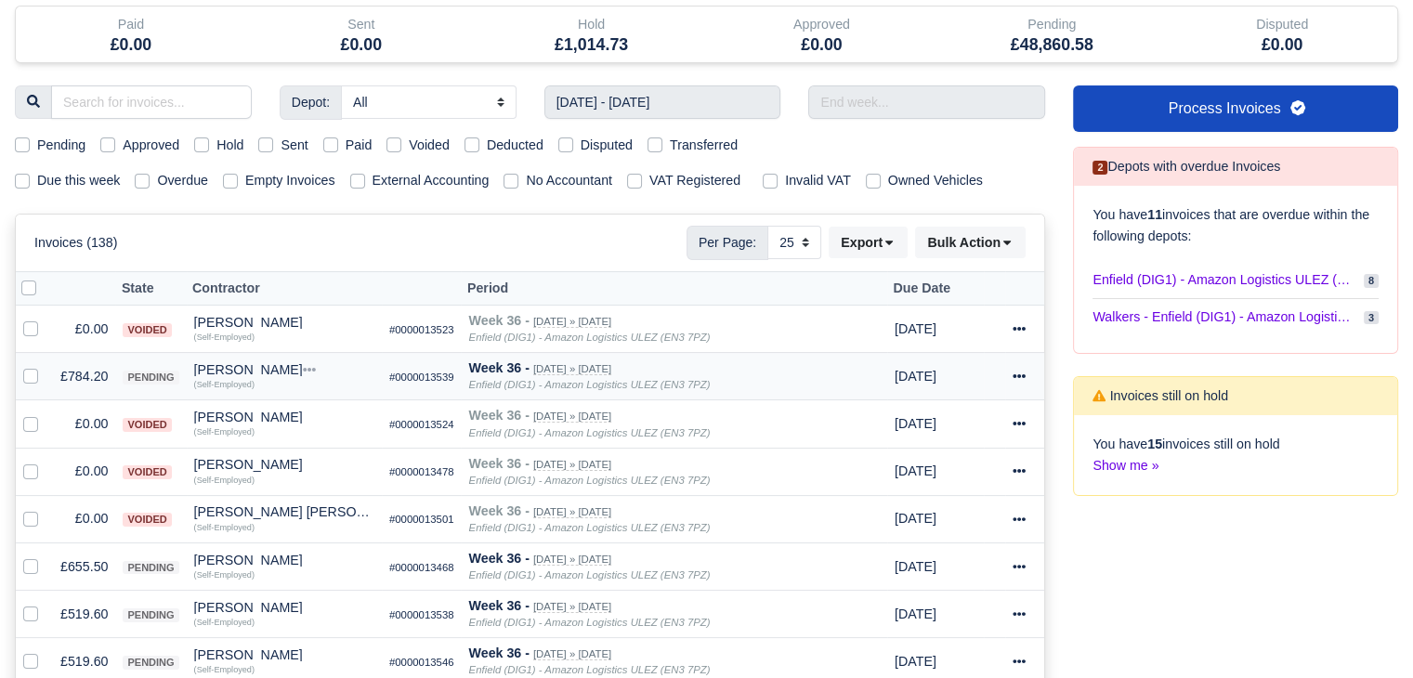
click at [59, 368] on td "£784.20" at bounding box center [84, 376] width 62 height 47
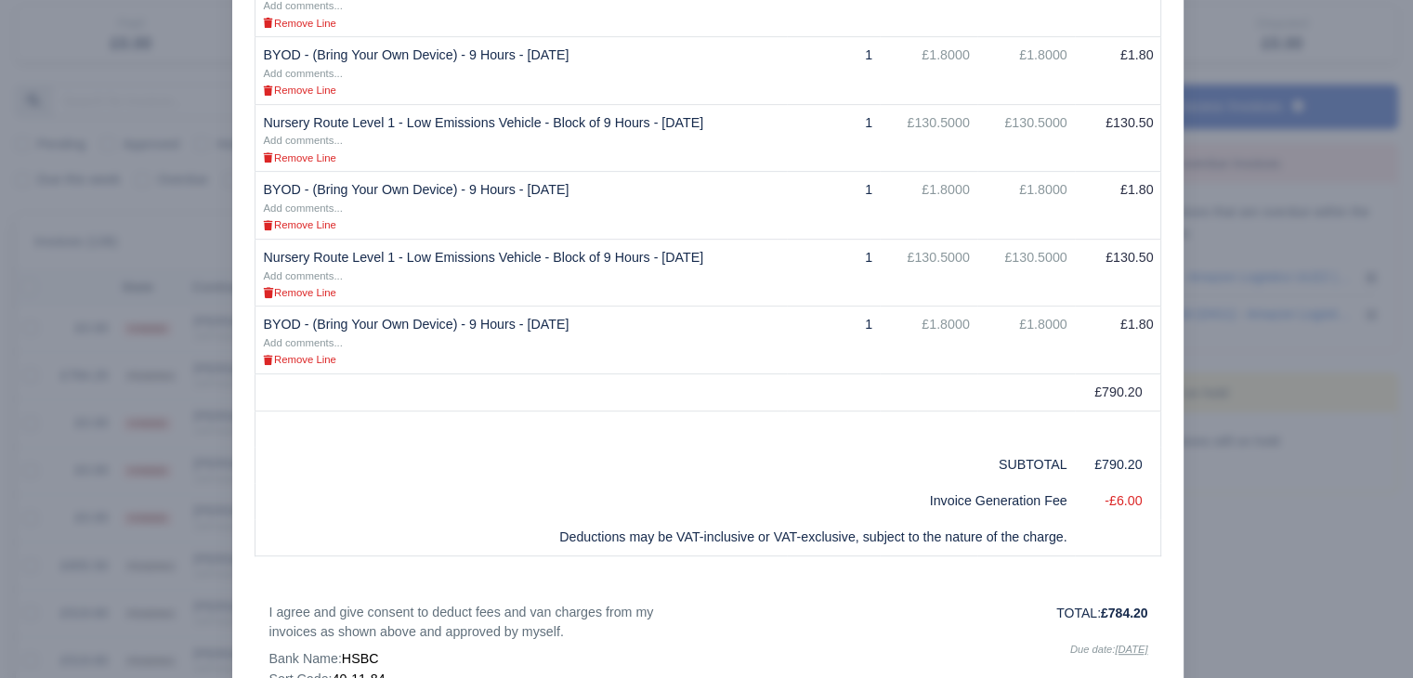
scroll to position [899, 0]
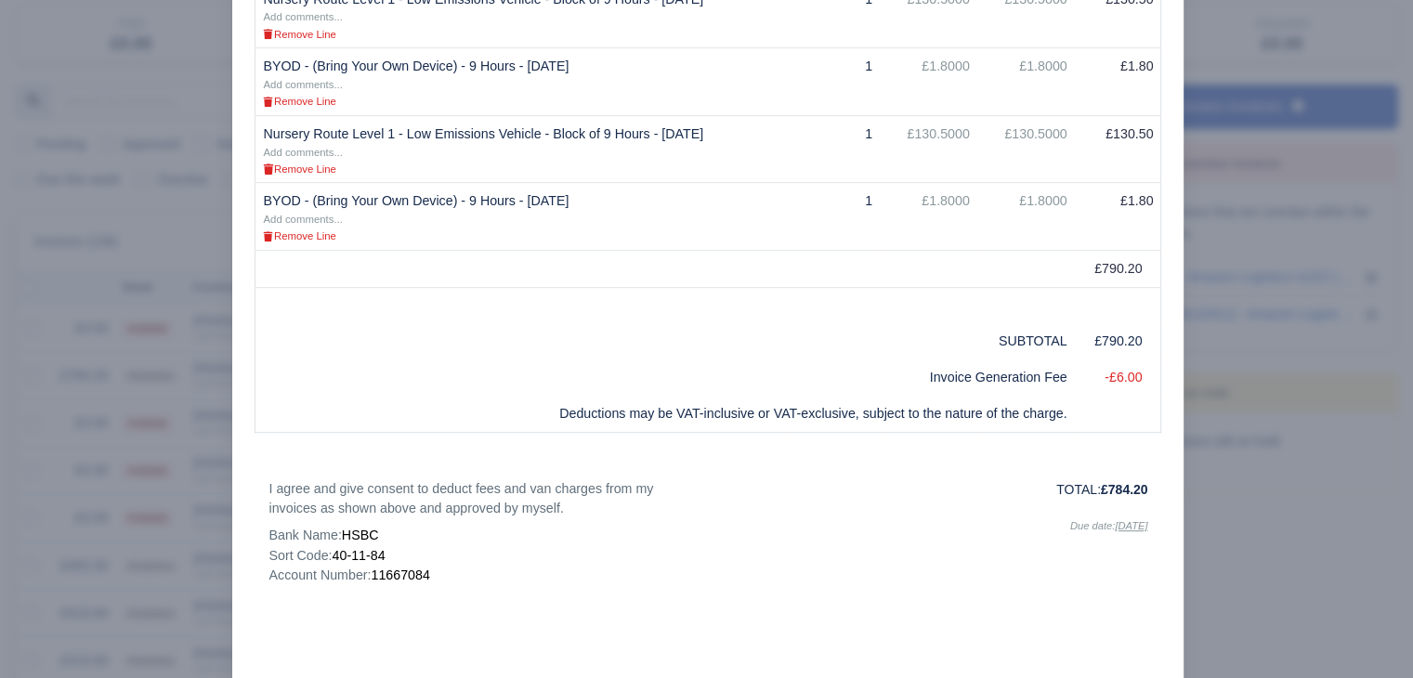
click at [1304, 455] on div at bounding box center [706, 339] width 1413 height 678
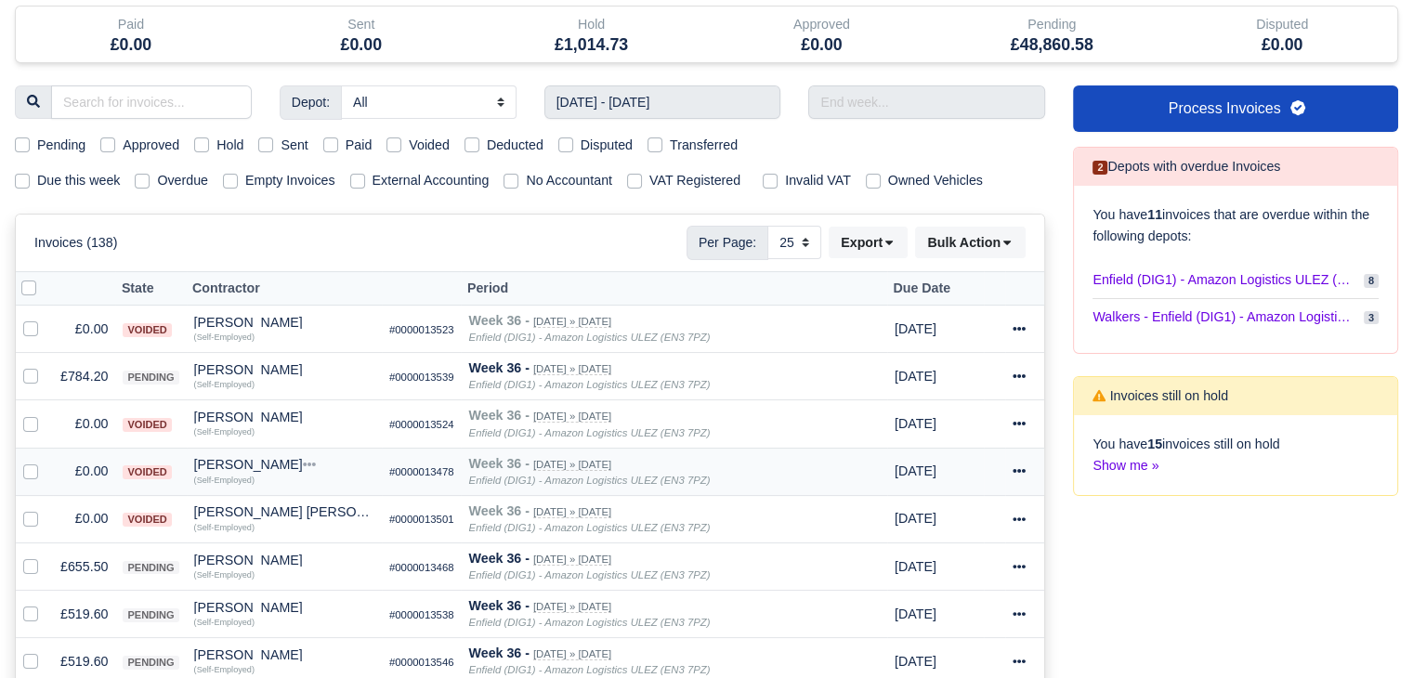
scroll to position [251, 0]
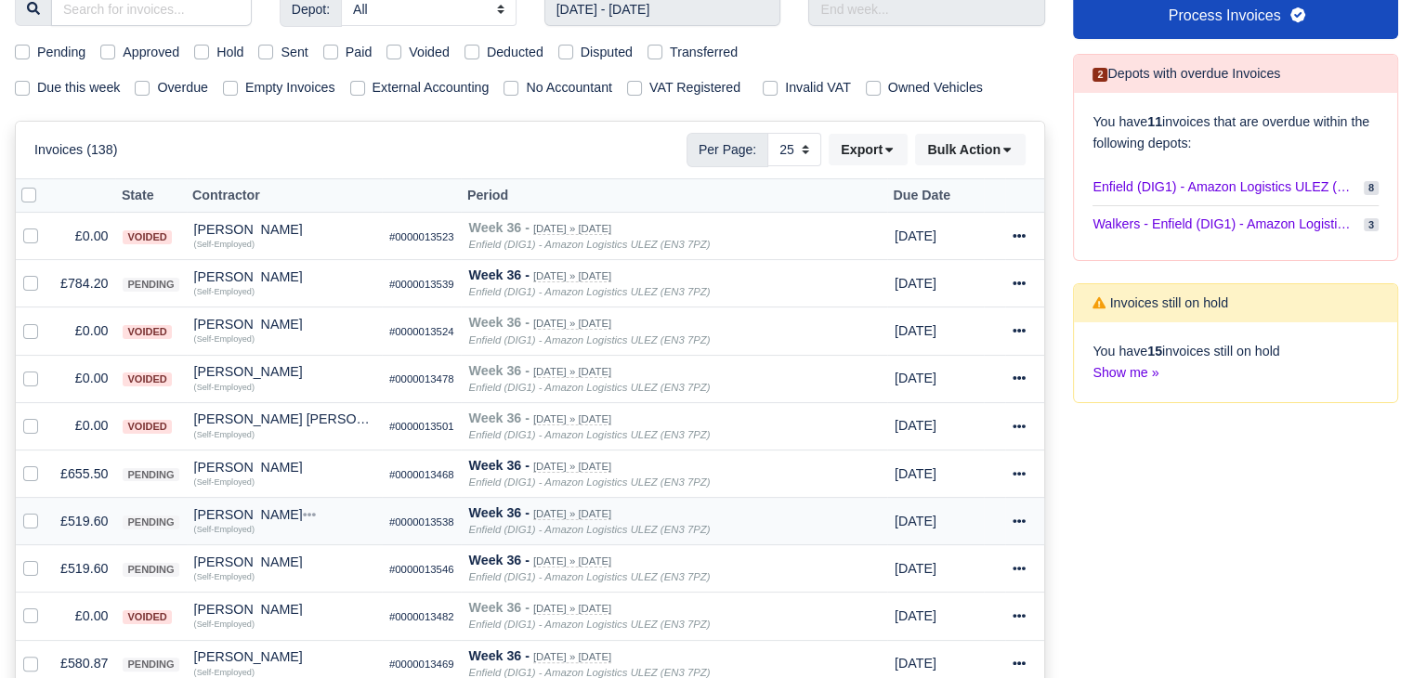
click at [99, 522] on td "£519.60" at bounding box center [84, 521] width 62 height 47
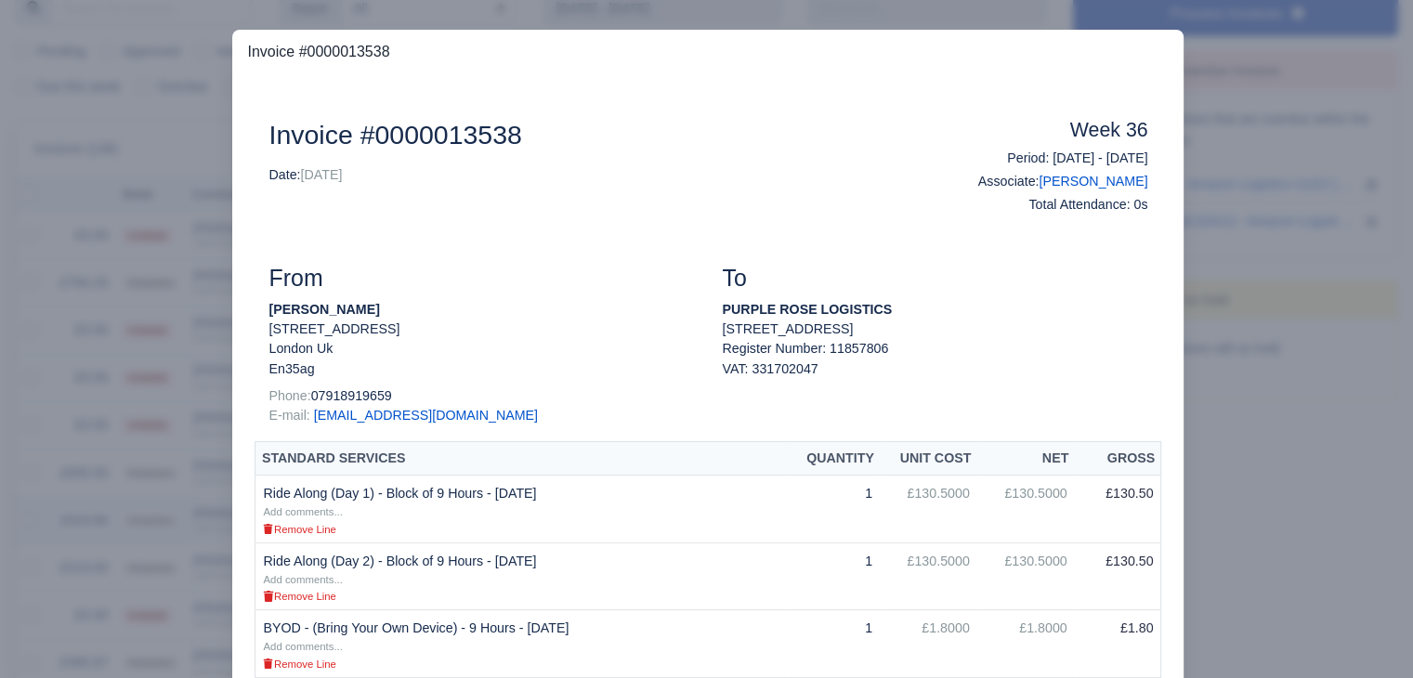
click at [99, 522] on div at bounding box center [706, 339] width 1413 height 678
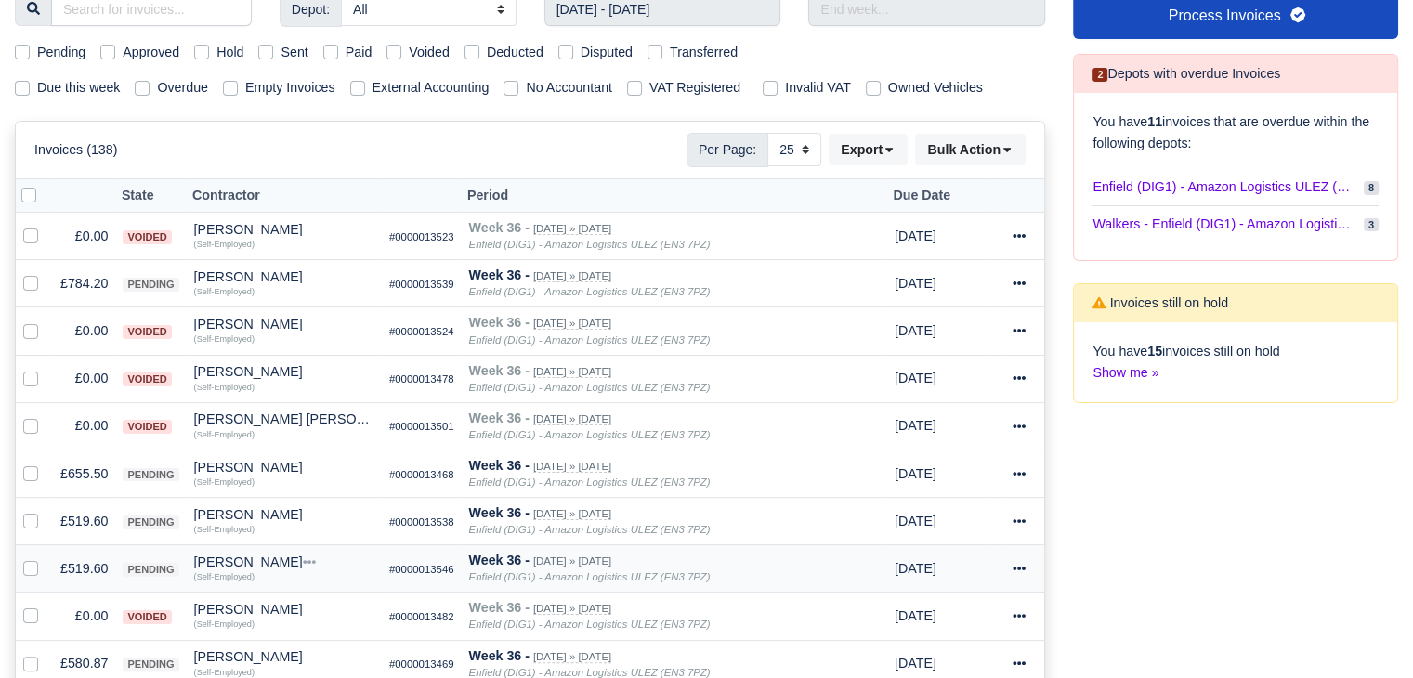
click at [89, 568] on td "£519.60" at bounding box center [84, 568] width 62 height 47
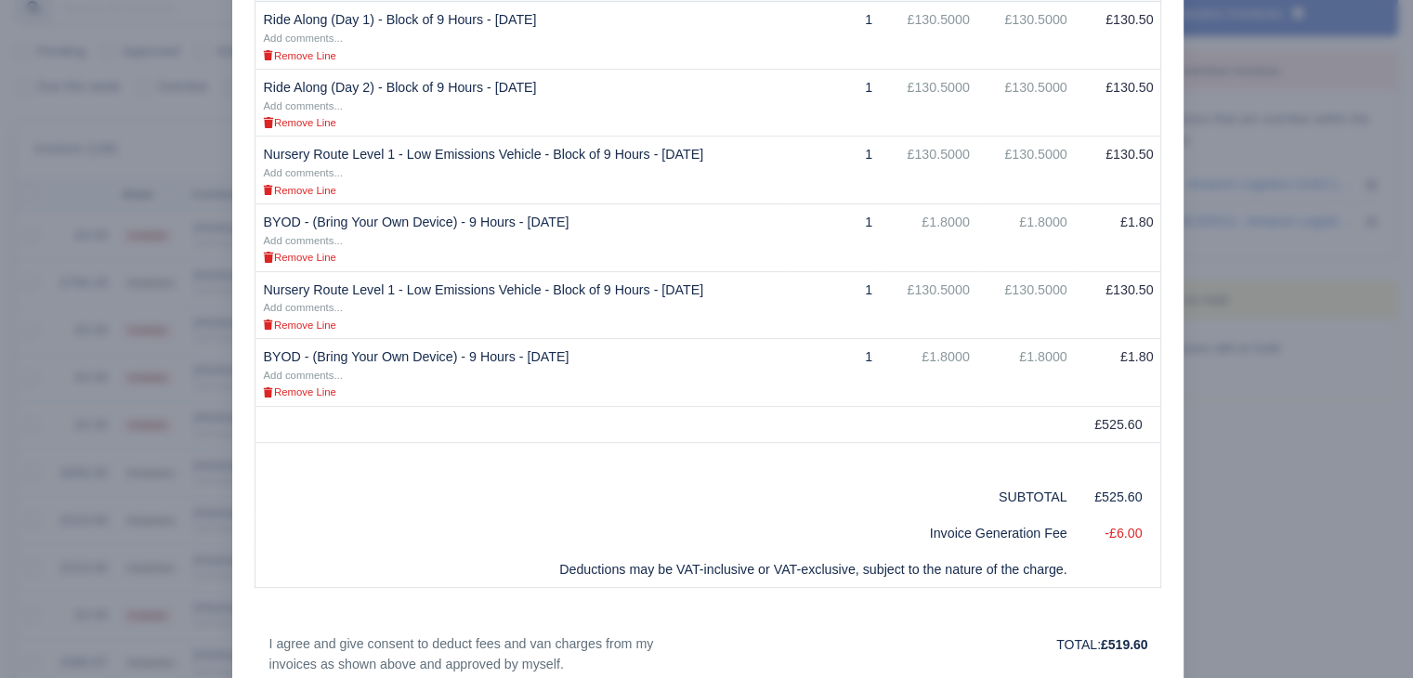
scroll to position [472, 0]
click at [111, 570] on div at bounding box center [706, 339] width 1413 height 678
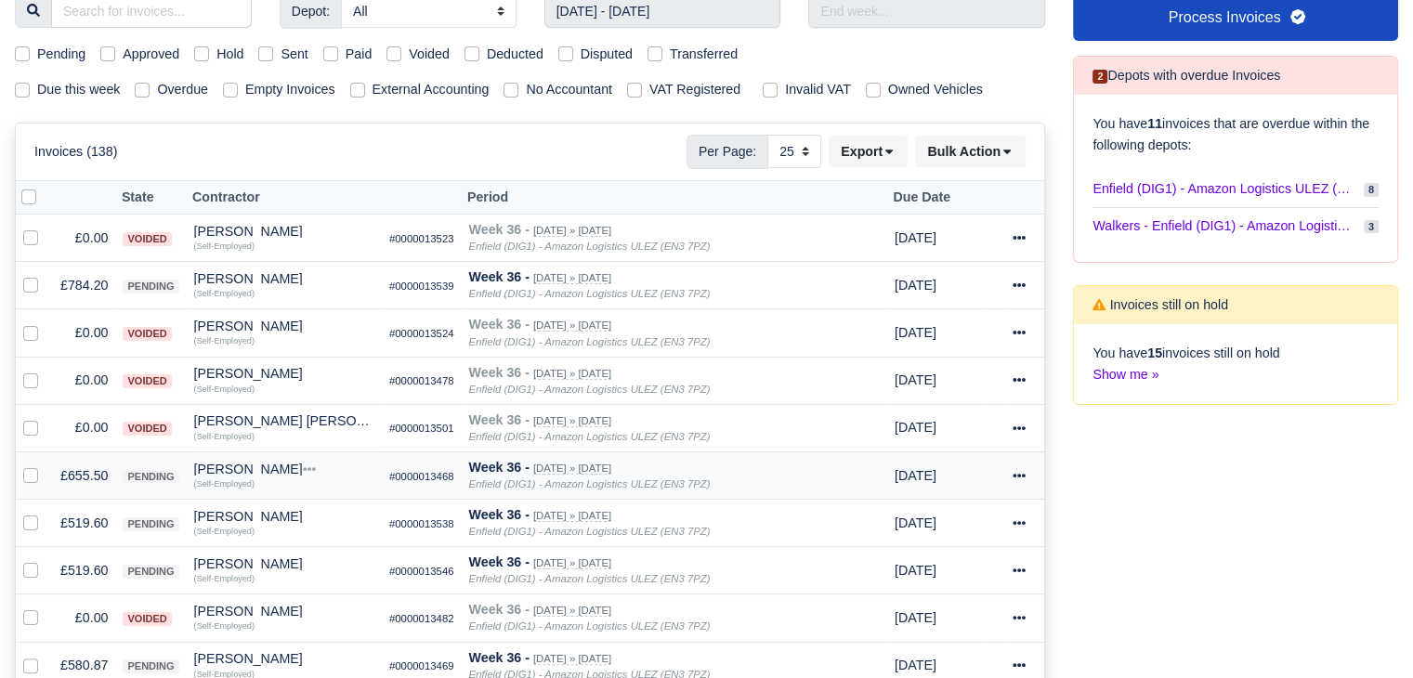
scroll to position [251, 0]
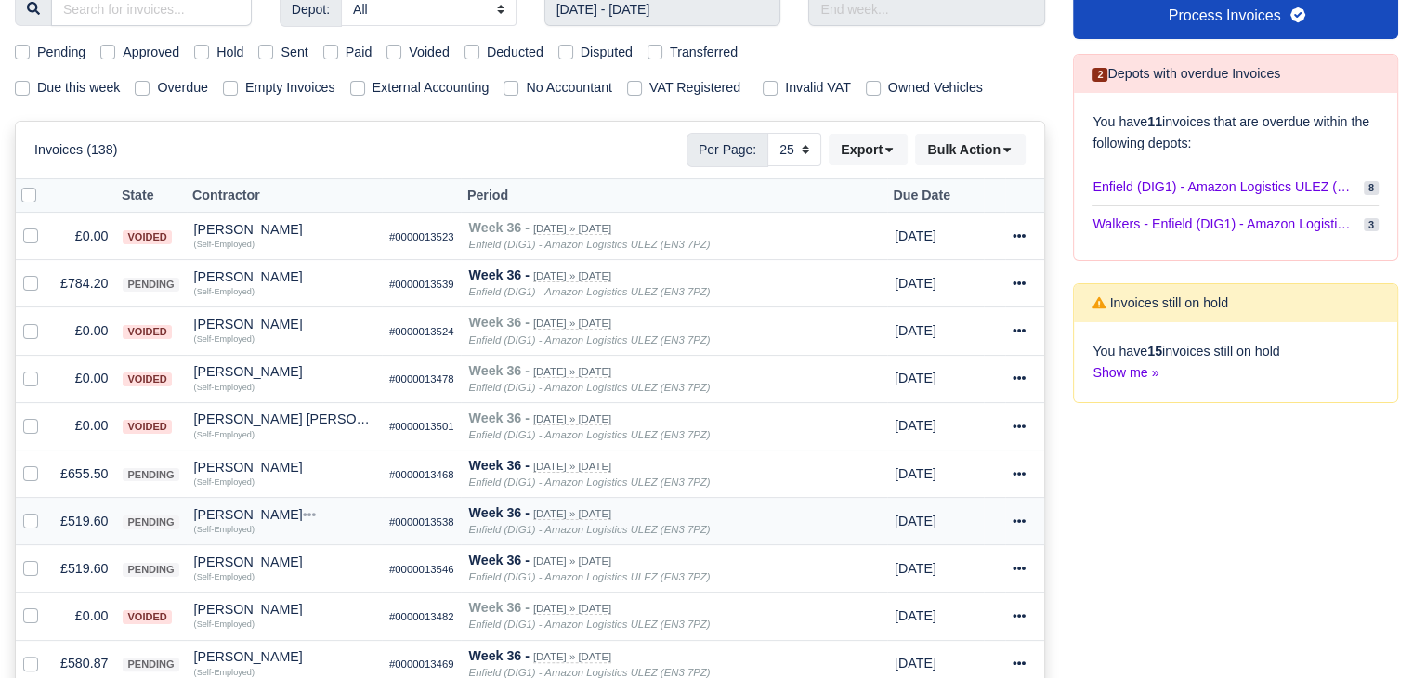
click at [219, 510] on div "[PERSON_NAME]" at bounding box center [284, 514] width 180 height 13
click at [276, 562] on button "Other Invoices" at bounding box center [297, 568] width 178 height 28
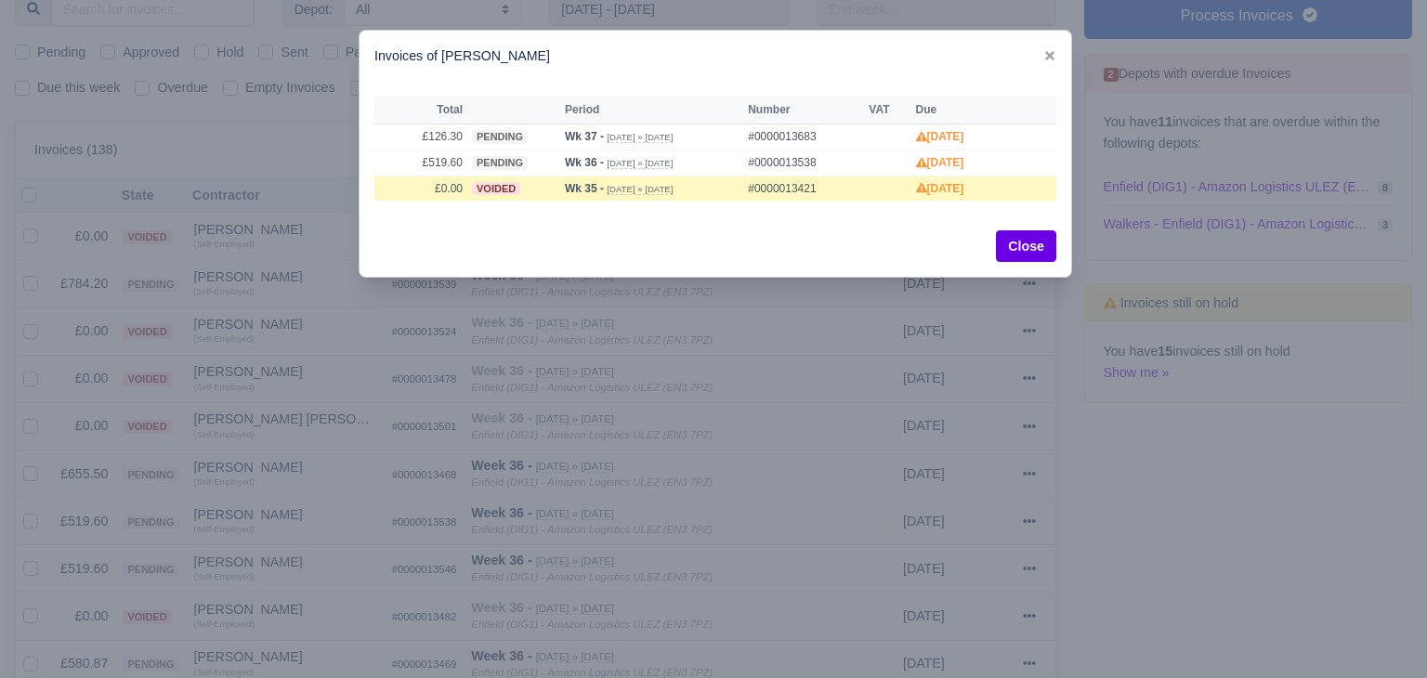
click at [265, 546] on div at bounding box center [713, 339] width 1427 height 678
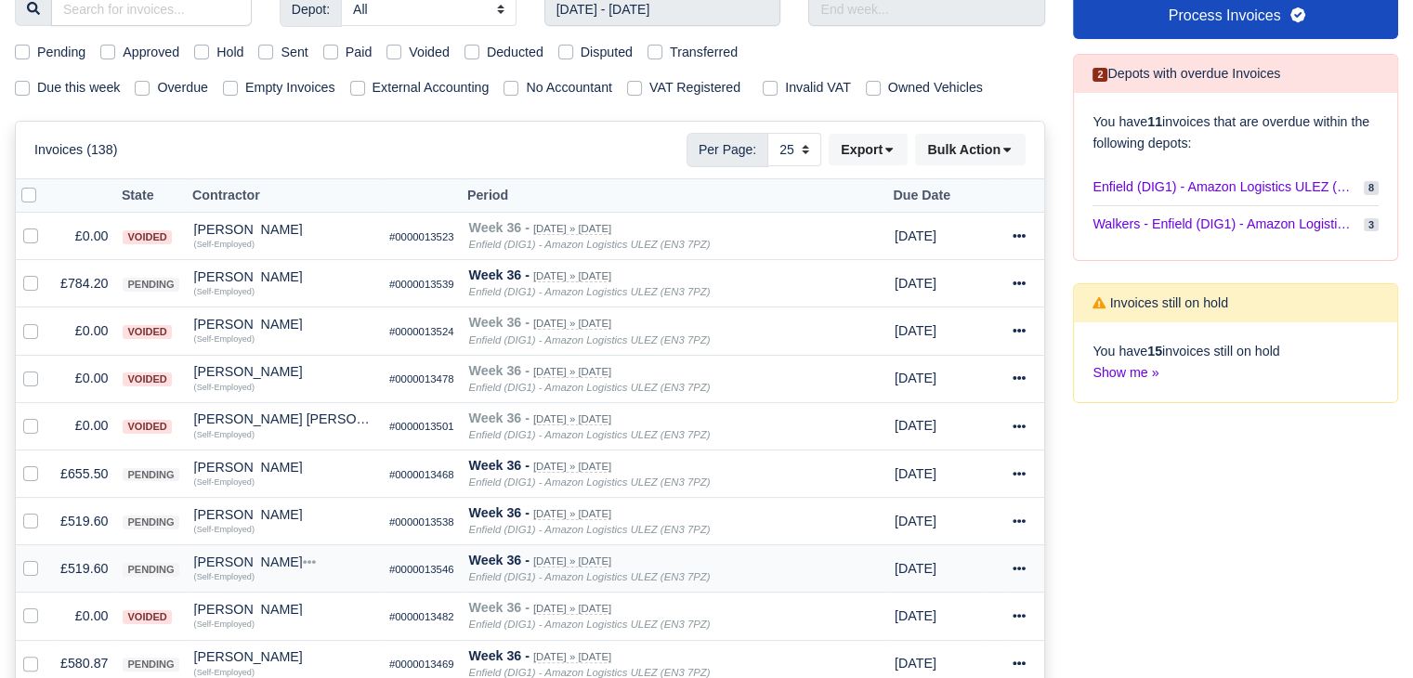
click at [245, 556] on div "Yosif Yosifov" at bounding box center [284, 562] width 180 height 13
click at [294, 608] on button "Other Invoices" at bounding box center [297, 615] width 178 height 28
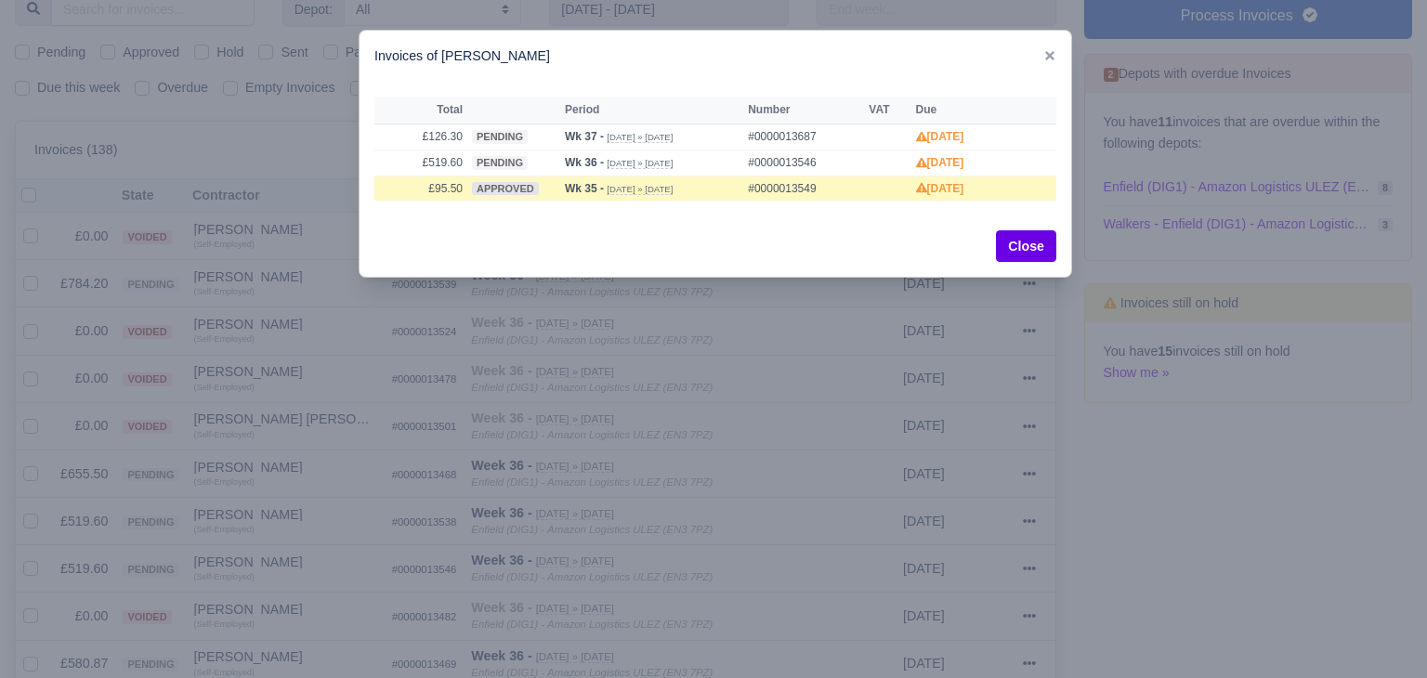
click at [294, 582] on div at bounding box center [713, 339] width 1427 height 678
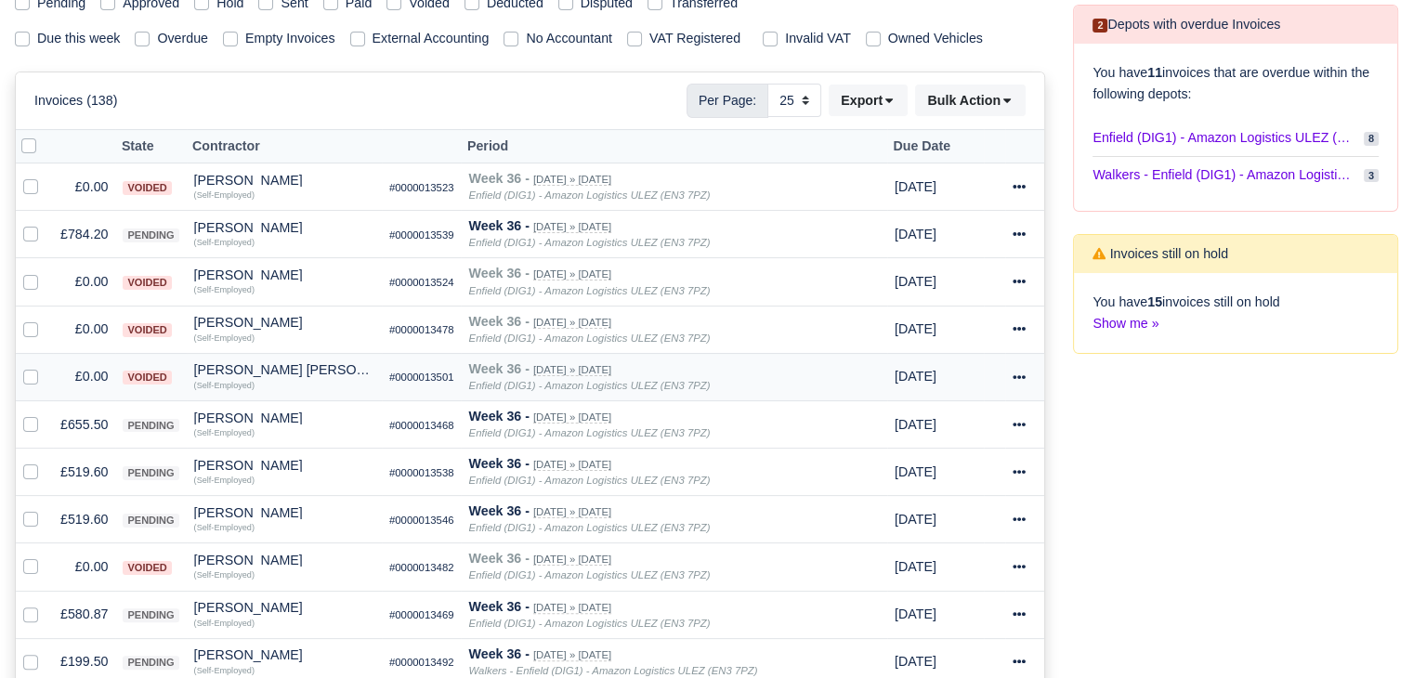
scroll to position [299, 0]
click at [95, 464] on td "£519.60" at bounding box center [84, 473] width 62 height 47
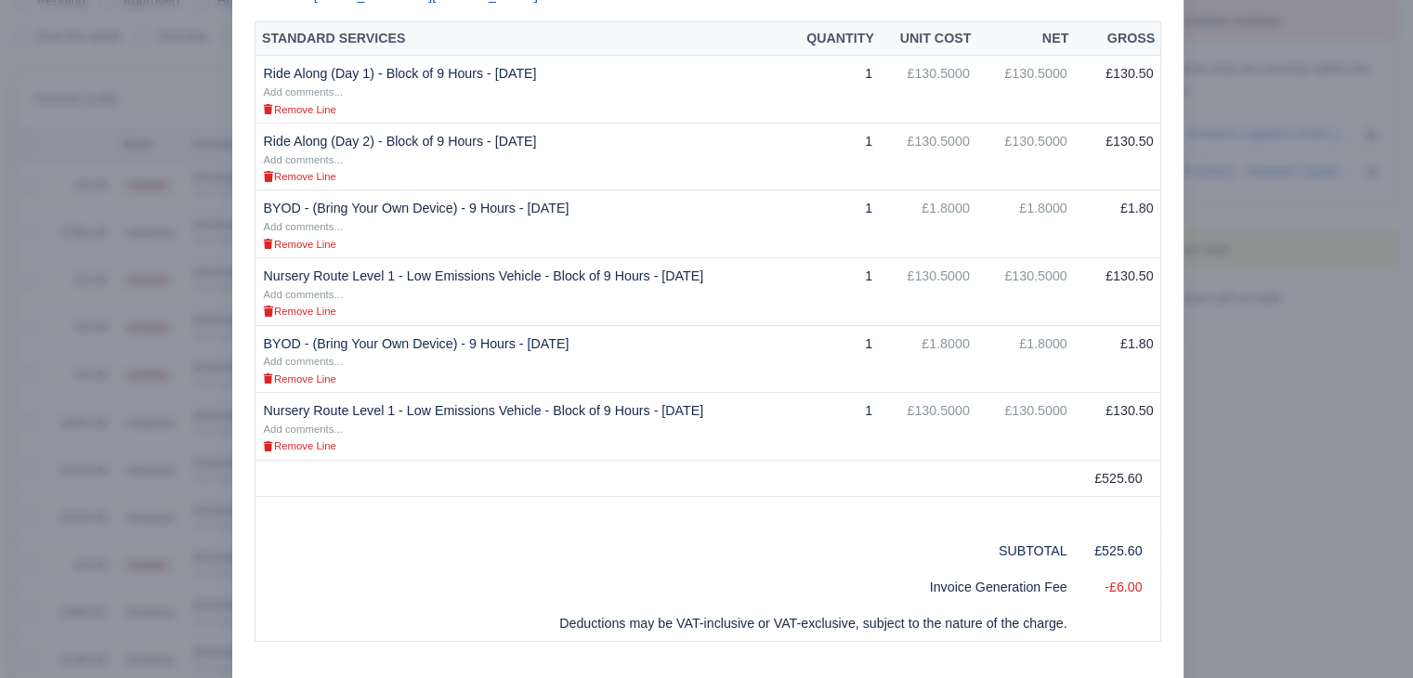
scroll to position [420, 0]
click at [72, 477] on div at bounding box center [706, 339] width 1413 height 678
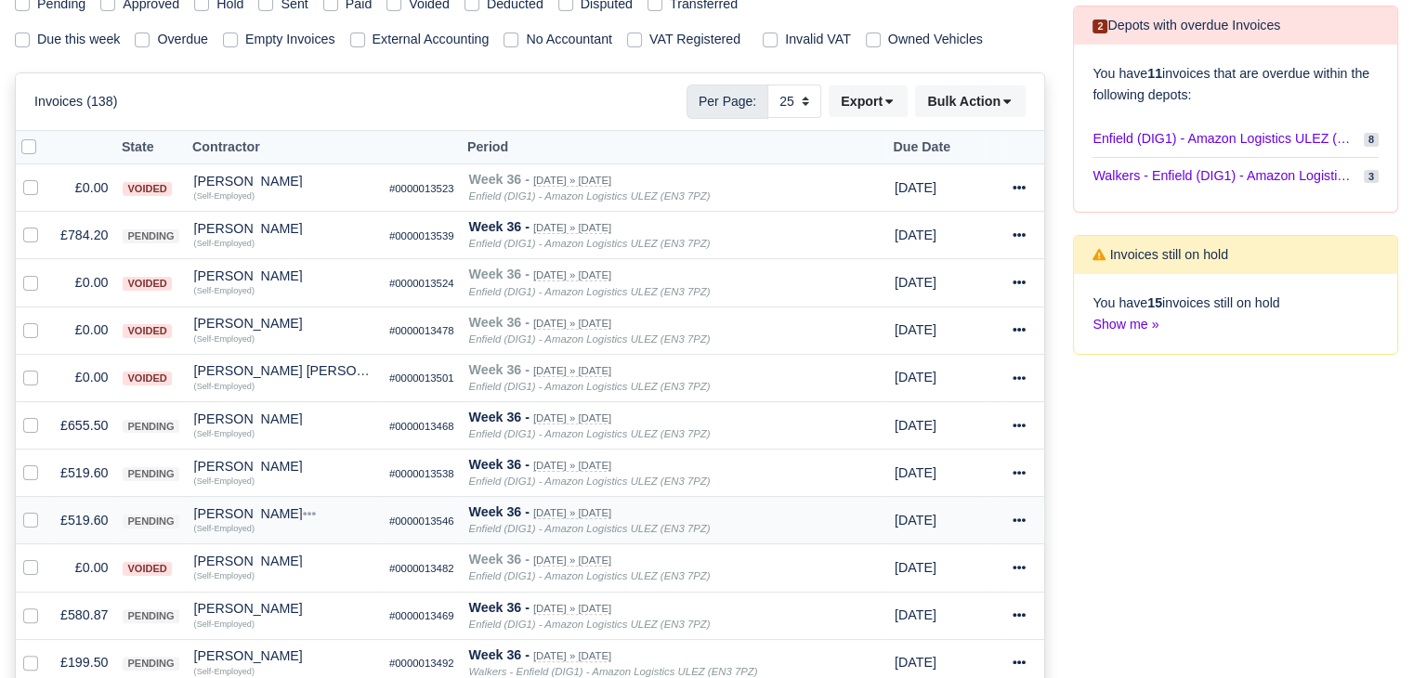
click at [80, 517] on td "£519.60" at bounding box center [84, 520] width 62 height 47
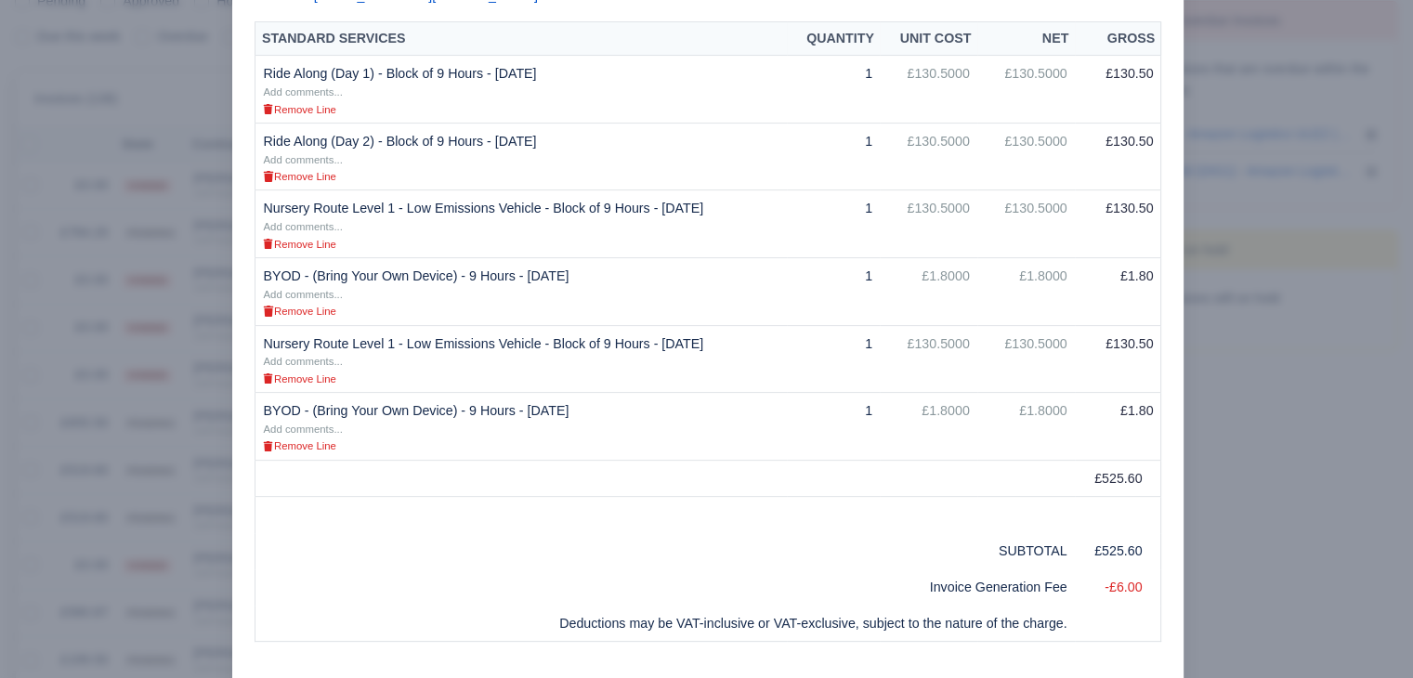
click at [163, 530] on div at bounding box center [706, 339] width 1413 height 678
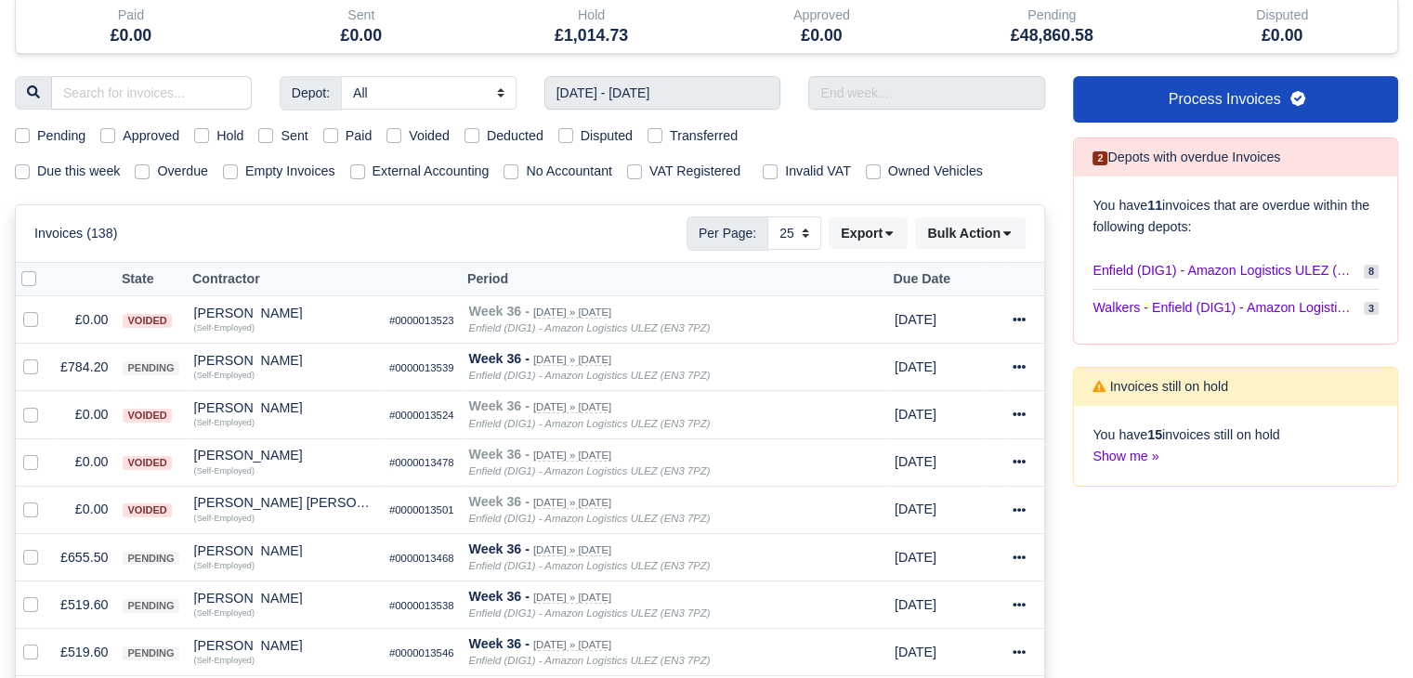
scroll to position [0, 0]
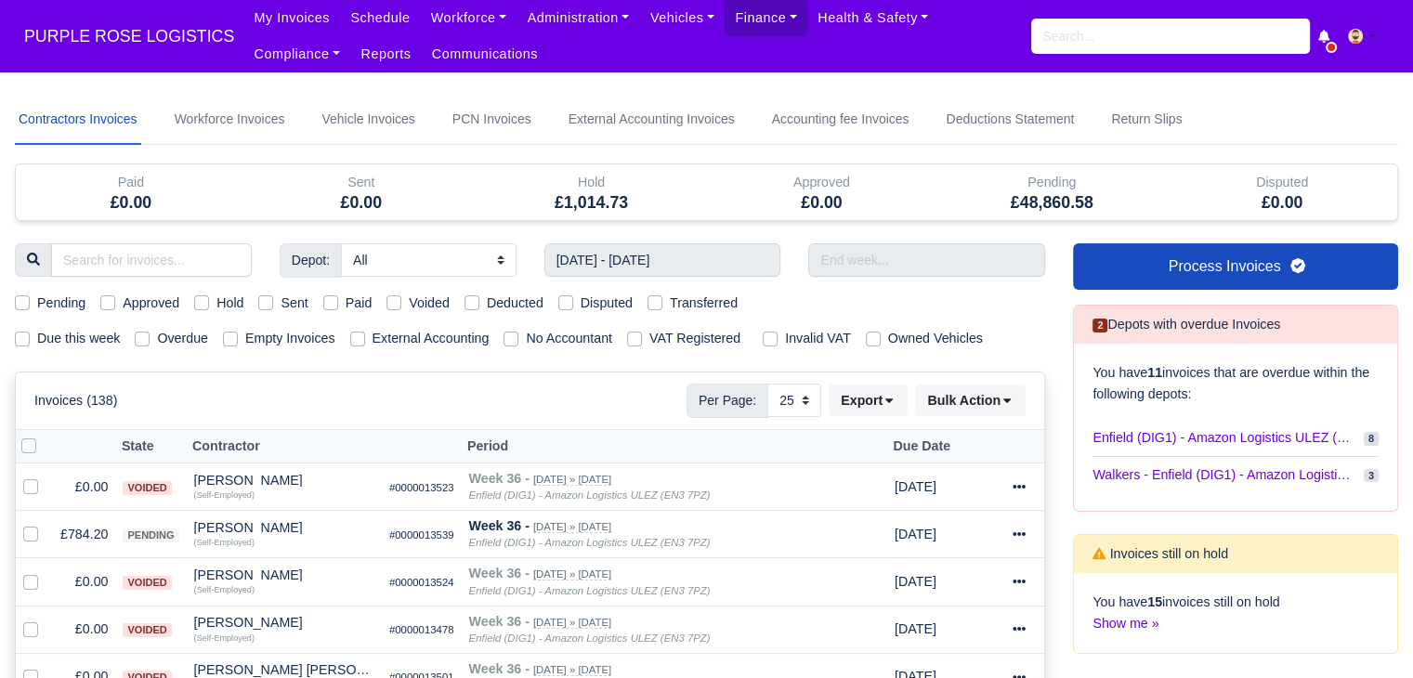
click at [31, 295] on div "Pending" at bounding box center [50, 303] width 71 height 21
click at [37, 298] on label "Pending" at bounding box center [61, 303] width 48 height 21
click at [15, 298] on input "Pending" at bounding box center [22, 300] width 15 height 15
checkbox input "true"
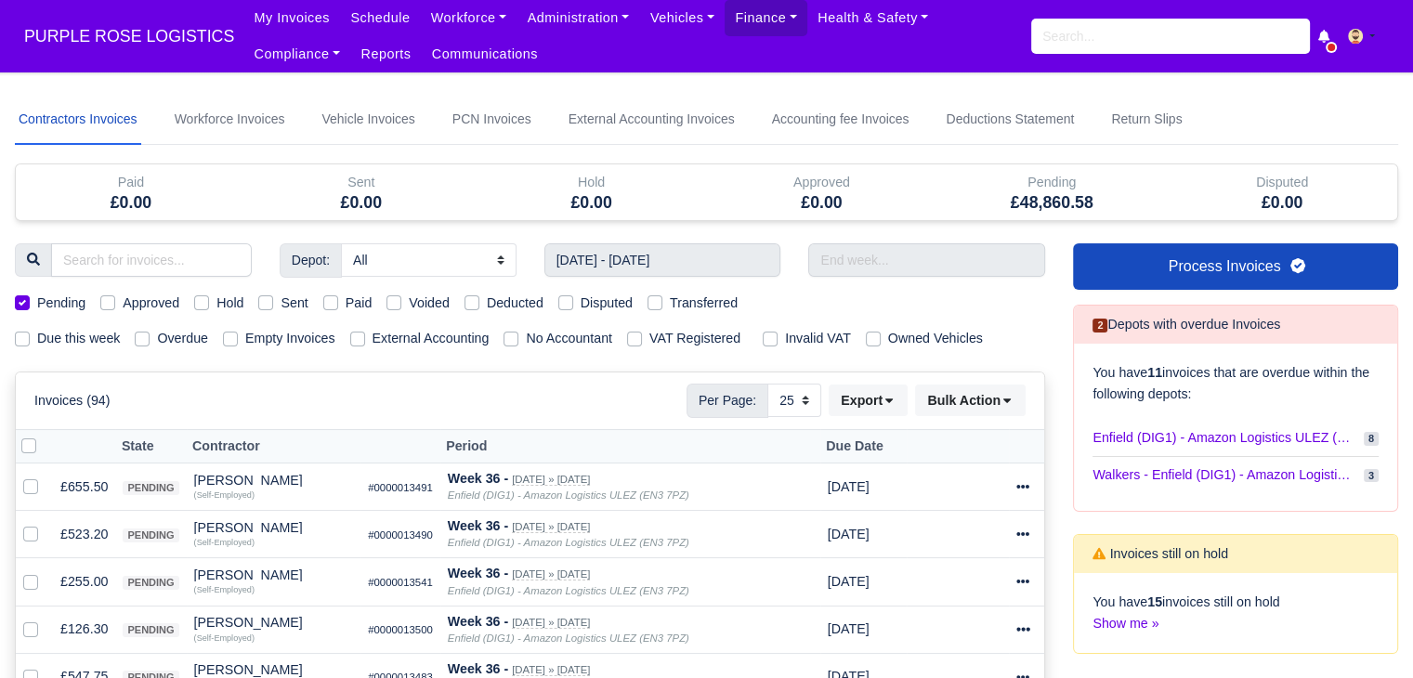
click at [44, 436] on label at bounding box center [44, 436] width 0 height 0
click at [31, 447] on input "checkbox" at bounding box center [28, 443] width 15 height 15
checkbox input "true"
click at [1016, 401] on button "Bulk Action" at bounding box center [970, 401] width 111 height 32
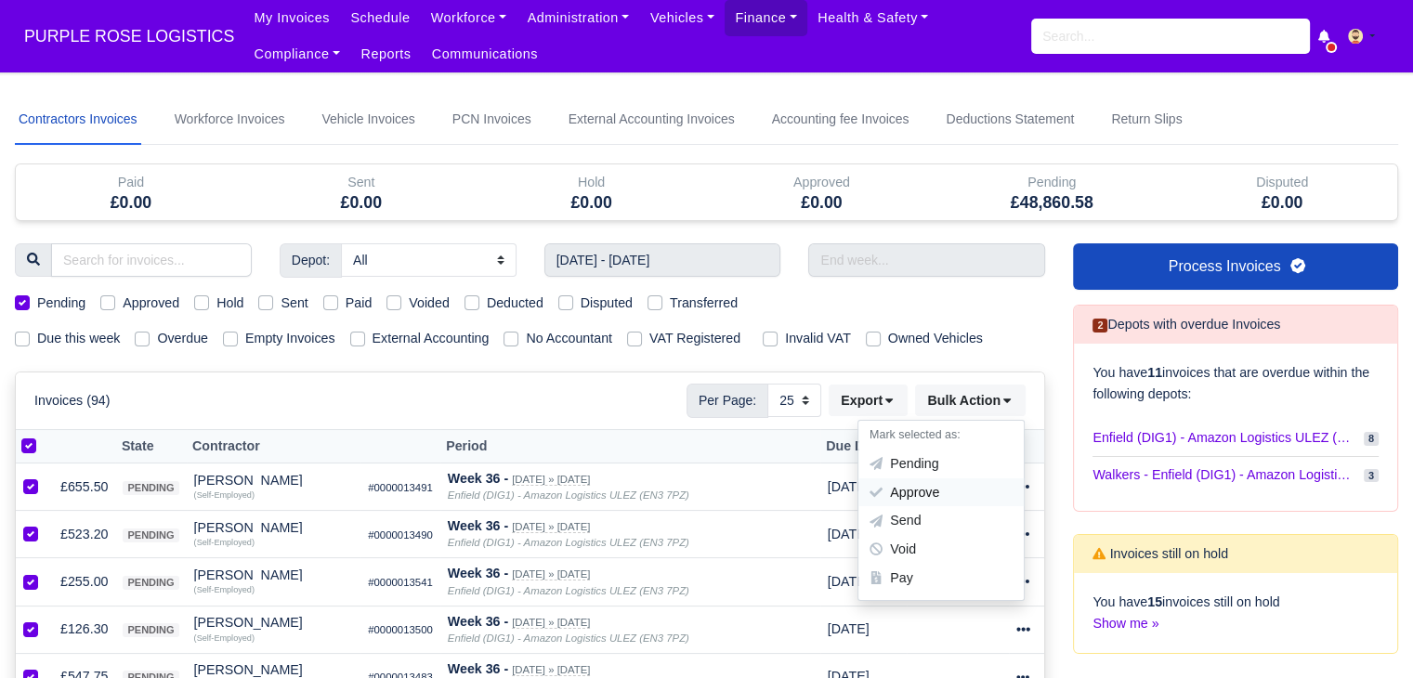
click at [880, 488] on icon at bounding box center [876, 492] width 13 height 13
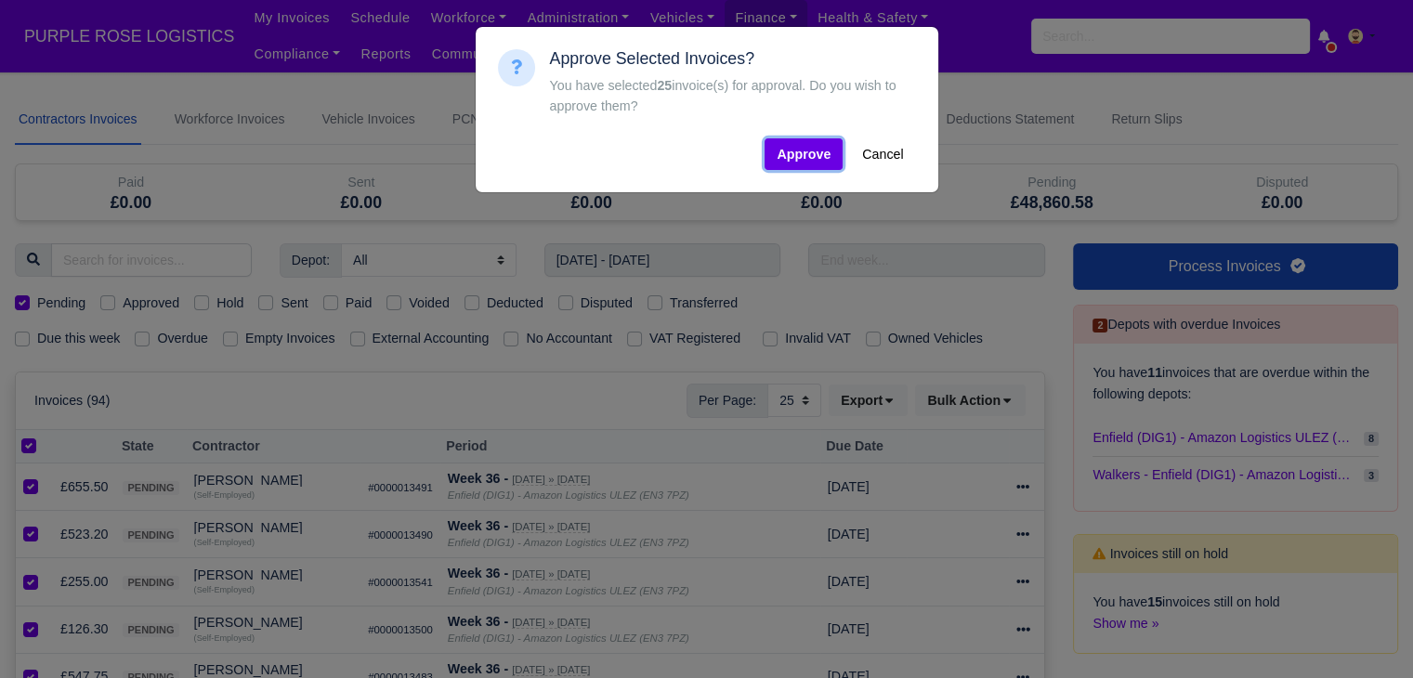
click at [800, 147] on button "Approve" at bounding box center [804, 154] width 78 height 32
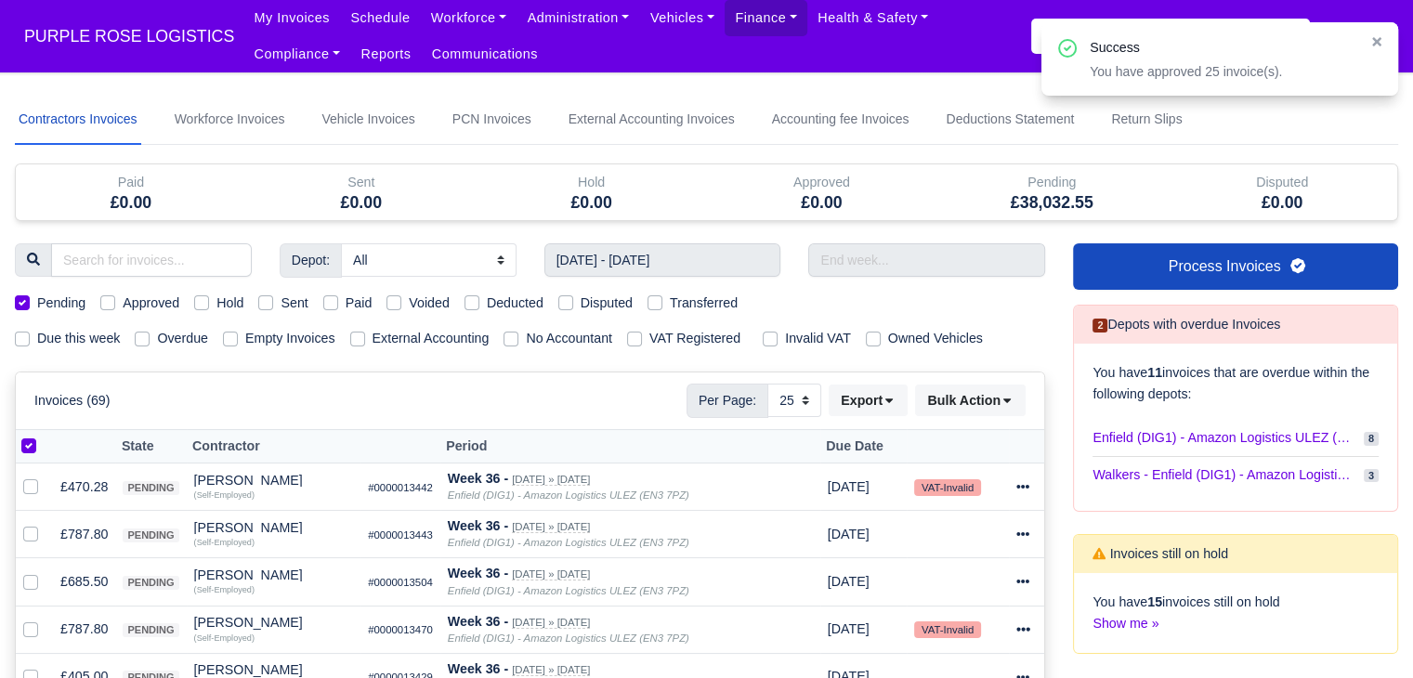
click at [957, 380] on div "Invoices (69) Per Page: 10 25 50 Export Data export: Export BACS 18 Download In…" at bounding box center [530, 401] width 1029 height 56
click at [955, 395] on button "Bulk Action" at bounding box center [970, 401] width 111 height 32
click at [328, 374] on div "Invoices (69) Per Page: 10 25 50 Export Data export: Export BACS 18 Download In…" at bounding box center [530, 401] width 1029 height 56
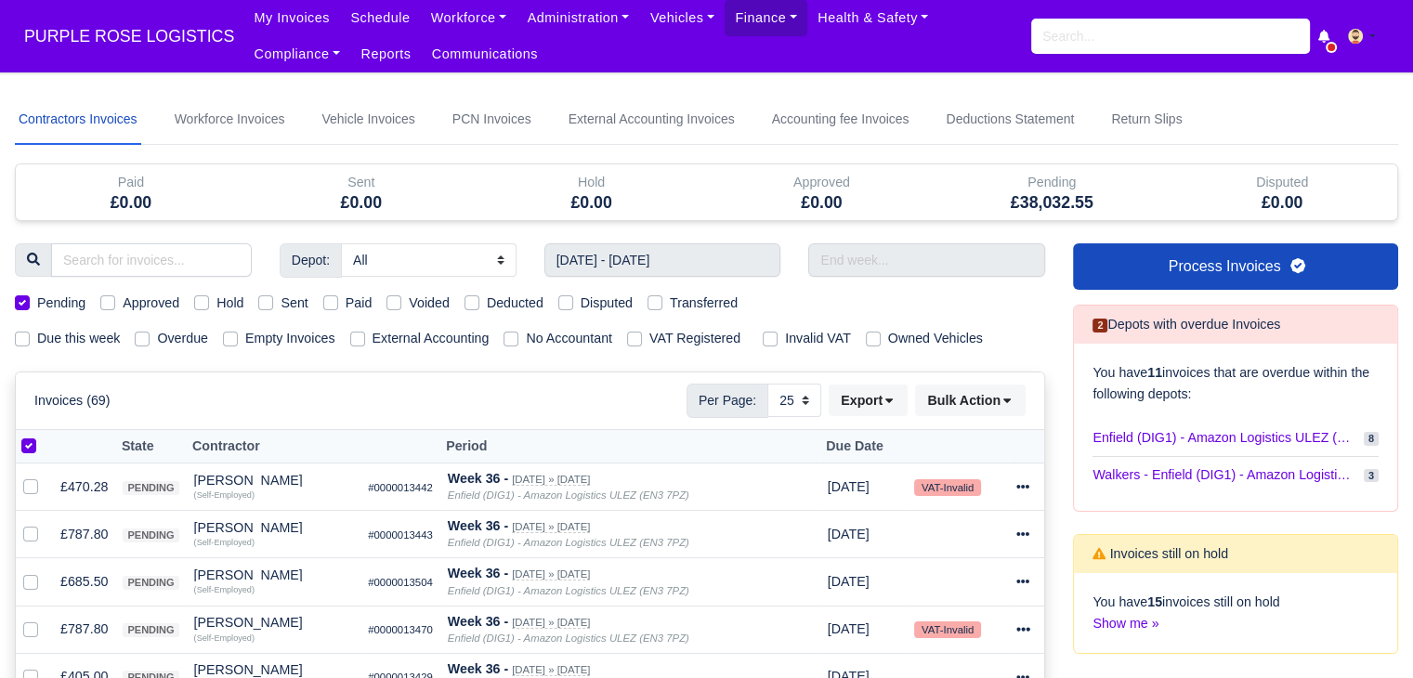
click at [44, 436] on label at bounding box center [44, 436] width 0 height 0
click at [22, 441] on input "checkbox" at bounding box center [28, 443] width 15 height 15
checkbox input "false"
click at [44, 436] on label at bounding box center [44, 436] width 0 height 0
click at [22, 441] on input "checkbox" at bounding box center [28, 443] width 15 height 15
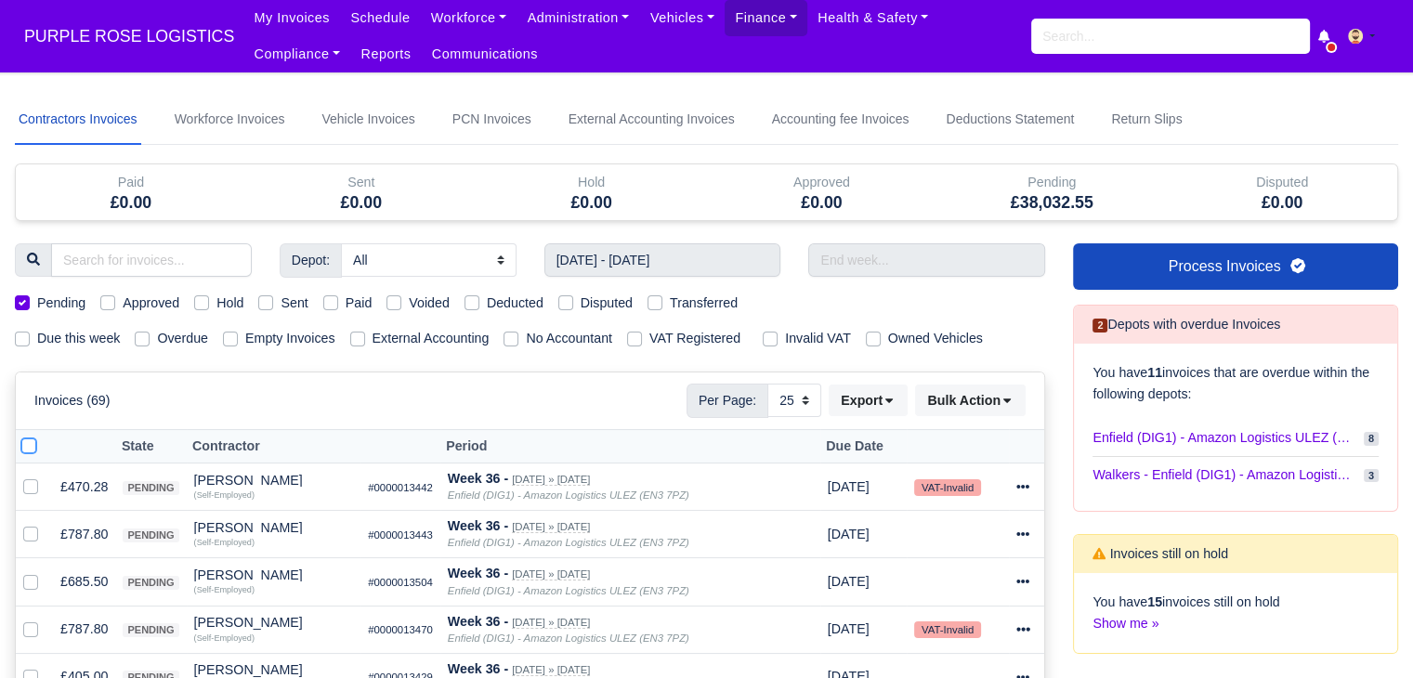
checkbox input "true"
click at [926, 388] on button "Bulk Action" at bounding box center [970, 401] width 111 height 32
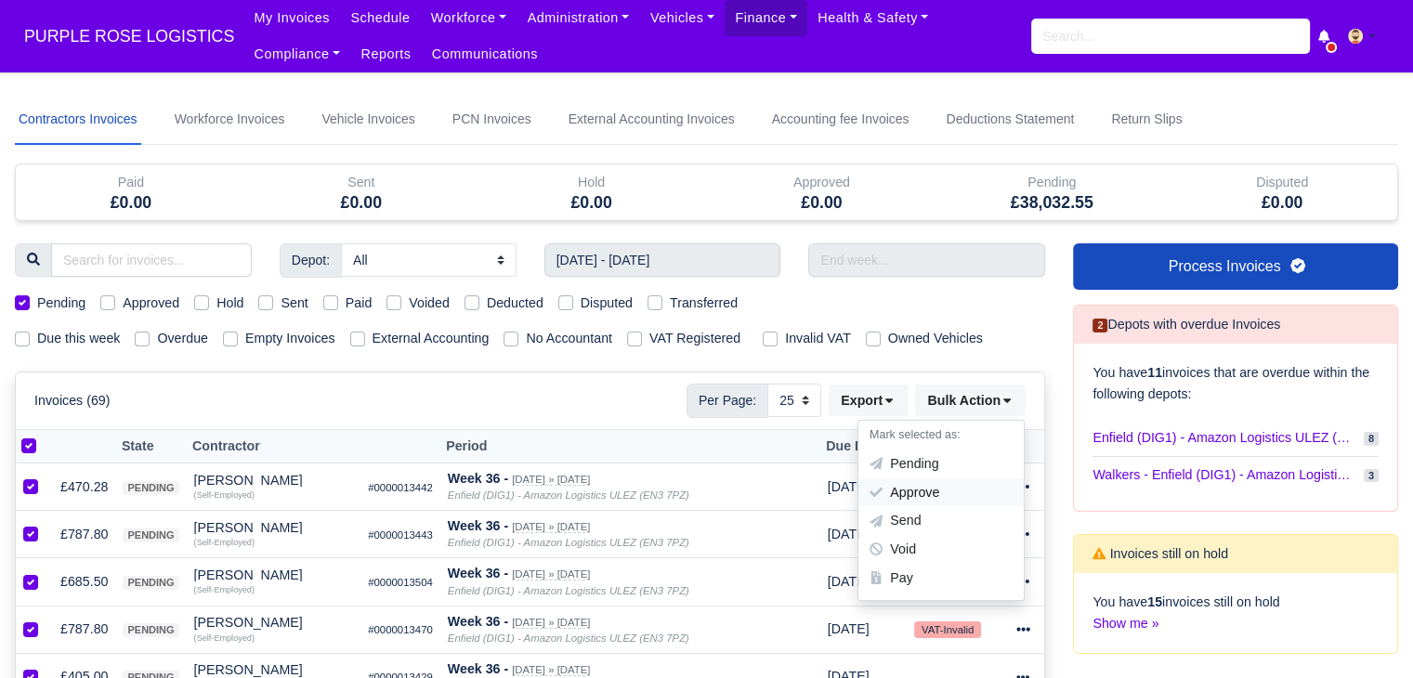
click at [931, 488] on div "Approve" at bounding box center [940, 492] width 165 height 29
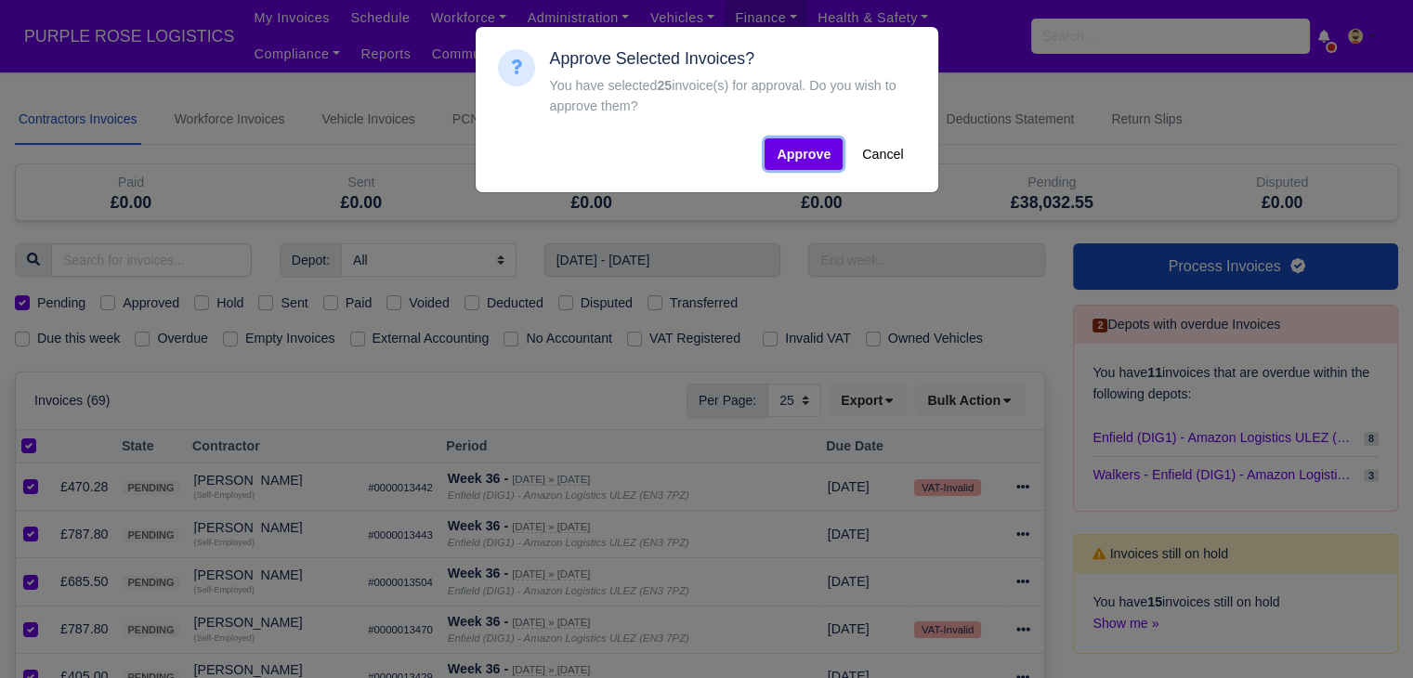
click at [808, 157] on button "Approve" at bounding box center [804, 154] width 78 height 32
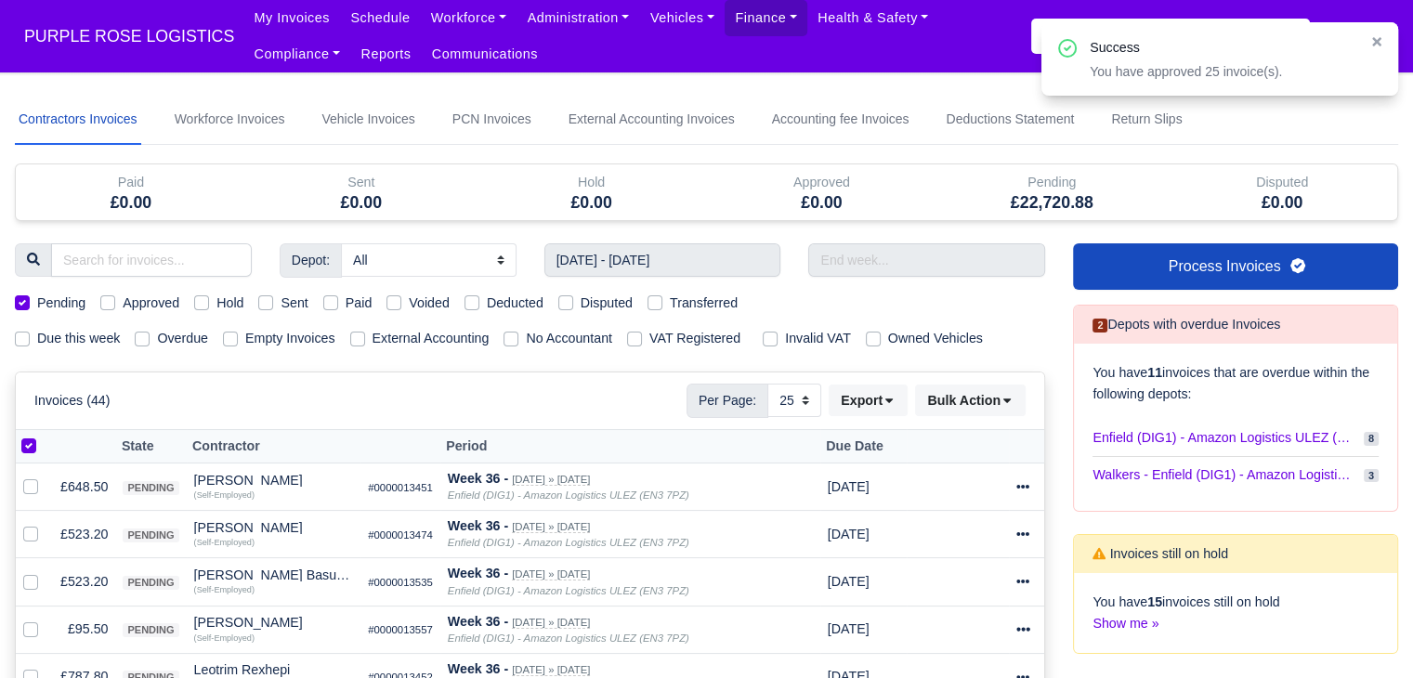
click at [44, 436] on label at bounding box center [44, 436] width 0 height 0
click at [21, 442] on input "checkbox" at bounding box center [28, 443] width 15 height 15
checkbox input "false"
click at [44, 436] on label at bounding box center [44, 436] width 0 height 0
click at [21, 442] on input "checkbox" at bounding box center [28, 443] width 15 height 15
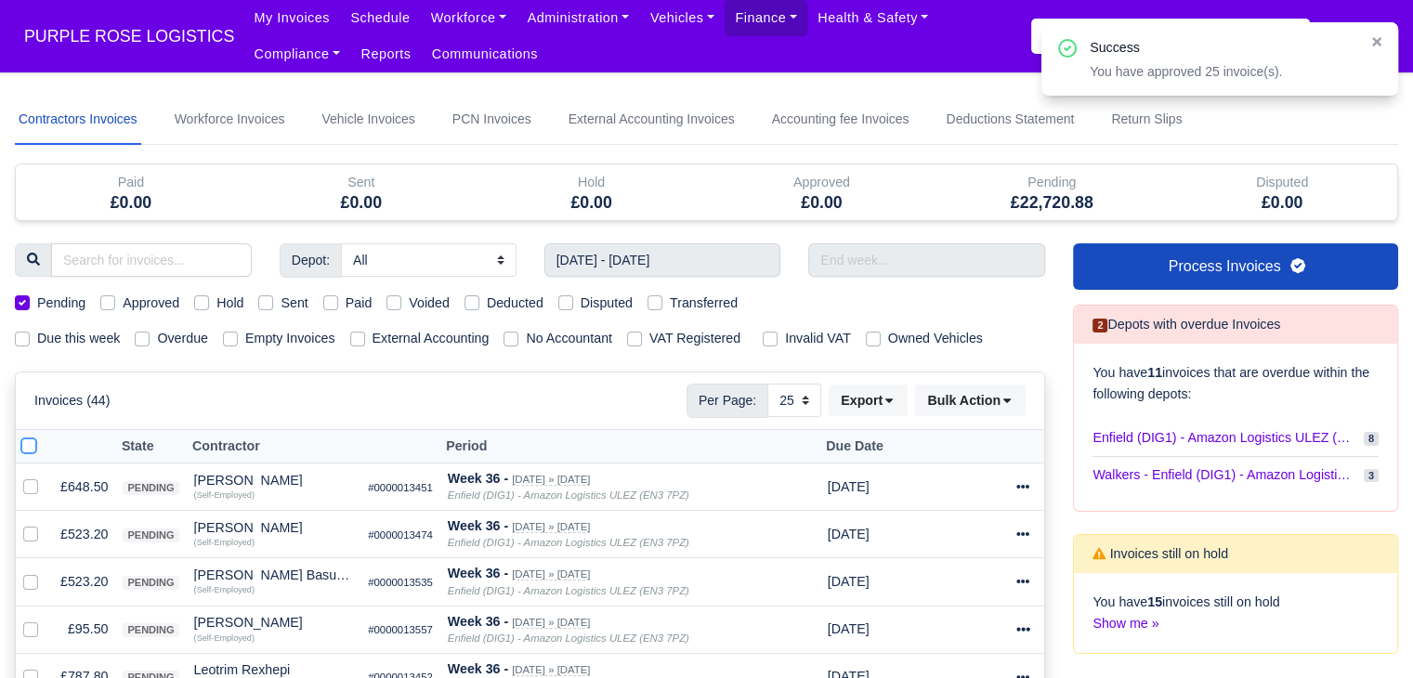
checkbox input "true"
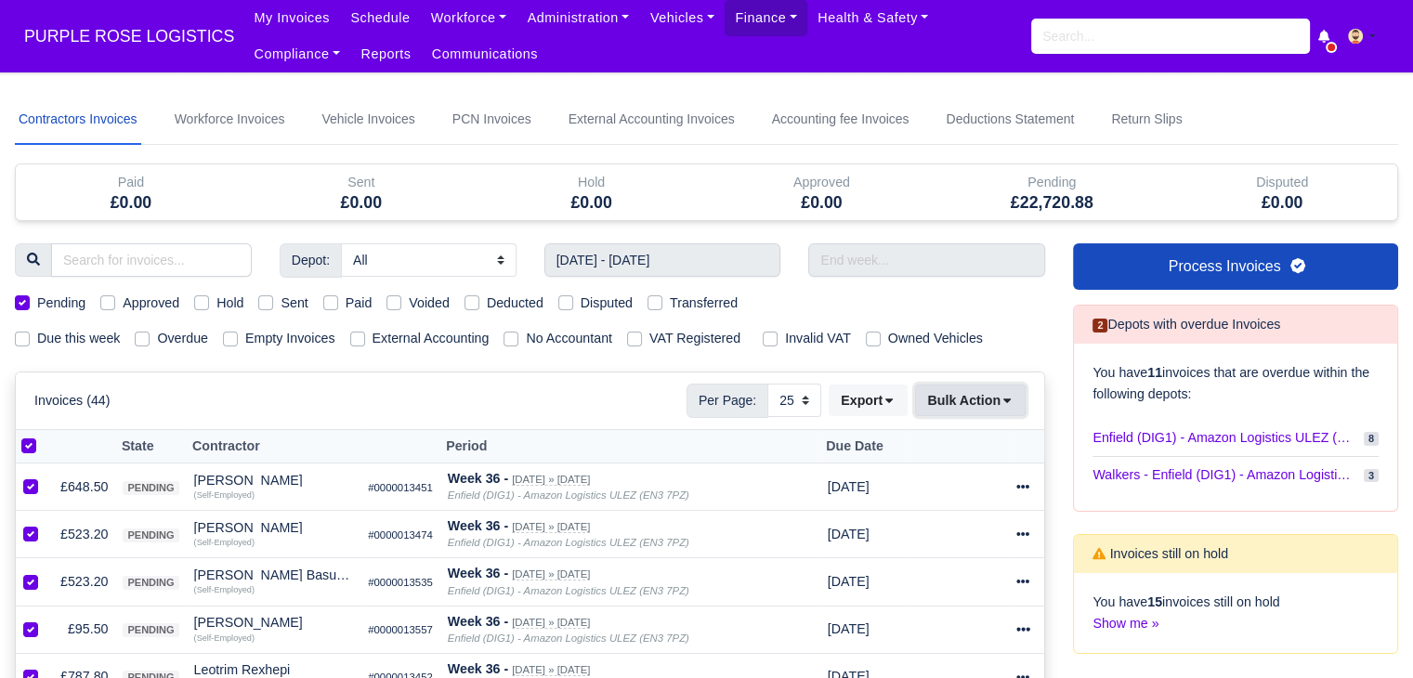
click at [958, 409] on button "Bulk Action" at bounding box center [970, 401] width 111 height 32
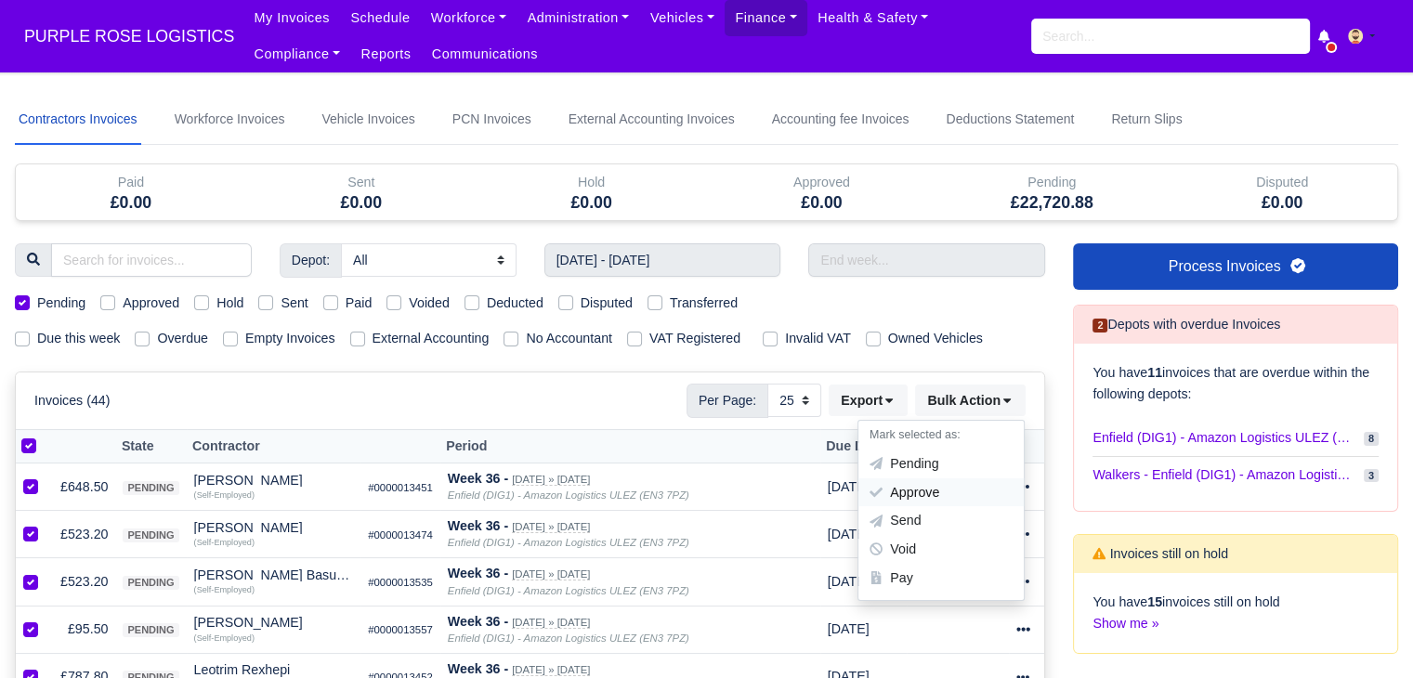
click at [904, 478] on div "Approve" at bounding box center [940, 492] width 165 height 29
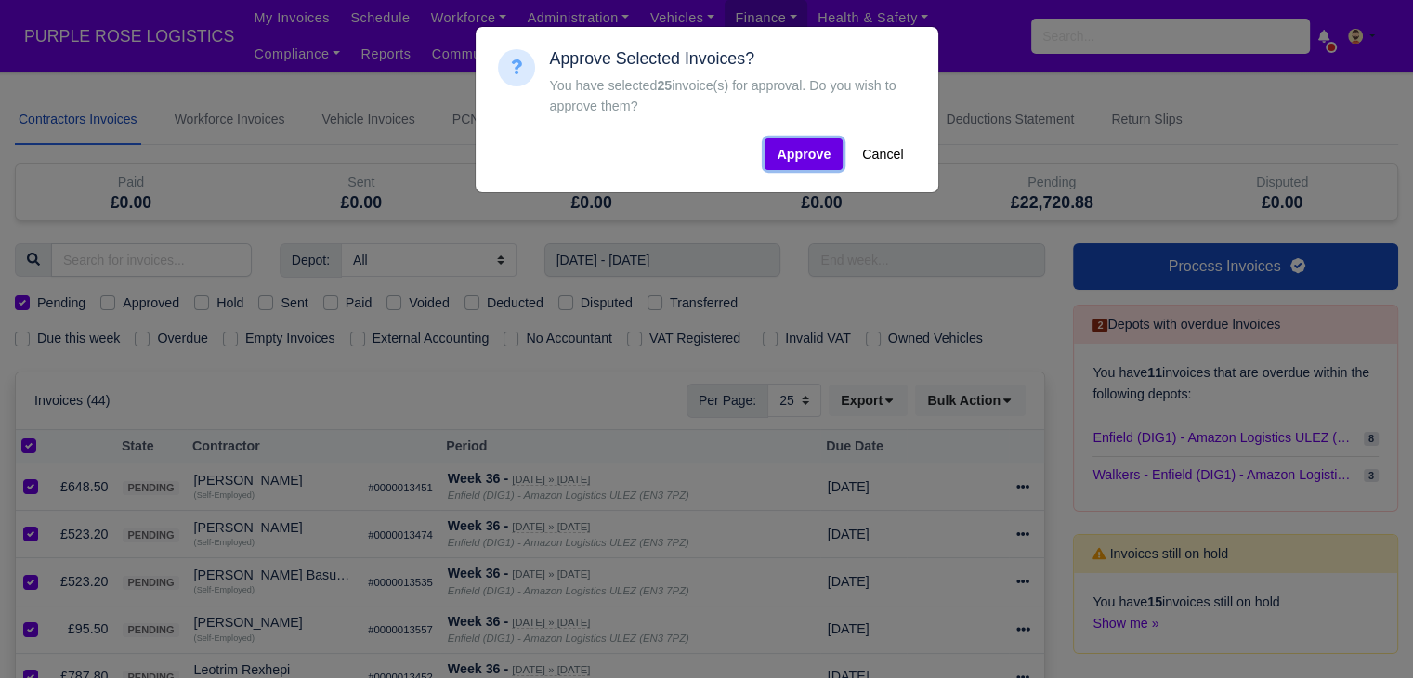
click at [794, 170] on button "Approve" at bounding box center [804, 154] width 78 height 32
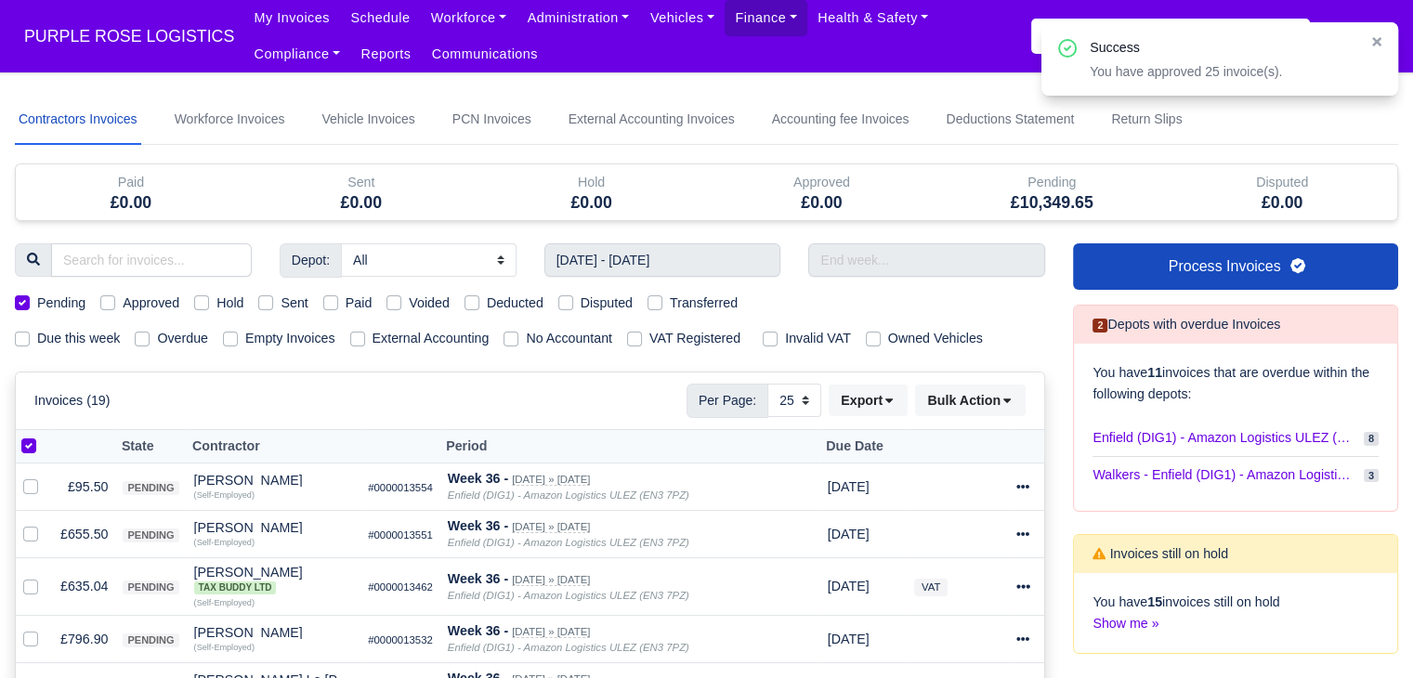
click at [44, 436] on label at bounding box center [44, 436] width 0 height 0
click at [34, 443] on input "checkbox" at bounding box center [28, 443] width 15 height 15
checkbox input "false"
click at [44, 436] on label at bounding box center [44, 436] width 0 height 0
click at [34, 443] on input "checkbox" at bounding box center [28, 443] width 15 height 15
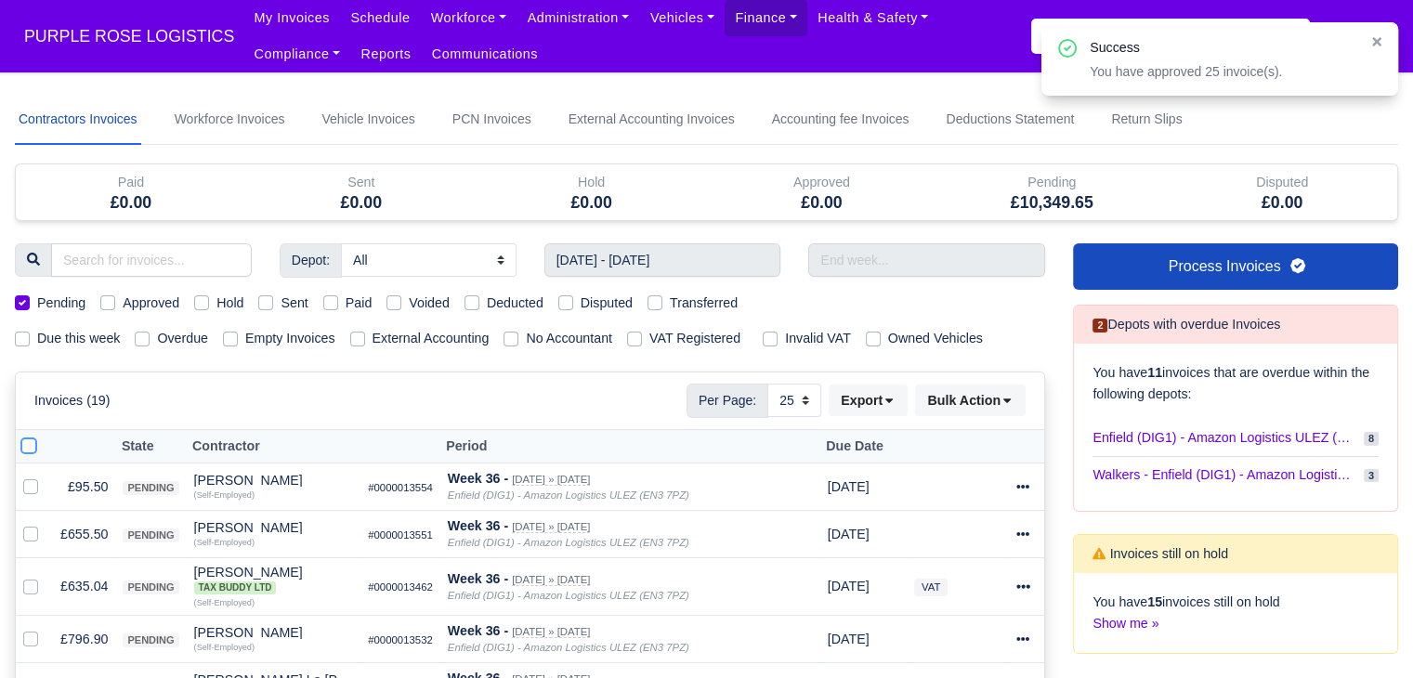
checkbox input "true"
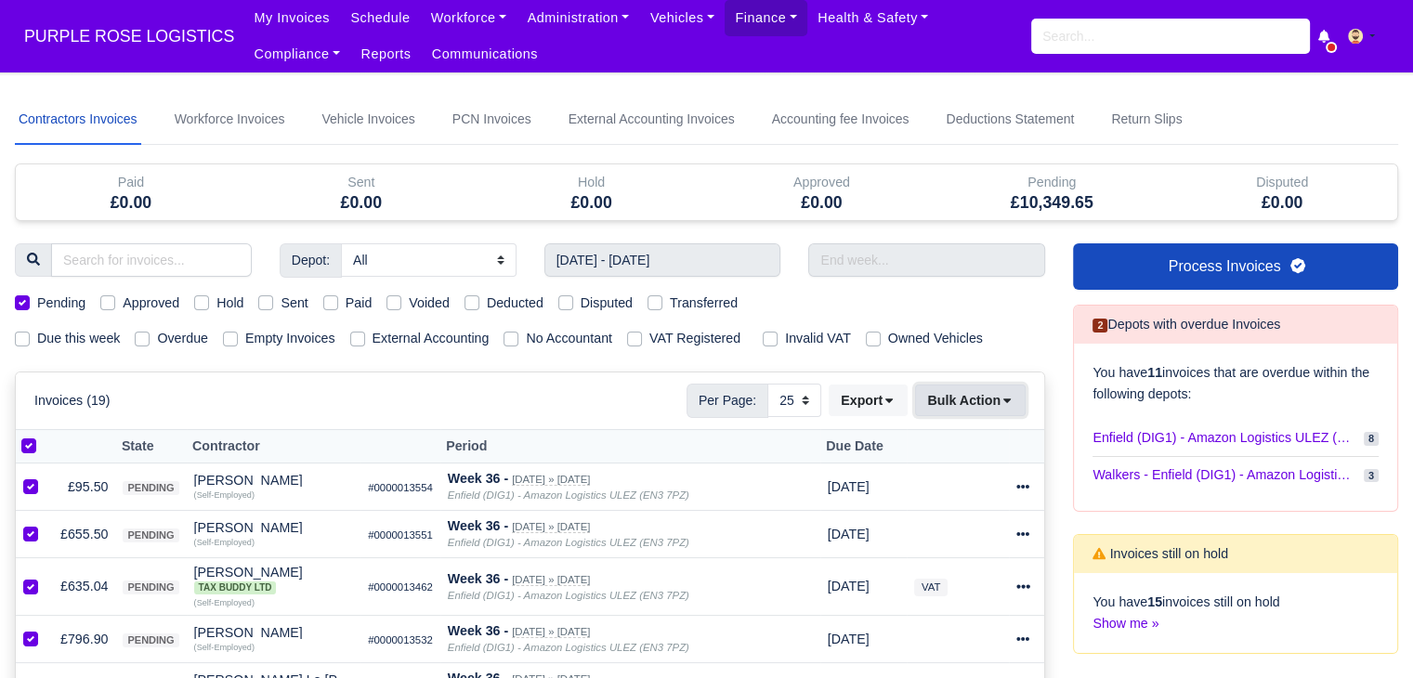
click at [968, 405] on button "Bulk Action" at bounding box center [970, 401] width 111 height 32
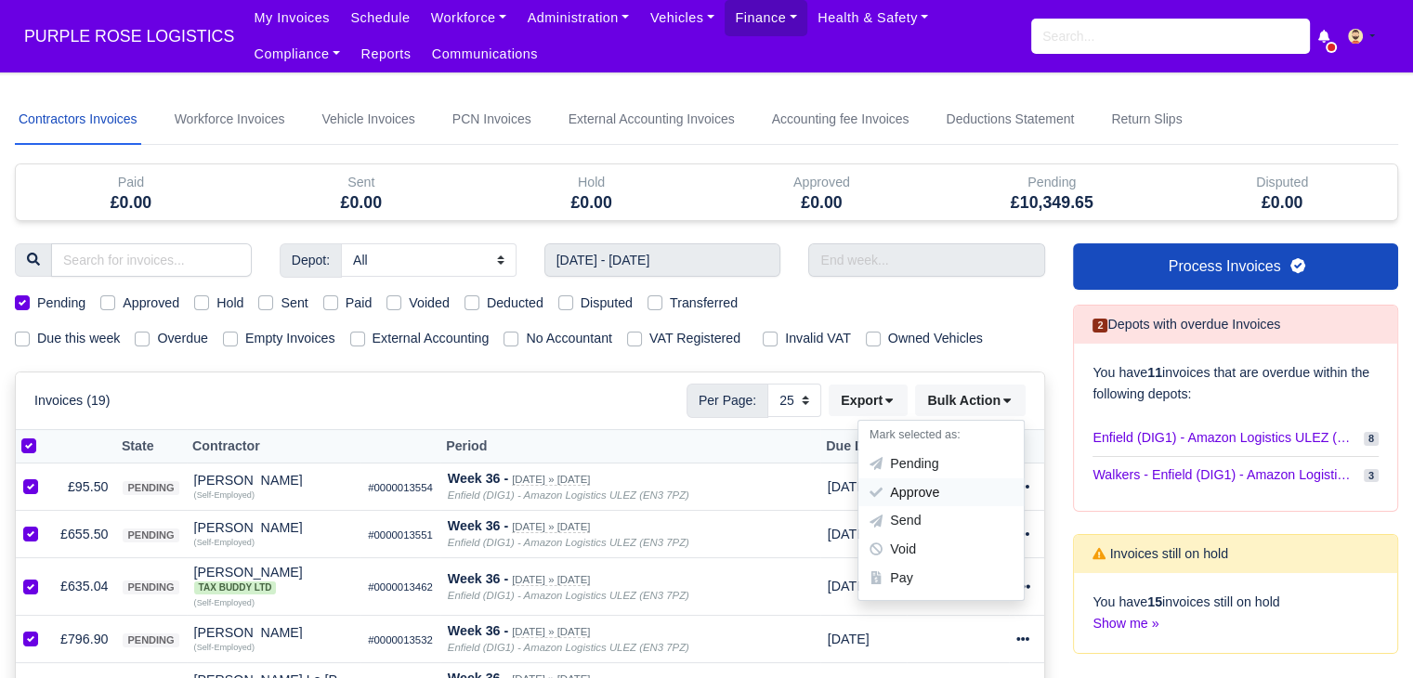
click at [915, 494] on div "Approve" at bounding box center [940, 492] width 165 height 29
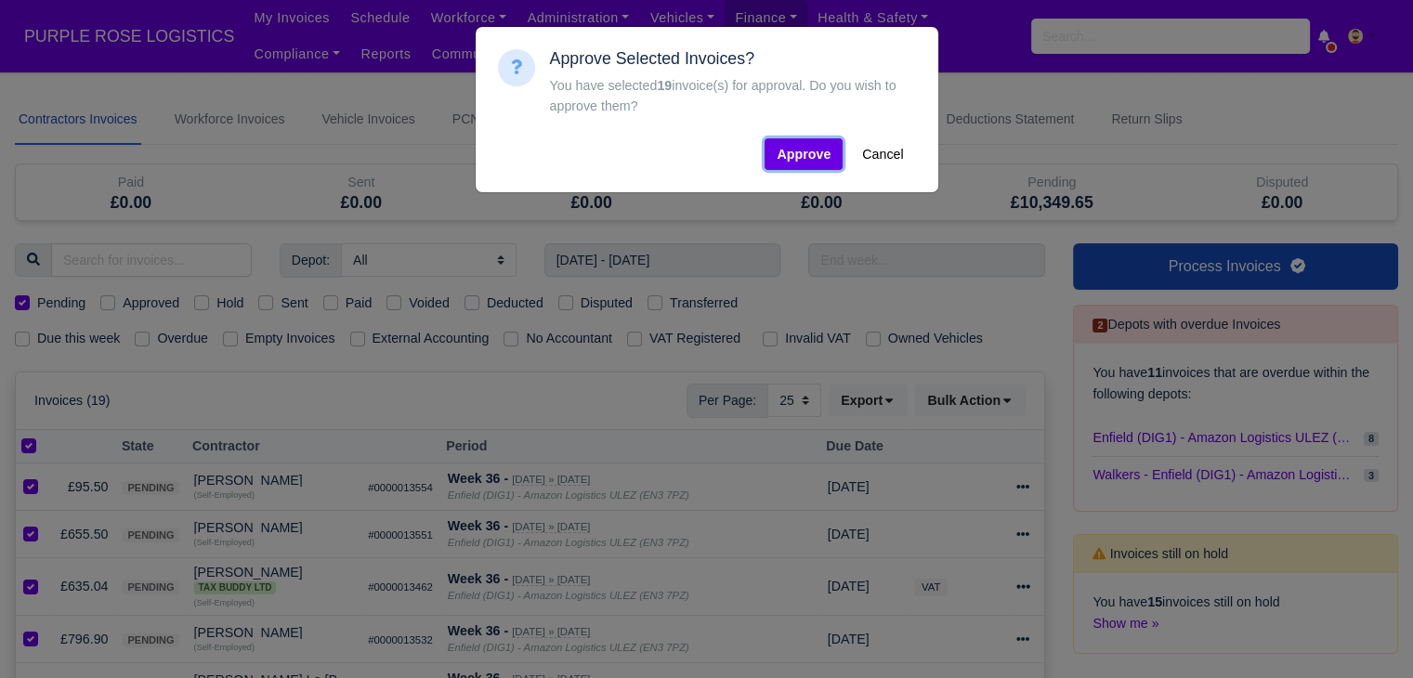
click at [777, 151] on button "Approve" at bounding box center [804, 154] width 78 height 32
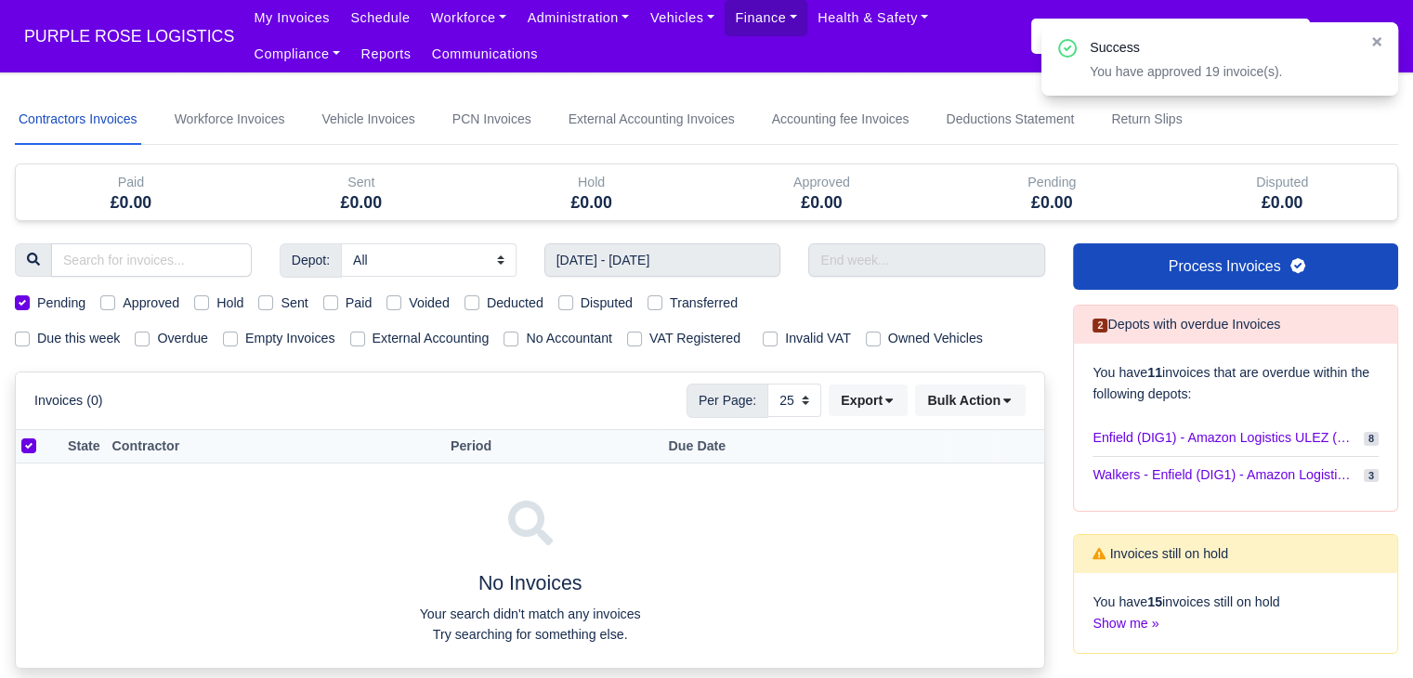
click at [336, 426] on div "Invoices (0) Per Page: 10 25 50 Export Data export: Export BACS 18 Download Inv…" at bounding box center [530, 401] width 1029 height 56
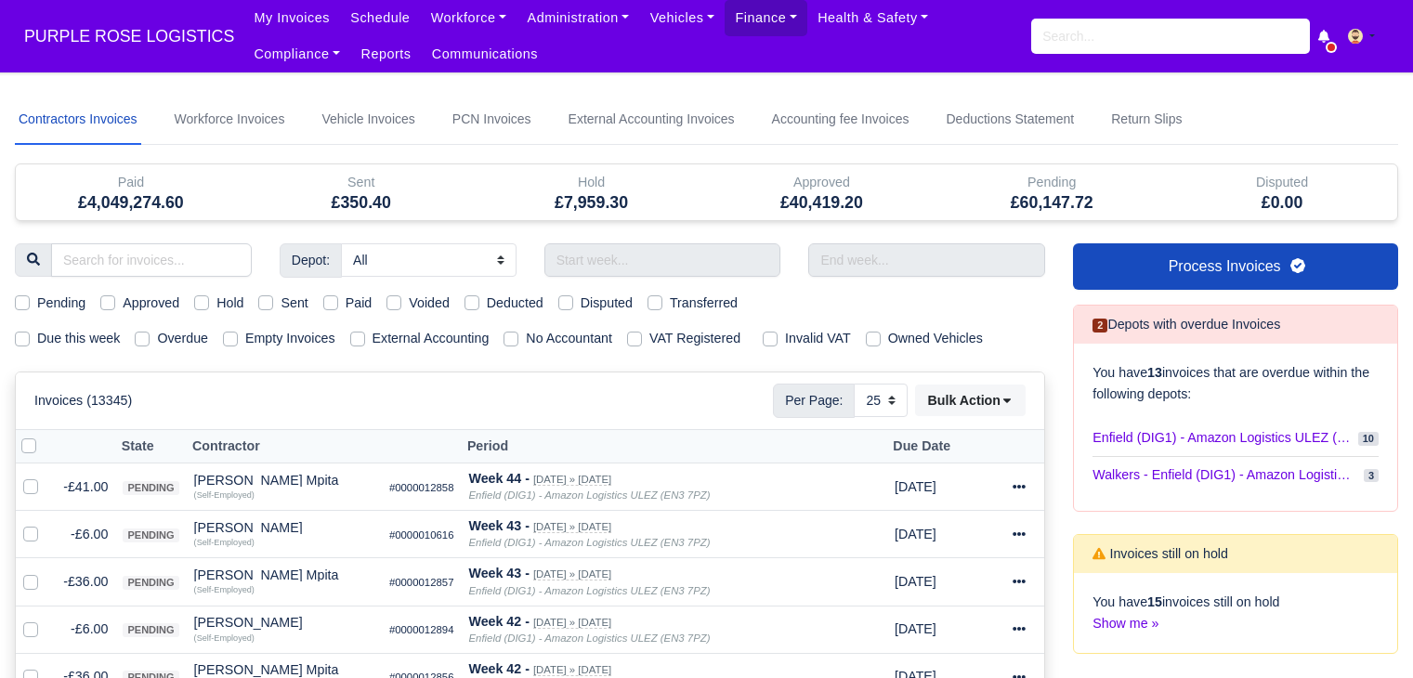
select select "25"
click at [159, 22] on span "PURPLE ROSE LOGISTICS" at bounding box center [129, 36] width 229 height 37
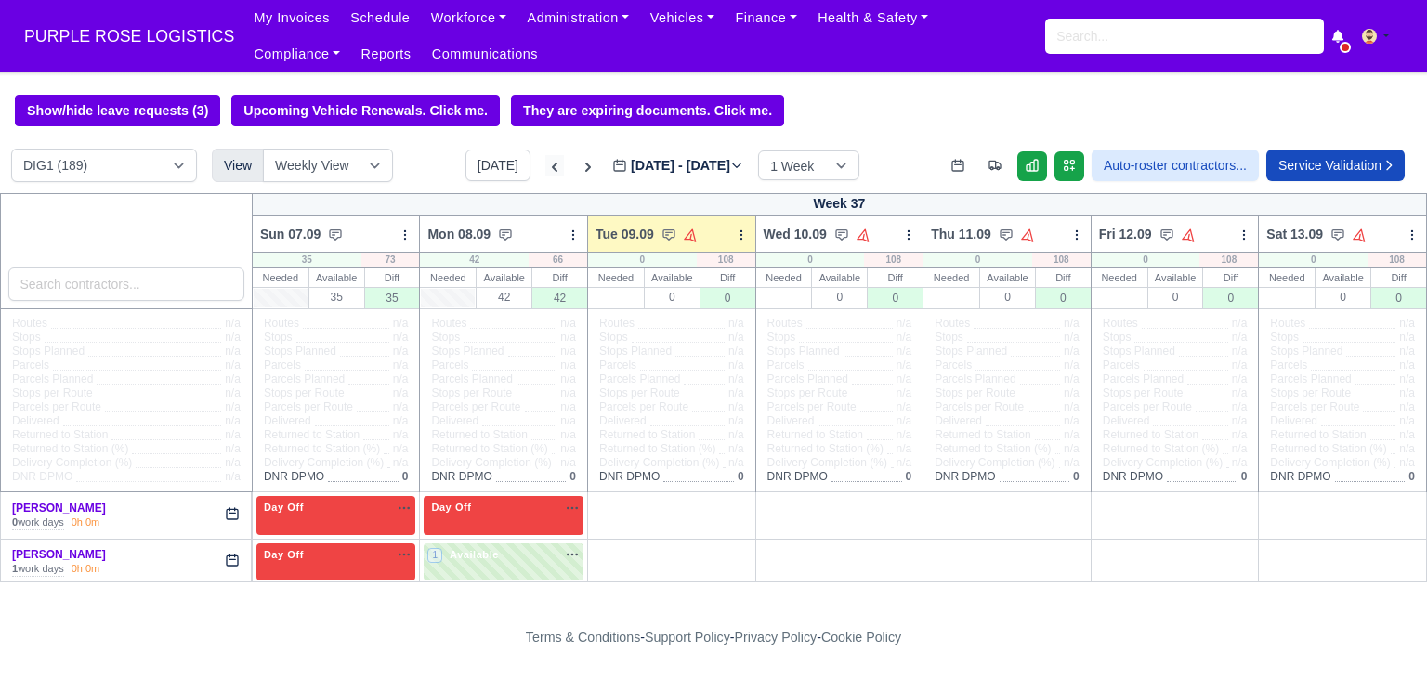
click at [545, 172] on icon at bounding box center [554, 167] width 19 height 19
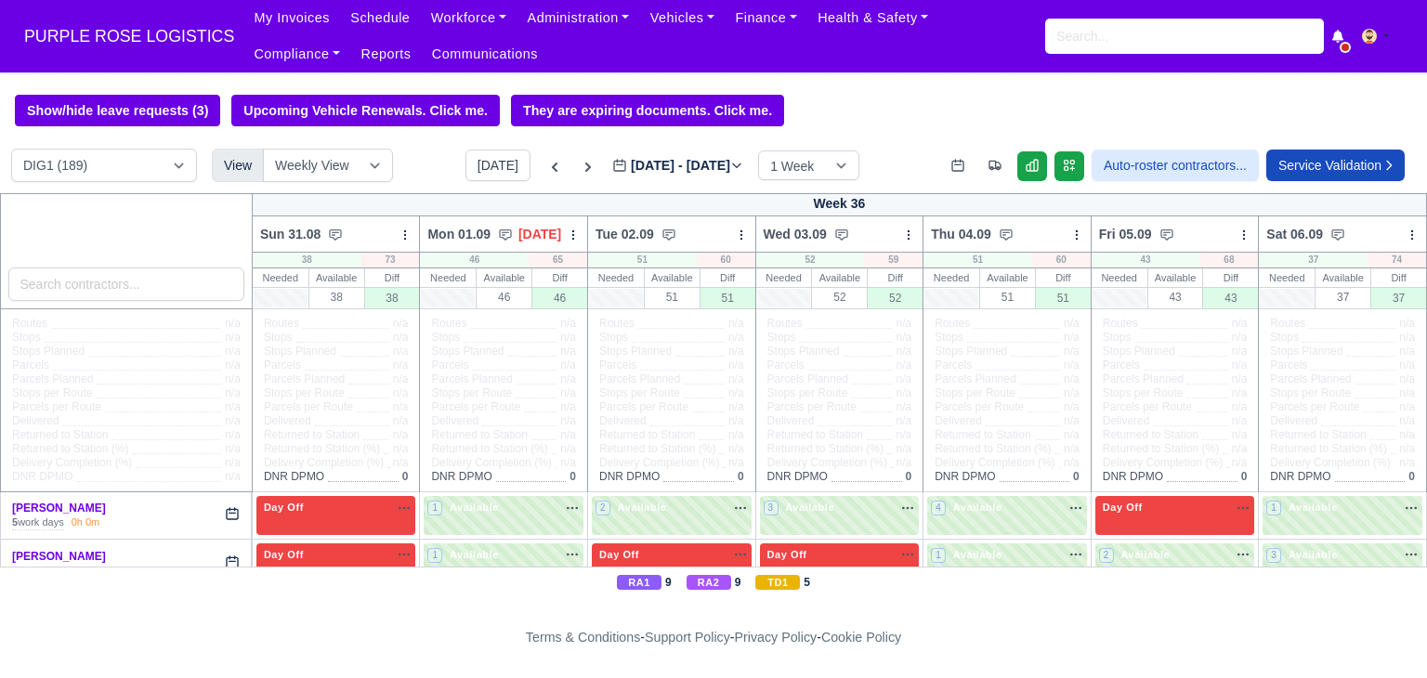
type input "2025-09-02"
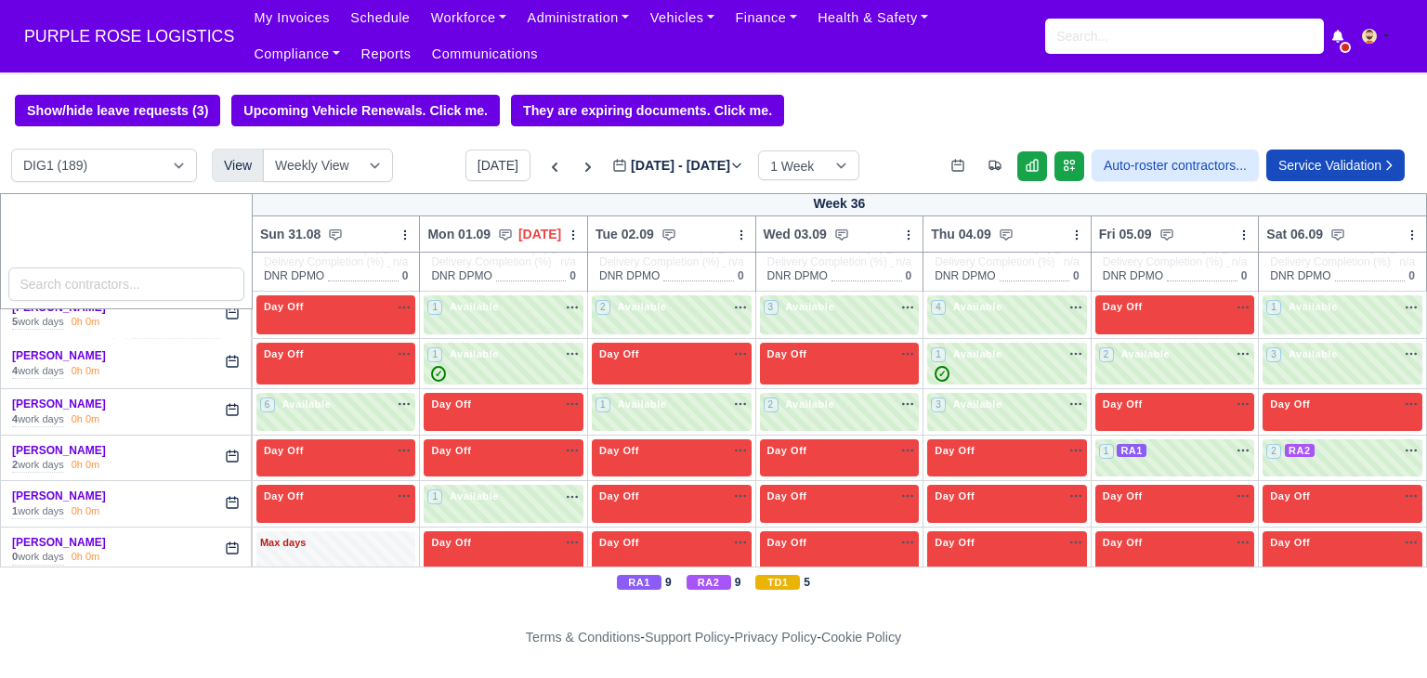
scroll to position [203, 0]
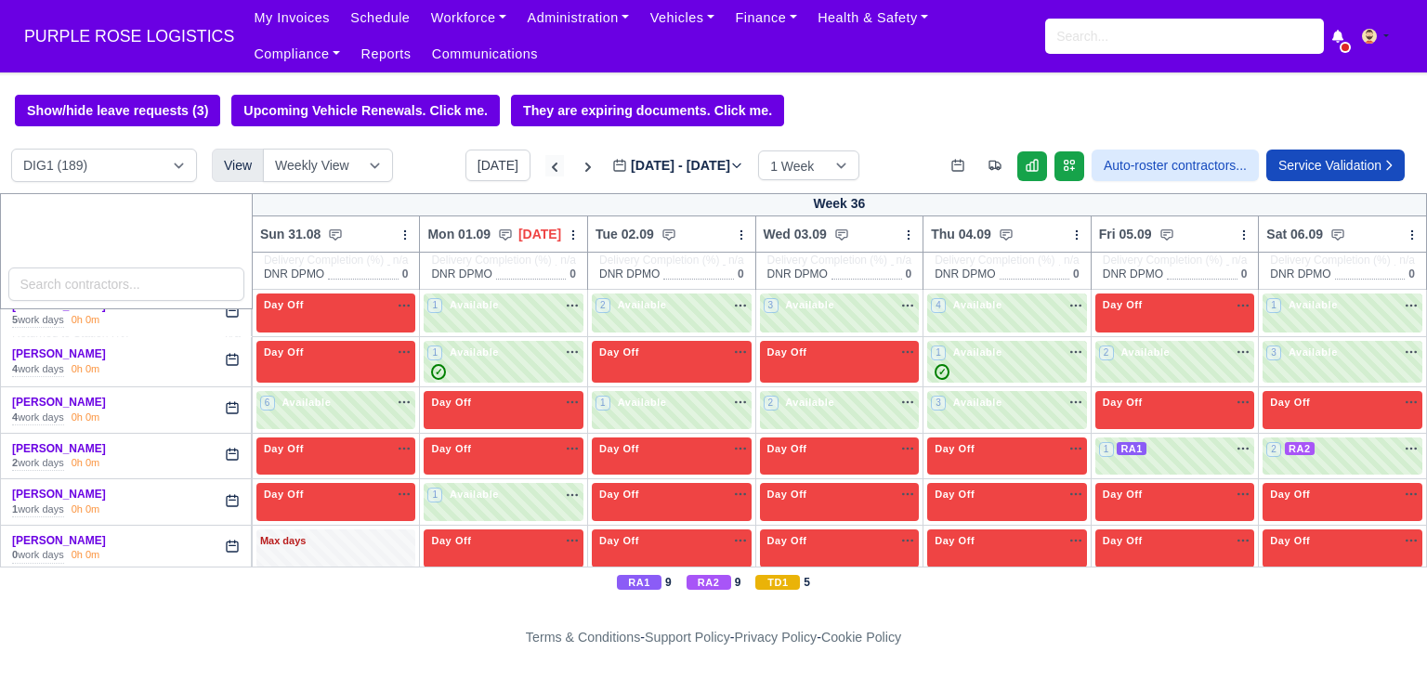
click at [545, 158] on link at bounding box center [554, 165] width 19 height 21
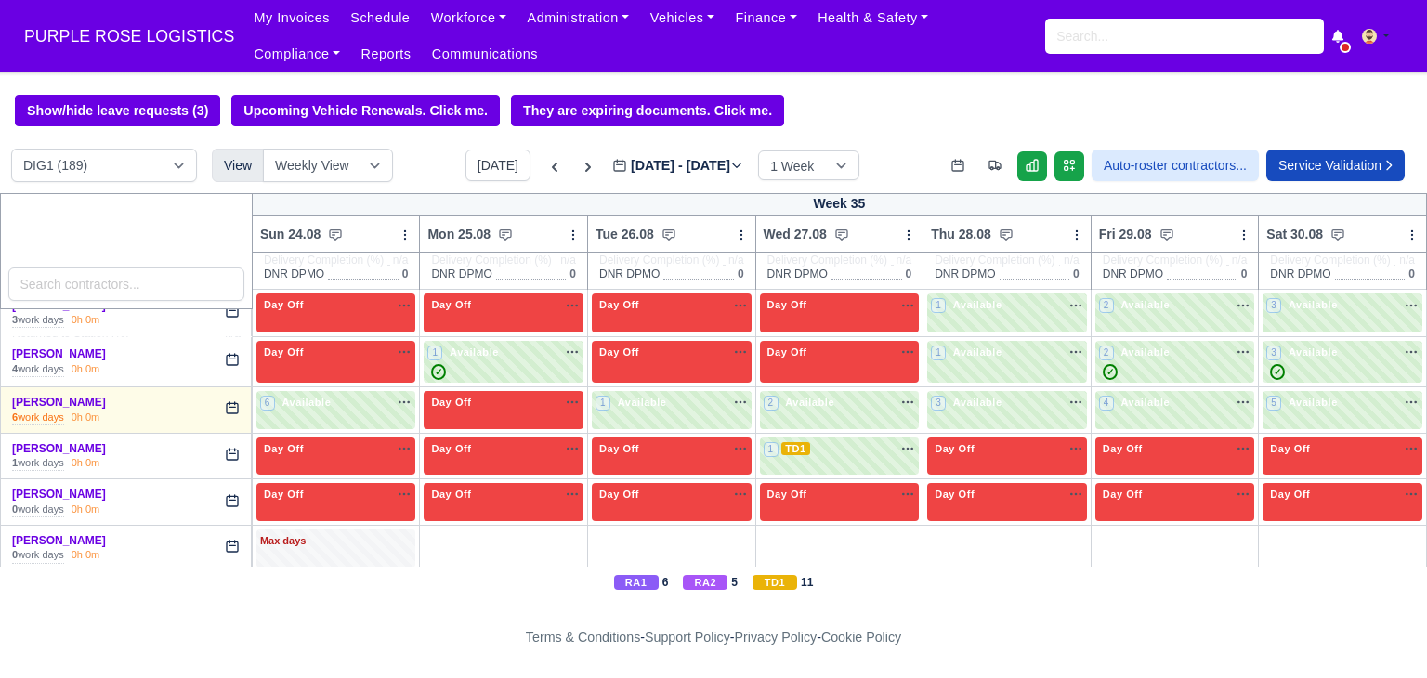
type input "2025-08-26"
click at [864, 455] on div "1 TD1 na" at bounding box center [840, 449] width 152 height 16
select select "6"
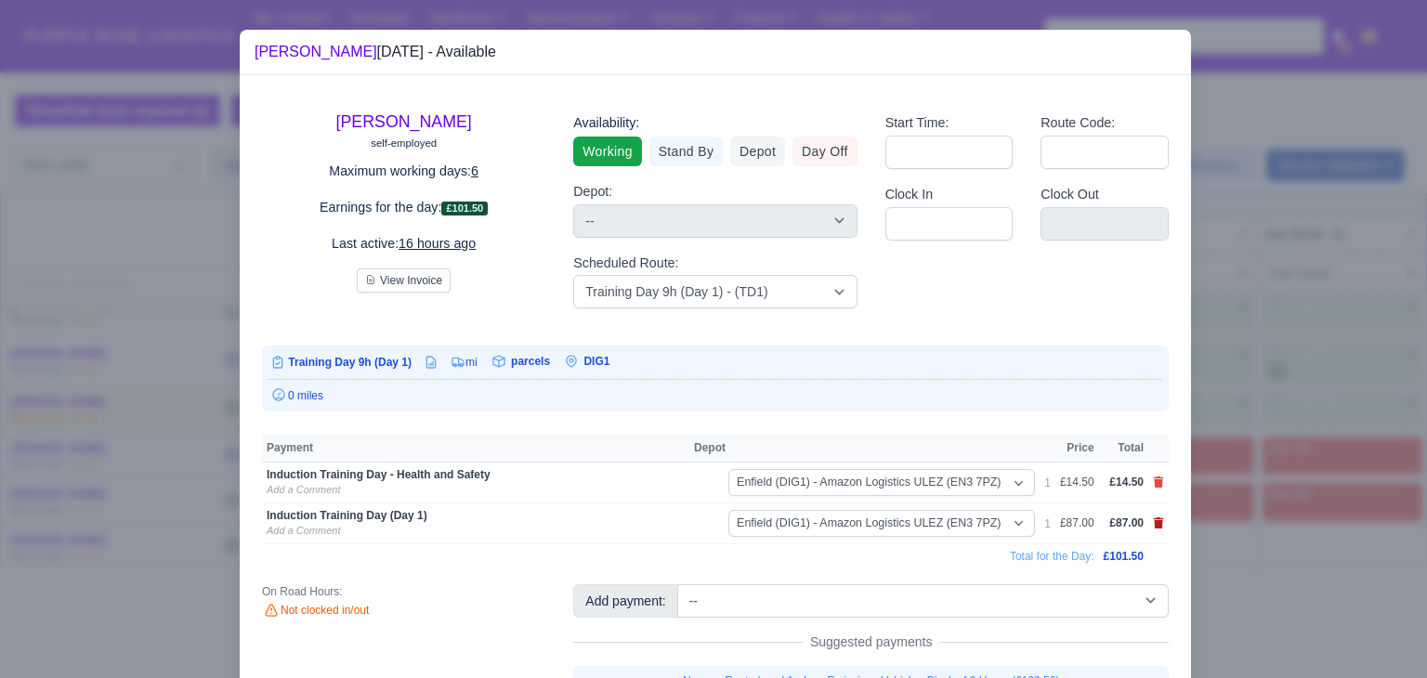
click at [1153, 521] on icon at bounding box center [1158, 523] width 11 height 11
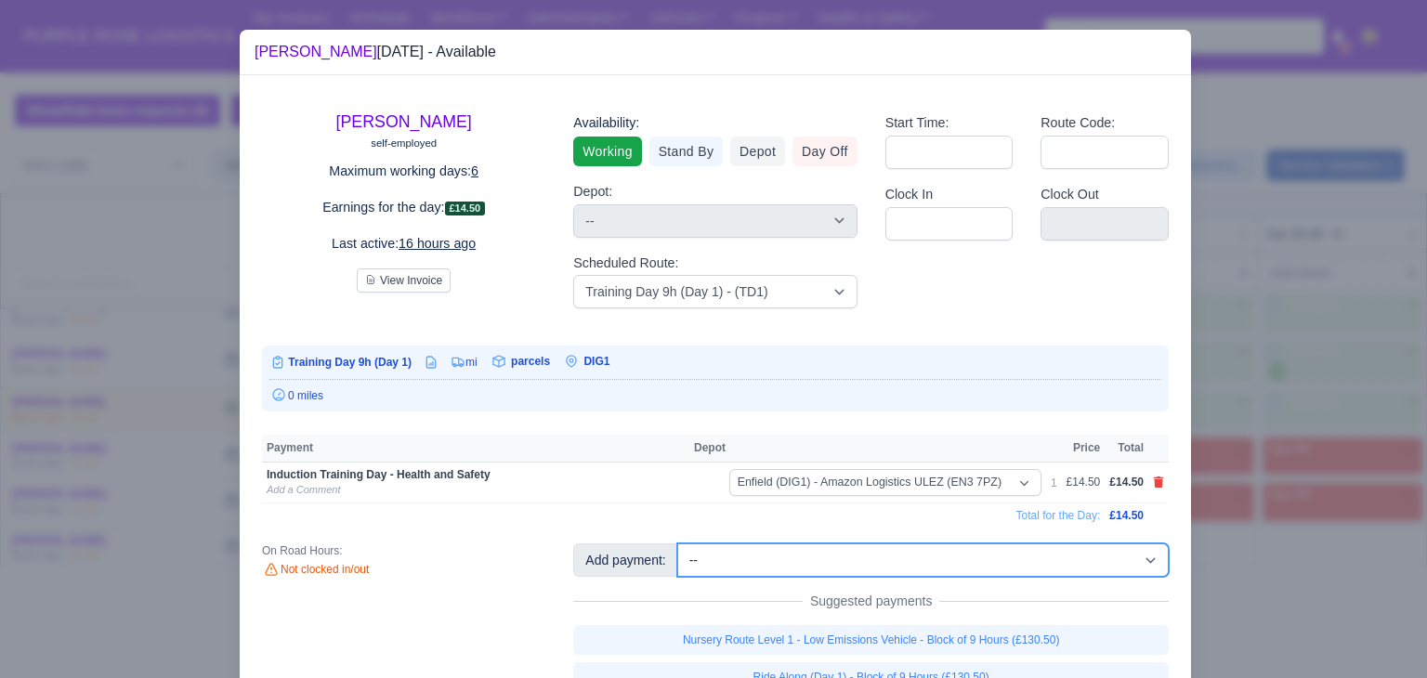
click at [1122, 554] on select "-- Additional Hour Support (£14.50) Additional Hour Support (Walkers) (£13.50) …" at bounding box center [922, 560] width 491 height 33
select select "86"
click at [677, 544] on select "-- Additional Hour Support (£14.50) Additional Hour Support (Walkers) (£13.50) …" at bounding box center [922, 560] width 491 height 33
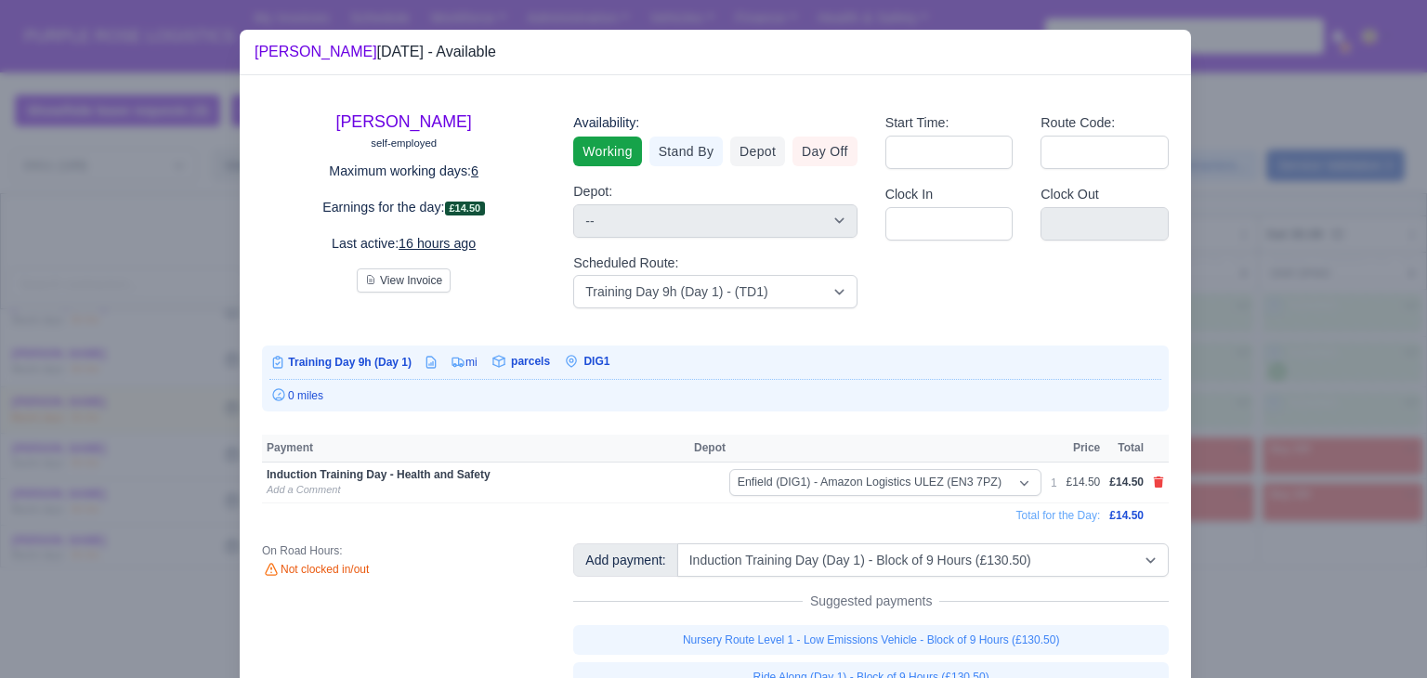
select select "1"
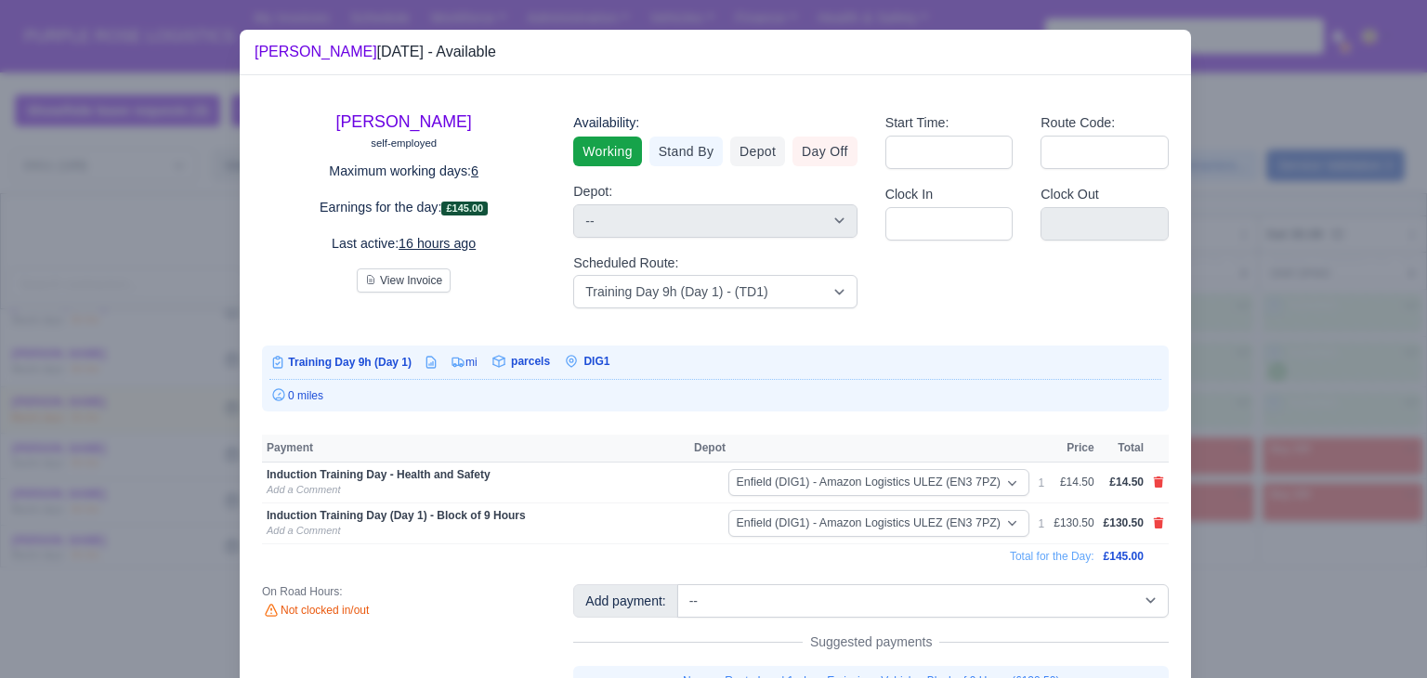
click at [1265, 357] on div at bounding box center [713, 339] width 1427 height 678
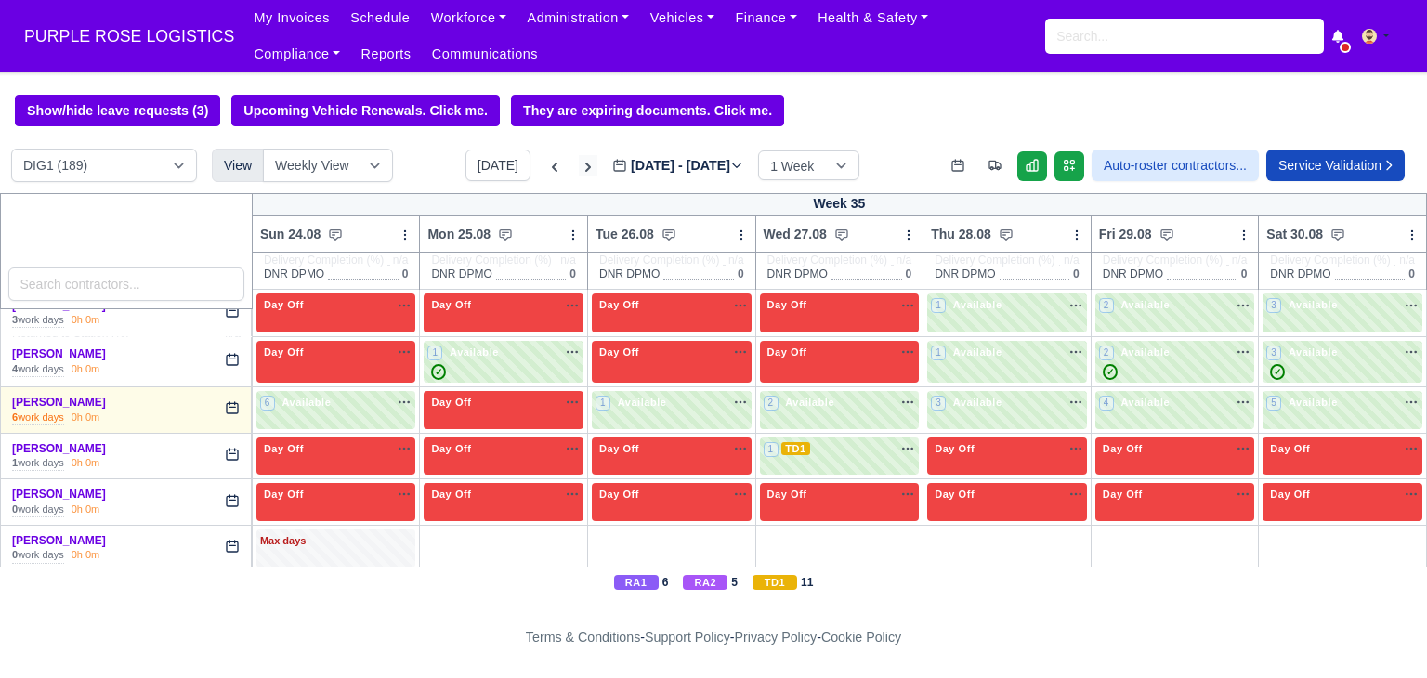
click at [579, 171] on icon at bounding box center [588, 167] width 19 height 19
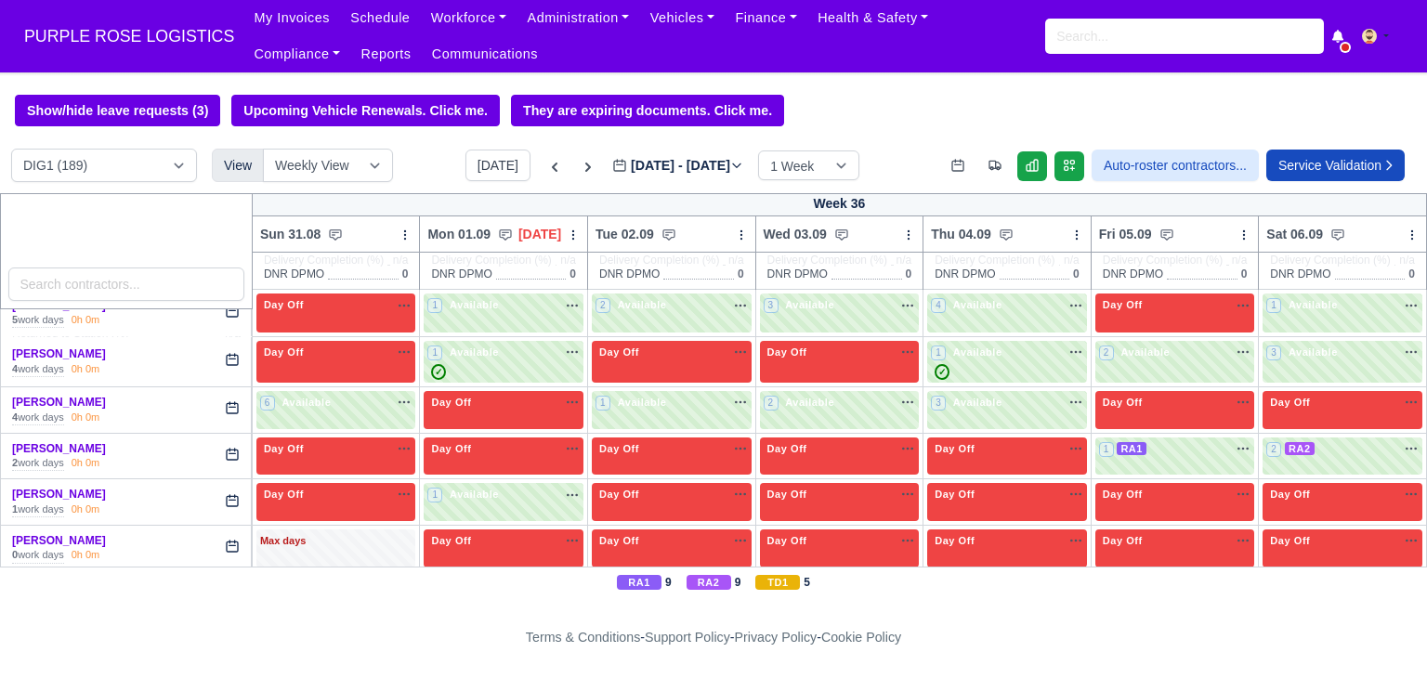
type input "2025-09-02"
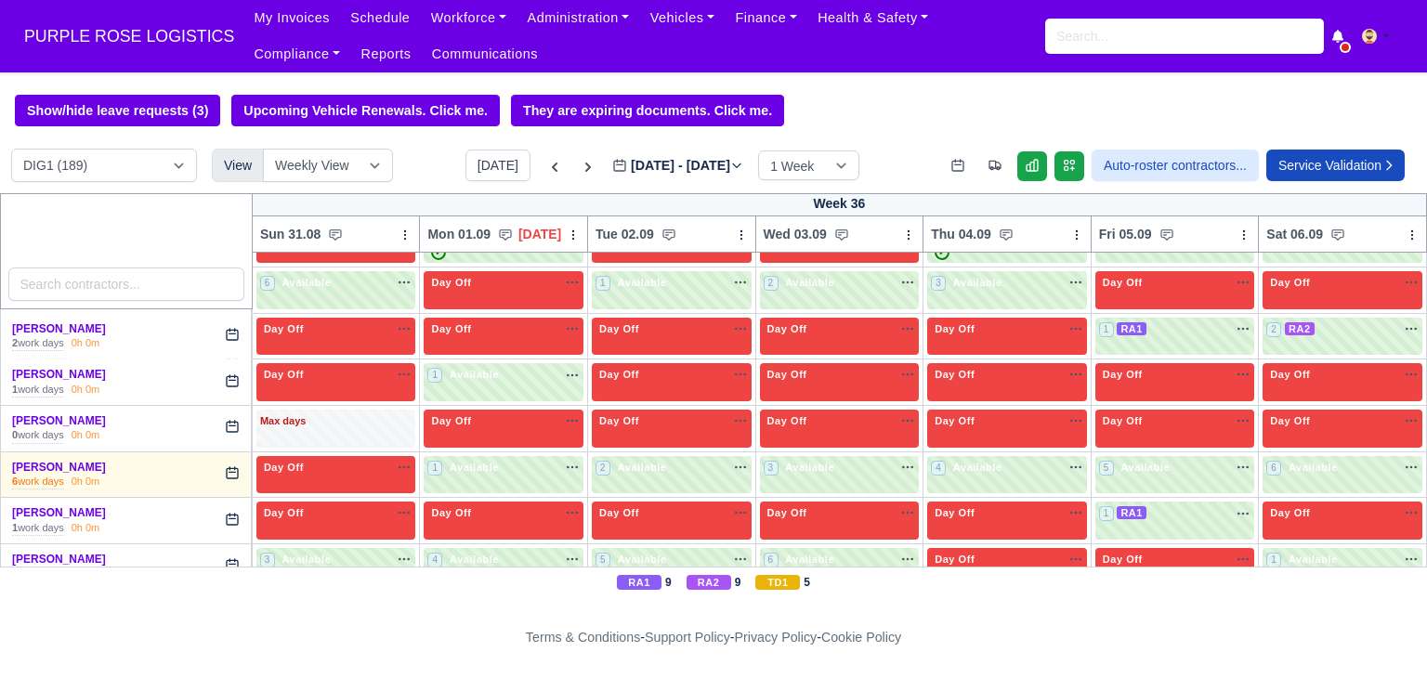
scroll to position [460, 0]
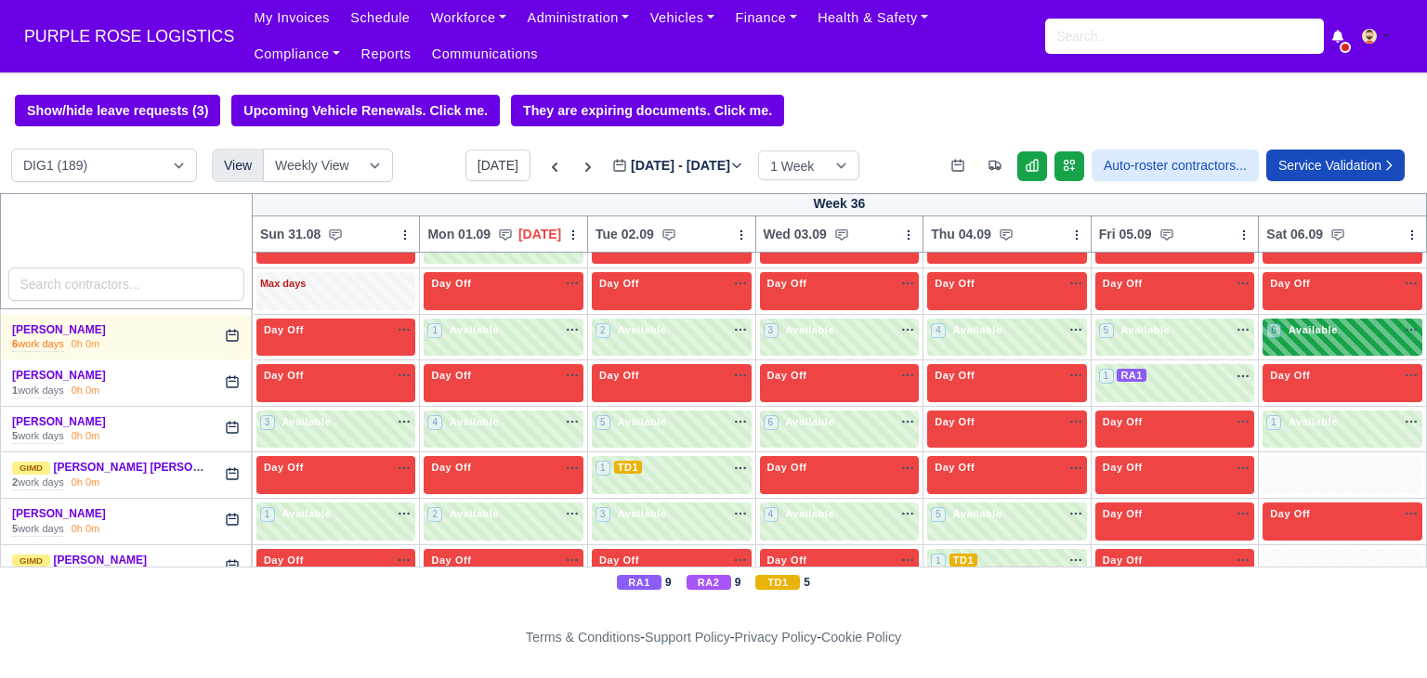
click at [1271, 347] on div "6 Available" at bounding box center [1343, 338] width 160 height 38
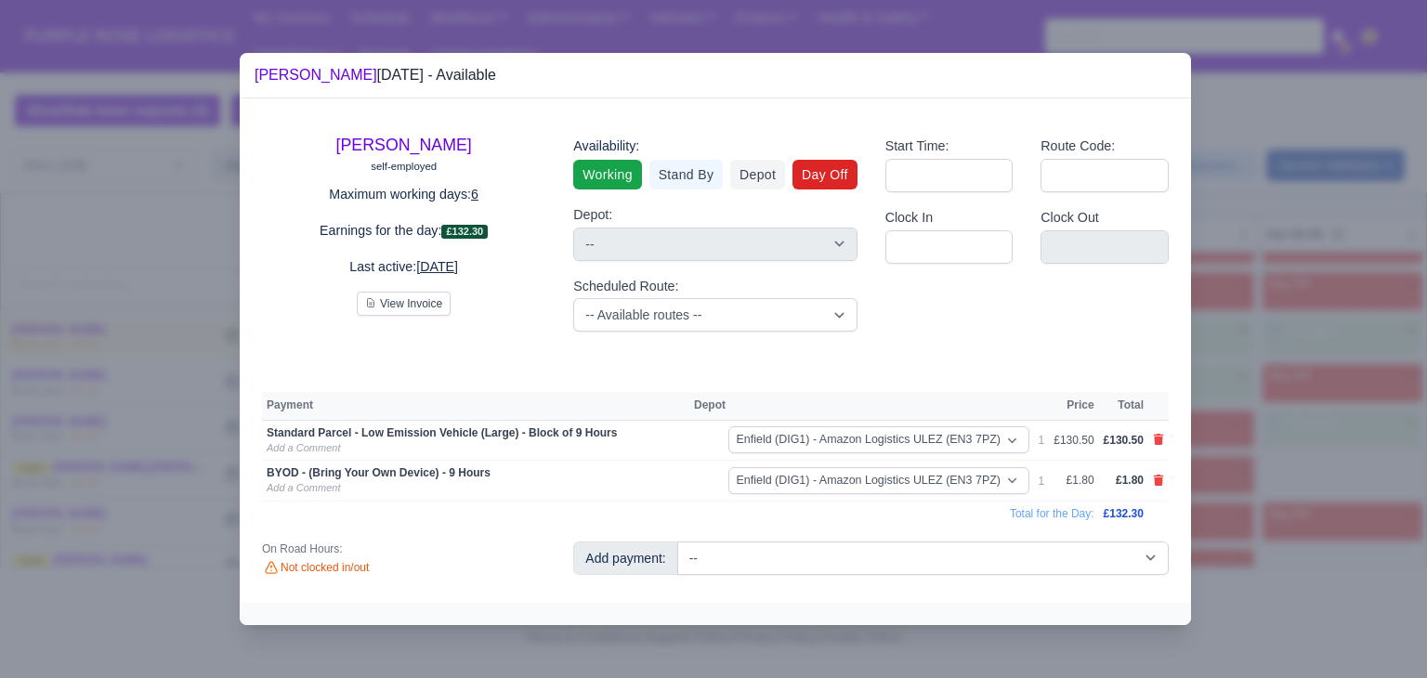
click at [820, 171] on link "Day Off" at bounding box center [825, 175] width 65 height 30
select select
select select "na"
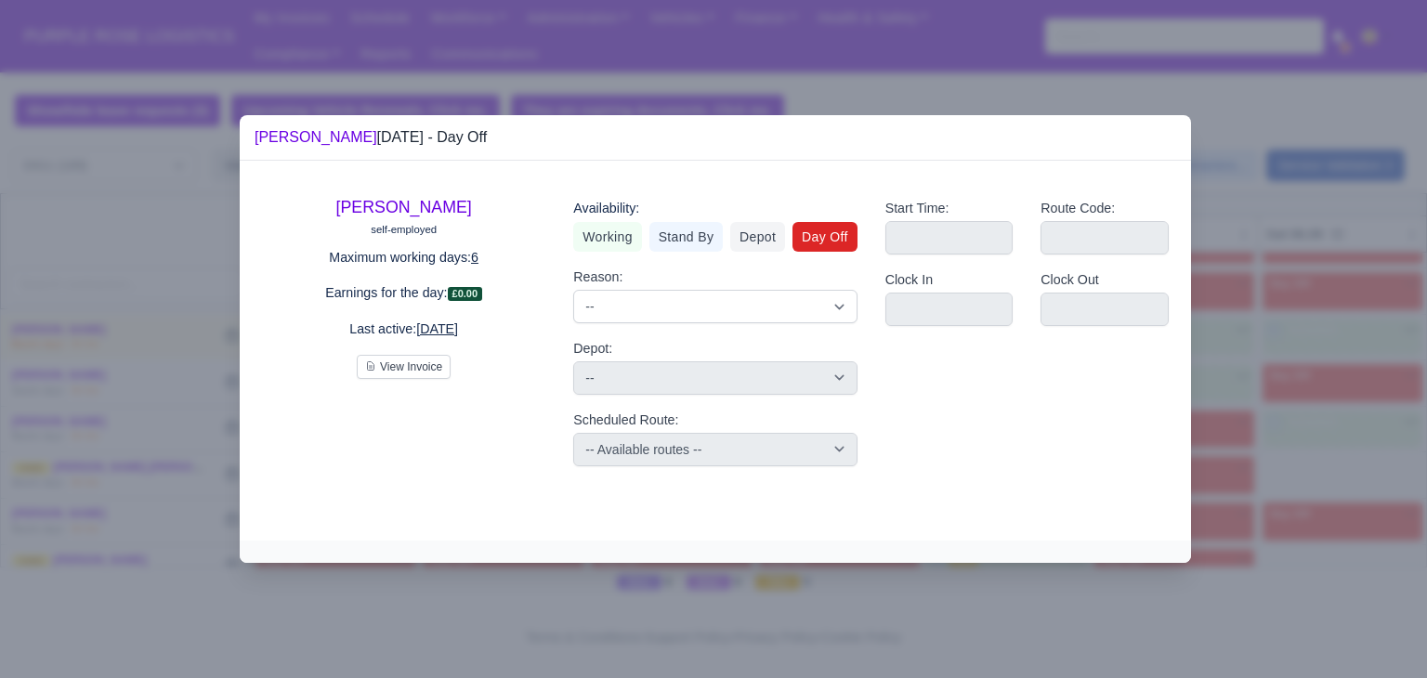
click at [1333, 320] on div at bounding box center [713, 339] width 1427 height 678
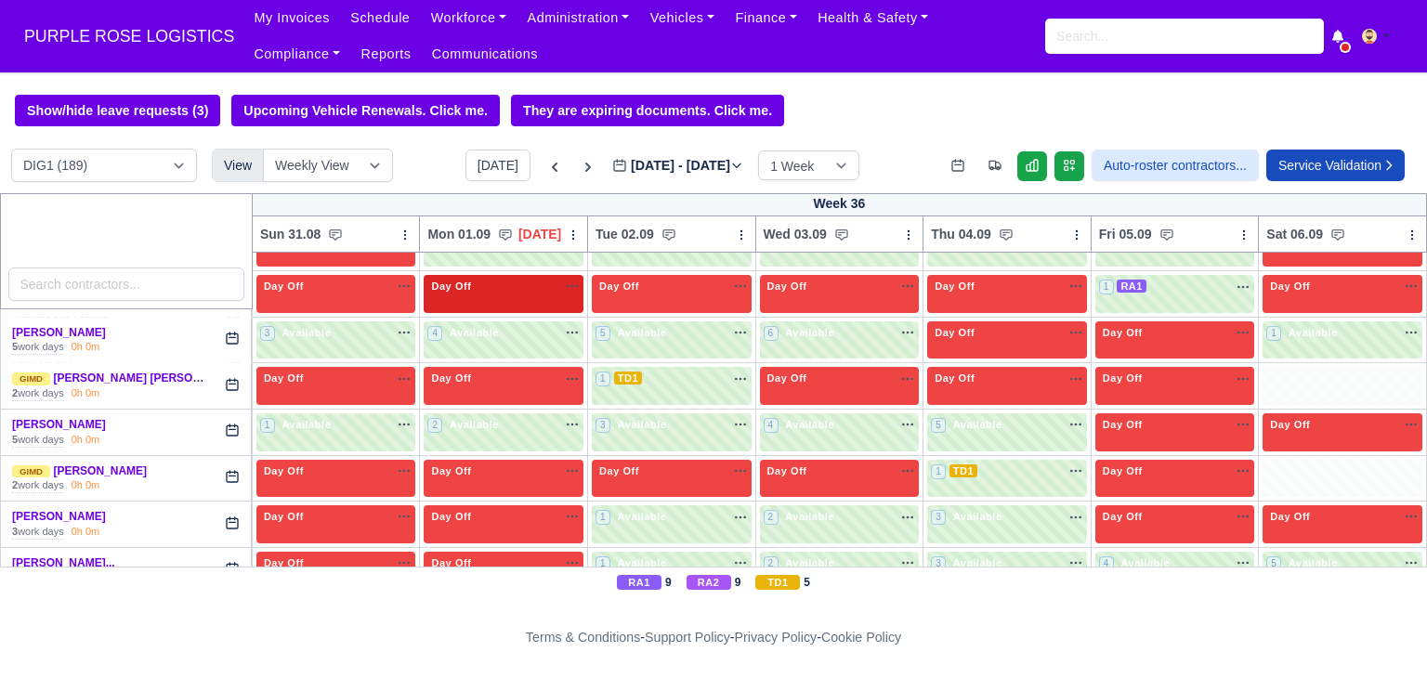
scroll to position [569, 0]
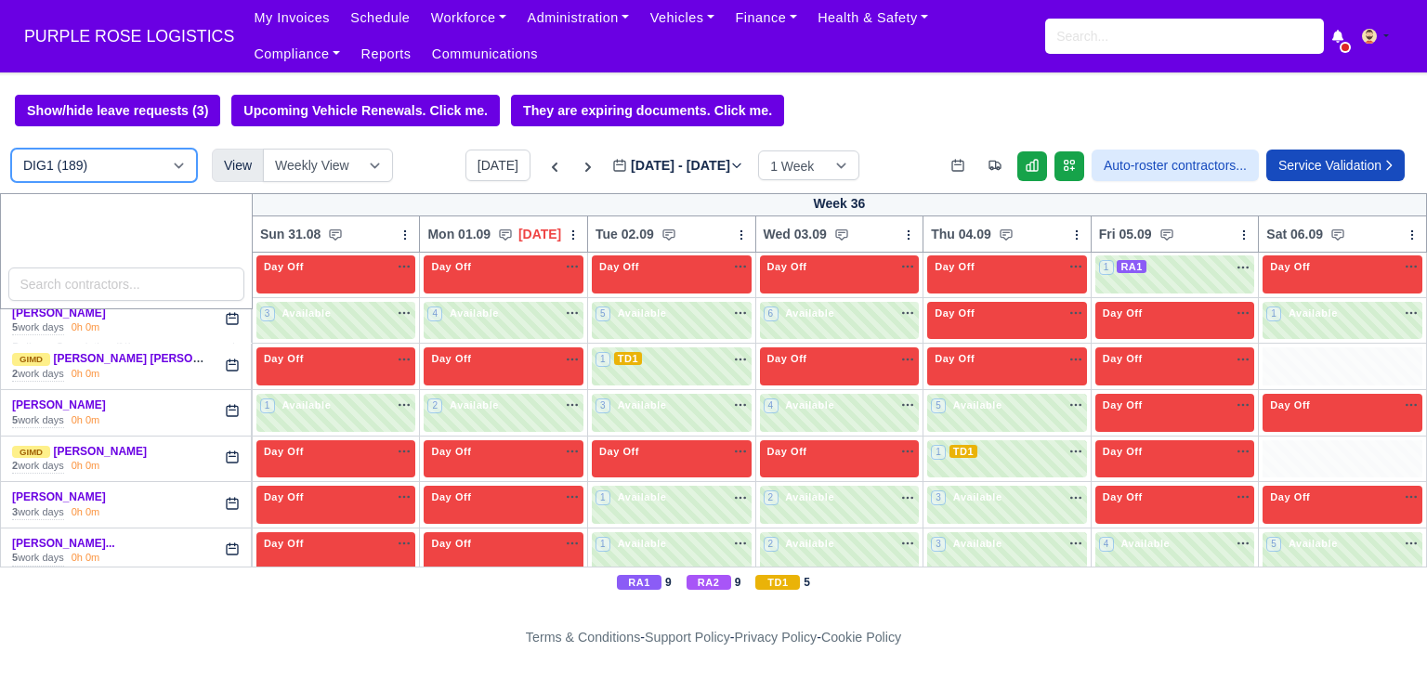
click at [166, 157] on select "DIG1 (189) DAK1 (1) GIMD (28)" at bounding box center [104, 165] width 186 height 33
select select "5"
click at [11, 151] on select "DIG1 (189) DAK1 (1) GIMD (28)" at bounding box center [104, 165] width 186 height 33
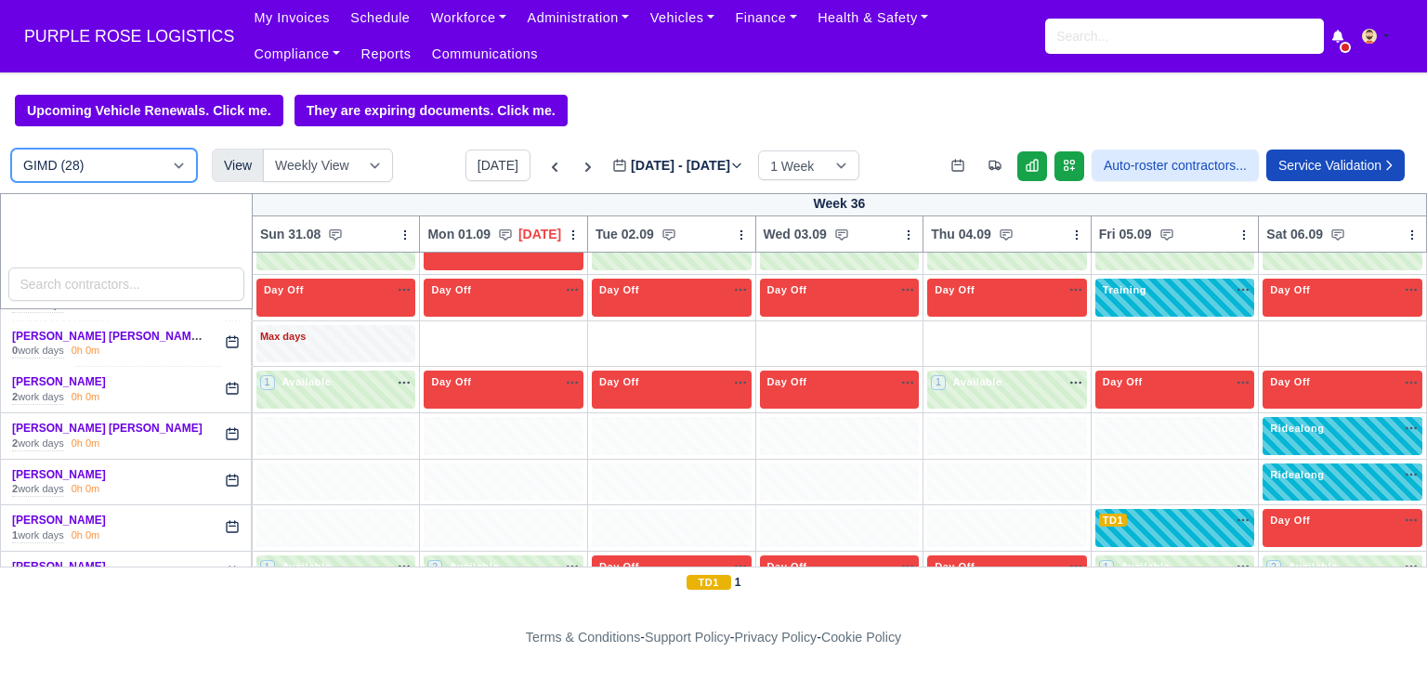
scroll to position [316, 0]
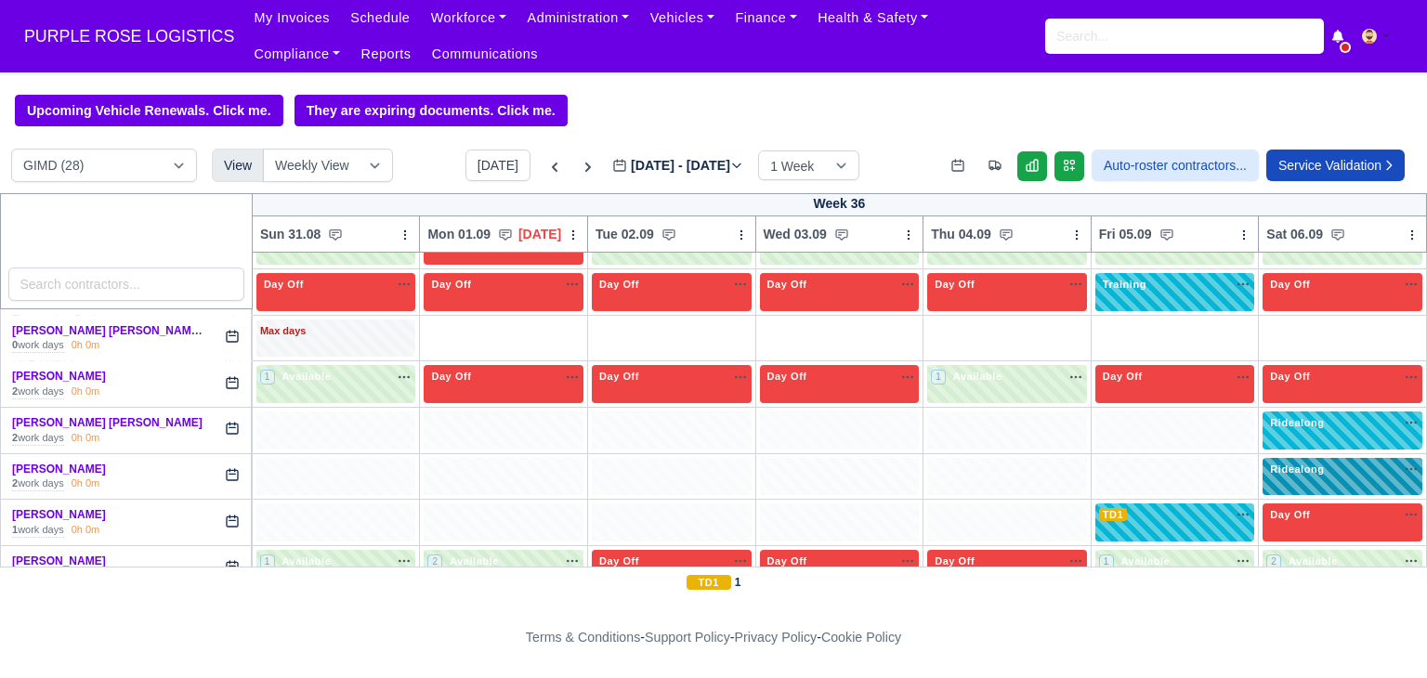
click at [1268, 472] on span "Ridealong" at bounding box center [1296, 469] width 61 height 13
select select "Ridealong"
select select "5"
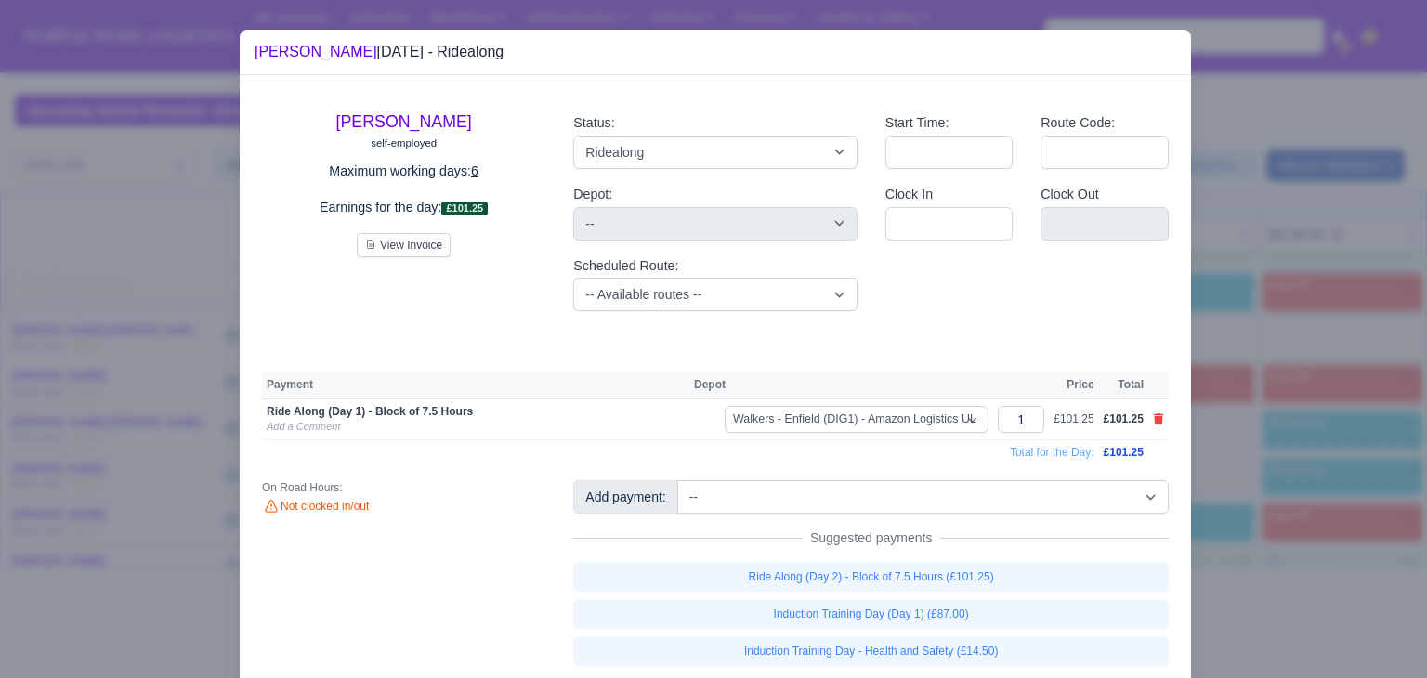
click at [1288, 472] on div at bounding box center [713, 339] width 1427 height 678
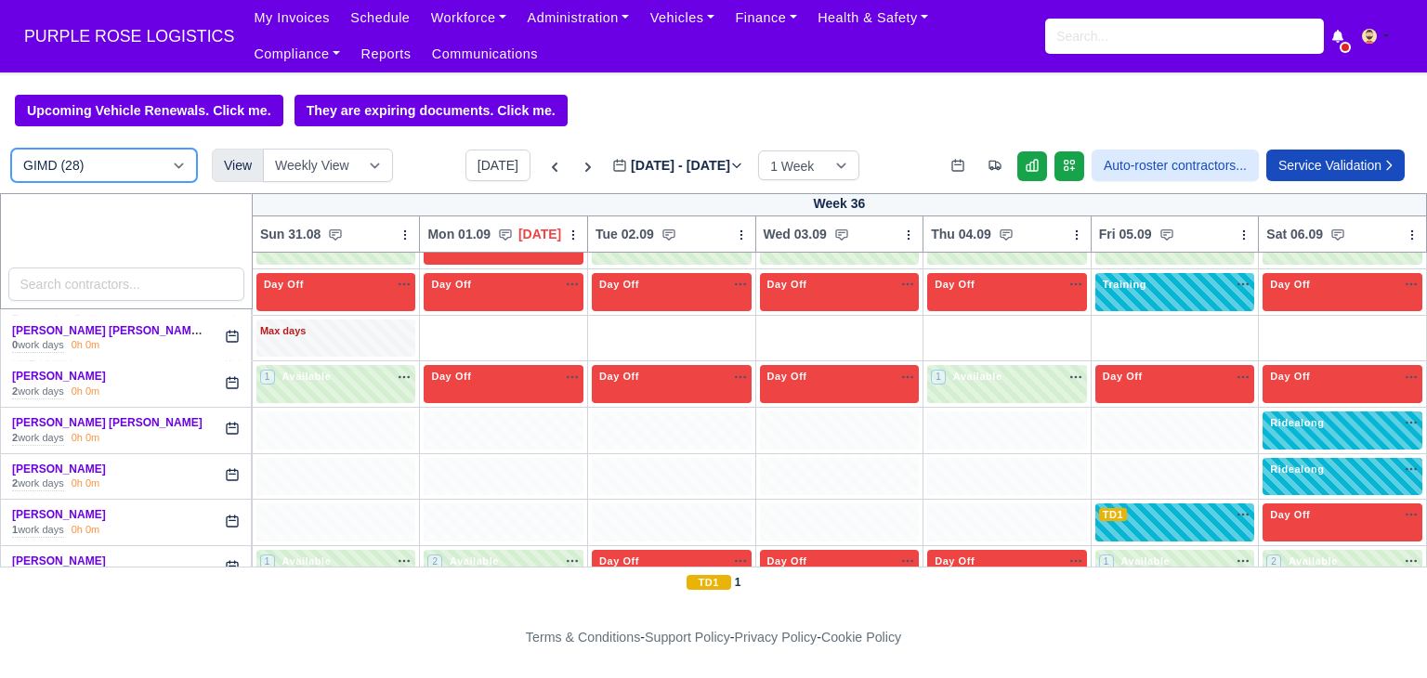
click at [189, 172] on select "DIG1 (189) DAK1 (1) GIMD (28)" at bounding box center [104, 165] width 186 height 33
select select "1"
click at [11, 151] on select "DIG1 (189) DAK1 (1) GIMD (28)" at bounding box center [104, 165] width 186 height 33
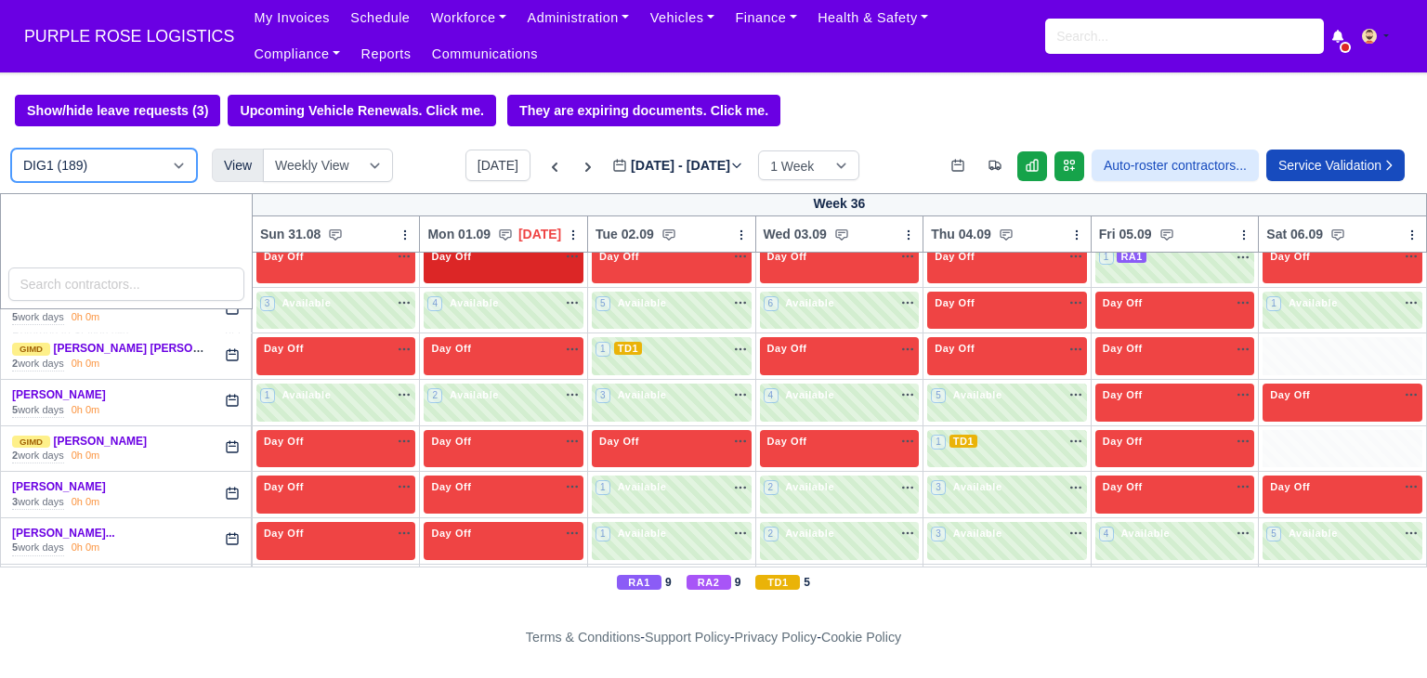
scroll to position [578, 0]
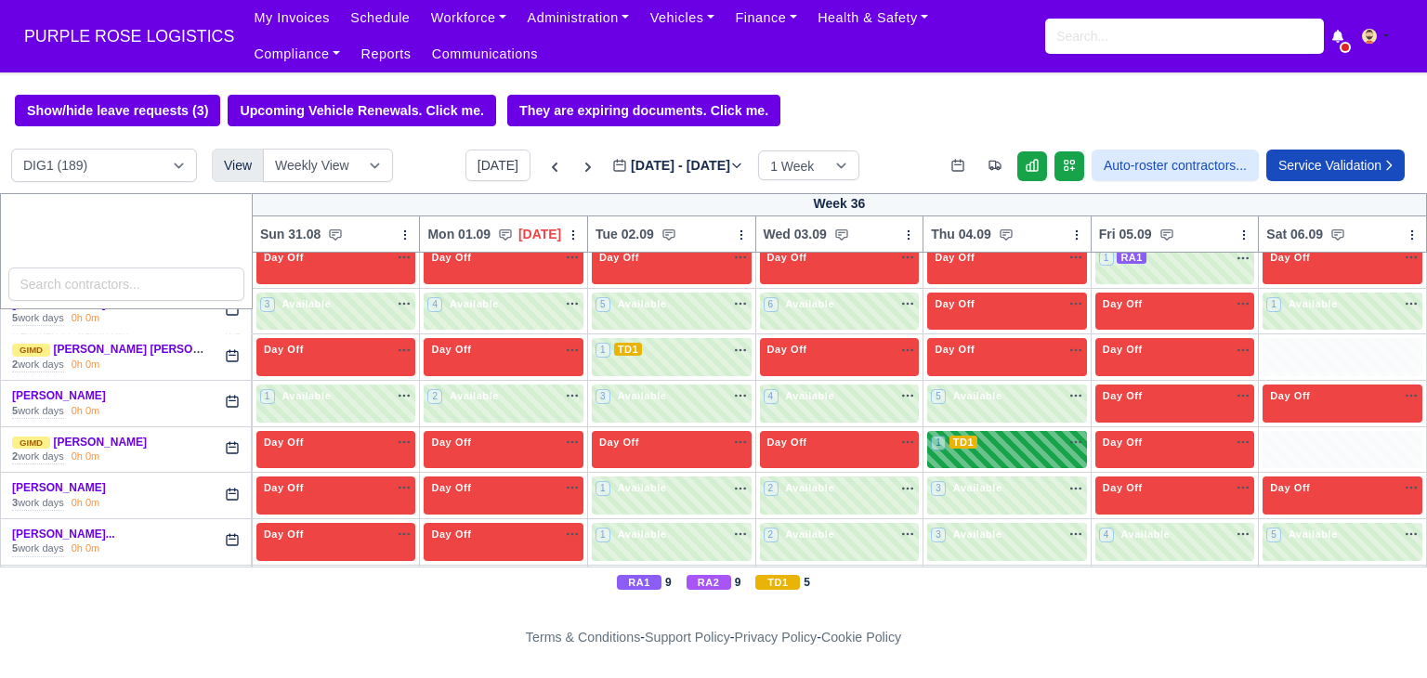
click at [1025, 446] on div "1 TD1 na" at bounding box center [1007, 443] width 152 height 16
select select "1"
select select "6"
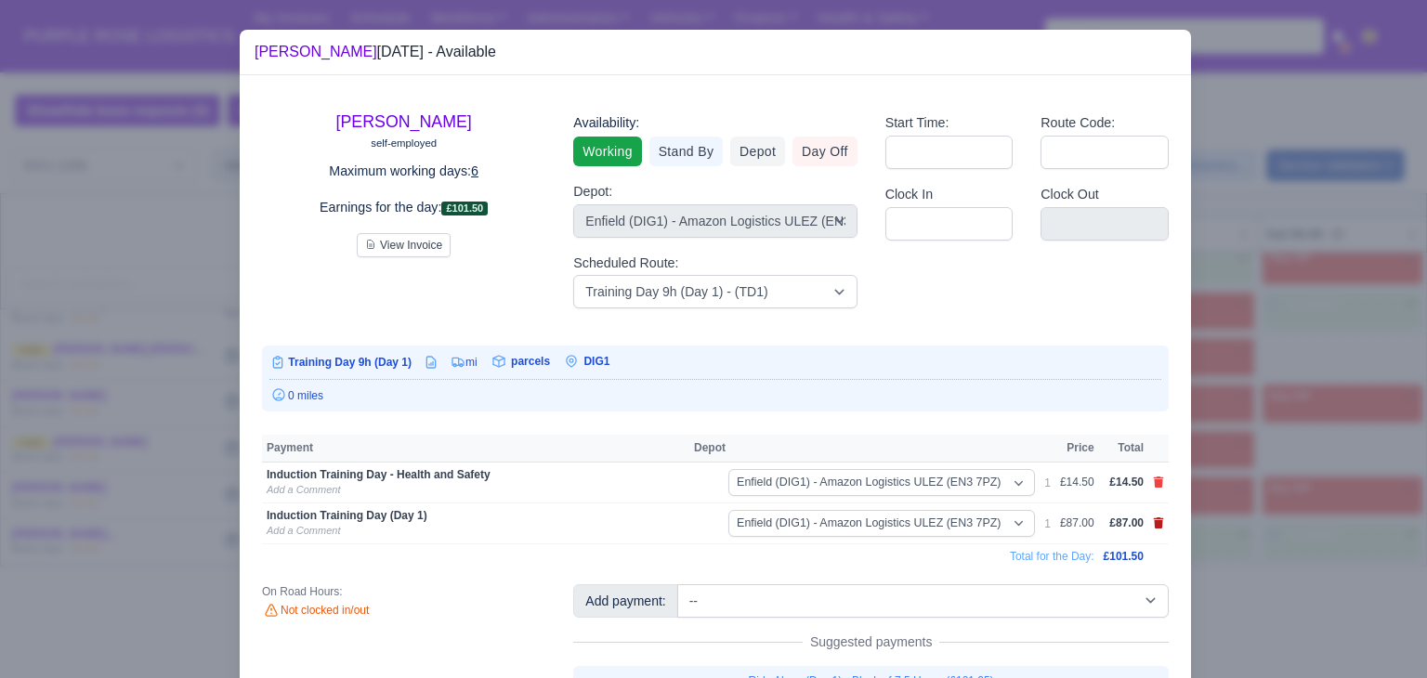
click at [1154, 518] on icon at bounding box center [1158, 523] width 11 height 11
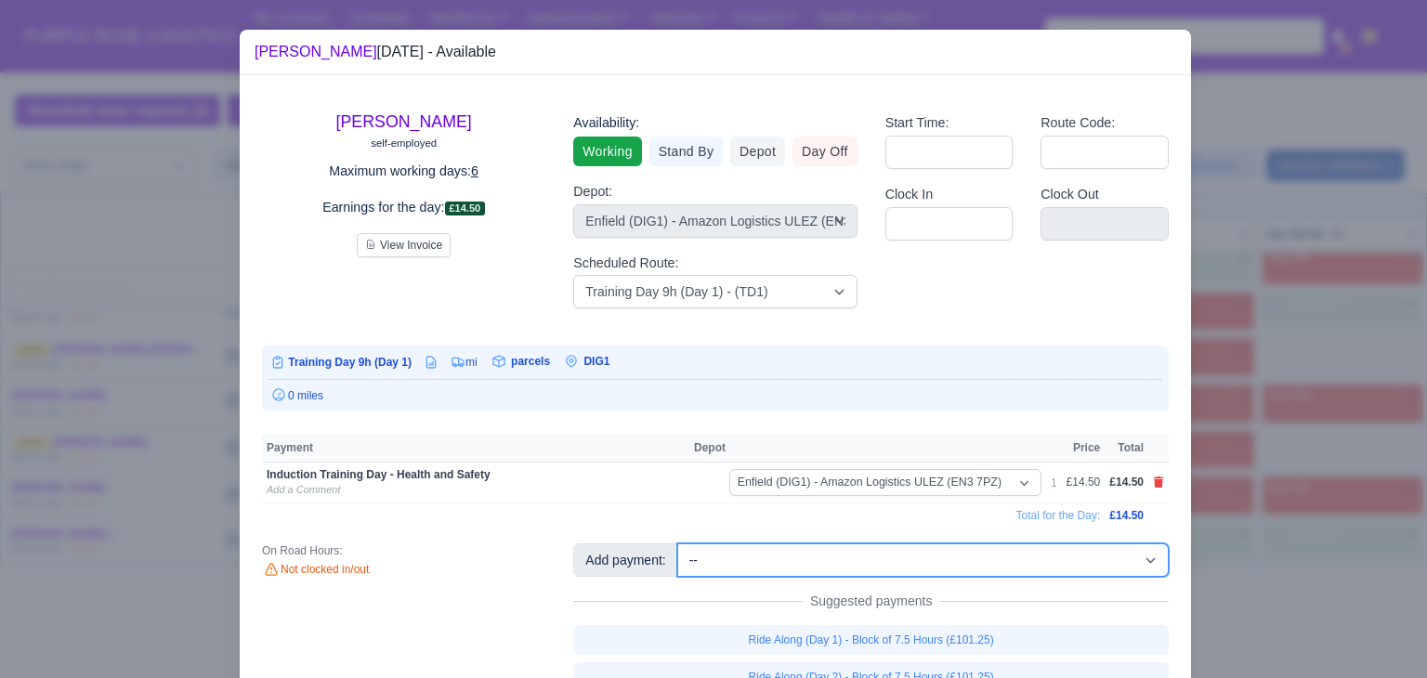
click at [1074, 563] on select "-- Additional Hour Support (£14.50) Additional Hour Support (Walkers) (£13.50) …" at bounding box center [922, 560] width 491 height 33
select select "100"
click at [677, 544] on select "-- Additional Hour Support (£14.50) Additional Hour Support (Walkers) (£13.50) …" at bounding box center [922, 560] width 491 height 33
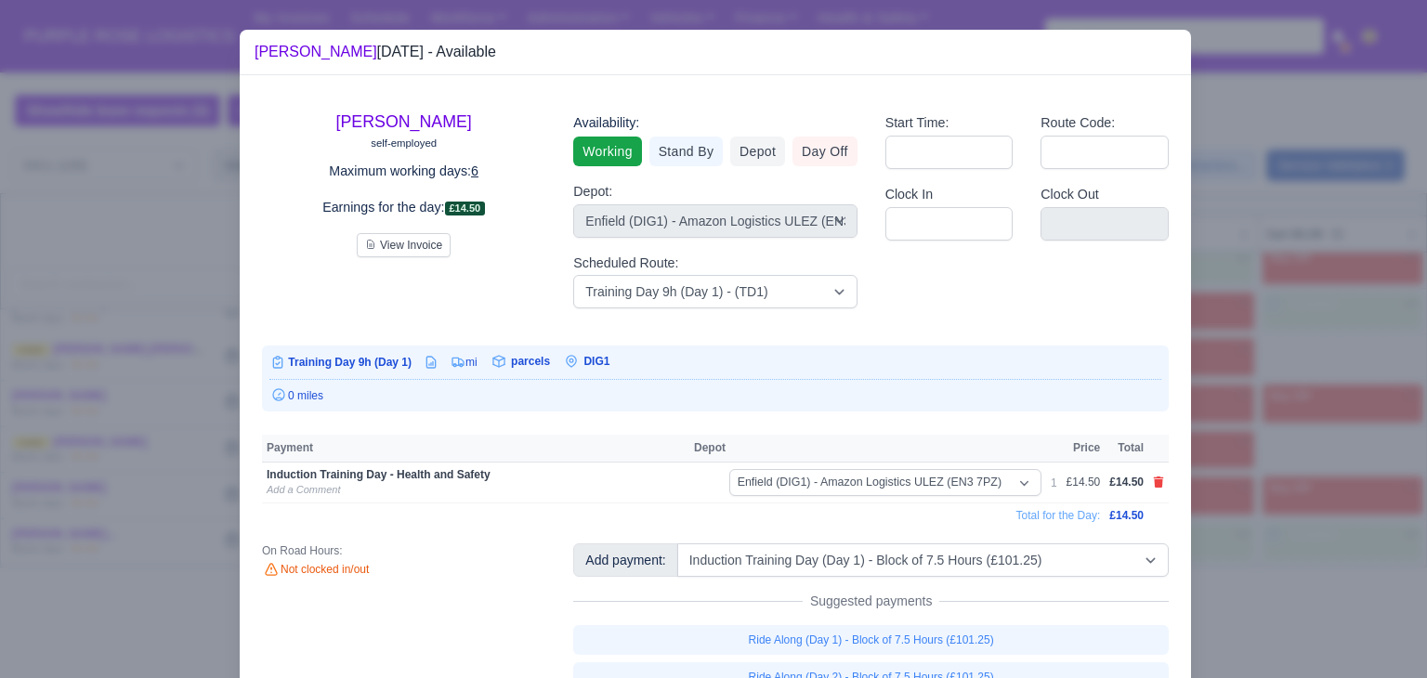
select select "1"
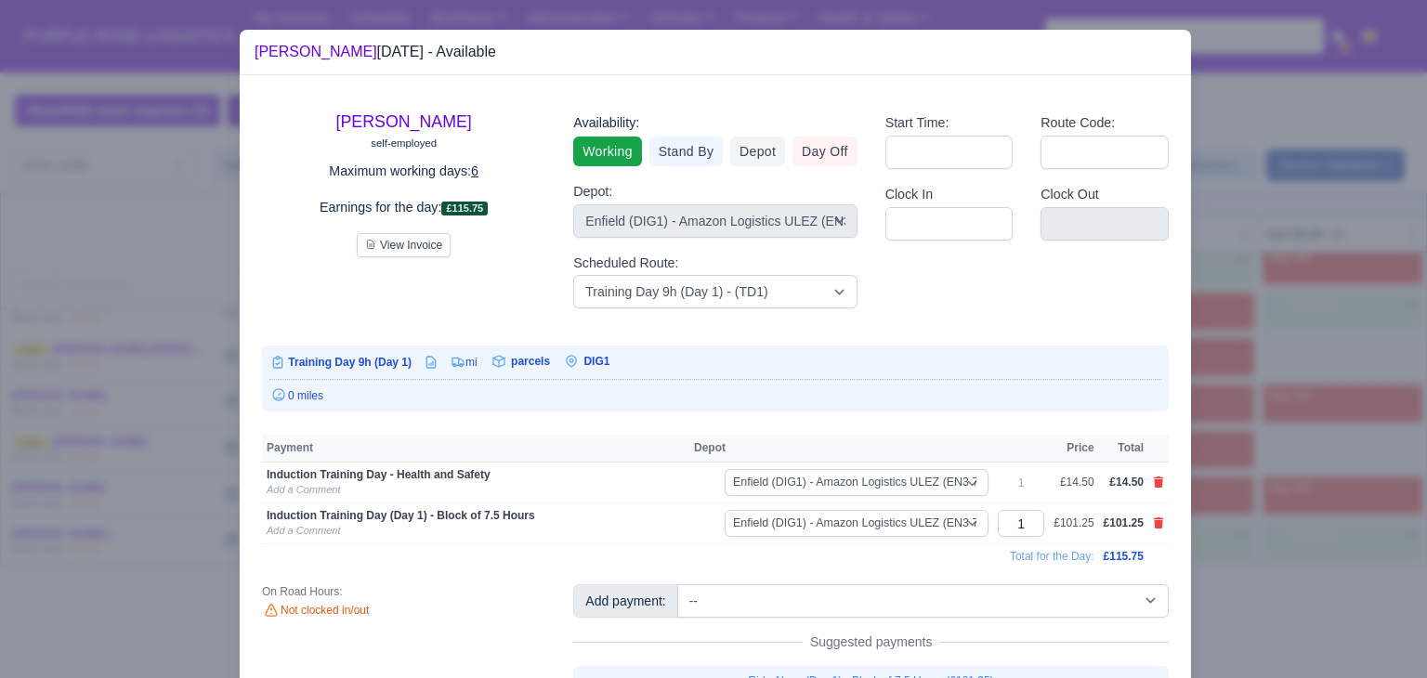
click at [1304, 437] on div at bounding box center [713, 339] width 1427 height 678
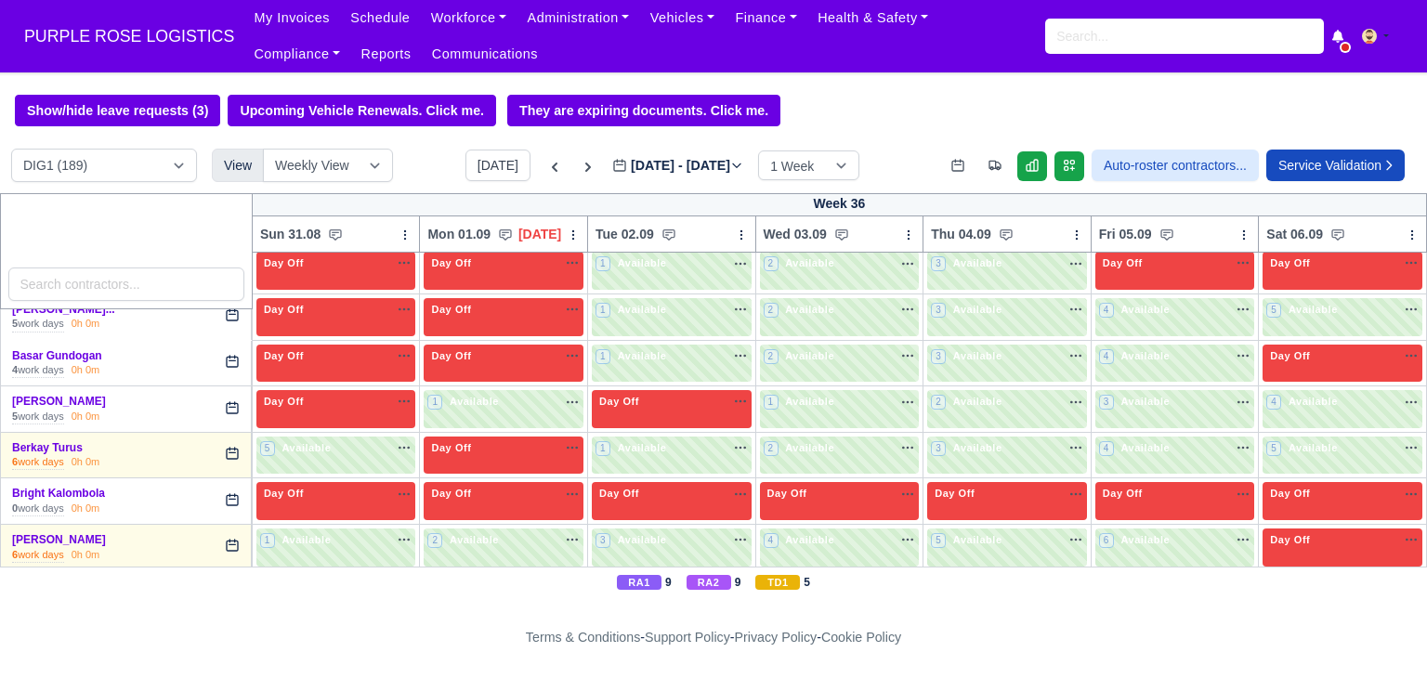
scroll to position [981, 0]
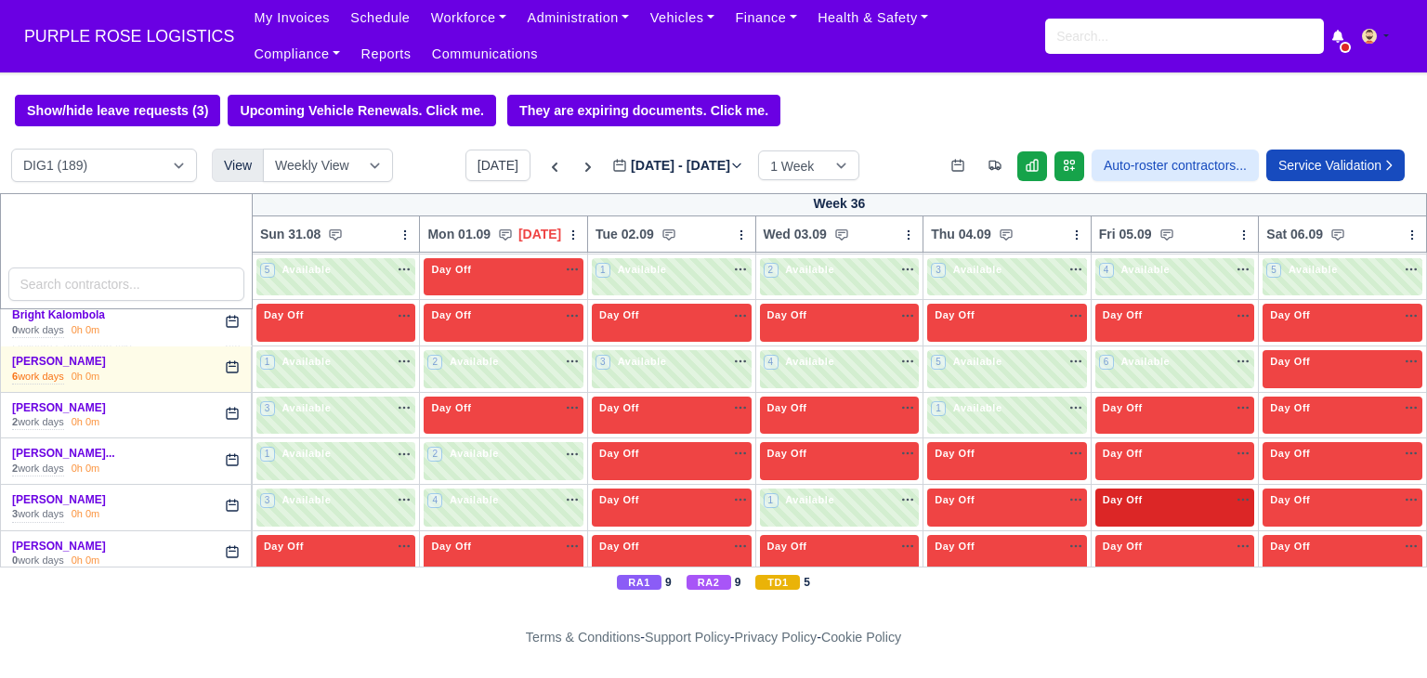
click at [1136, 492] on div "Day Off Available" at bounding box center [1175, 500] width 152 height 16
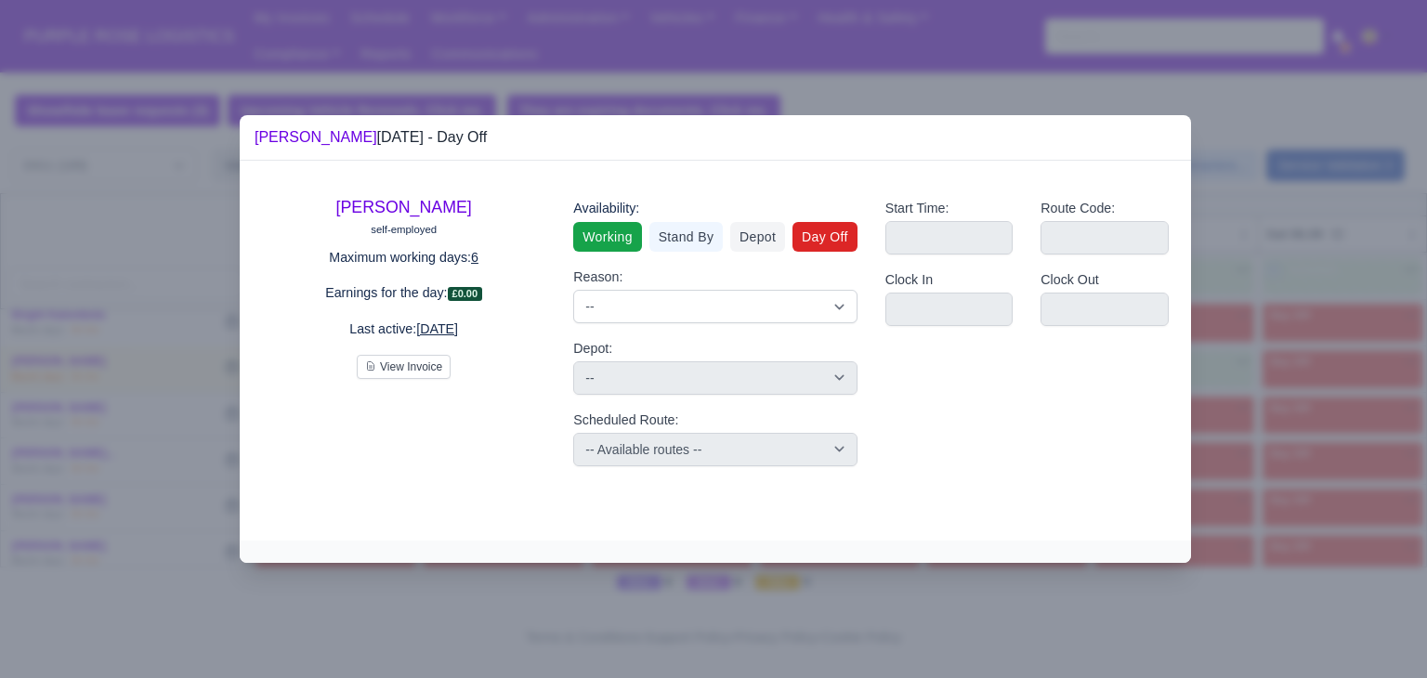
click at [604, 239] on link "Working" at bounding box center [607, 237] width 68 height 30
select select
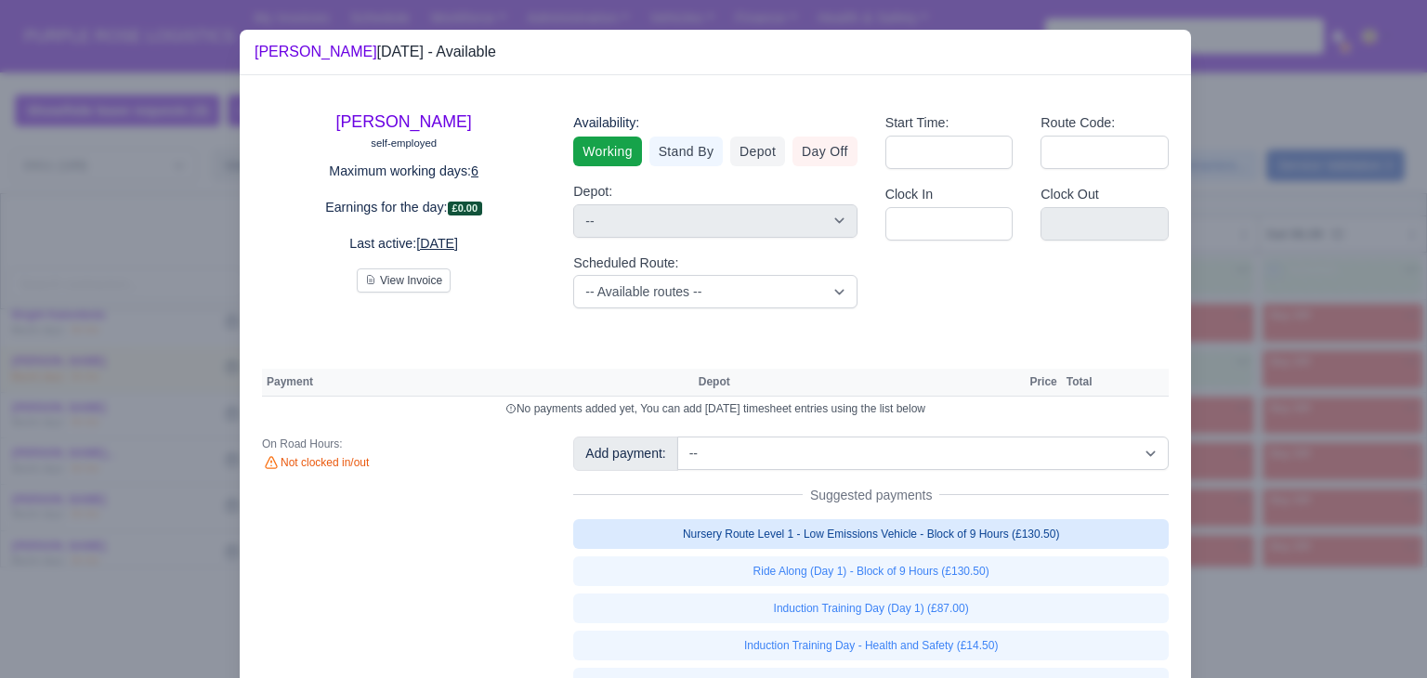
click at [983, 527] on link "Nursery Route Level 1 - Low Emissions Vehicle - Block of 9 Hours (£130.50)" at bounding box center [871, 534] width 596 height 30
select select "1"
select select
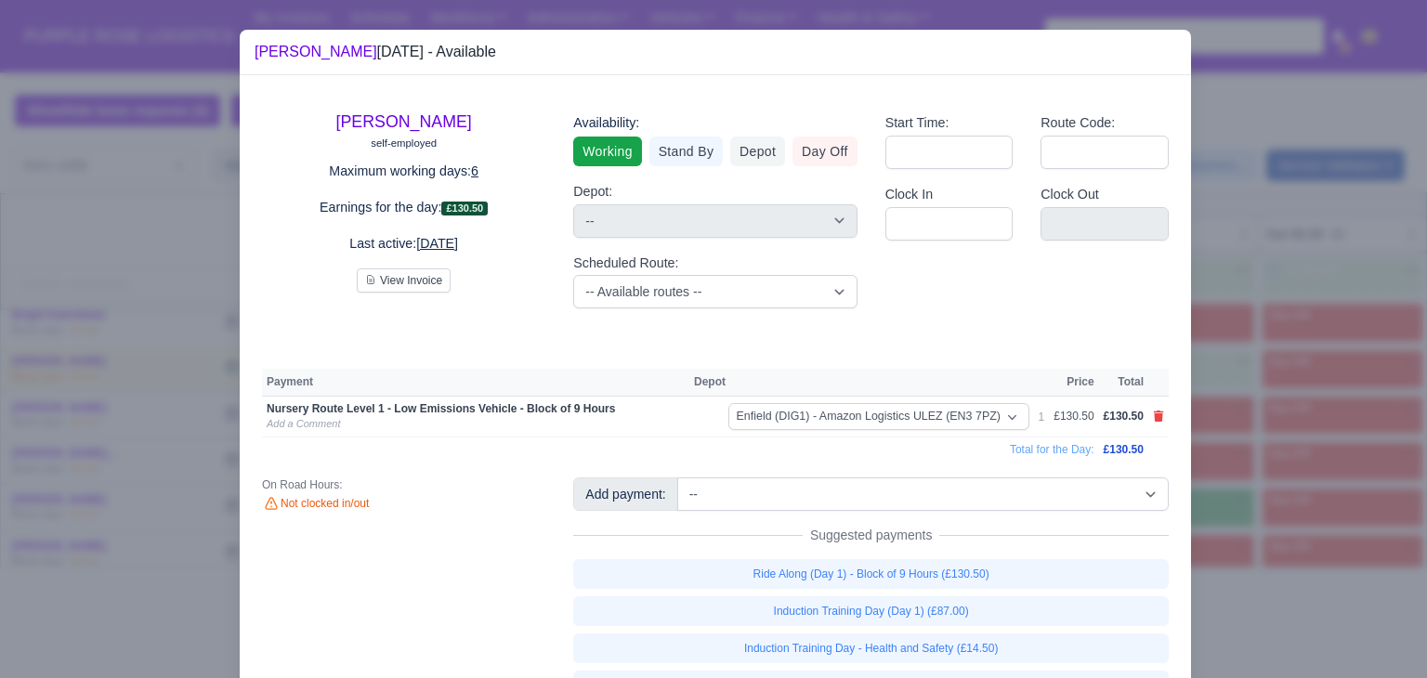
scroll to position [89, 0]
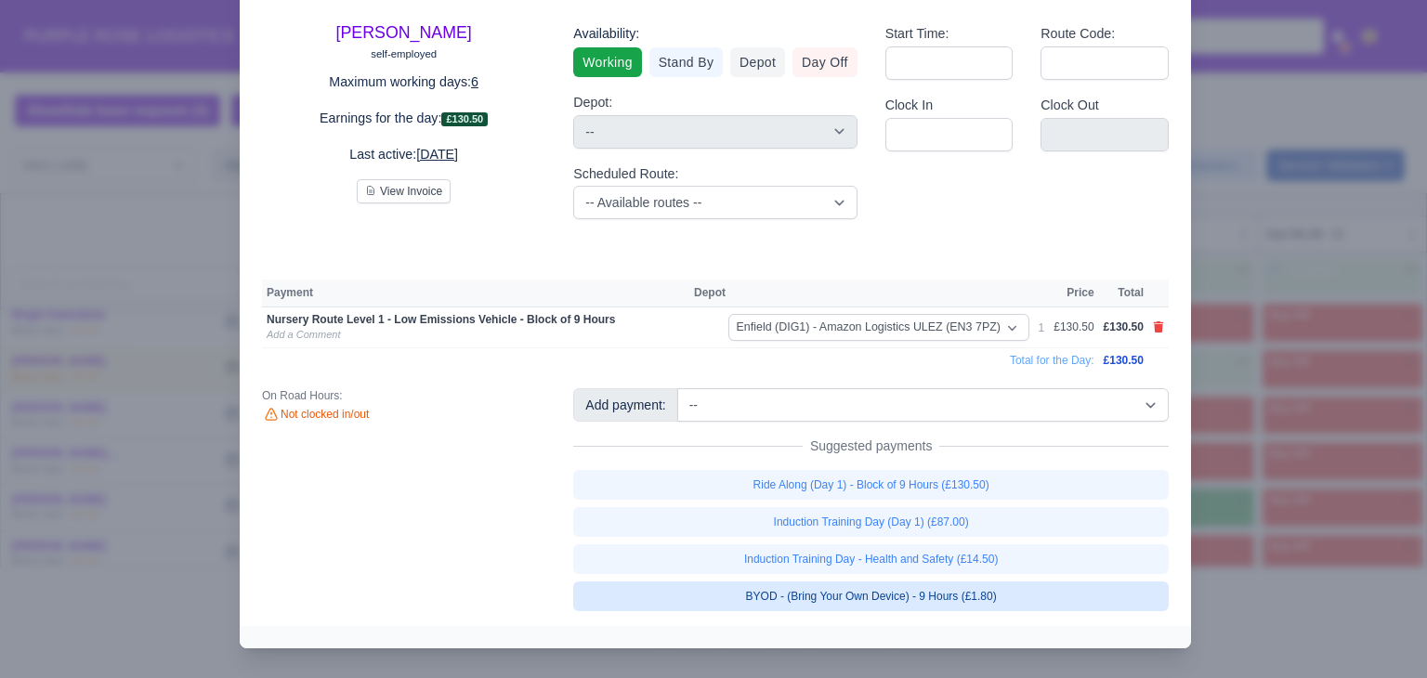
click at [1026, 609] on link "BYOD - (Bring Your Own Device) - 9 Hours (£1.80)" at bounding box center [871, 597] width 596 height 30
click at [973, 592] on link "BYOD - (Bring Your Own Device) - 9 Hours (£1.80)" at bounding box center [871, 597] width 596 height 30
select select
select select "1"
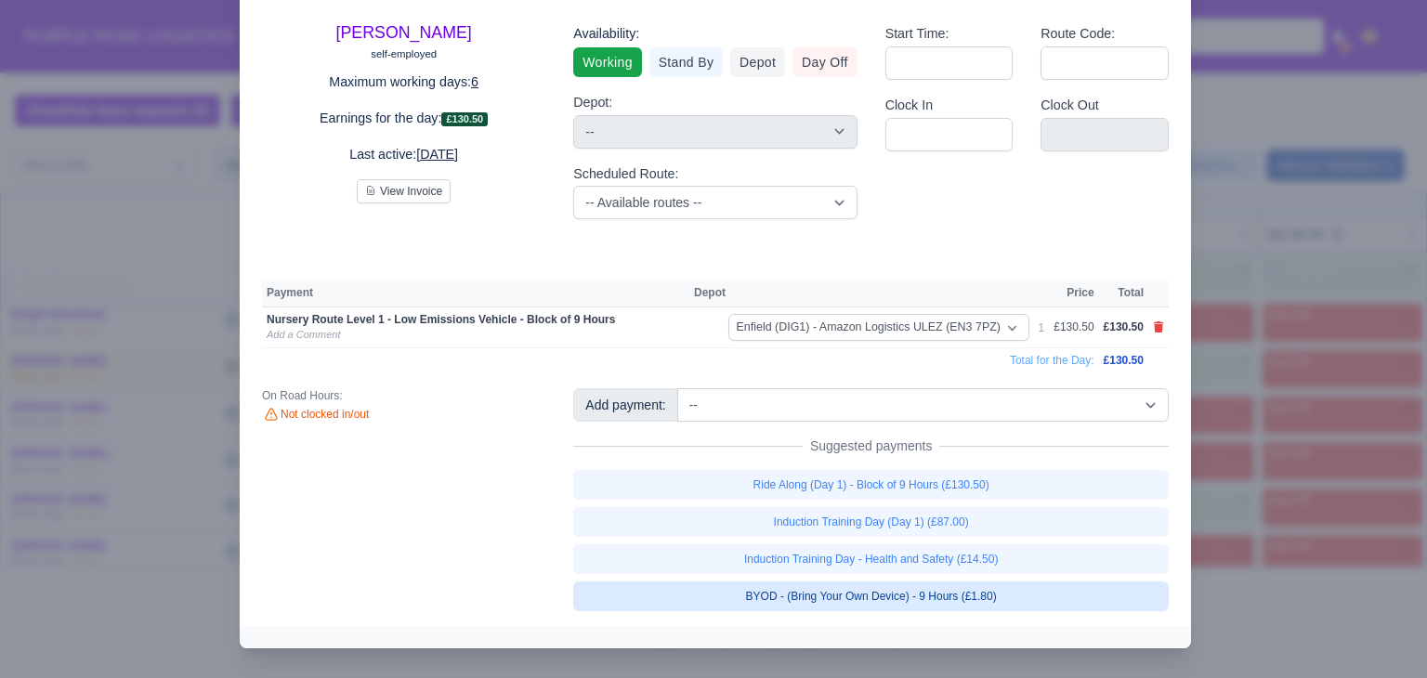
scroll to position [91, 0]
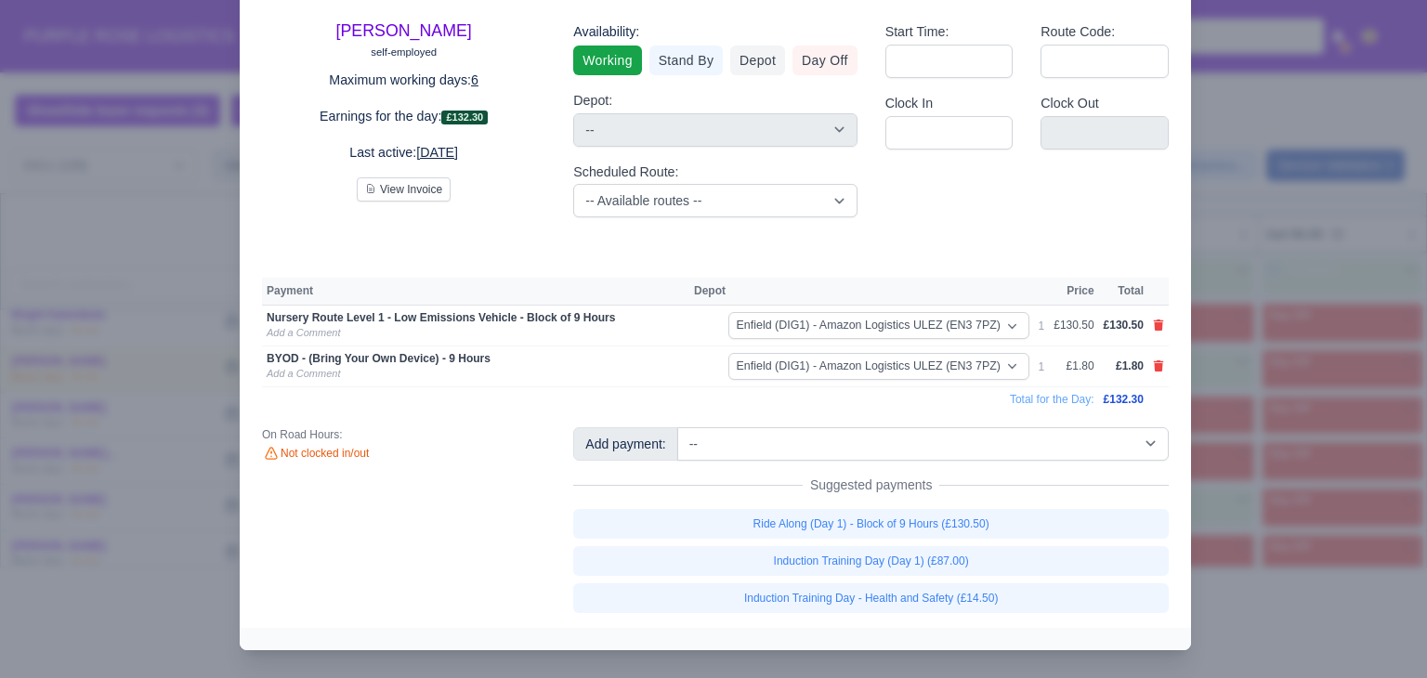
click at [1226, 498] on div at bounding box center [713, 339] width 1427 height 678
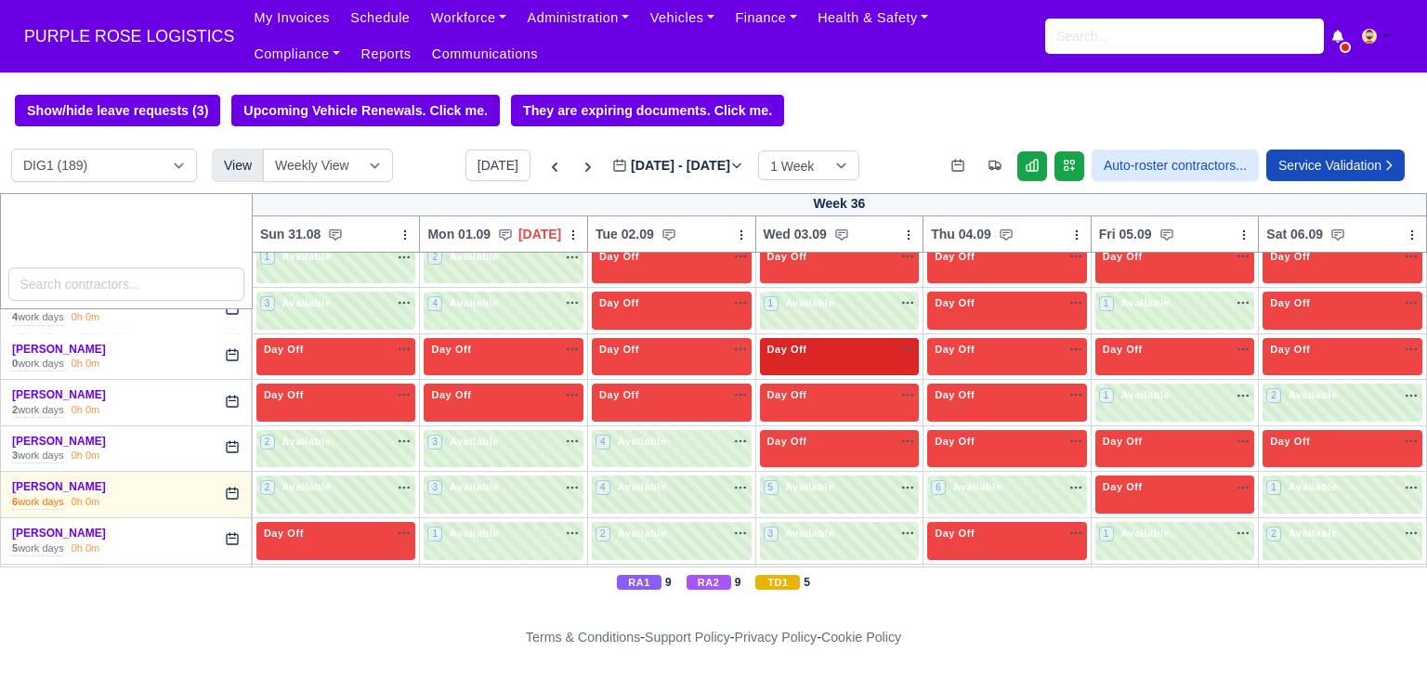
scroll to position [1181, 0]
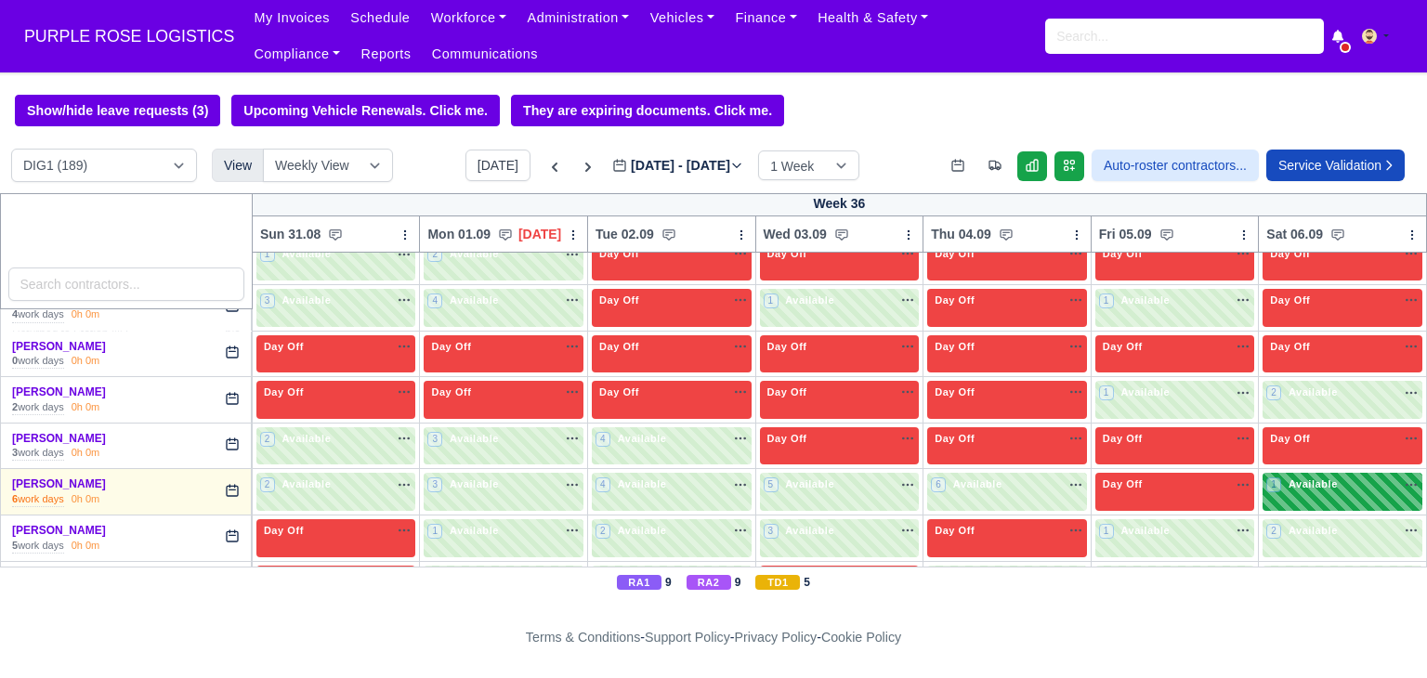
click at [1266, 478] on span "1" at bounding box center [1273, 485] width 15 height 15
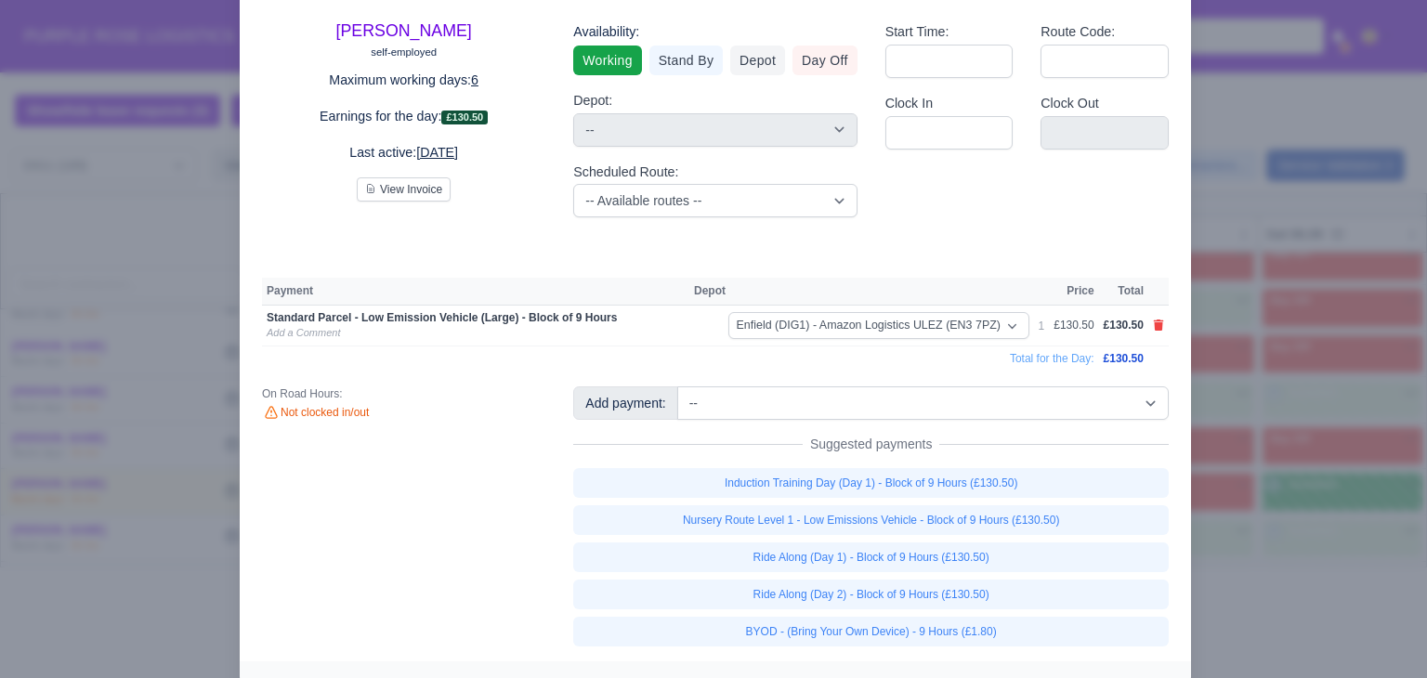
scroll to position [0, 0]
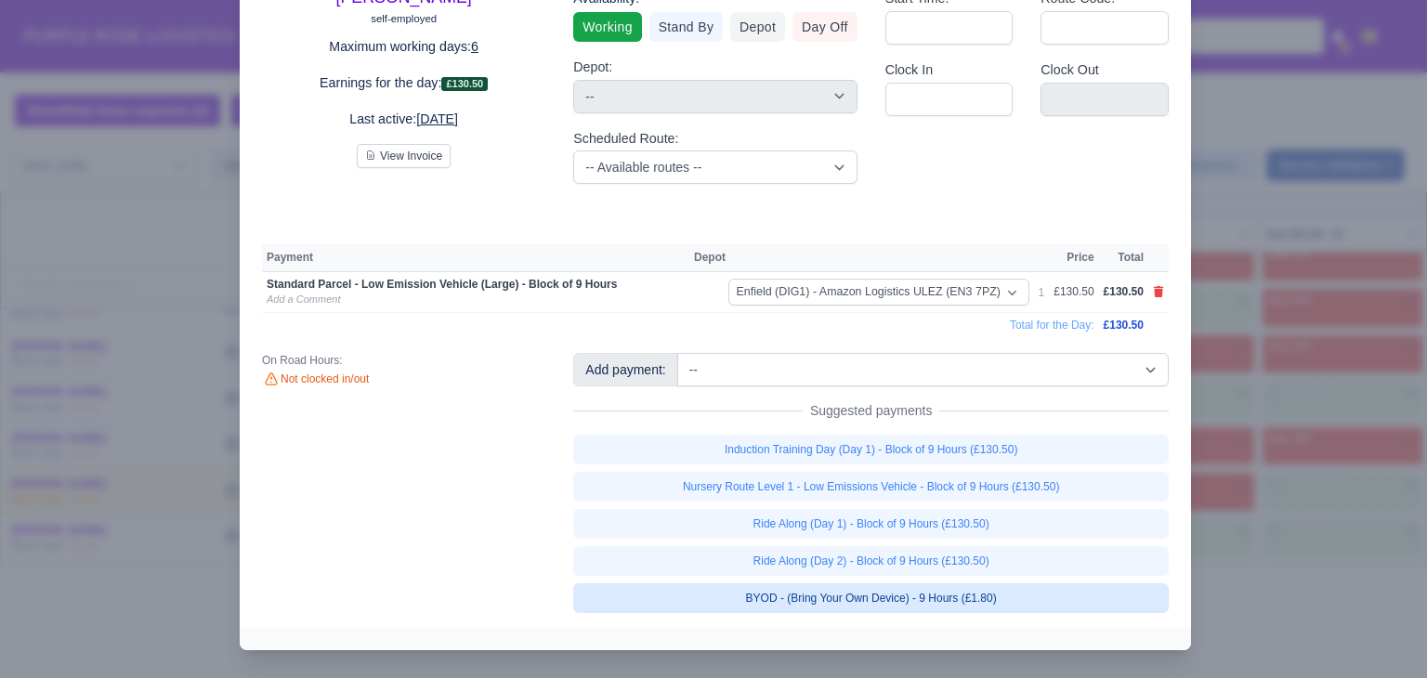
click at [1003, 596] on link "BYOD - (Bring Your Own Device) - 9 Hours (£1.80)" at bounding box center [871, 598] width 596 height 30
select select "1"
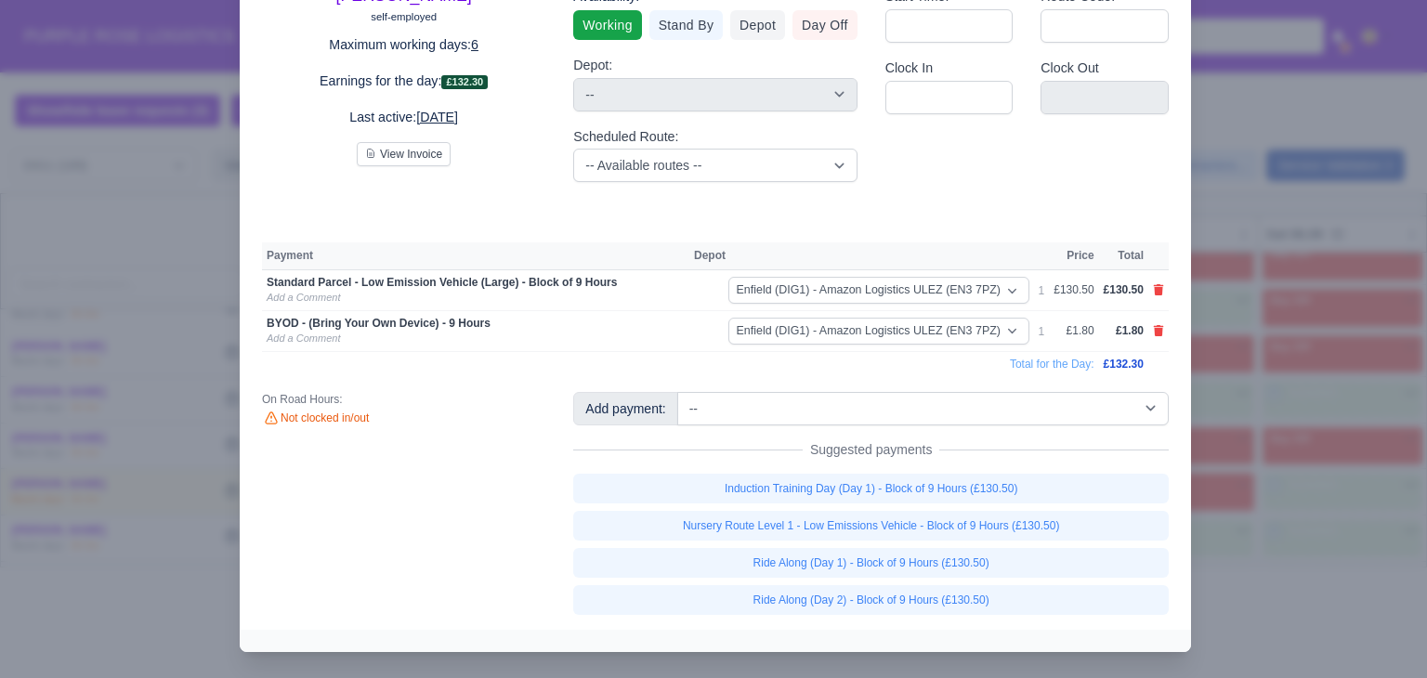
click at [1295, 451] on div at bounding box center [713, 339] width 1427 height 678
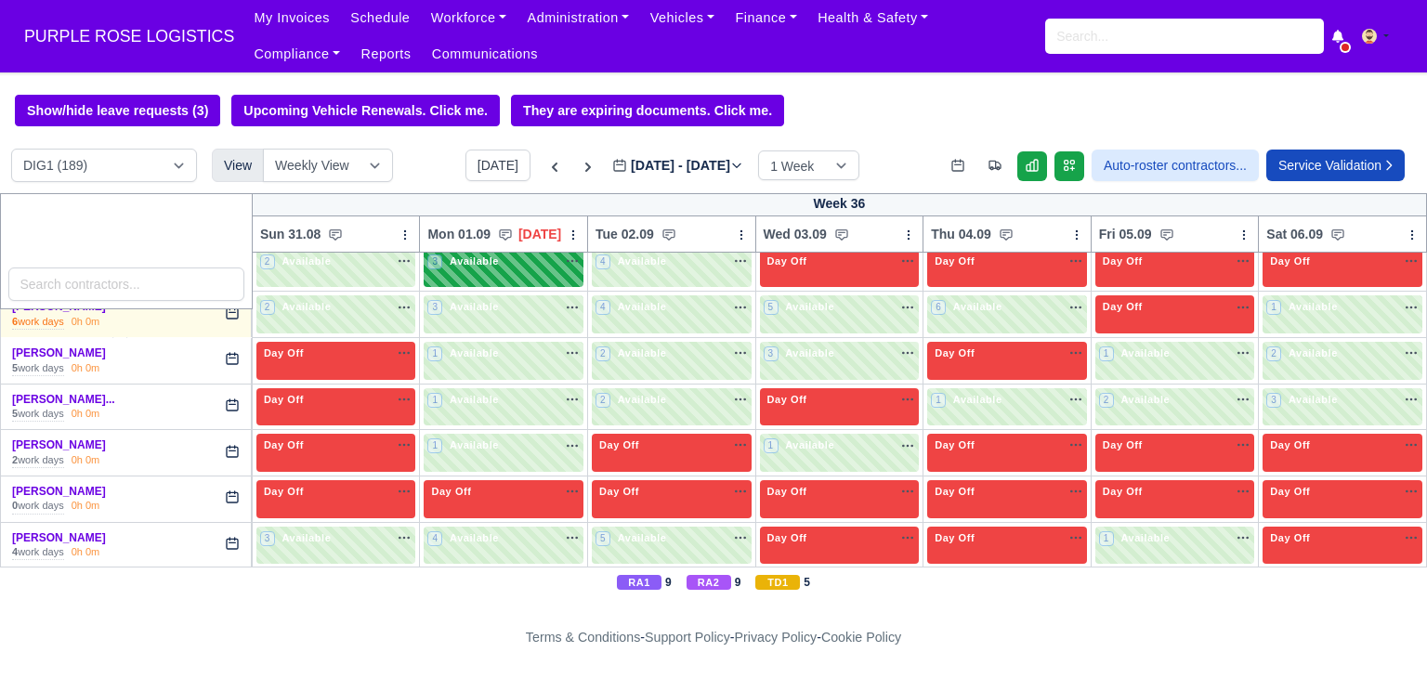
scroll to position [1363, 0]
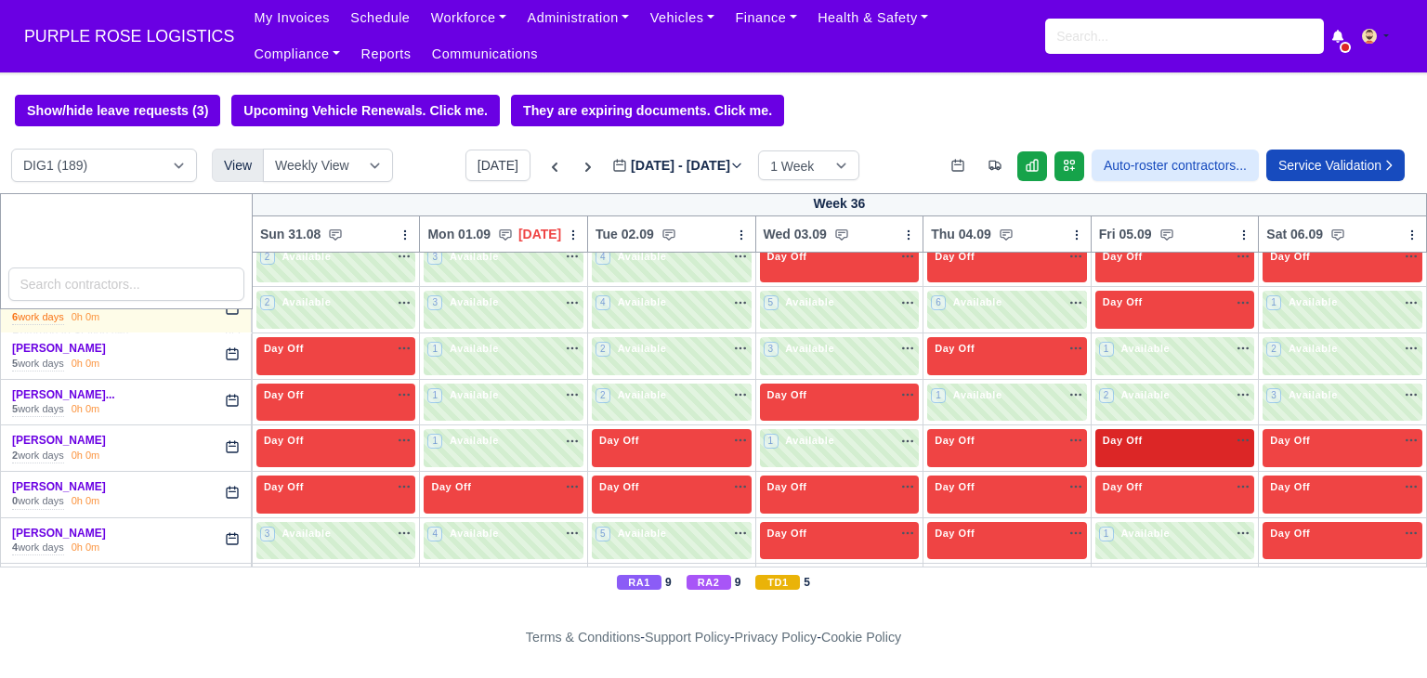
click at [1144, 433] on div "Day Off Available" at bounding box center [1175, 441] width 152 height 16
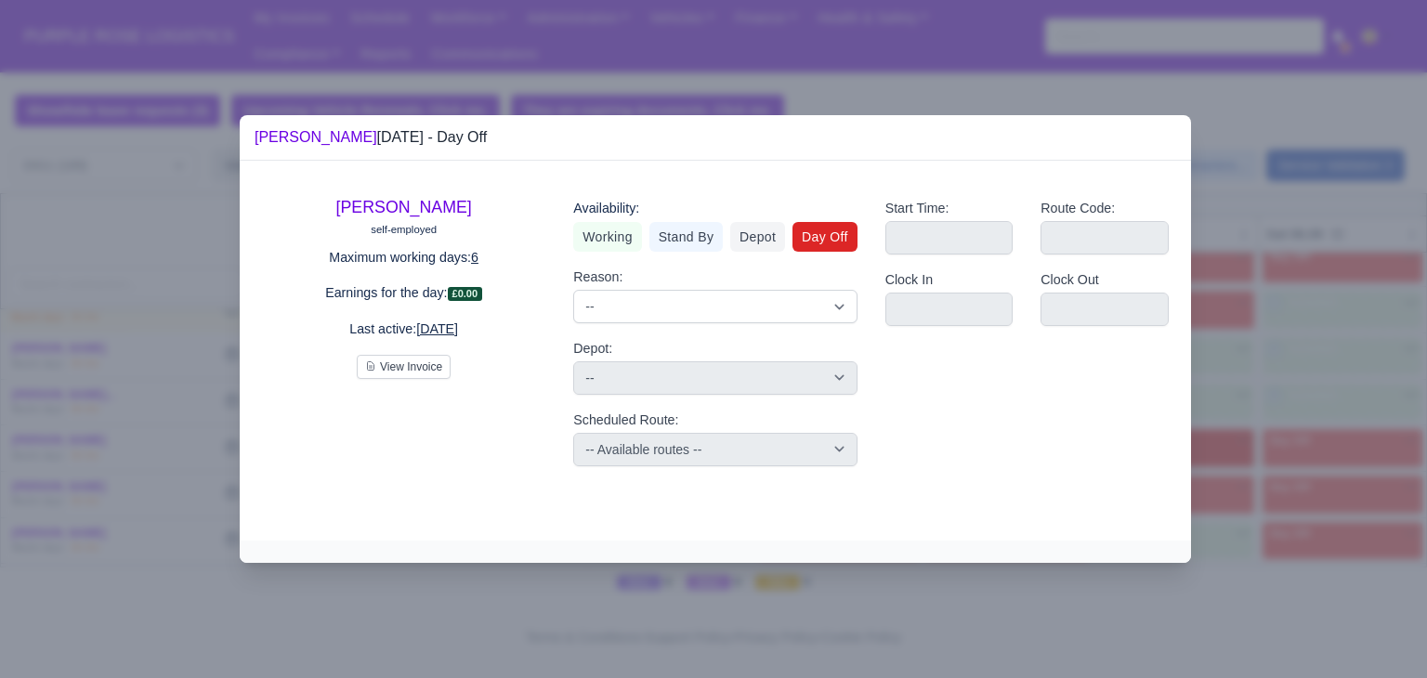
scroll to position [0, 0]
click at [620, 235] on link "Working" at bounding box center [607, 237] width 68 height 30
select select
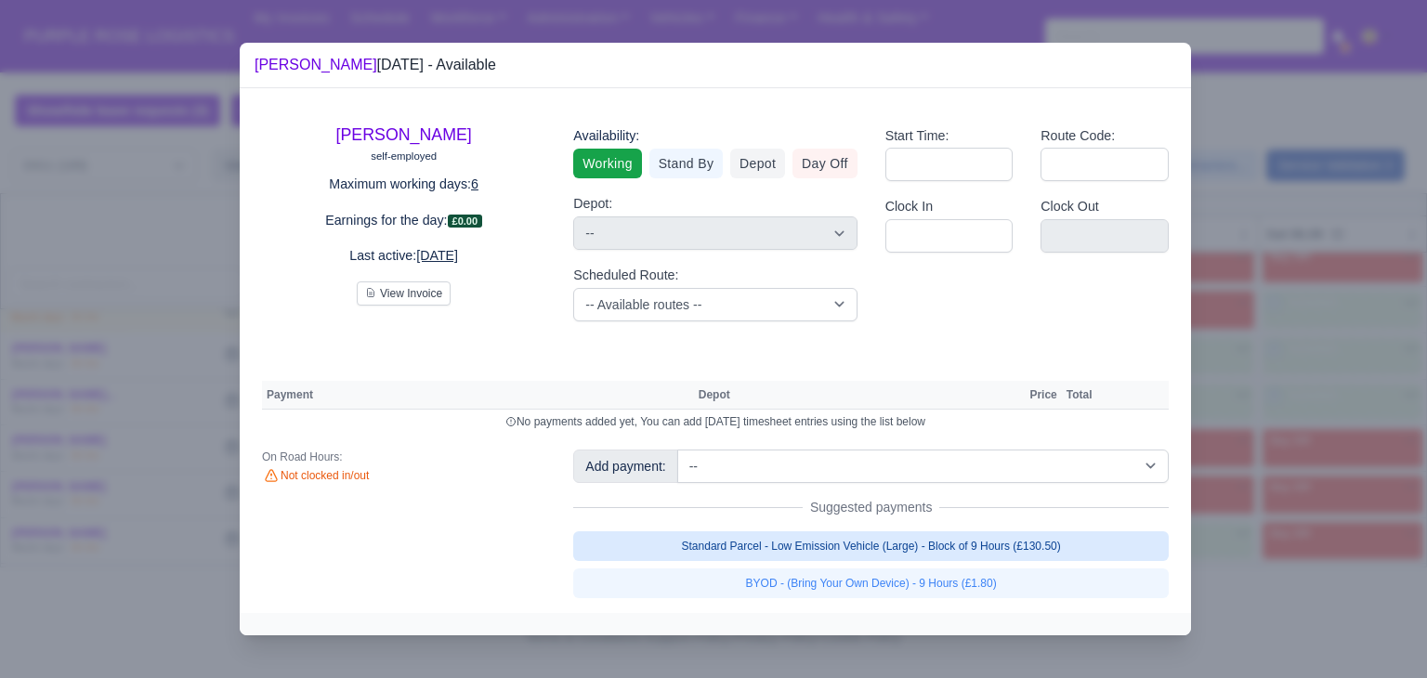
click at [1051, 541] on link "Standard Parcel - Low Emission Vehicle (Large) - Block of 9 Hours (£130.50)" at bounding box center [871, 546] width 596 height 30
select select "1"
select select
click at [1017, 561] on link "Standard Parcel - Low Emission Vehicle (Large) - Block of 9 Hours (£130.50)" at bounding box center [871, 546] width 596 height 30
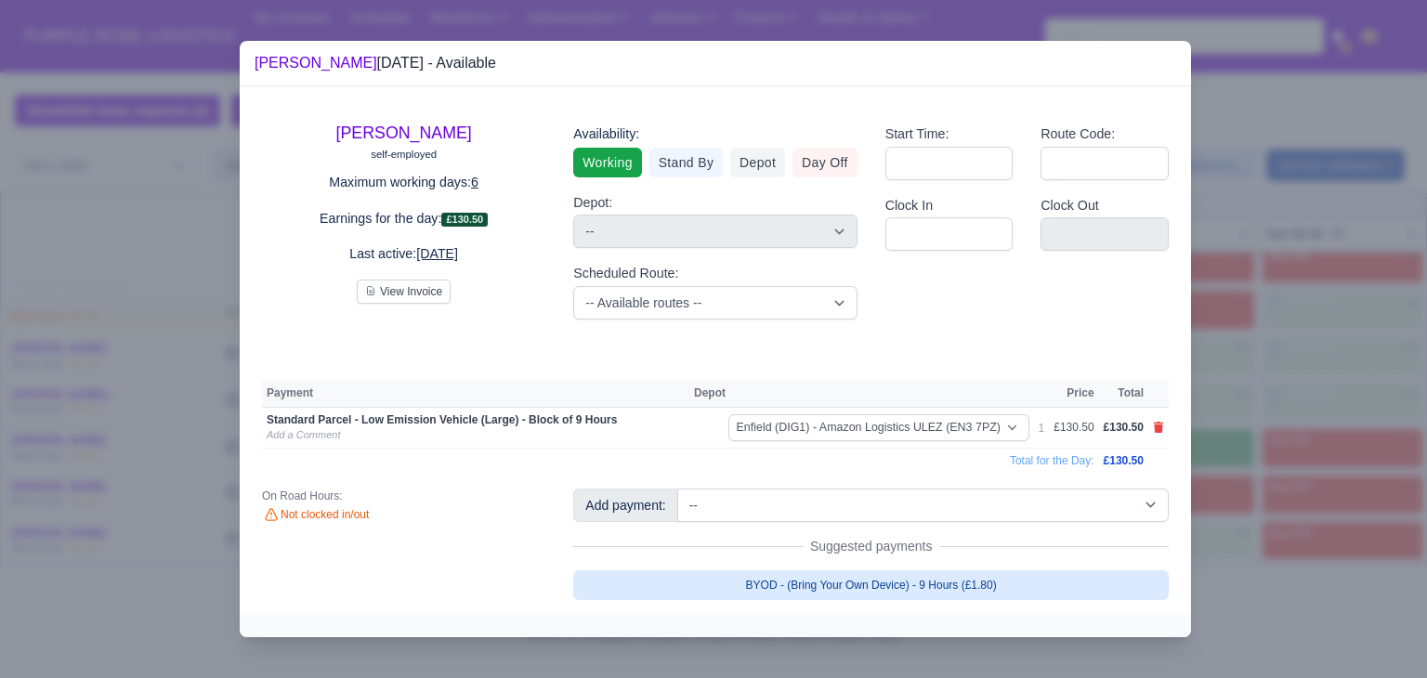
click at [989, 588] on link "BYOD - (Bring Your Own Device) - 9 Hours (£1.80)" at bounding box center [871, 585] width 596 height 30
select select
select select "1"
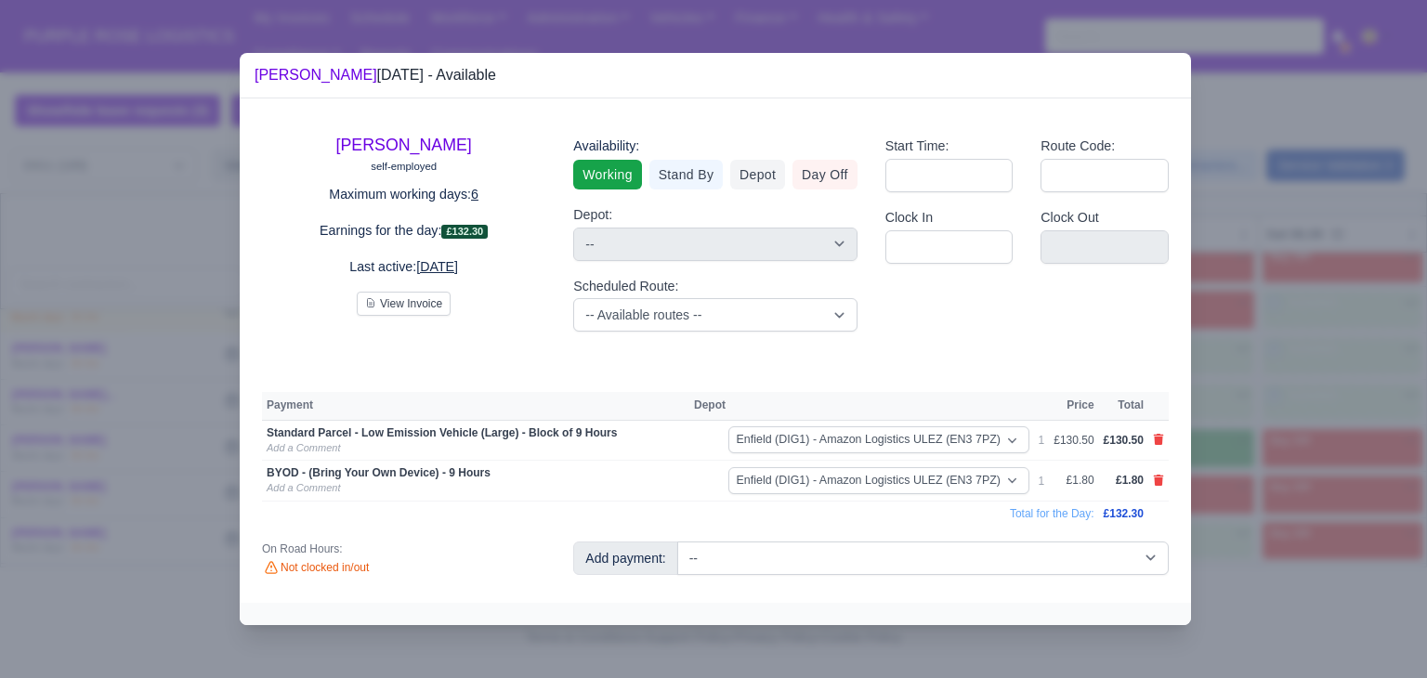
select select
click at [1251, 518] on div at bounding box center [713, 339] width 1427 height 678
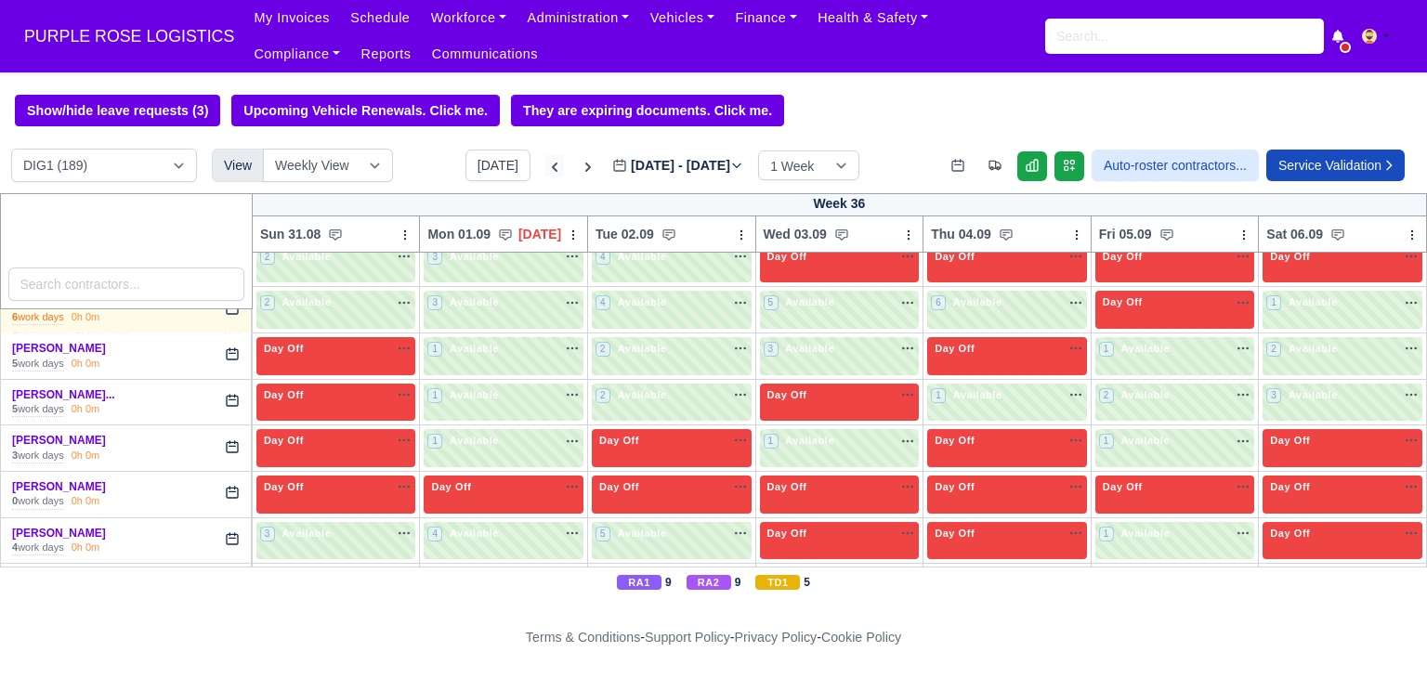
click at [545, 172] on icon at bounding box center [554, 167] width 19 height 19
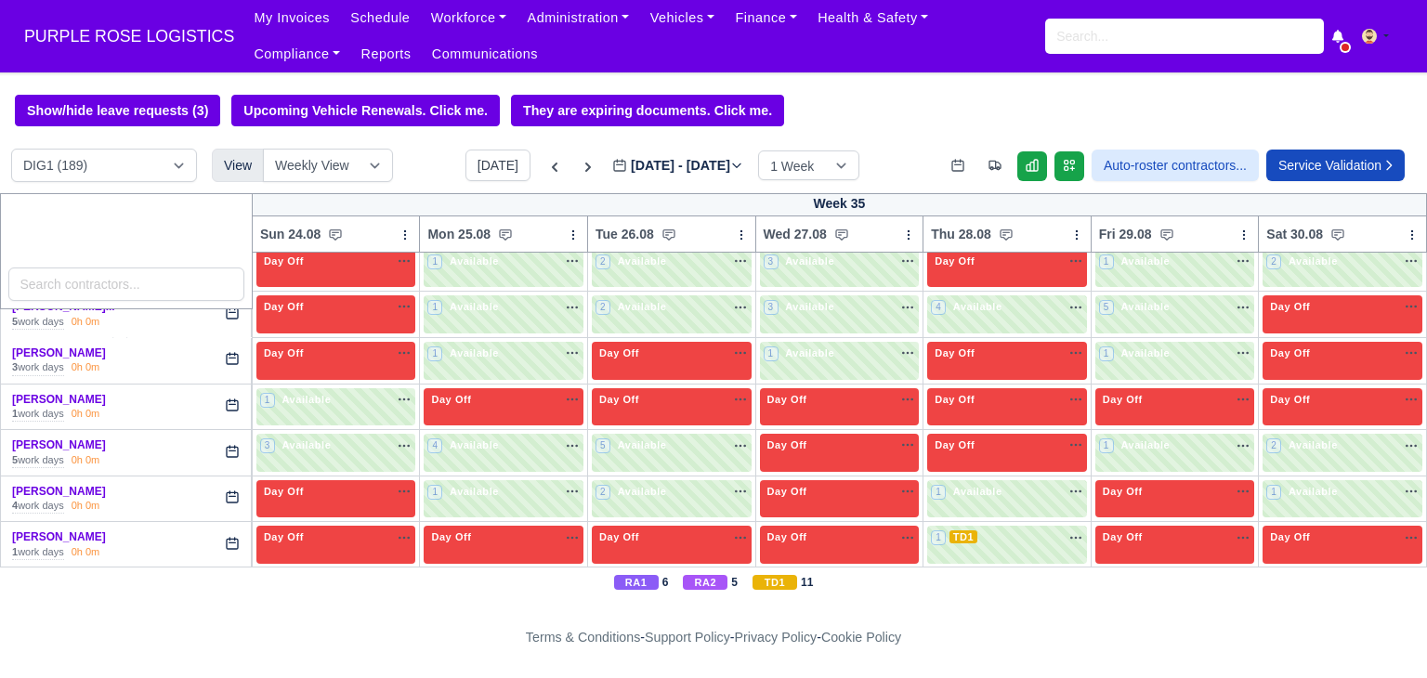
type input "2025-08-26"
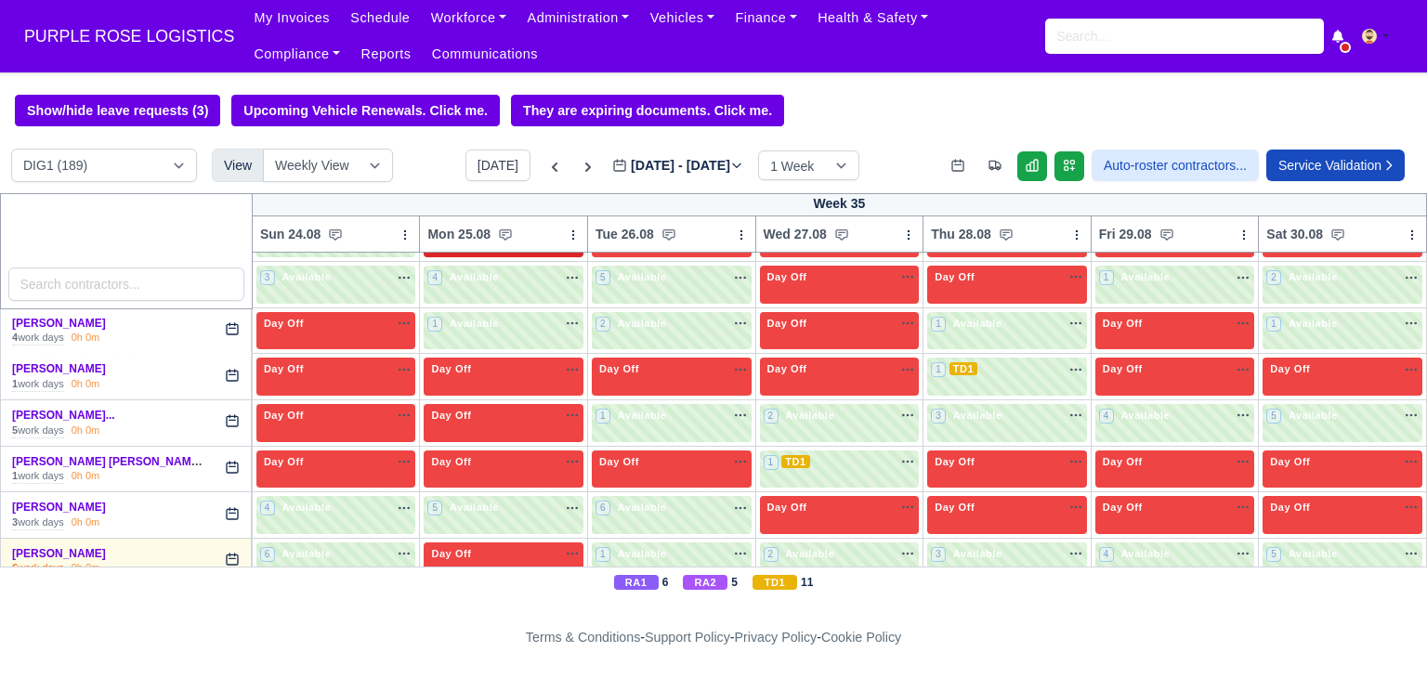
scroll to position [1503, 0]
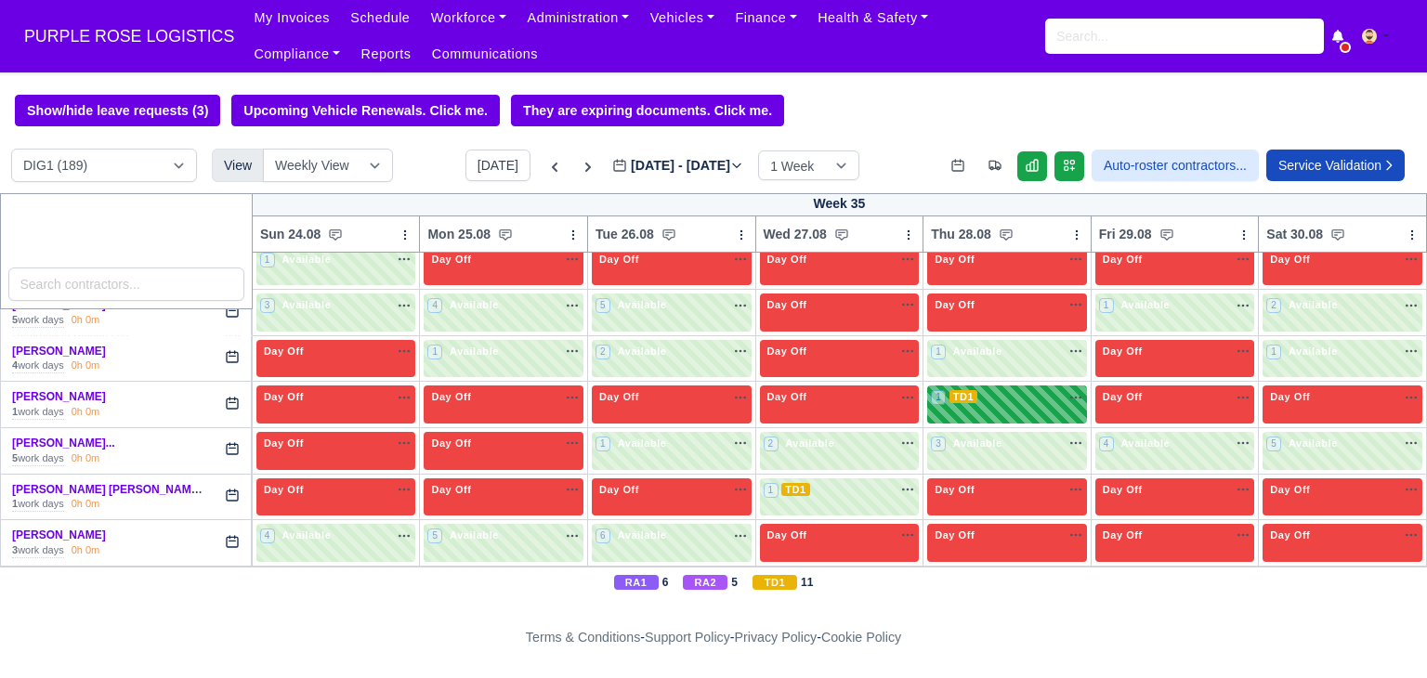
click at [931, 390] on span "1" at bounding box center [938, 397] width 15 height 15
select select "6"
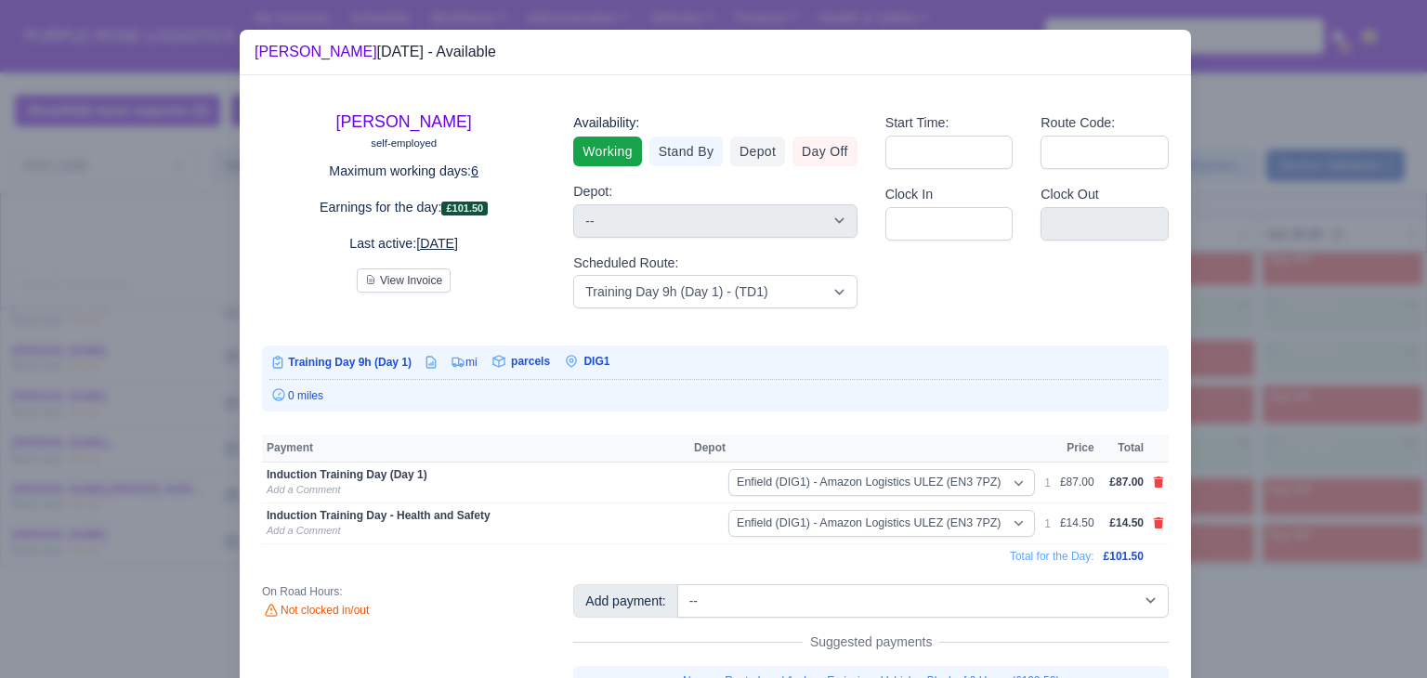
scroll to position [89, 0]
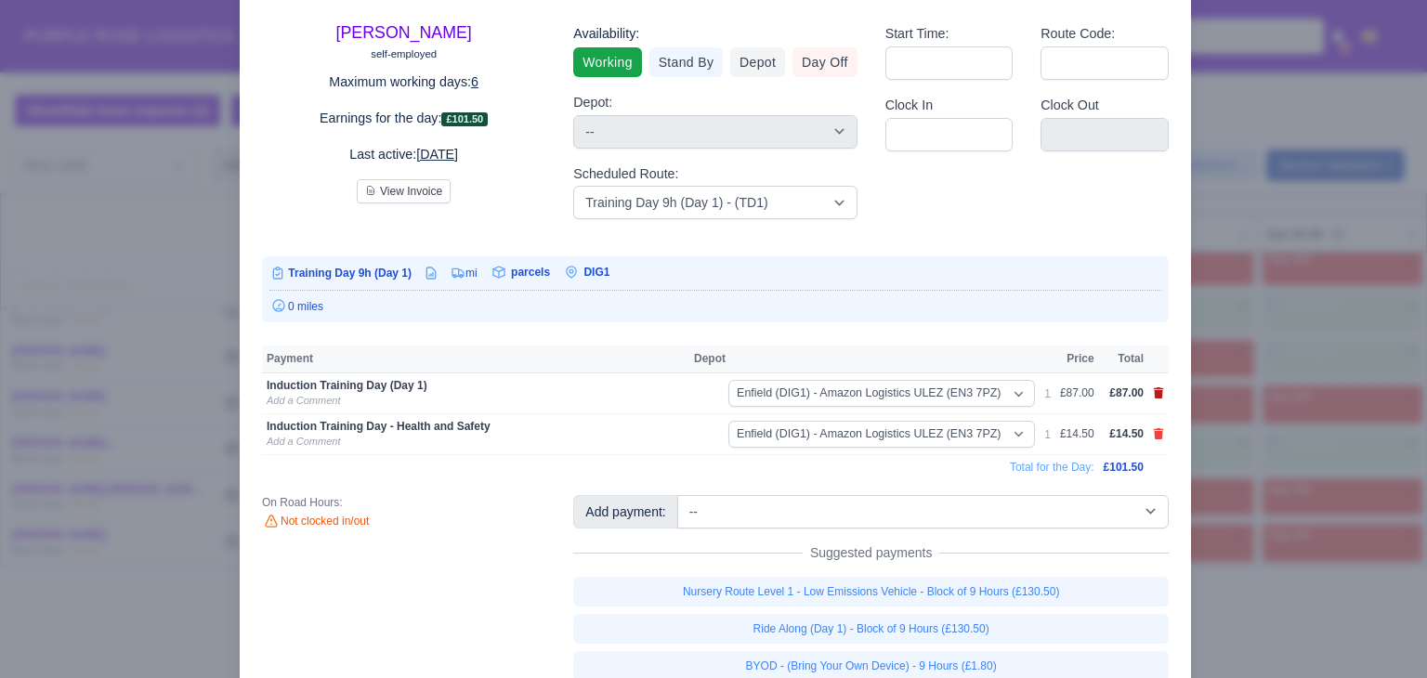
click at [1154, 396] on icon at bounding box center [1159, 392] width 10 height 11
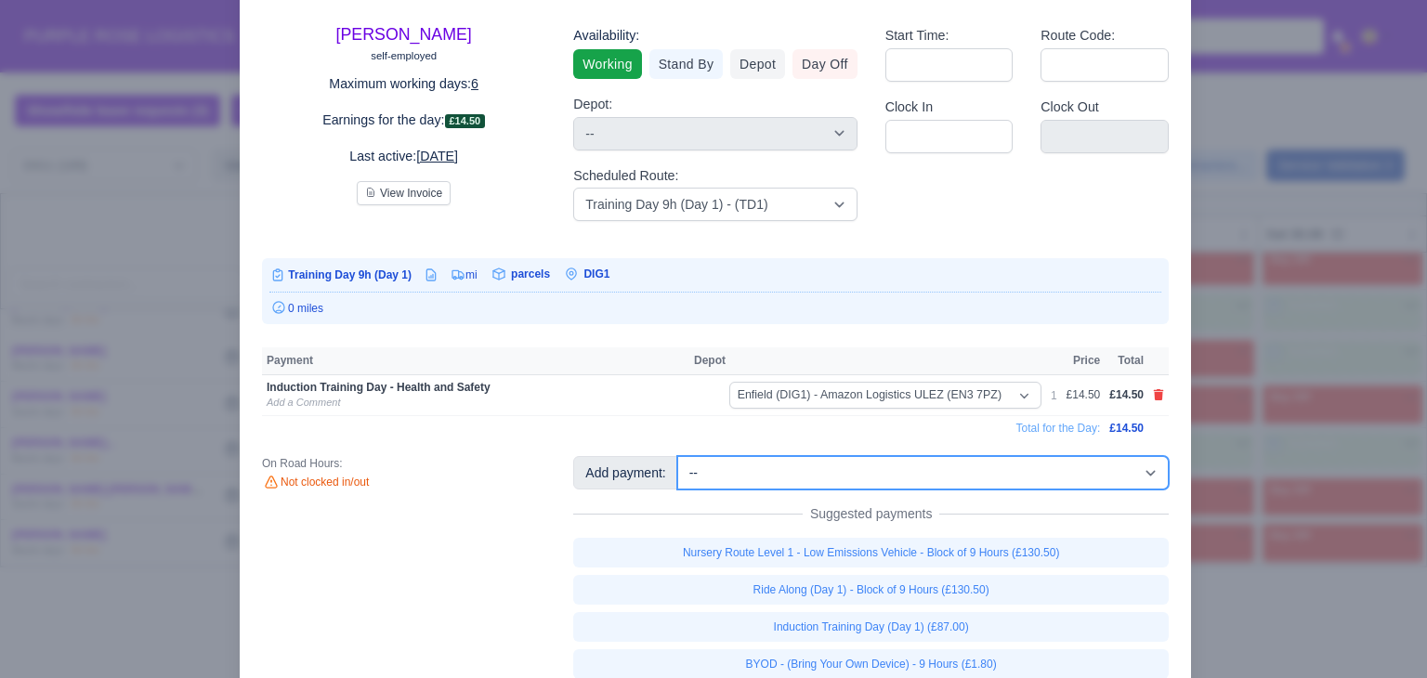
click at [1086, 473] on select "-- Additional Hour Support (£14.50) Additional Hour Support (Walkers) (£13.50) …" at bounding box center [922, 472] width 491 height 33
select select "86"
click at [677, 456] on select "-- Additional Hour Support (£14.50) Additional Hour Support (Walkers) (£13.50) …" at bounding box center [922, 472] width 491 height 33
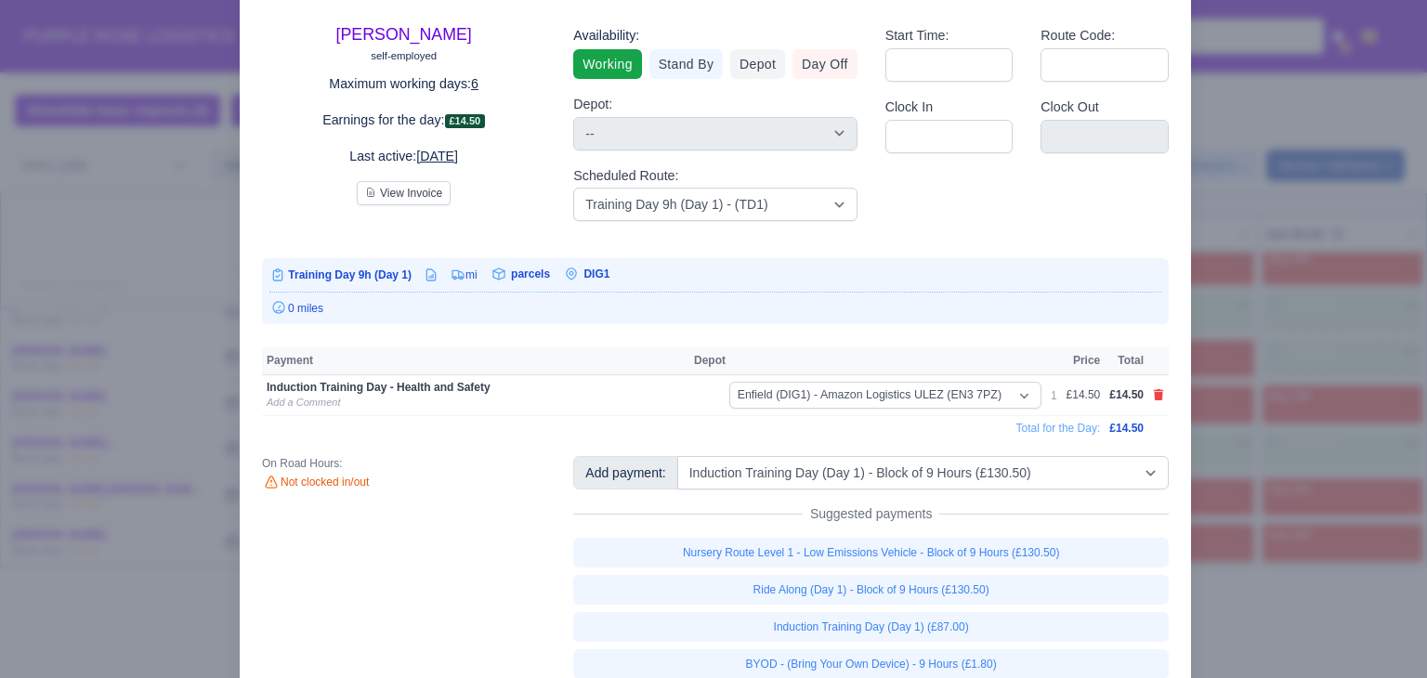
select select "1"
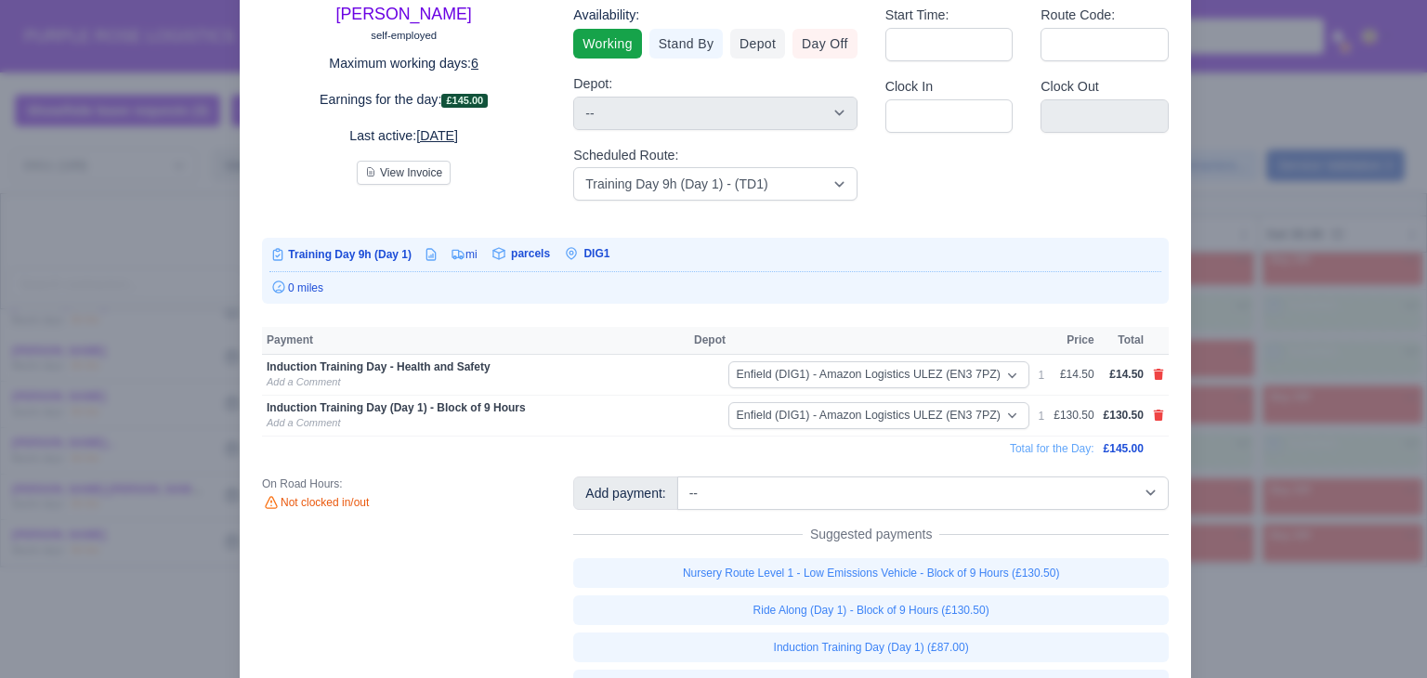
click at [1247, 342] on div at bounding box center [713, 339] width 1427 height 678
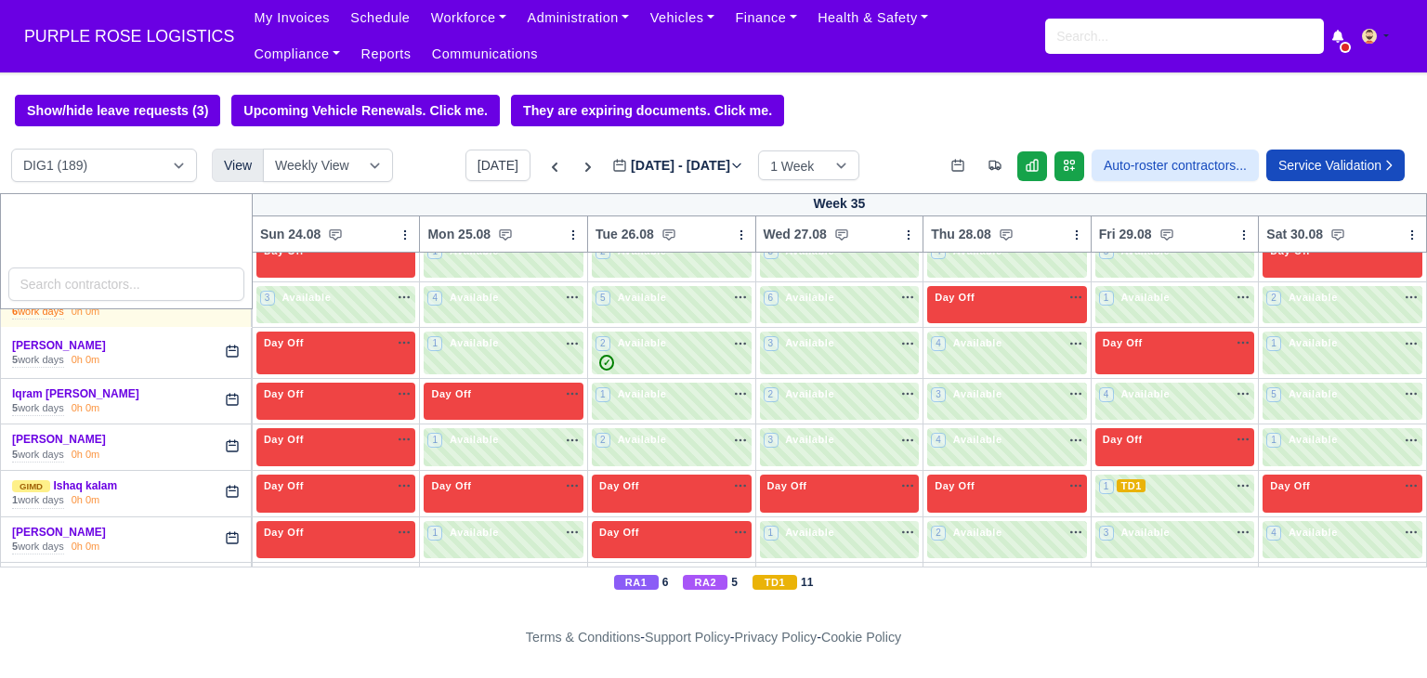
scroll to position [2077, 0]
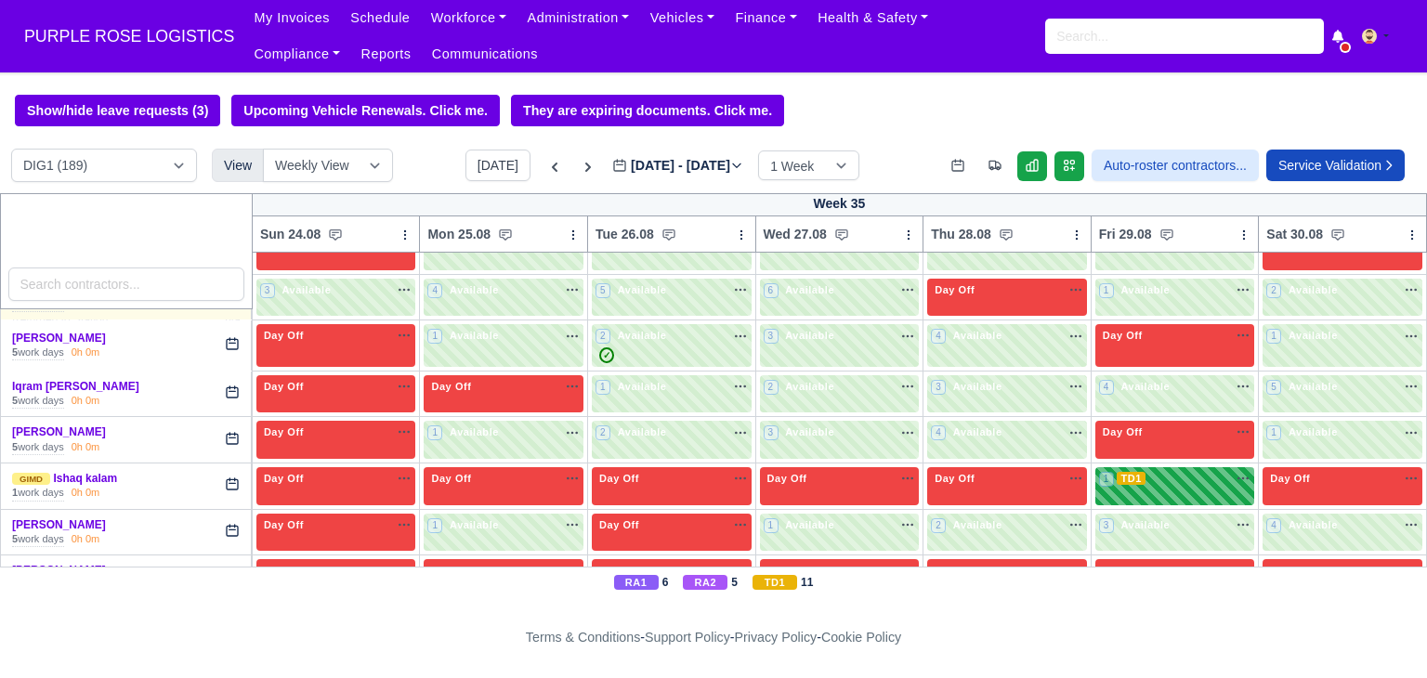
click at [1187, 471] on div "1 TD1 na" at bounding box center [1175, 479] width 152 height 16
select select "1"
select select "6"
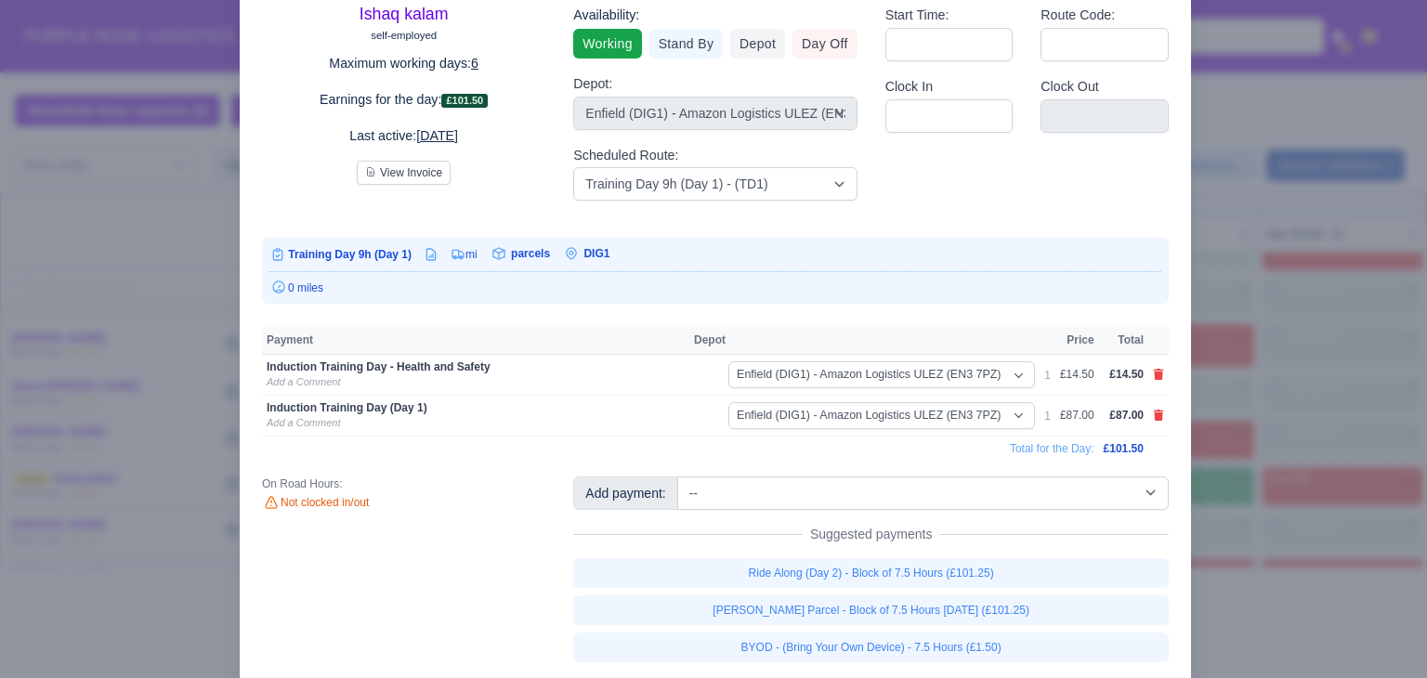
scroll to position [0, 0]
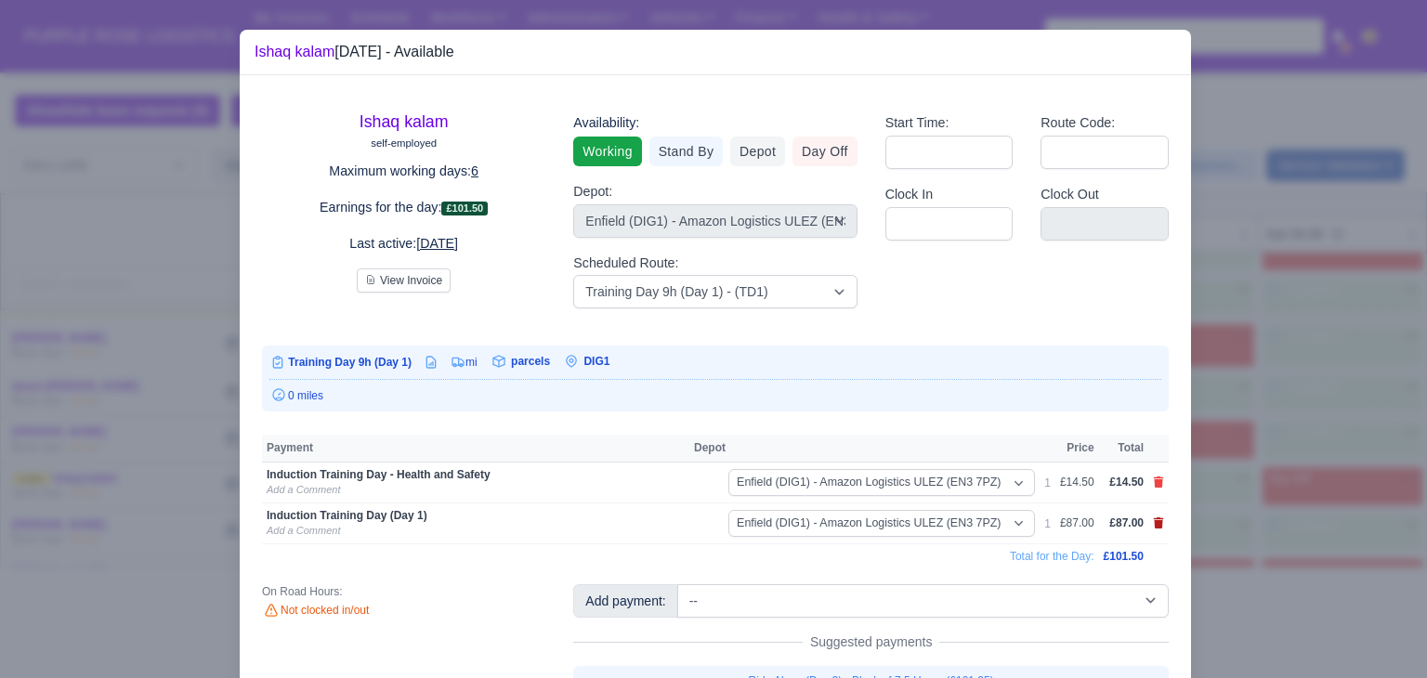
click at [1153, 518] on icon at bounding box center [1158, 523] width 11 height 11
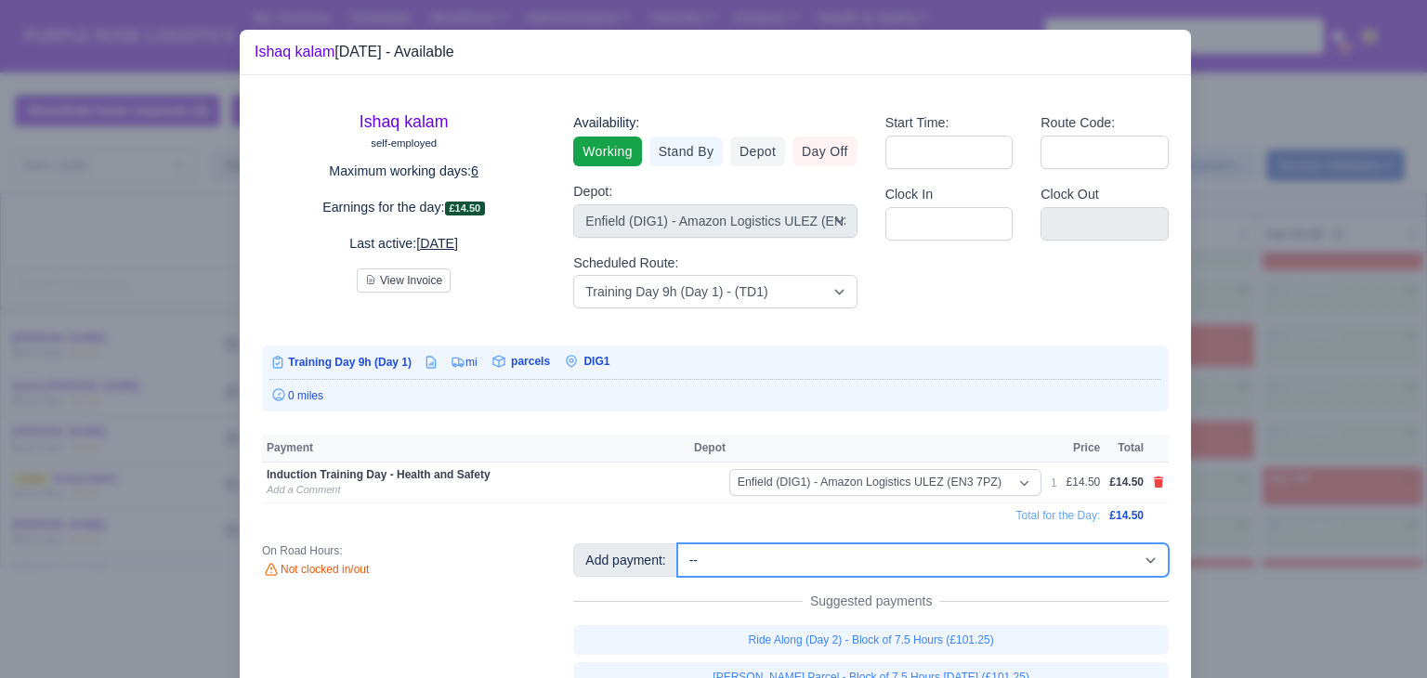
click at [1131, 566] on select "-- Additional Hour Support (£14.50) Additional Hour Support (Walkers) (£13.50) …" at bounding box center [922, 560] width 491 height 33
select select "100"
click at [677, 544] on select "-- Additional Hour Support (£14.50) Additional Hour Support (Walkers) (£13.50) …" at bounding box center [922, 560] width 491 height 33
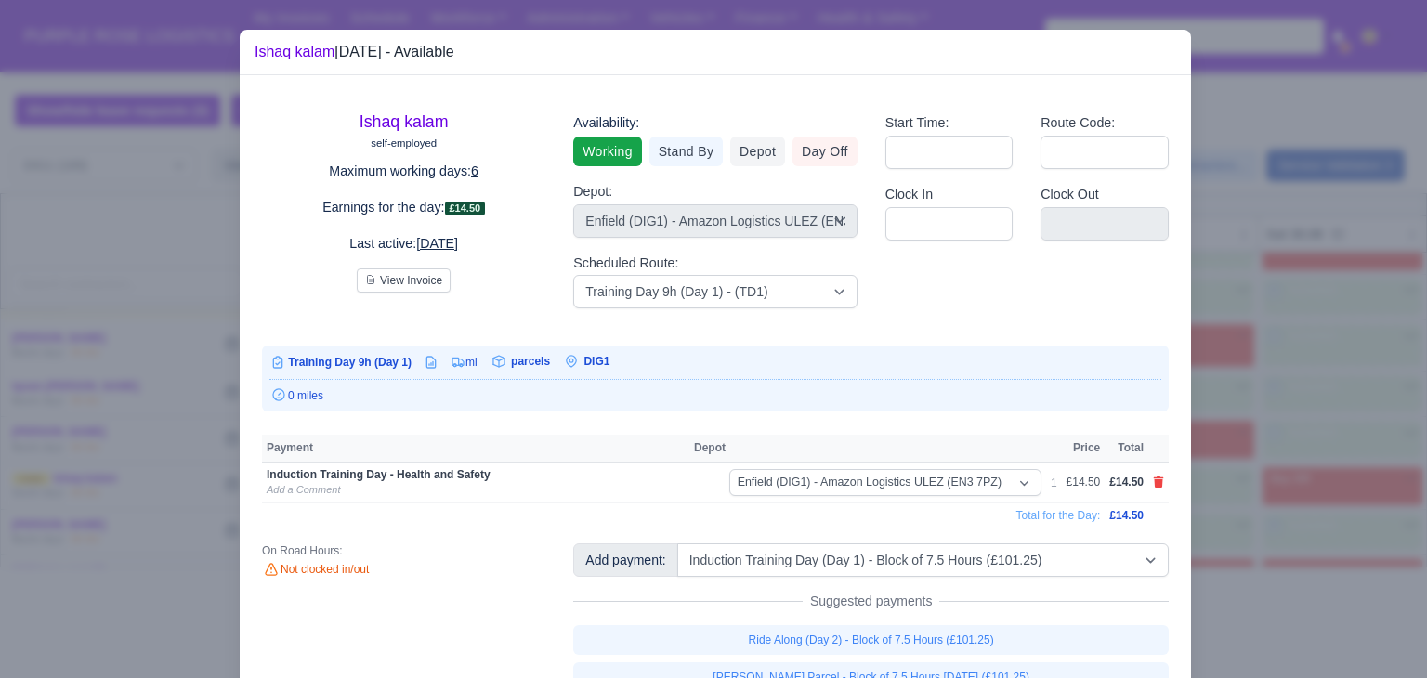
select select "1"
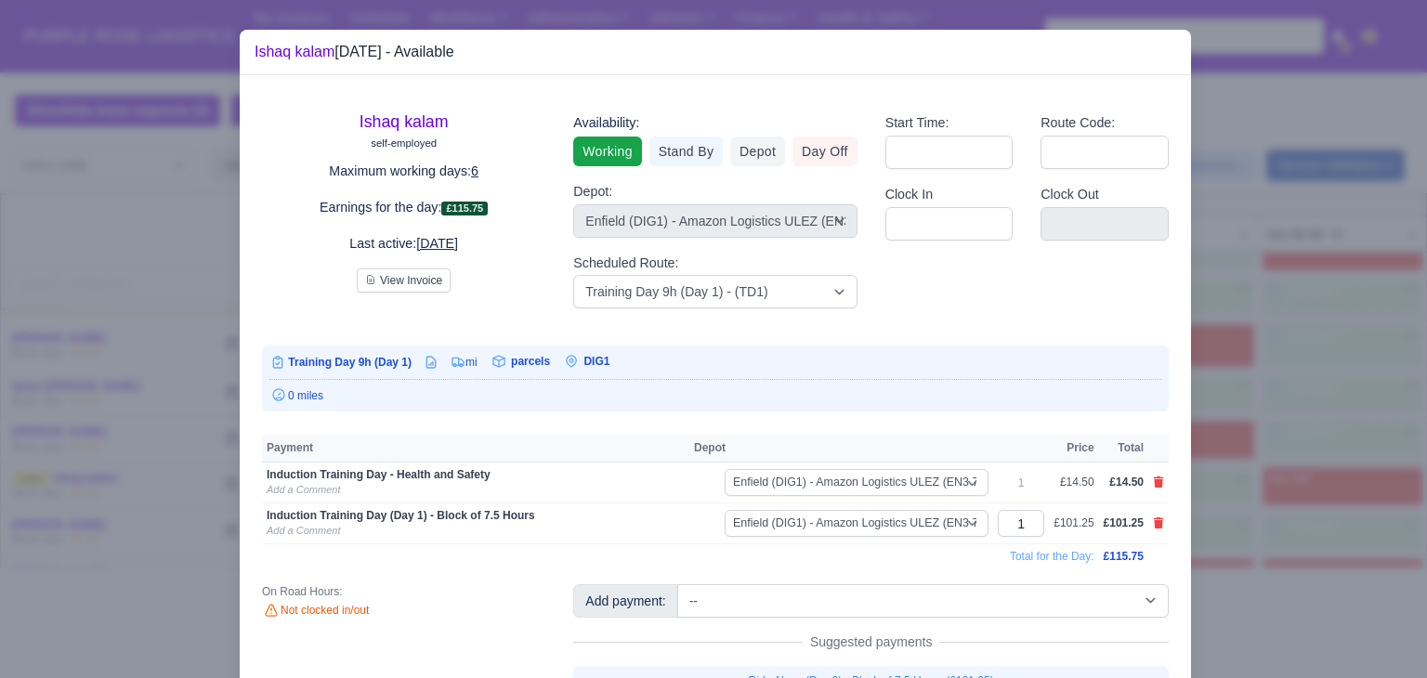
click at [1251, 529] on div at bounding box center [713, 339] width 1427 height 678
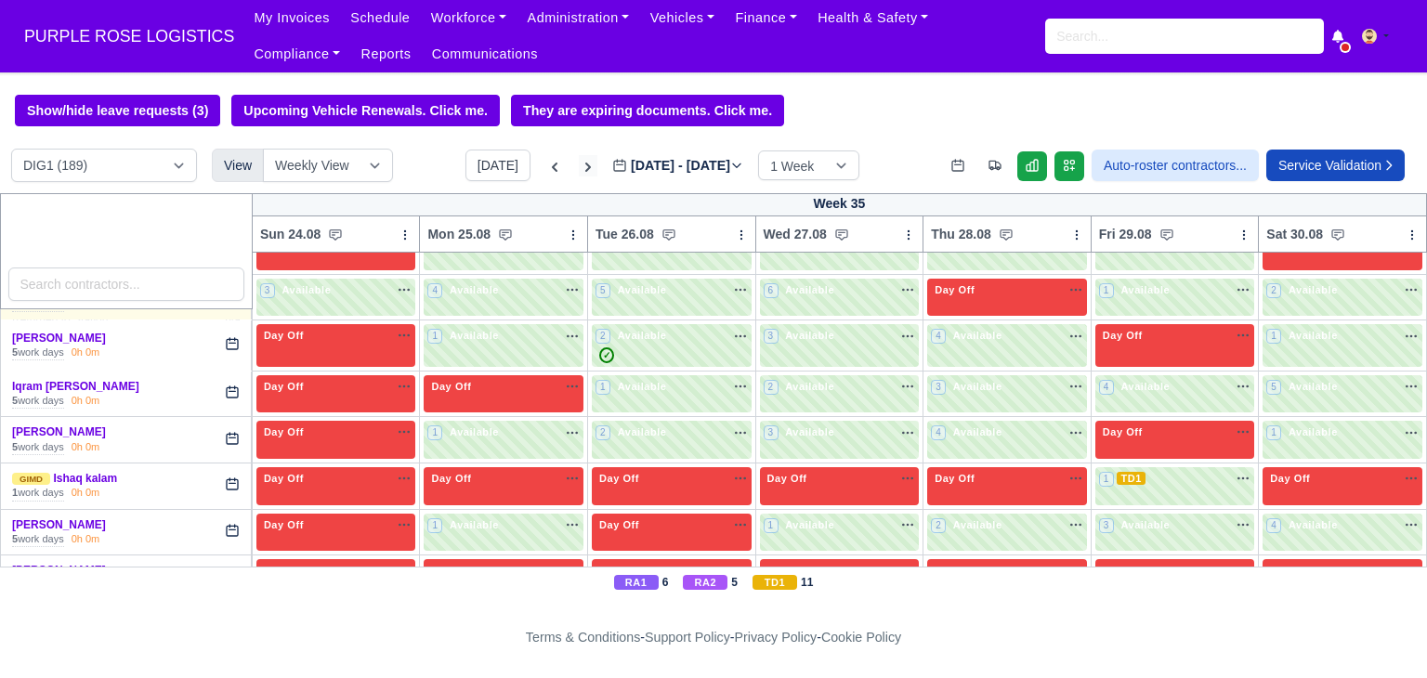
click at [579, 174] on icon at bounding box center [588, 167] width 19 height 19
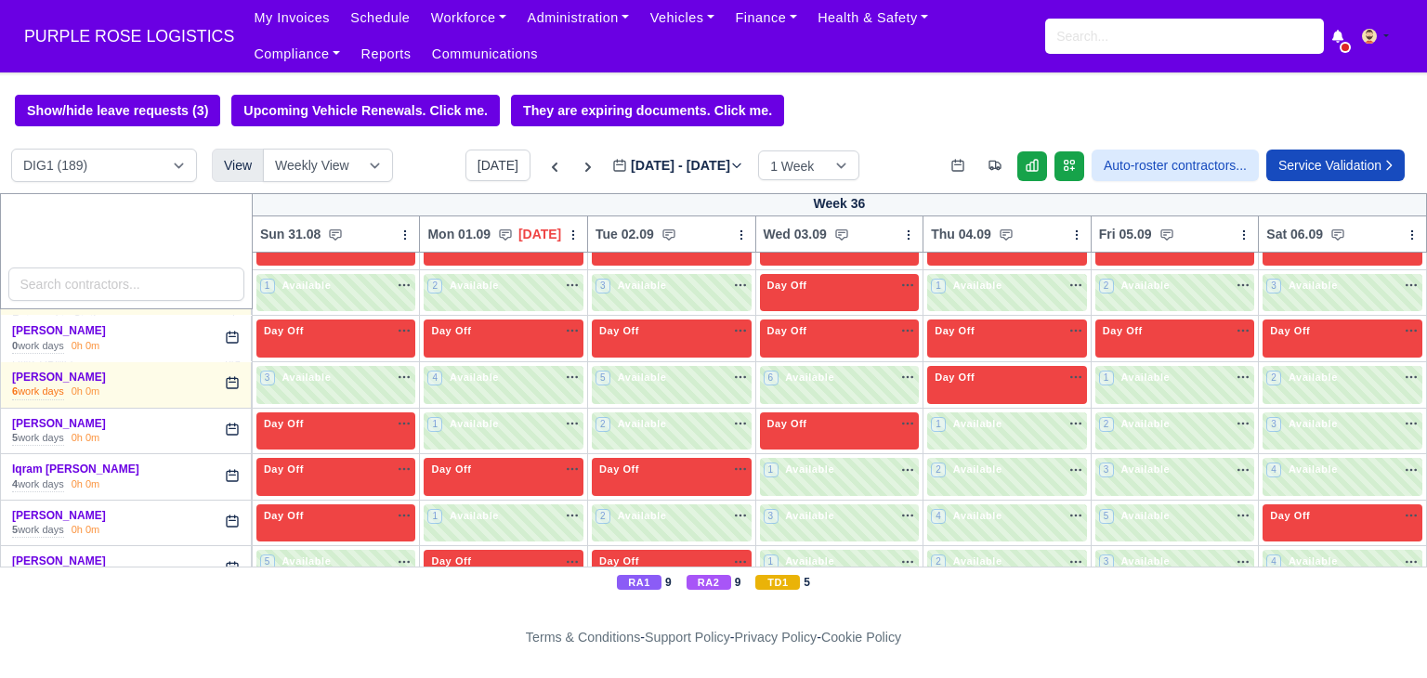
type input "2025-09-02"
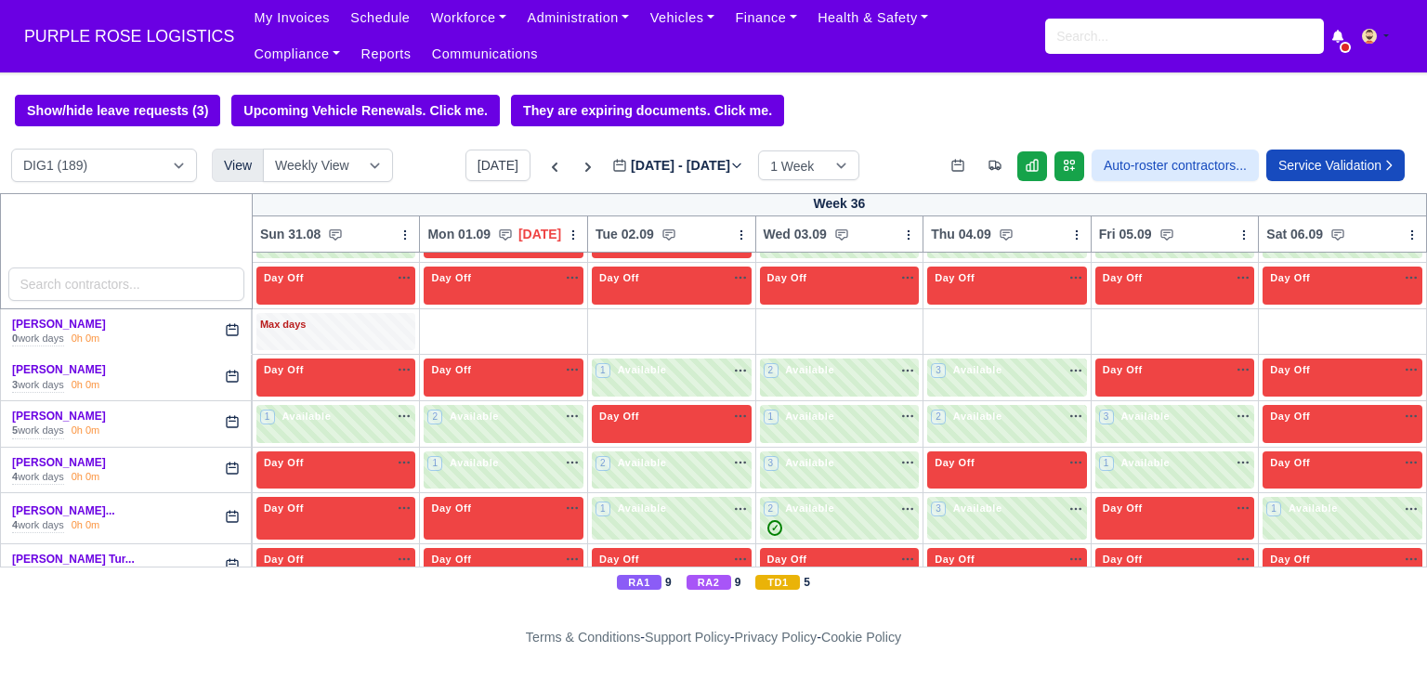
scroll to position [2307, 0]
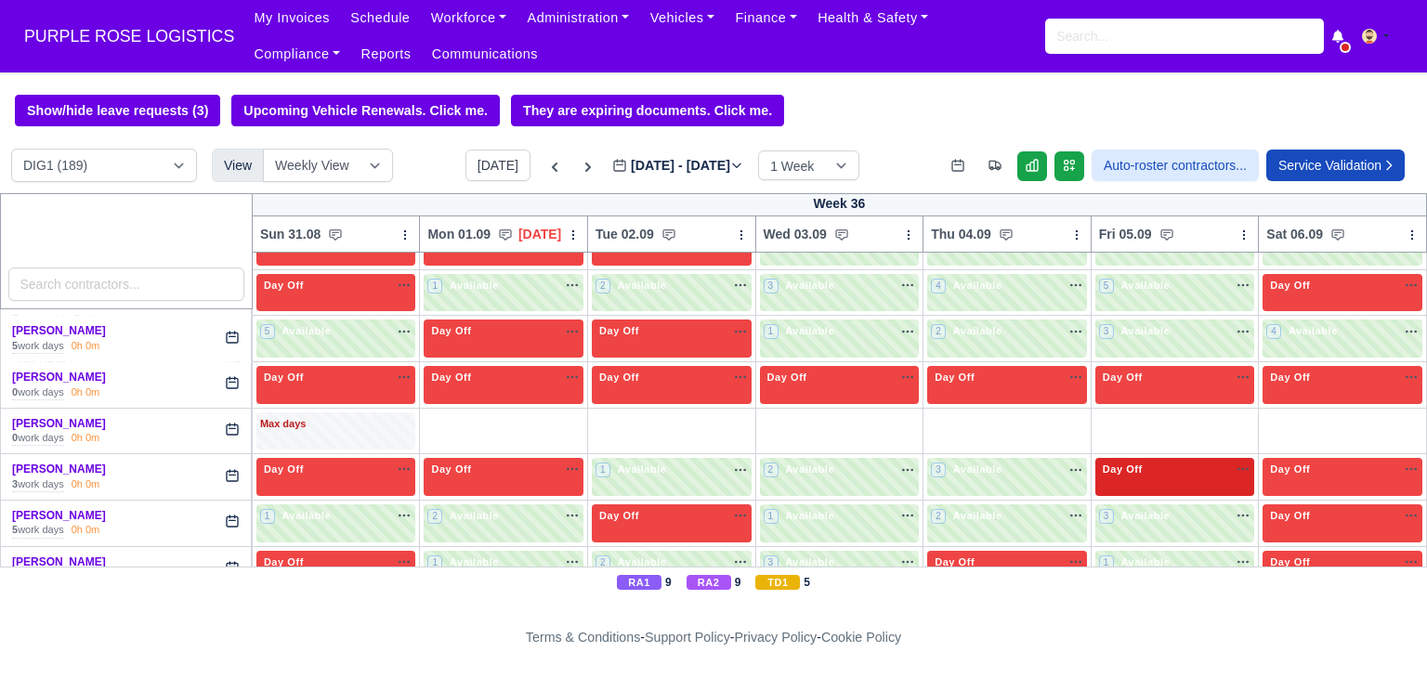
click at [1165, 462] on div "Day Off Available" at bounding box center [1175, 470] width 152 height 16
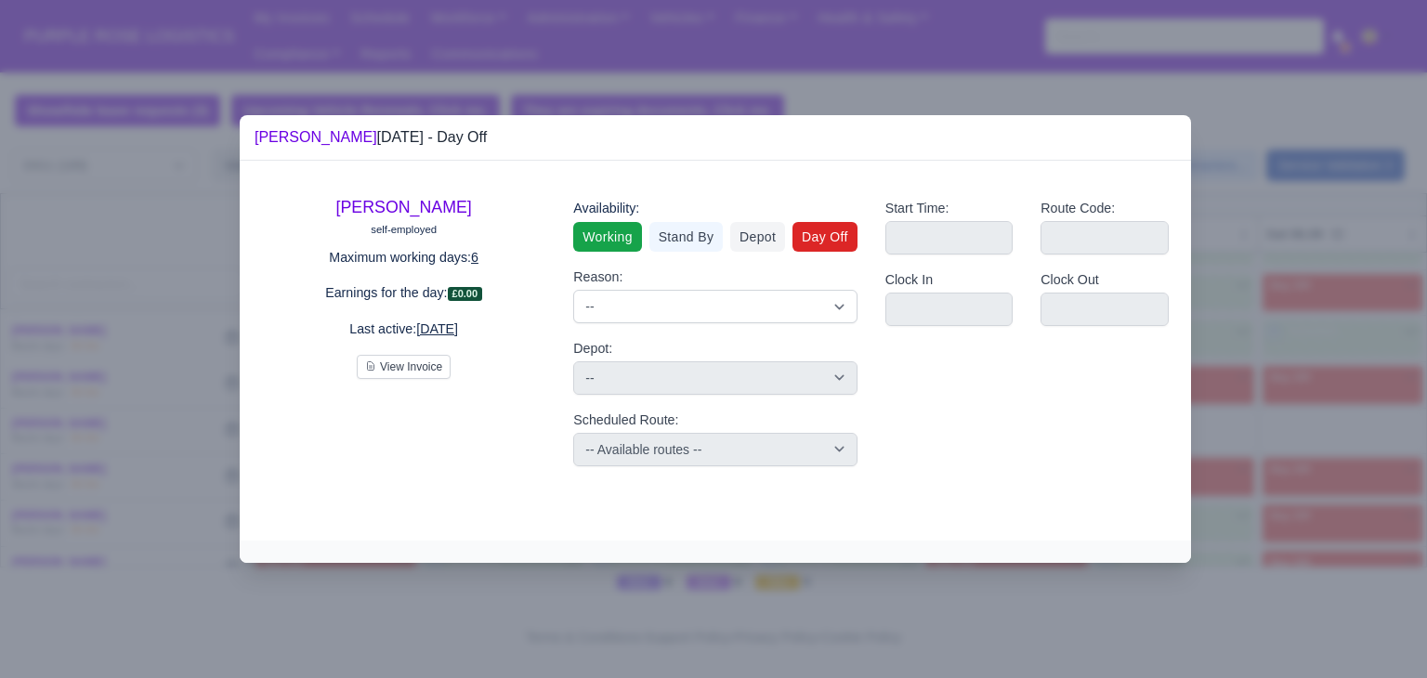
click at [612, 233] on link "Working" at bounding box center [607, 237] width 68 height 30
select select
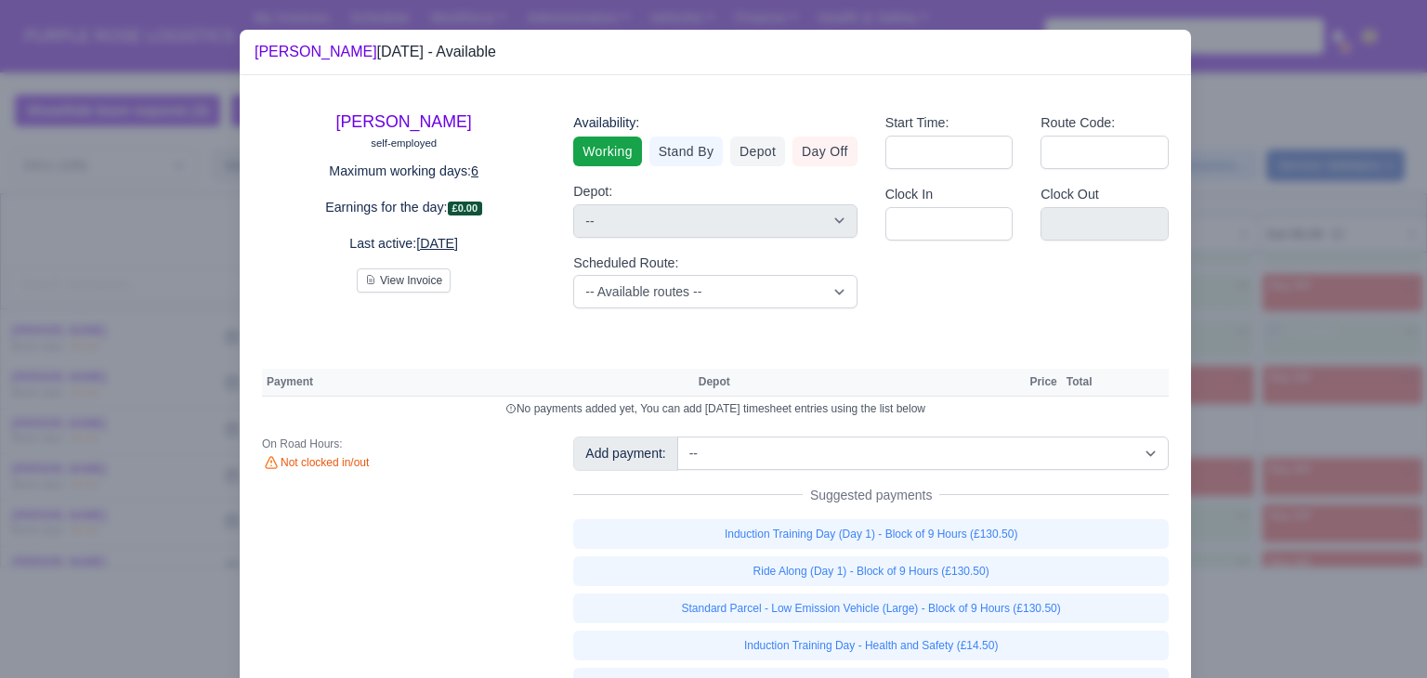
click at [1008, 631] on link "Induction Training Day - Health and Safety (£14.50)" at bounding box center [871, 646] width 596 height 30
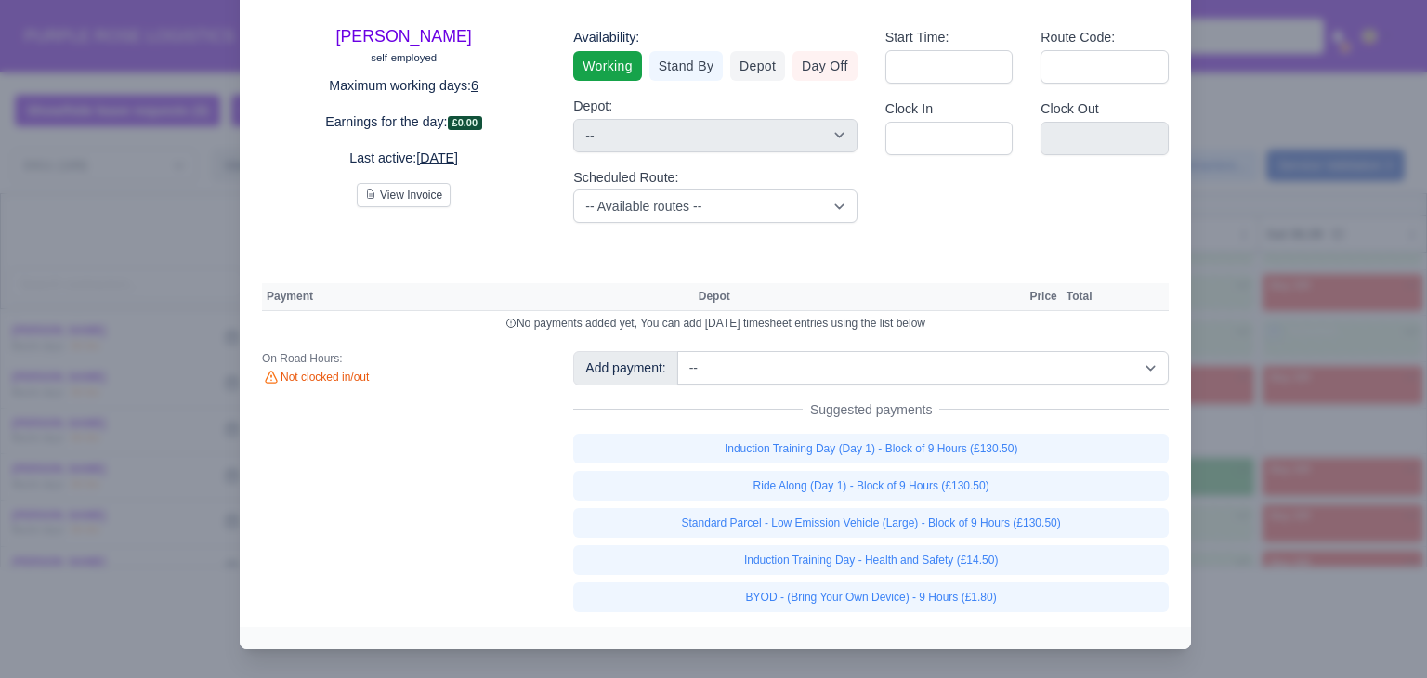
select select "1"
select select
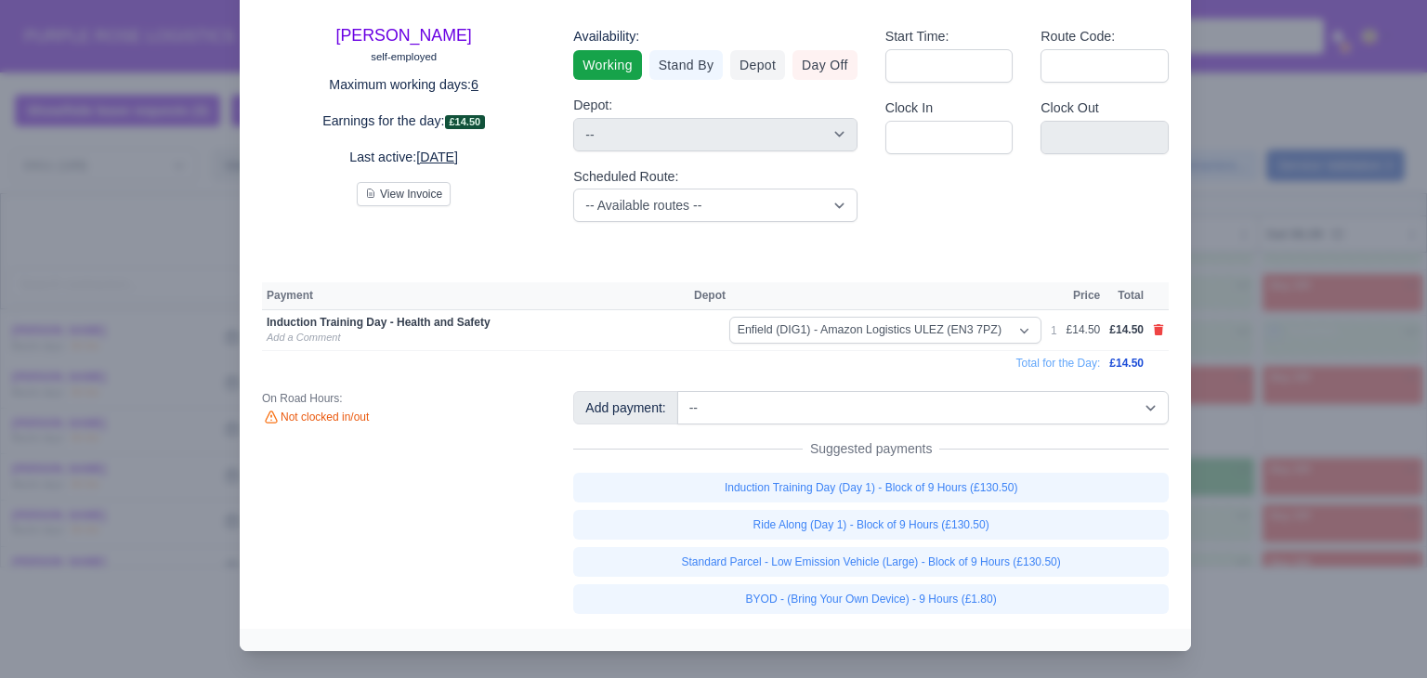
click at [1011, 605] on link "BYOD - (Bring Your Own Device) - 9 Hours (£1.80)" at bounding box center [871, 599] width 596 height 30
select select
select select "1"
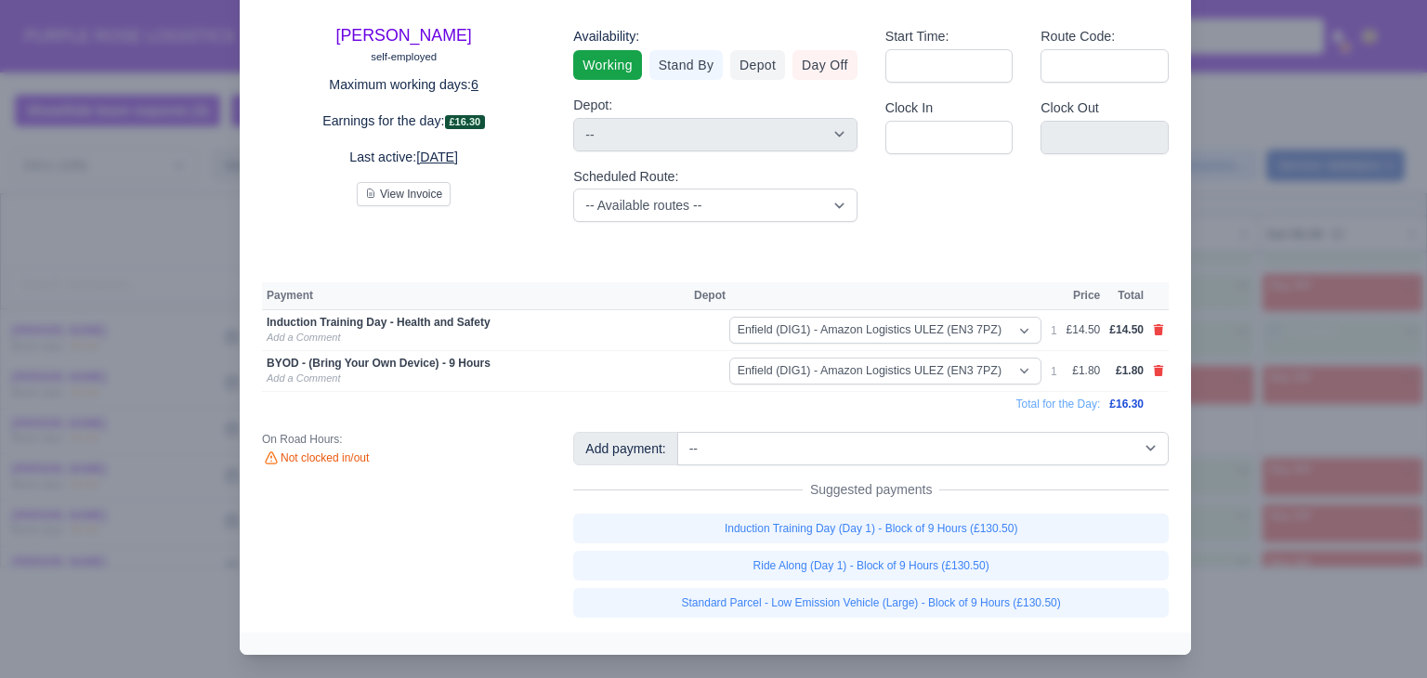
scroll to position [89, 0]
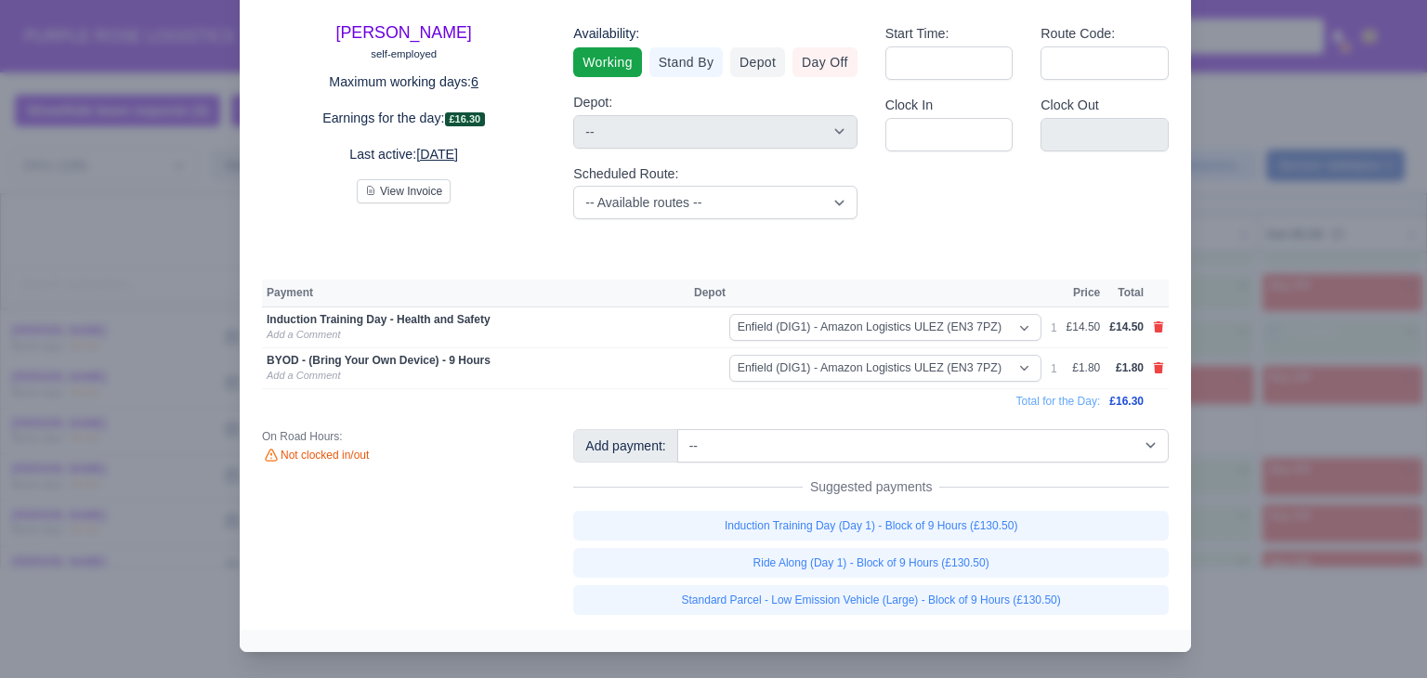
click at [1231, 548] on div at bounding box center [713, 339] width 1427 height 678
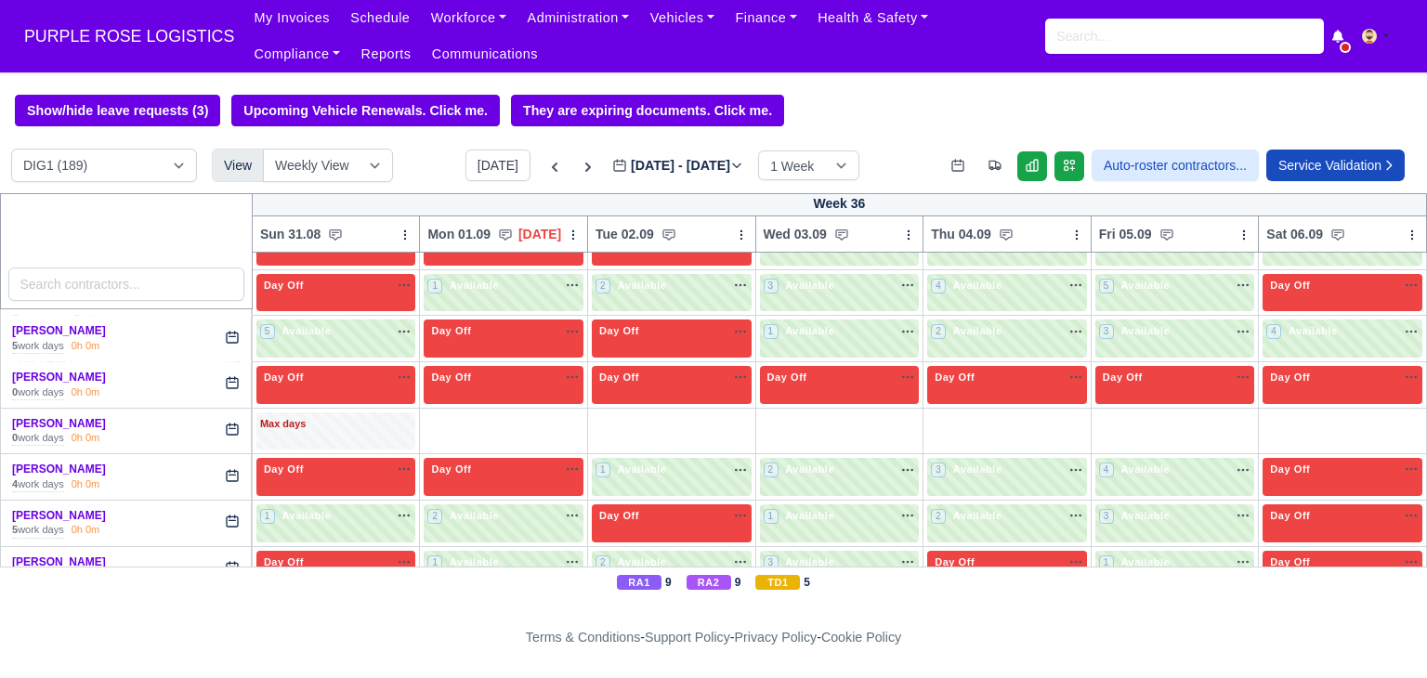
click at [1139, 436] on td "W S D H O" at bounding box center [1175, 431] width 168 height 46
click at [1138, 458] on div "4 Available" at bounding box center [1175, 477] width 160 height 38
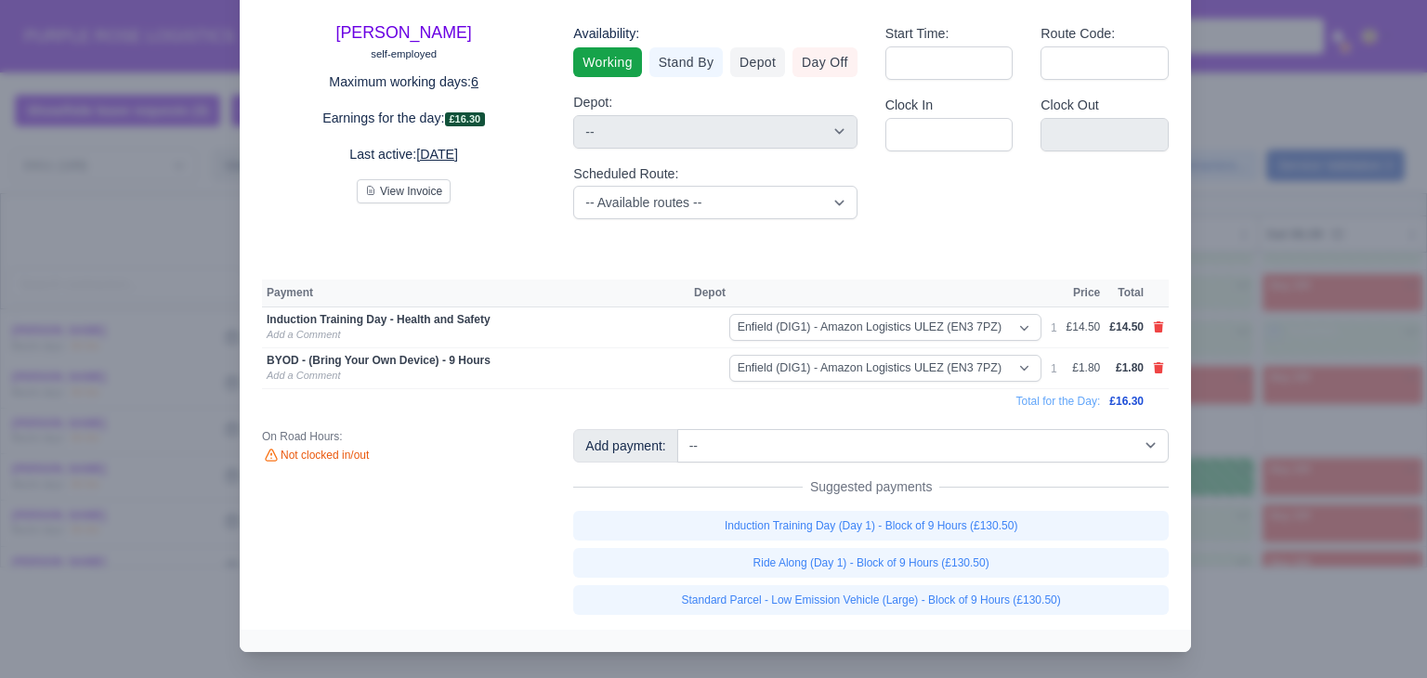
scroll to position [0, 0]
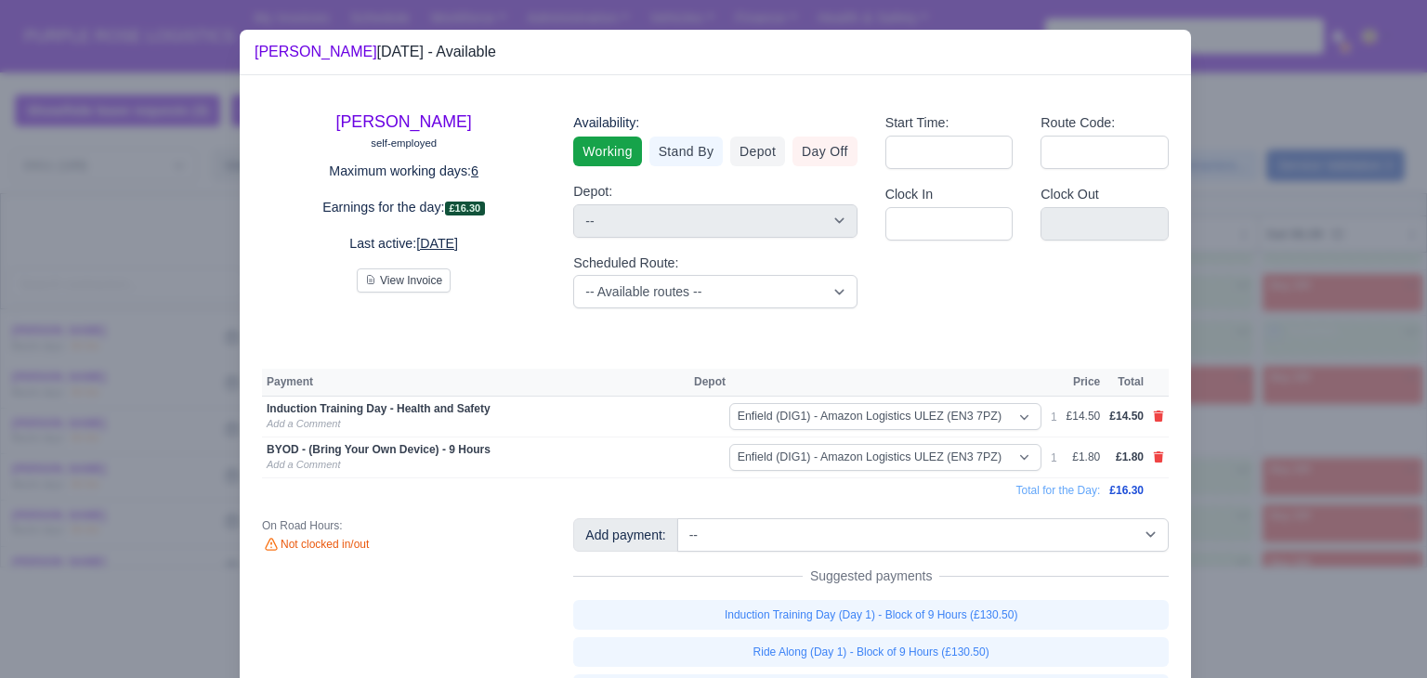
click at [1148, 413] on td at bounding box center [1158, 417] width 20 height 41
click at [1154, 414] on icon at bounding box center [1159, 416] width 10 height 11
select select
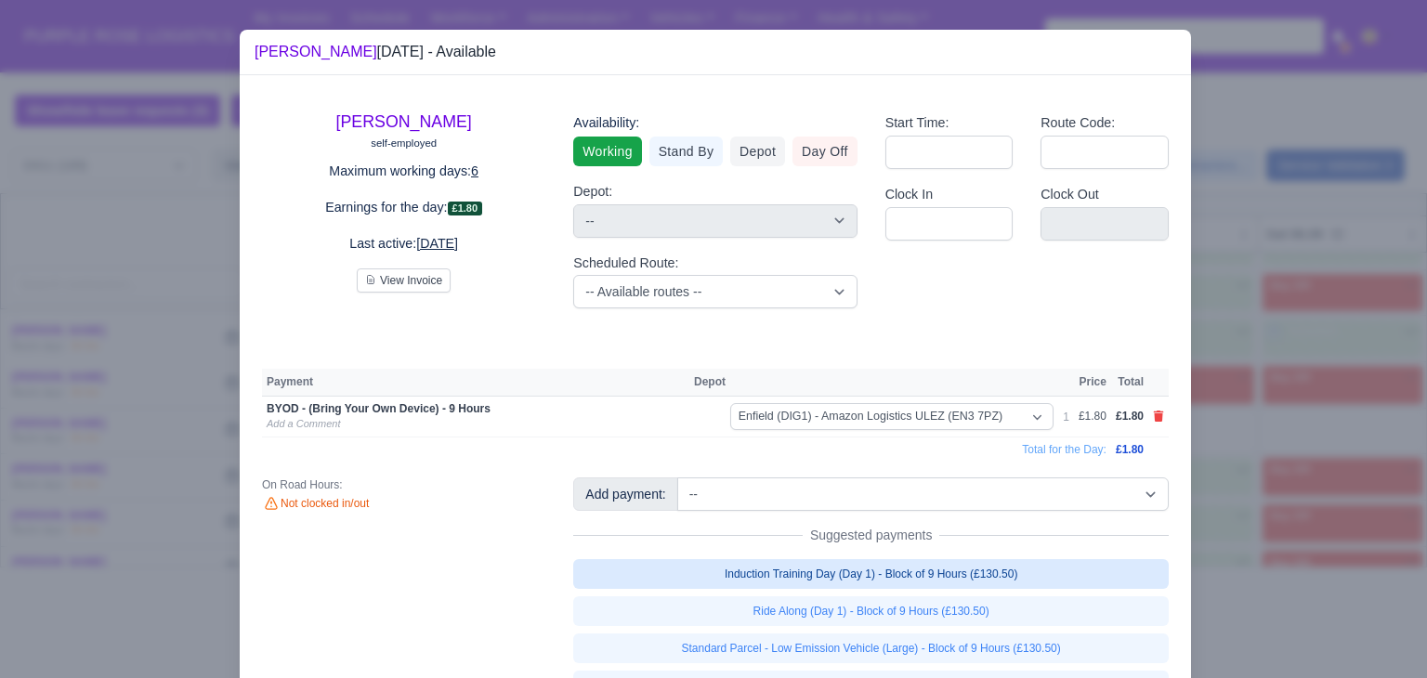
scroll to position [89, 0]
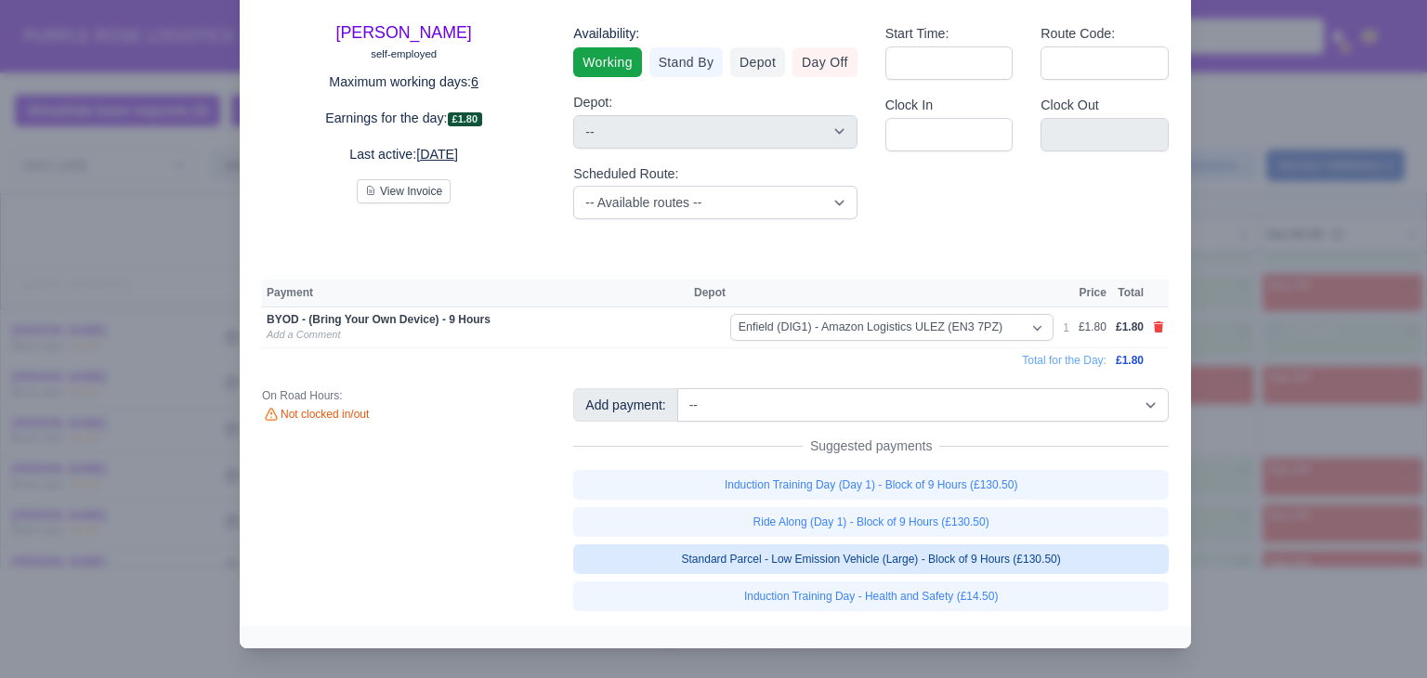
click at [1067, 560] on link "Standard Parcel - Low Emission Vehicle (Large) - Block of 9 Hours (£130.50)" at bounding box center [871, 559] width 596 height 30
select select "1"
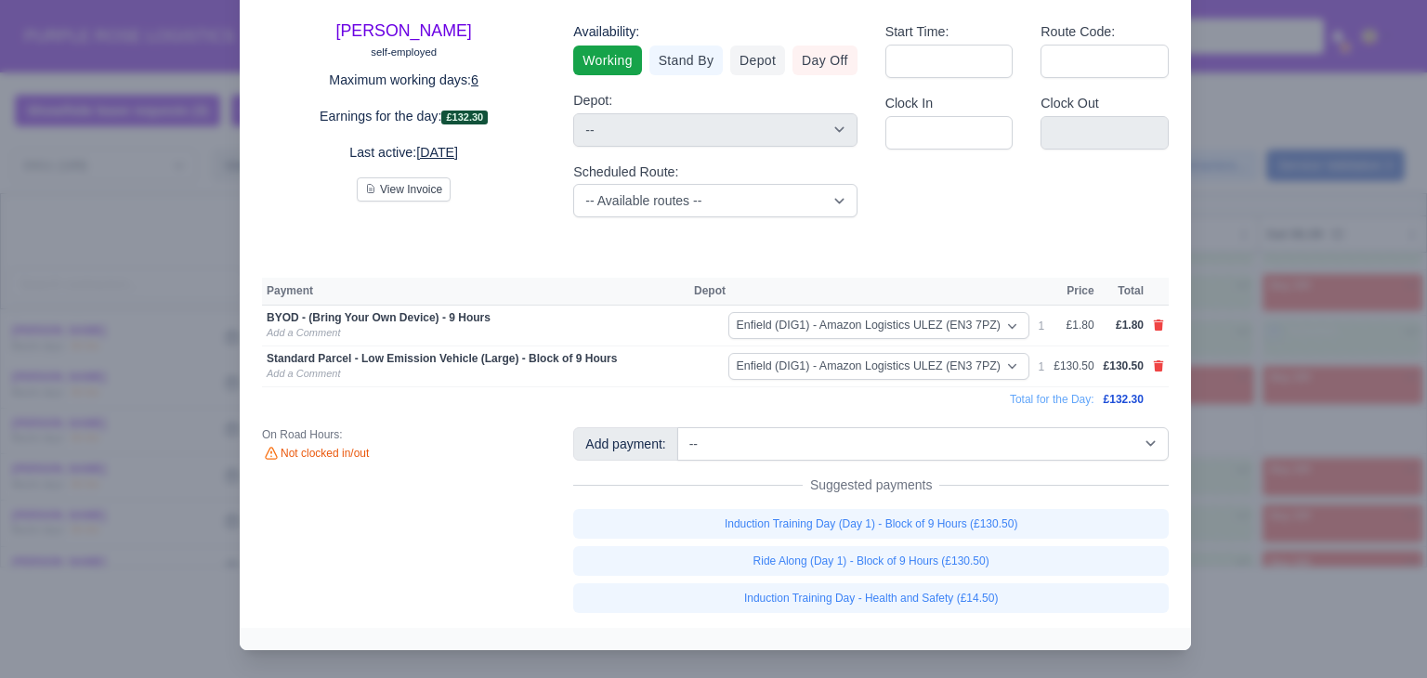
click at [1249, 478] on div at bounding box center [713, 339] width 1427 height 678
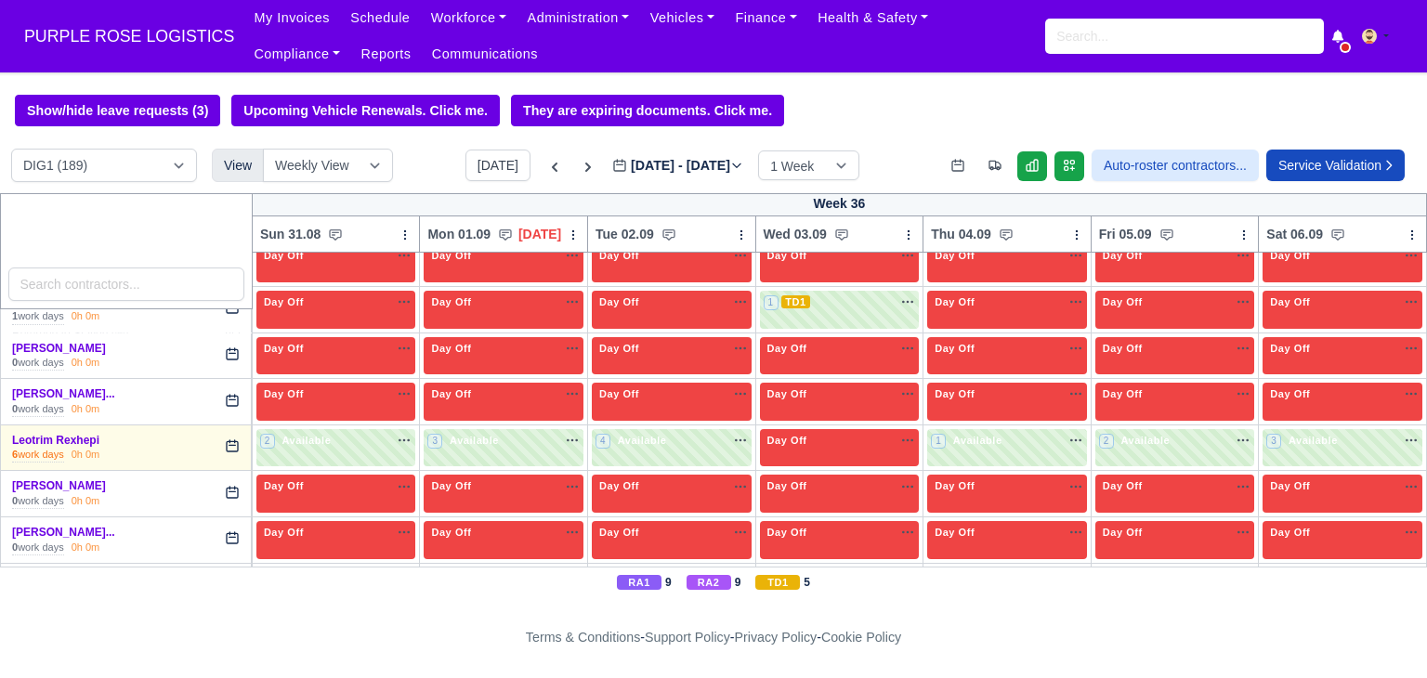
scroll to position [2756, 0]
click at [327, 449] on td "2 Available" at bounding box center [336, 448] width 168 height 46
click at [340, 433] on div "2 Available na" at bounding box center [336, 441] width 152 height 16
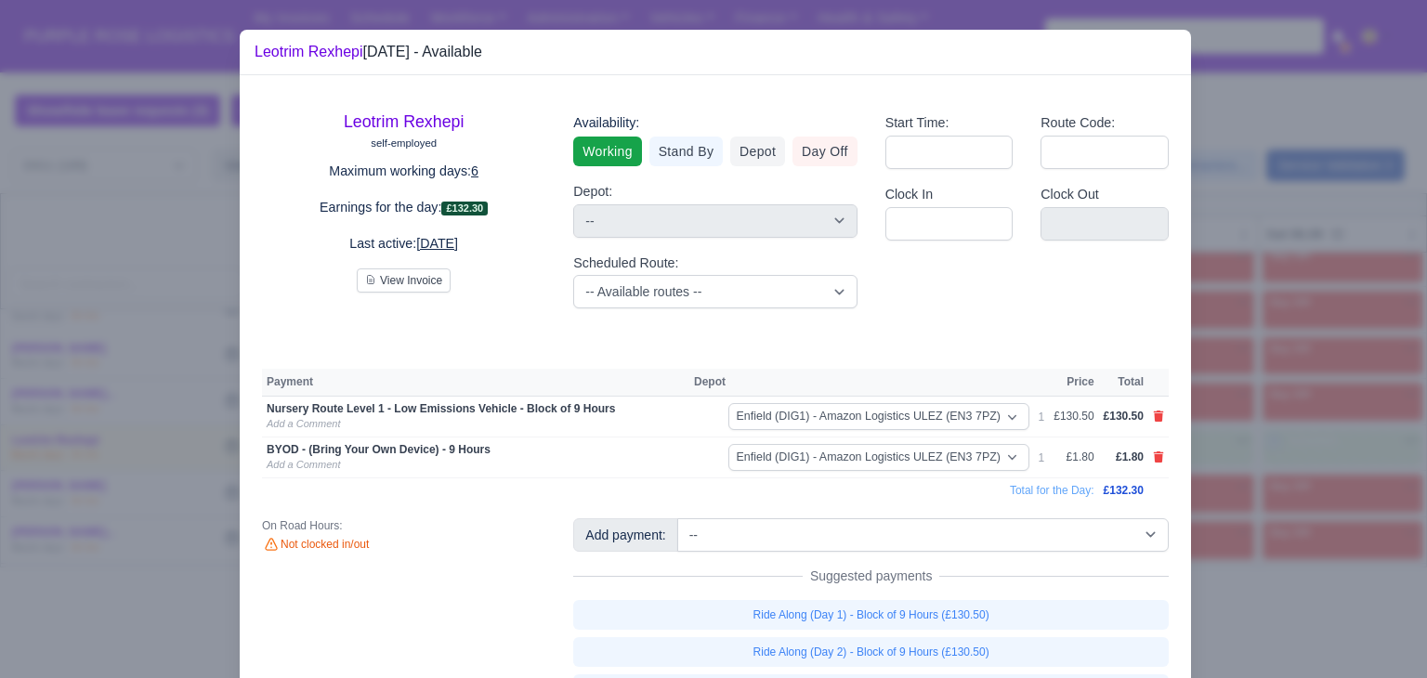
click at [218, 456] on div at bounding box center [713, 339] width 1427 height 678
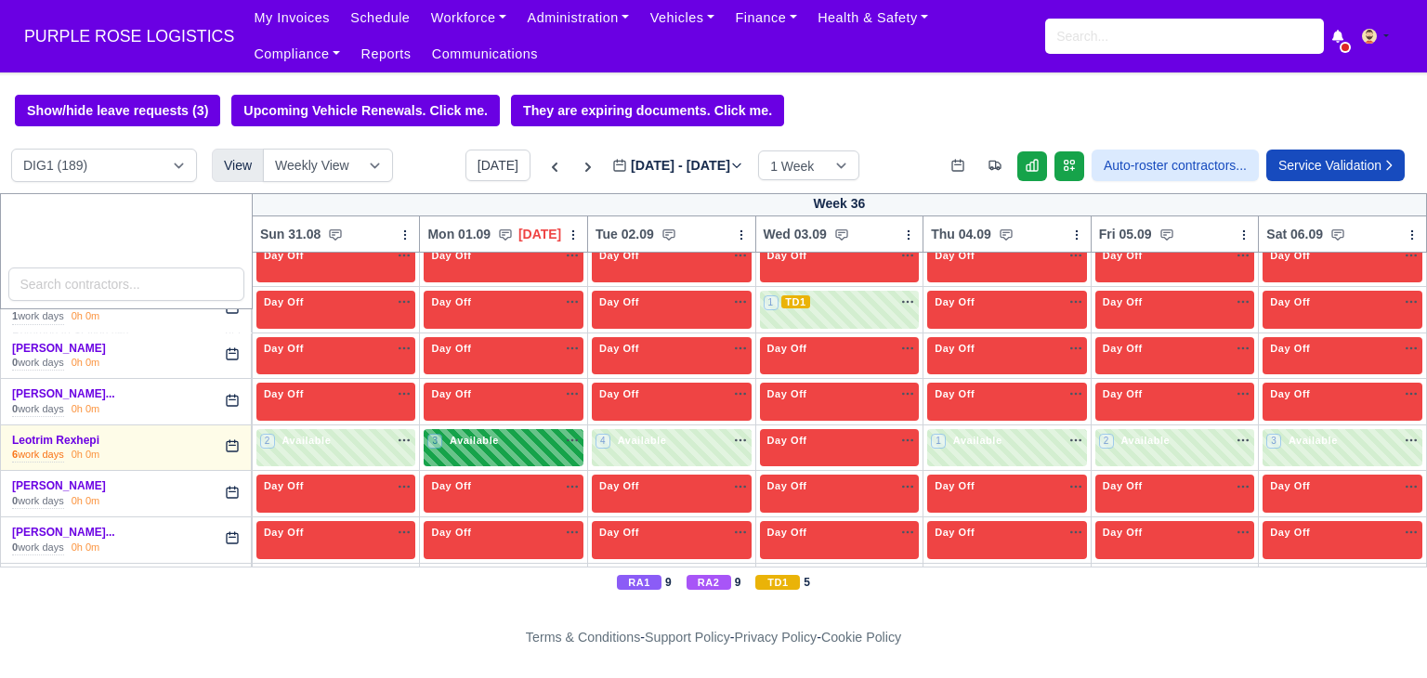
click at [452, 441] on div "3 Available" at bounding box center [504, 448] width 160 height 38
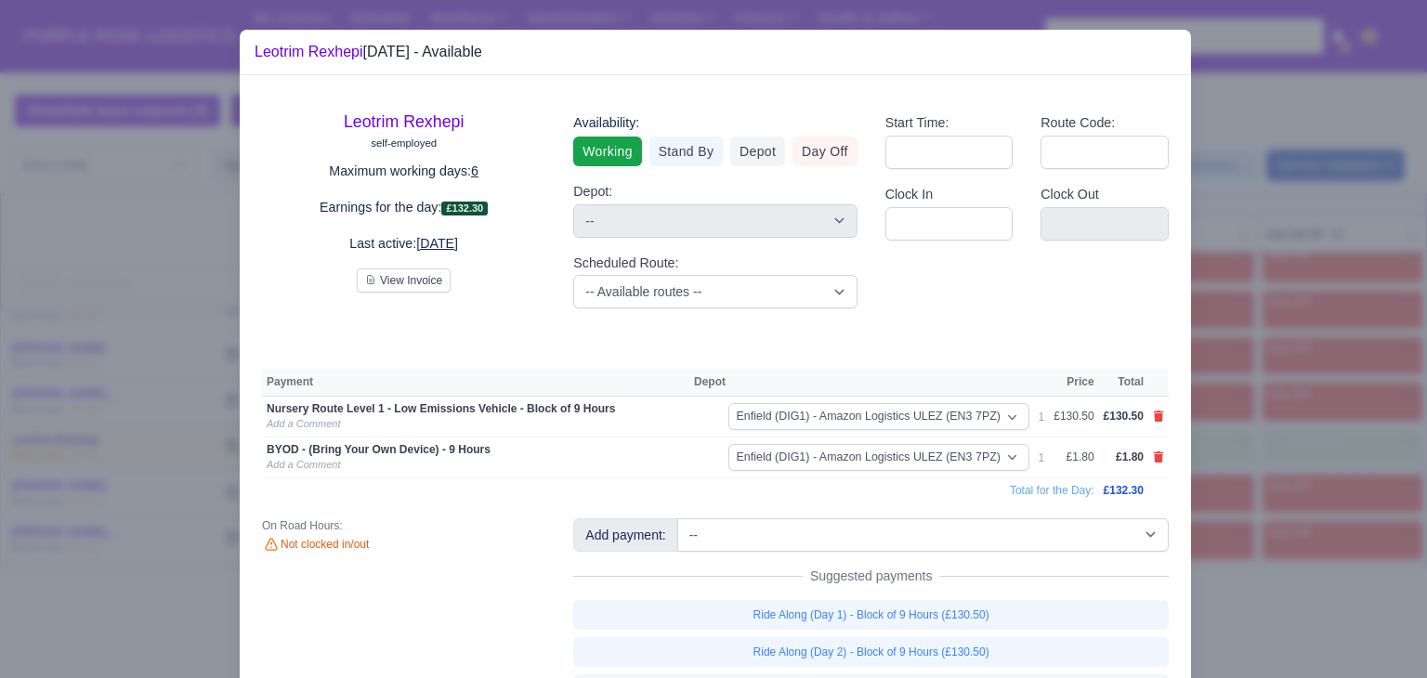
click at [1252, 449] on div at bounding box center [713, 339] width 1427 height 678
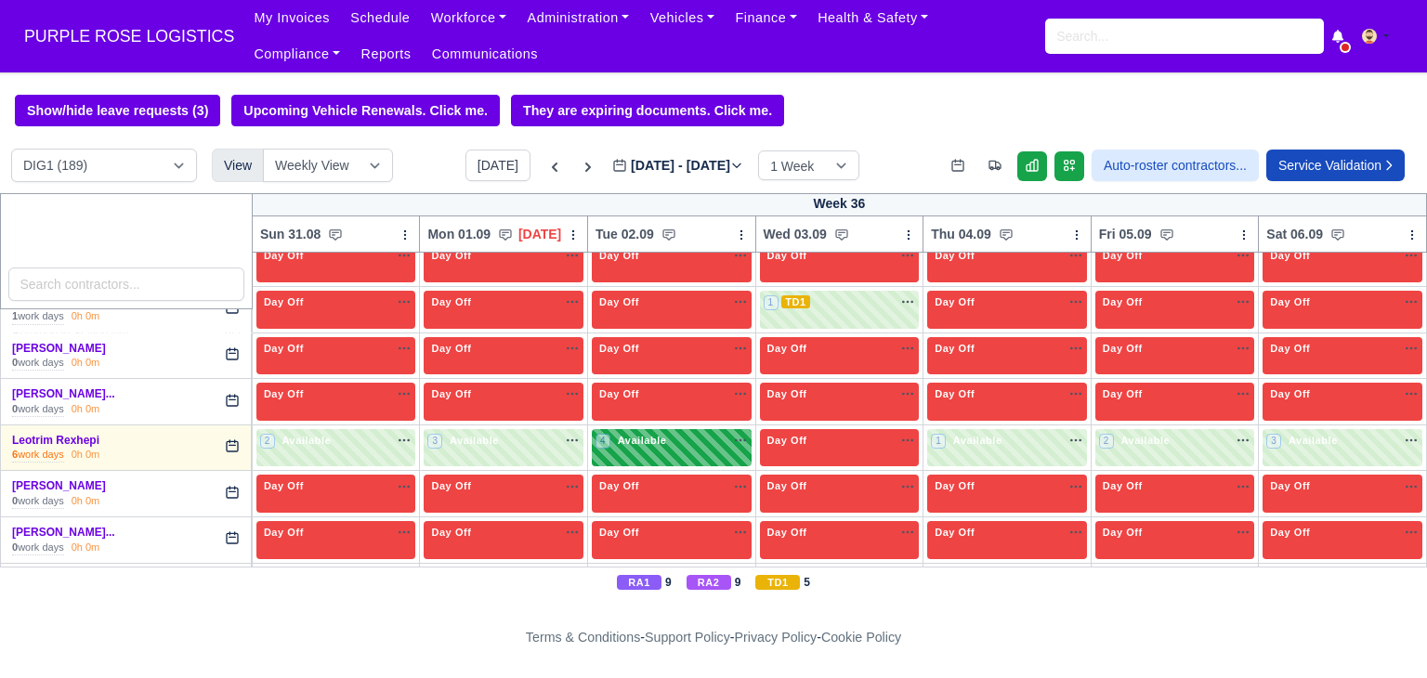
click at [715, 443] on div "4 Available" at bounding box center [672, 448] width 160 height 38
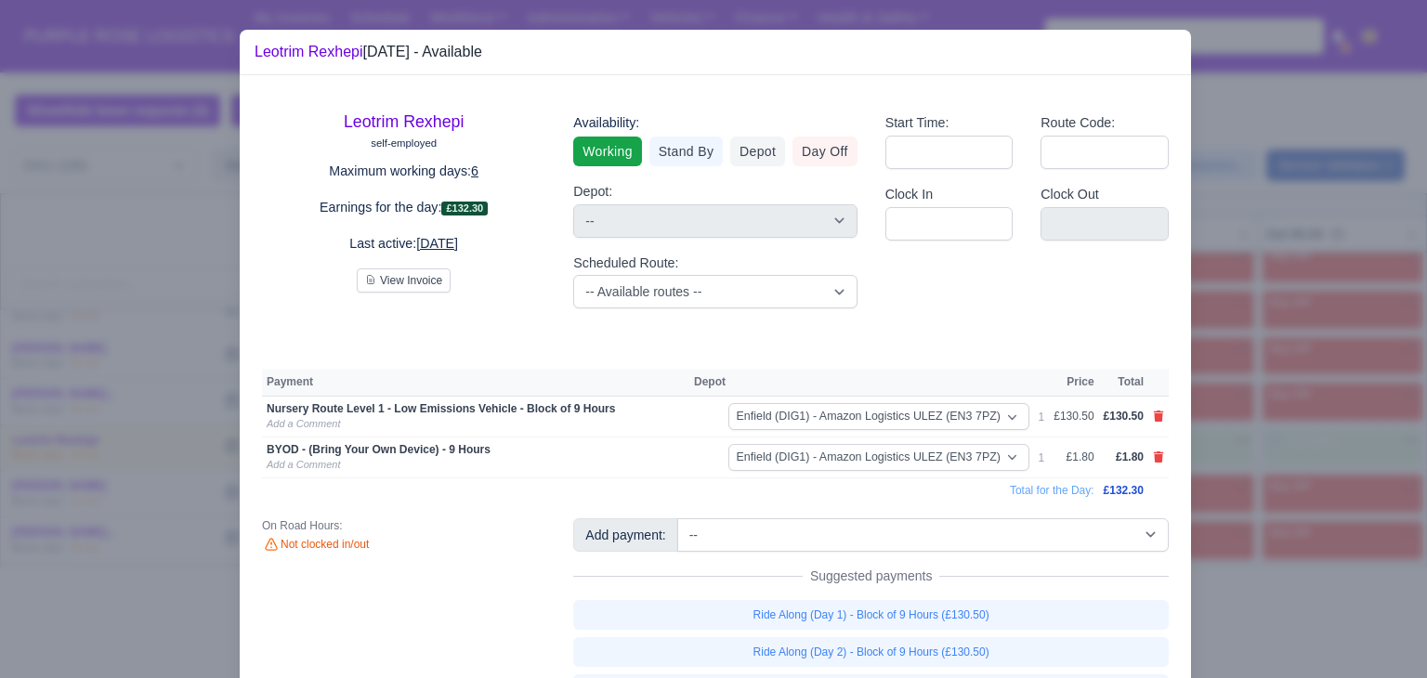
click at [1307, 450] on div at bounding box center [713, 339] width 1427 height 678
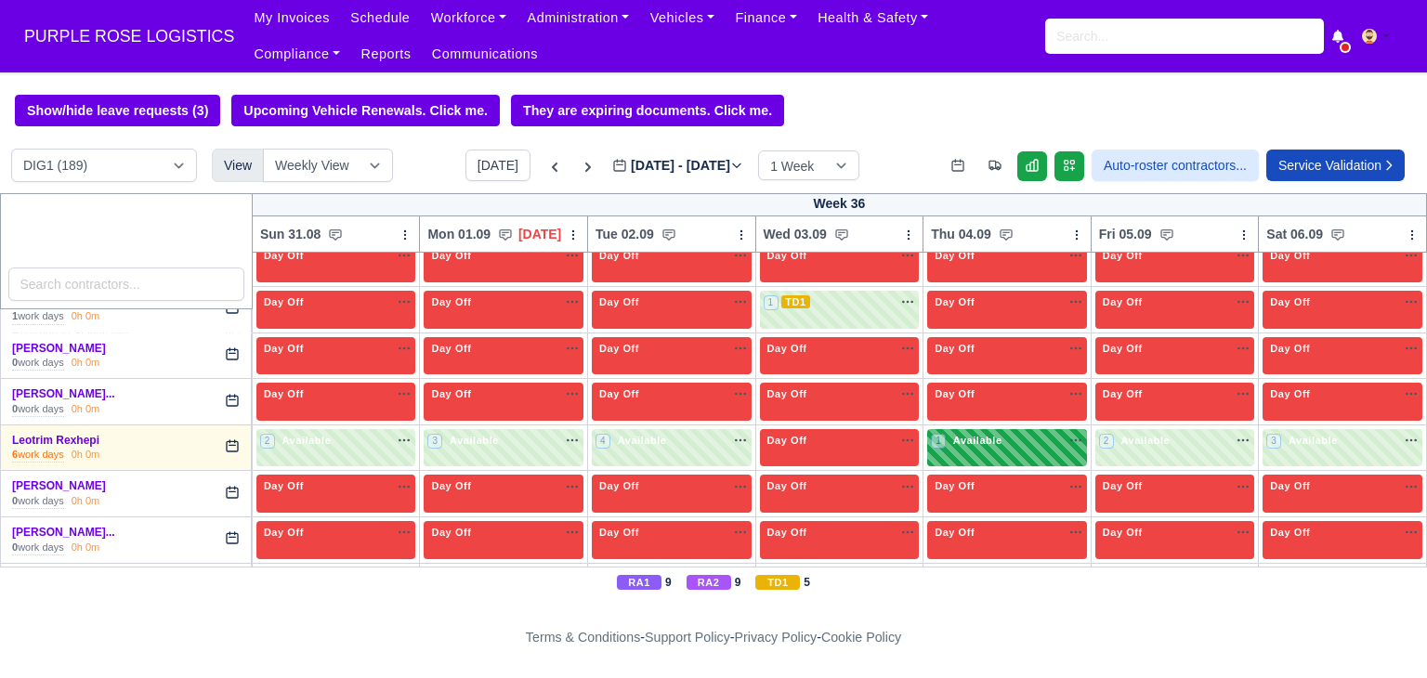
click at [1002, 436] on div "1 Available" at bounding box center [1007, 448] width 160 height 38
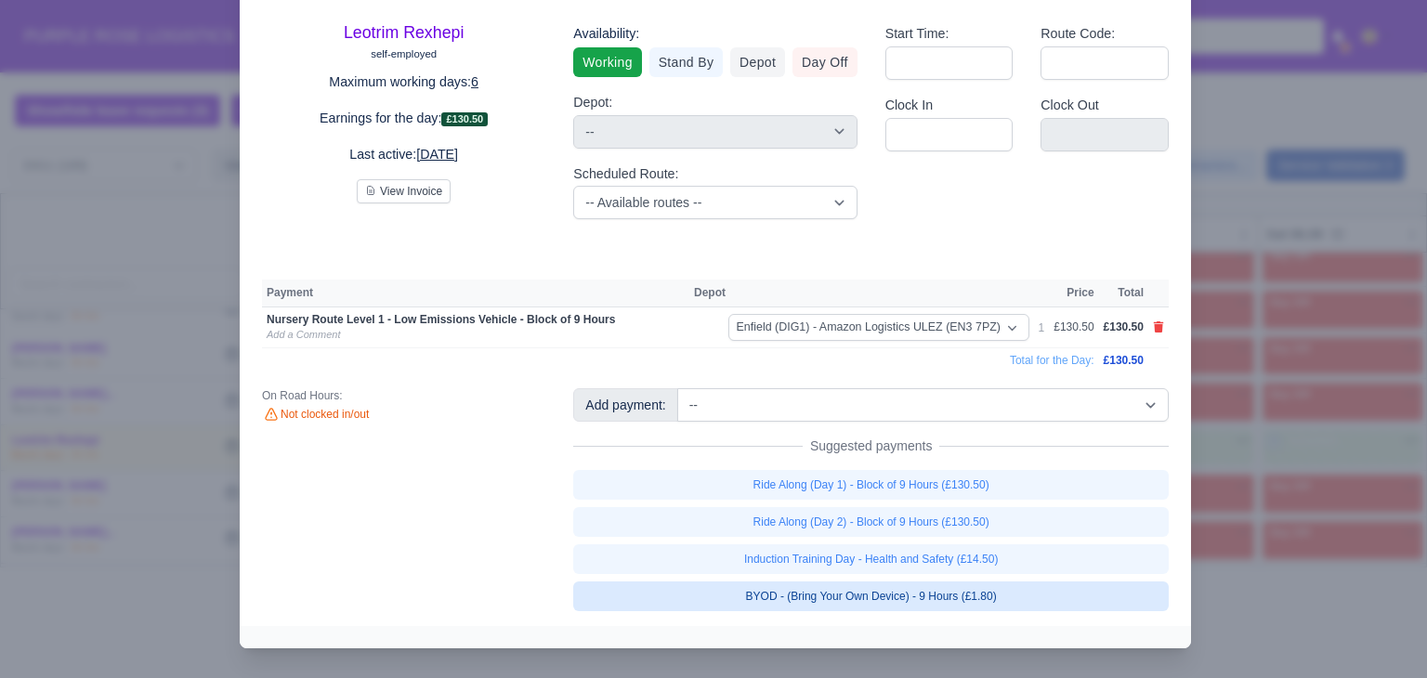
click at [1033, 596] on link "BYOD - (Bring Your Own Device) - 9 Hours (£1.80)" at bounding box center [871, 597] width 596 height 30
select select "1"
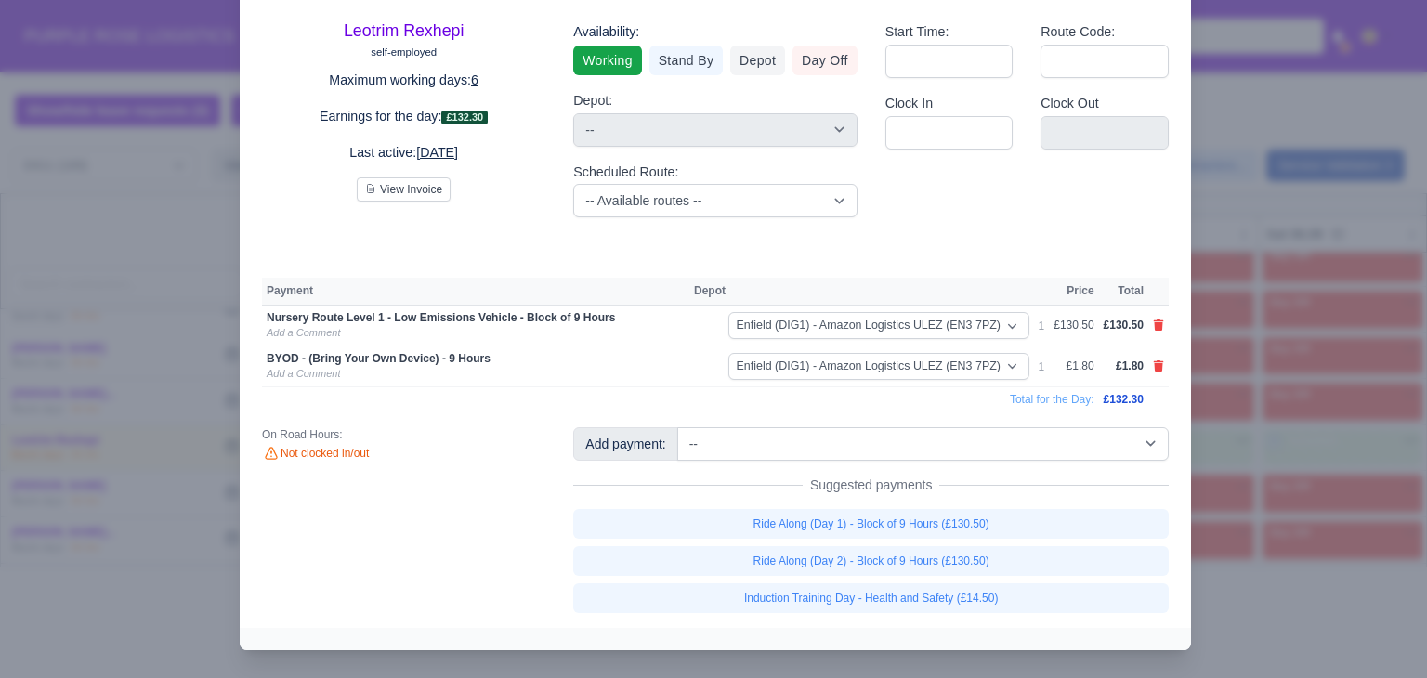
click at [1345, 473] on div at bounding box center [713, 339] width 1427 height 678
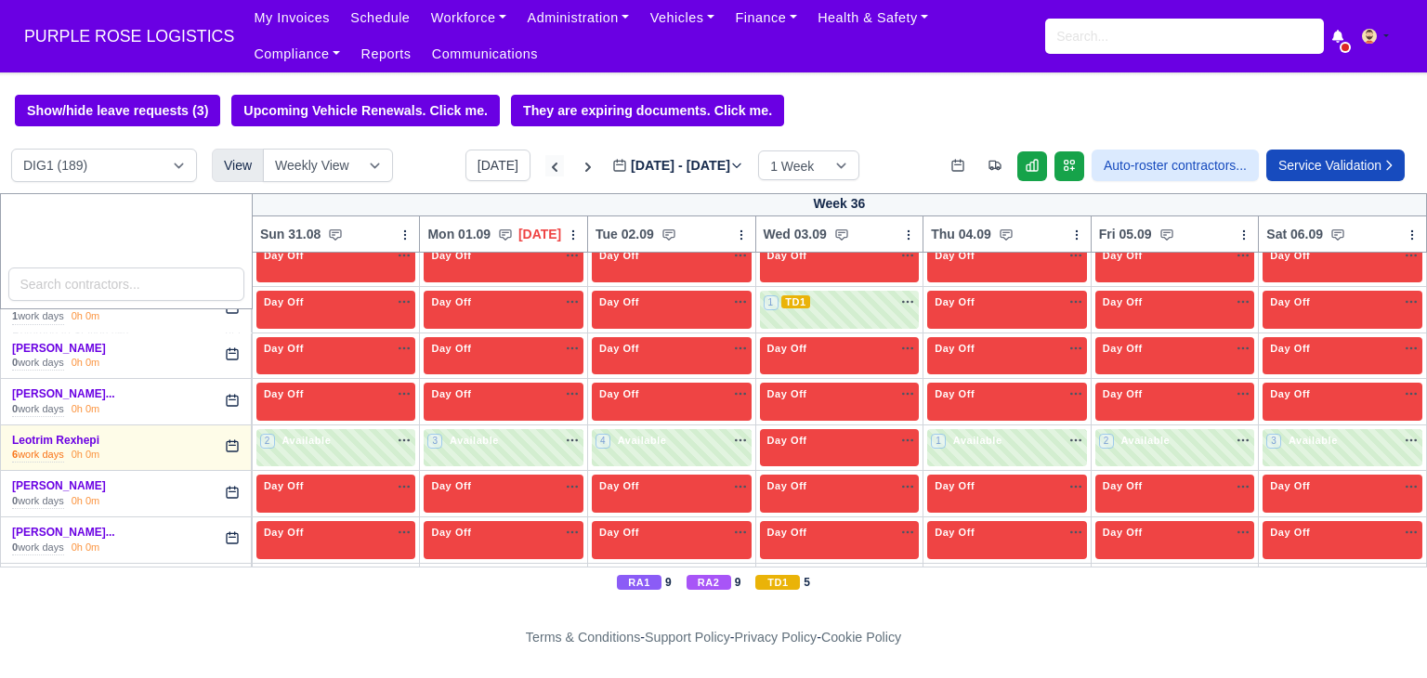
click at [552, 172] on icon at bounding box center [555, 167] width 6 height 9
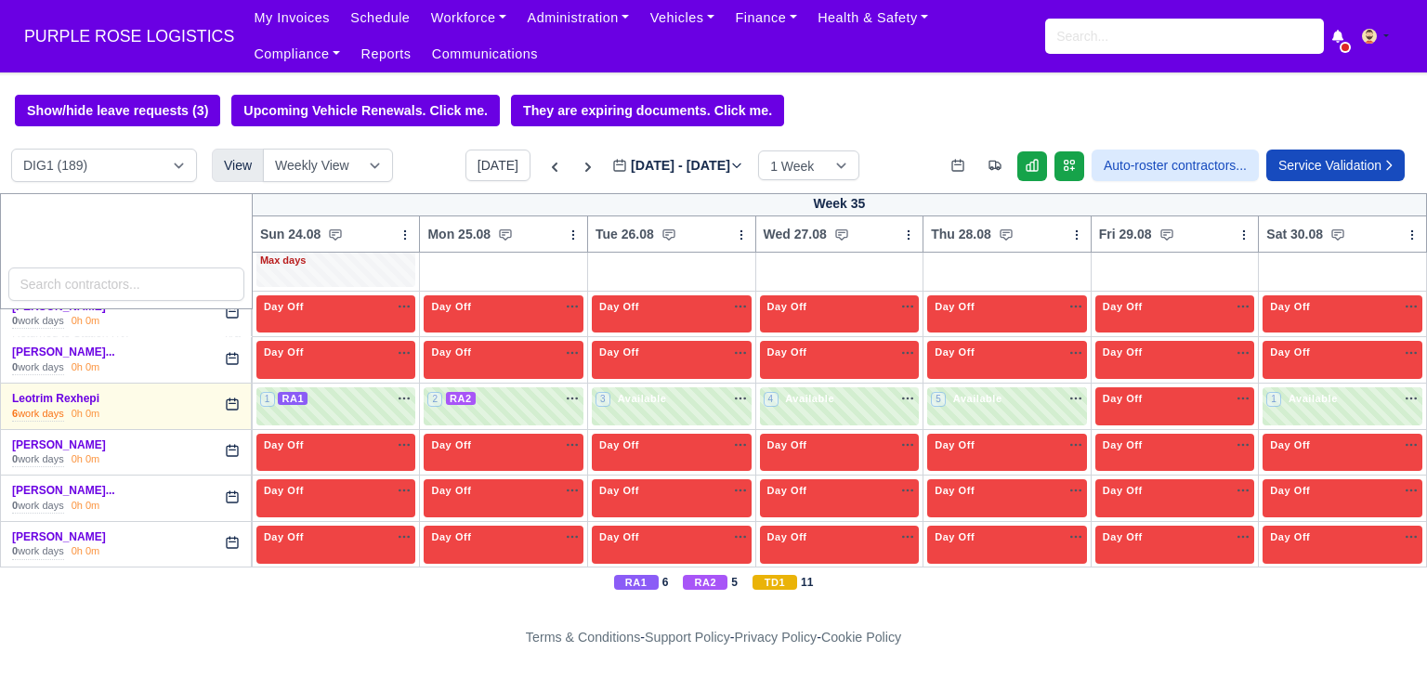
type input "2025-08-26"
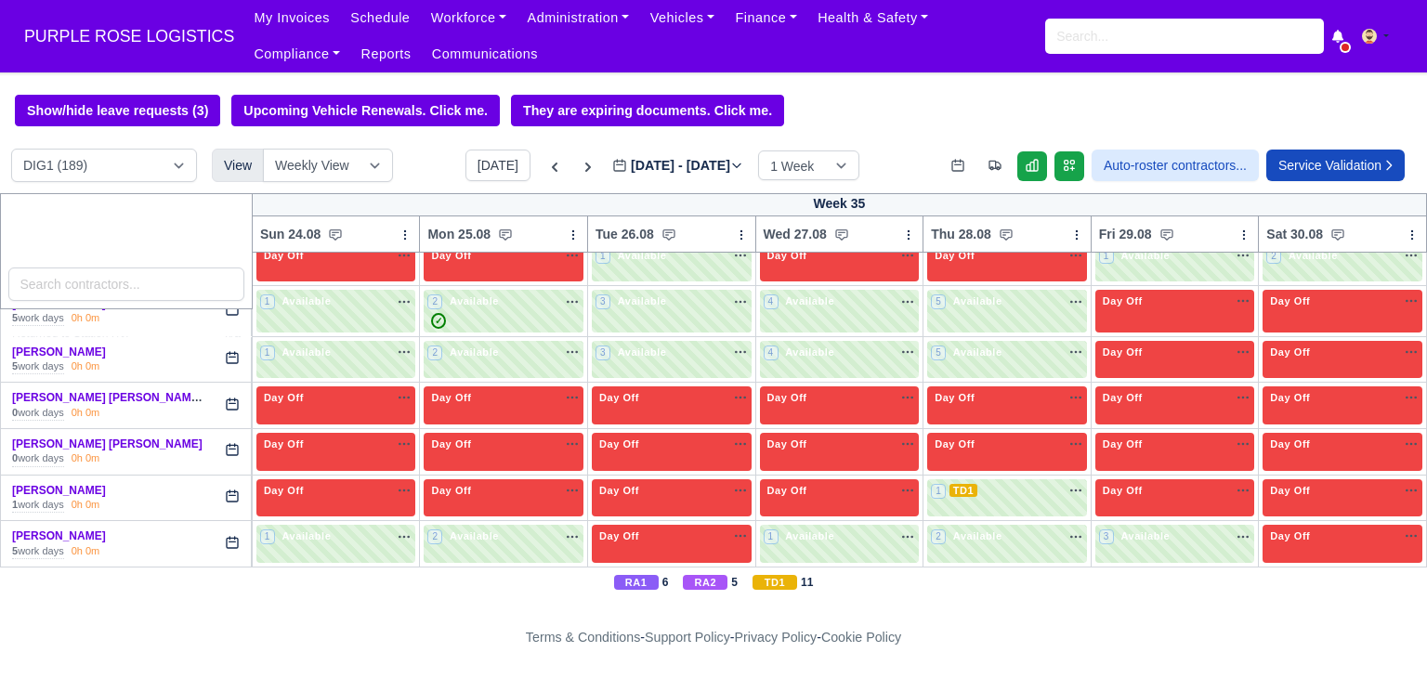
scroll to position [3322, 0]
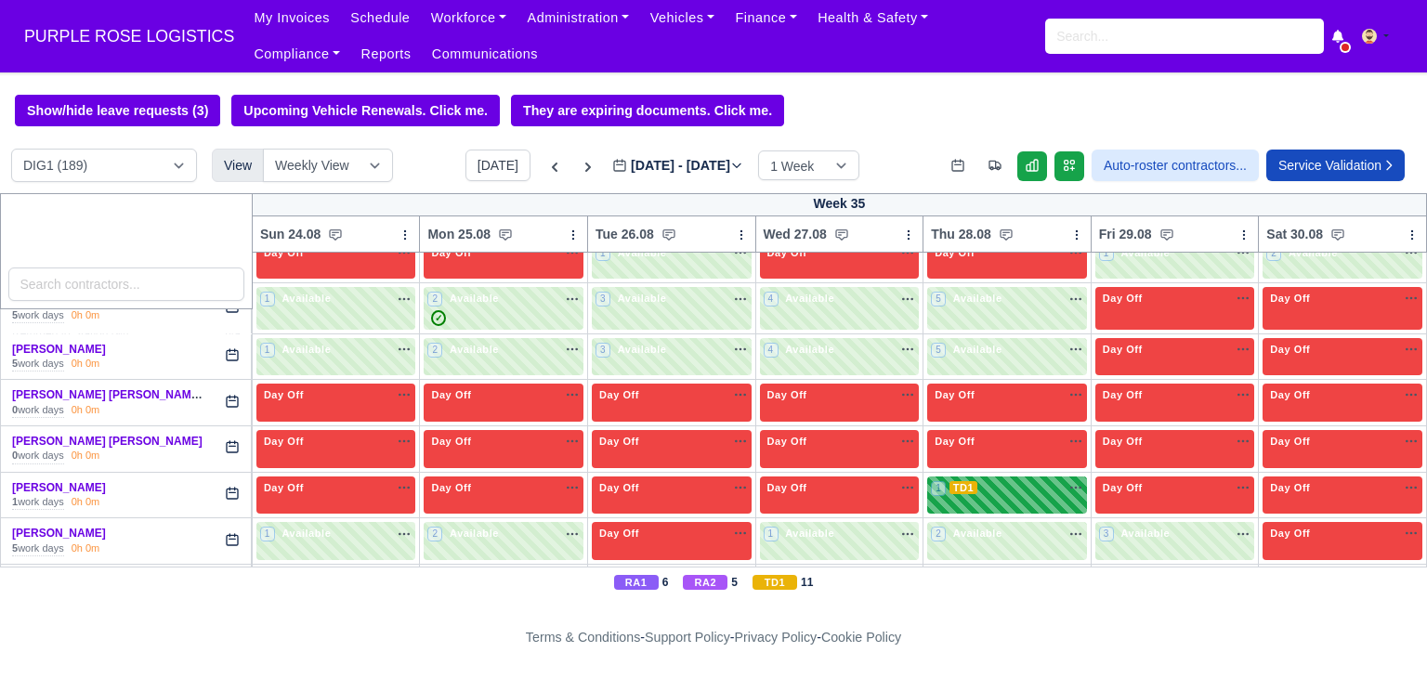
click at [1020, 480] on div "1 TD1 na" at bounding box center [1007, 488] width 152 height 16
select select "6"
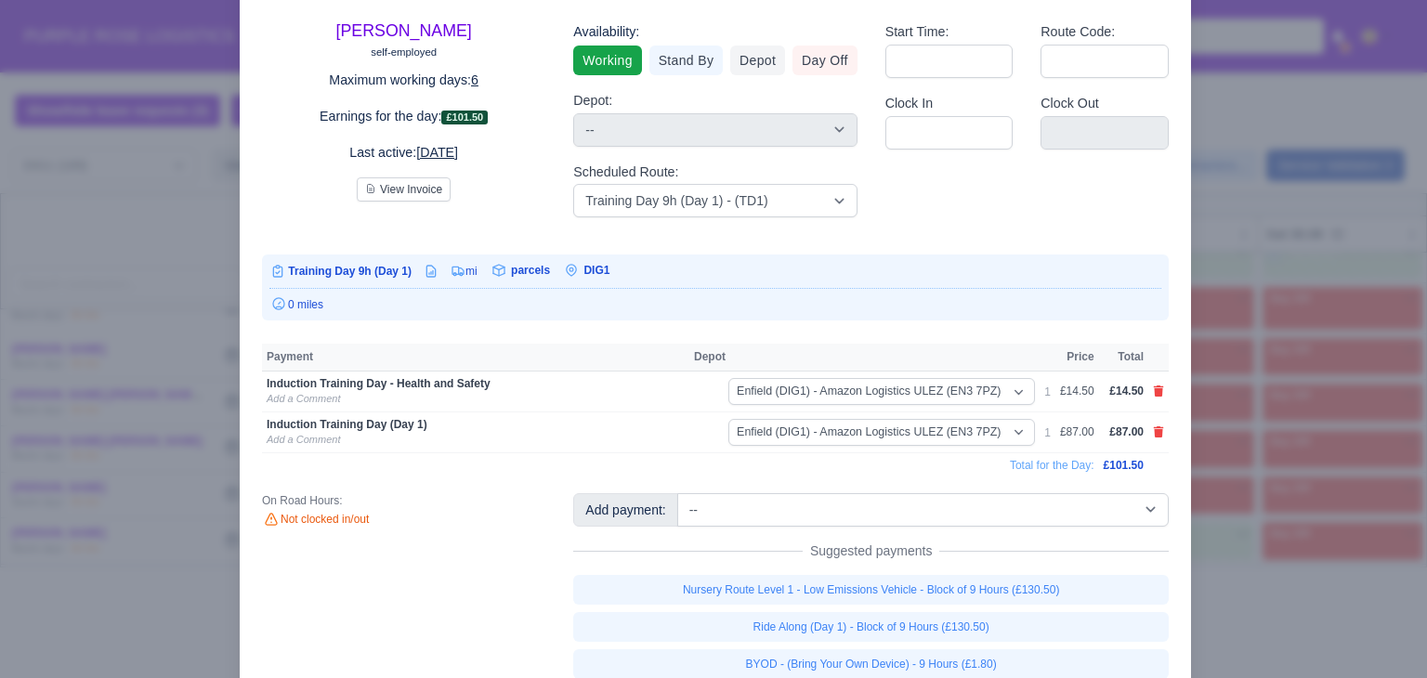
scroll to position [0, 0]
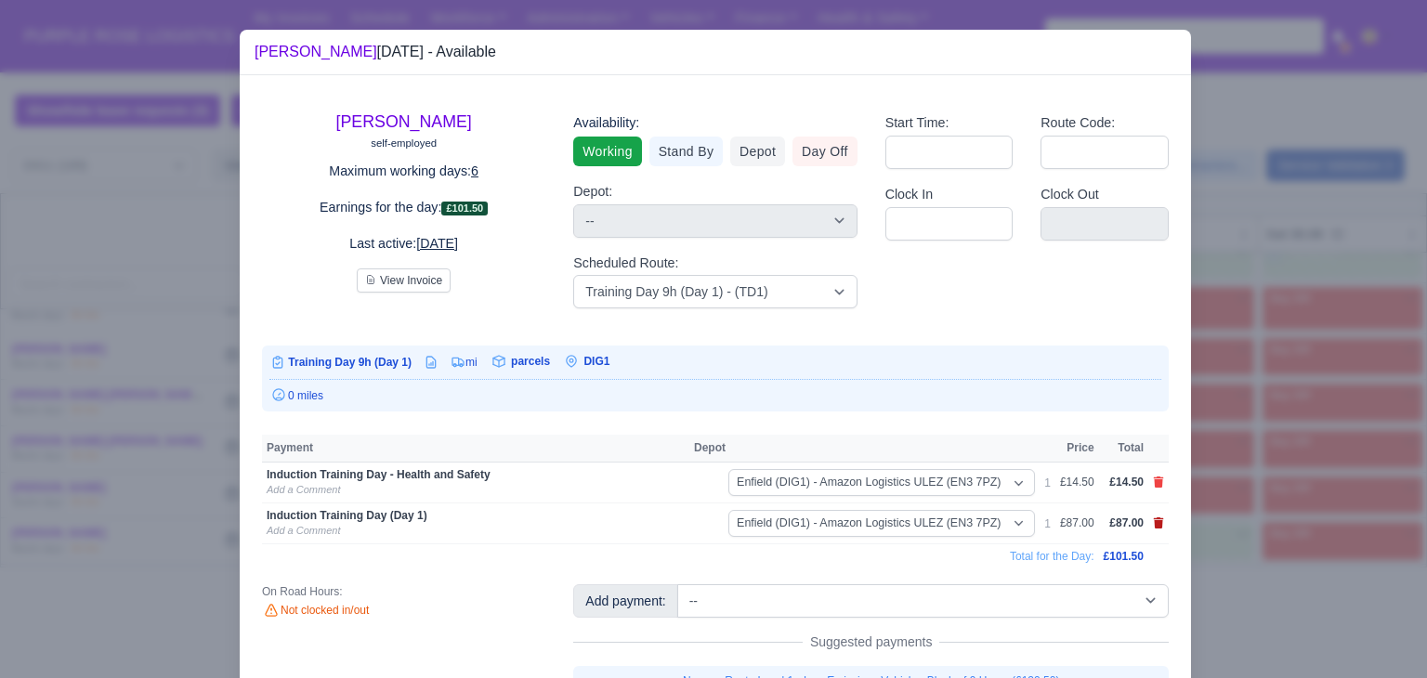
click at [1154, 519] on icon at bounding box center [1159, 523] width 10 height 11
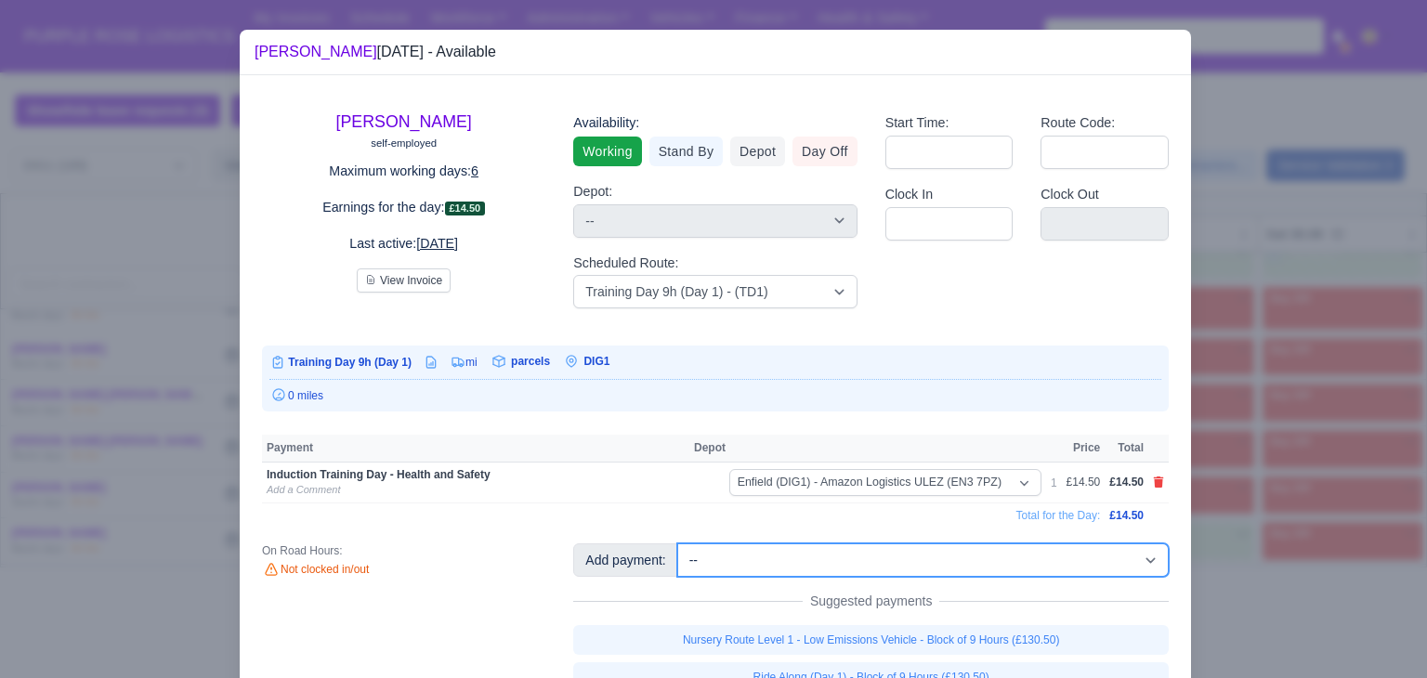
click at [1130, 566] on select "-- Additional Hour Support (£14.50) Additional Hour Support (Walkers) (£13.50) …" at bounding box center [922, 560] width 491 height 33
select select "86"
click at [677, 544] on select "-- Additional Hour Support (£14.50) Additional Hour Support (Walkers) (£13.50) …" at bounding box center [922, 560] width 491 height 33
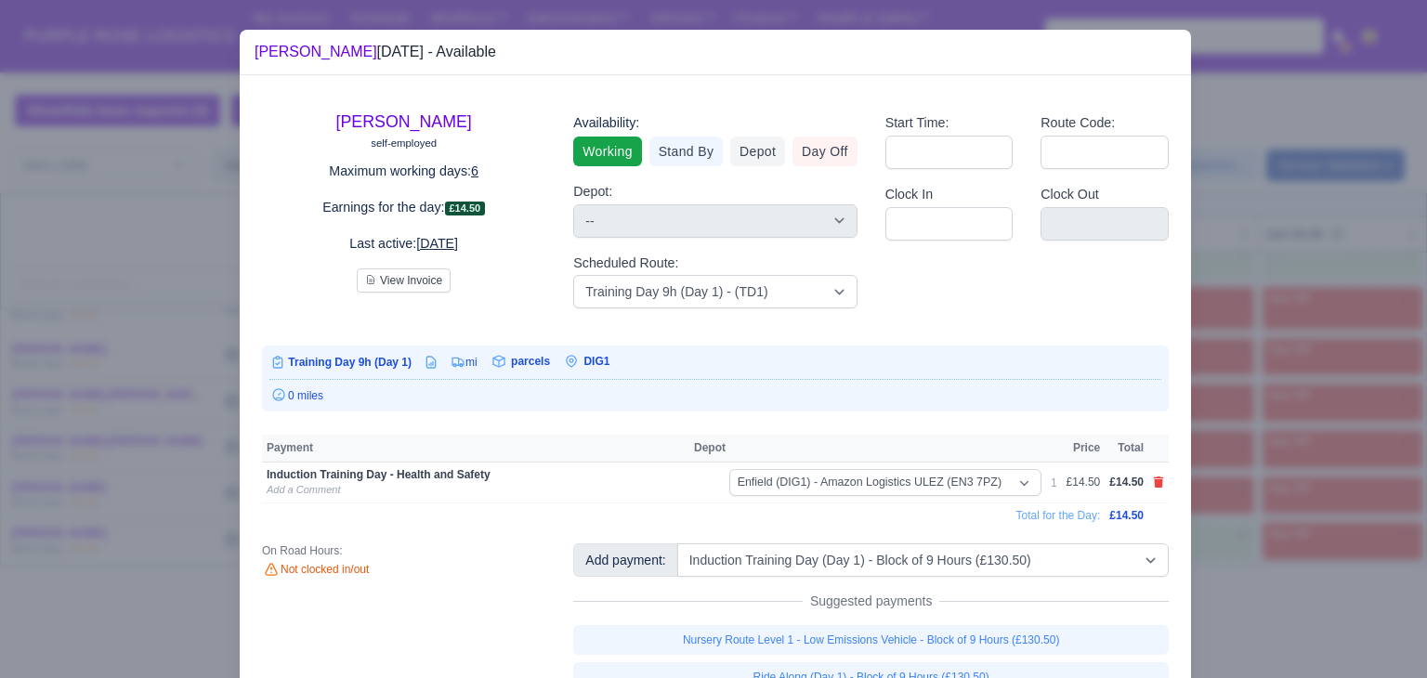
select select "1"
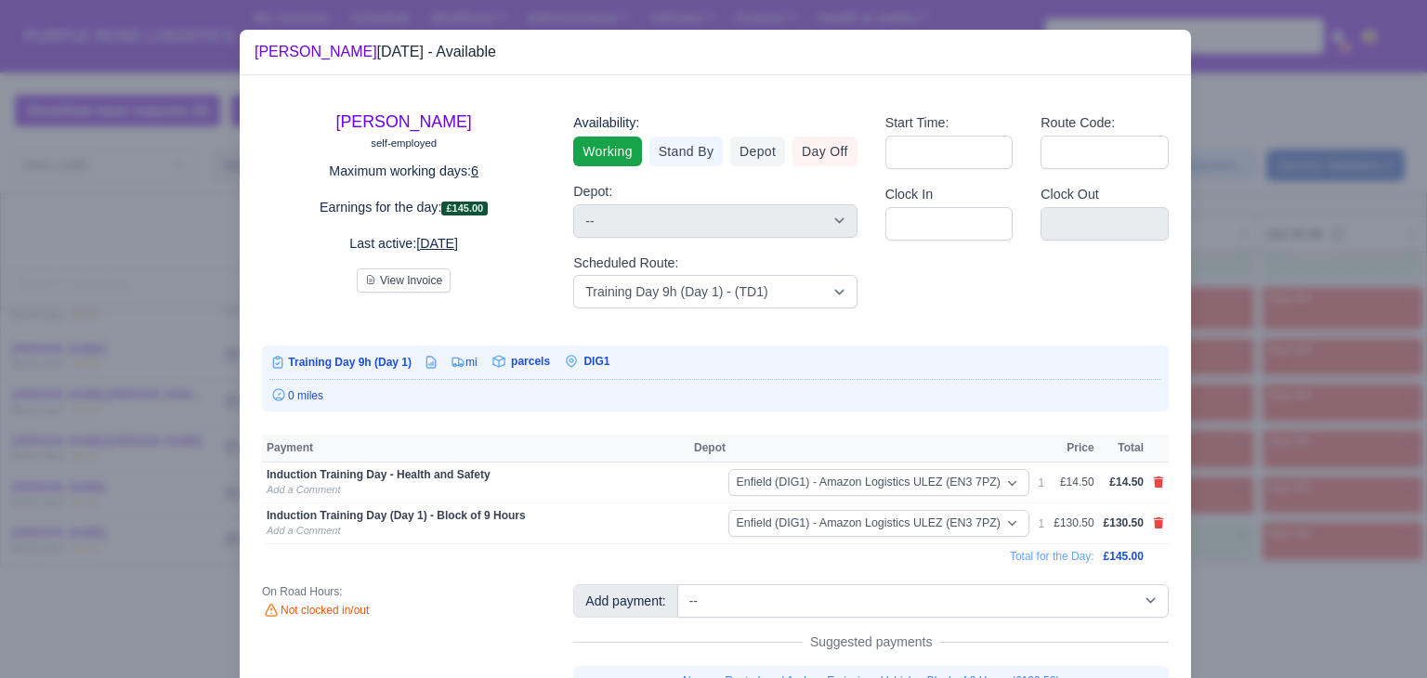
click at [1252, 385] on div at bounding box center [713, 339] width 1427 height 678
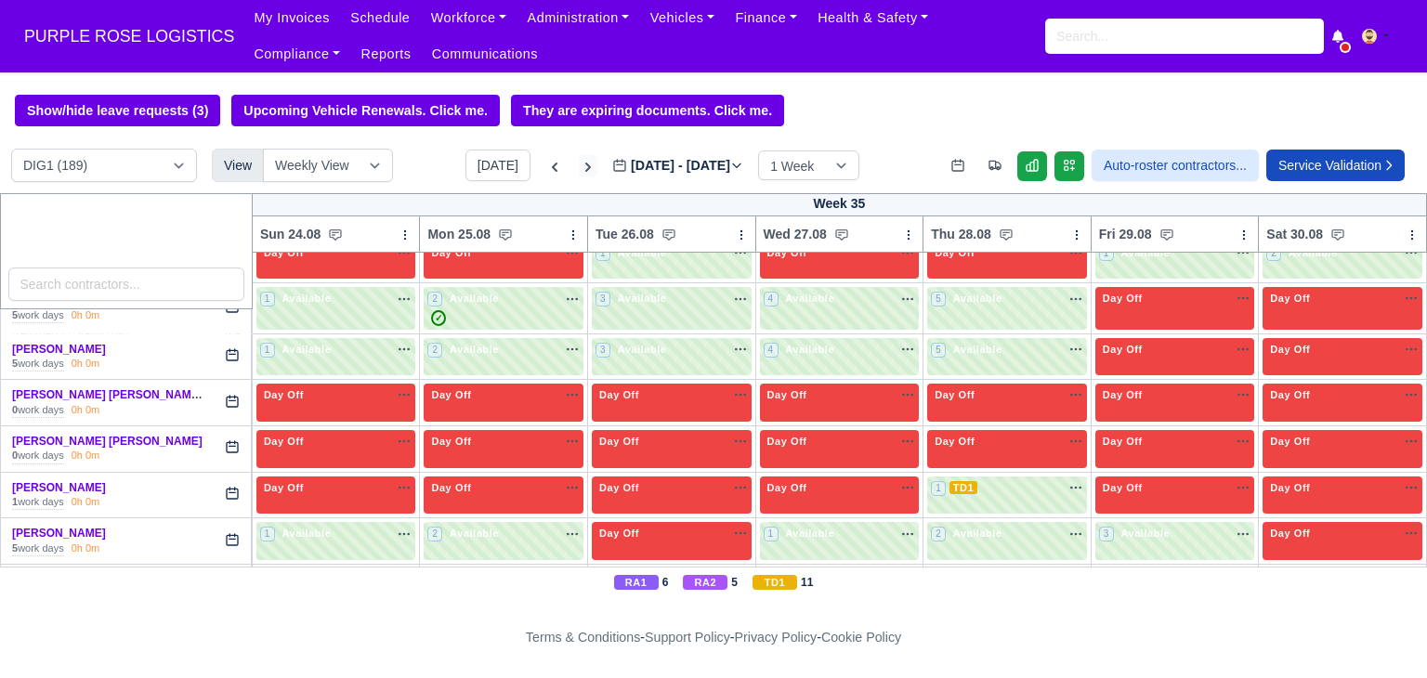
click at [585, 169] on icon at bounding box center [588, 167] width 6 height 9
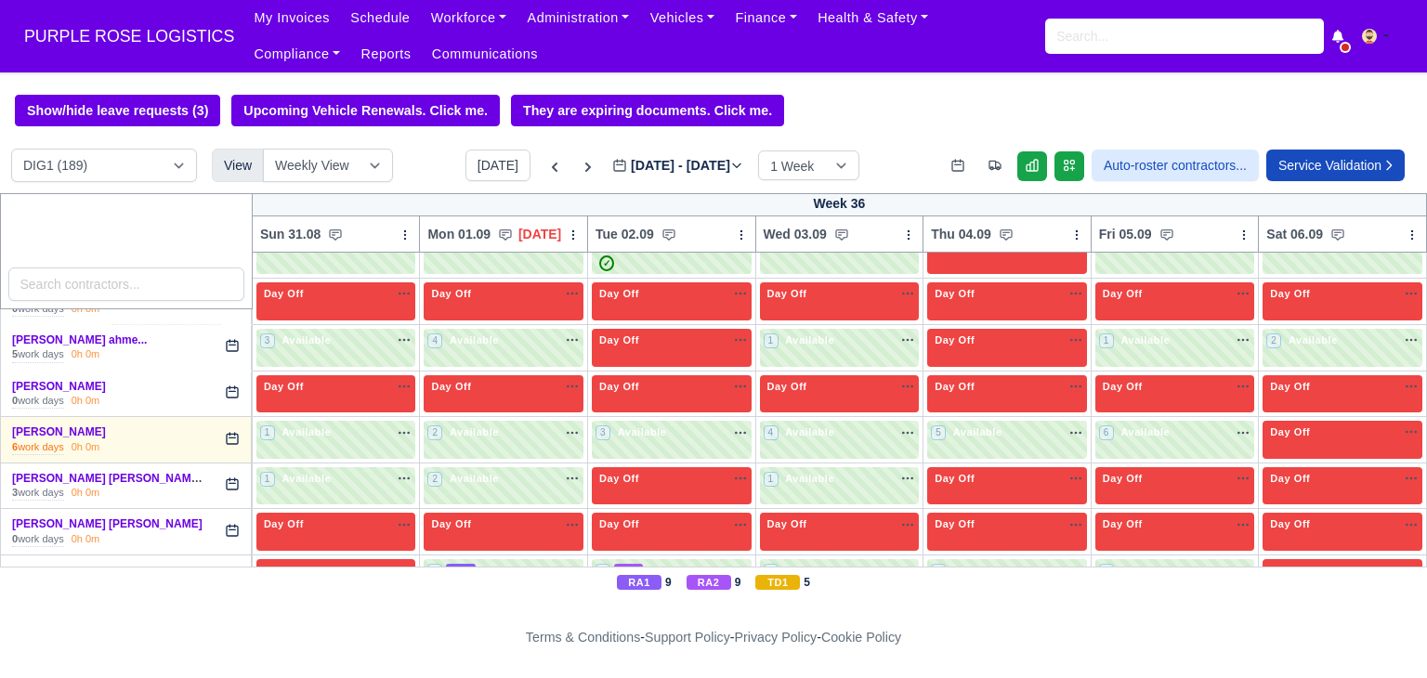
type input "2025-09-02"
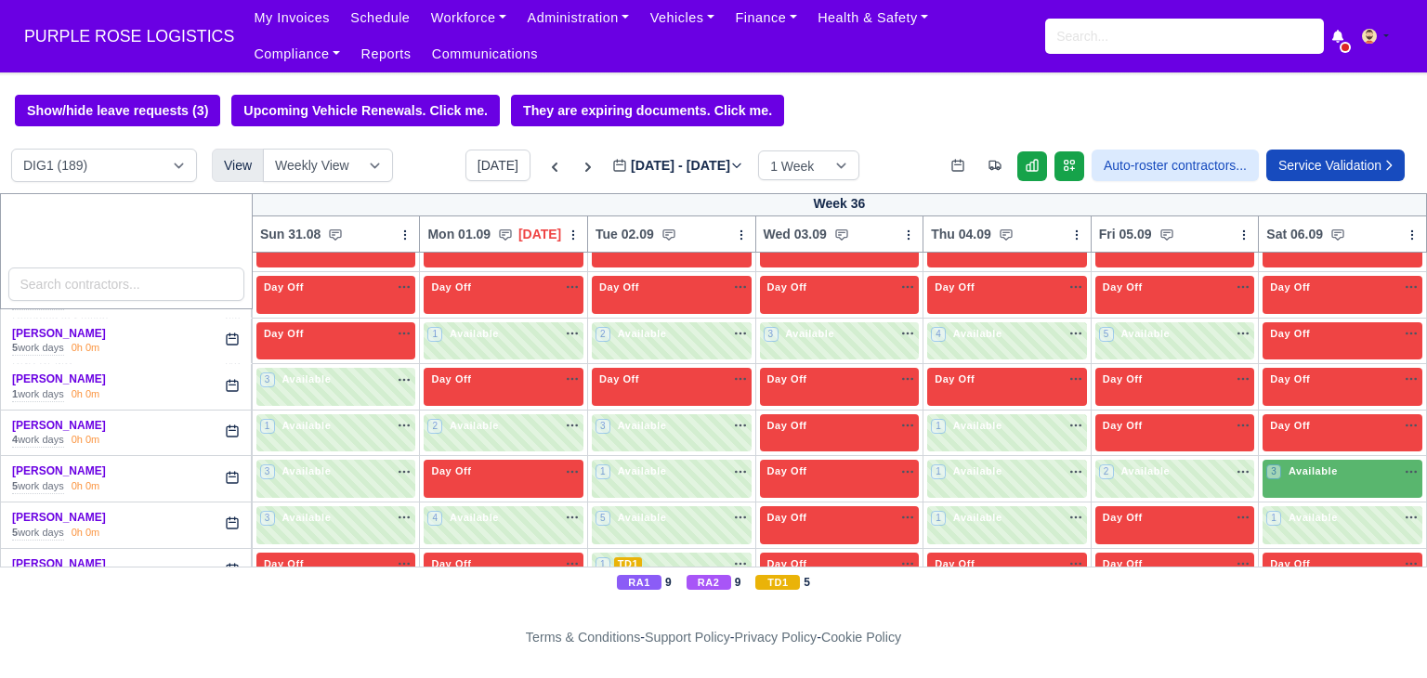
scroll to position [3883, 0]
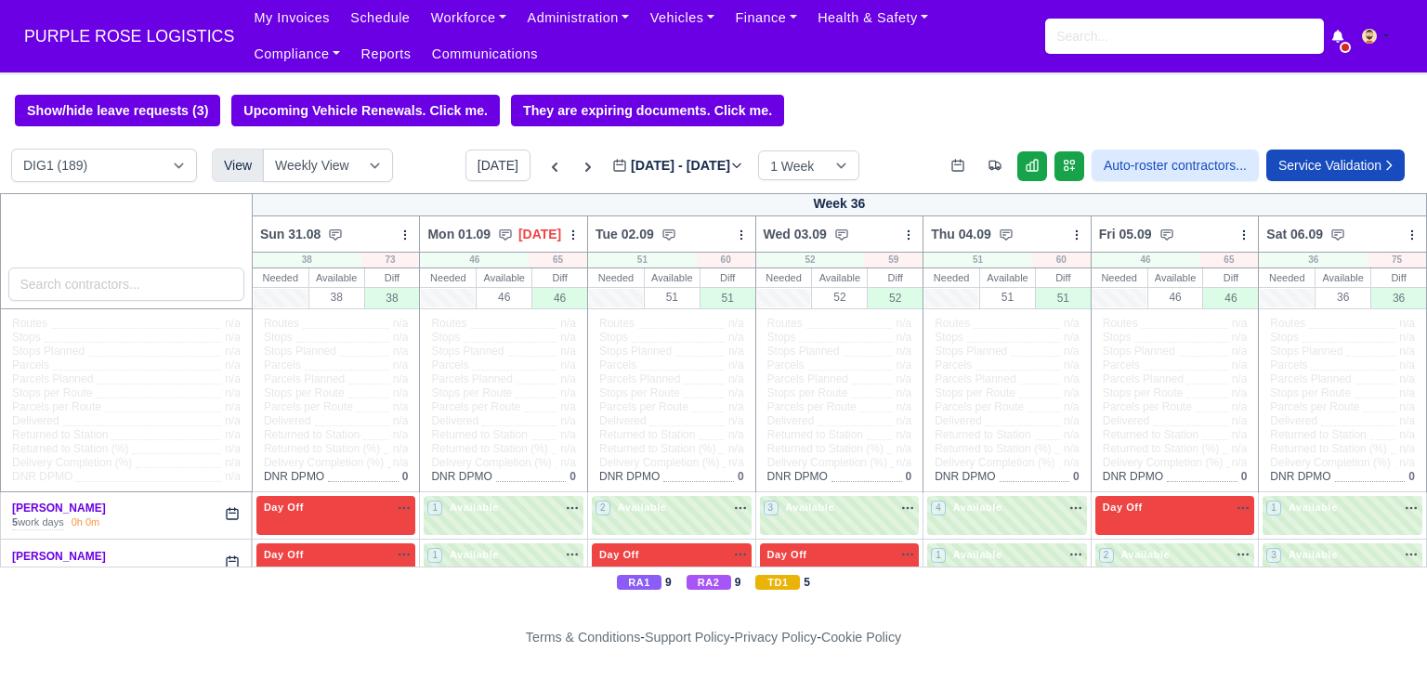
scroll to position [3883, 0]
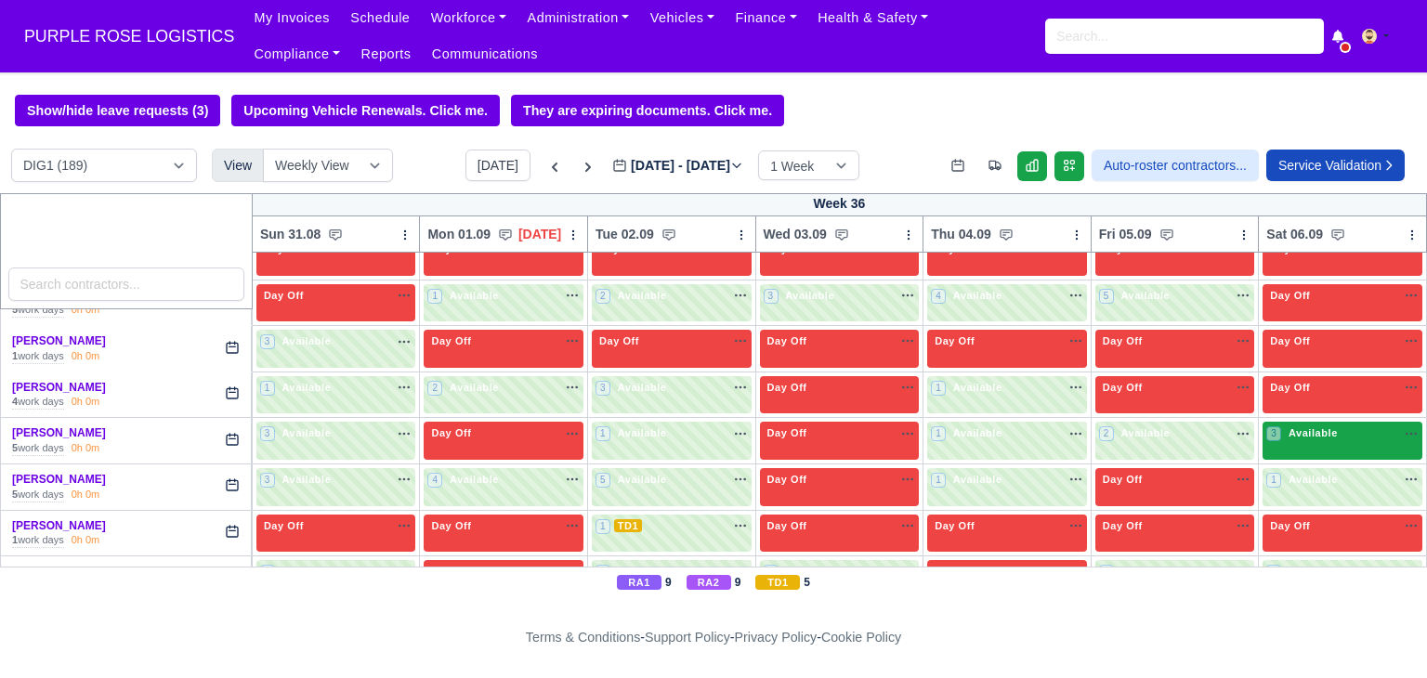
click at [1285, 426] on span "Available" at bounding box center [1313, 432] width 57 height 13
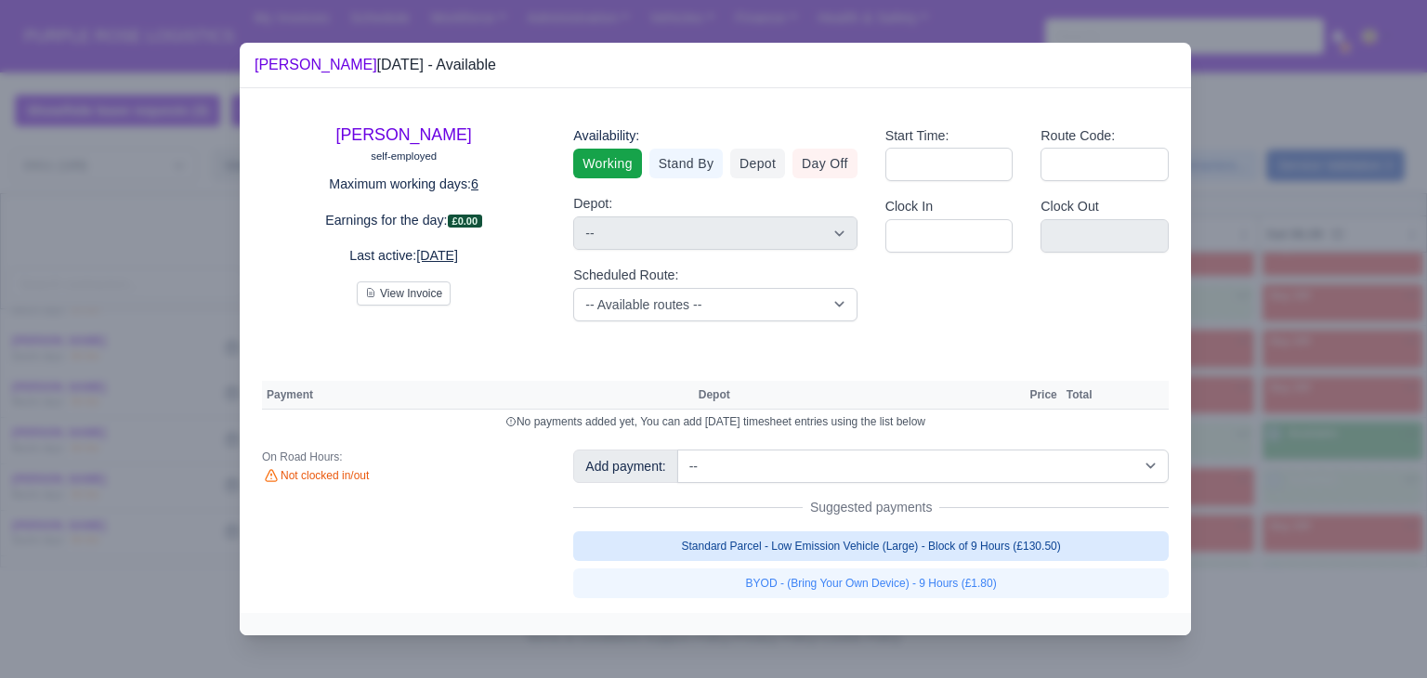
click at [1054, 536] on link "Standard Parcel - Low Emission Vehicle (Large) - Block of 9 Hours (£130.50)" at bounding box center [871, 546] width 596 height 30
select select "1"
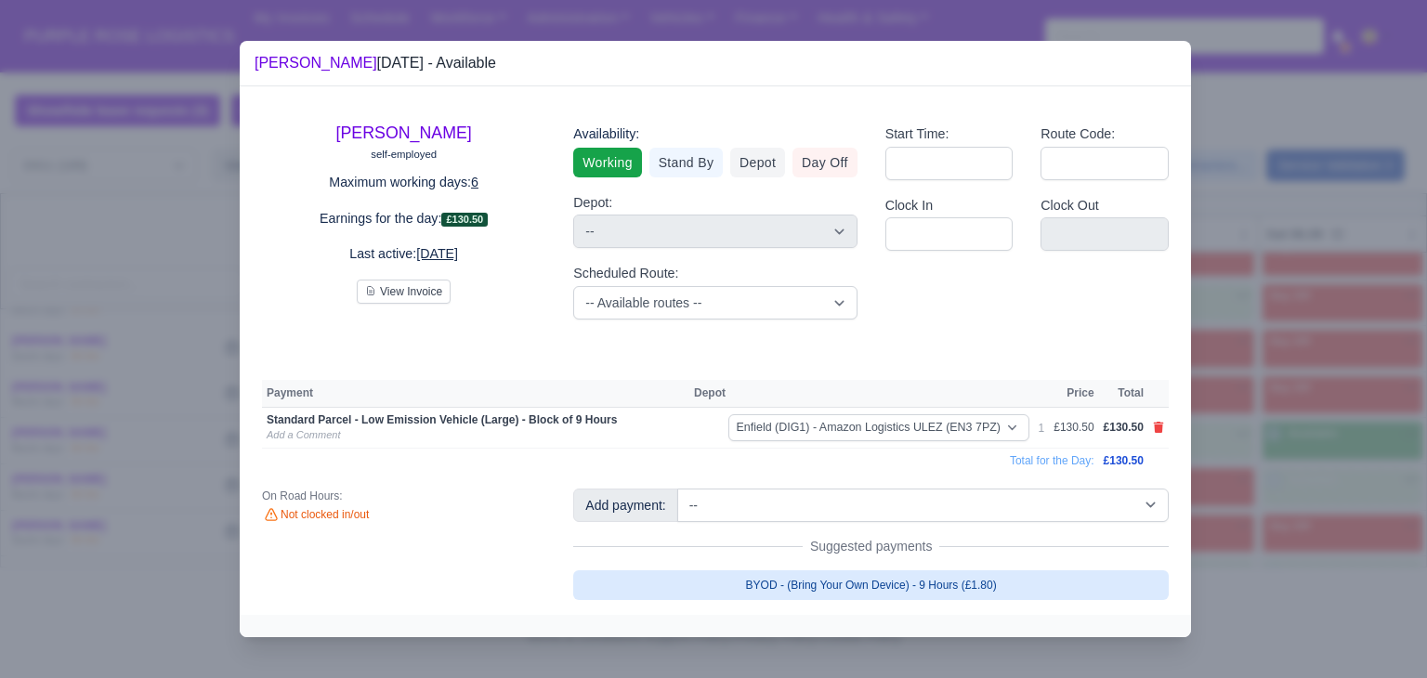
click at [1037, 574] on link "BYOD - (Bring Your Own Device) - 9 Hours (£1.80)" at bounding box center [871, 585] width 596 height 30
select select "1"
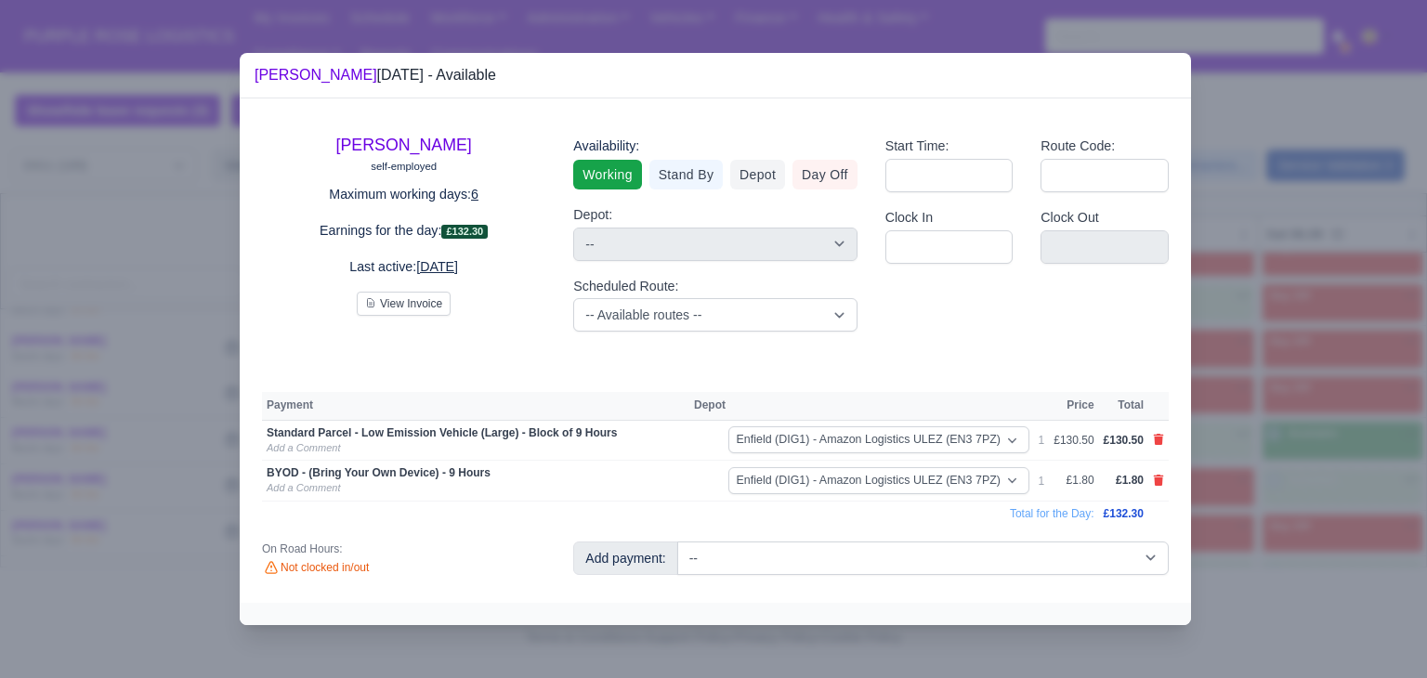
click at [1300, 370] on div at bounding box center [713, 339] width 1427 height 678
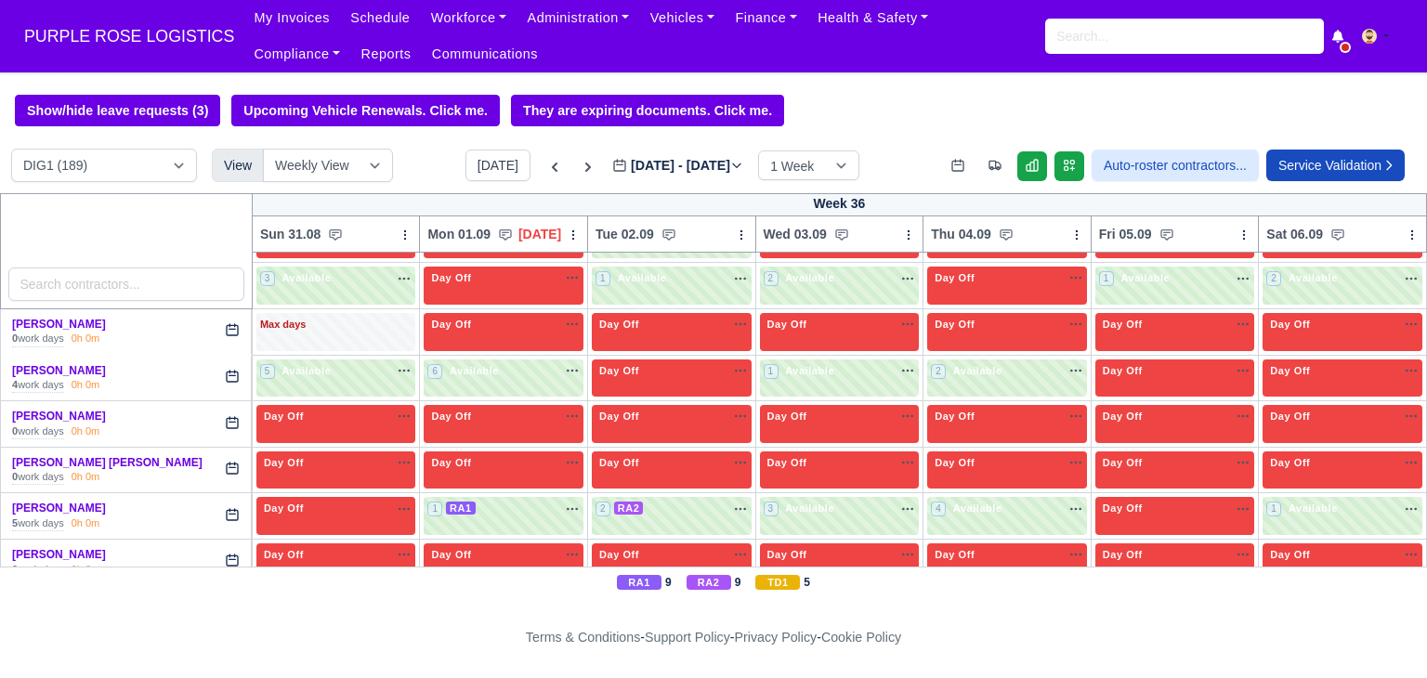
scroll to position [4220, 0]
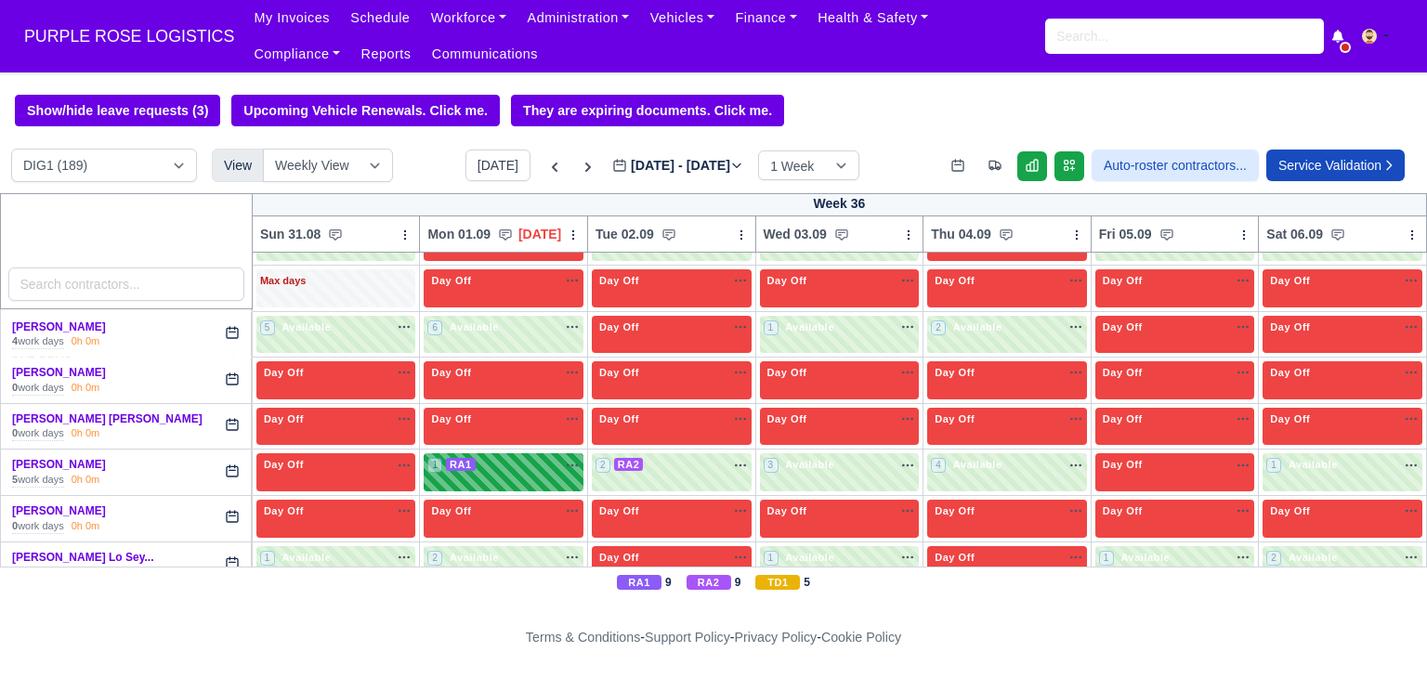
click at [505, 453] on div "1 RA1" at bounding box center [504, 472] width 160 height 38
select select "3"
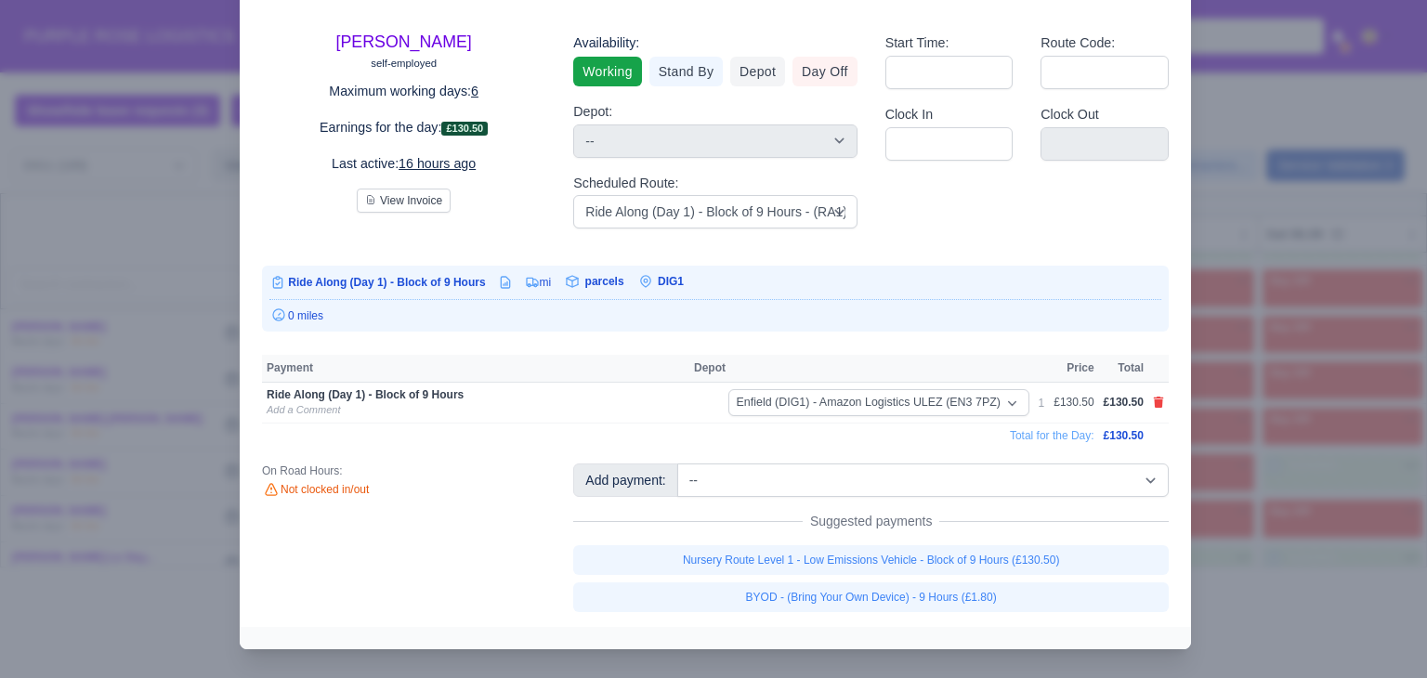
scroll to position [81, 0]
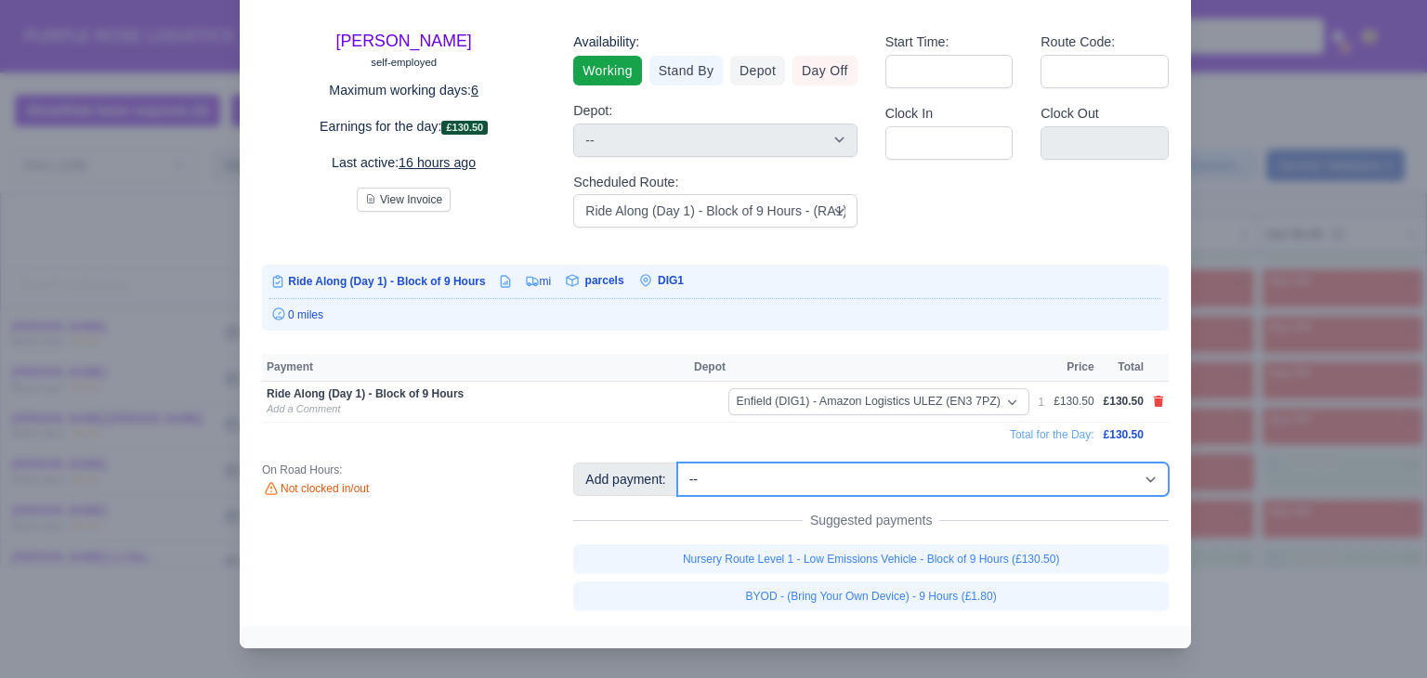
click at [836, 468] on select "-- Additional Hour Support (£14.50) Additional Hour Support (Walkers) (£13.50) …" at bounding box center [922, 479] width 491 height 33
select select "86"
click at [677, 463] on select "-- Additional Hour Support (£14.50) Additional Hour Support (Walkers) (£13.50) …" at bounding box center [922, 479] width 491 height 33
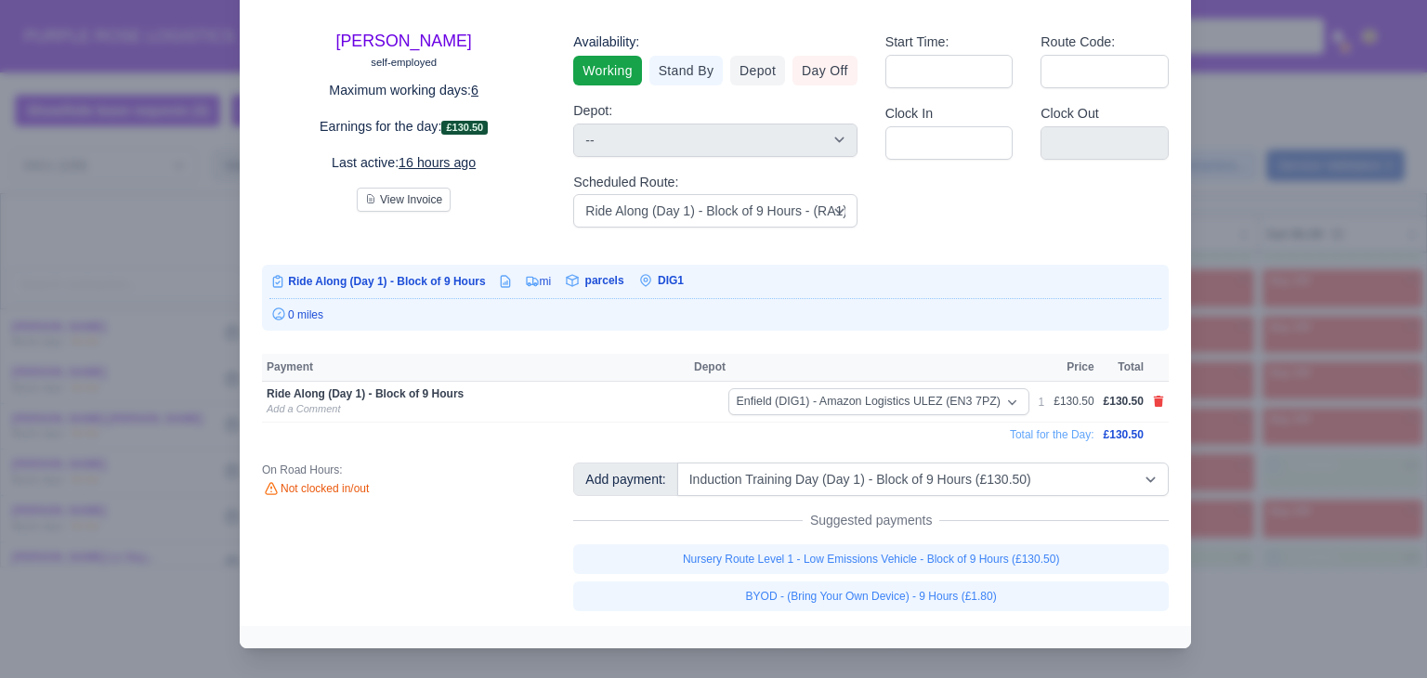
select select "1"
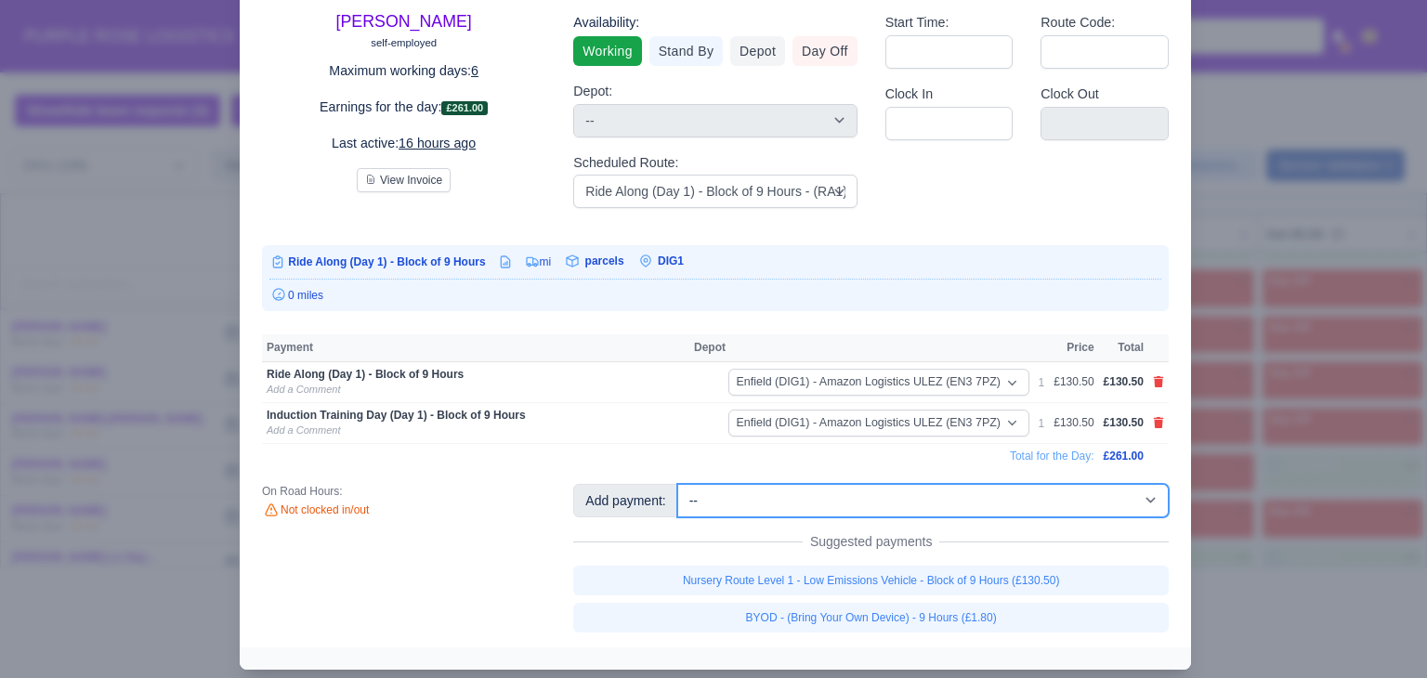
click at [939, 499] on select "-- Additional Hour Support (£14.50) Additional Hour Support (Walkers) (£13.50) …" at bounding box center [922, 500] width 491 height 33
select select "103"
click at [677, 484] on select "-- Additional Hour Support (£14.50) Additional Hour Support (Walkers) (£13.50) …" at bounding box center [922, 500] width 491 height 33
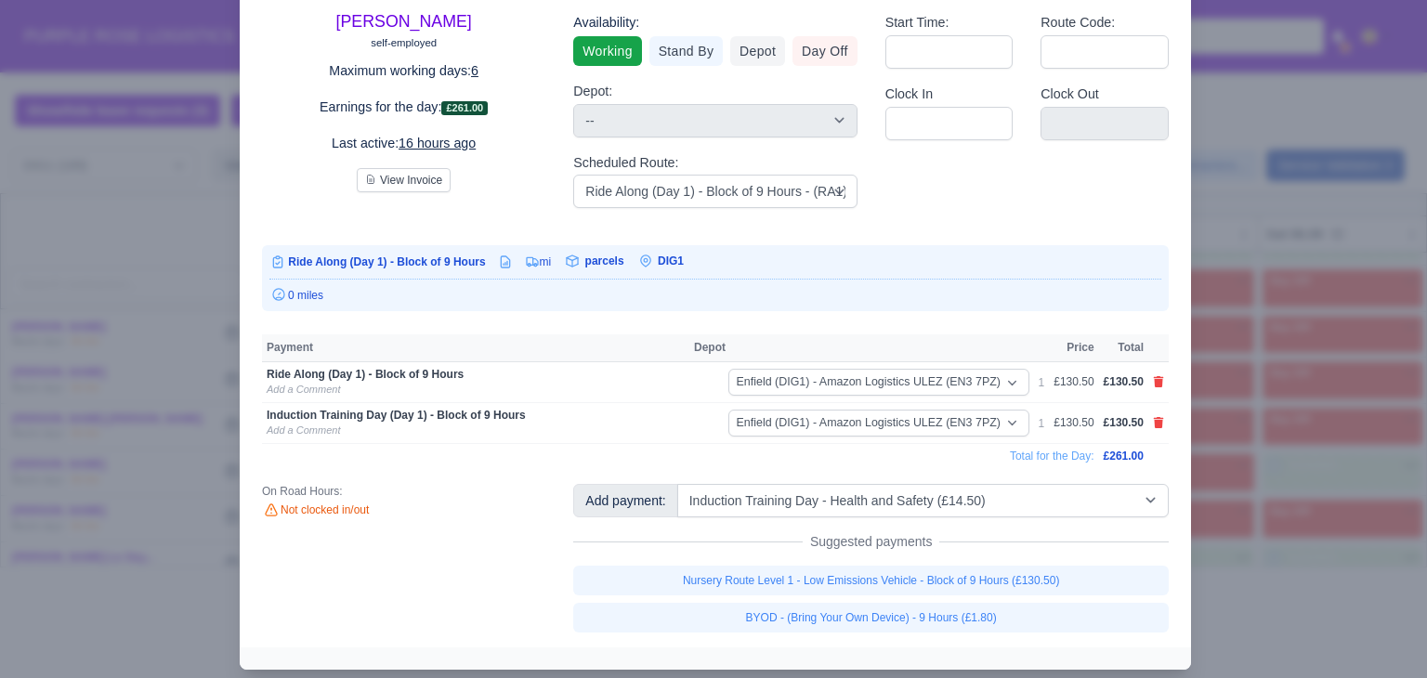
select select "1"
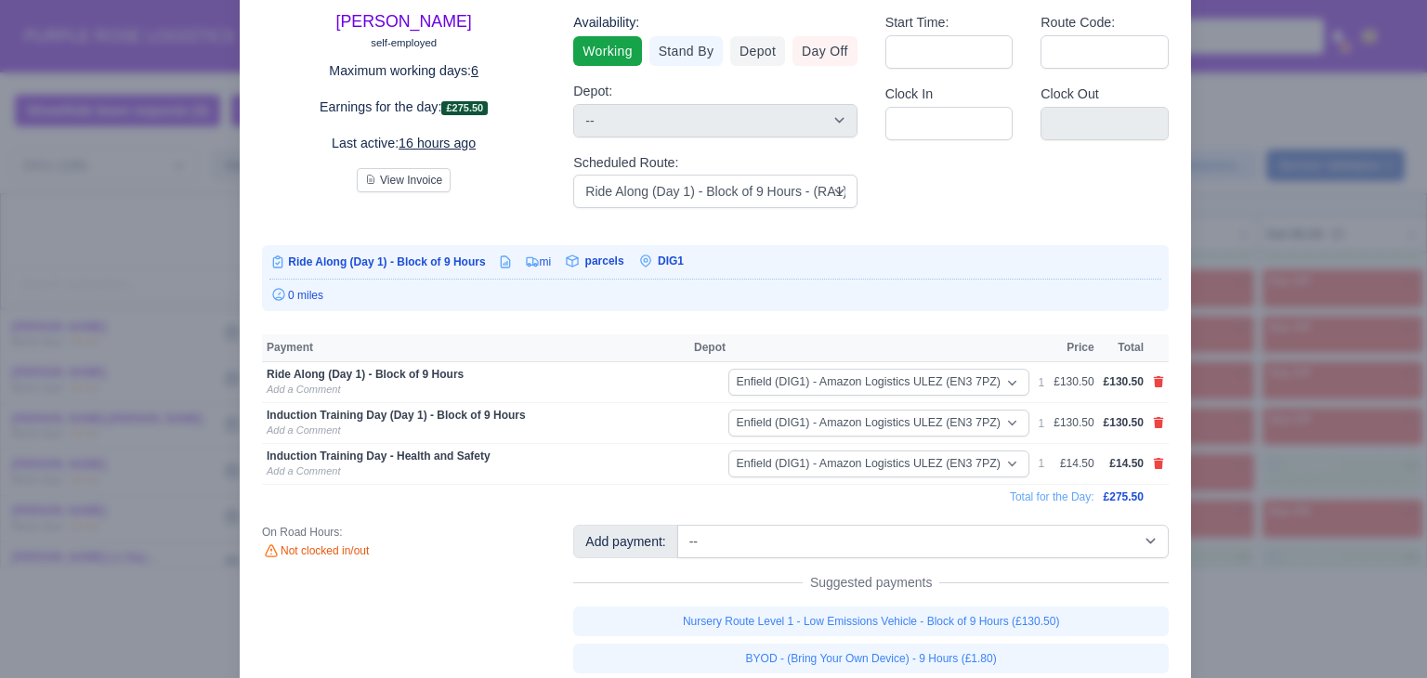
scroll to position [122, 0]
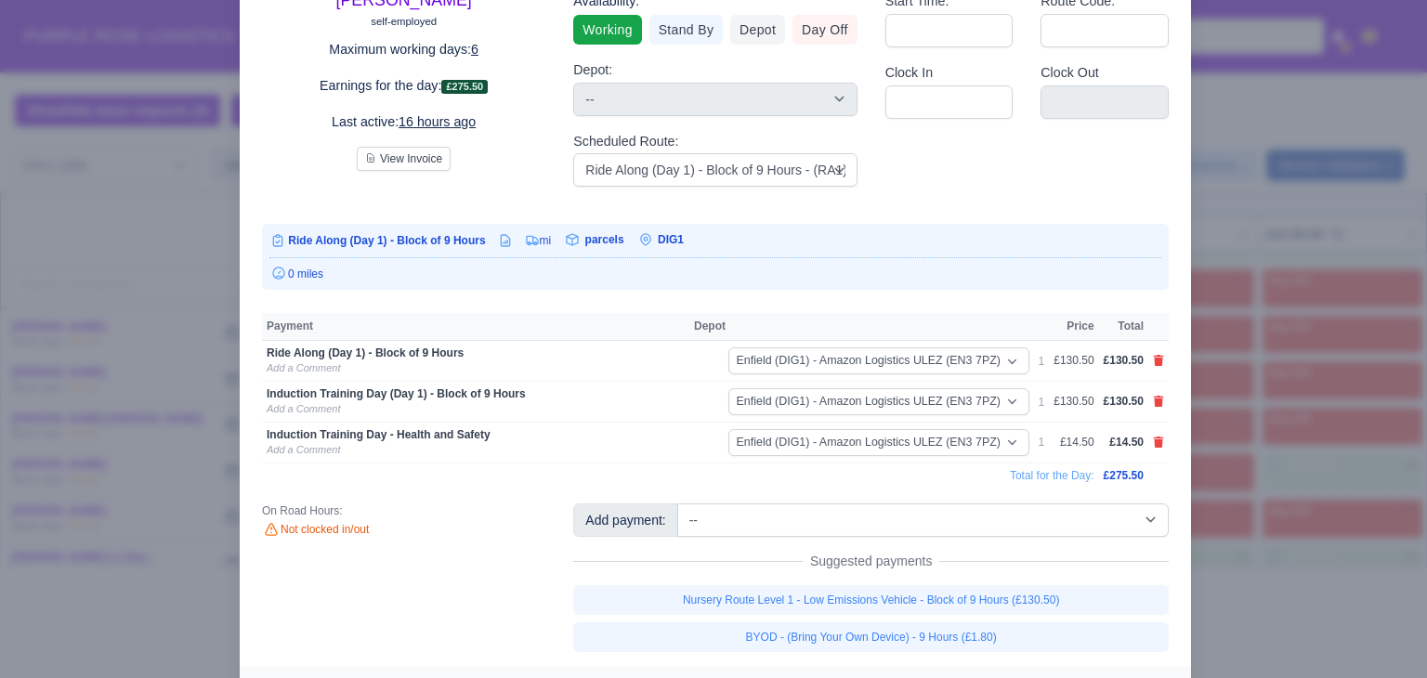
click at [1282, 546] on div at bounding box center [713, 339] width 1427 height 678
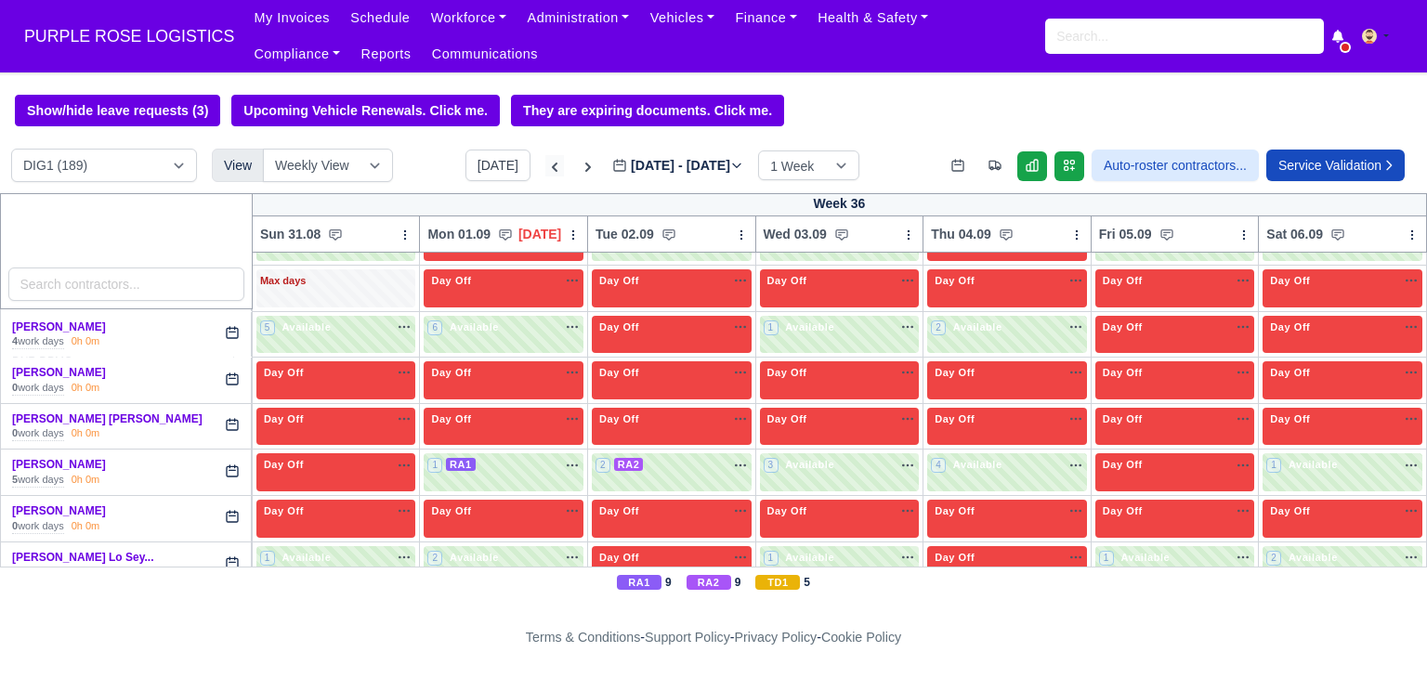
click at [545, 177] on icon at bounding box center [554, 167] width 19 height 19
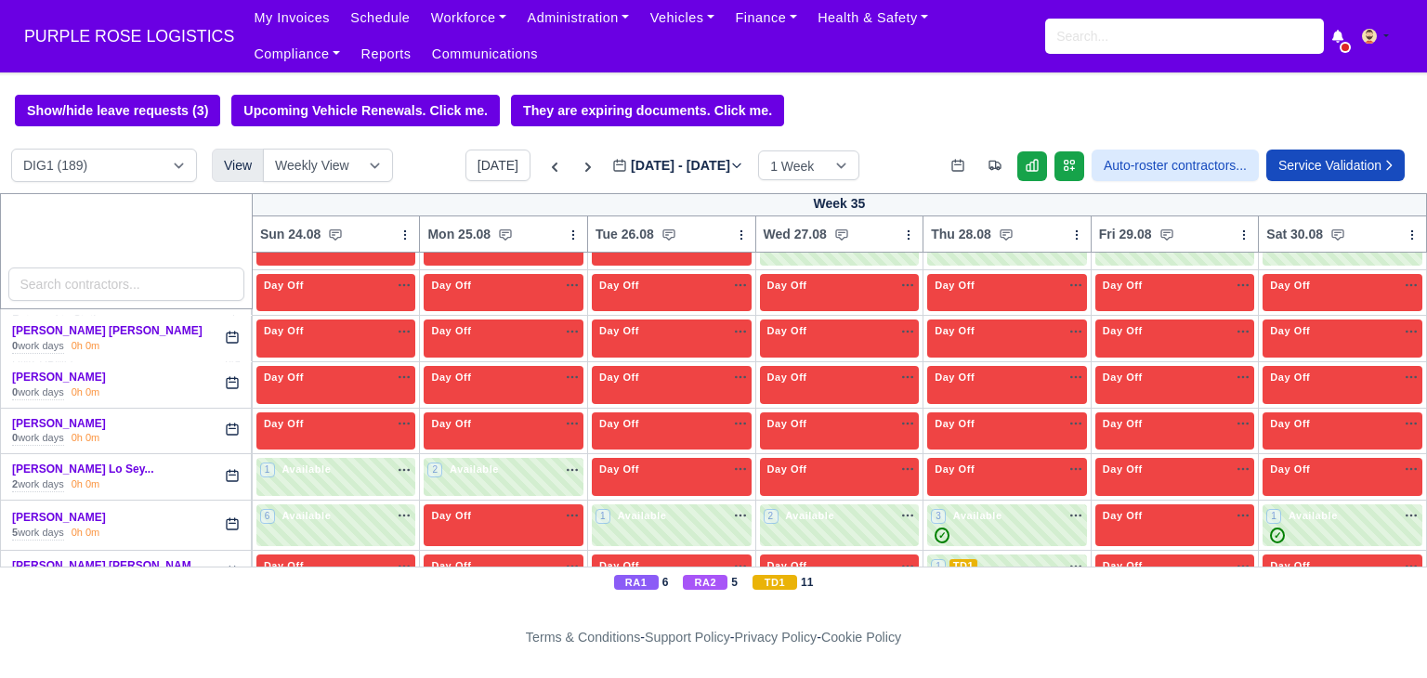
type input "2025-08-26"
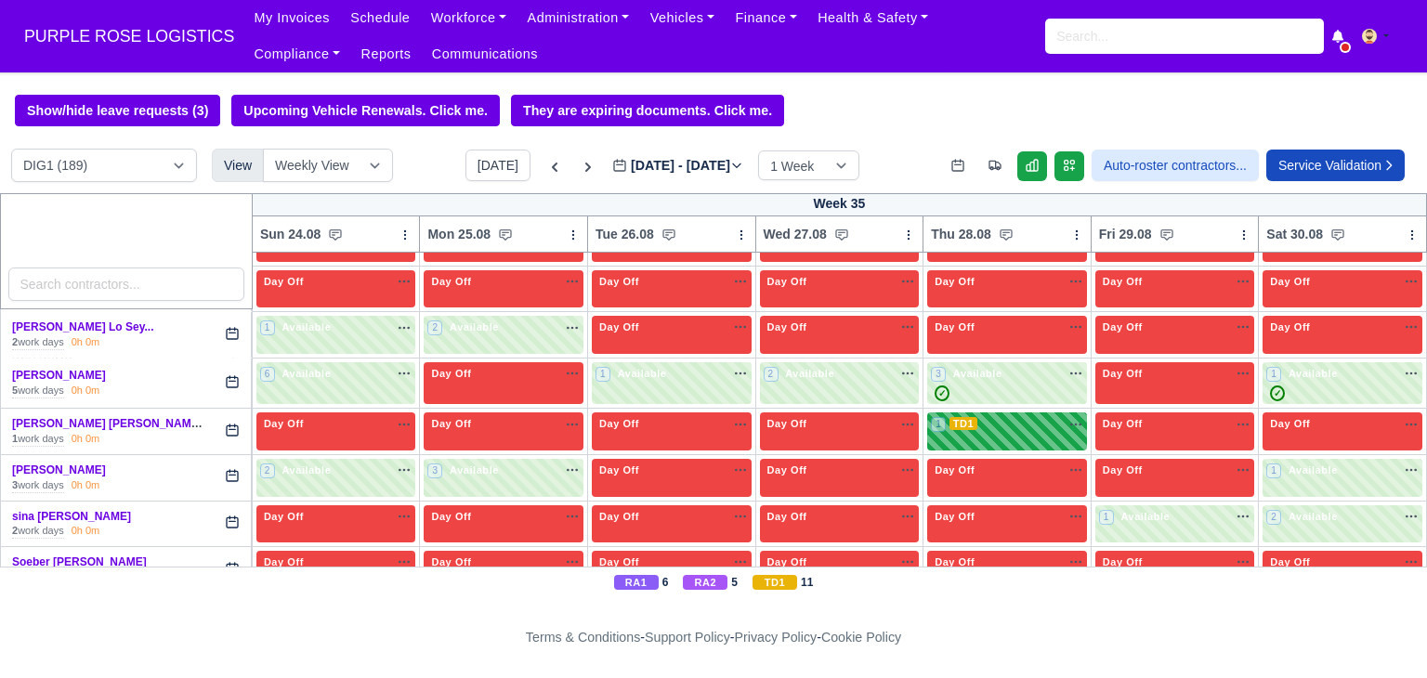
click at [1043, 413] on div "1 TD1" at bounding box center [1007, 432] width 160 height 38
select select "6"
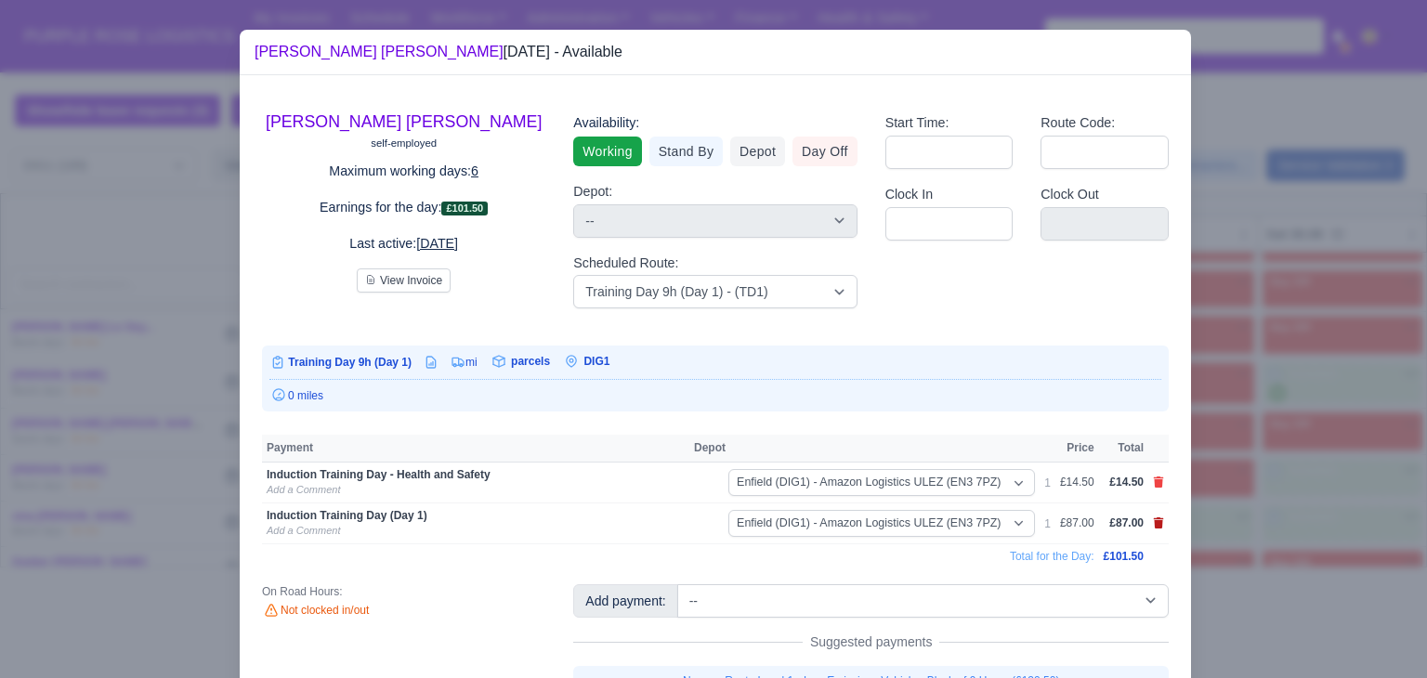
click at [1154, 524] on icon at bounding box center [1159, 523] width 10 height 11
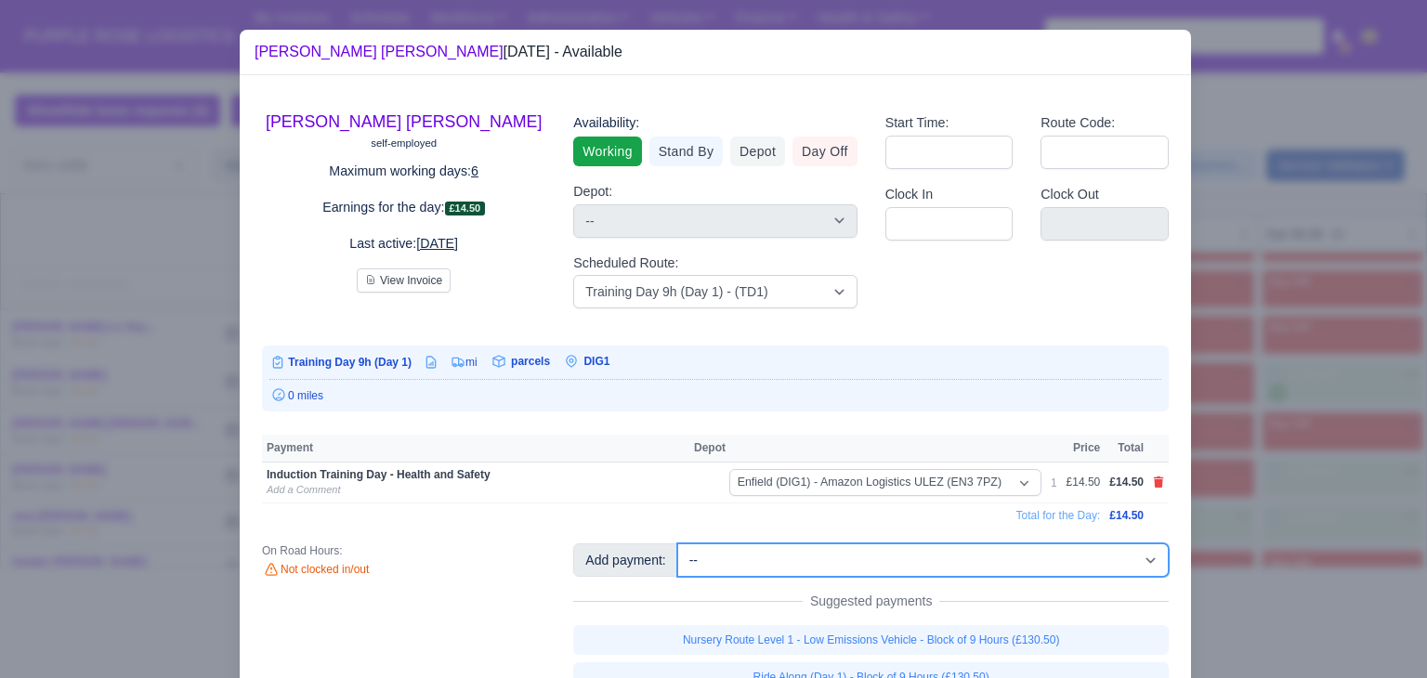
click at [1131, 555] on select "-- Additional Hour Support (£14.50) Additional Hour Support (Walkers) (£13.50) …" at bounding box center [922, 560] width 491 height 33
select select "86"
click at [677, 544] on select "-- Additional Hour Support (£14.50) Additional Hour Support (Walkers) (£13.50) …" at bounding box center [922, 560] width 491 height 33
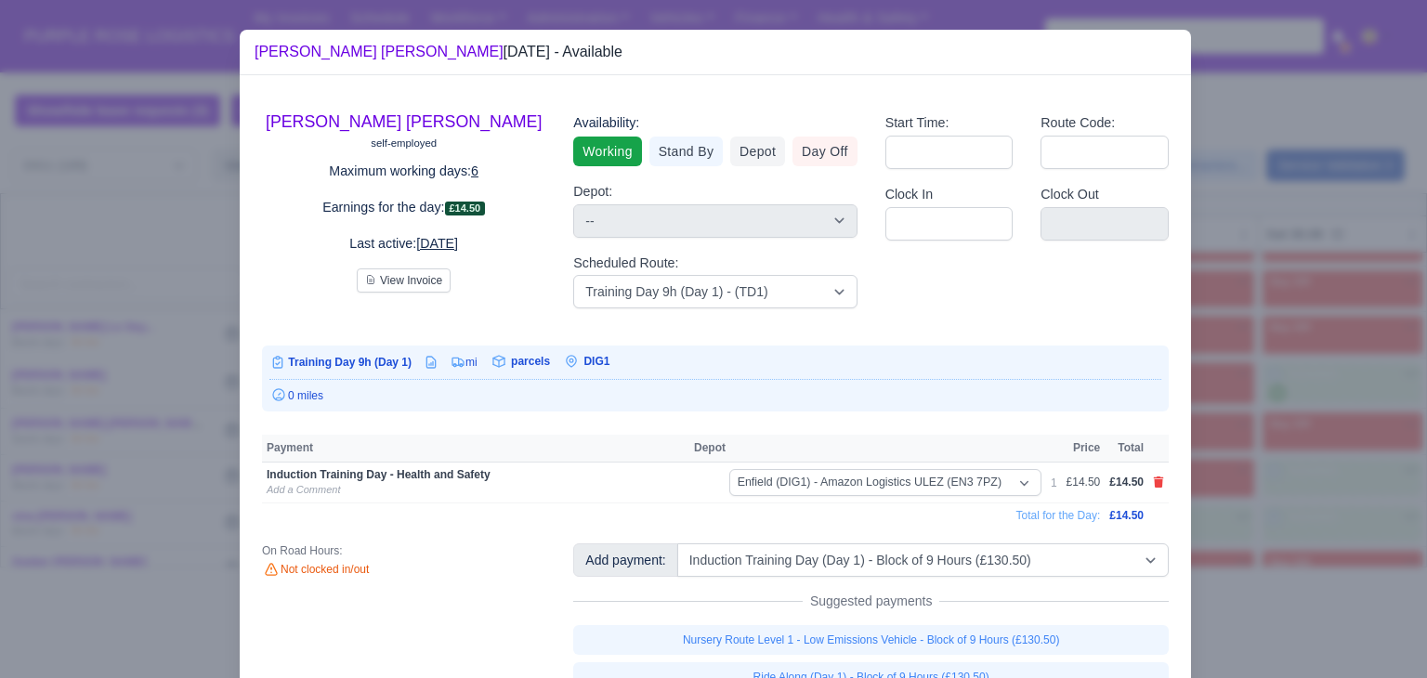
select select "1"
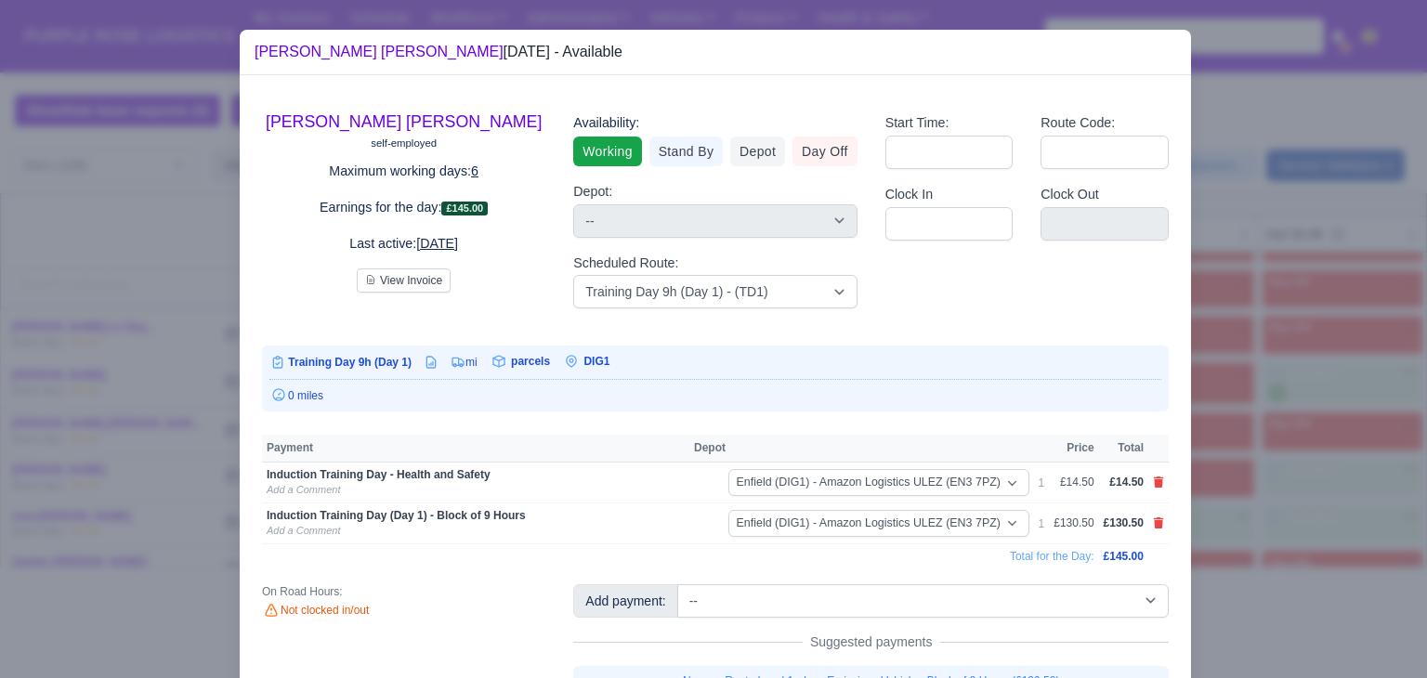
click at [1219, 447] on div at bounding box center [713, 339] width 1427 height 678
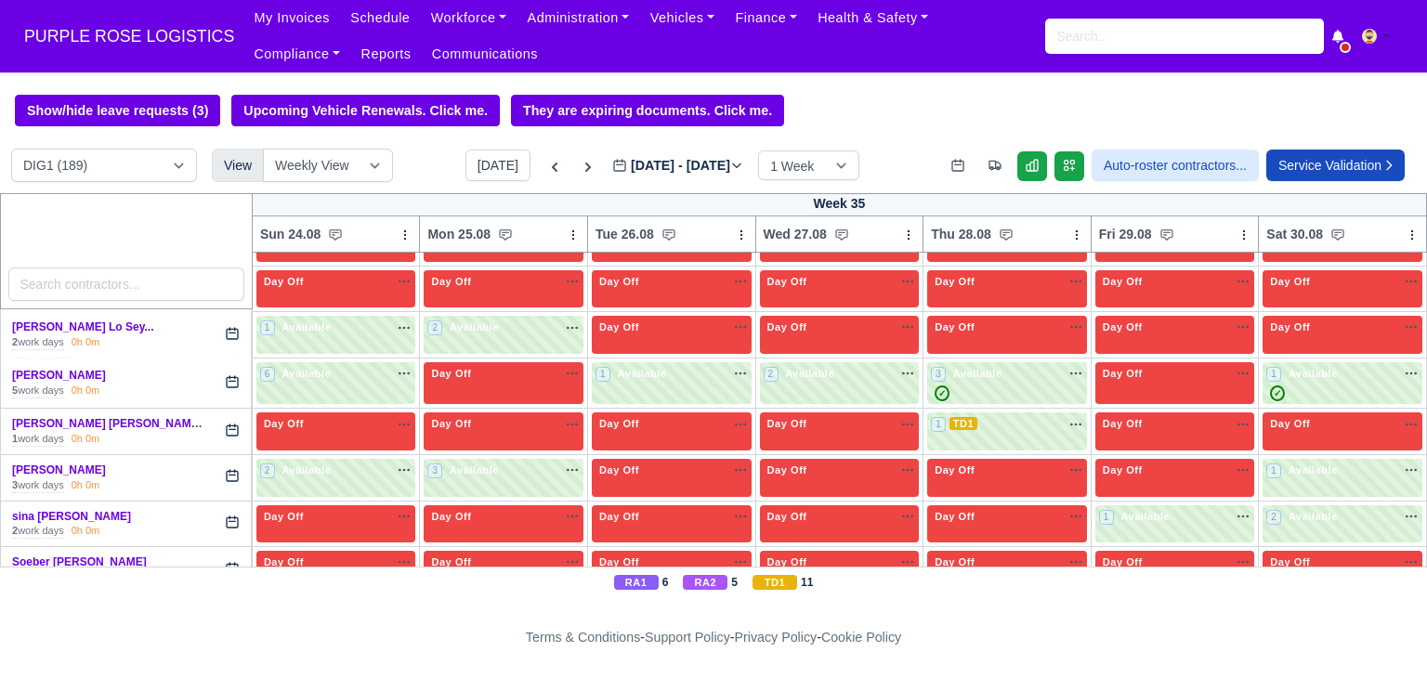
click at [555, 179] on div "Today Aug 24 - Aug 30, 2025 2025-08-26 1 Week 2 Weeks 3 Weeks 4 Weeks" at bounding box center [662, 166] width 394 height 32
click at [585, 172] on icon at bounding box center [588, 167] width 6 height 9
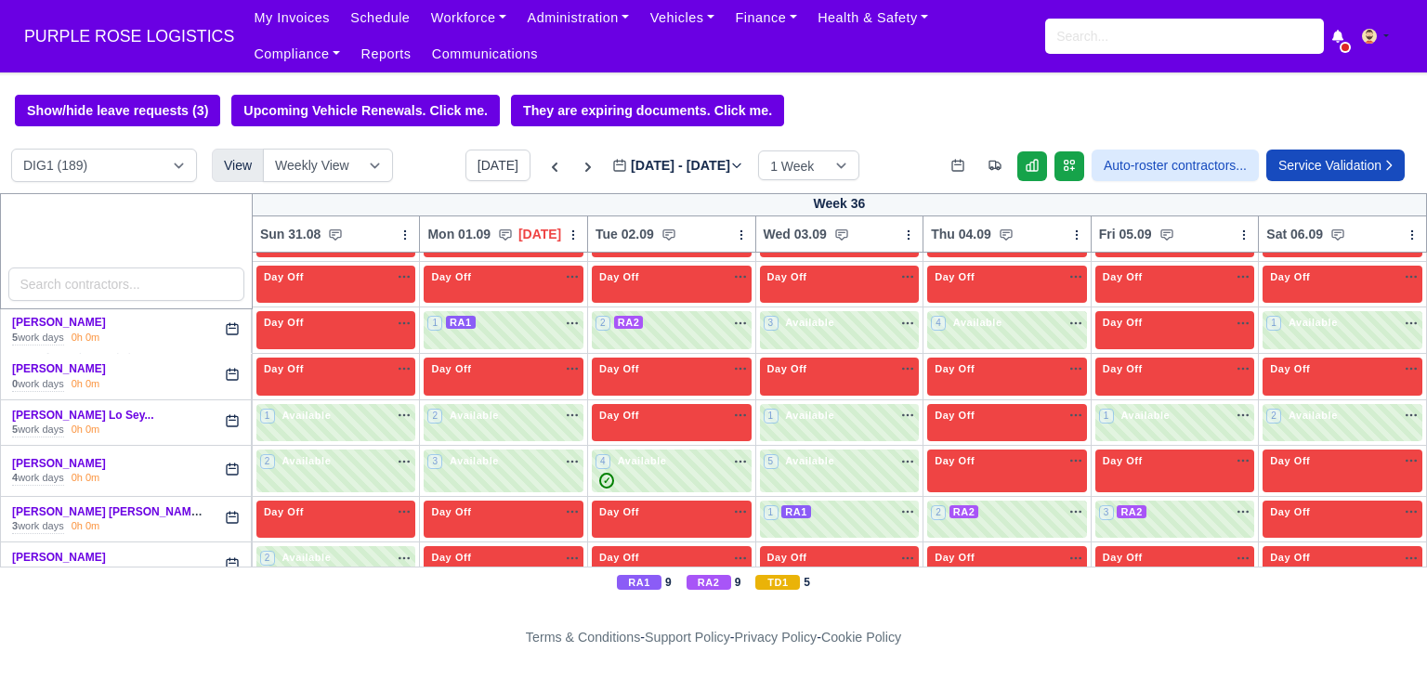
type input "2025-09-02"
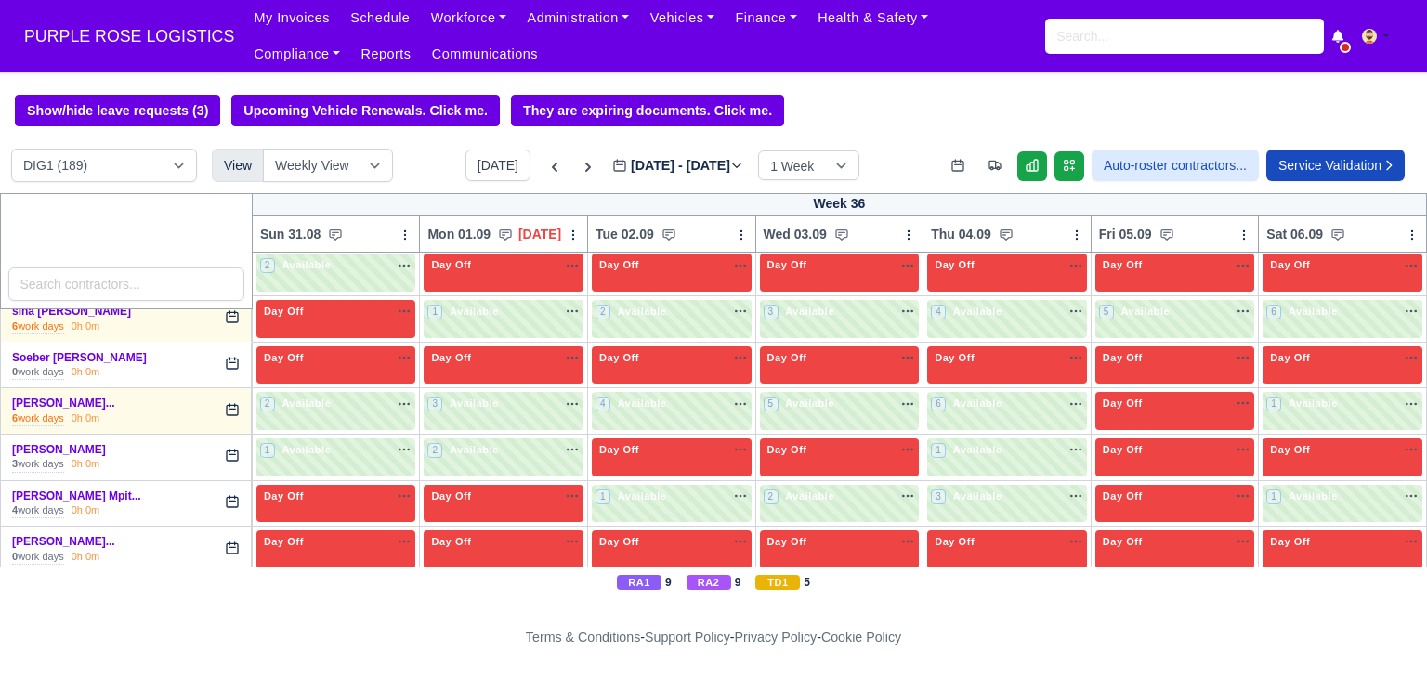
scroll to position [4659, 0]
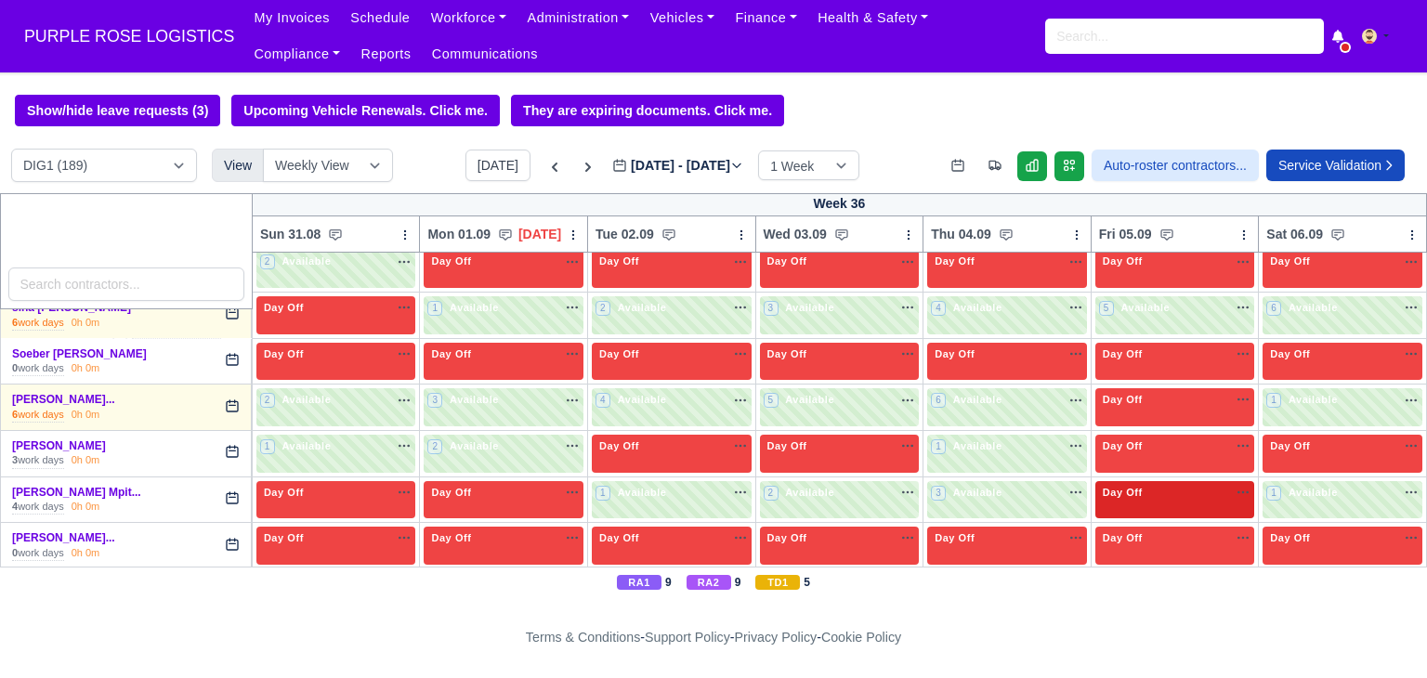
click at [1122, 486] on span "Day Off" at bounding box center [1122, 492] width 47 height 13
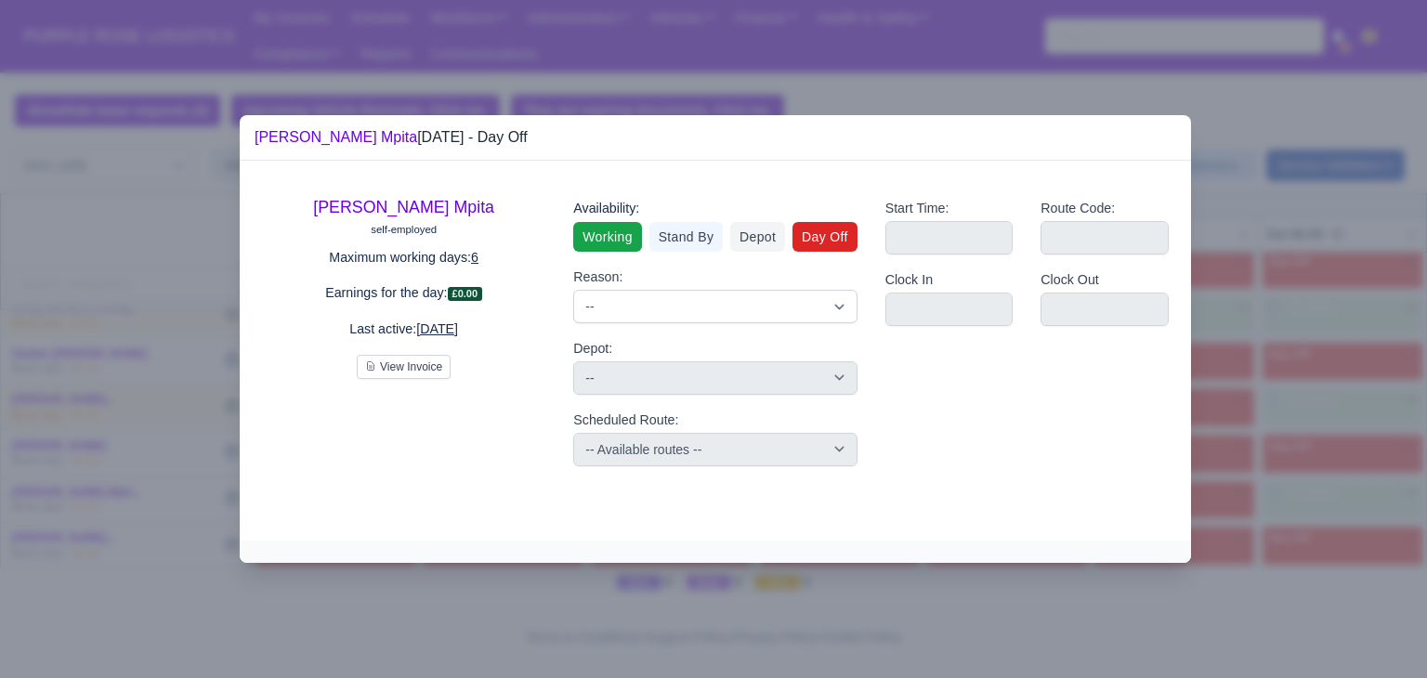
click at [604, 234] on link "Working" at bounding box center [607, 237] width 68 height 30
select select
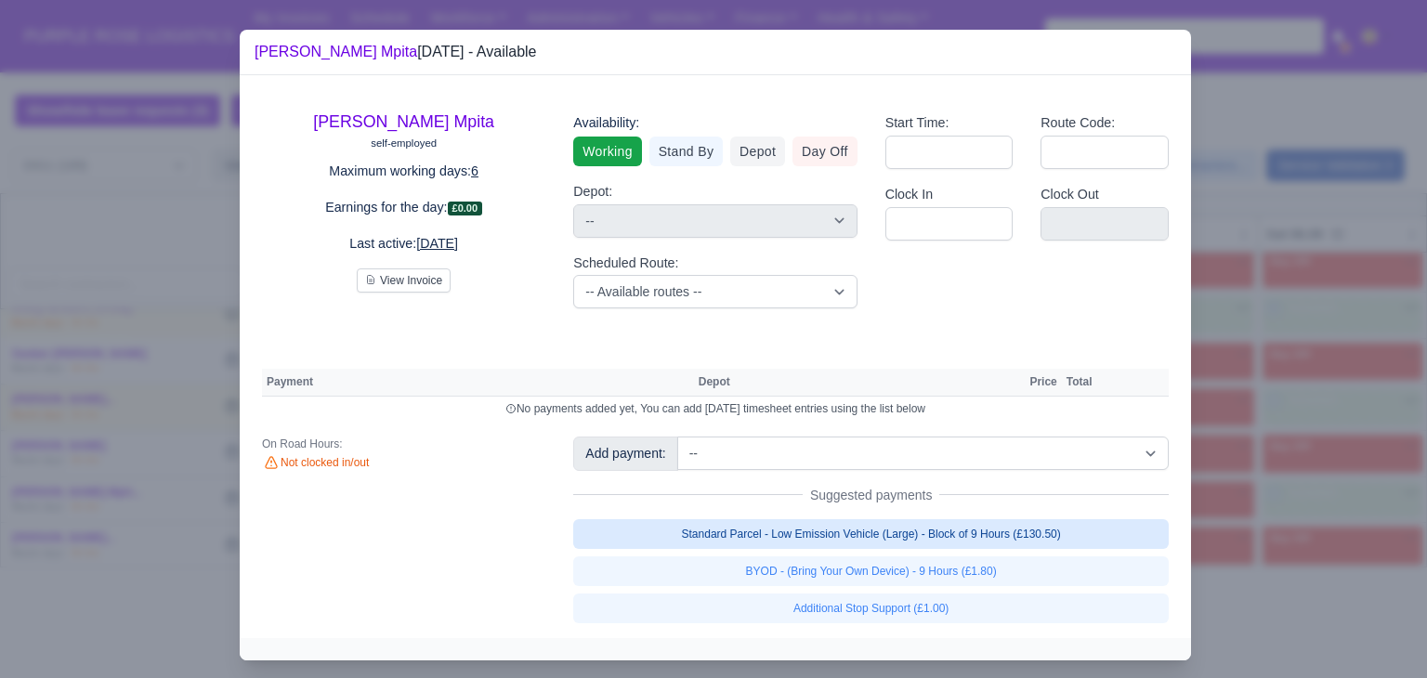
click at [1051, 546] on link "Standard Parcel - Low Emission Vehicle (Large) - Block of 9 Hours (£130.50)" at bounding box center [871, 534] width 596 height 30
select select "1"
select select
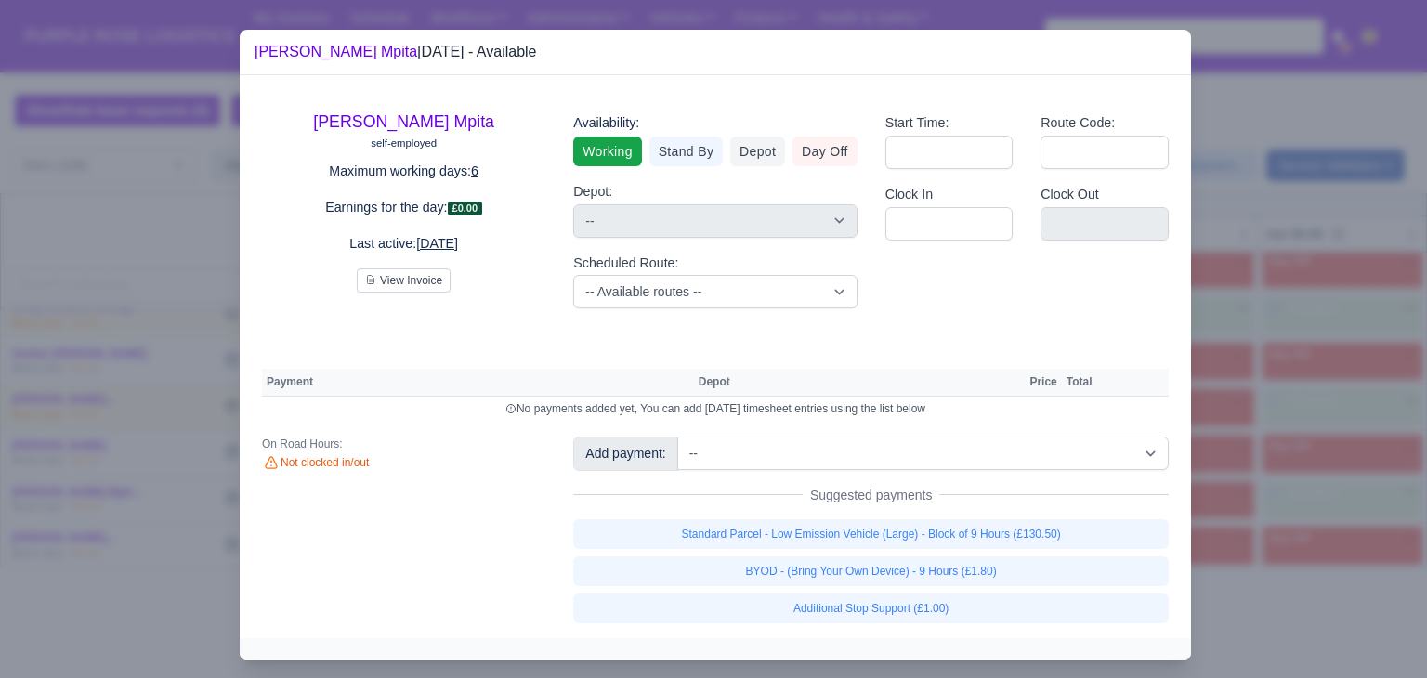
click at [1029, 549] on link "Standard Parcel - Low Emission Vehicle (Large) - Block of 9 Hours (£130.50)" at bounding box center [871, 534] width 596 height 30
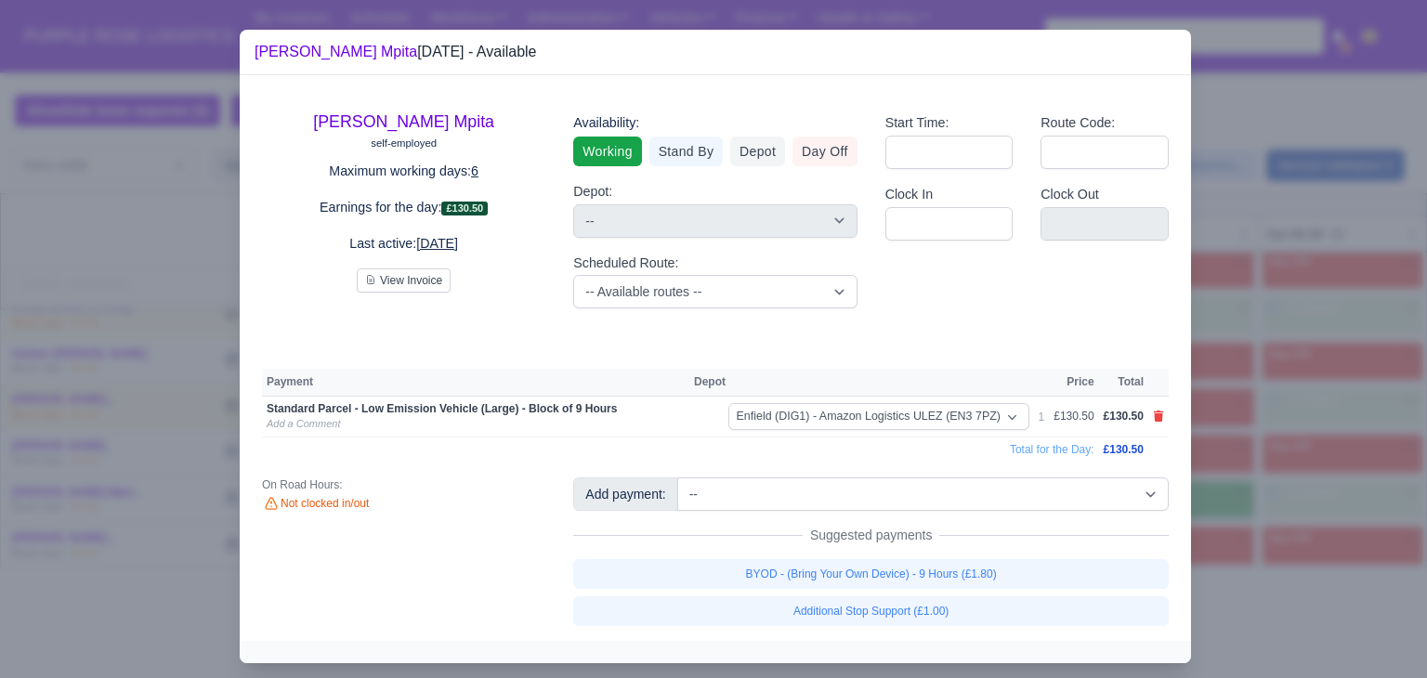
select select
select select "1"
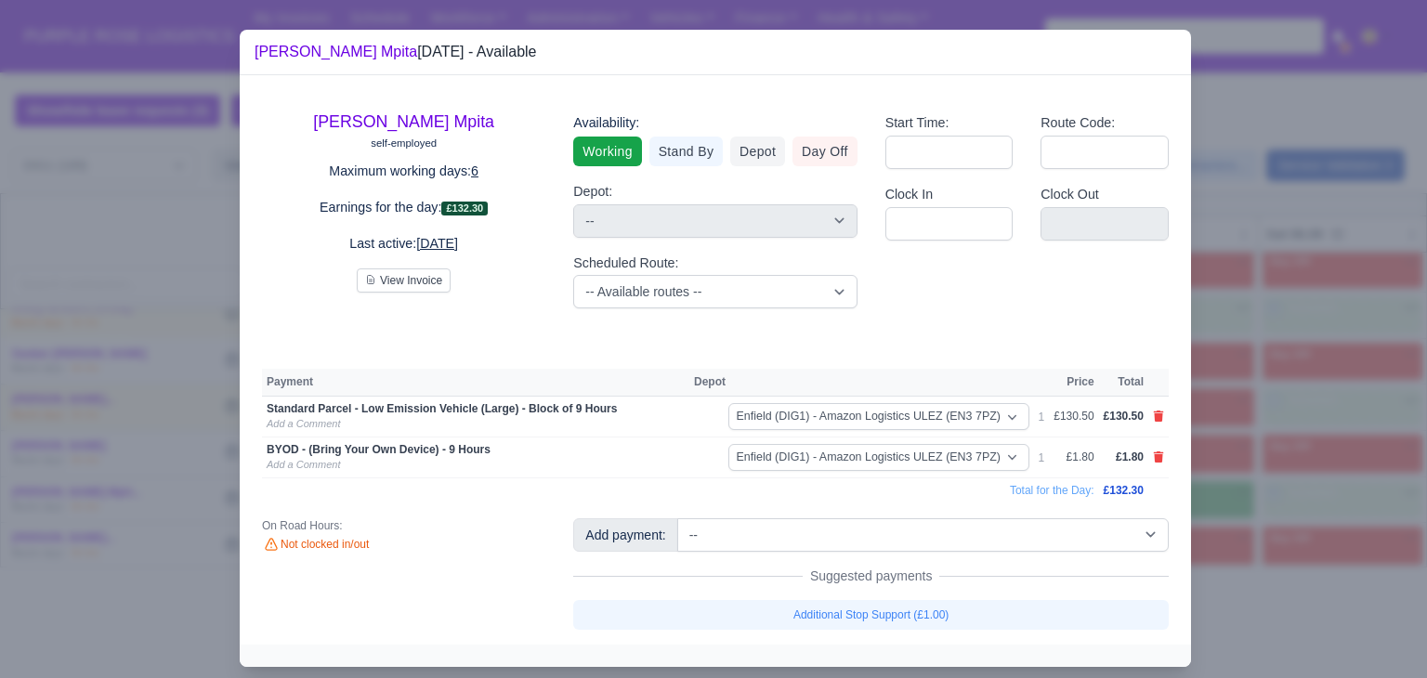
click at [1249, 521] on div at bounding box center [713, 339] width 1427 height 678
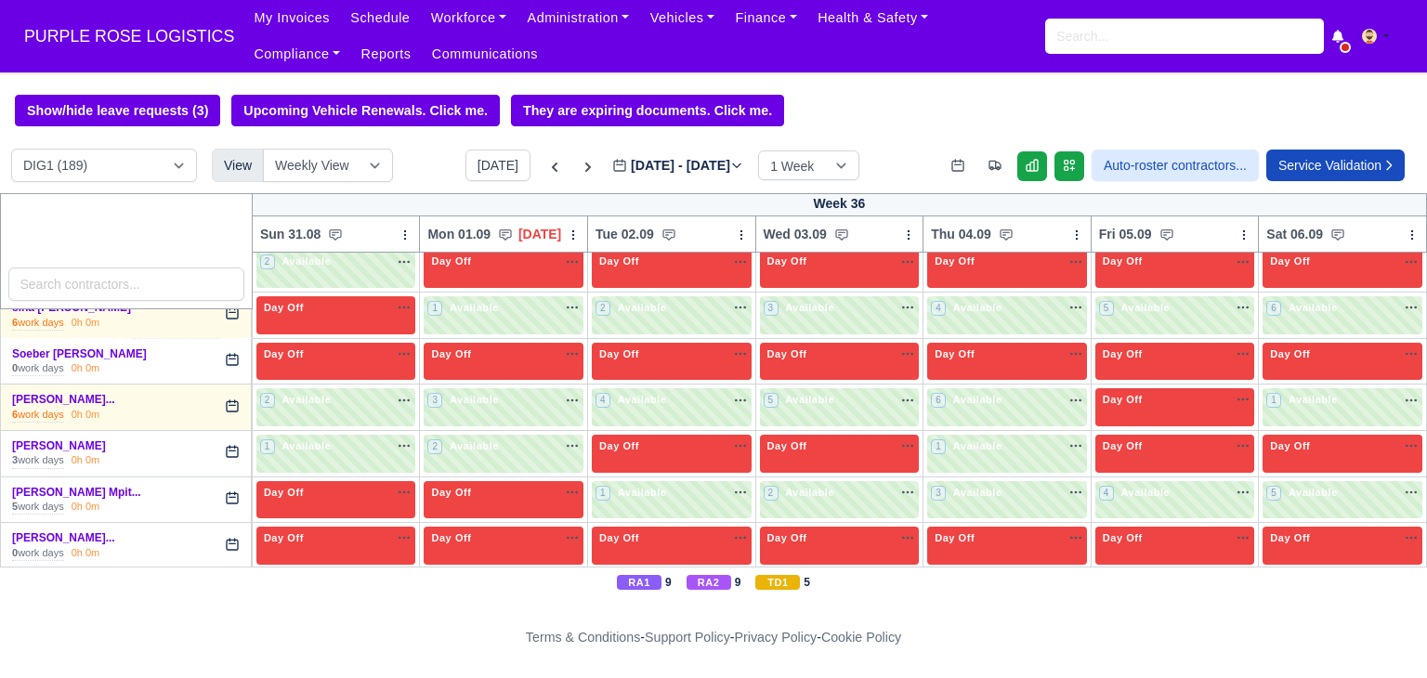
click at [516, 173] on div "Today Aug 31 - Sep 06, 2025 2025-09-02 1 Week 2 Weeks 3 Weeks 4 Weeks" at bounding box center [662, 166] width 394 height 32
click at [545, 173] on icon at bounding box center [554, 167] width 19 height 19
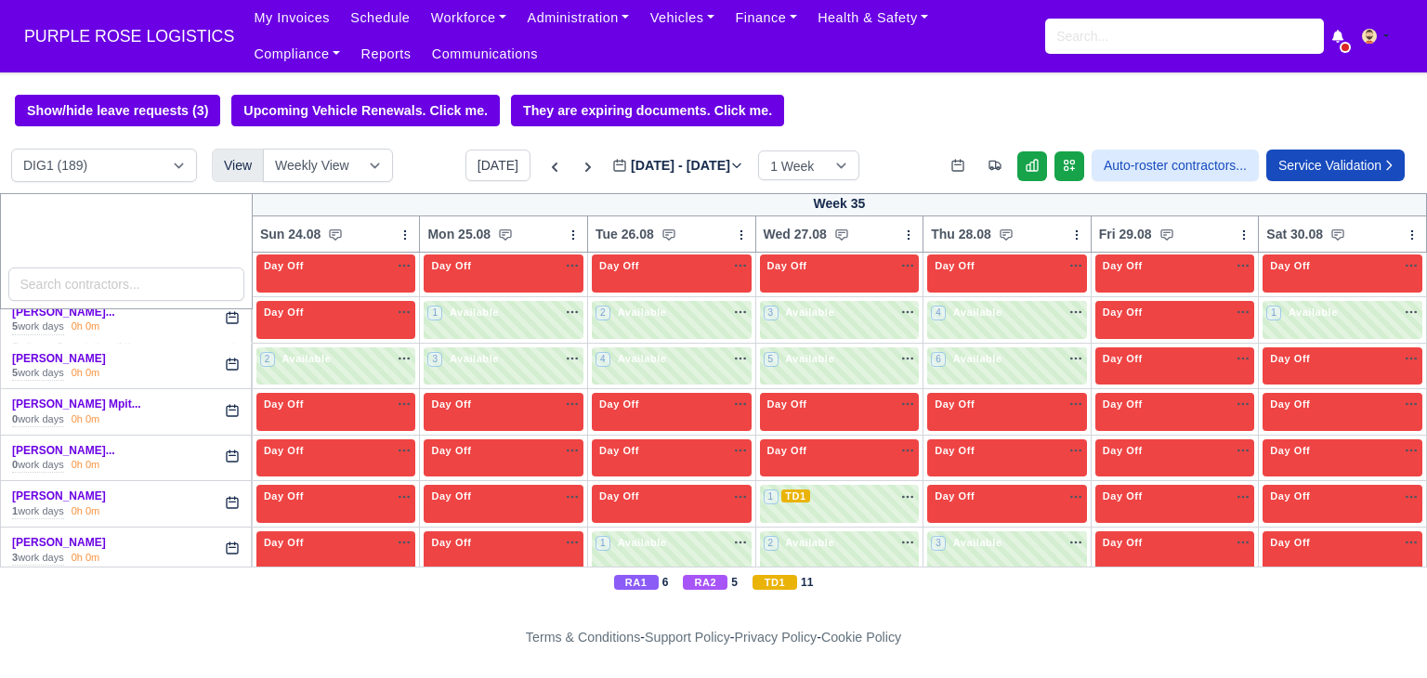
type input "2025-08-26"
click at [801, 489] on div "1 TD1 na" at bounding box center [840, 499] width 152 height 20
select select "6"
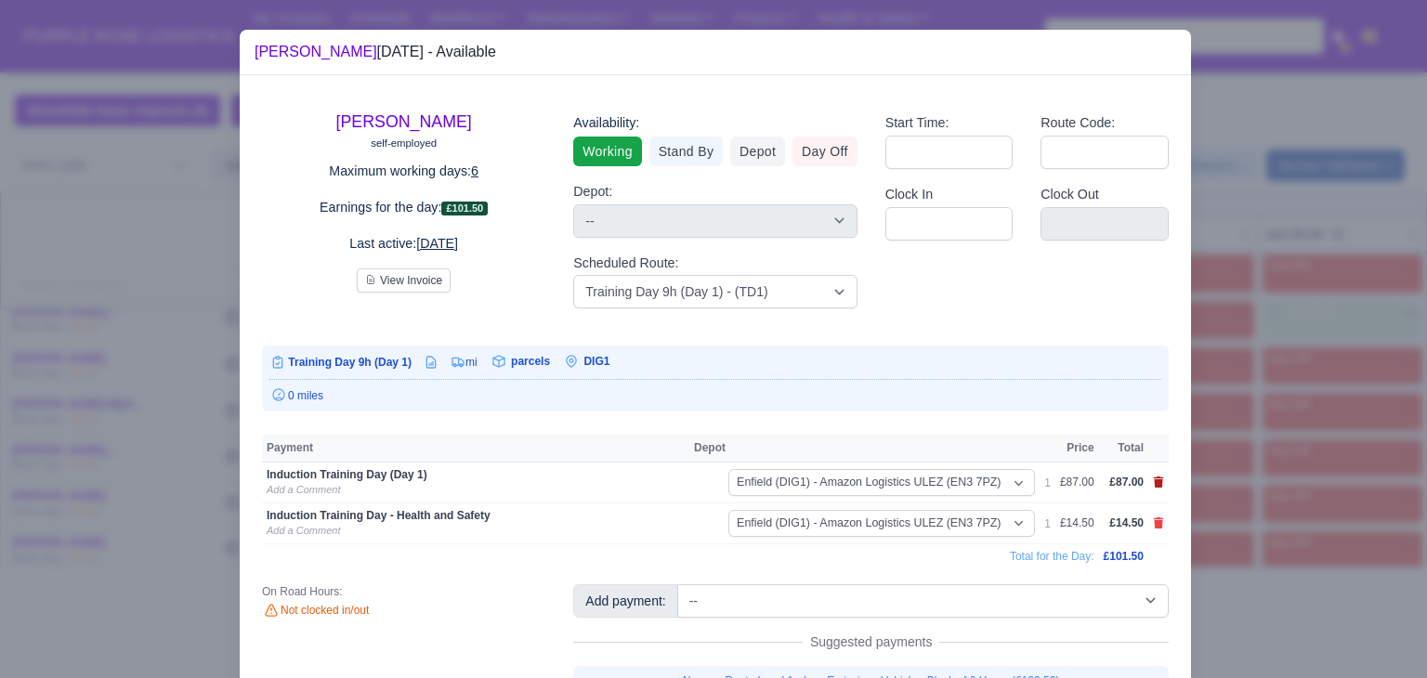
click at [1156, 482] on icon at bounding box center [1158, 482] width 11 height 11
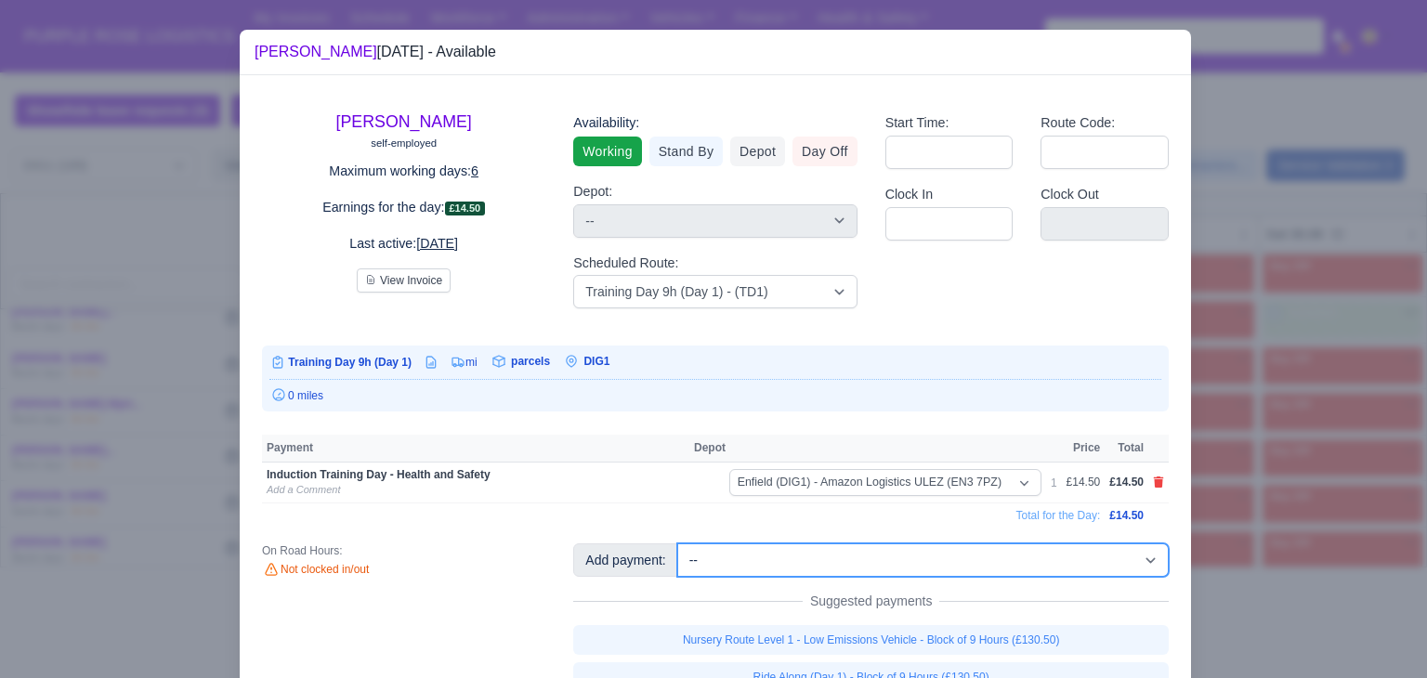
click at [1002, 560] on select "-- Additional Hour Support (£14.50) Additional Hour Support (Walkers) (£13.50) …" at bounding box center [922, 560] width 491 height 33
select select "86"
click at [677, 544] on select "-- Additional Hour Support (£14.50) Additional Hour Support (Walkers) (£13.50) …" at bounding box center [922, 560] width 491 height 33
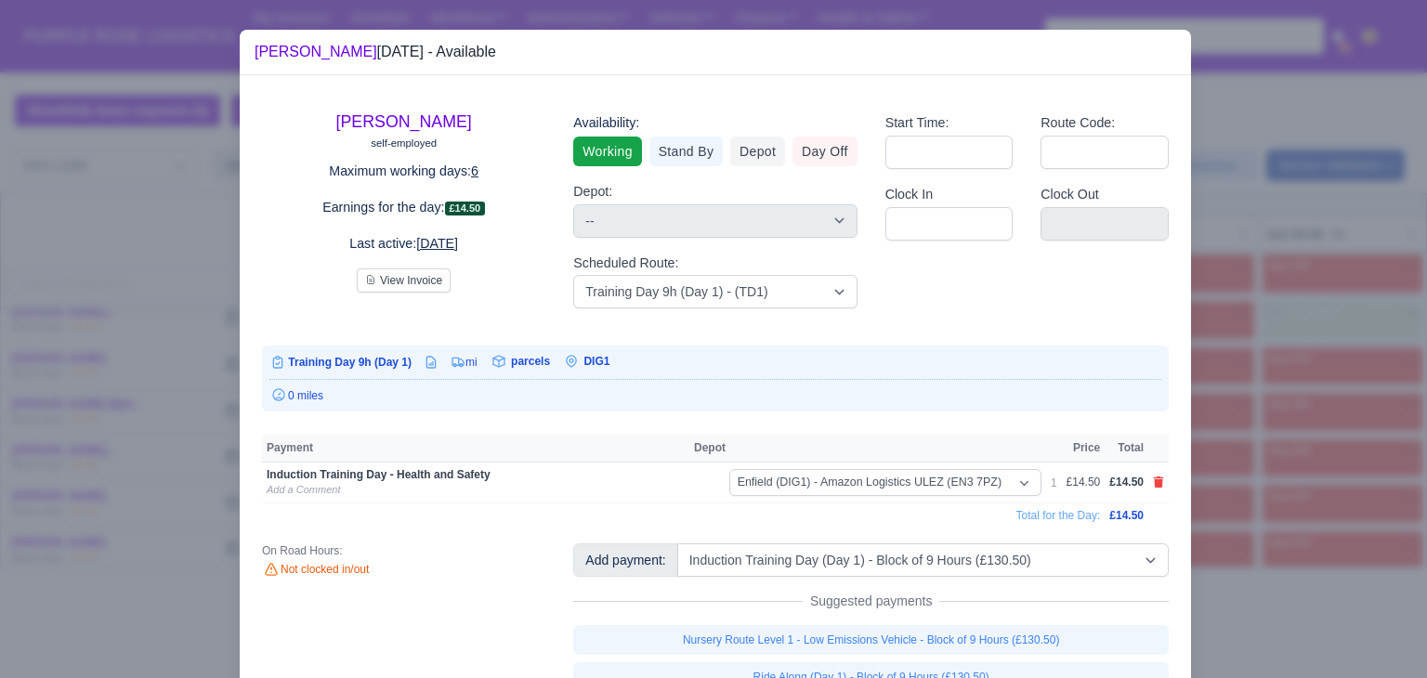
select select "1"
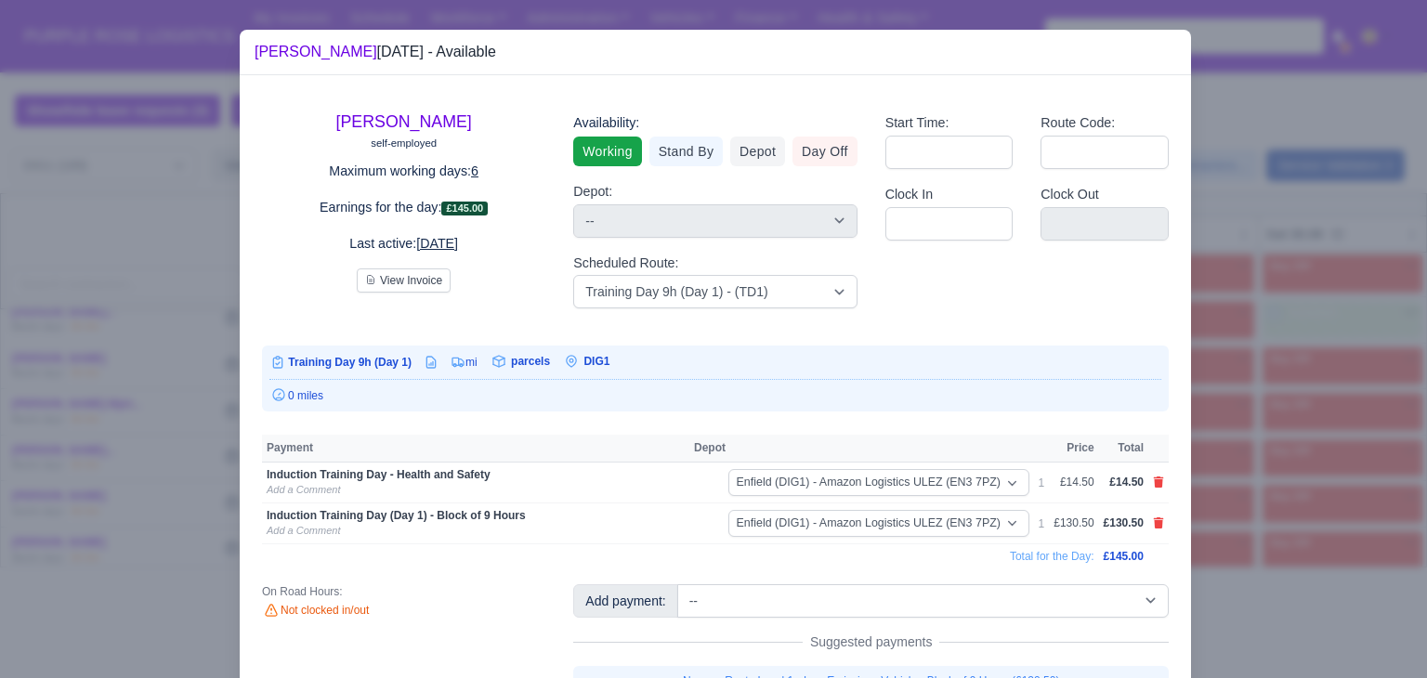
click at [1312, 402] on div at bounding box center [713, 339] width 1427 height 678
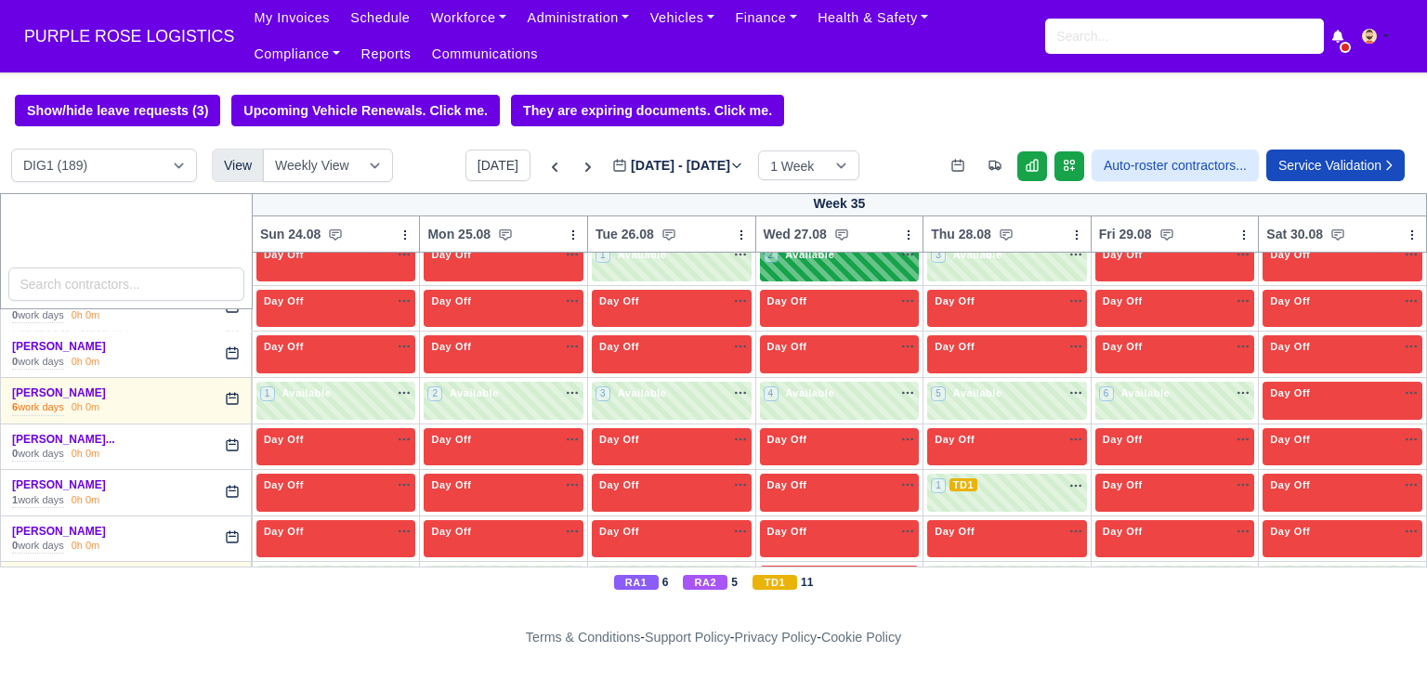
scroll to position [4953, 0]
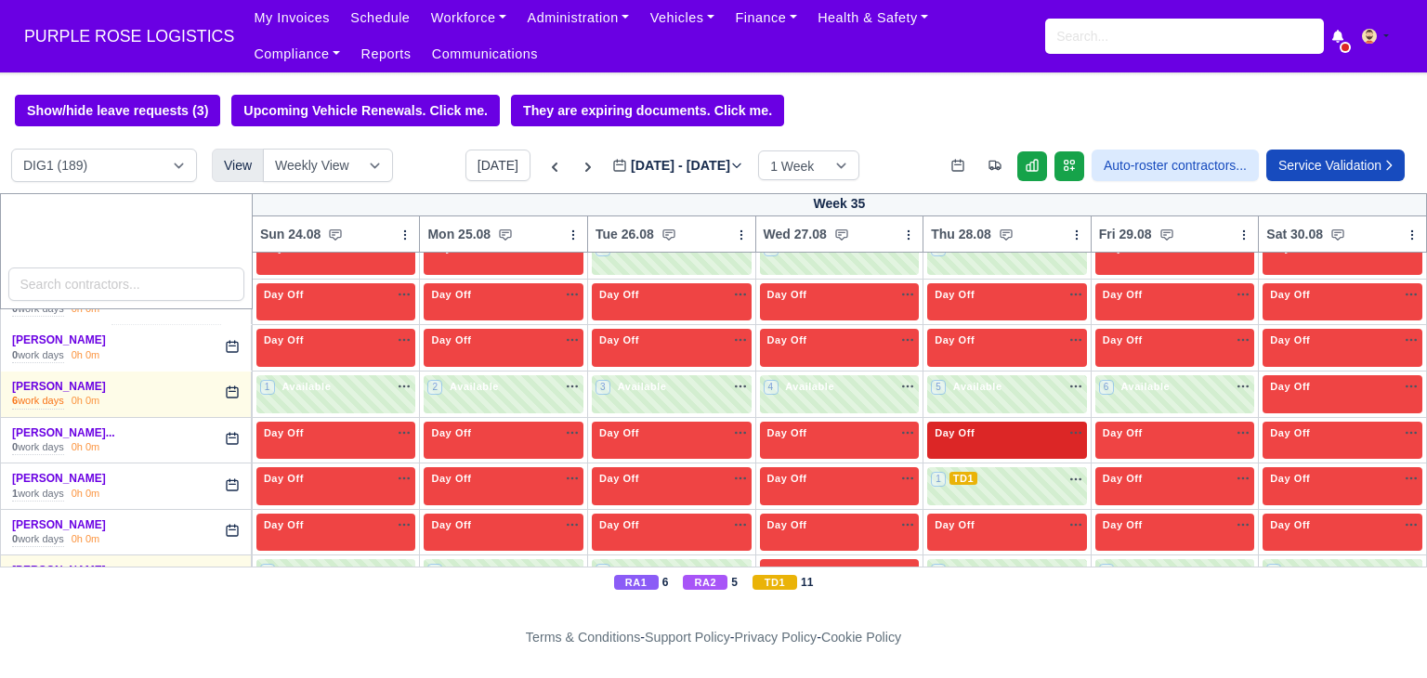
click at [962, 426] on span "Day Off" at bounding box center [954, 432] width 47 height 13
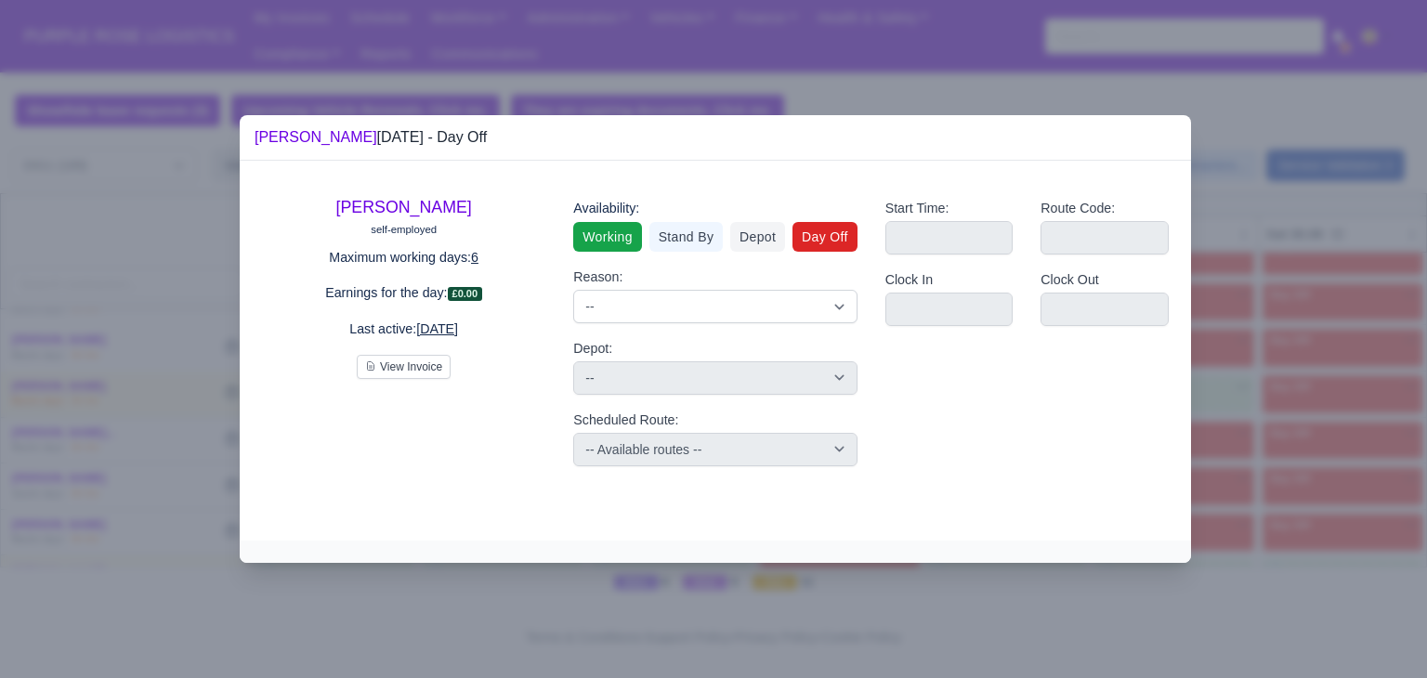
click at [621, 235] on link "Working" at bounding box center [607, 237] width 68 height 30
select select
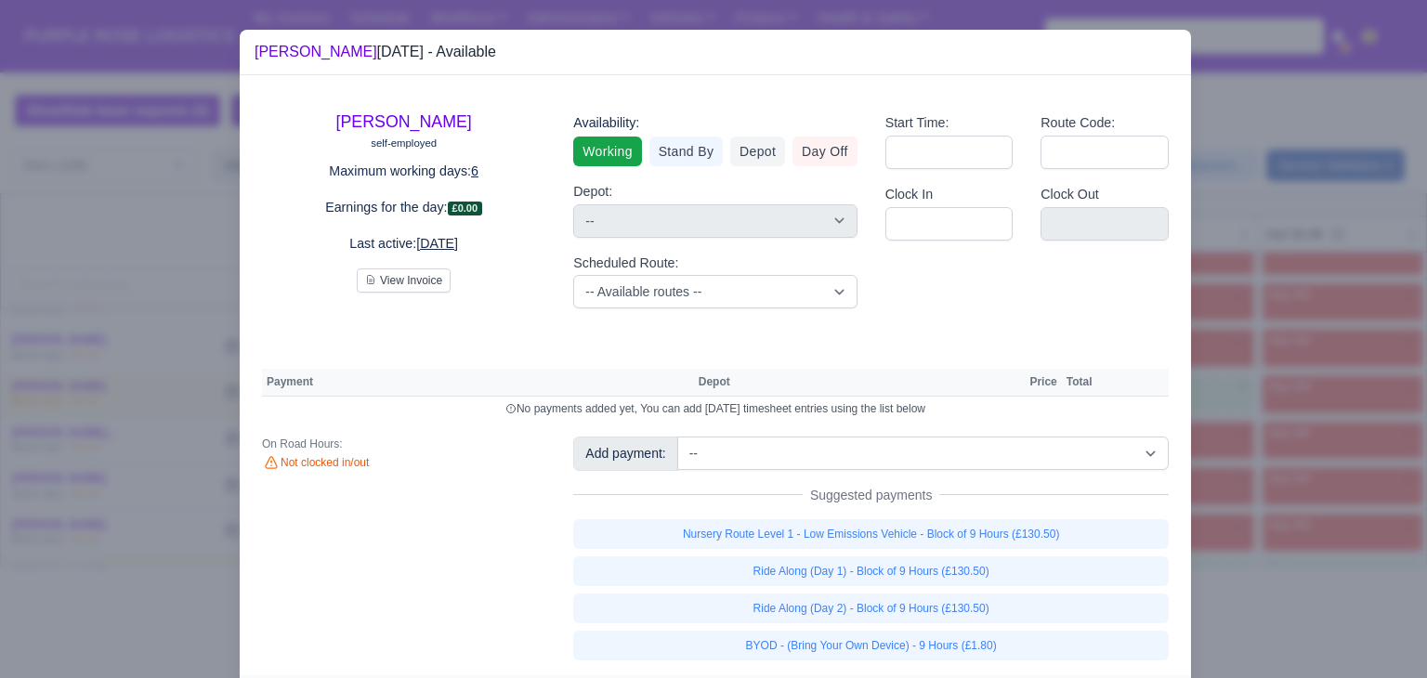
scroll to position [48, 0]
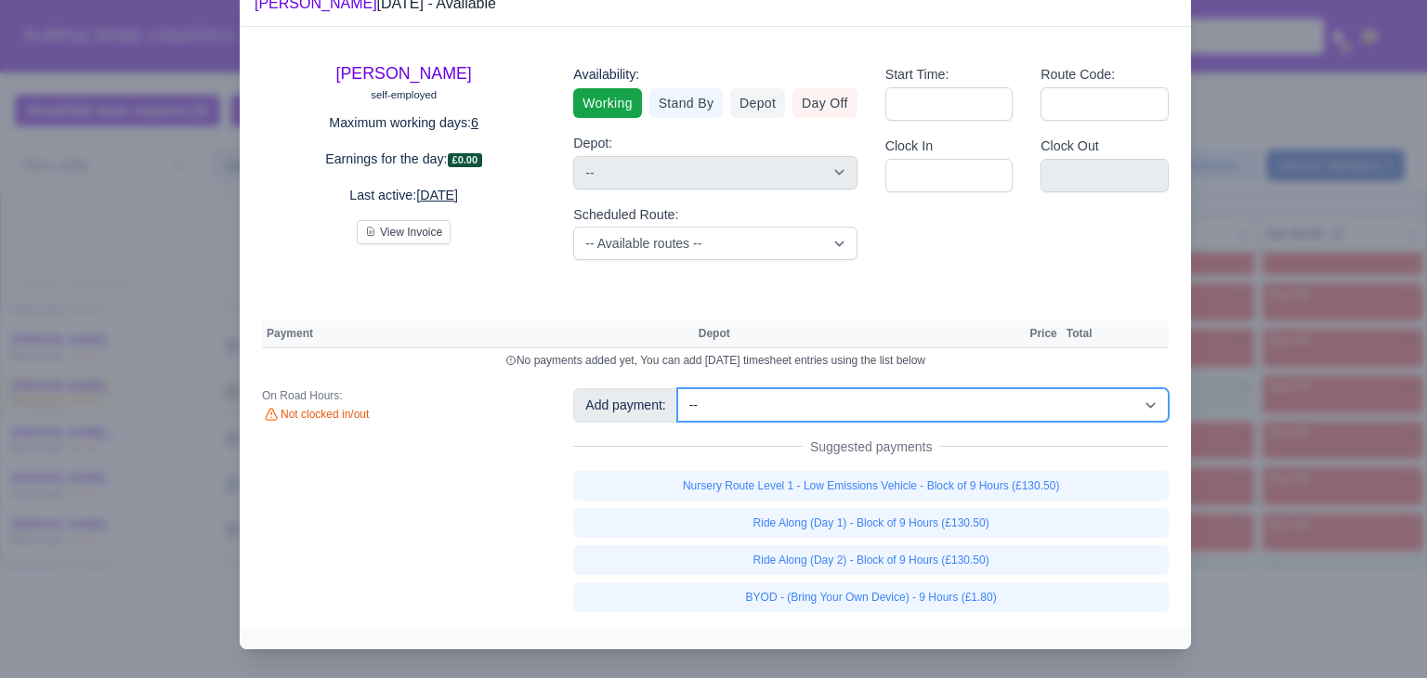
click at [1023, 413] on select "-- Additional Hour Support (£14.50) Additional Hour Support (Walkers) (£13.50) …" at bounding box center [922, 404] width 491 height 33
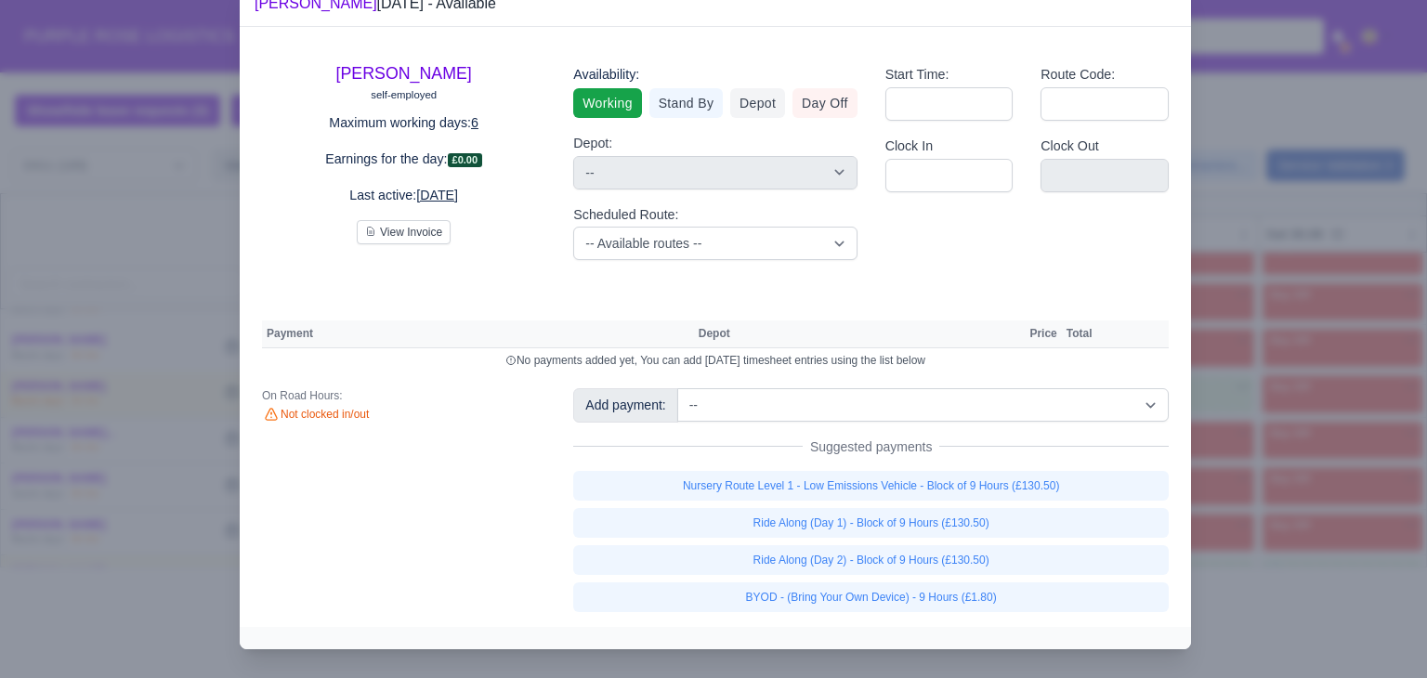
click at [1232, 401] on div at bounding box center [713, 339] width 1427 height 678
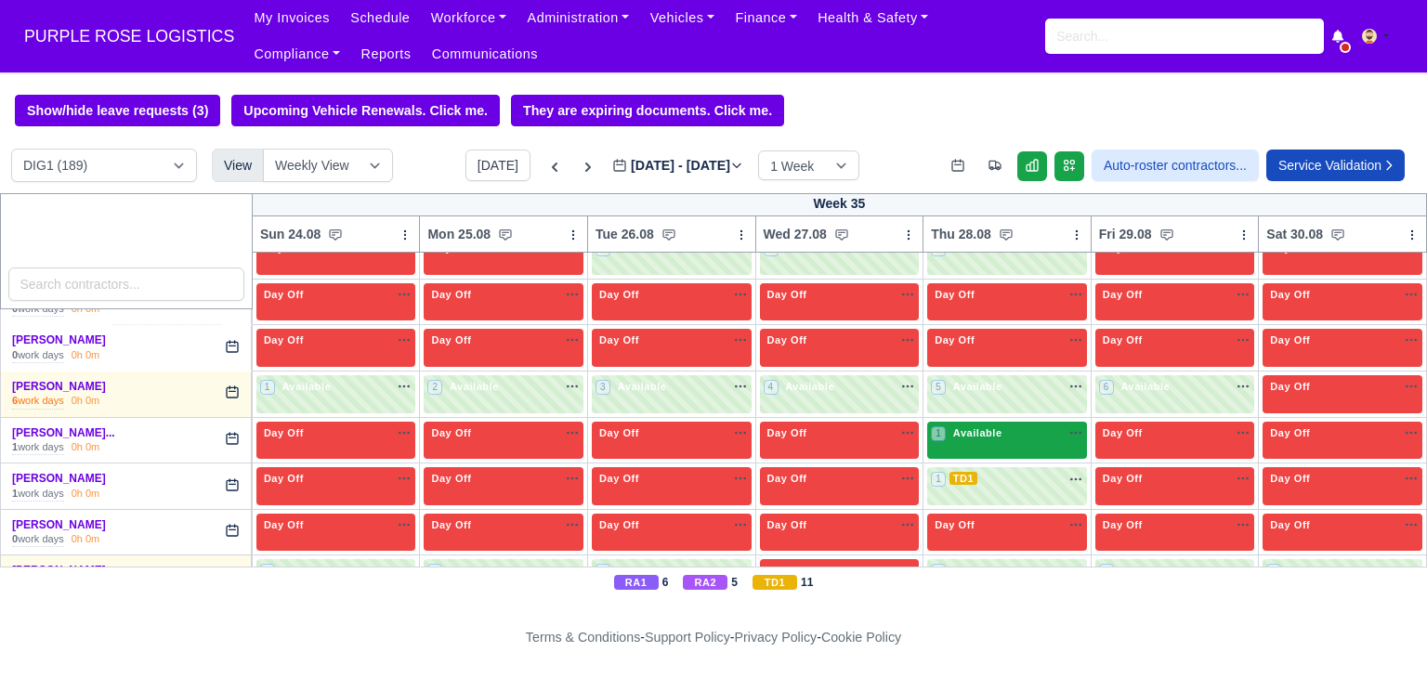
click at [986, 426] on span "Available" at bounding box center [978, 432] width 57 height 13
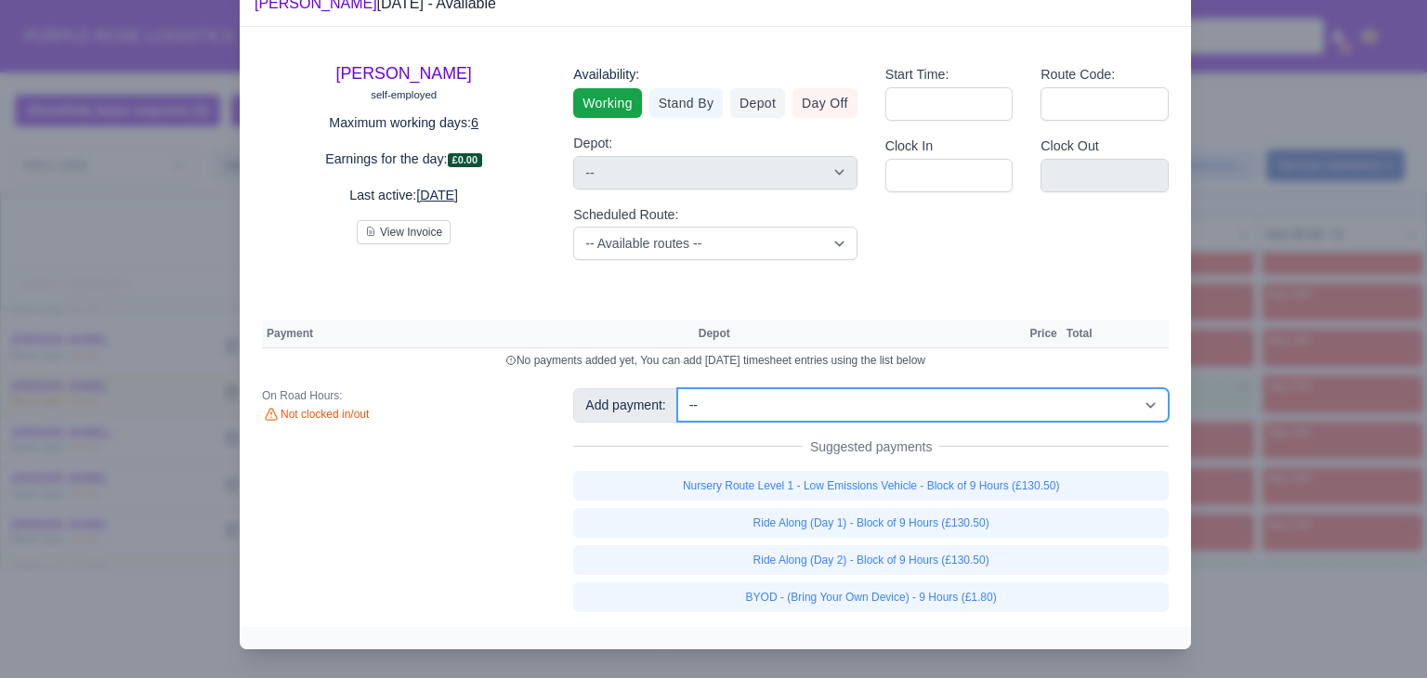
click at [1029, 422] on select "-- Additional Hour Support (£14.50) Additional Hour Support (Walkers) (£13.50) …" at bounding box center [922, 404] width 491 height 33
select select "86"
click at [677, 422] on select "-- Additional Hour Support (£14.50) Additional Hour Support (Walkers) (£13.50) …" at bounding box center [922, 404] width 491 height 33
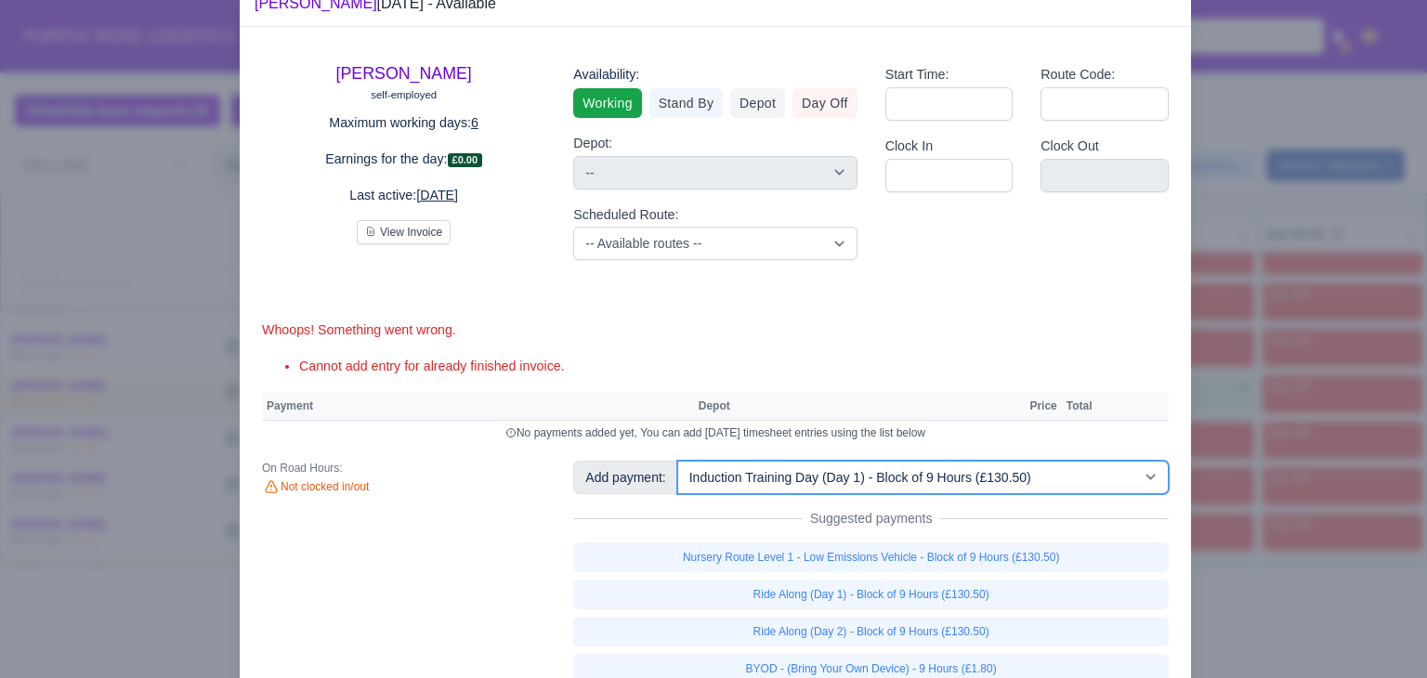
scroll to position [89, 0]
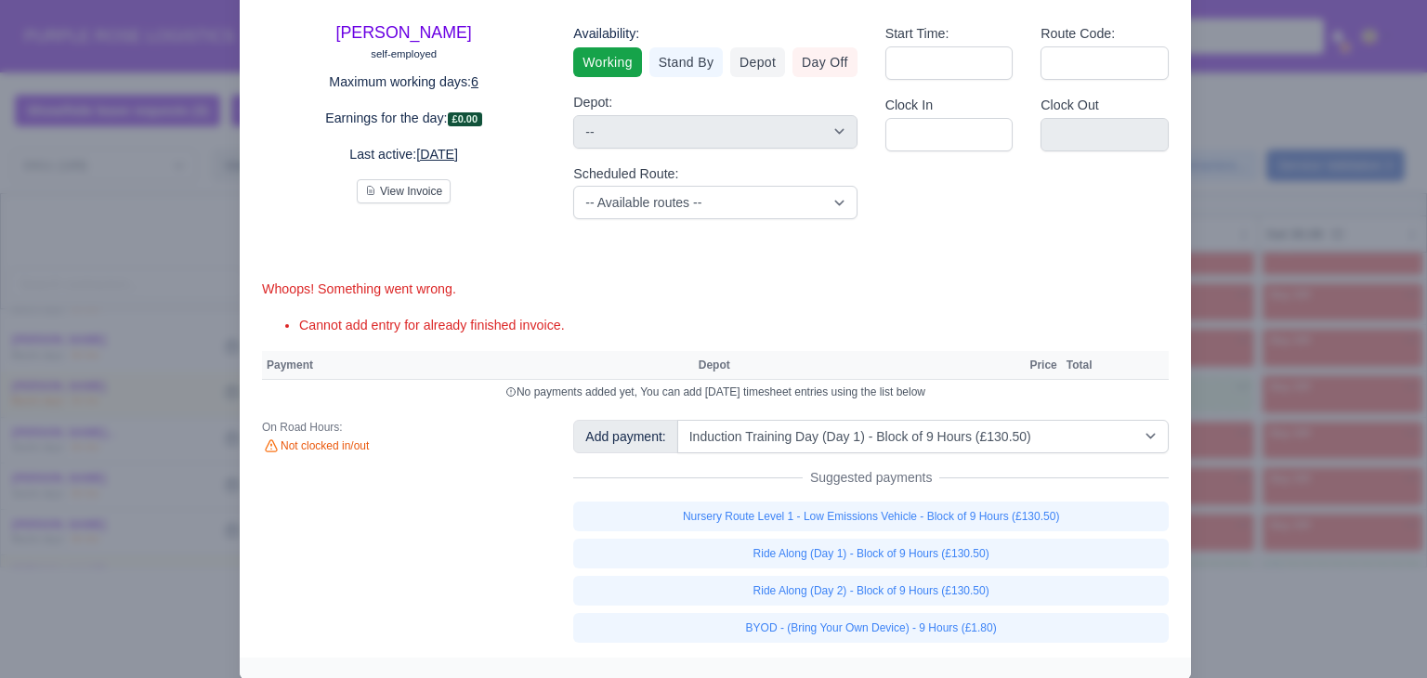
click at [869, 336] on div "Yordan Angelov Svetlinov self-employed Maximum working days: 6 Earnings for the…" at bounding box center [715, 322] width 951 height 672
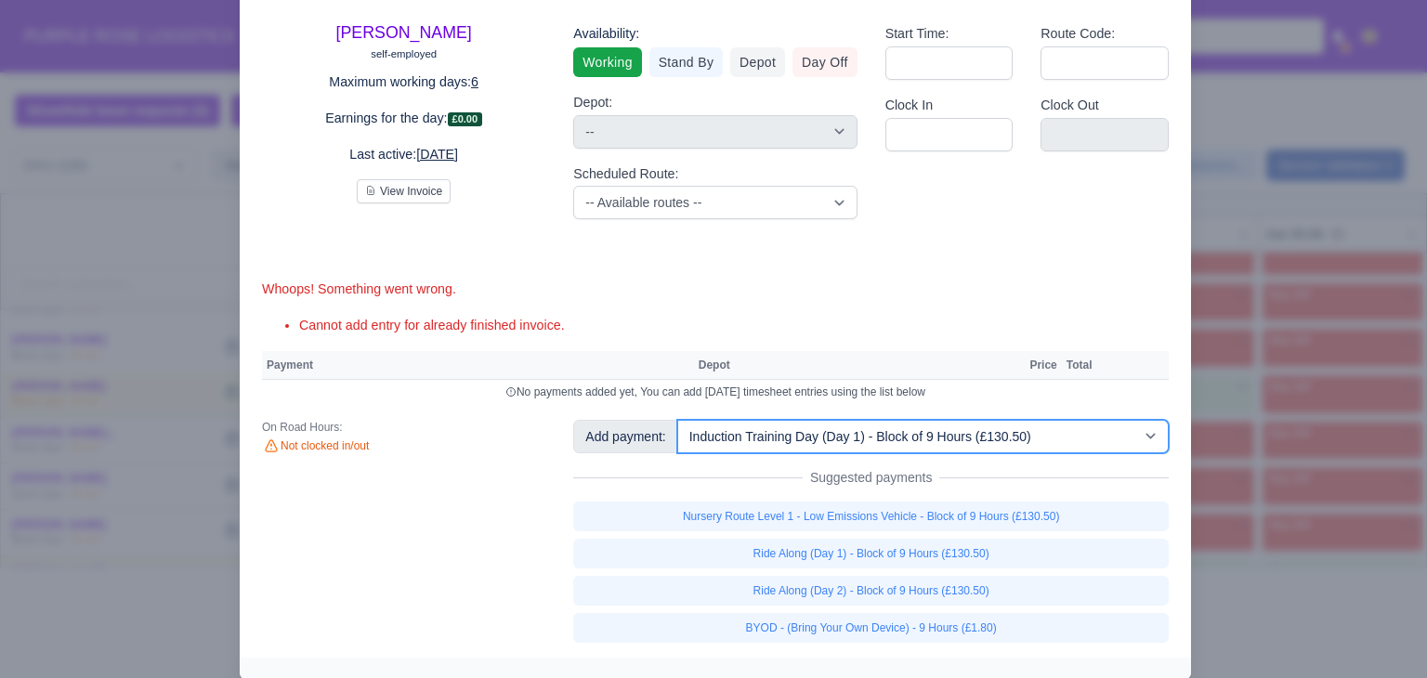
click at [1074, 445] on select "-- Additional Hour Support (£14.50) Additional Hour Support (Walkers) (£13.50) …" at bounding box center [922, 436] width 491 height 33
click at [677, 420] on select "-- Additional Hour Support (£14.50) Additional Hour Support (Walkers) (£13.50) …" at bounding box center [922, 436] width 491 height 33
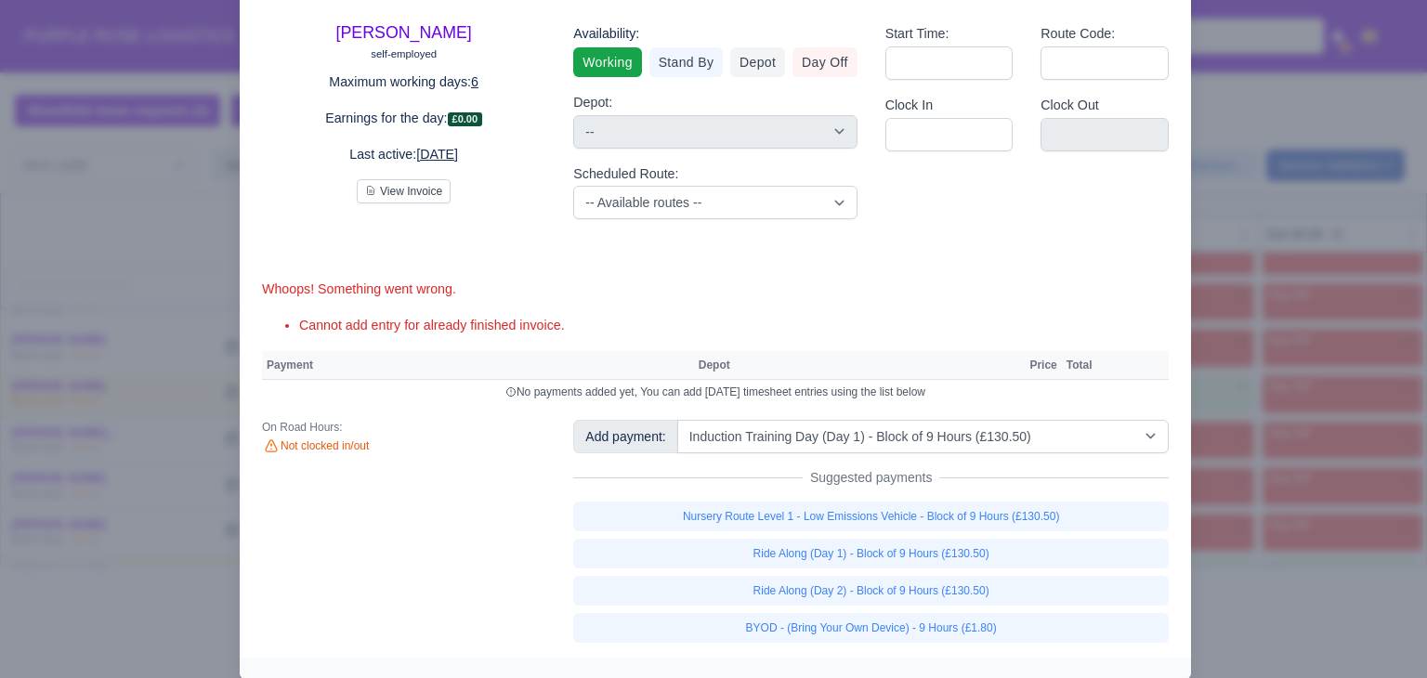
click at [1304, 410] on div at bounding box center [713, 339] width 1427 height 678
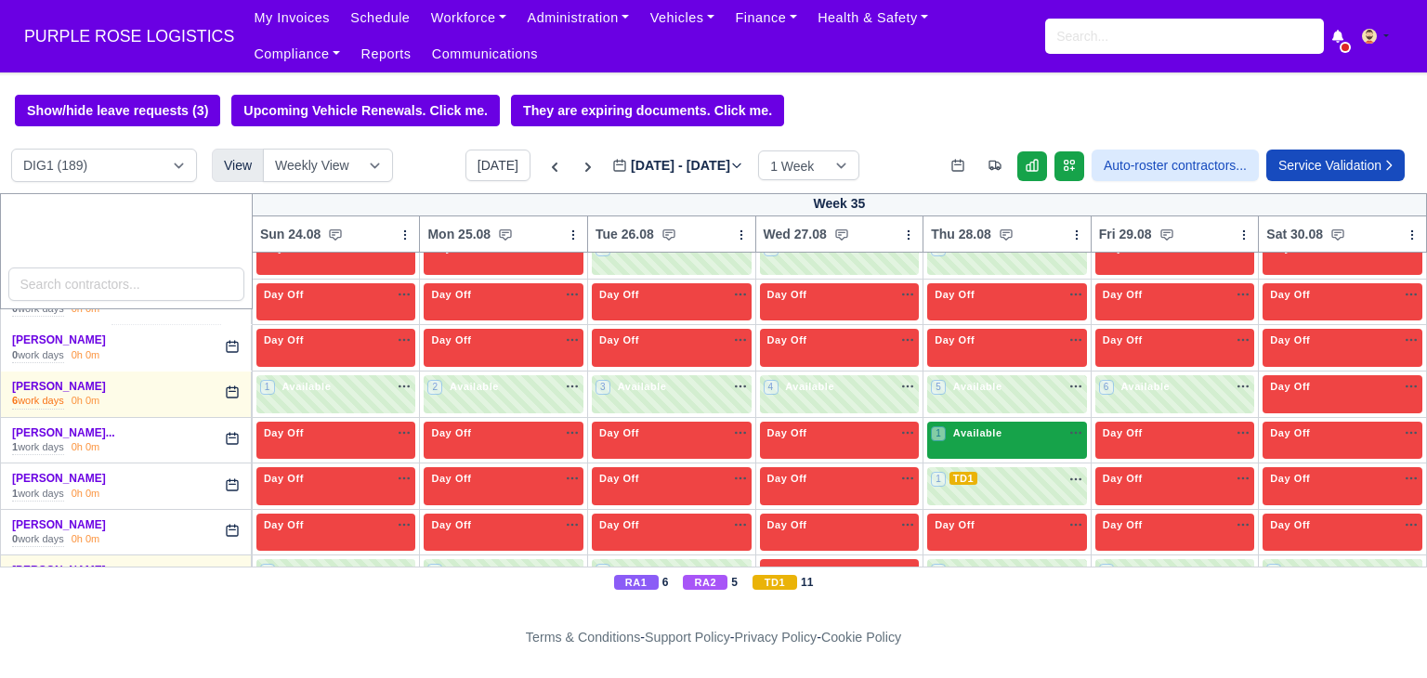
click at [995, 426] on div "1 Available na" at bounding box center [1007, 434] width 152 height 16
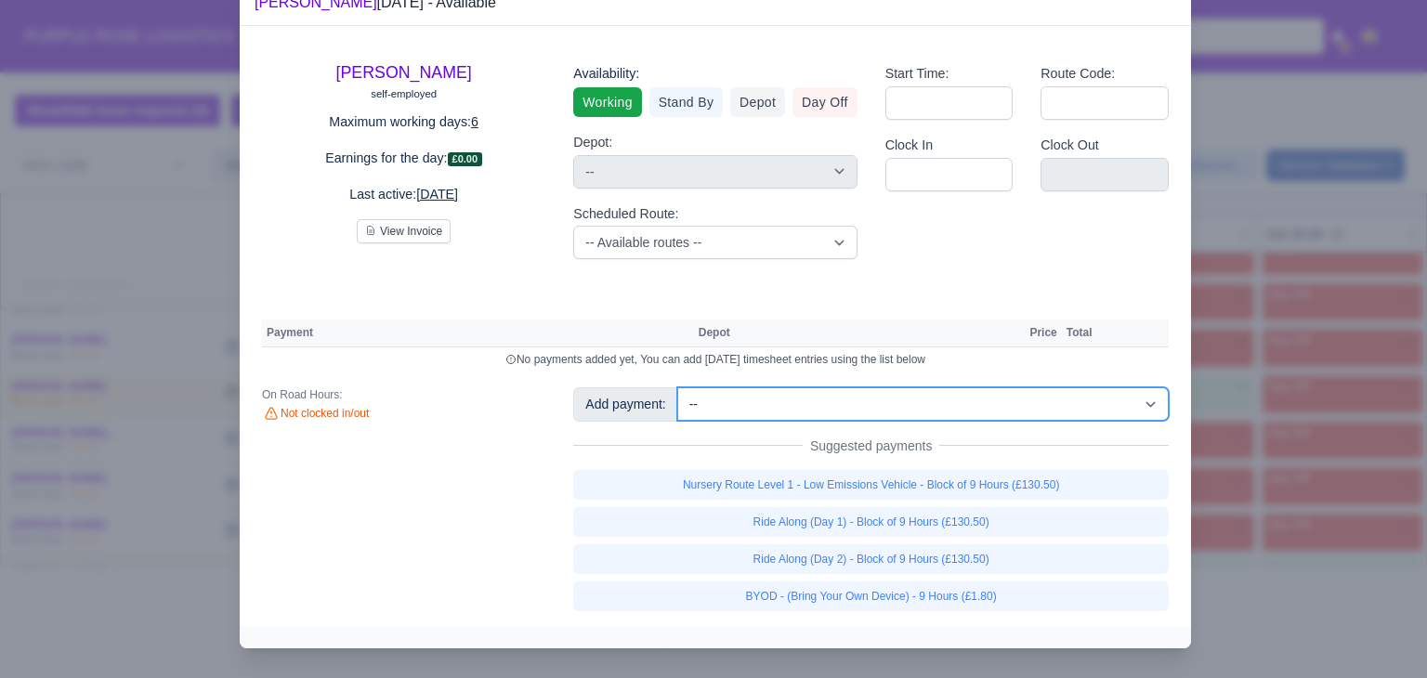
click at [1020, 421] on select "-- Additional Hour Support (£14.50) Additional Hour Support (Walkers) (£13.50) …" at bounding box center [922, 403] width 491 height 33
select select "86"
click at [677, 421] on select "-- Additional Hour Support (£14.50) Additional Hour Support (Walkers) (£13.50) …" at bounding box center [922, 403] width 491 height 33
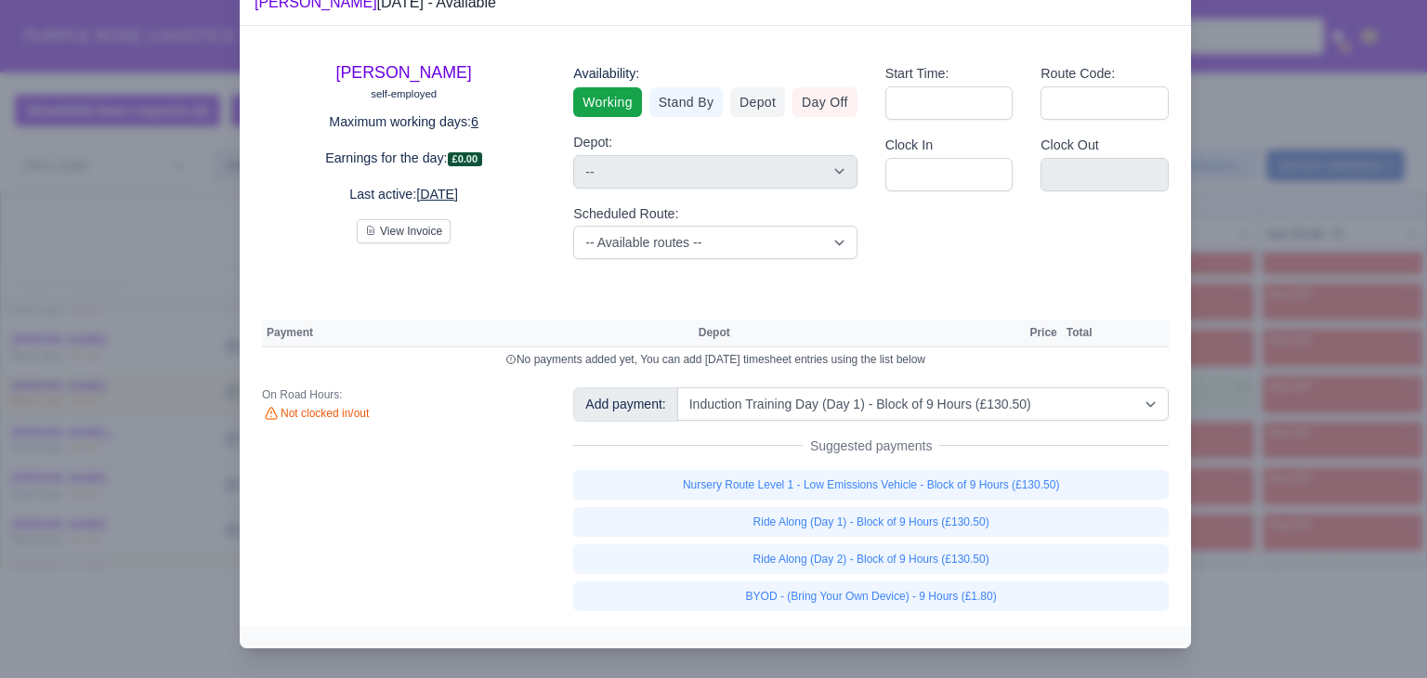
select select "1"
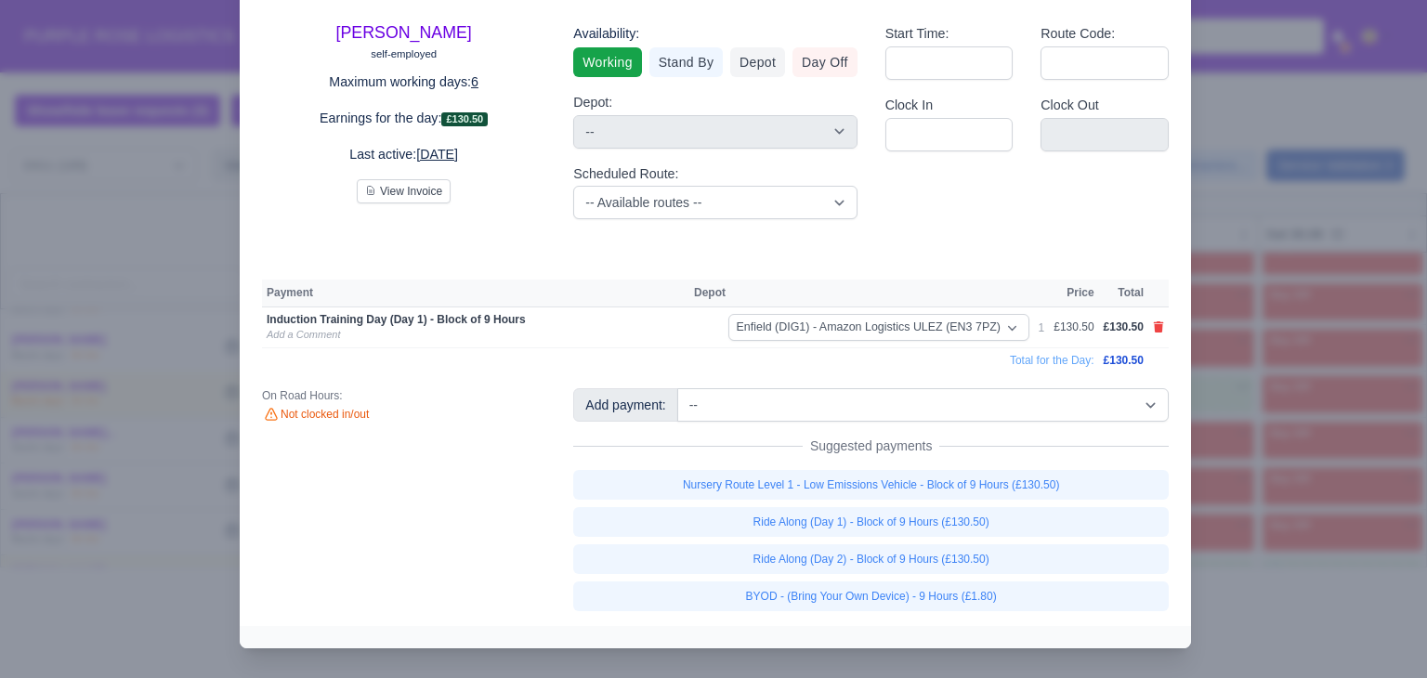
scroll to position [85, 0]
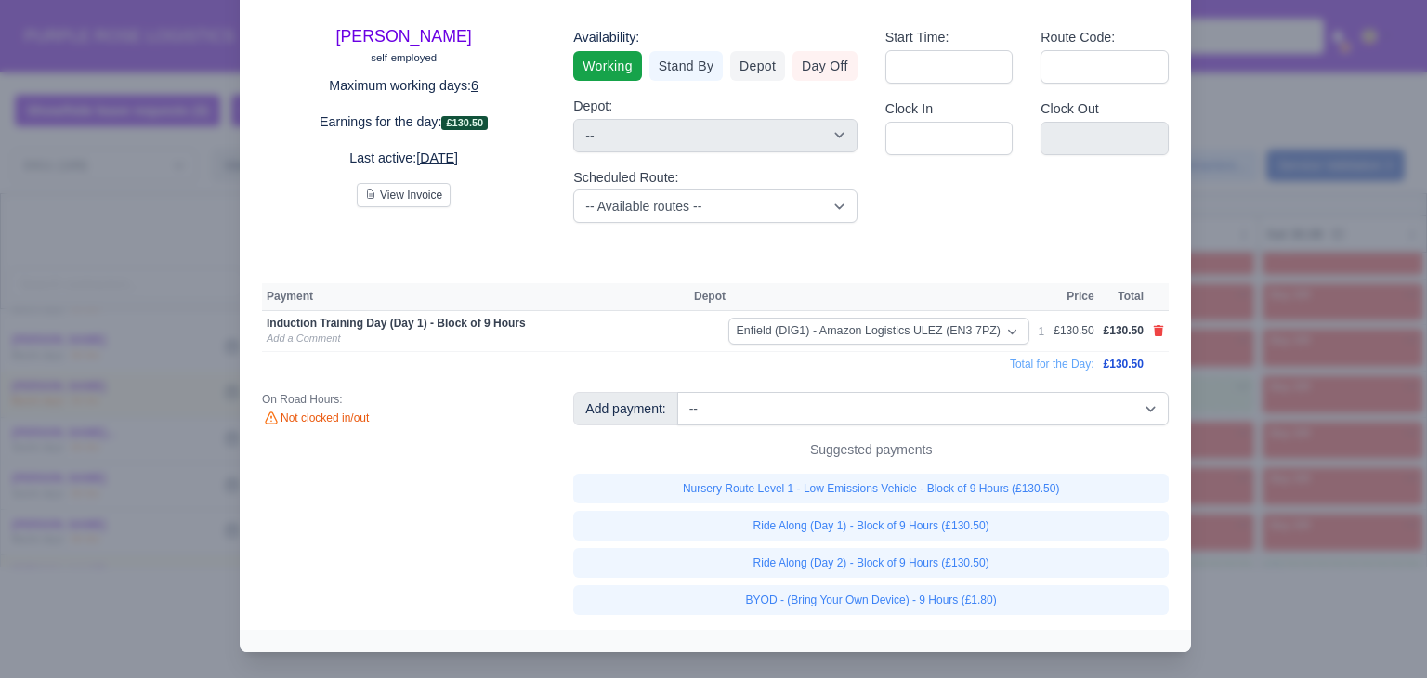
click at [1079, 385] on div "Yordan Angelov Svetlinov self-employed Maximum working days: 6 Earnings for the…" at bounding box center [715, 310] width 951 height 640
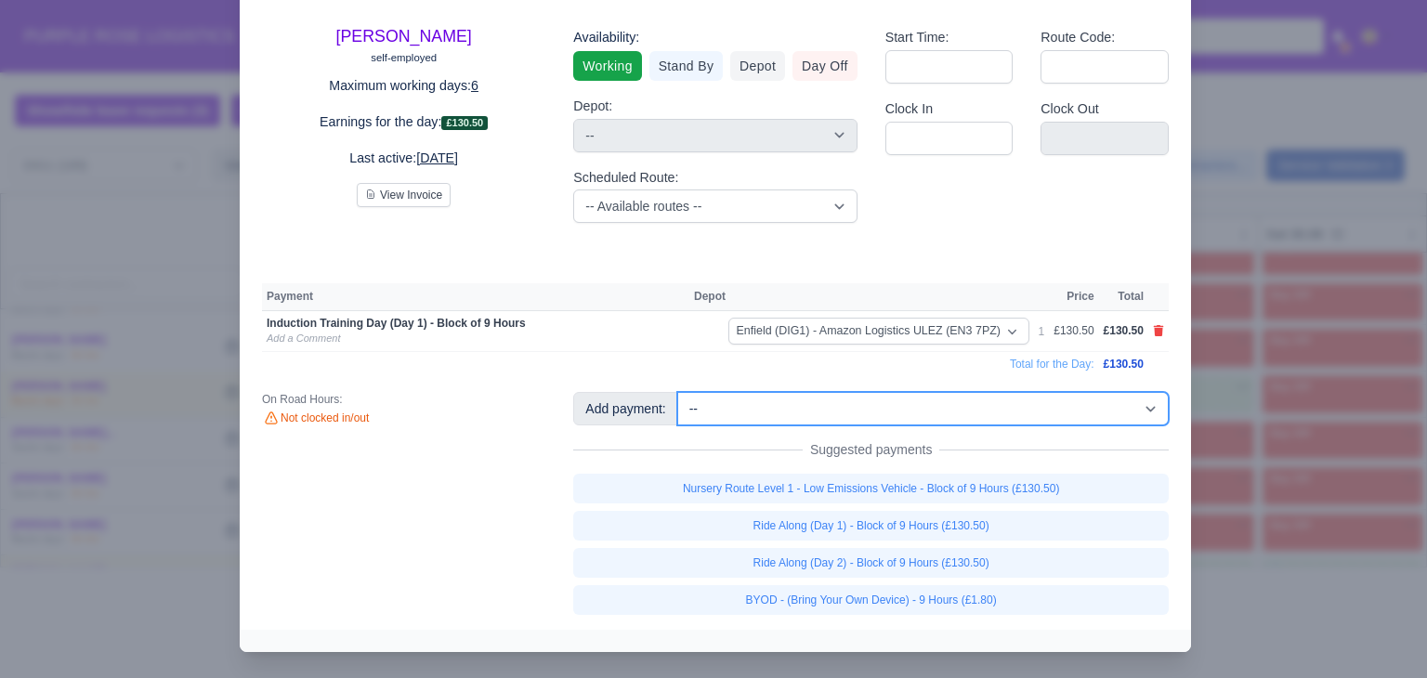
click at [1044, 412] on select "-- Additional Hour Support (£14.50) Additional Hour Support (Walkers) (£13.50) …" at bounding box center [922, 408] width 491 height 33
click at [981, 398] on select "-- Additional Hour Support (£14.50) Additional Hour Support (Walkers) (£13.50) …" at bounding box center [922, 408] width 491 height 33
click at [1042, 406] on select "-- Additional Hour Support (£14.50) Additional Hour Support (Walkers) (£13.50) …" at bounding box center [922, 408] width 491 height 33
select select "103"
click at [677, 392] on select "-- Additional Hour Support (£14.50) Additional Hour Support (Walkers) (£13.50) …" at bounding box center [922, 408] width 491 height 33
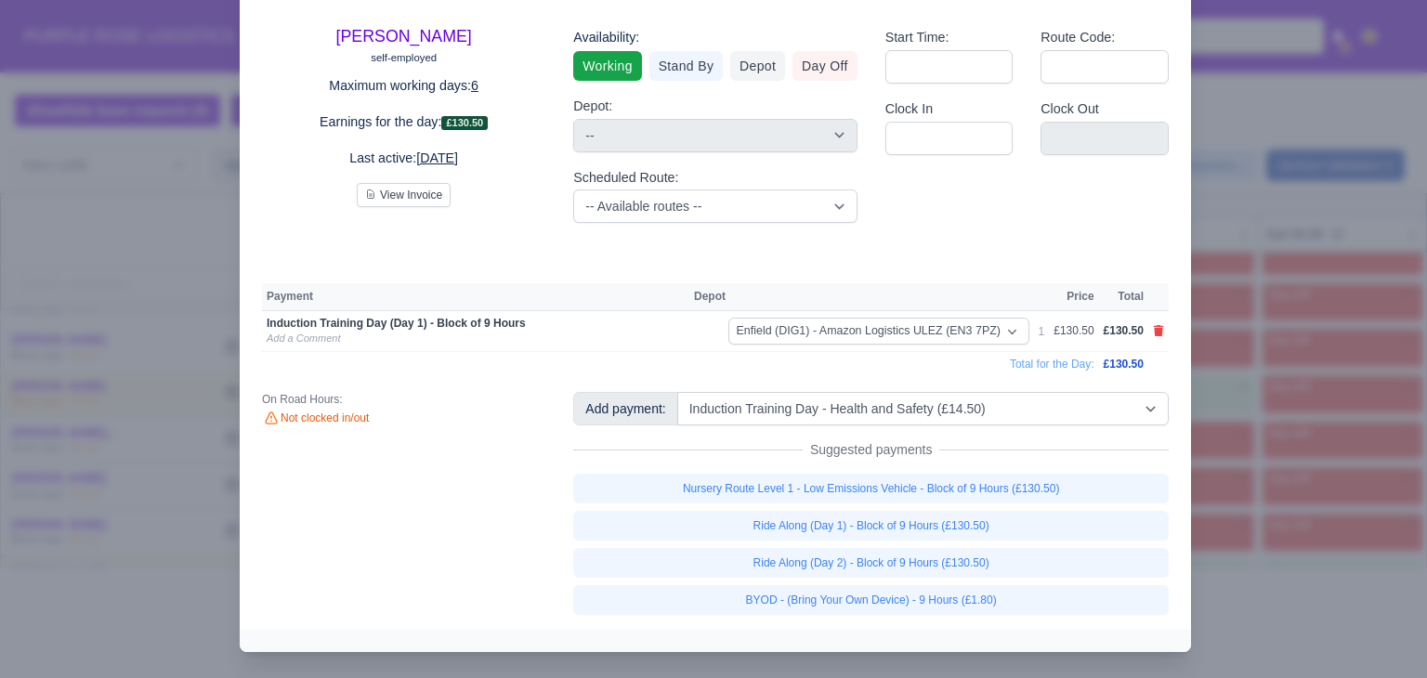
select select "1"
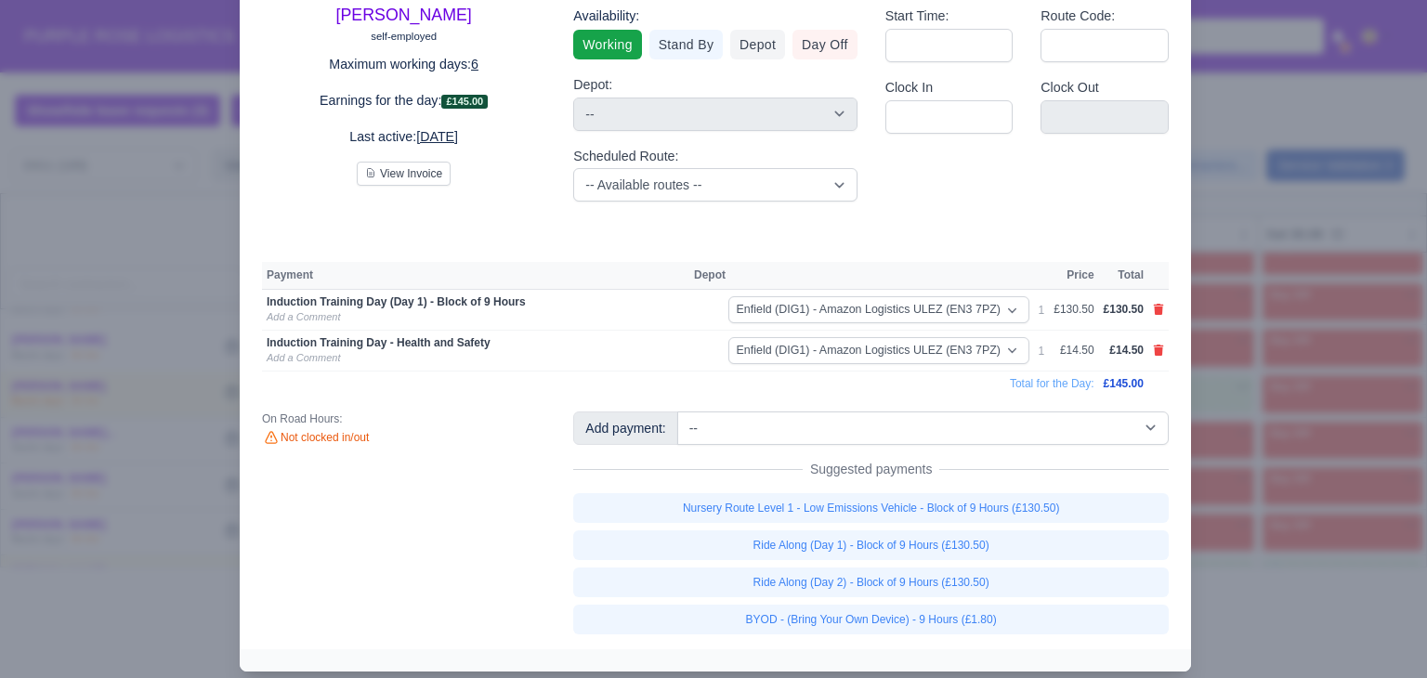
click at [1250, 339] on div at bounding box center [713, 339] width 1427 height 678
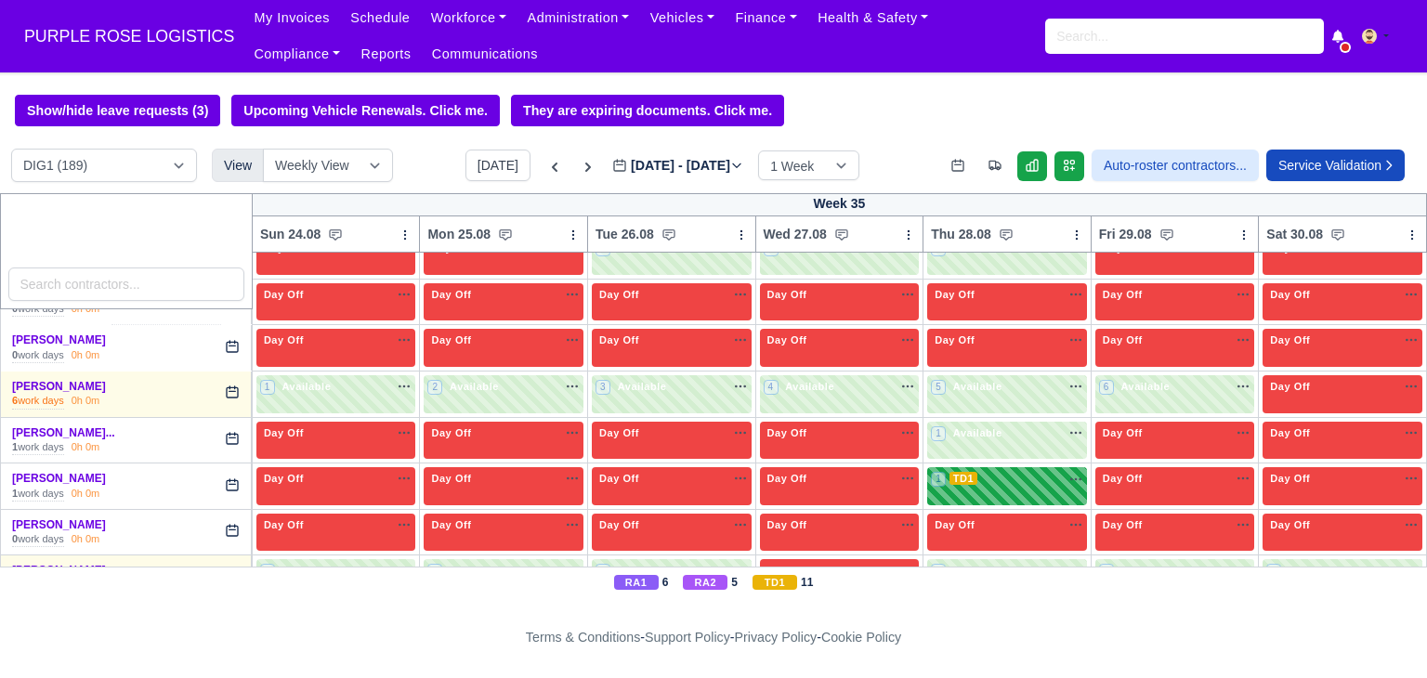
click at [1022, 471] on div "1 TD1 na" at bounding box center [1007, 481] width 152 height 20
select select "6"
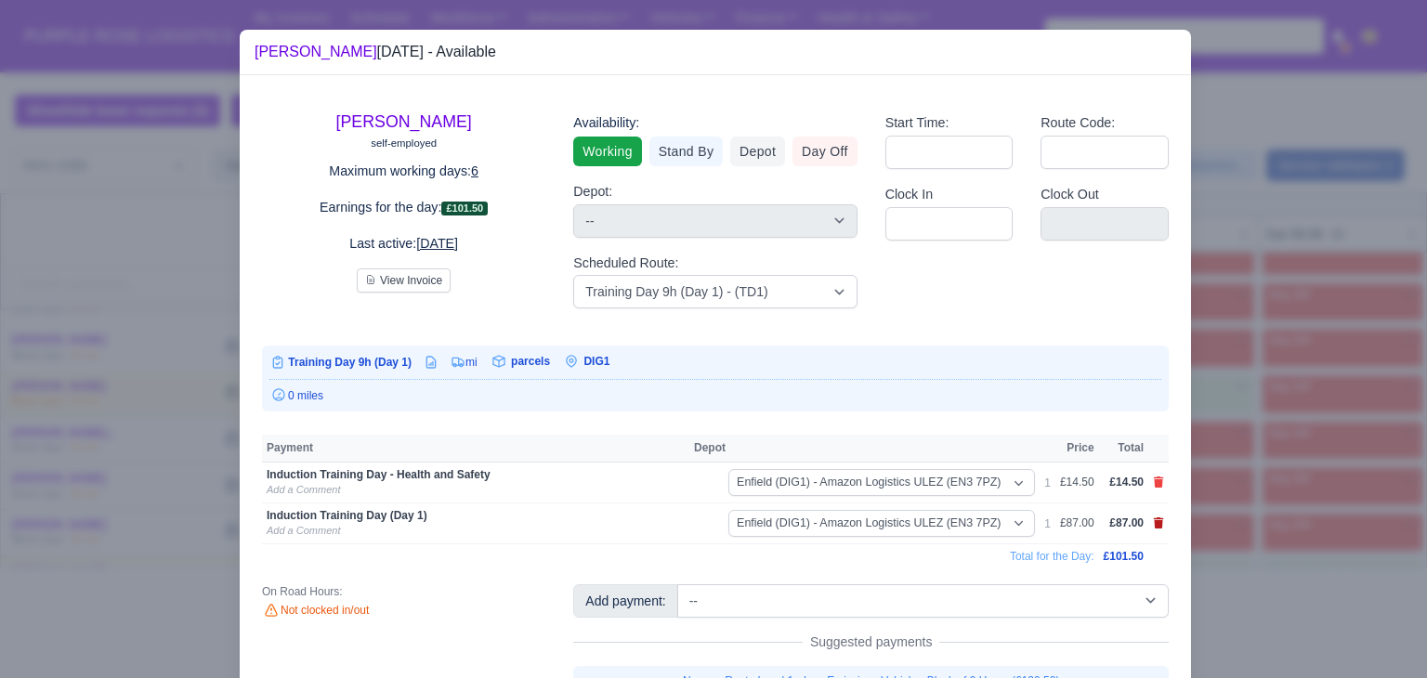
click at [1154, 524] on icon at bounding box center [1159, 523] width 10 height 11
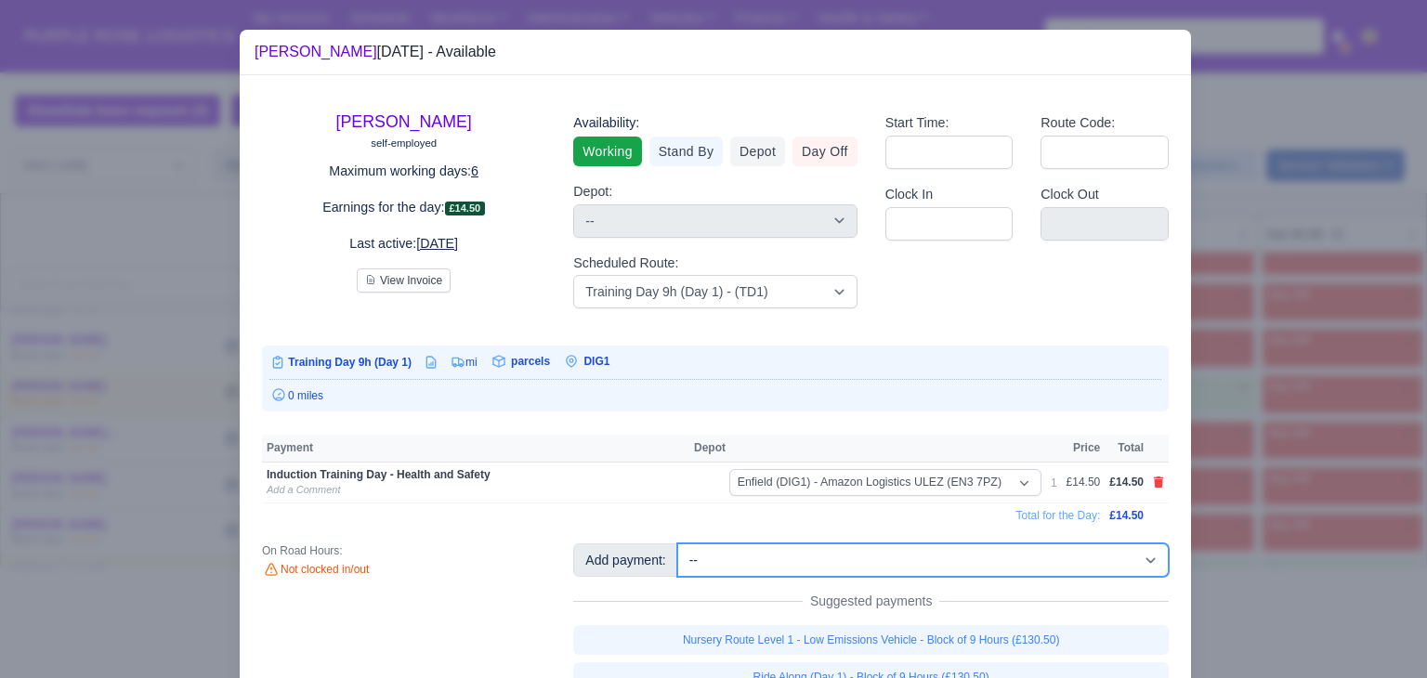
click at [1054, 558] on select "-- Additional Hour Support (£14.50) Additional Hour Support (Walkers) (£13.50) …" at bounding box center [922, 560] width 491 height 33
select select "86"
click at [677, 544] on select "-- Additional Hour Support (£14.50) Additional Hour Support (Walkers) (£13.50) …" at bounding box center [922, 560] width 491 height 33
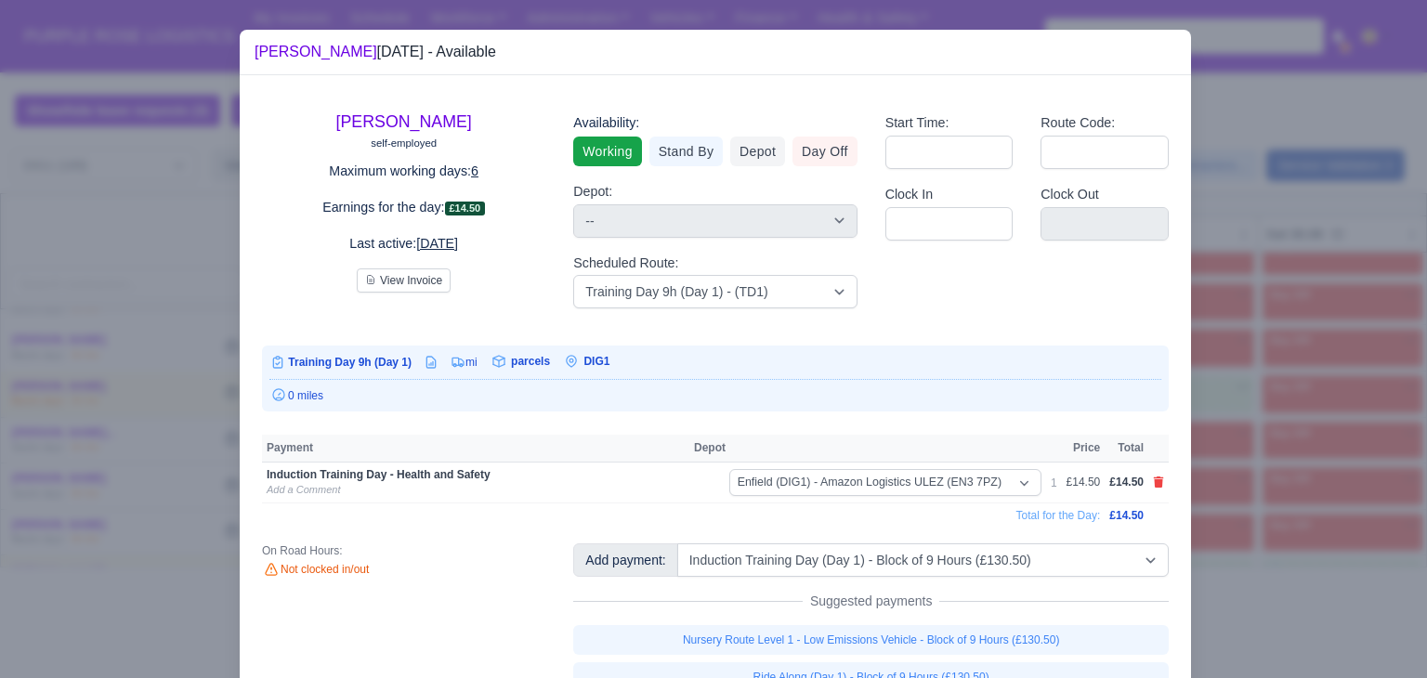
select select "1"
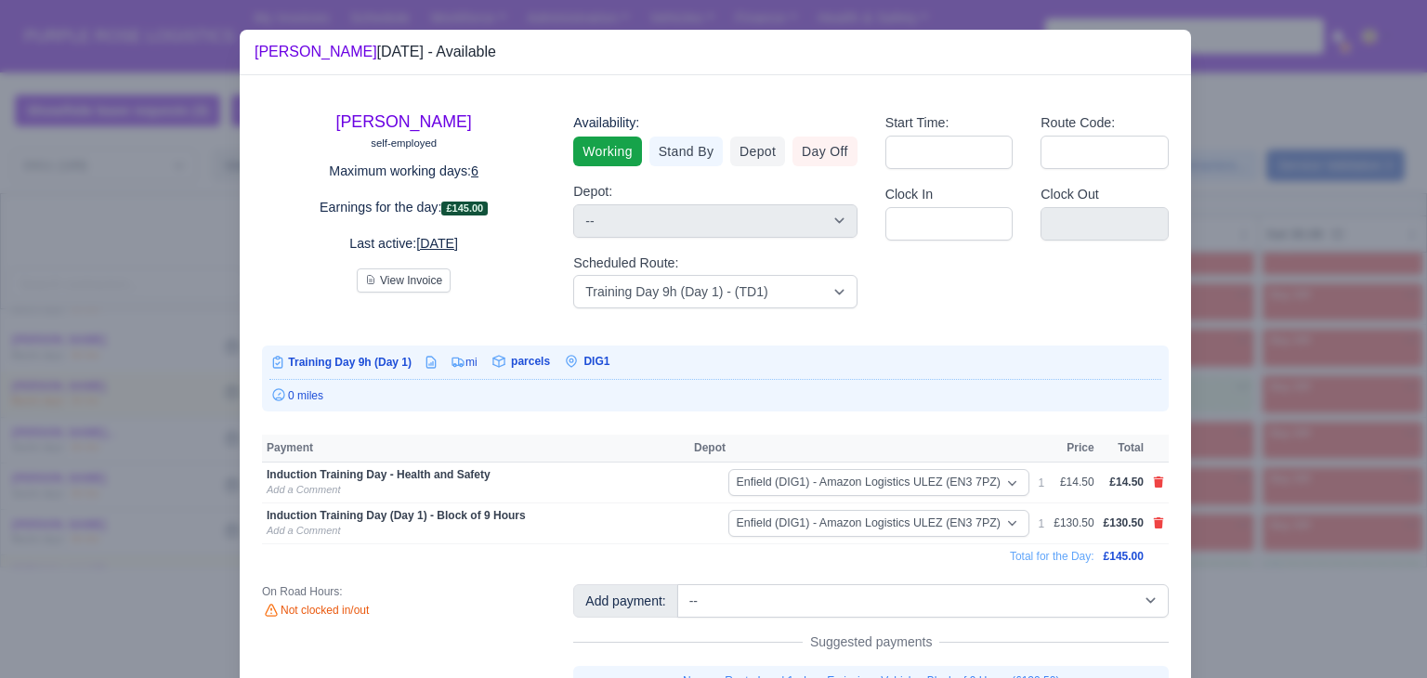
click at [1235, 435] on div at bounding box center [713, 339] width 1427 height 678
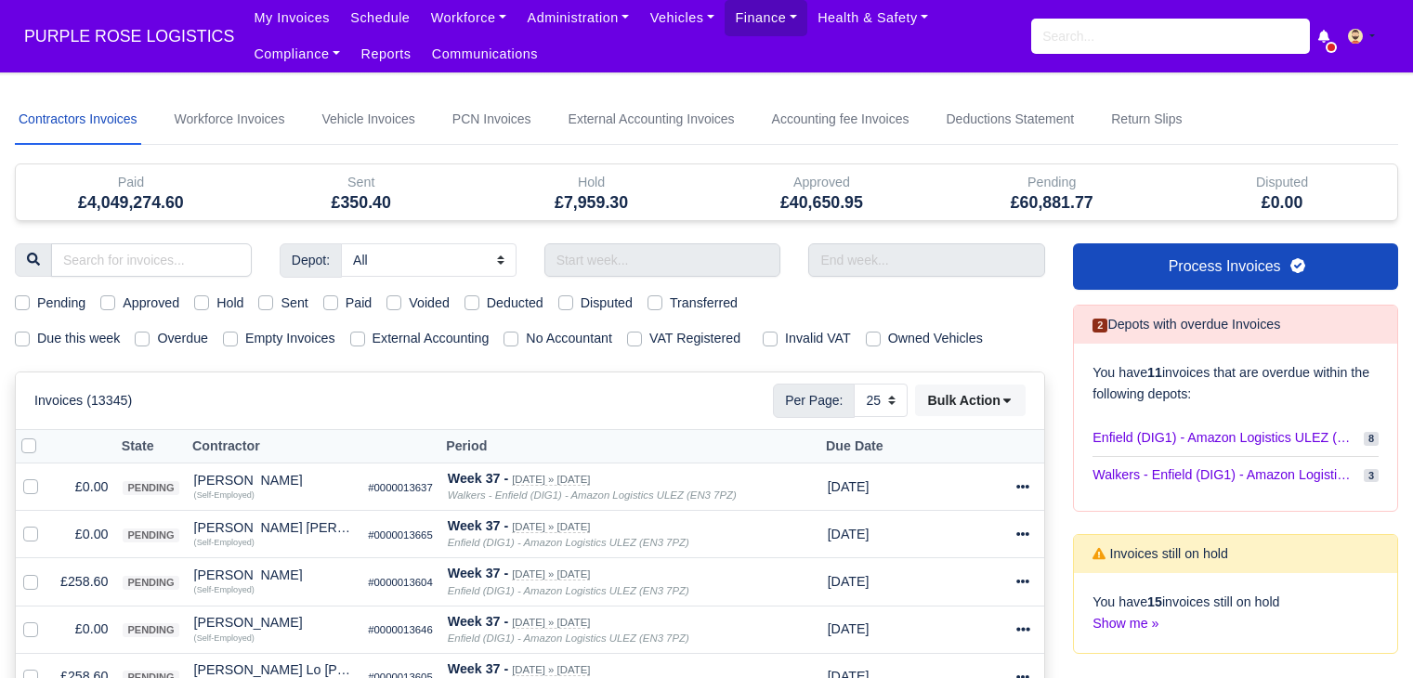
select select "25"
click at [174, 250] on input "search" at bounding box center [151, 259] width 201 height 33
type input "yordan"
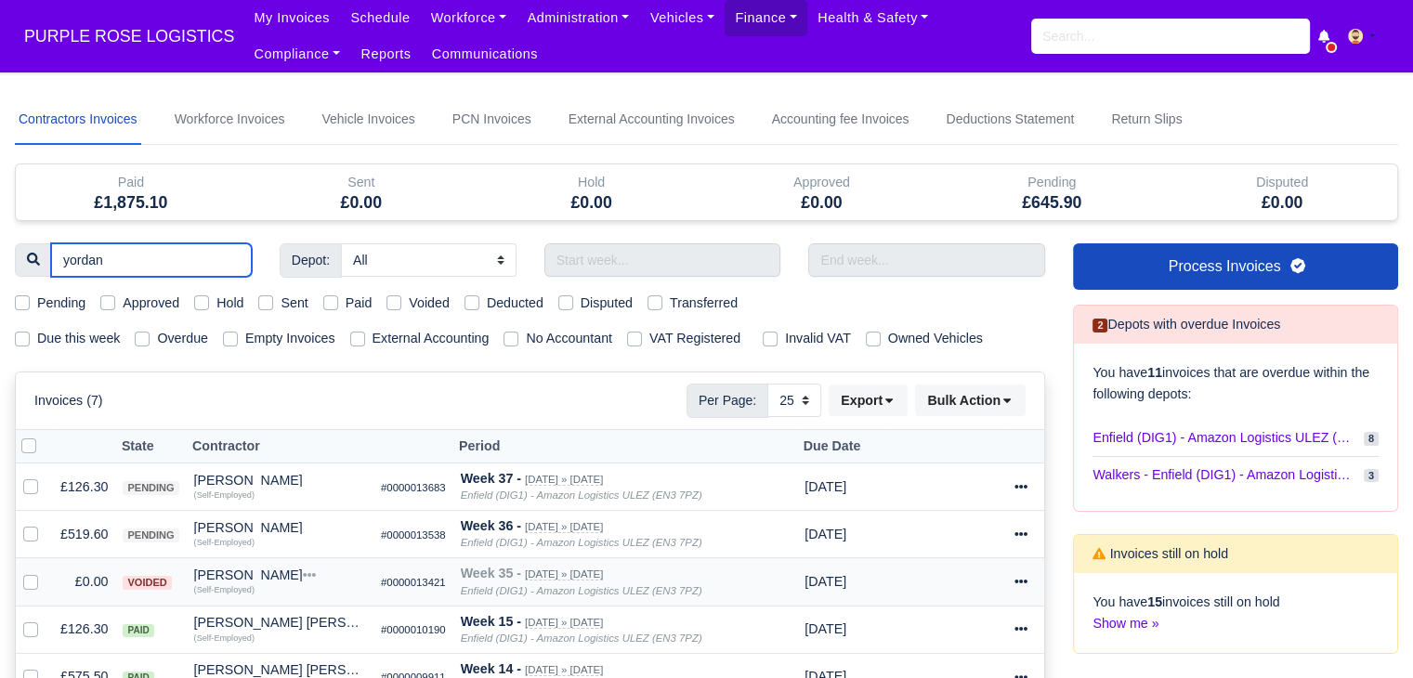
type input "yordan"
click at [1029, 578] on div at bounding box center [1026, 581] width 23 height 21
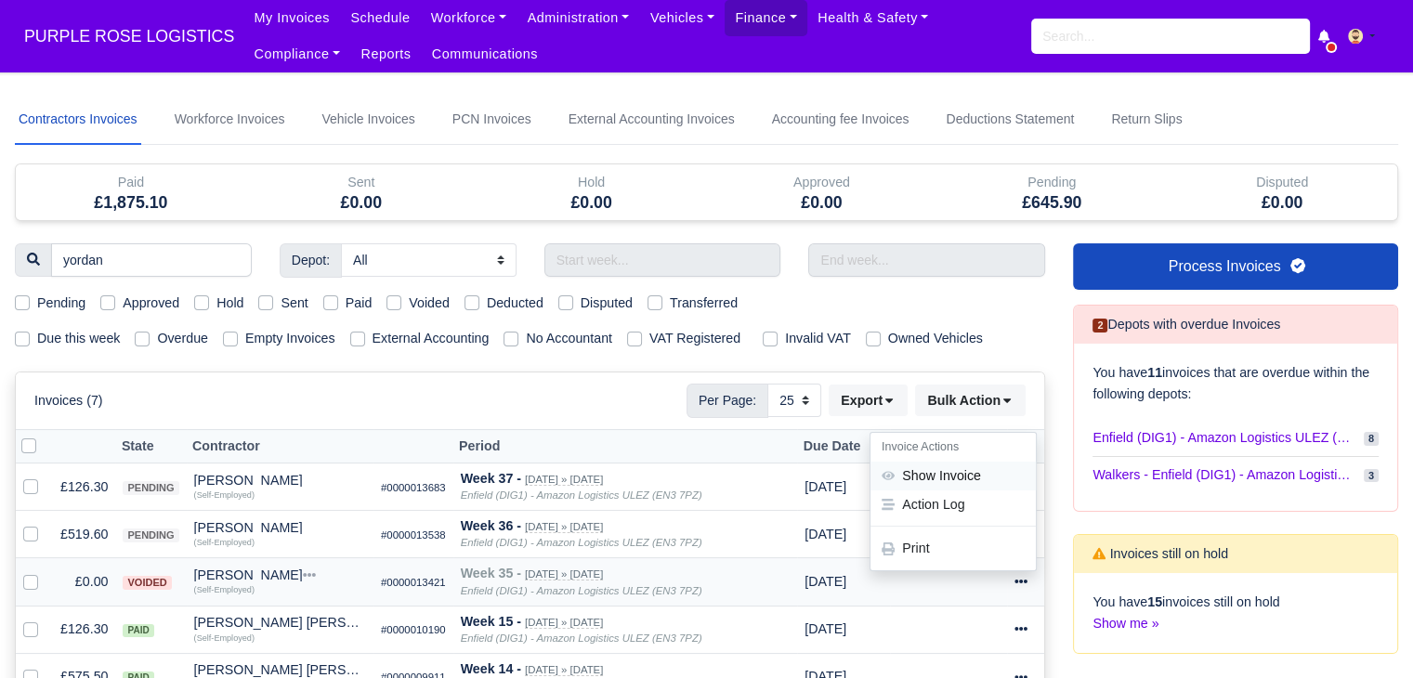
click at [969, 473] on link "Show Invoice" at bounding box center [953, 476] width 165 height 29
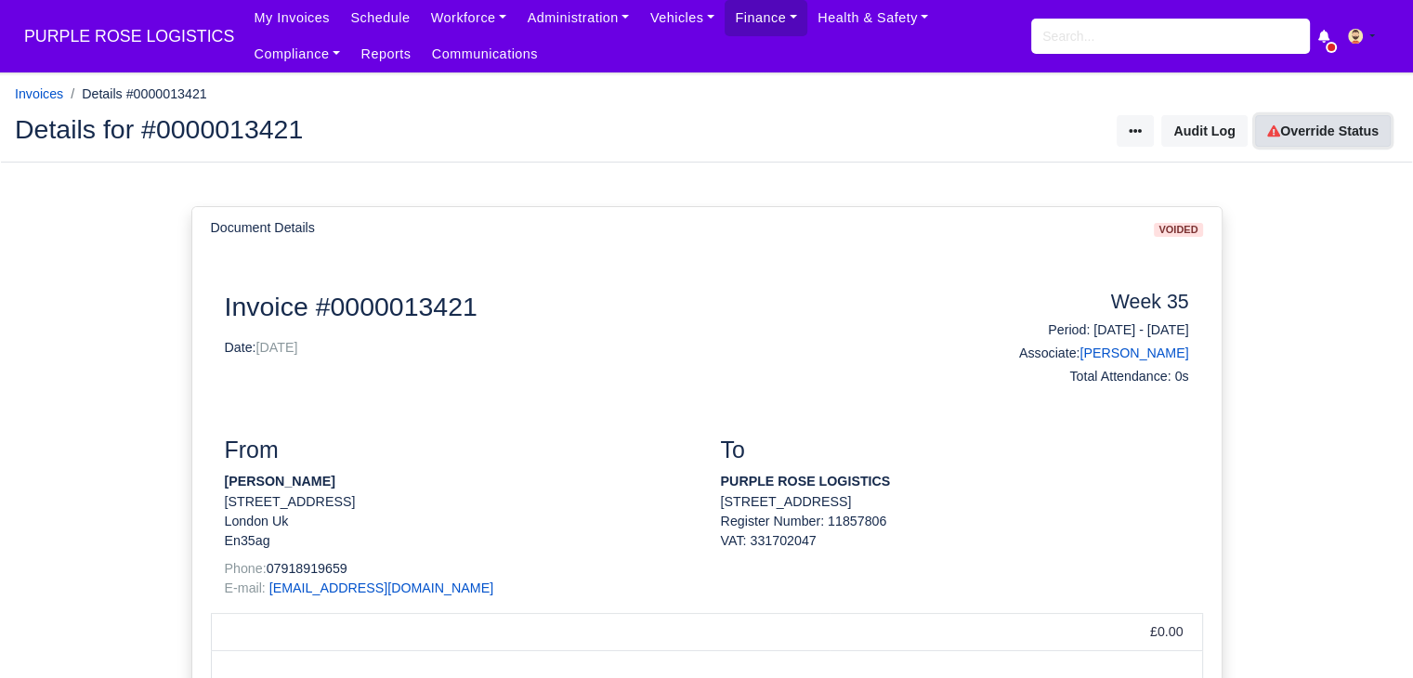
click at [1293, 125] on link "Override Status" at bounding box center [1323, 131] width 136 height 32
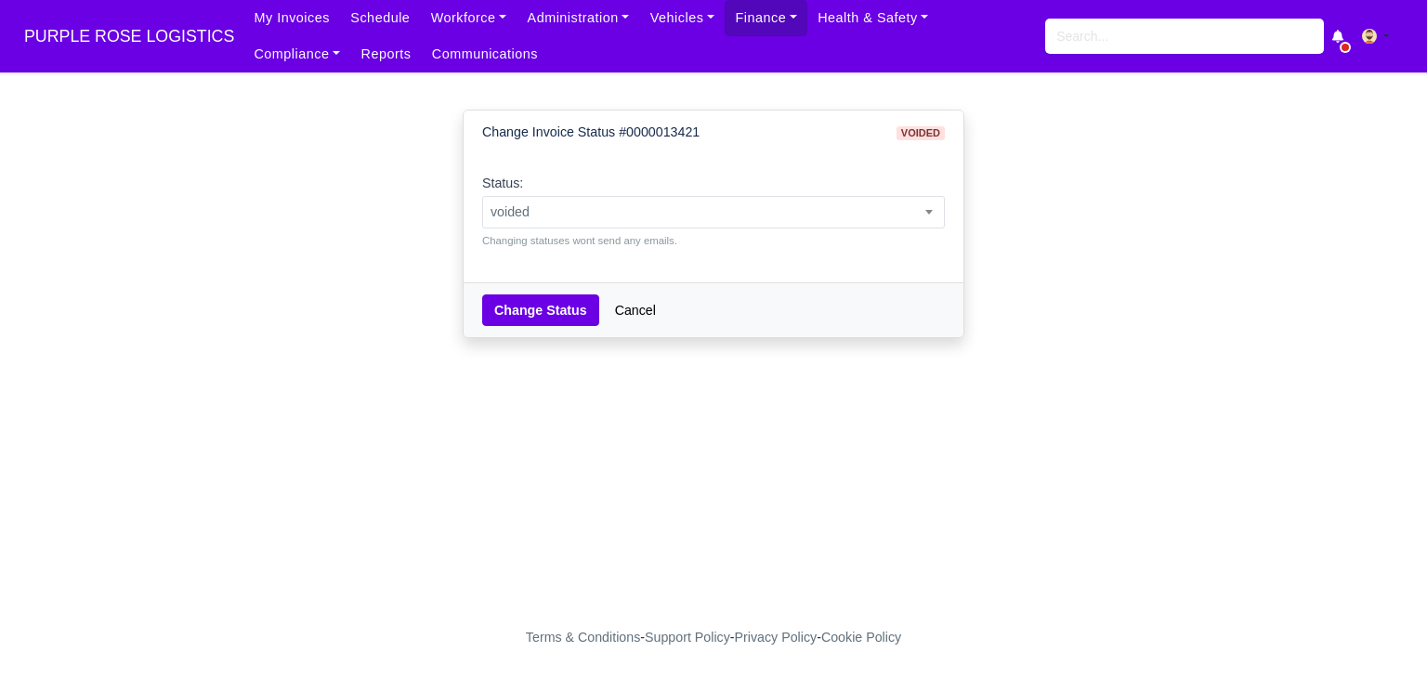
click at [820, 192] on div "Status: pending approved hold sent paid voided deducted disputed transferred vo…" at bounding box center [713, 211] width 463 height 76
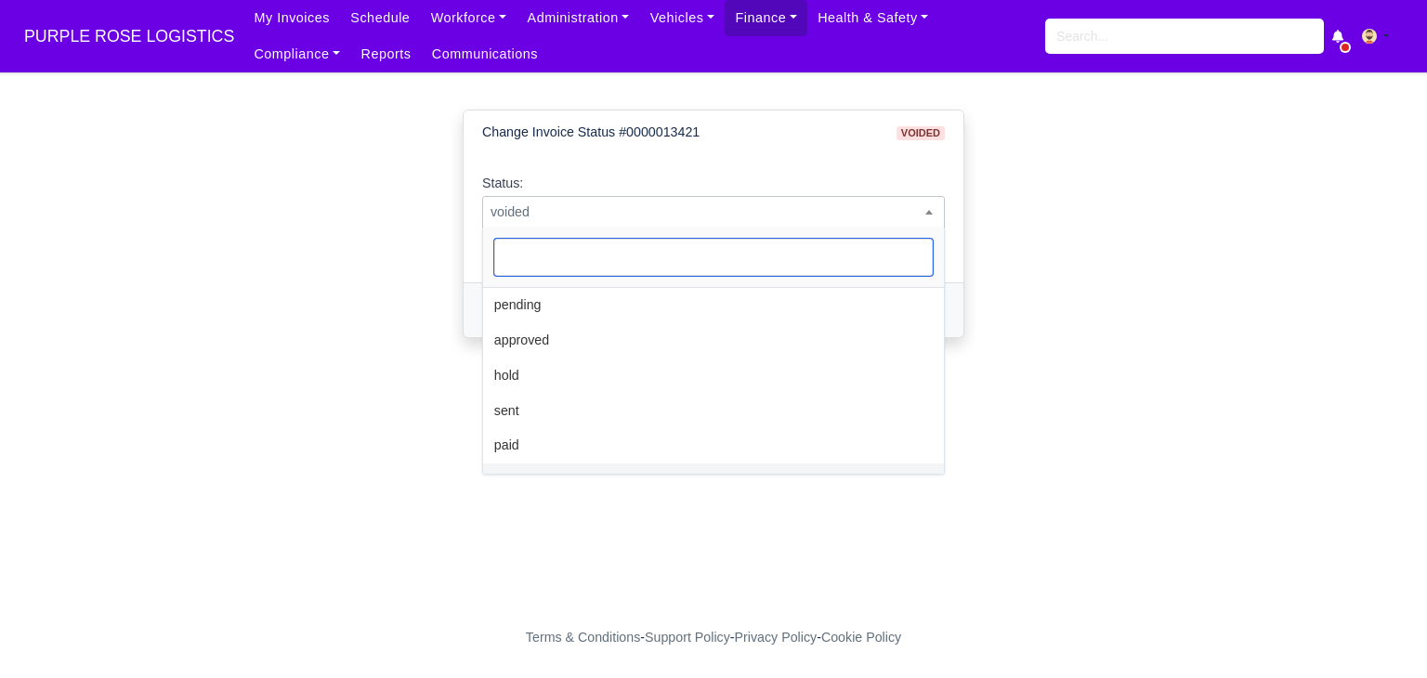
click at [802, 212] on span "voided" at bounding box center [713, 212] width 461 height 23
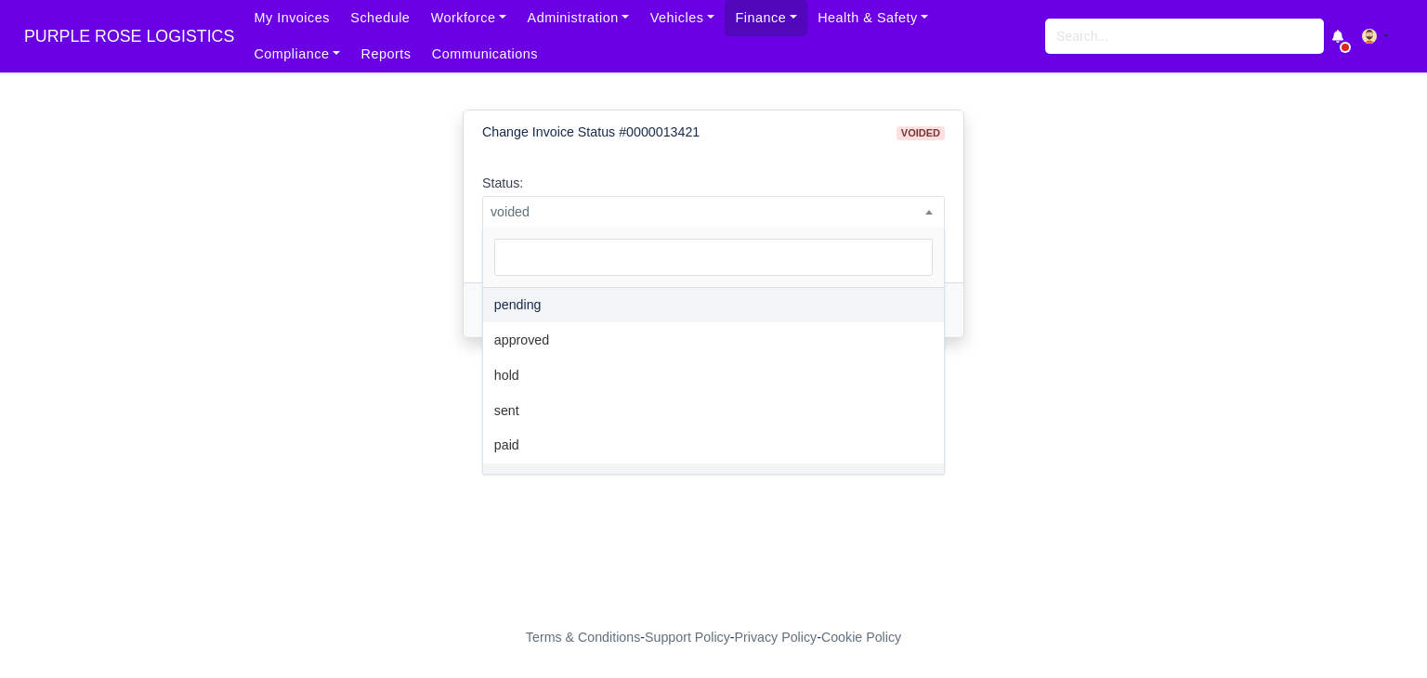
select select "pending"
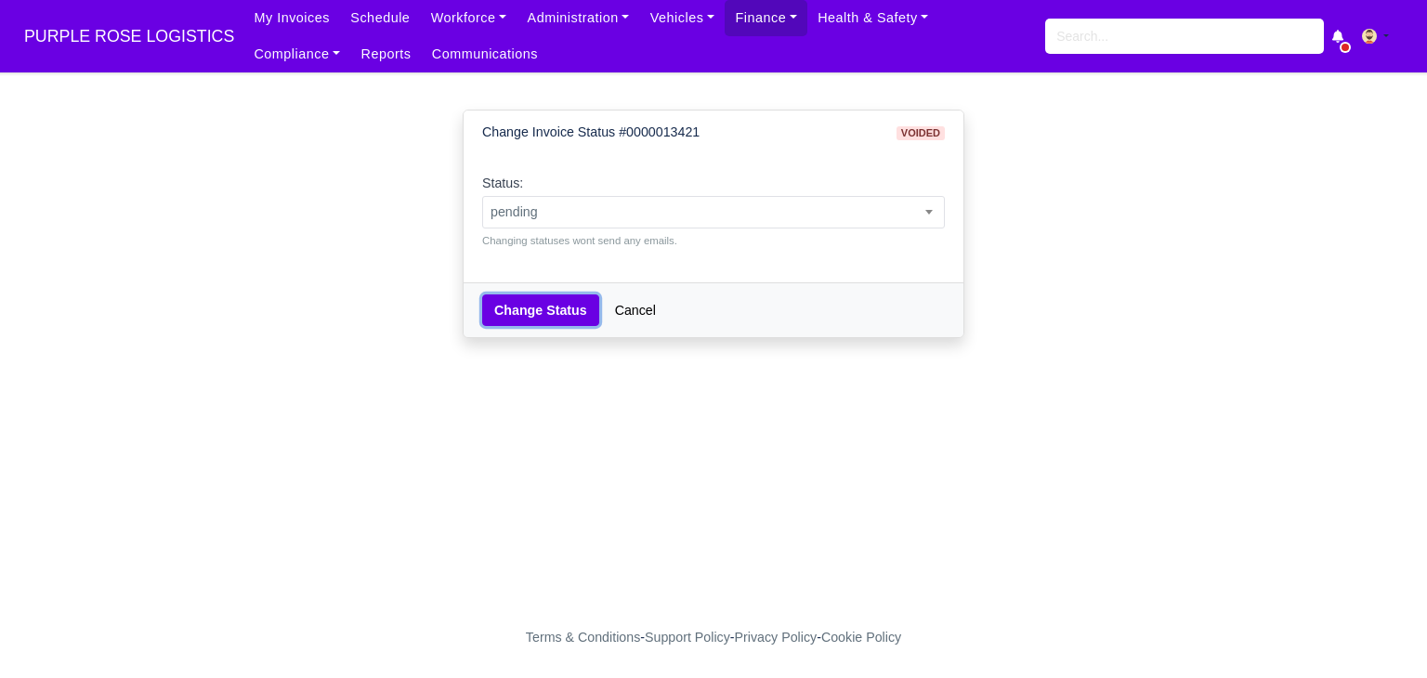
click at [538, 324] on button "Change Status" at bounding box center [540, 311] width 117 height 32
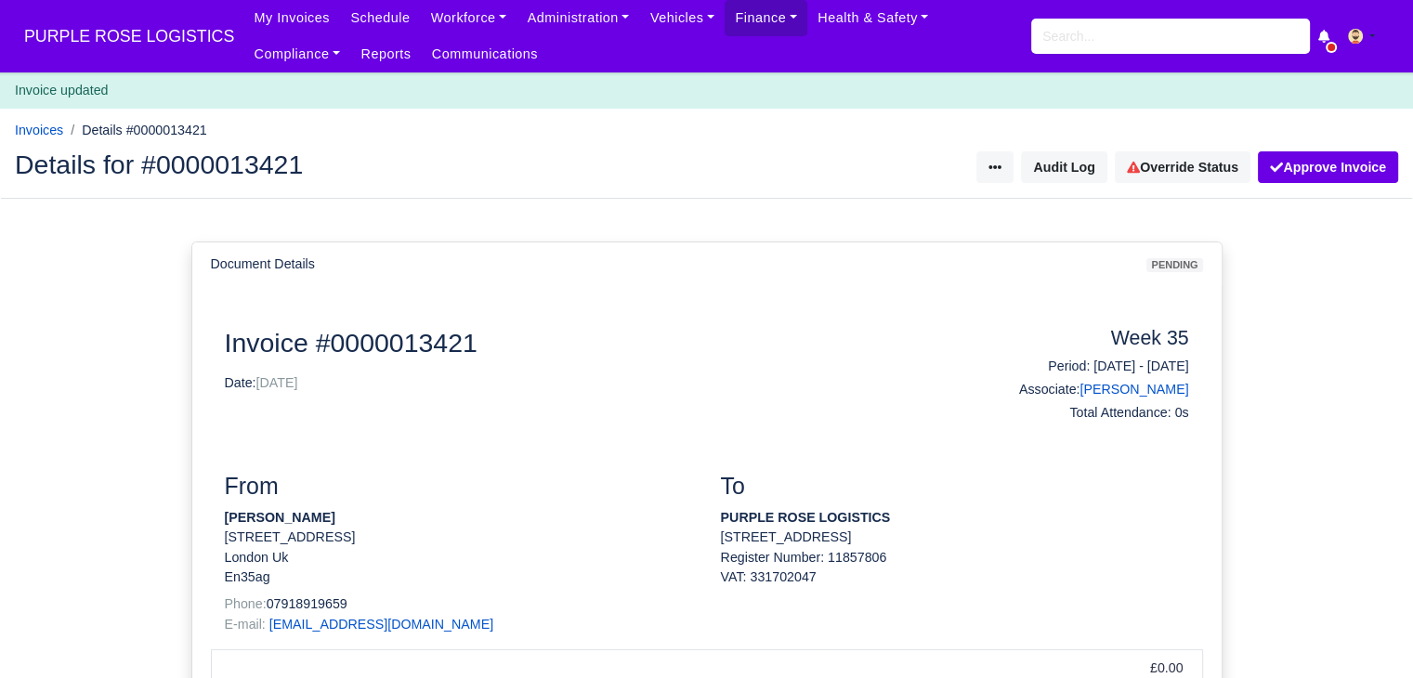
click at [755, 304] on div "Document Invoice #0000013421 Date: [DATE] Week 35 Period: [DATE] - [DATE] Assoc…" at bounding box center [706, 677] width 1029 height 783
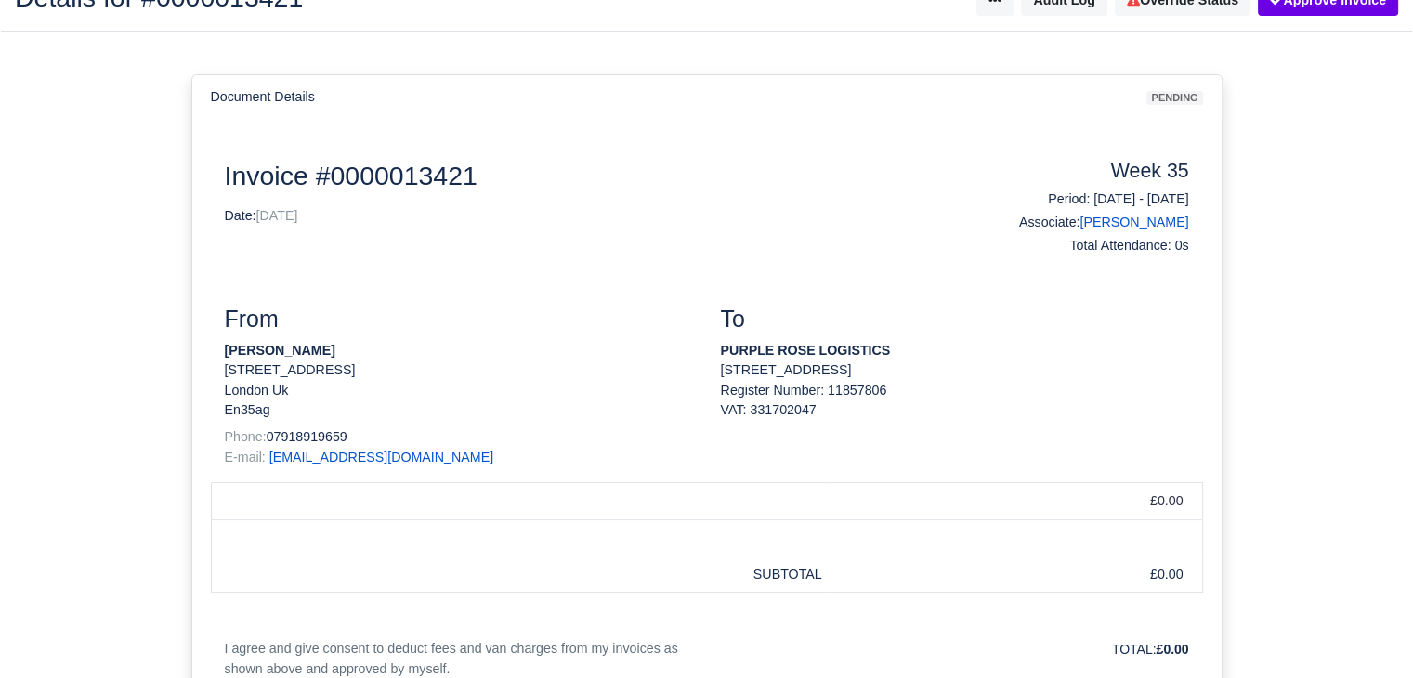
scroll to position [138, 0]
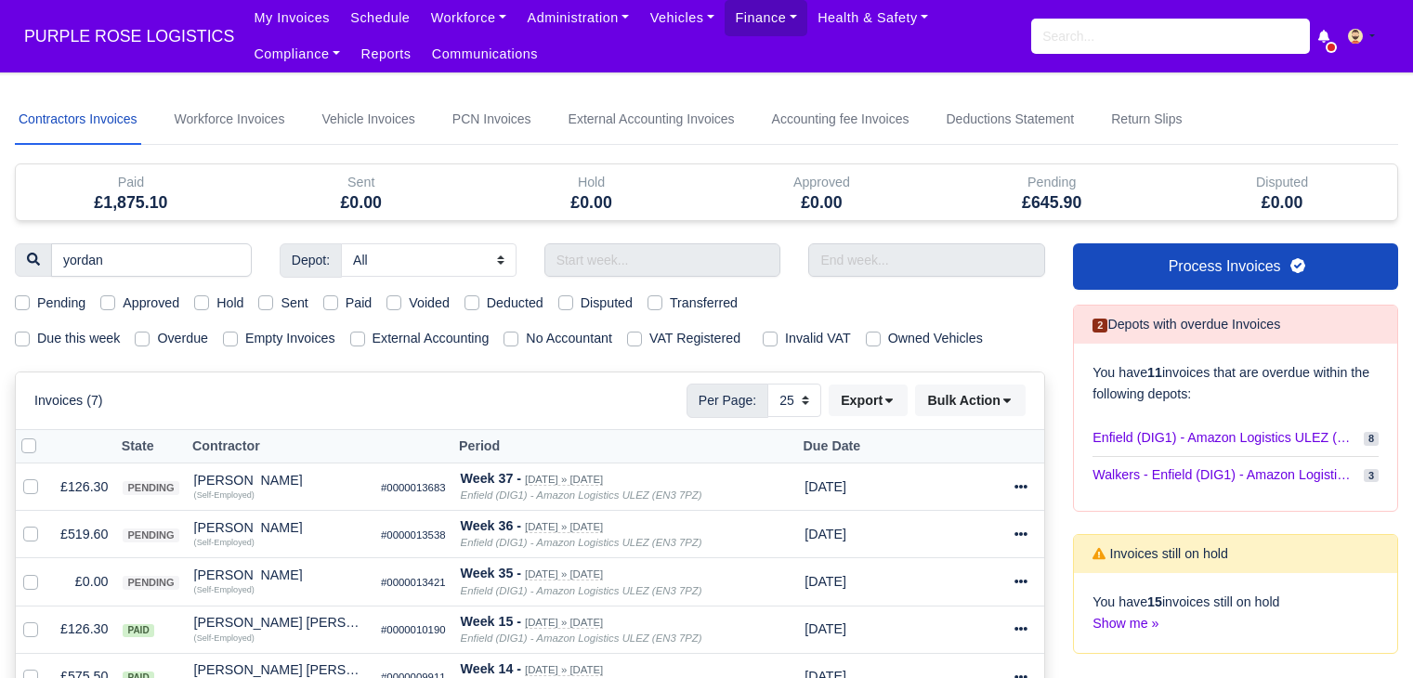
select select "25"
